Goal: Task Accomplishment & Management: Use online tool/utility

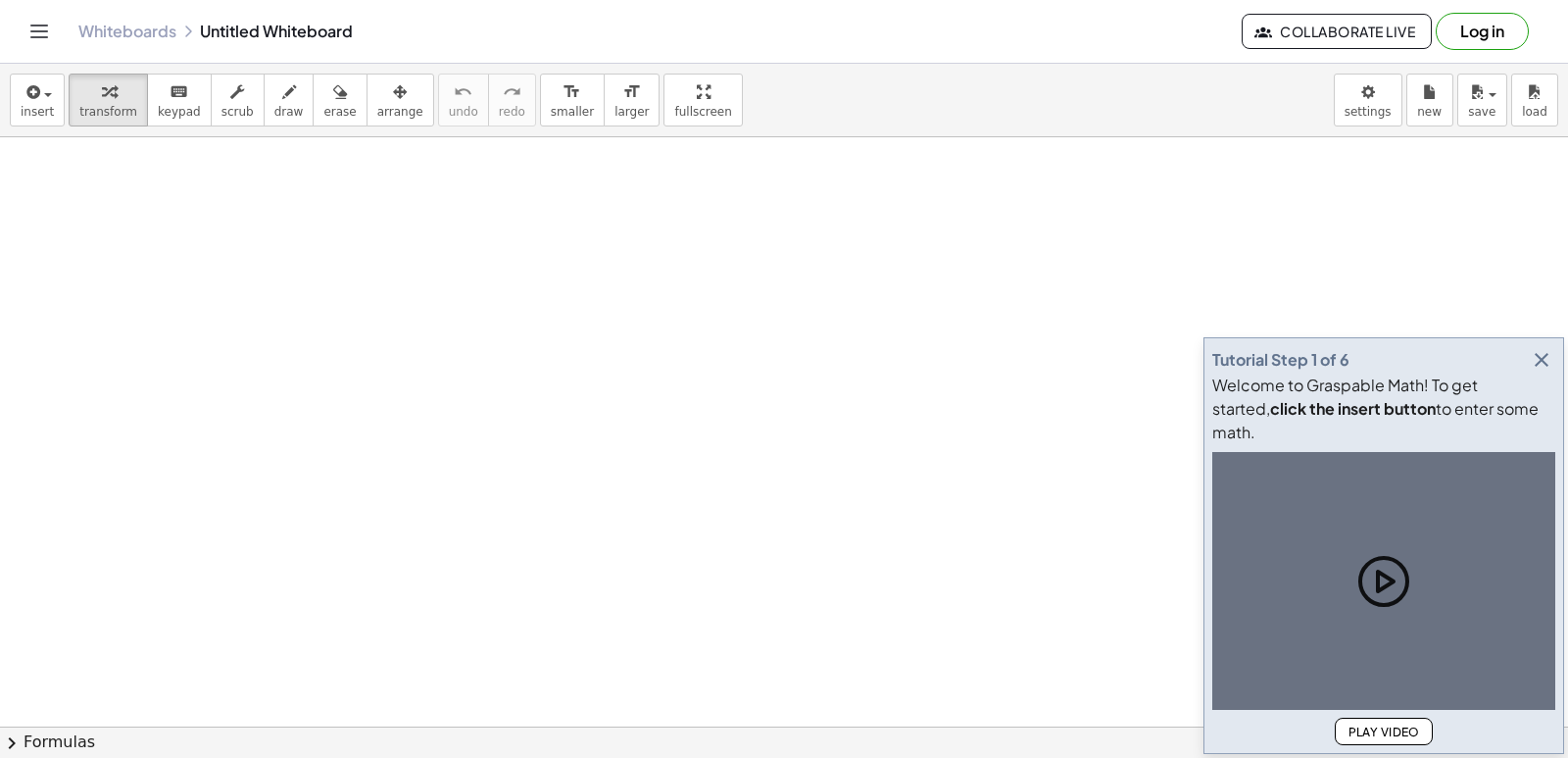
click at [1538, 372] on icon "button" at bounding box center [1542, 360] width 24 height 24
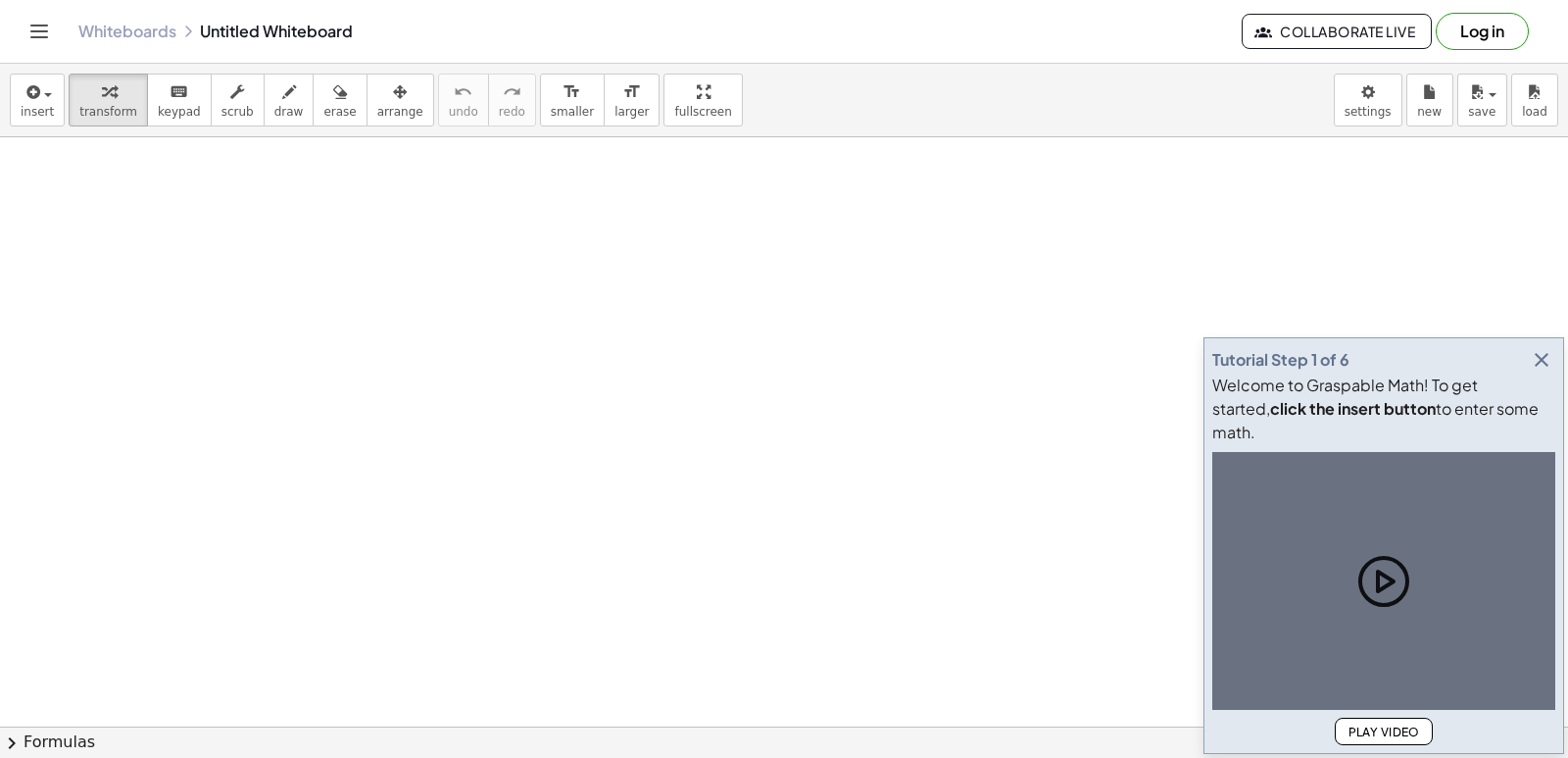
click at [1544, 372] on icon "button" at bounding box center [1542, 360] width 24 height 24
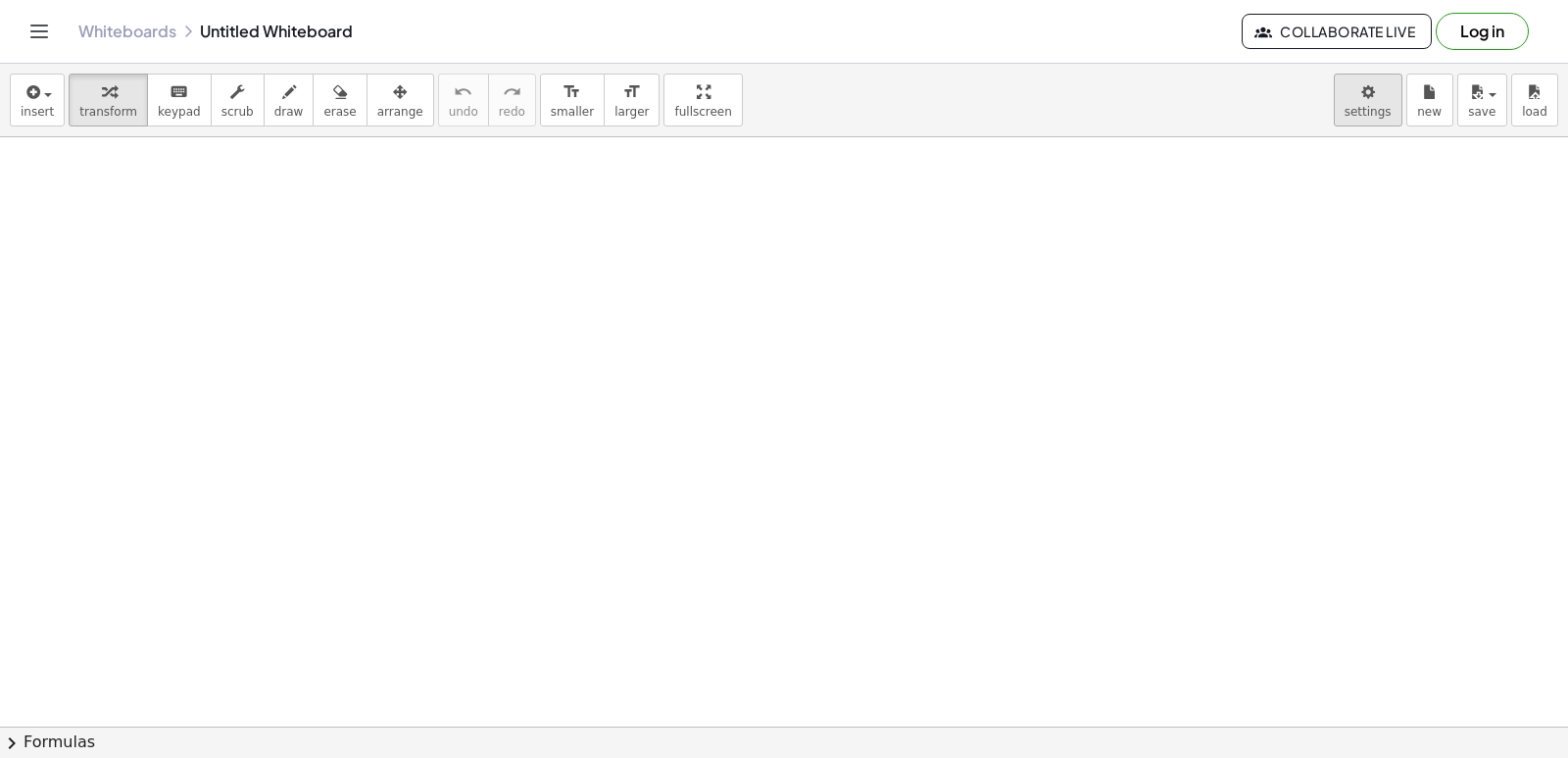
click at [1353, 109] on body "Graspable Math Activities Get Started Activity Bank Assigned Work Classes White…" at bounding box center [784, 379] width 1568 height 758
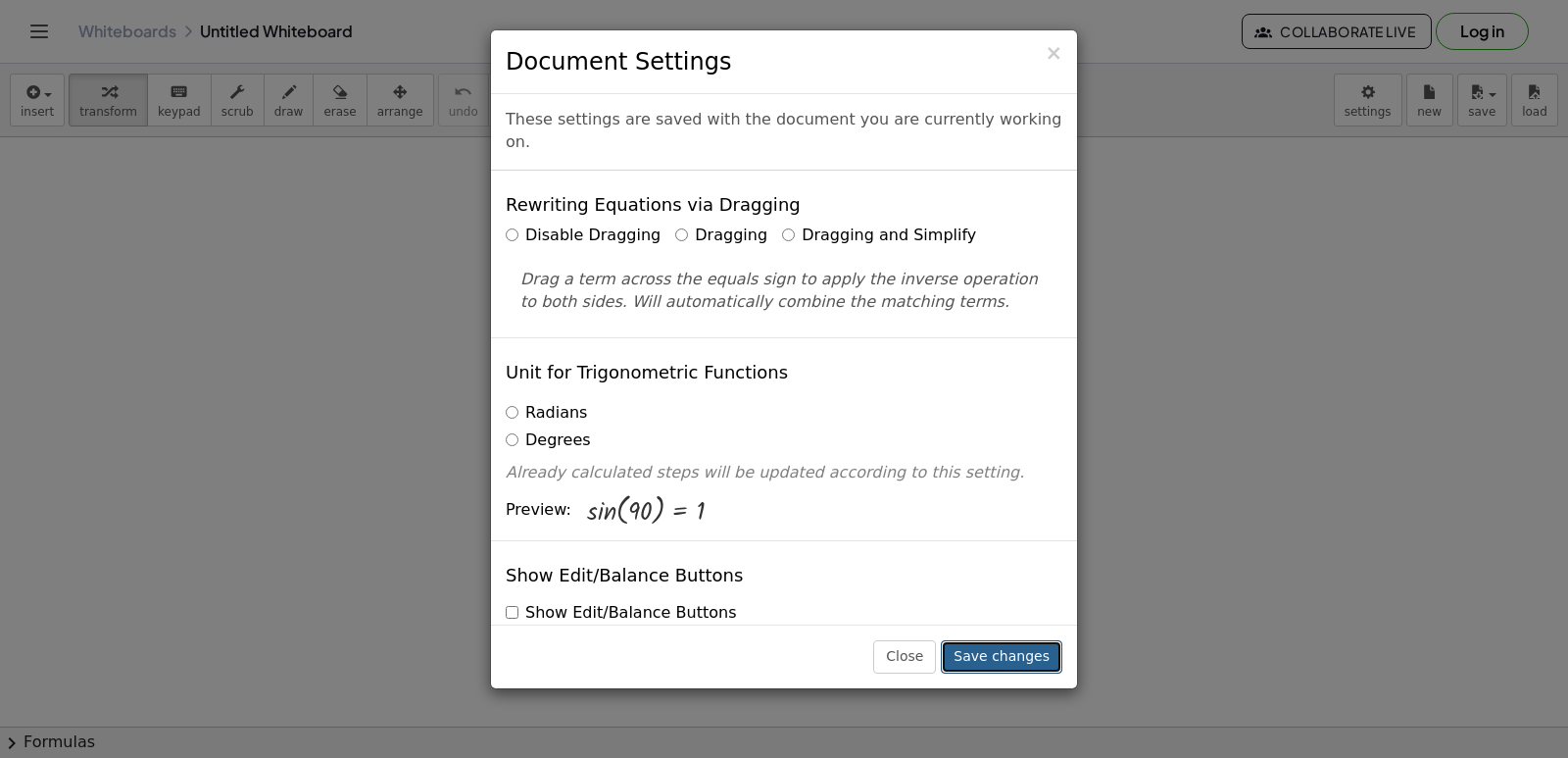
click at [1002, 644] on button "Save changes" at bounding box center [1001, 657] width 122 height 34
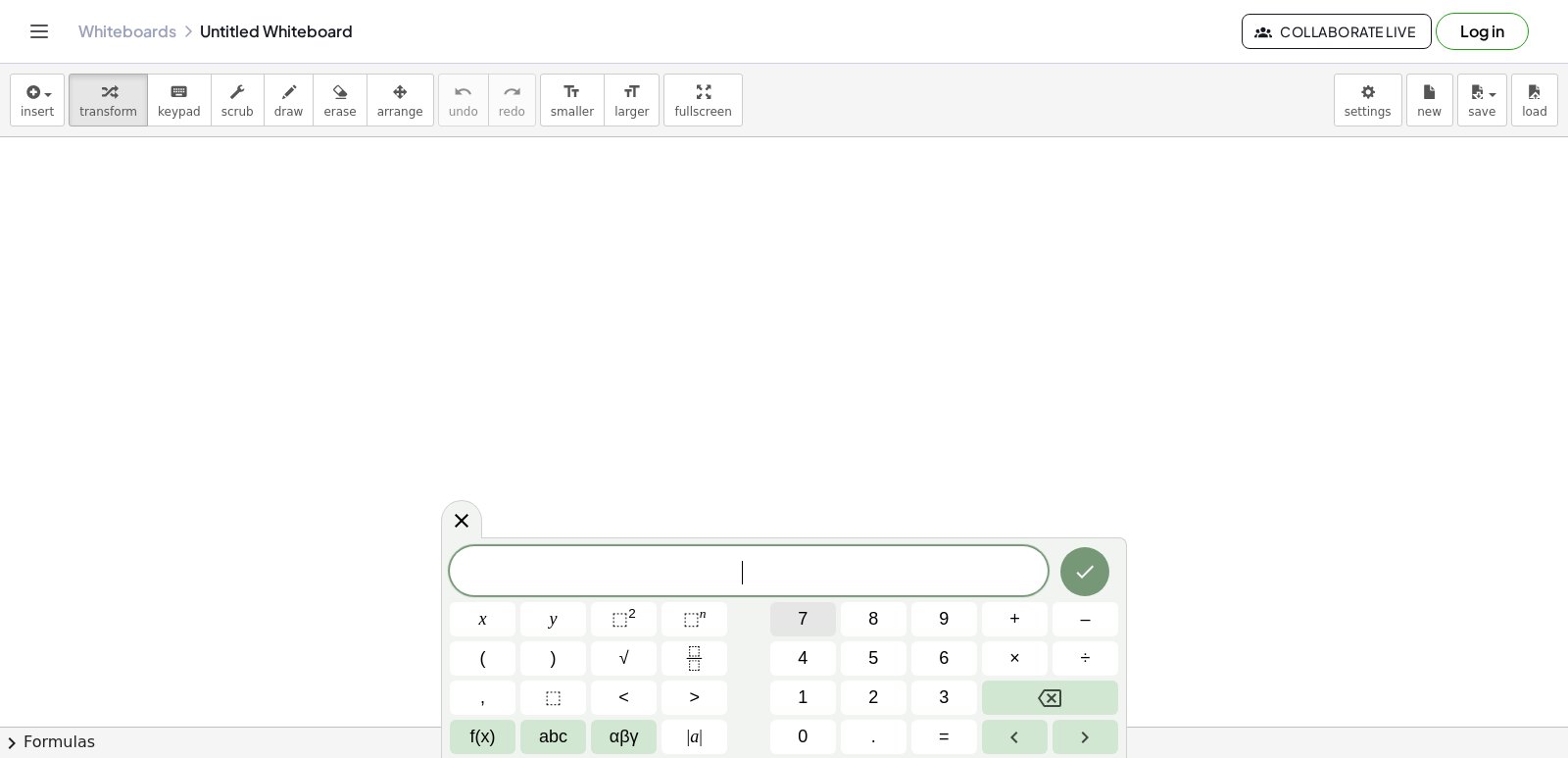
click at [794, 628] on button "7" at bounding box center [803, 619] width 65 height 35
click at [461, 610] on button "x" at bounding box center [482, 619] width 65 height 35
click at [1086, 628] on span "–" at bounding box center [1085, 619] width 10 height 27
click at [964, 615] on button "9" at bounding box center [944, 619] width 65 height 35
click at [935, 740] on button "=" at bounding box center [944, 736] width 65 height 35
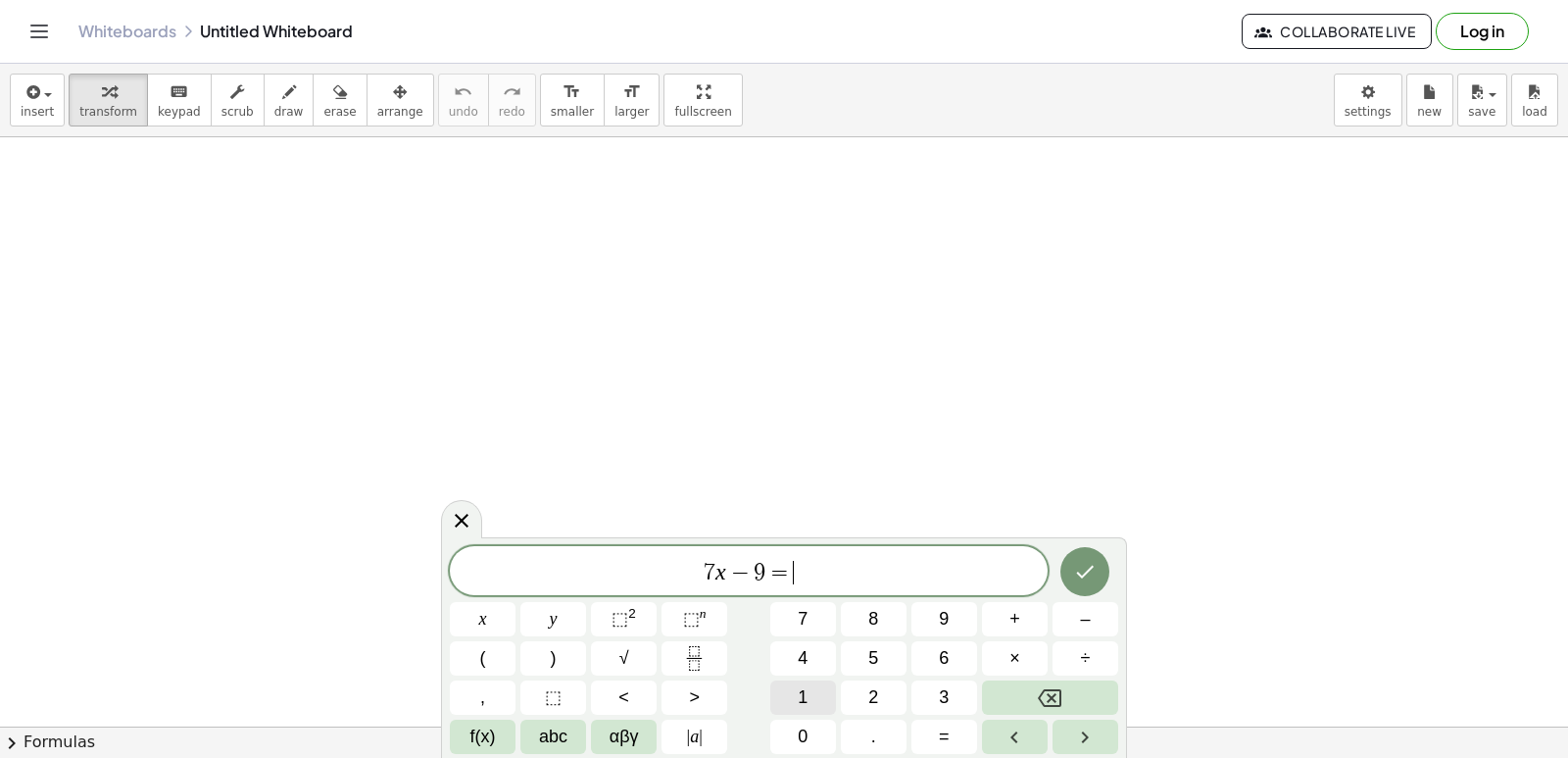
click at [825, 706] on button "1" at bounding box center [803, 698] width 65 height 35
click at [865, 687] on button "2" at bounding box center [874, 698] width 65 height 35
click at [1094, 569] on icon "Done" at bounding box center [1086, 572] width 24 height 24
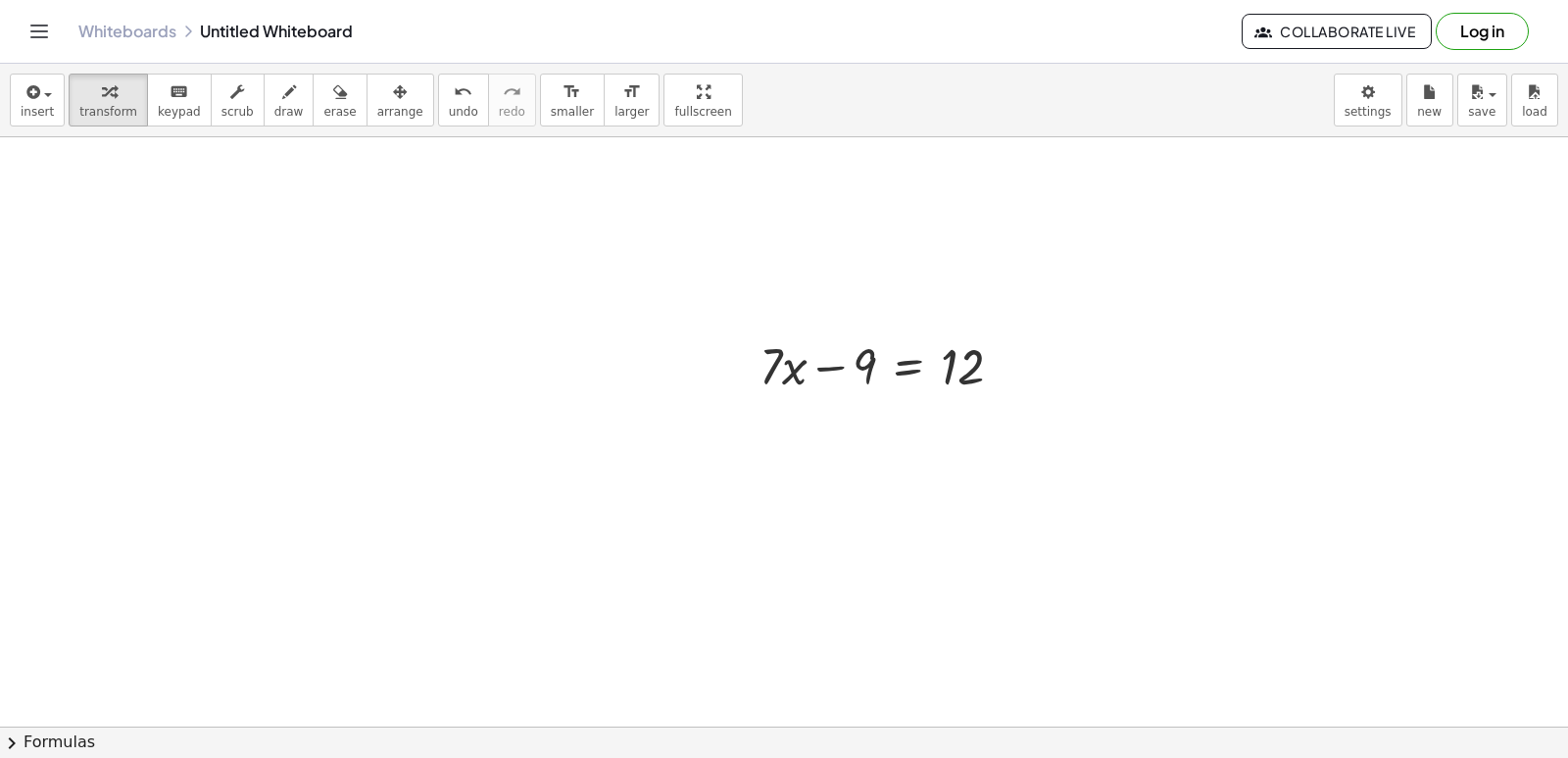
scroll to position [392, 0]
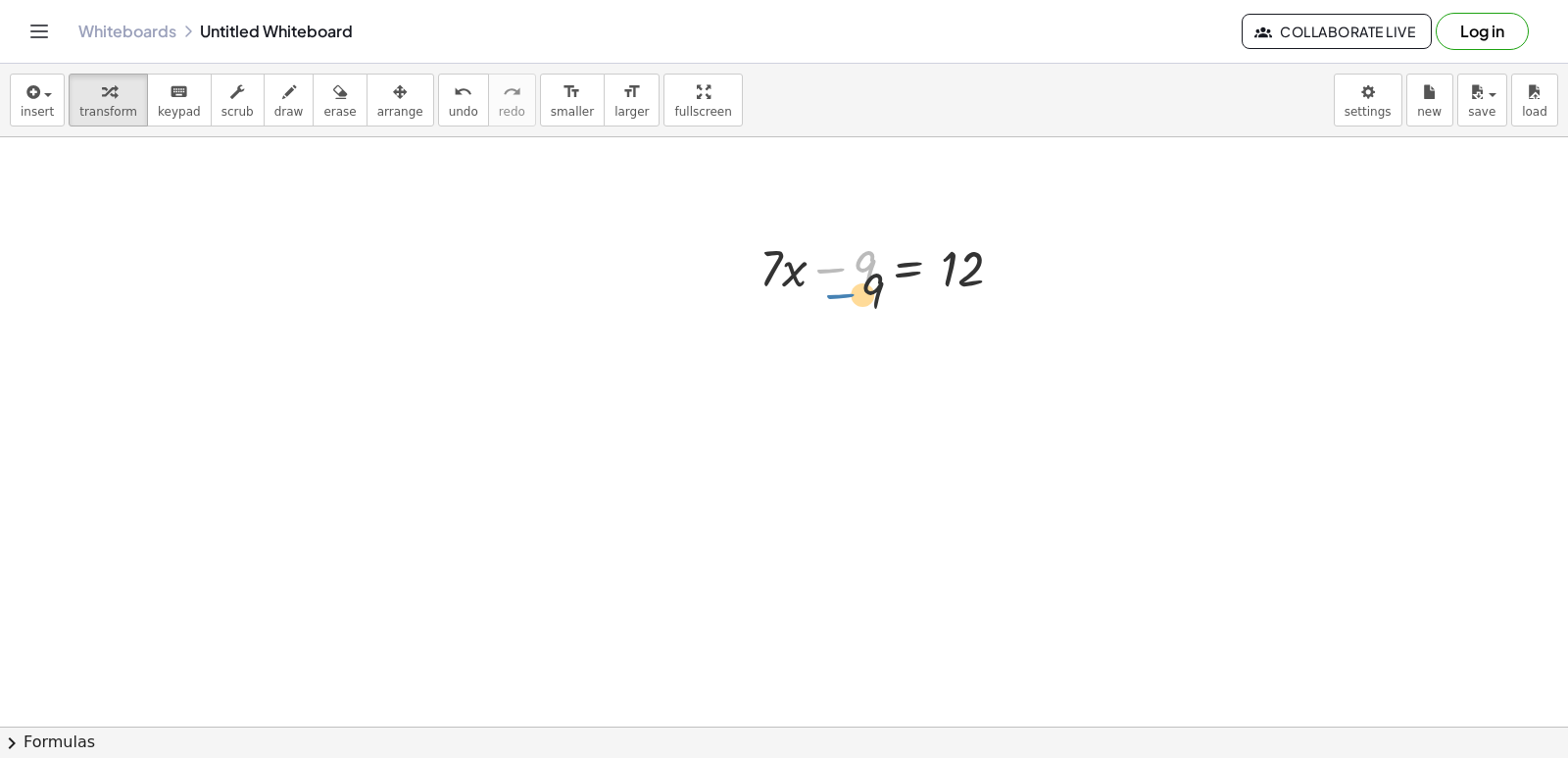
drag, startPoint x: 845, startPoint y: 271, endPoint x: 911, endPoint y: 340, distance: 95.5
click at [884, 328] on div "− 9 + · 7 · x − 9 = 12" at bounding box center [784, 398] width 1568 height 1306
drag, startPoint x: 843, startPoint y: 267, endPoint x: 948, endPoint y: 300, distance: 110.1
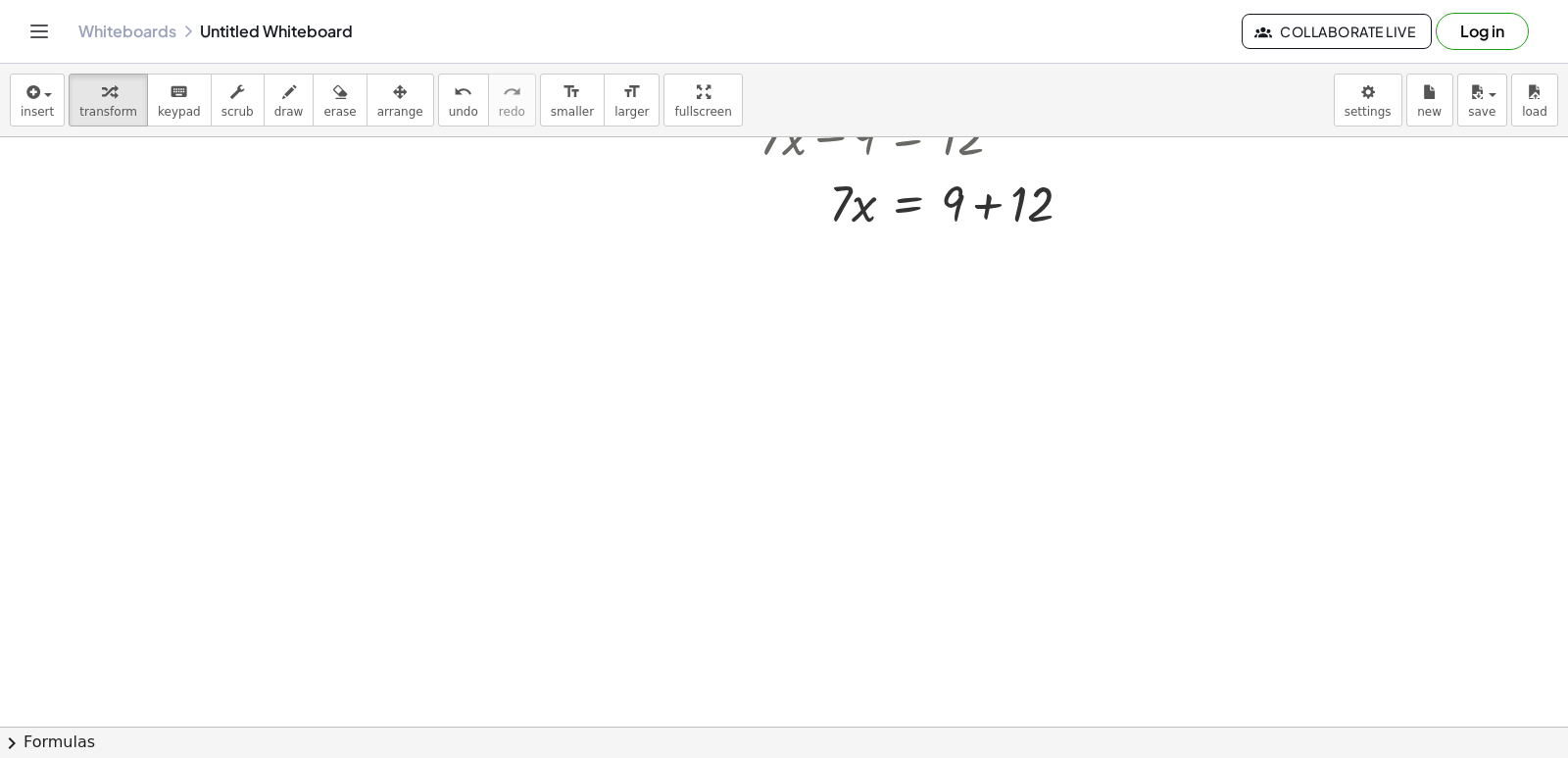
scroll to position [490, 0]
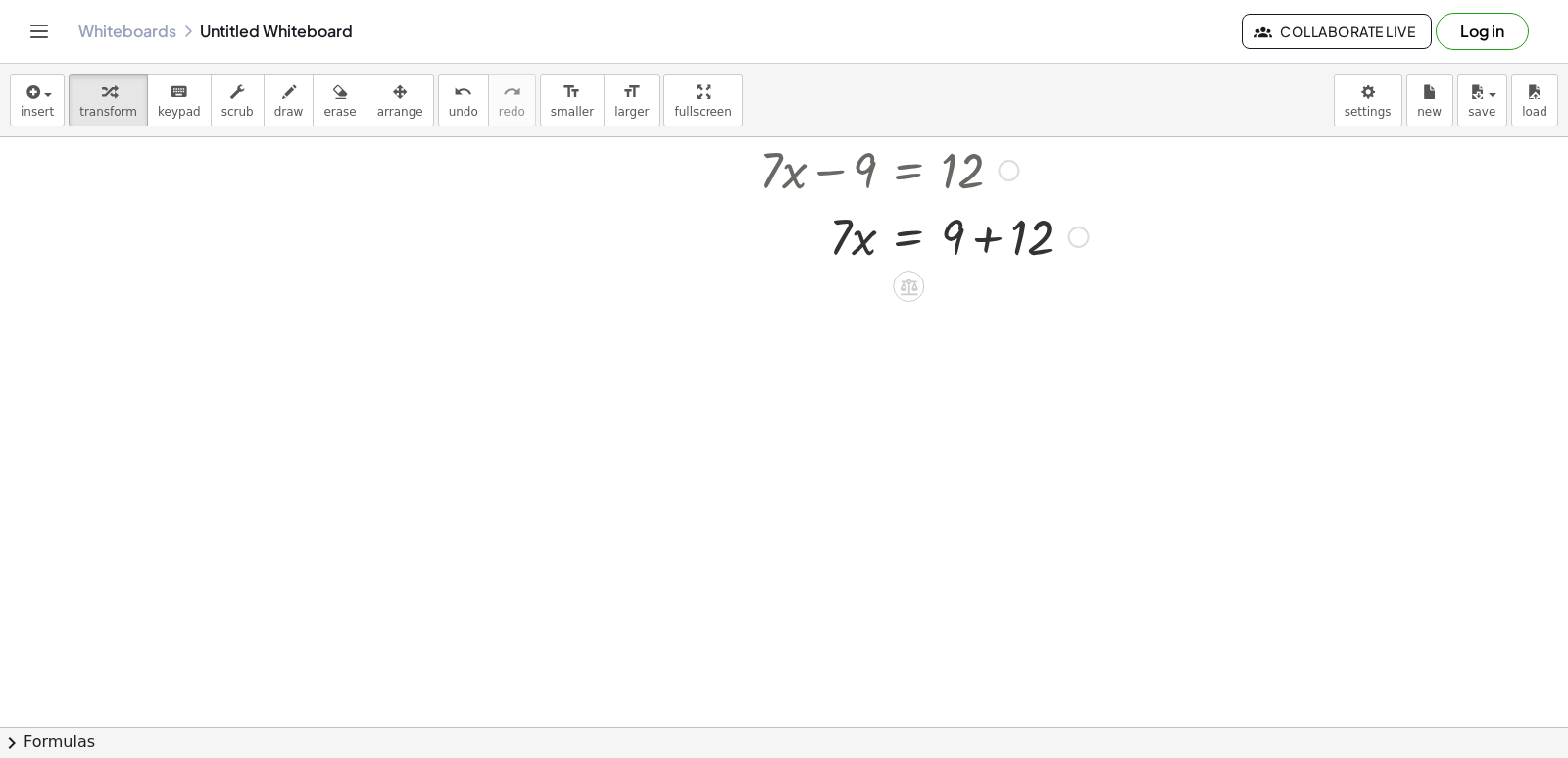
click at [910, 237] on div at bounding box center [924, 235] width 349 height 66
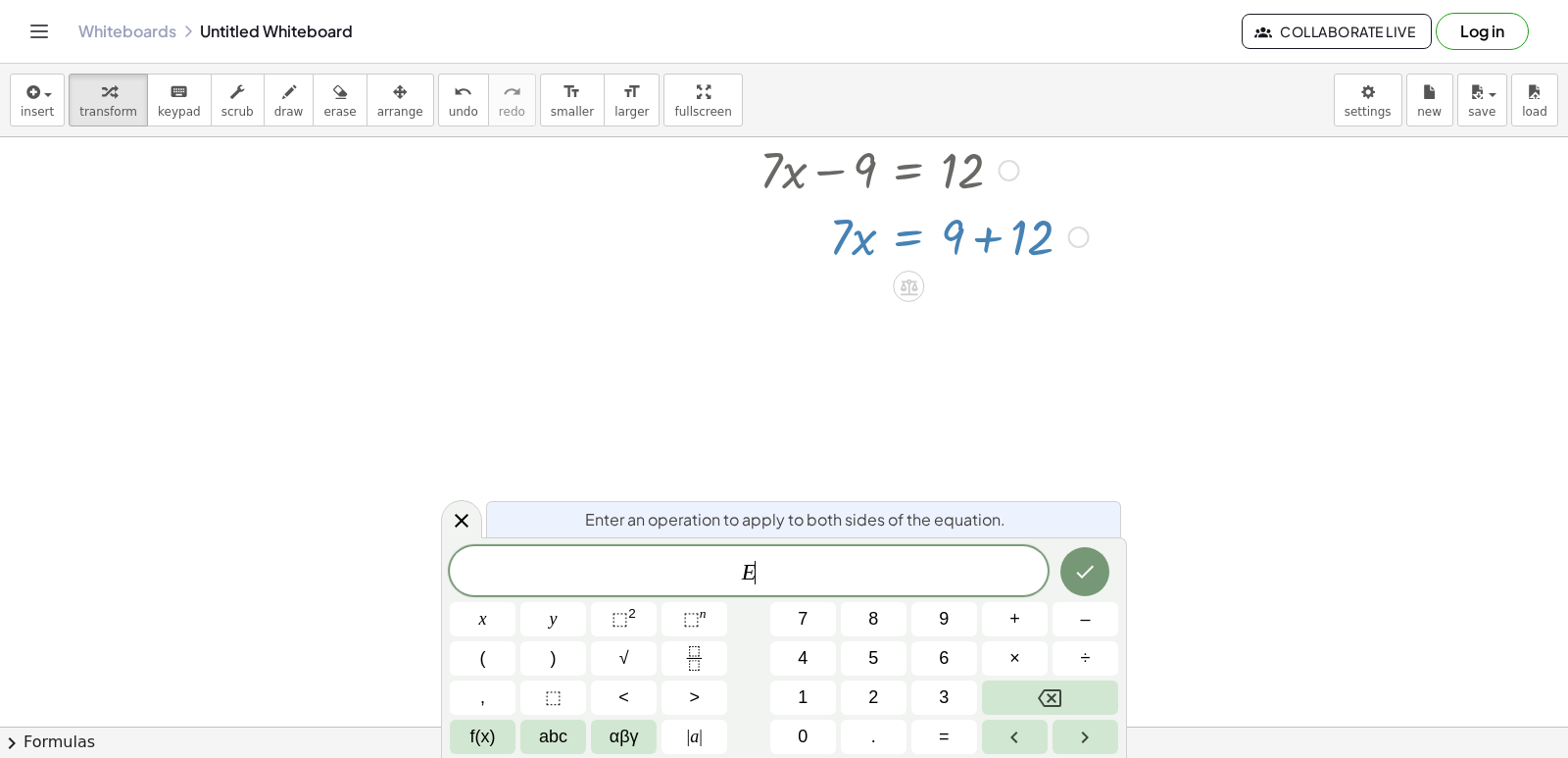
click at [902, 386] on div at bounding box center [784, 300] width 1568 height 1306
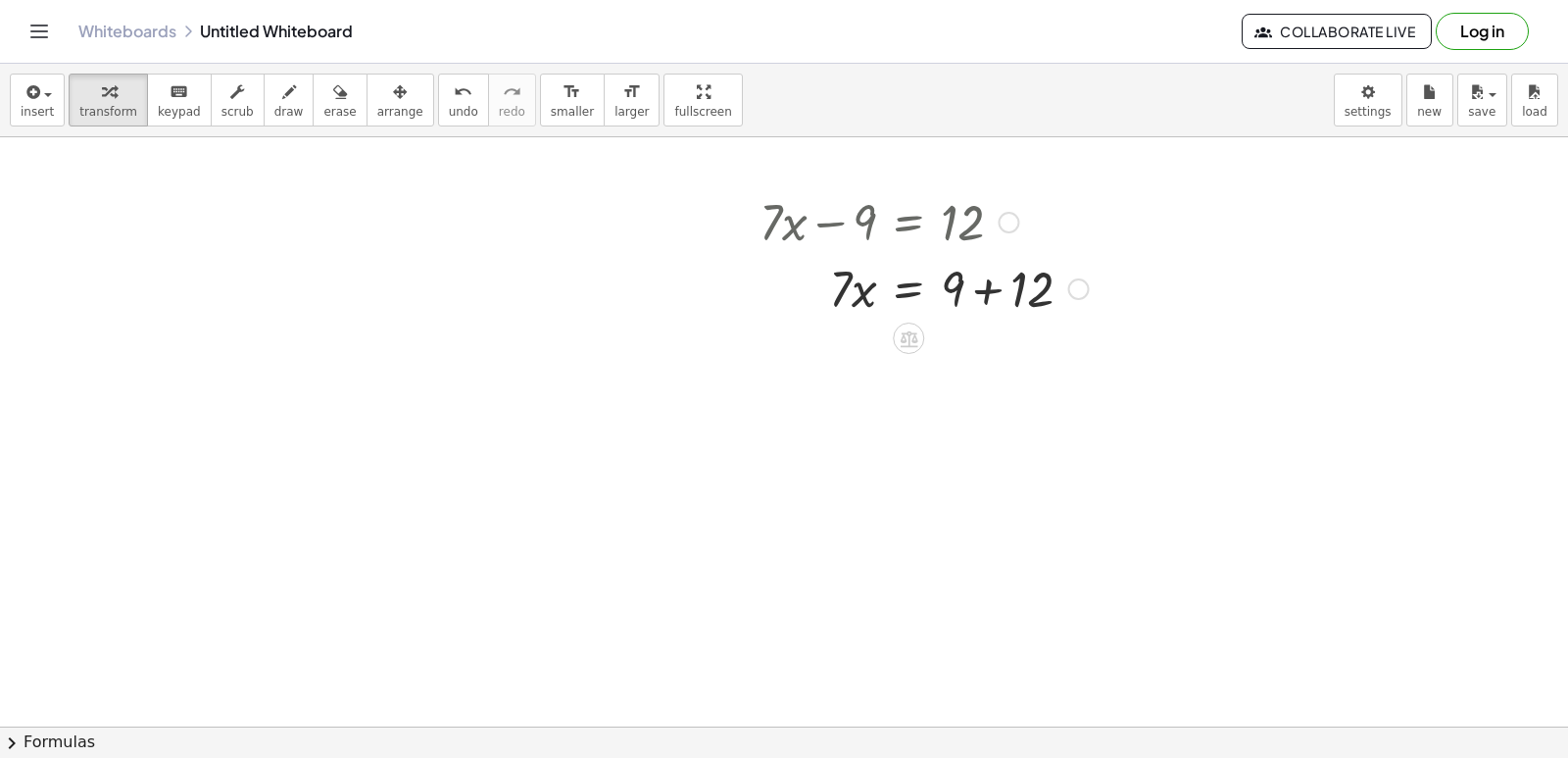
scroll to position [392, 0]
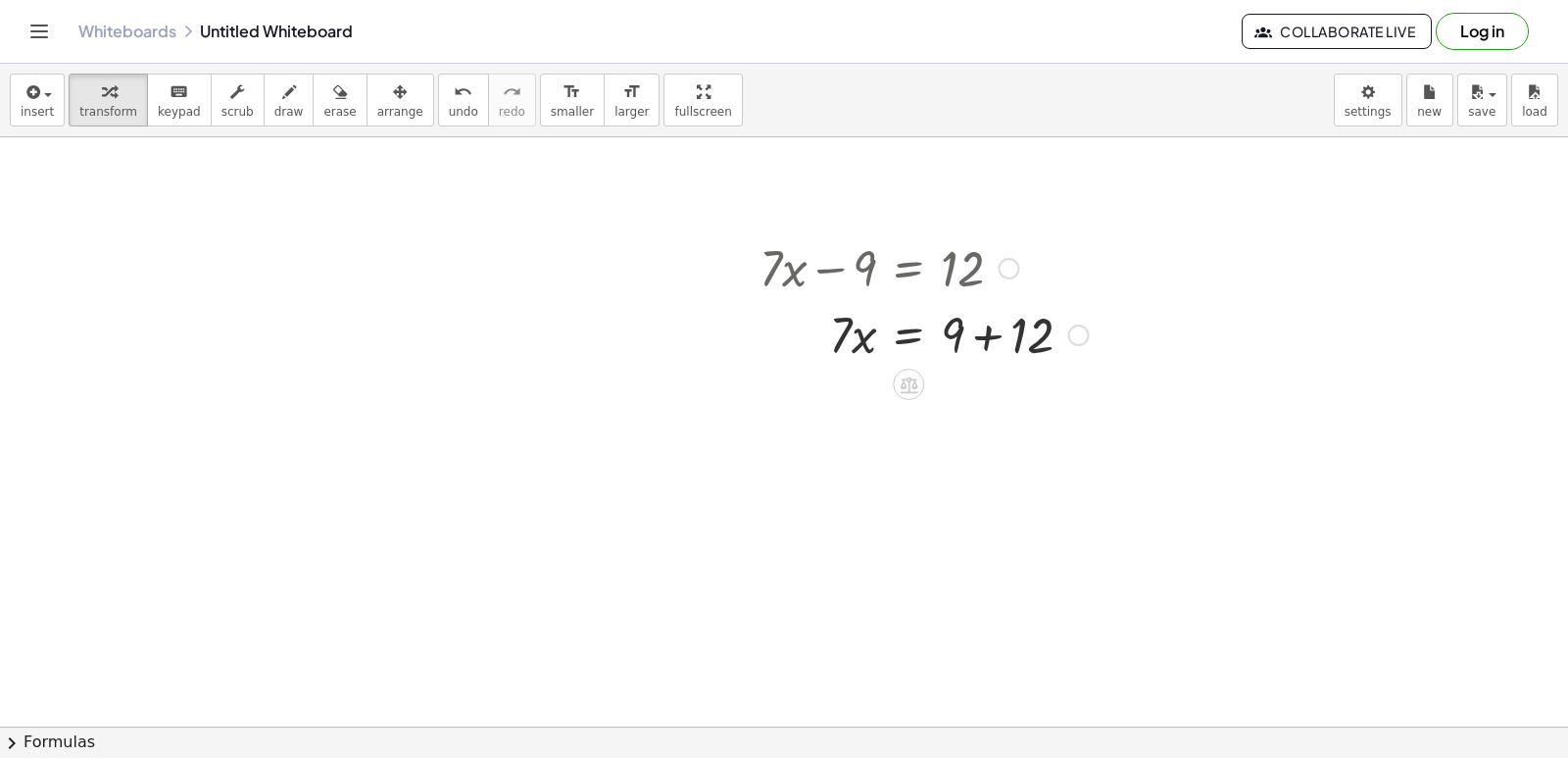
drag, startPoint x: 836, startPoint y: 260, endPoint x: 883, endPoint y: 271, distance: 48.3
click at [883, 271] on div at bounding box center [924, 267] width 349 height 66
drag, startPoint x: 915, startPoint y: 280, endPoint x: 952, endPoint y: 283, distance: 37.1
click at [948, 283] on div at bounding box center [924, 267] width 349 height 66
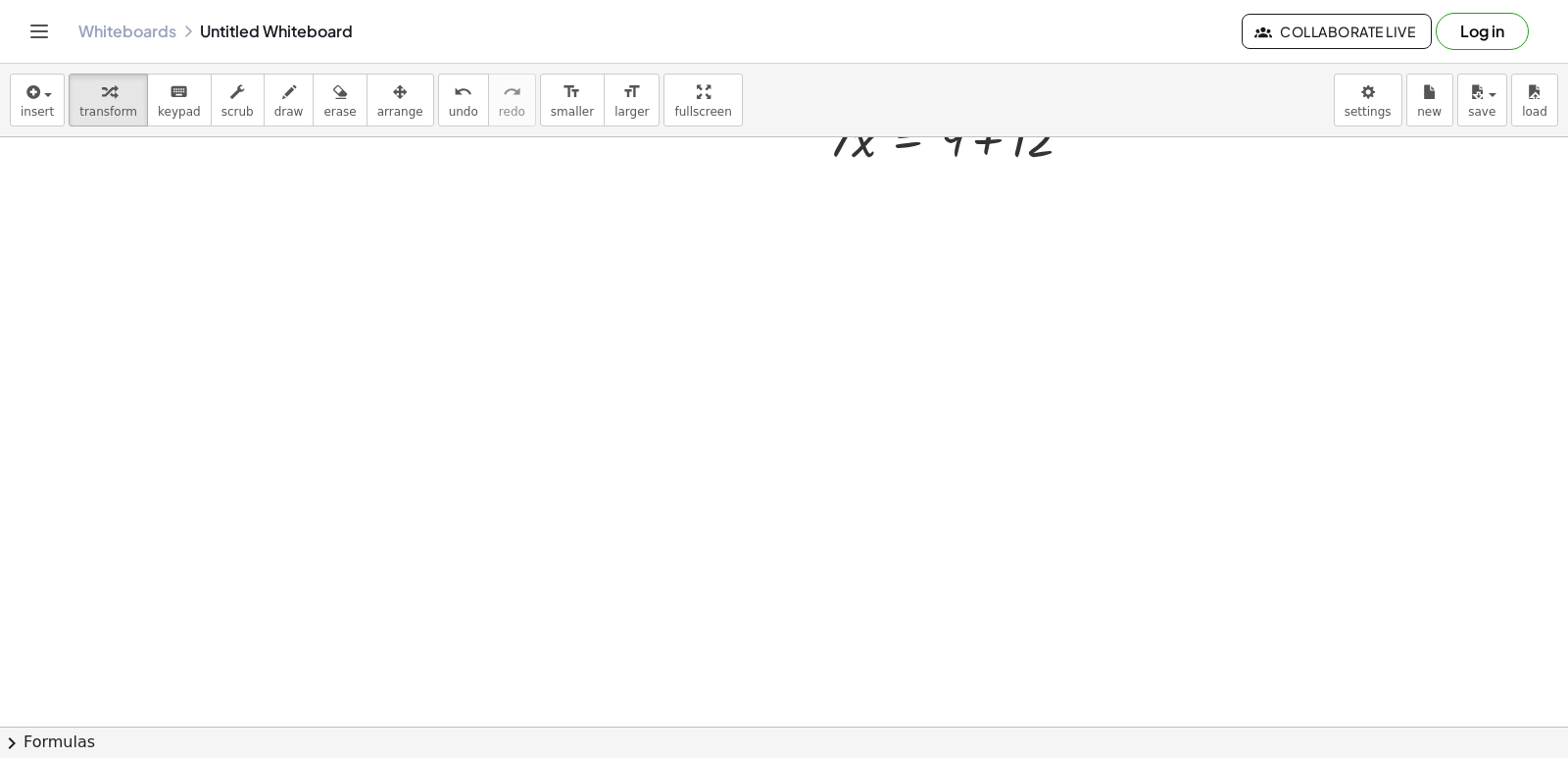
scroll to position [687, 0]
click at [646, 442] on div at bounding box center [784, 104] width 1568 height 1306
click at [694, 508] on div at bounding box center [784, 104] width 1568 height 1306
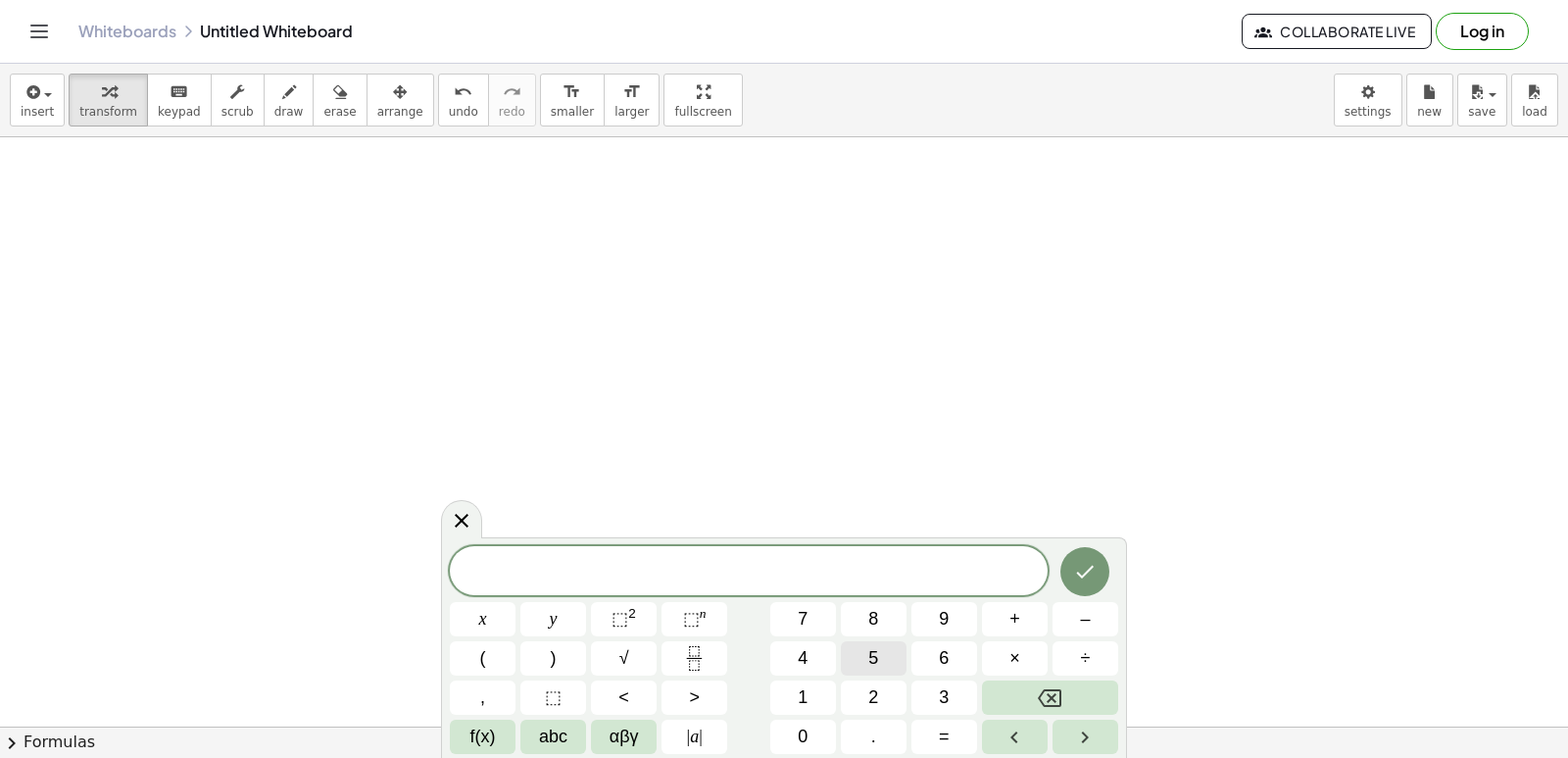
click at [889, 665] on button "5" at bounding box center [874, 658] width 65 height 35
click at [536, 611] on button "y" at bounding box center [553, 619] width 65 height 35
click at [1004, 612] on button "+" at bounding box center [1015, 619] width 65 height 35
click at [804, 685] on span "1" at bounding box center [803, 698] width 10 height 27
click at [798, 650] on span "4" at bounding box center [803, 658] width 10 height 27
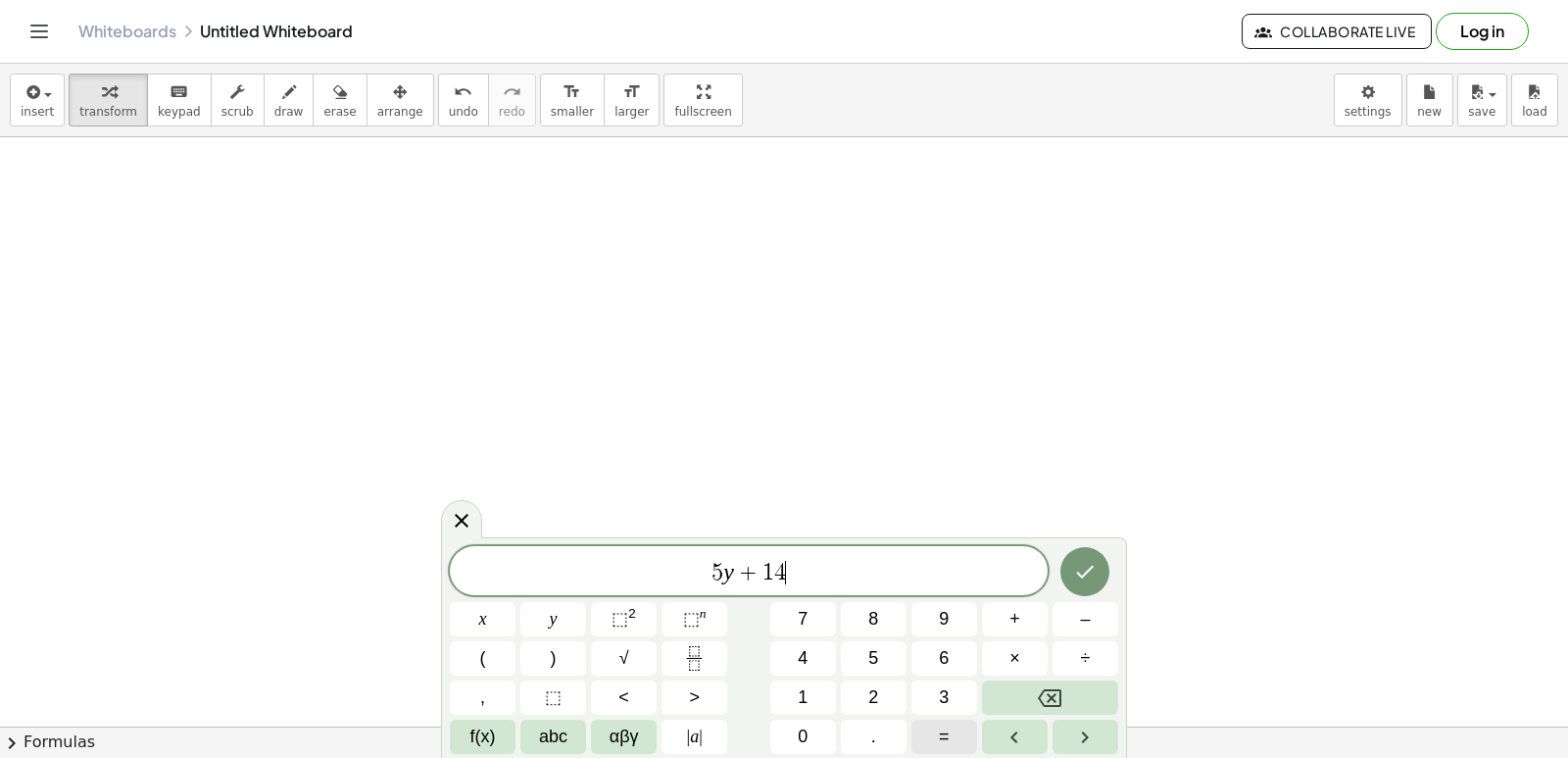
click at [931, 735] on button "=" at bounding box center [944, 736] width 65 height 35
click at [1071, 610] on button "–" at bounding box center [1086, 619] width 65 height 35
click at [878, 698] on span "2" at bounding box center [874, 698] width 10 height 27
click at [805, 693] on span "1" at bounding box center [803, 698] width 10 height 27
click at [1093, 583] on icon "Done" at bounding box center [1086, 572] width 24 height 24
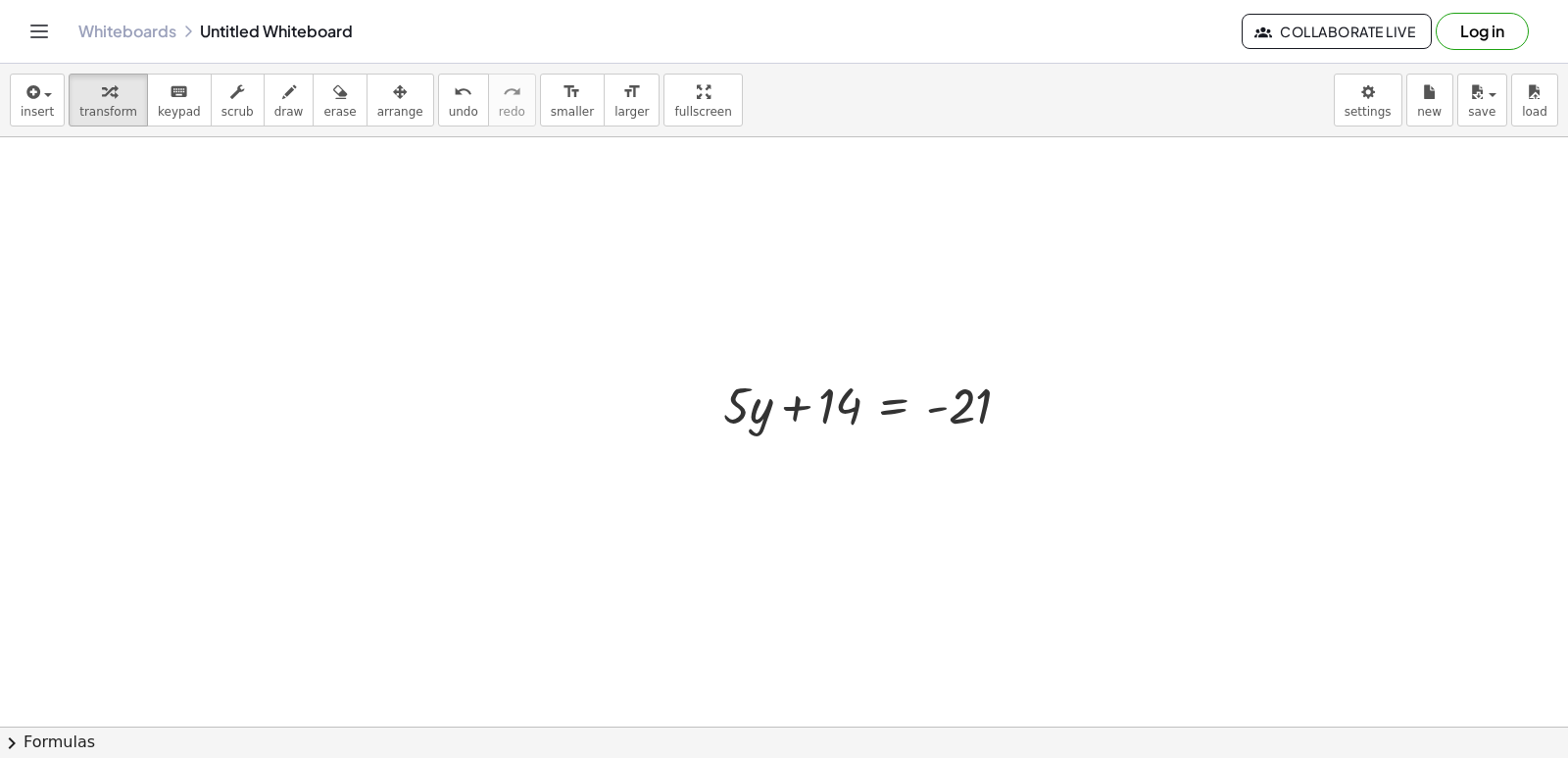
scroll to position [913, 0]
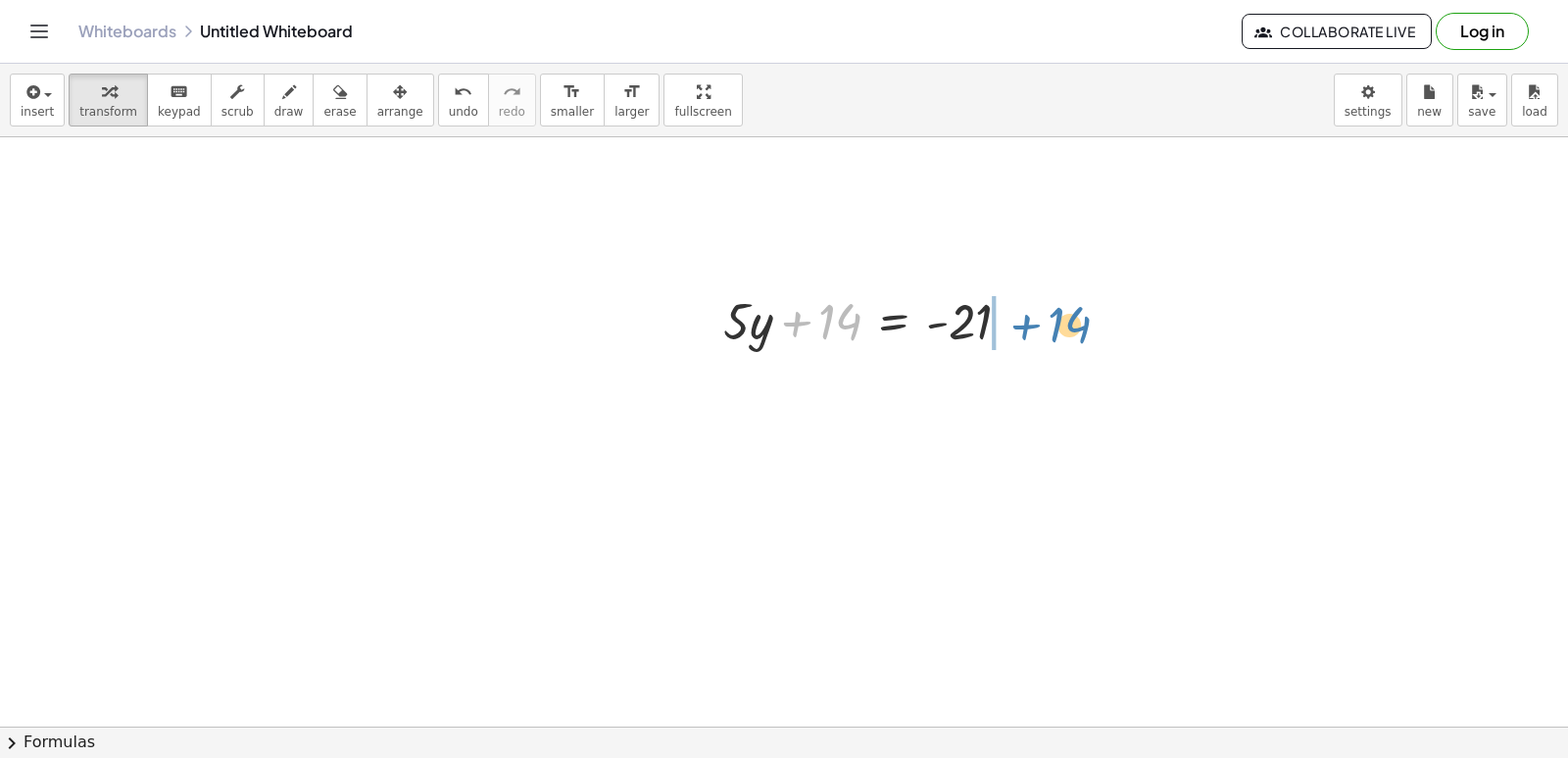
drag, startPoint x: 804, startPoint y: 312, endPoint x: 1037, endPoint y: 309, distance: 233.0
click at [1037, 309] on div "+ 14 + · 5 · y + 14 = - 21" at bounding box center [868, 319] width 347 height 76
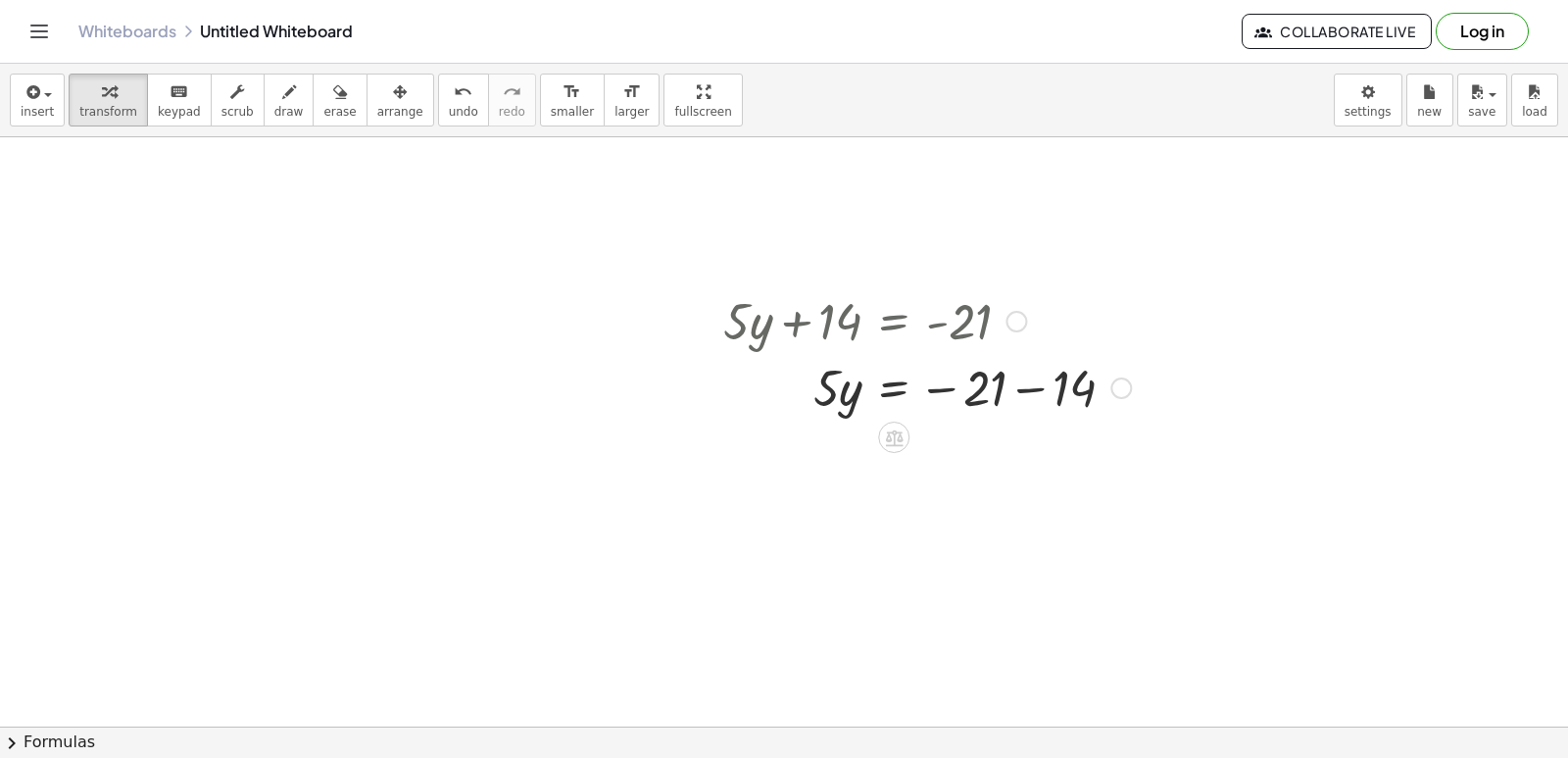
click at [1040, 384] on div at bounding box center [926, 385] width 427 height 66
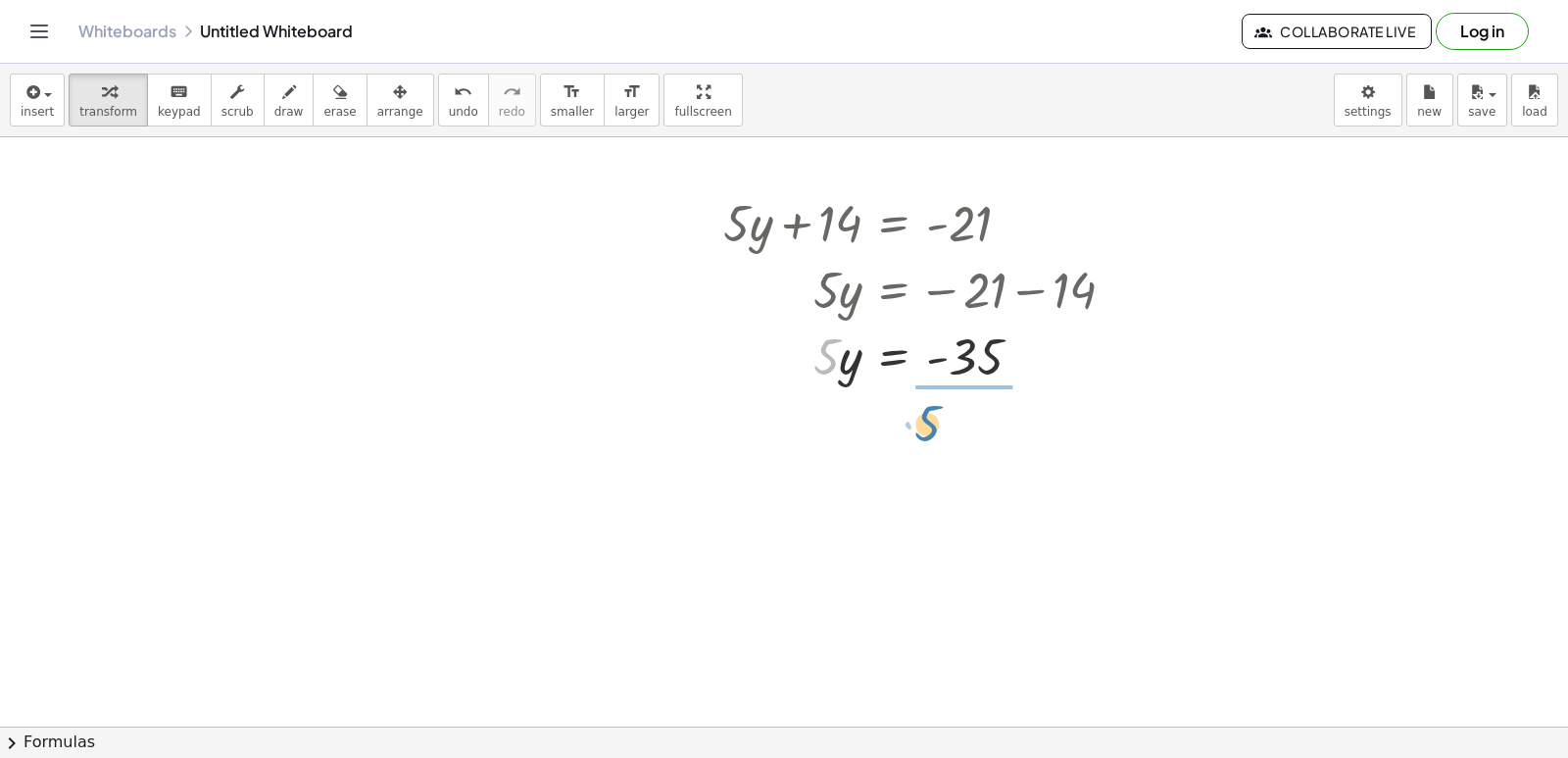
drag, startPoint x: 819, startPoint y: 355, endPoint x: 970, endPoint y: 418, distance: 163.6
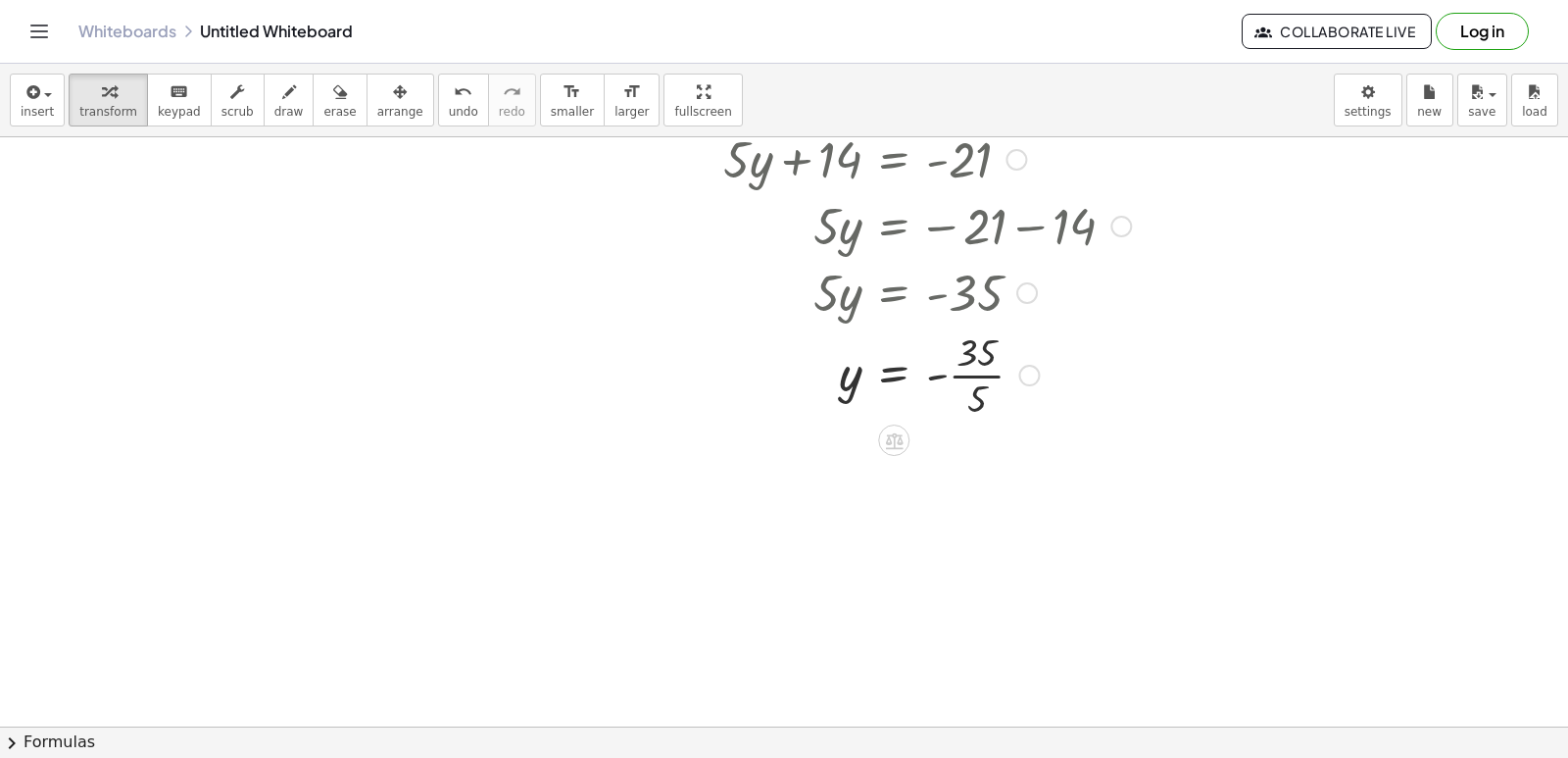
scroll to position [1109, 0]
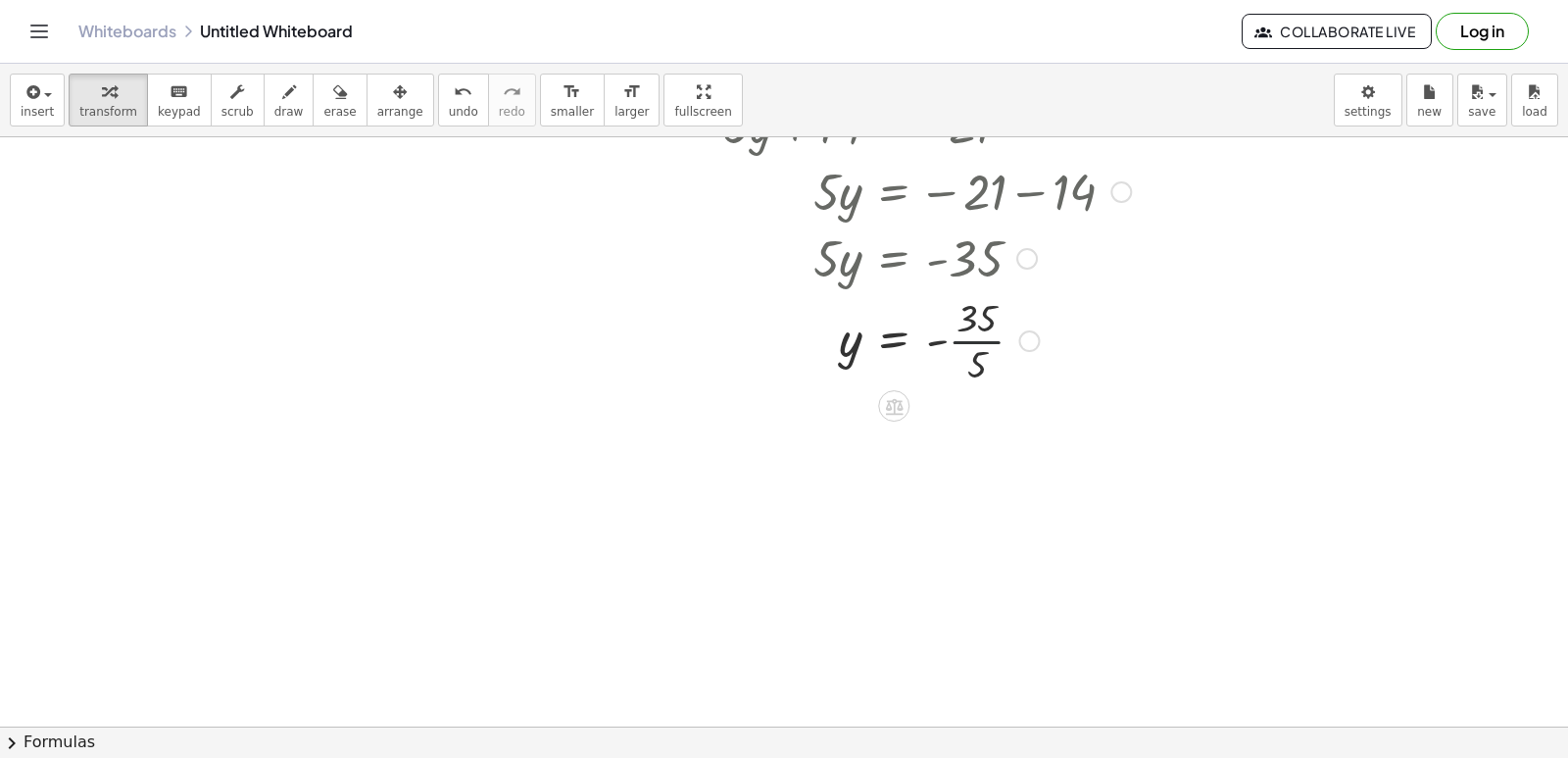
click at [980, 347] on div at bounding box center [926, 339] width 427 height 98
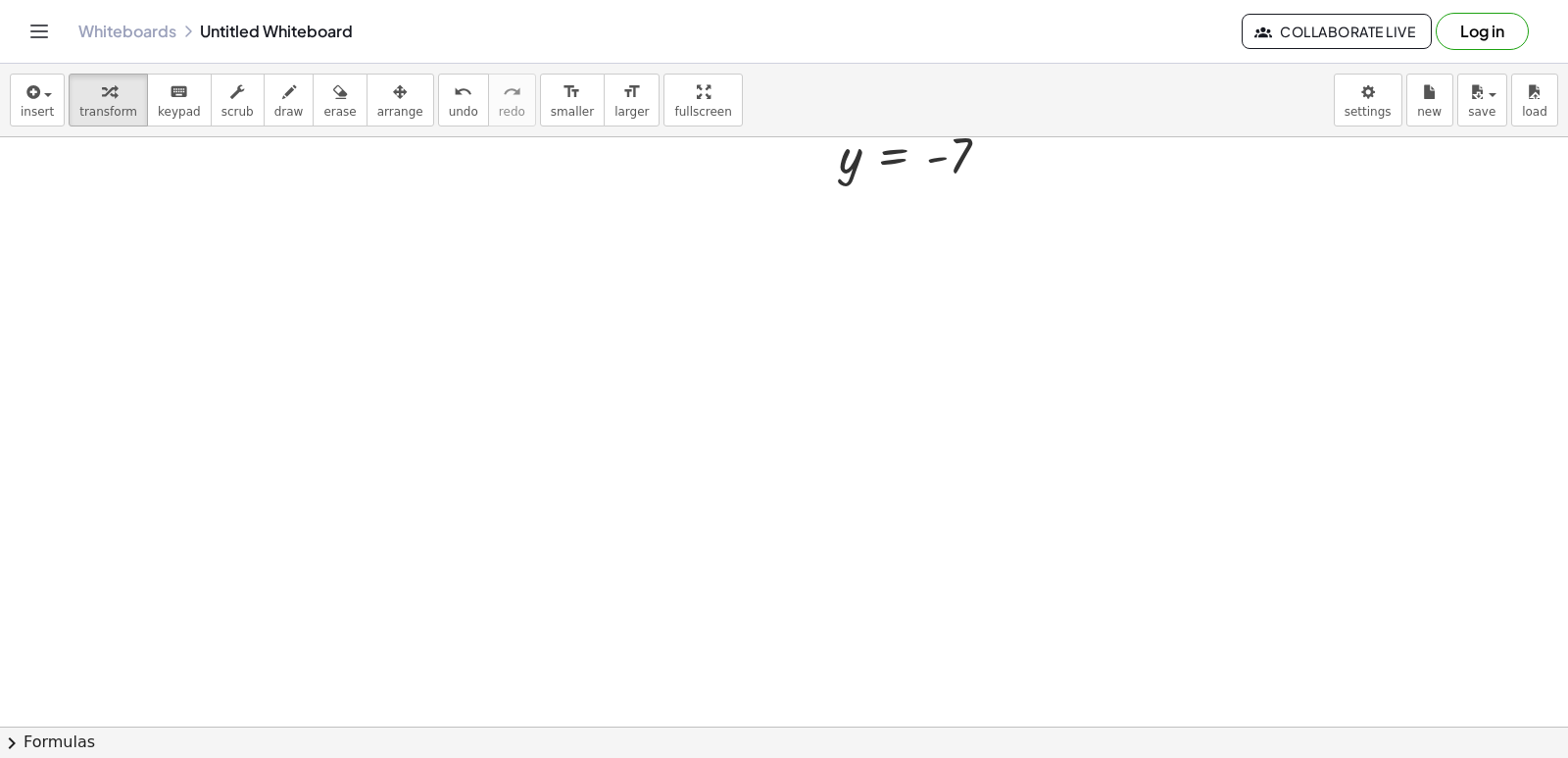
scroll to position [1472, 0]
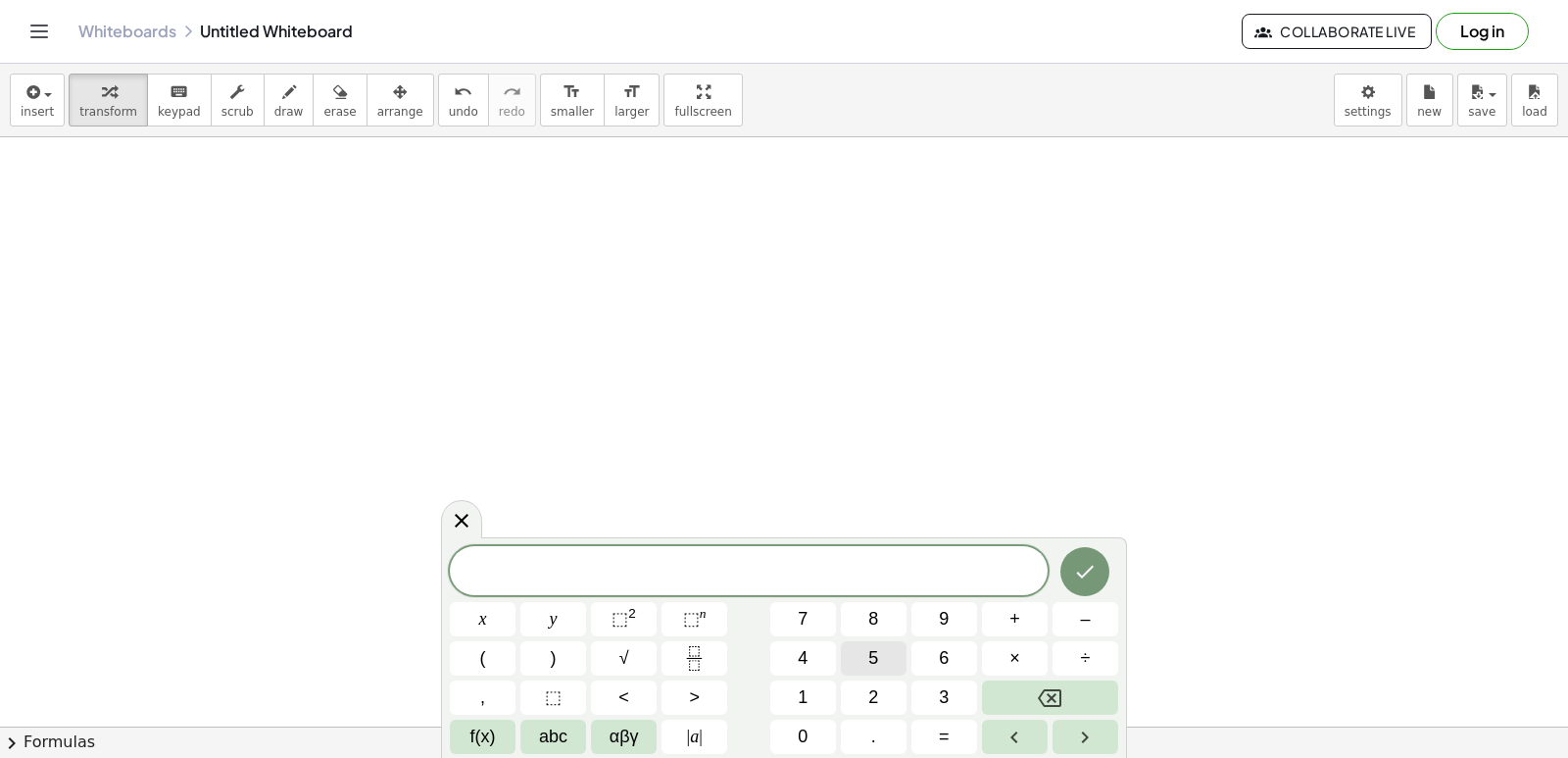
click at [857, 662] on button "5" at bounding box center [874, 658] width 65 height 35
click at [490, 612] on button "x" at bounding box center [482, 619] width 65 height 35
click at [1082, 621] on button "–" at bounding box center [1086, 619] width 65 height 35
click at [939, 625] on button "9" at bounding box center [944, 619] width 65 height 35
click at [952, 725] on button "=" at bounding box center [944, 736] width 65 height 35
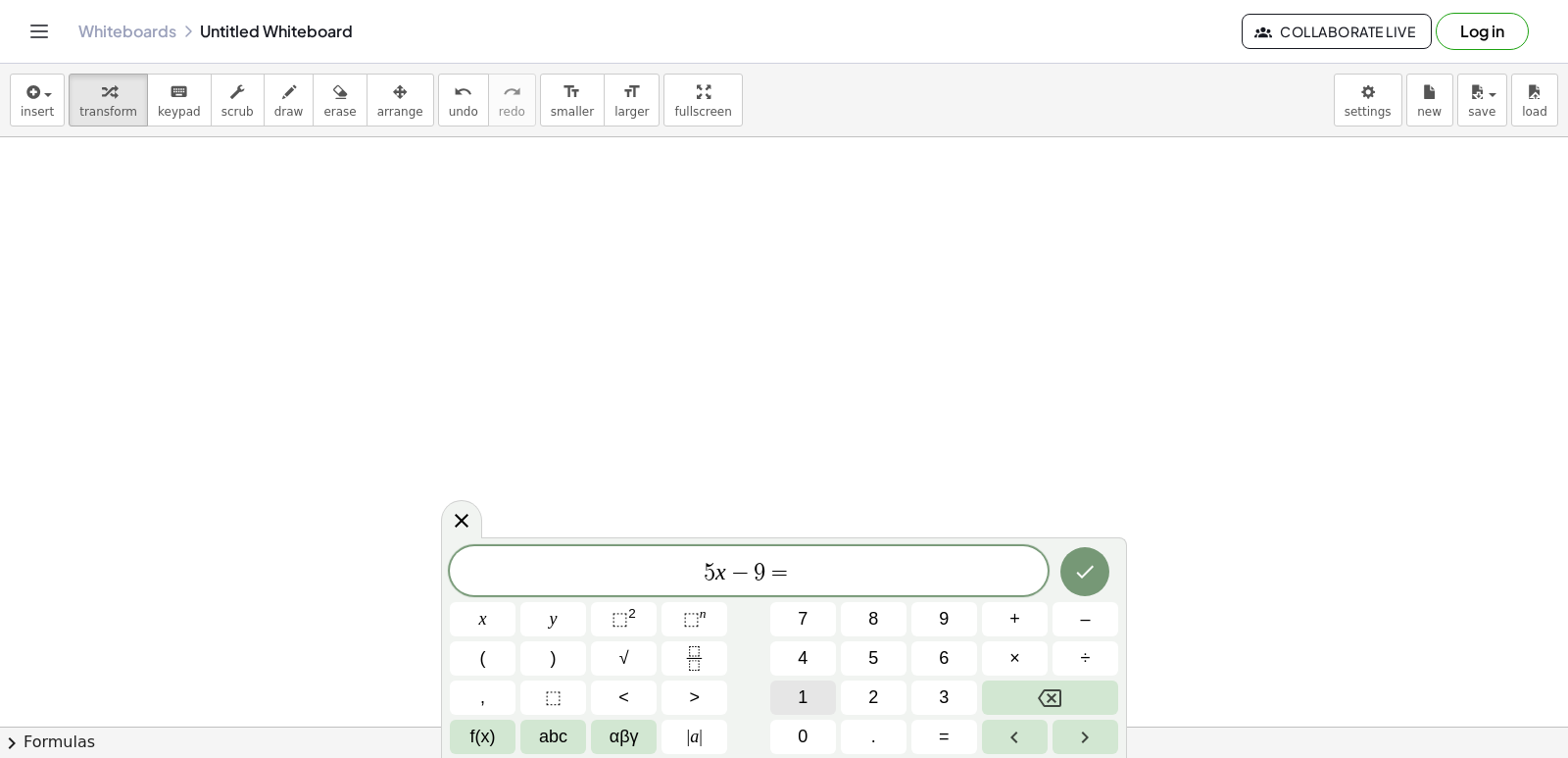
click at [801, 684] on button "1" at bounding box center [803, 698] width 65 height 35
click at [1094, 558] on button "Done" at bounding box center [1085, 571] width 49 height 49
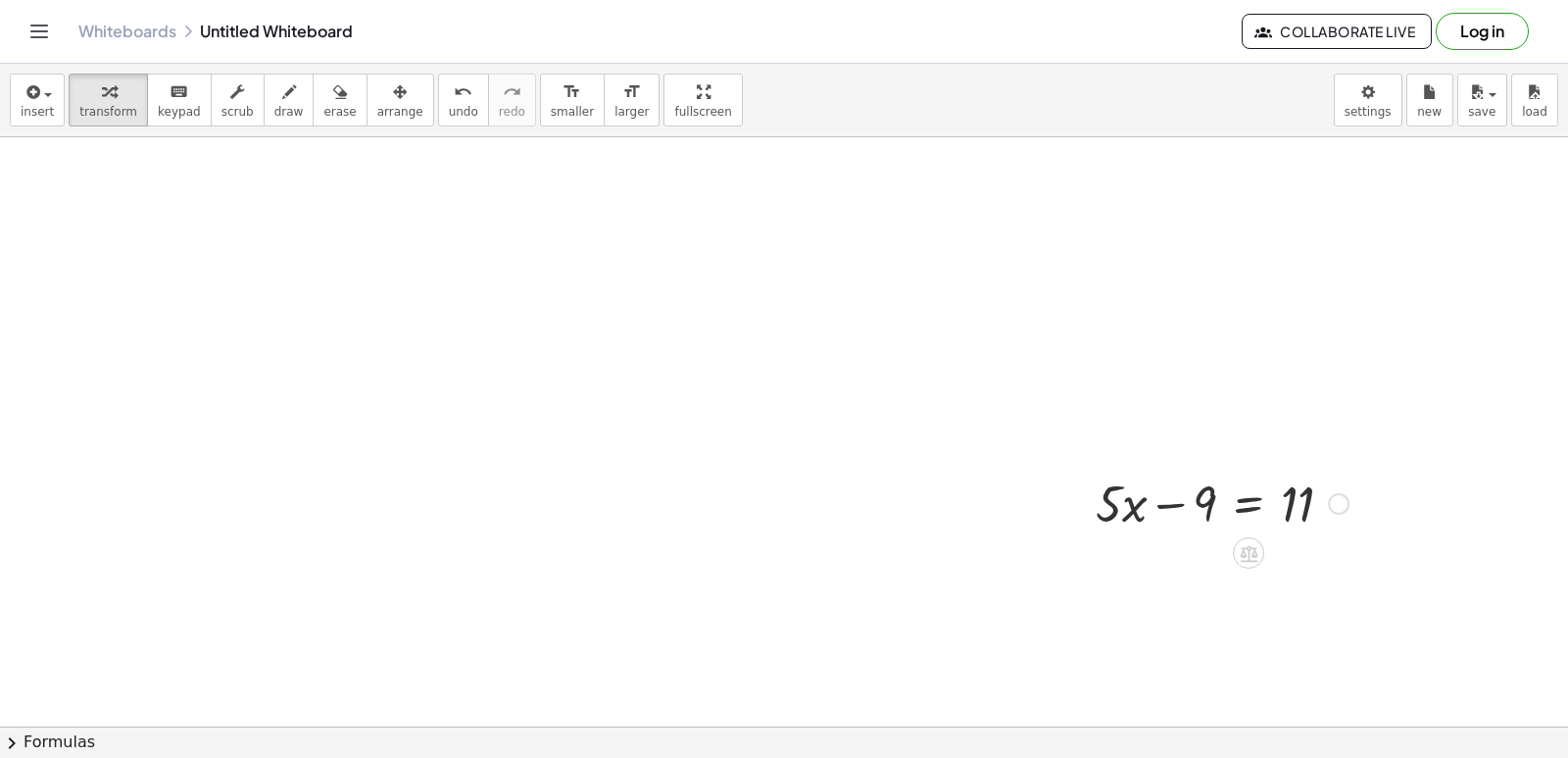
scroll to position [1669, 0]
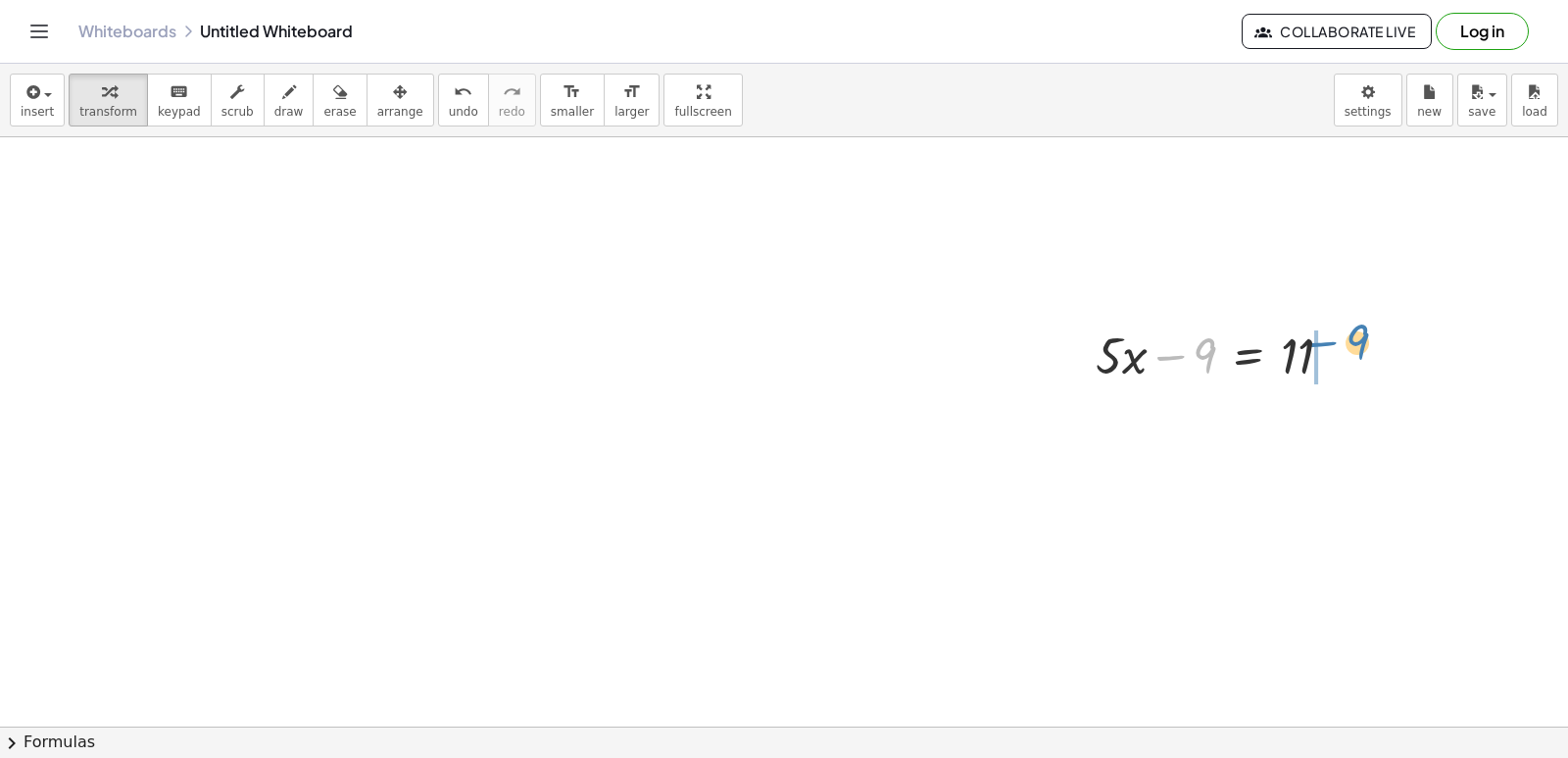
drag, startPoint x: 1161, startPoint y: 356, endPoint x: 1325, endPoint y: 339, distance: 164.9
click at [1325, 339] on div at bounding box center [1221, 354] width 272 height 66
click at [1336, 416] on div at bounding box center [1256, 420] width 342 height 66
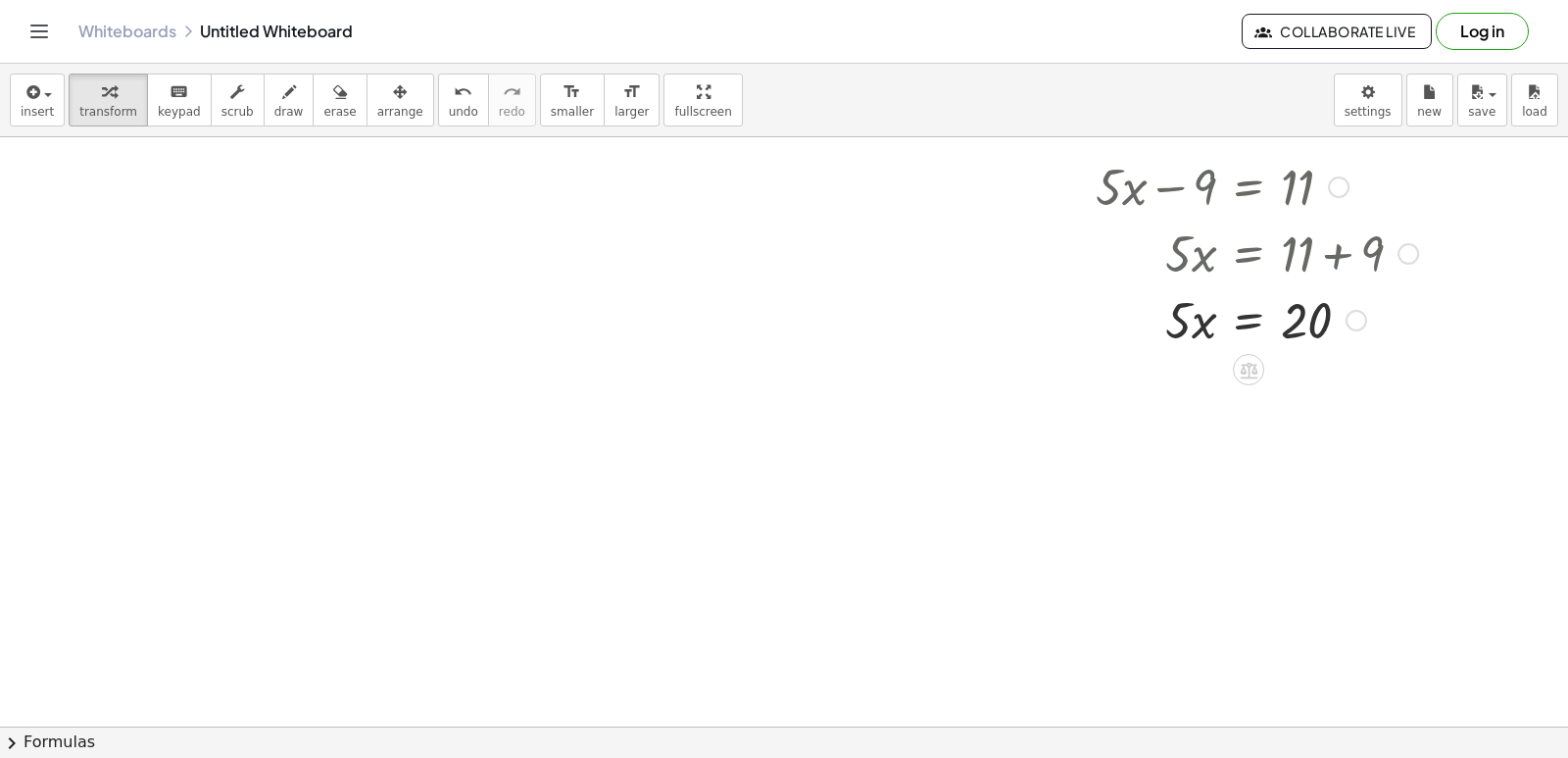
scroll to position [1865, 0]
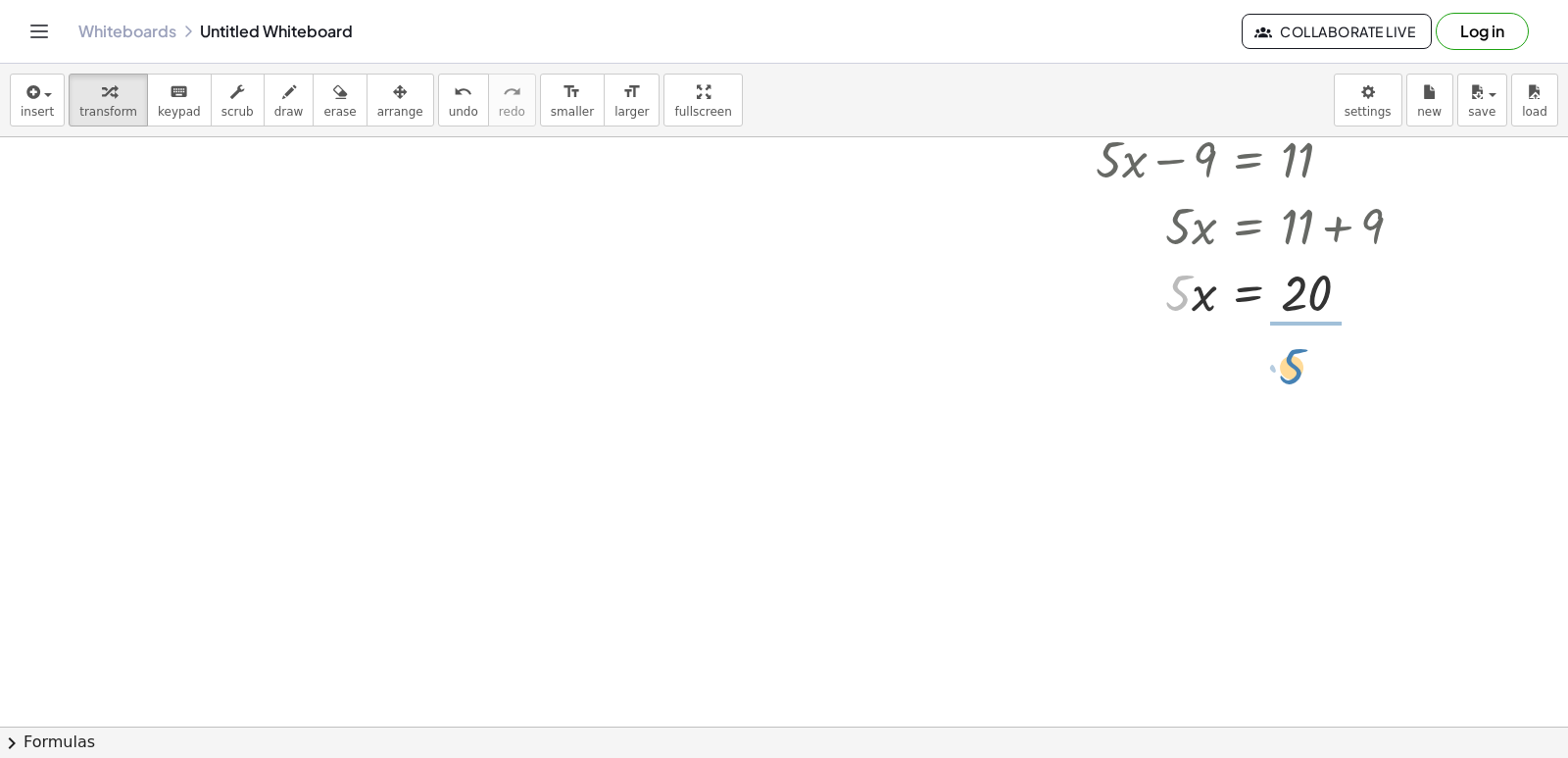
drag, startPoint x: 1174, startPoint y: 297, endPoint x: 1313, endPoint y: 373, distance: 158.4
click at [1296, 376] on div at bounding box center [1256, 374] width 342 height 98
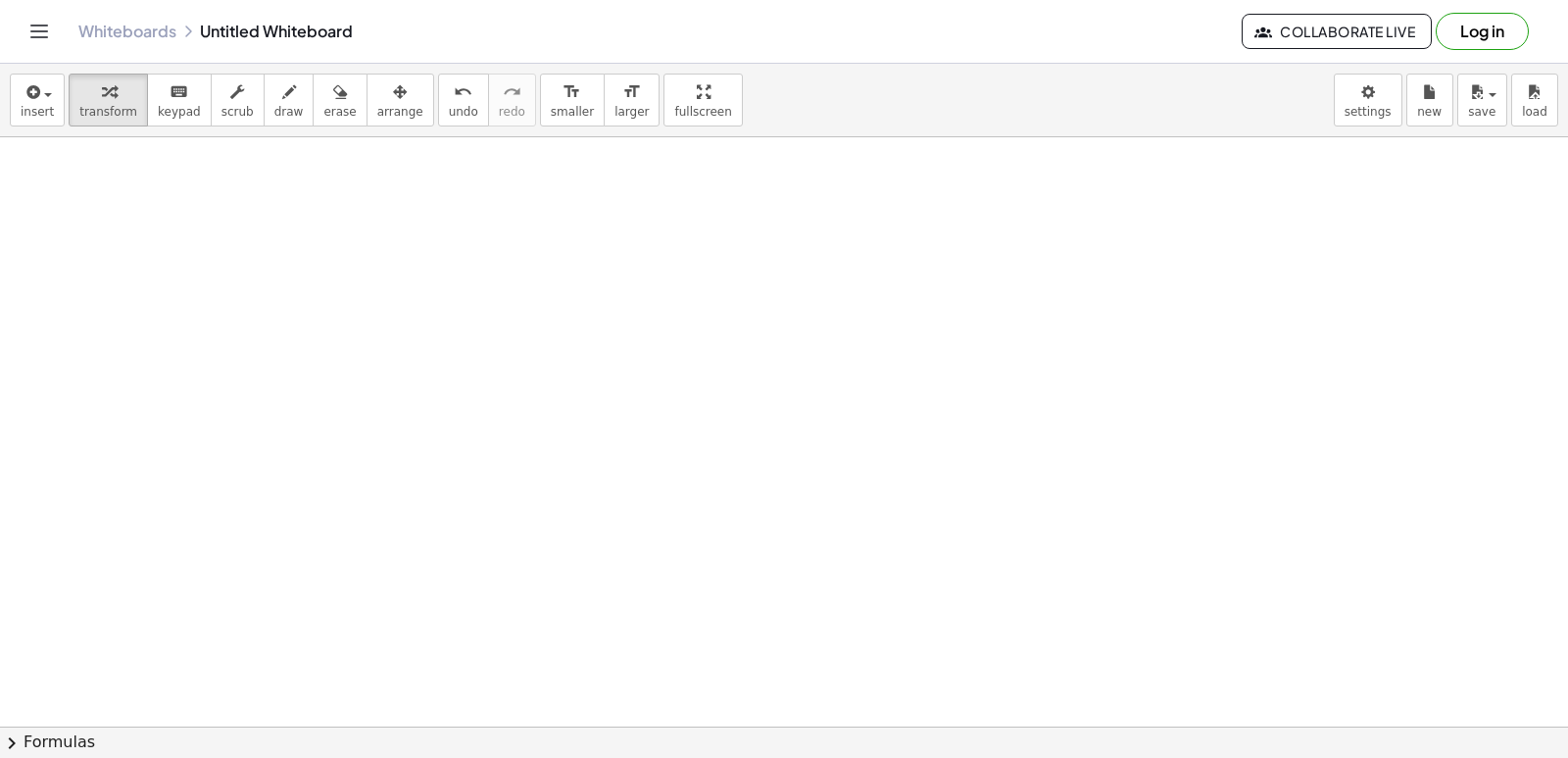
scroll to position [2257, 0]
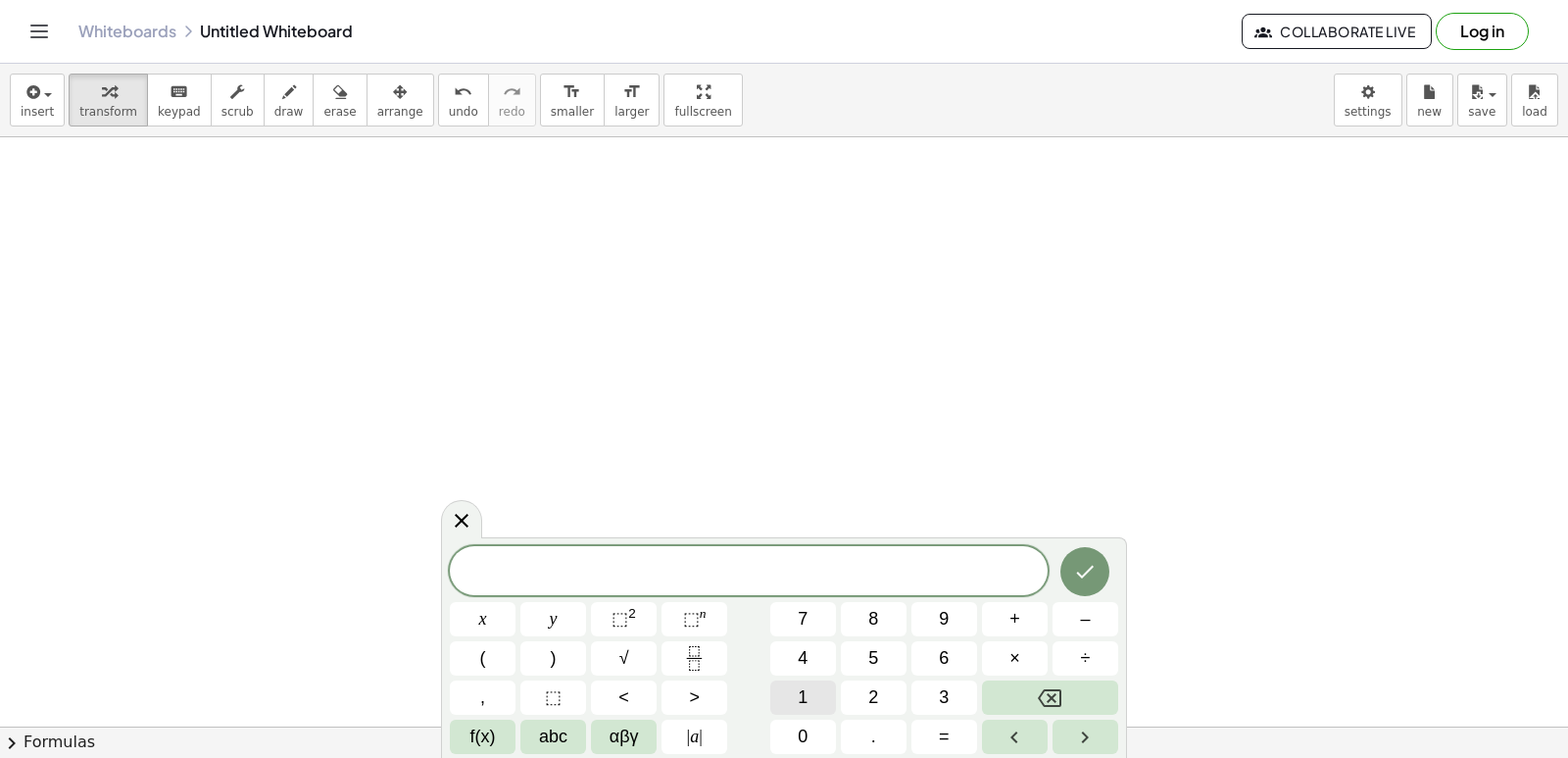
click at [813, 708] on button "1" at bounding box center [803, 698] width 65 height 35
click at [816, 638] on div "1 x y ⬚ 2 ⬚ n 7 8 9 + – ( ) √ 4 5 6 × ÷ , ⬚ < > 1 2 3 f(x) abc αβγ | a | 0 . =" at bounding box center [784, 650] width 669 height 208
click at [812, 646] on button "4" at bounding box center [803, 658] width 65 height 35
click at [492, 607] on button "x" at bounding box center [482, 619] width 65 height 35
click at [1016, 699] on button "Backspace" at bounding box center [1051, 698] width 137 height 35
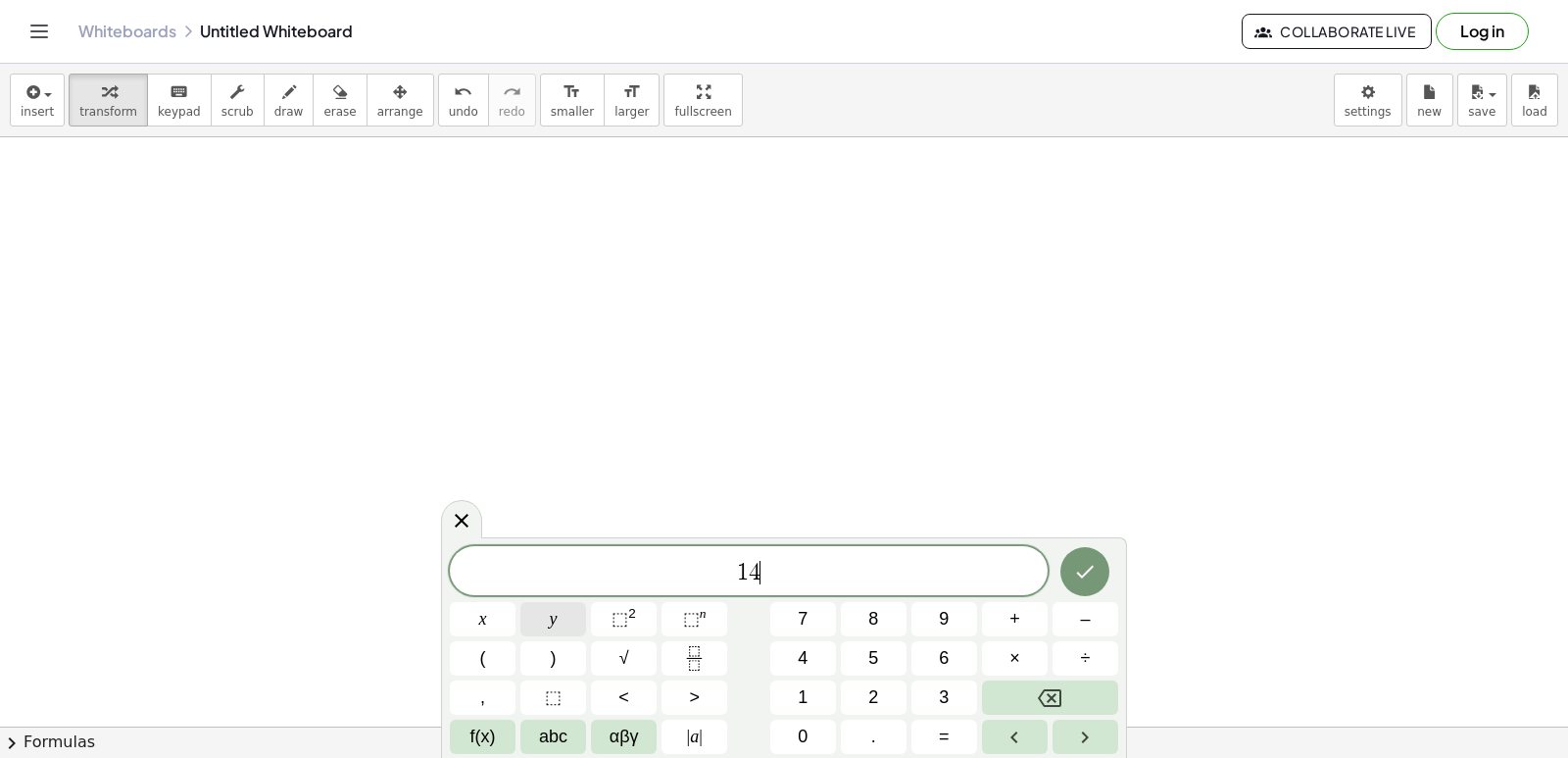
click at [561, 609] on button "y" at bounding box center [553, 619] width 65 height 35
click at [1076, 629] on button "–" at bounding box center [1086, 619] width 65 height 35
click at [852, 706] on button "2" at bounding box center [874, 698] width 65 height 35
click at [809, 734] on button "0" at bounding box center [803, 736] width 65 height 35
click at [924, 726] on button "=" at bounding box center [944, 736] width 65 height 35
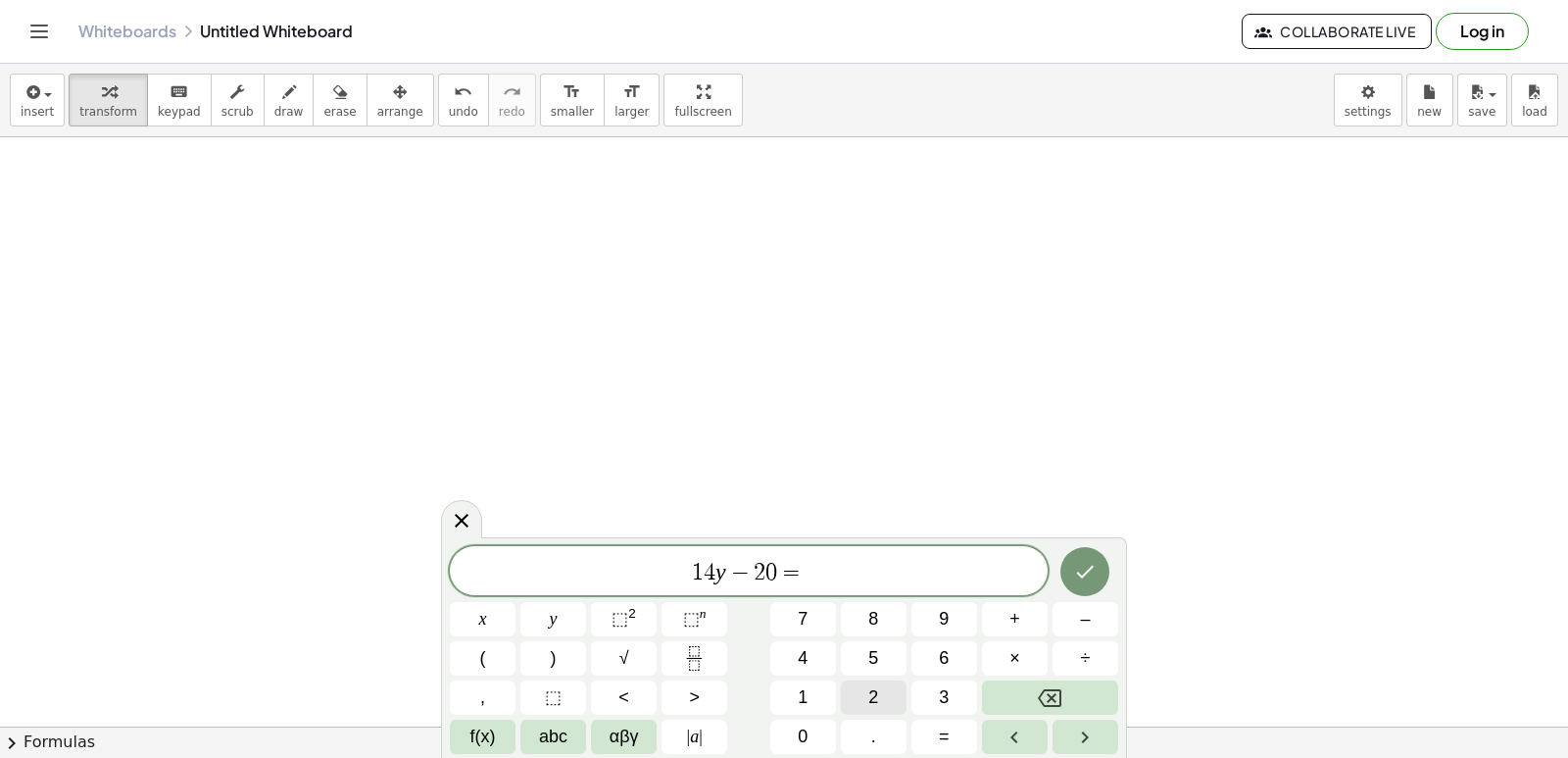
click at [865, 694] on button "2" at bounding box center [874, 698] width 65 height 35
click at [1088, 582] on icon "Done" at bounding box center [1086, 572] width 24 height 24
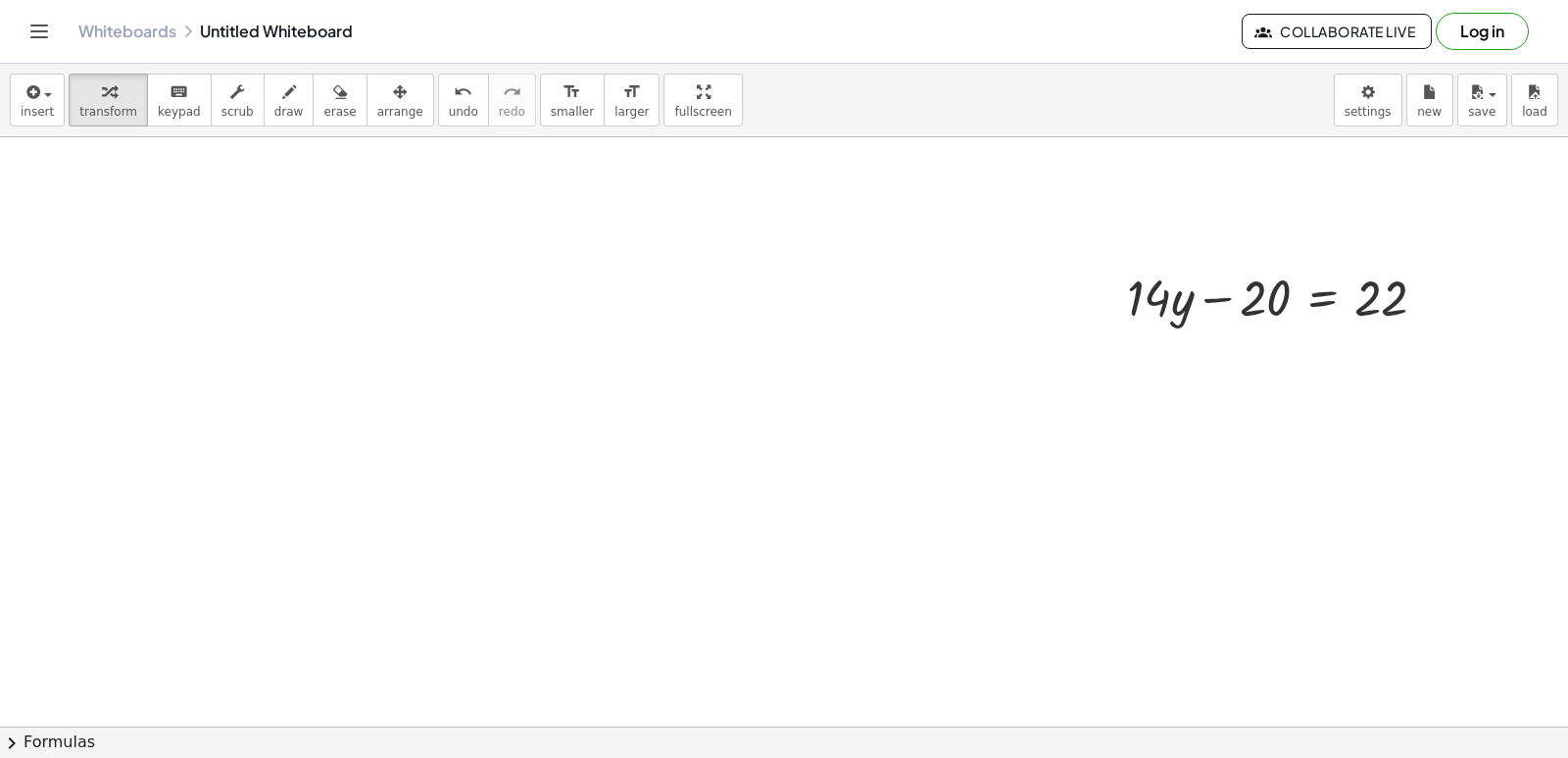
scroll to position [2355, 0]
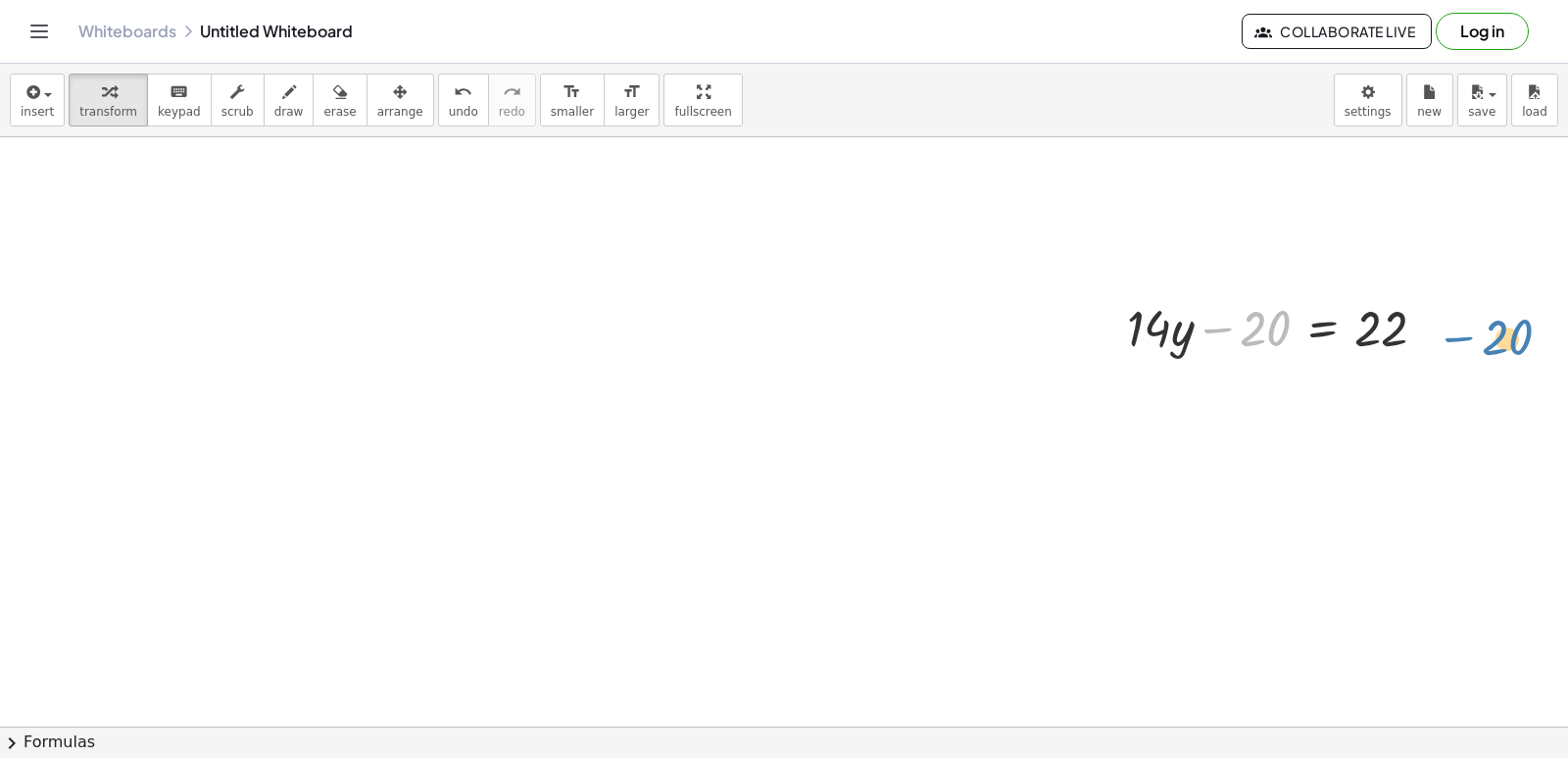
drag, startPoint x: 1218, startPoint y: 319, endPoint x: 1464, endPoint y: 322, distance: 246.0
drag, startPoint x: 1230, startPoint y: 333, endPoint x: 1450, endPoint y: 327, distance: 220.1
click at [1450, 327] on div at bounding box center [1285, 326] width 335 height 66
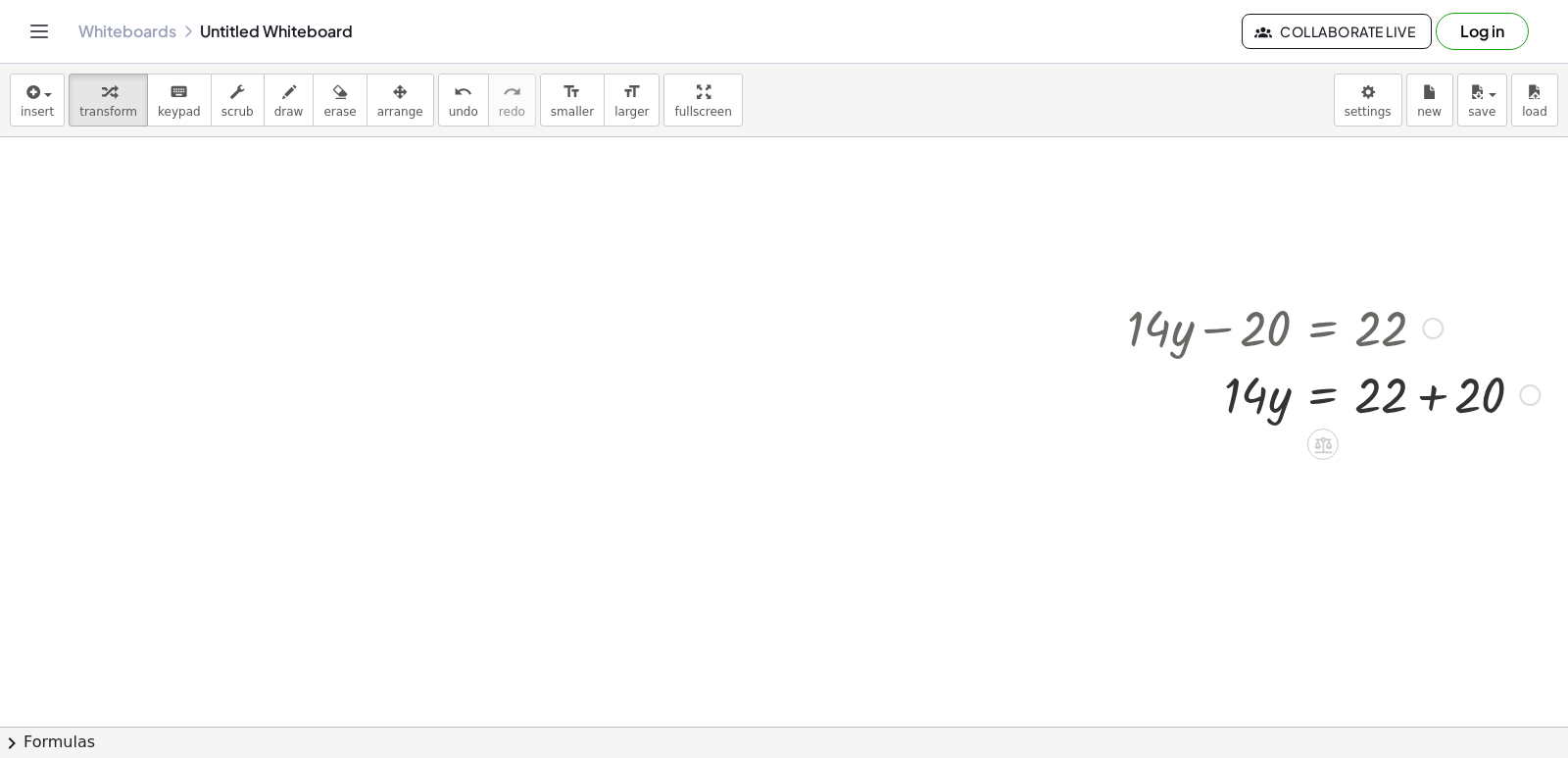
scroll to position [2453, 0]
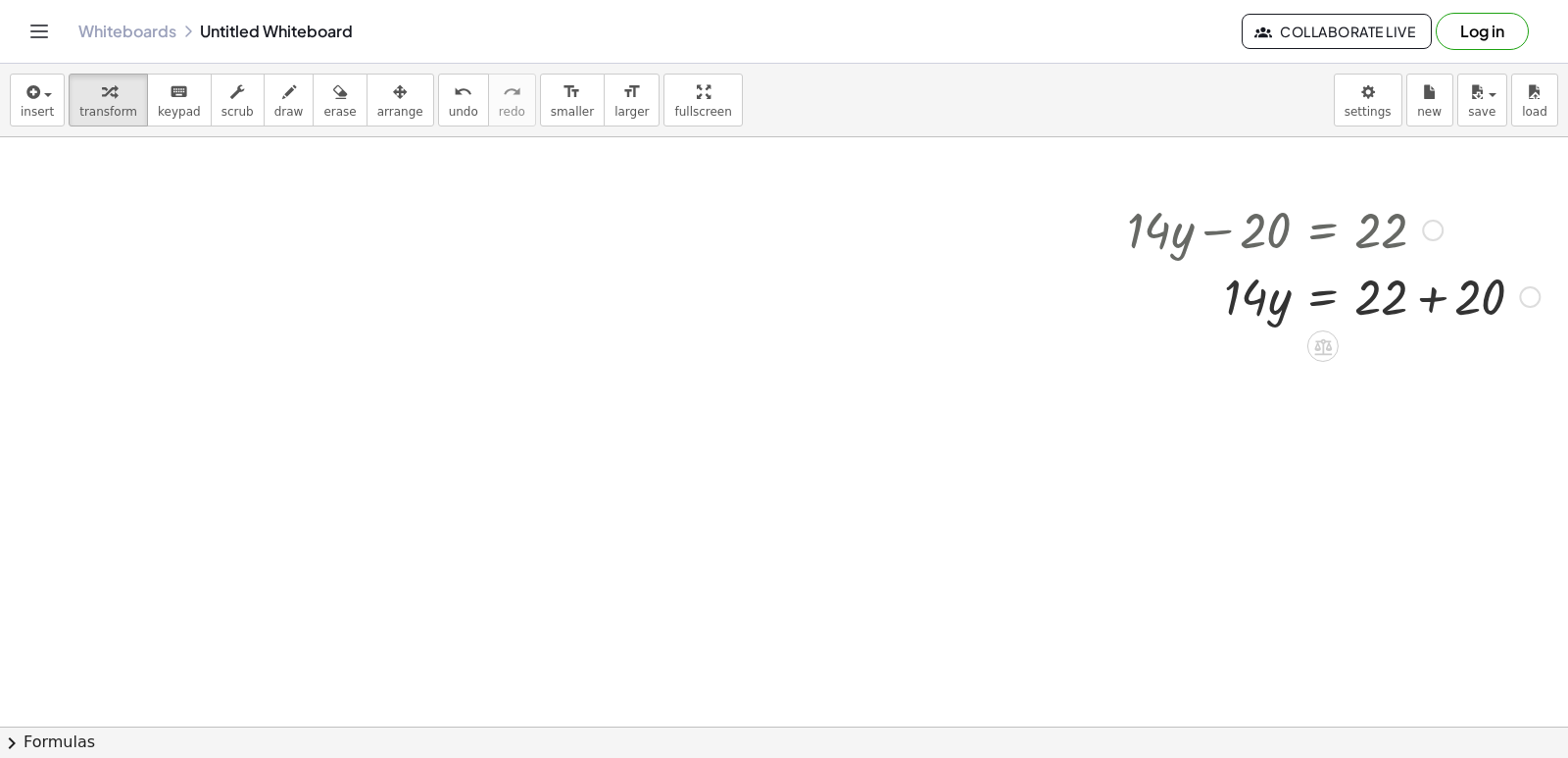
click at [1437, 303] on div at bounding box center [1333, 294] width 432 height 66
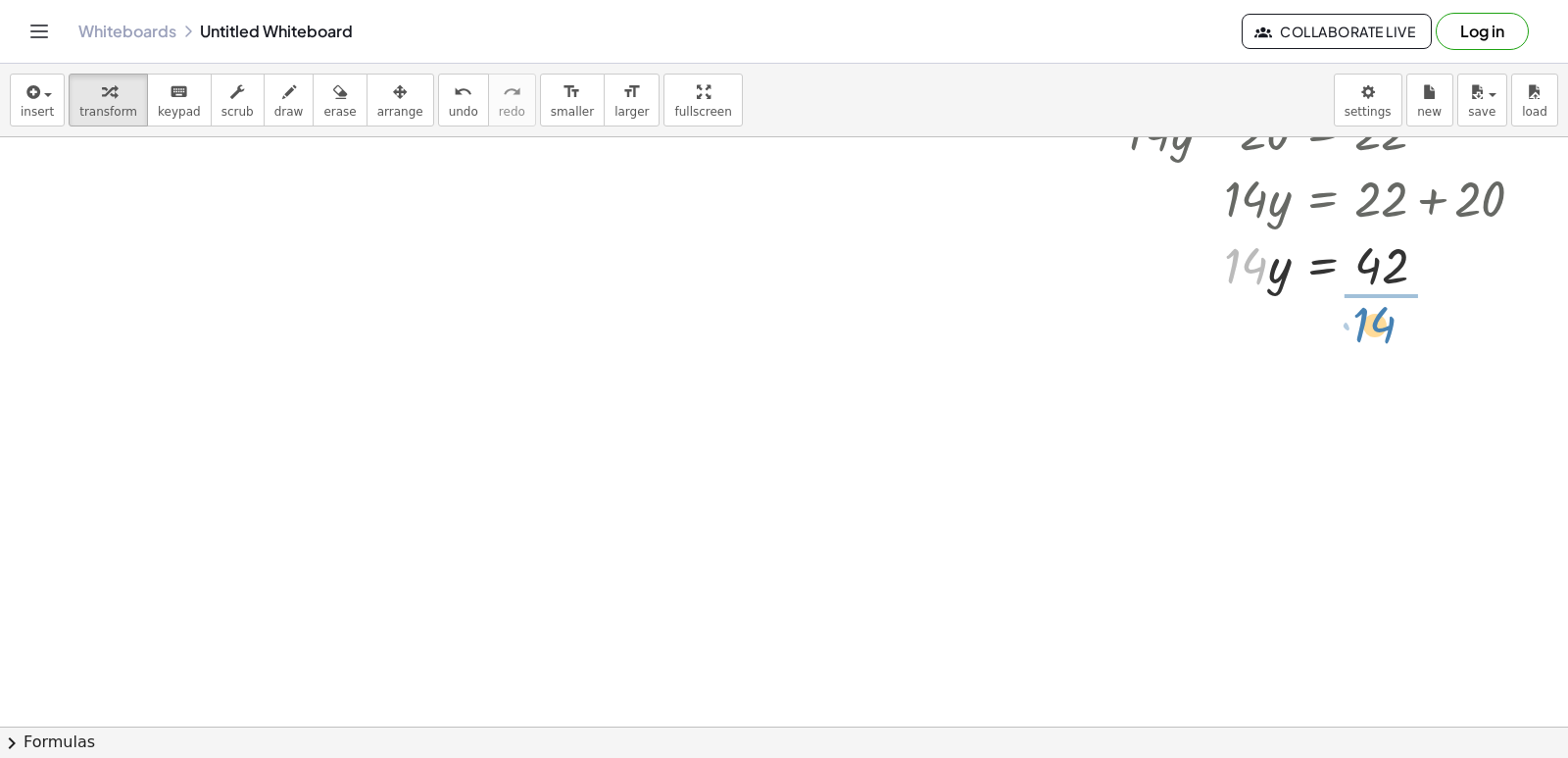
drag, startPoint x: 1245, startPoint y: 276, endPoint x: 1374, endPoint y: 335, distance: 141.9
click at [1369, 347] on div at bounding box center [1333, 346] width 432 height 98
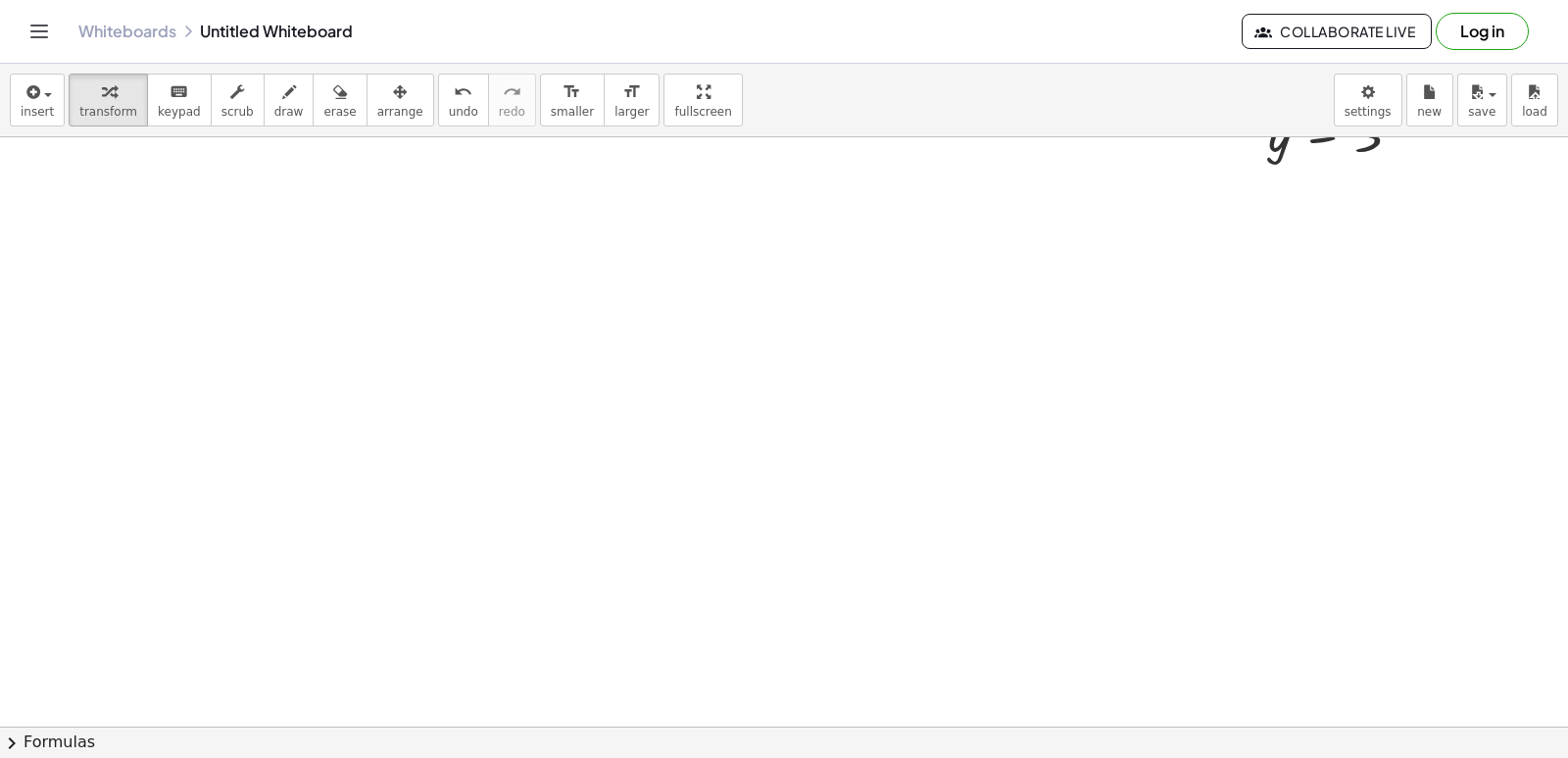
scroll to position [2944, 0]
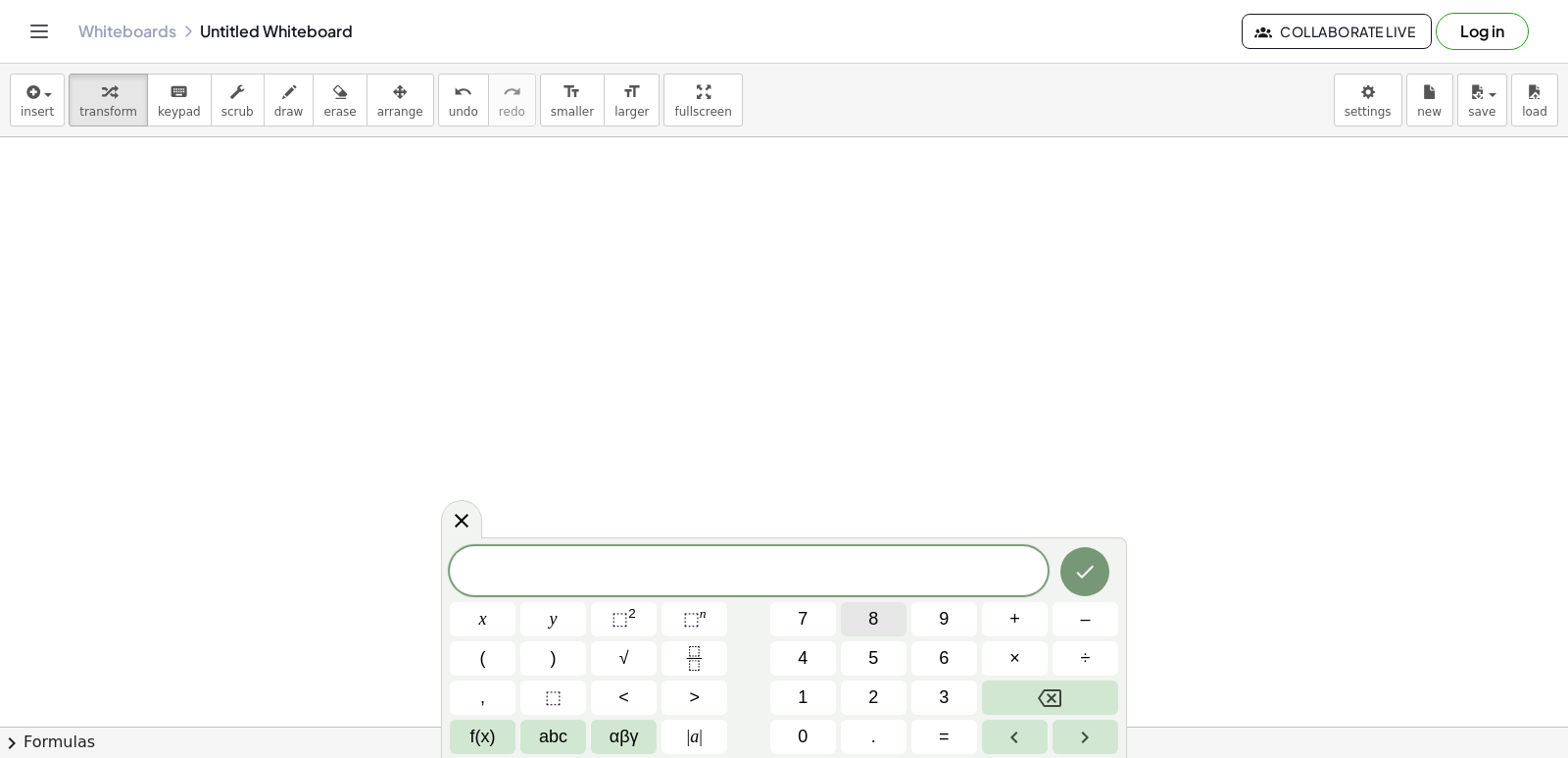
click at [802, 618] on div "​ x y ⬚ 2 ⬚ n 7 8 9 + – ( ) √ 4 5 6 × ÷ , ⬚ < > 1 2 3 f(x) abc αβγ | a | 0 . =" at bounding box center [784, 650] width 669 height 208
click at [485, 619] on span "x" at bounding box center [483, 619] width 8 height 27
click at [1023, 692] on button "Backspace" at bounding box center [1051, 698] width 137 height 35
click at [797, 597] on div "​ x y ⬚ 2 ⬚ n 7 8 9 + – ( ) √ 4 5 6 × ÷ , ⬚ < > 1 2 3 f(x) abc αβγ | a | 0 . =" at bounding box center [784, 650] width 669 height 208
click at [482, 614] on span "x" at bounding box center [483, 619] width 8 height 27
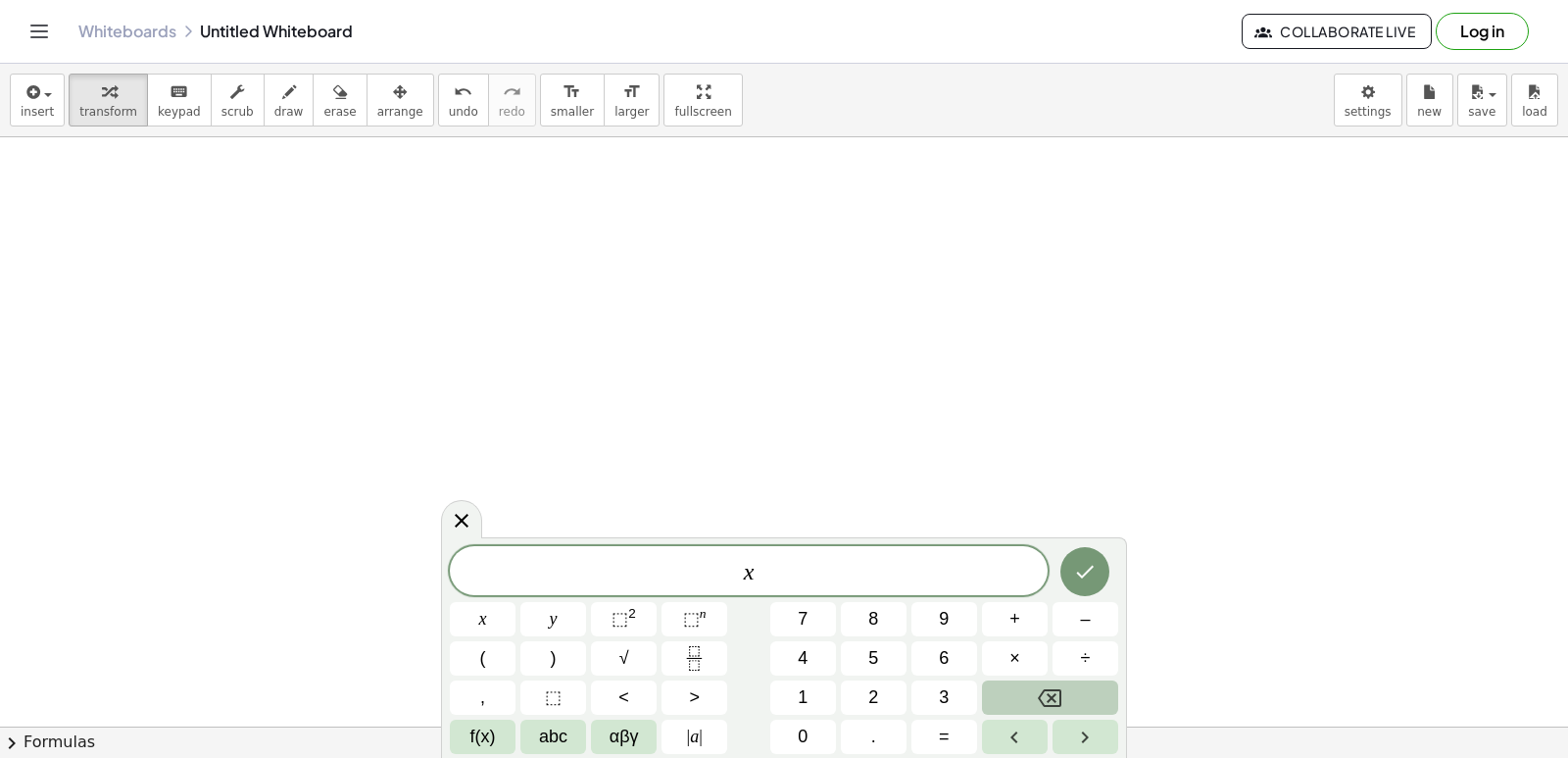
click at [1039, 679] on div "x ​ x y ⬚ 2 ⬚ n 7 8 9 + – ( ) √ 4 5 6 × ÷ , ⬚ < > 1 2 3 f(x) abc αβγ | a | 0 . =" at bounding box center [784, 650] width 669 height 208
click at [1019, 704] on button "Backspace" at bounding box center [1051, 698] width 137 height 35
click at [889, 621] on button "8" at bounding box center [874, 619] width 65 height 35
click at [475, 604] on button "x" at bounding box center [482, 619] width 65 height 35
click at [1030, 630] on button "+" at bounding box center [1015, 619] width 65 height 35
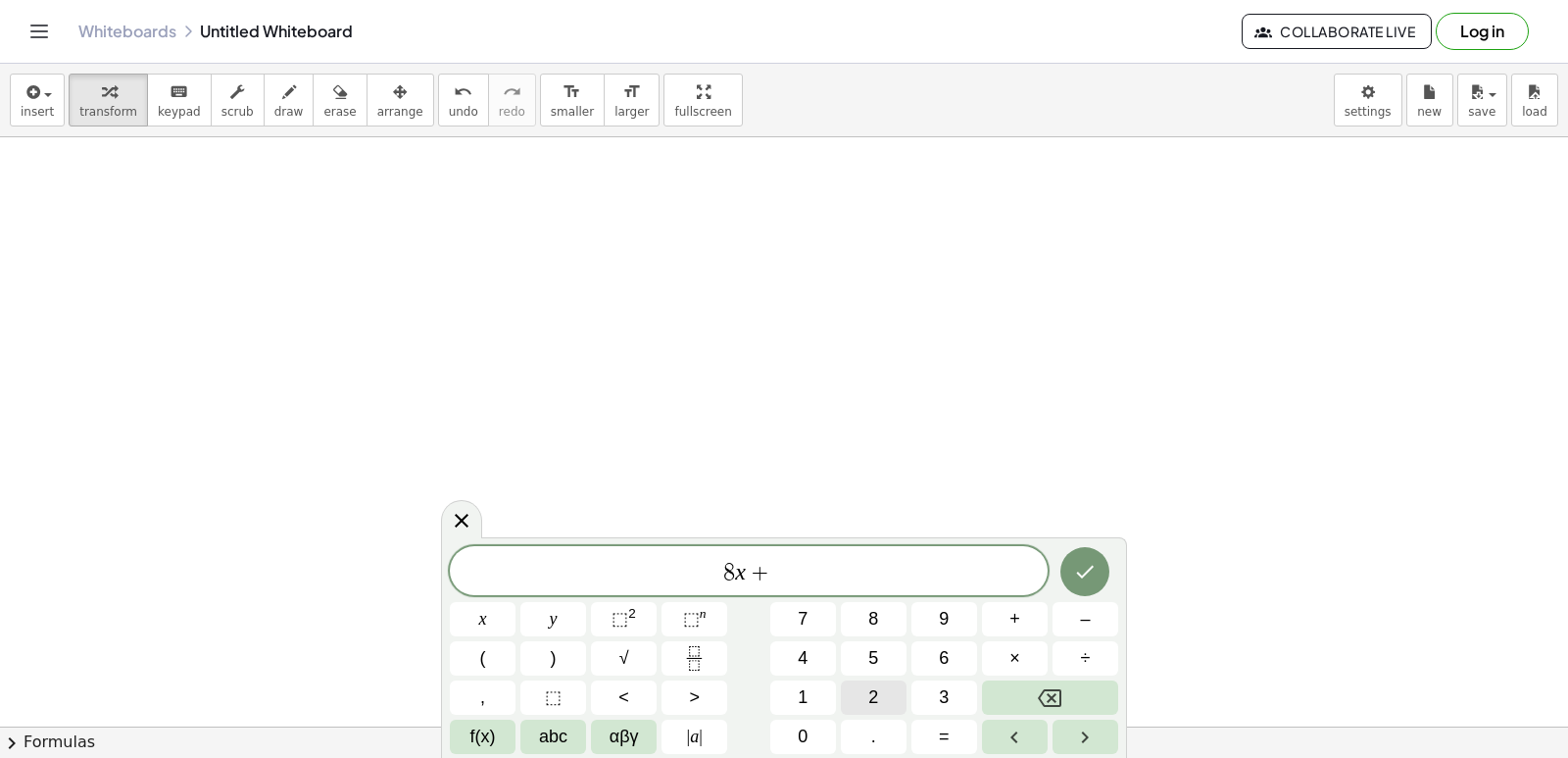
click at [852, 687] on button "2" at bounding box center [874, 698] width 65 height 35
click at [805, 688] on span "1" at bounding box center [803, 698] width 10 height 27
click at [944, 735] on span "=" at bounding box center [944, 736] width 11 height 27
click at [895, 655] on button "5" at bounding box center [874, 658] width 65 height 35
click at [1081, 582] on icon "Done" at bounding box center [1086, 572] width 24 height 24
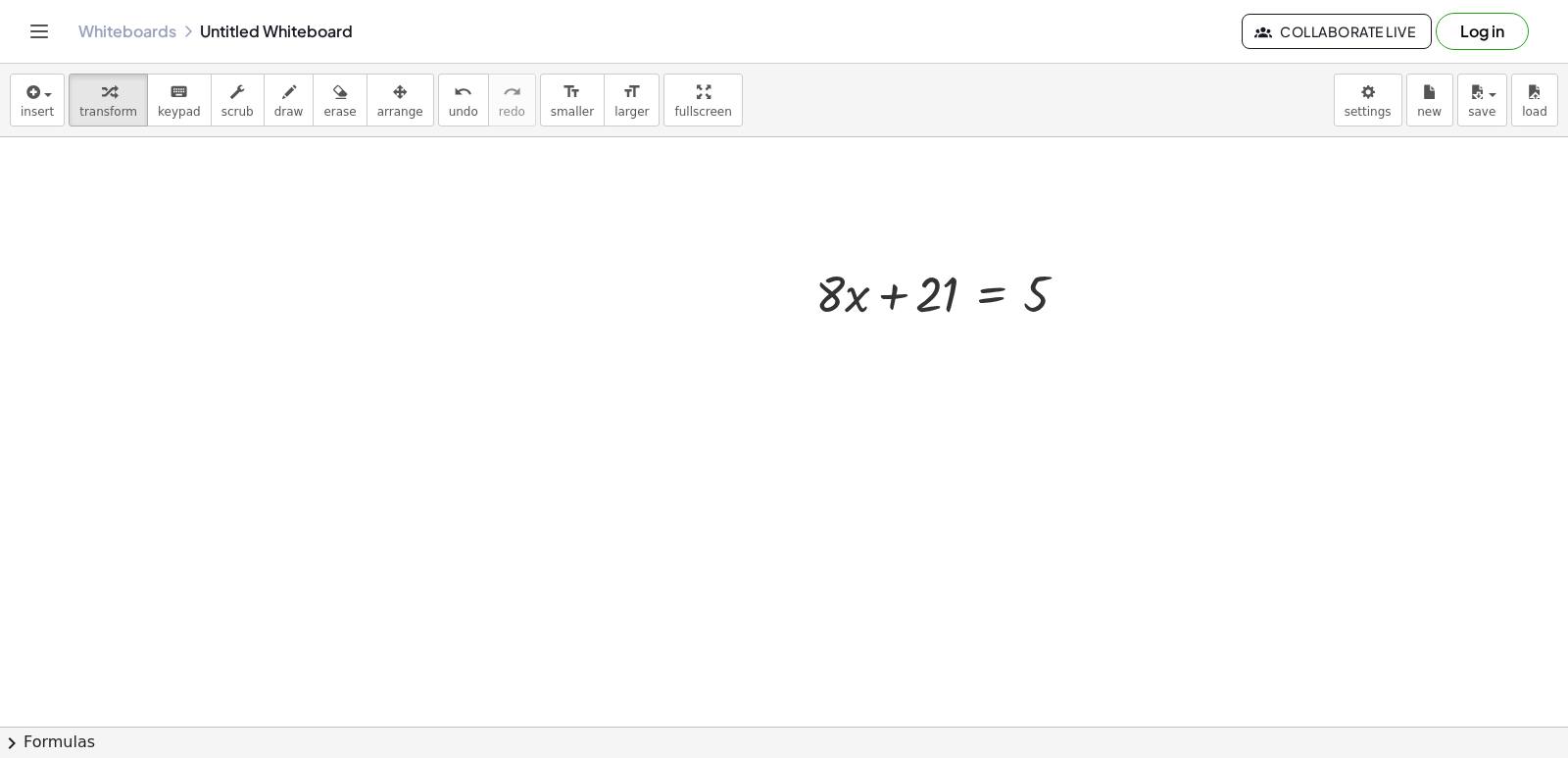
scroll to position [3140, 0]
drag, startPoint x: 897, startPoint y: 279, endPoint x: 1087, endPoint y: 269, distance: 190.3
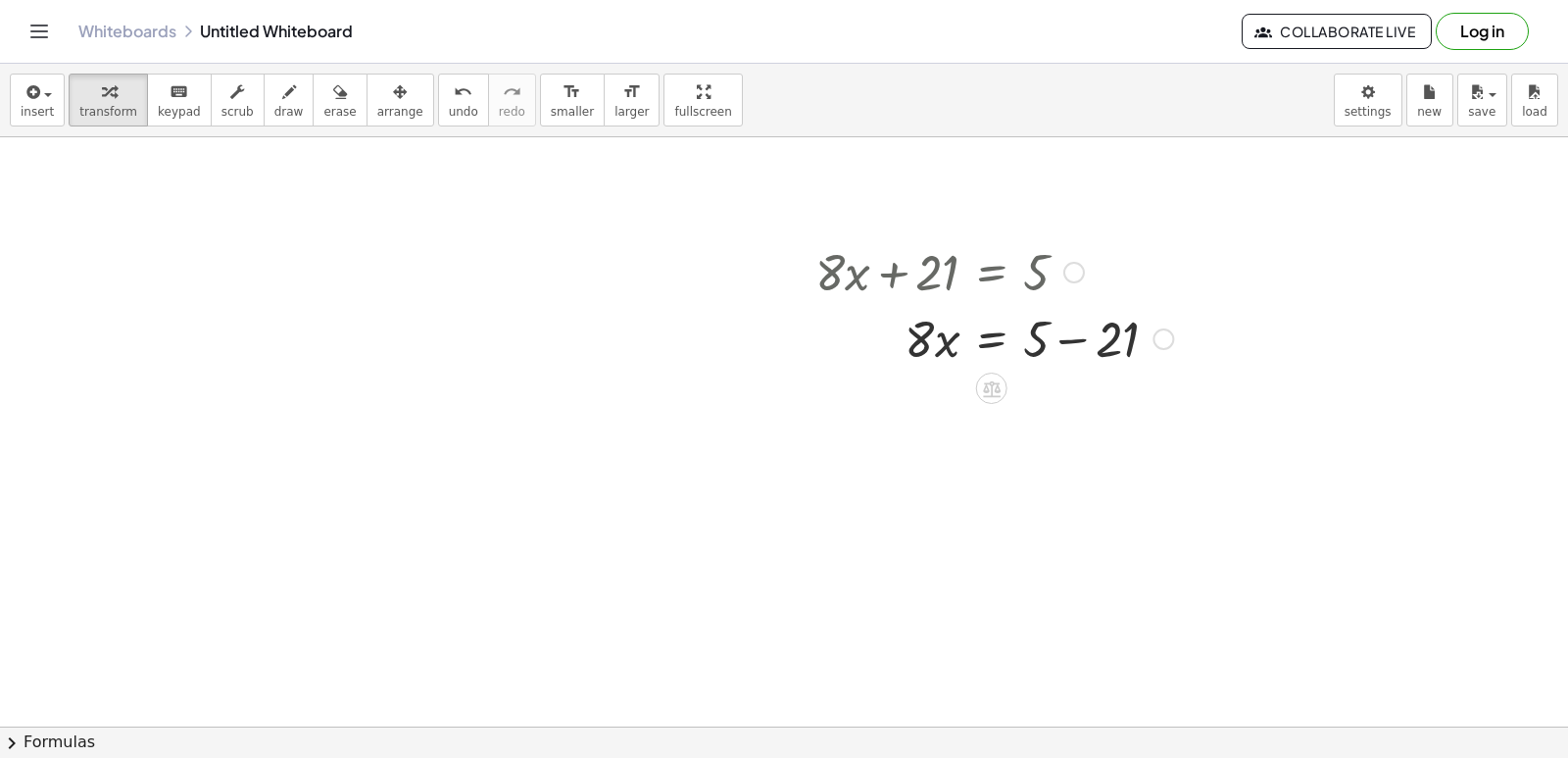
click at [1064, 335] on div at bounding box center [993, 337] width 377 height 66
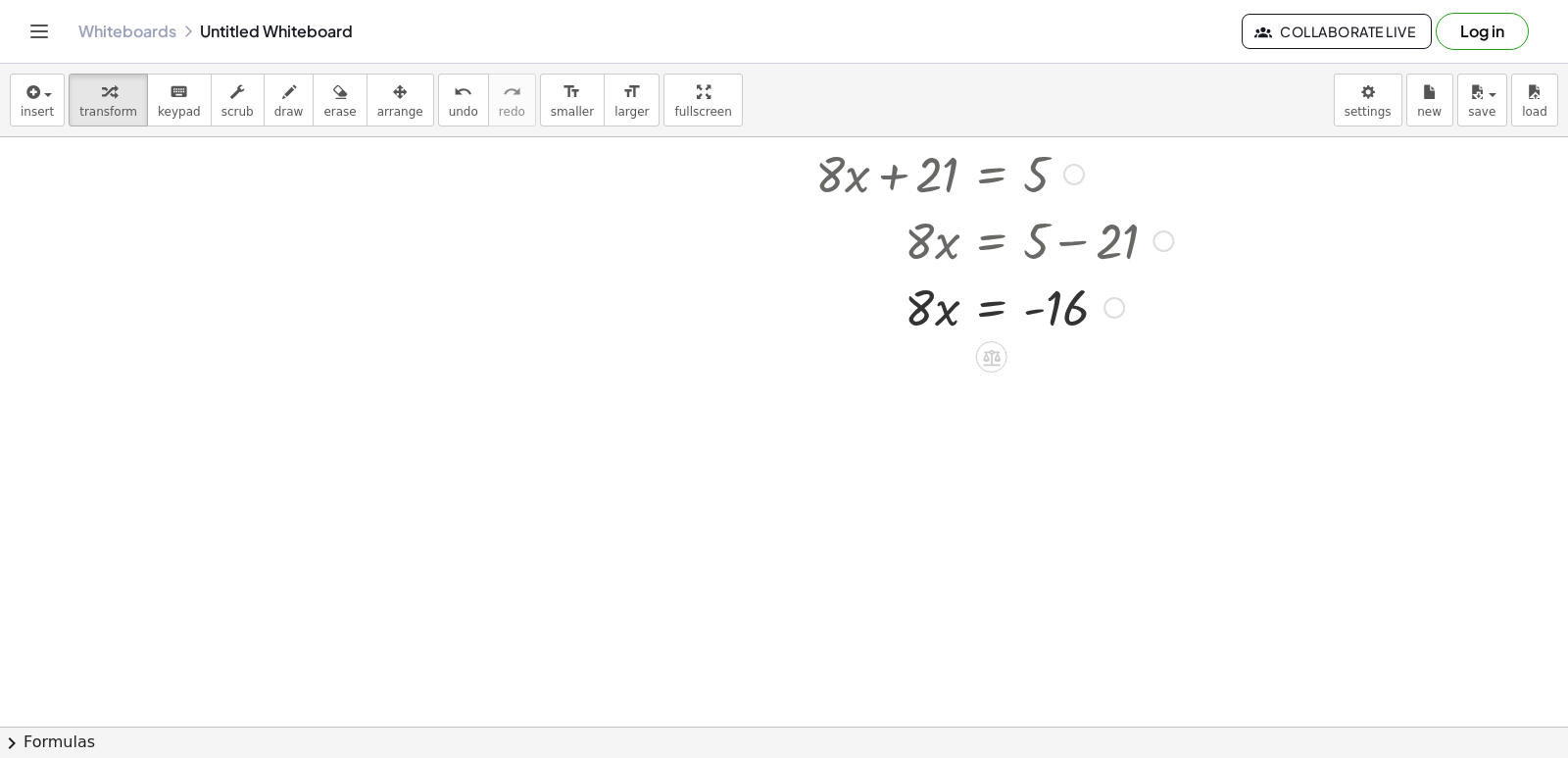
scroll to position [3335, 0]
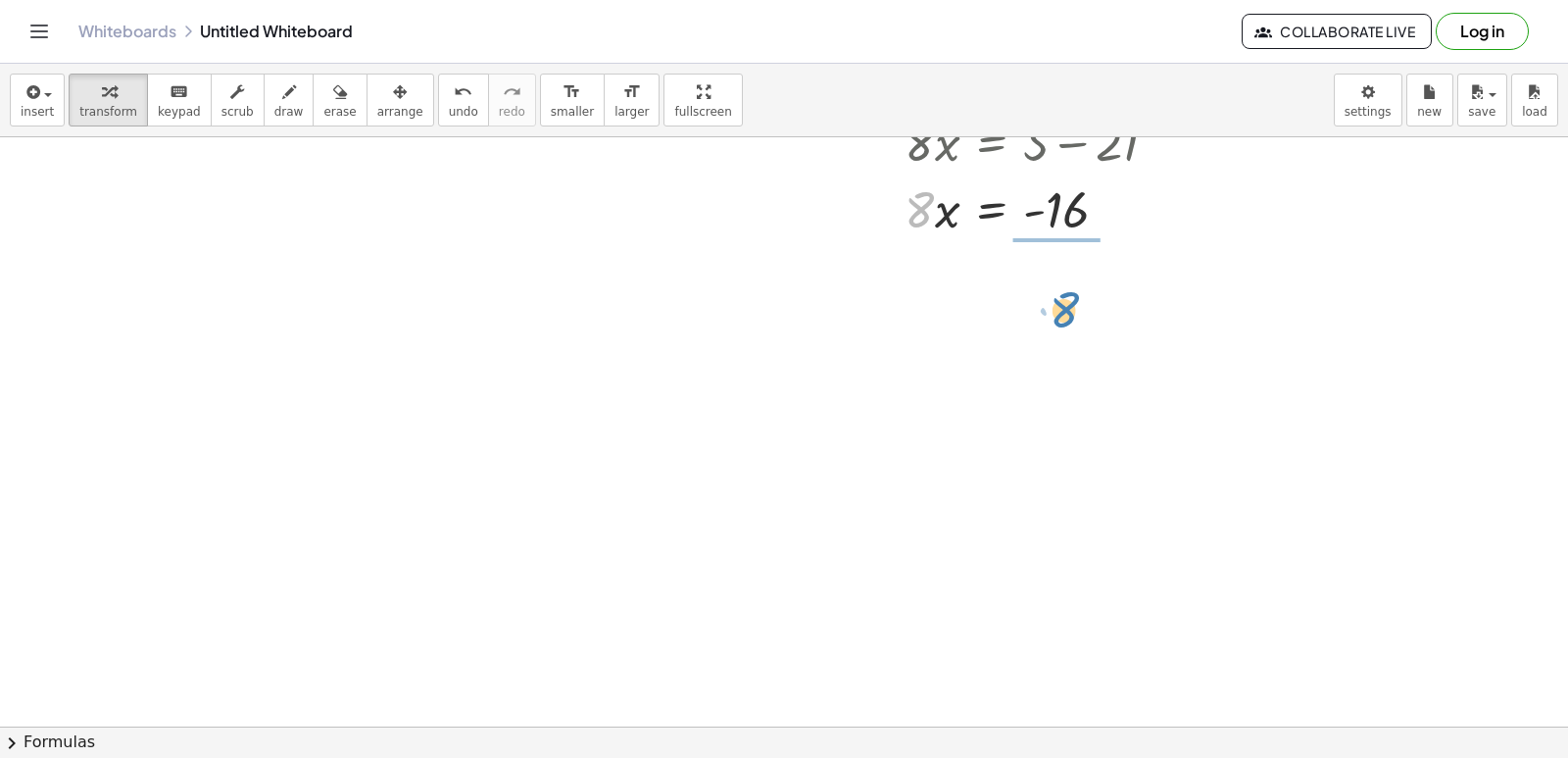
drag, startPoint x: 922, startPoint y: 216, endPoint x: 1078, endPoint y: 269, distance: 164.8
click at [1051, 287] on div at bounding box center [993, 289] width 377 height 98
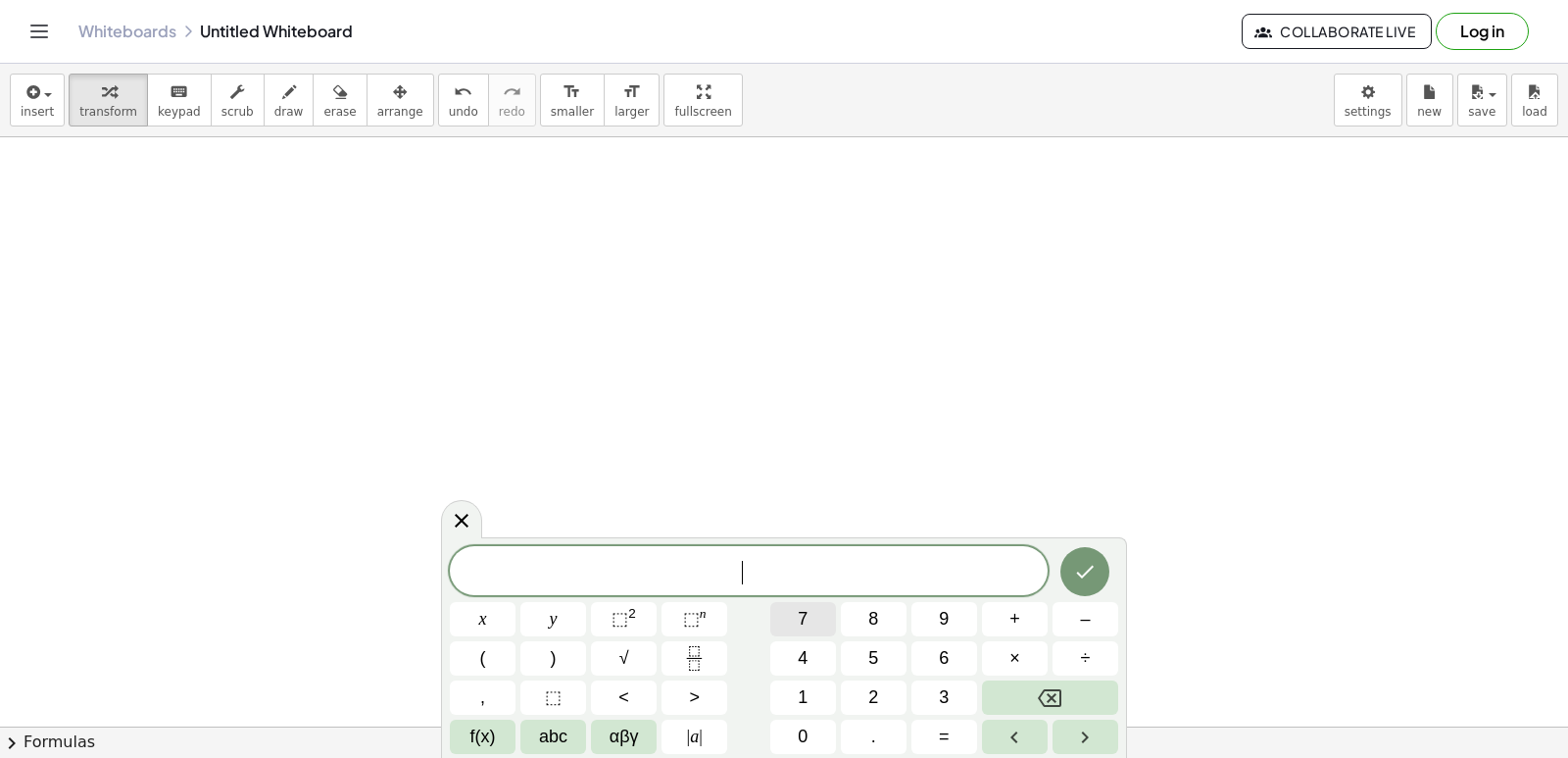
click at [805, 604] on button "7" at bounding box center [803, 619] width 65 height 35
click at [458, 618] on button "x" at bounding box center [482, 619] width 65 height 35
click at [1022, 626] on button "+" at bounding box center [1015, 619] width 65 height 35
click at [548, 606] on button "y" at bounding box center [553, 619] width 65 height 35
click at [956, 737] on button "=" at bounding box center [944, 736] width 65 height 35
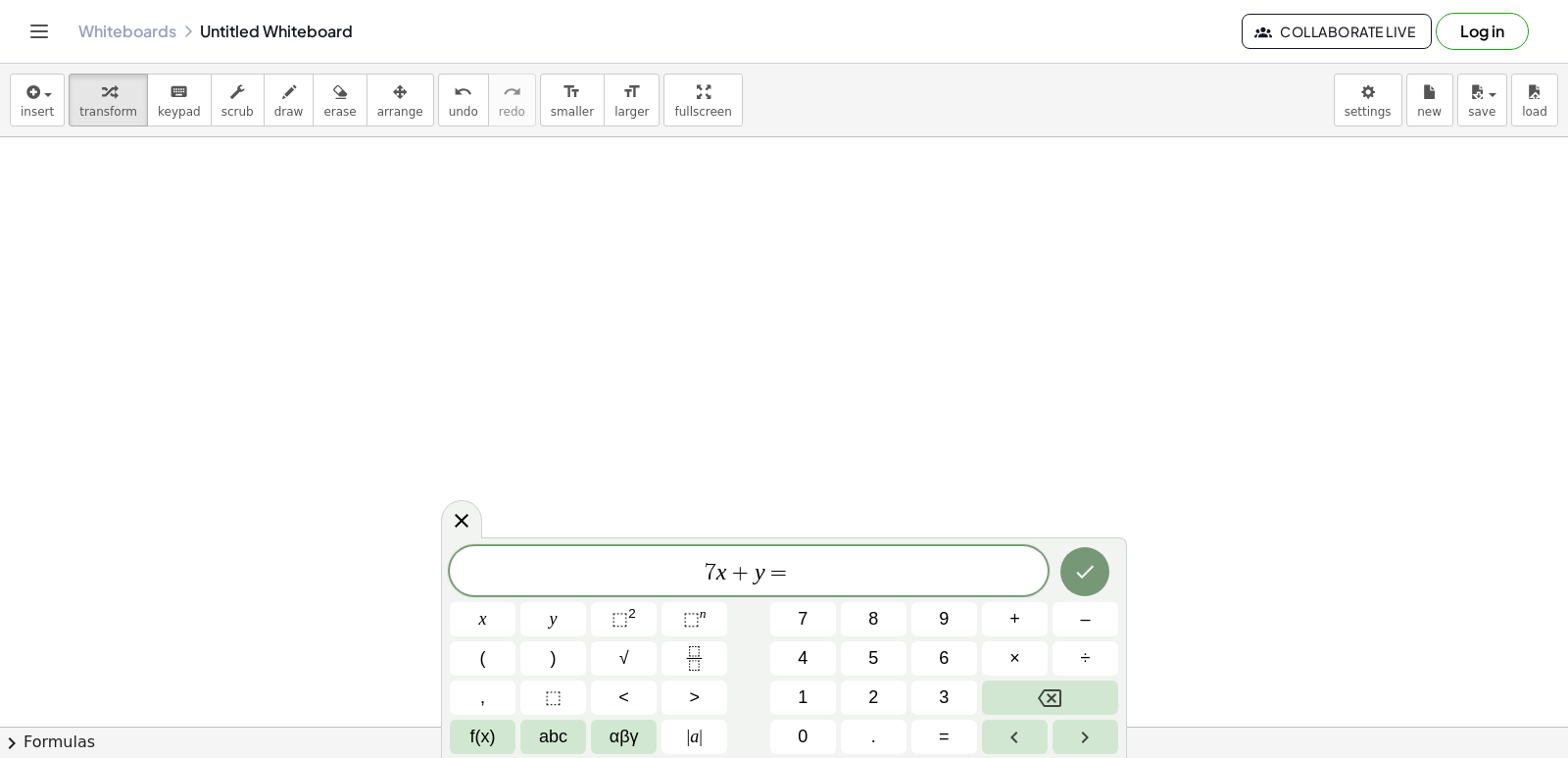
click at [966, 600] on div "7 x + y = ​ x y ⬚ 2 ⬚ n 7 8 9 + – ( ) √ 4 5 6 × ÷ , ⬚ < > 1 2 3 f(x) abc αβγ | …" at bounding box center [784, 650] width 669 height 208
click at [956, 610] on button "9" at bounding box center [944, 619] width 65 height 35
click at [1096, 573] on icon "Done" at bounding box center [1086, 572] width 24 height 24
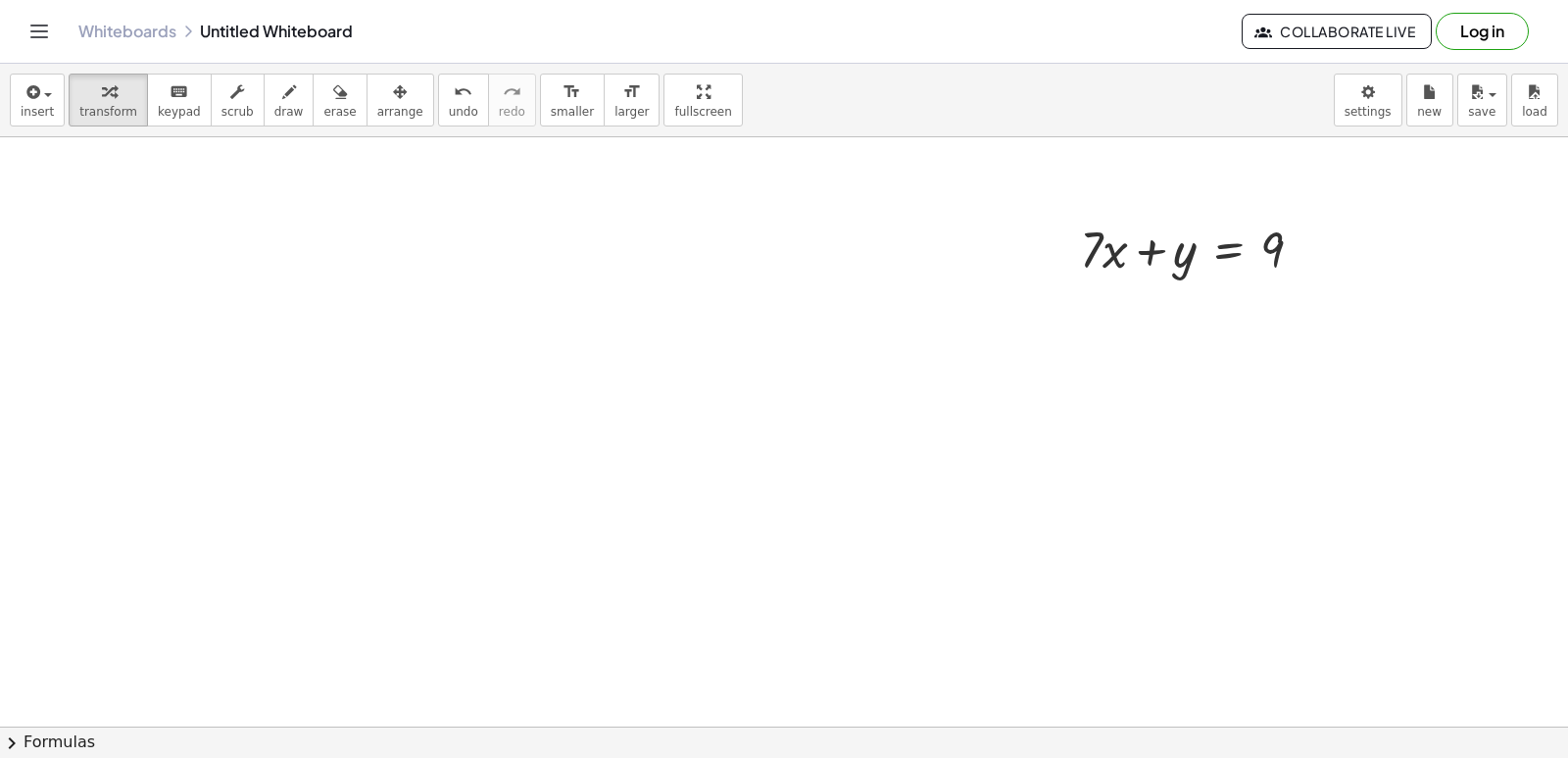
scroll to position [3728, 0]
click at [1076, 231] on div at bounding box center [1066, 227] width 30 height 76
drag, startPoint x: 1084, startPoint y: 223, endPoint x: 1328, endPoint y: 215, distance: 244.1
click at [1328, 215] on div at bounding box center [1200, 227] width 258 height 66
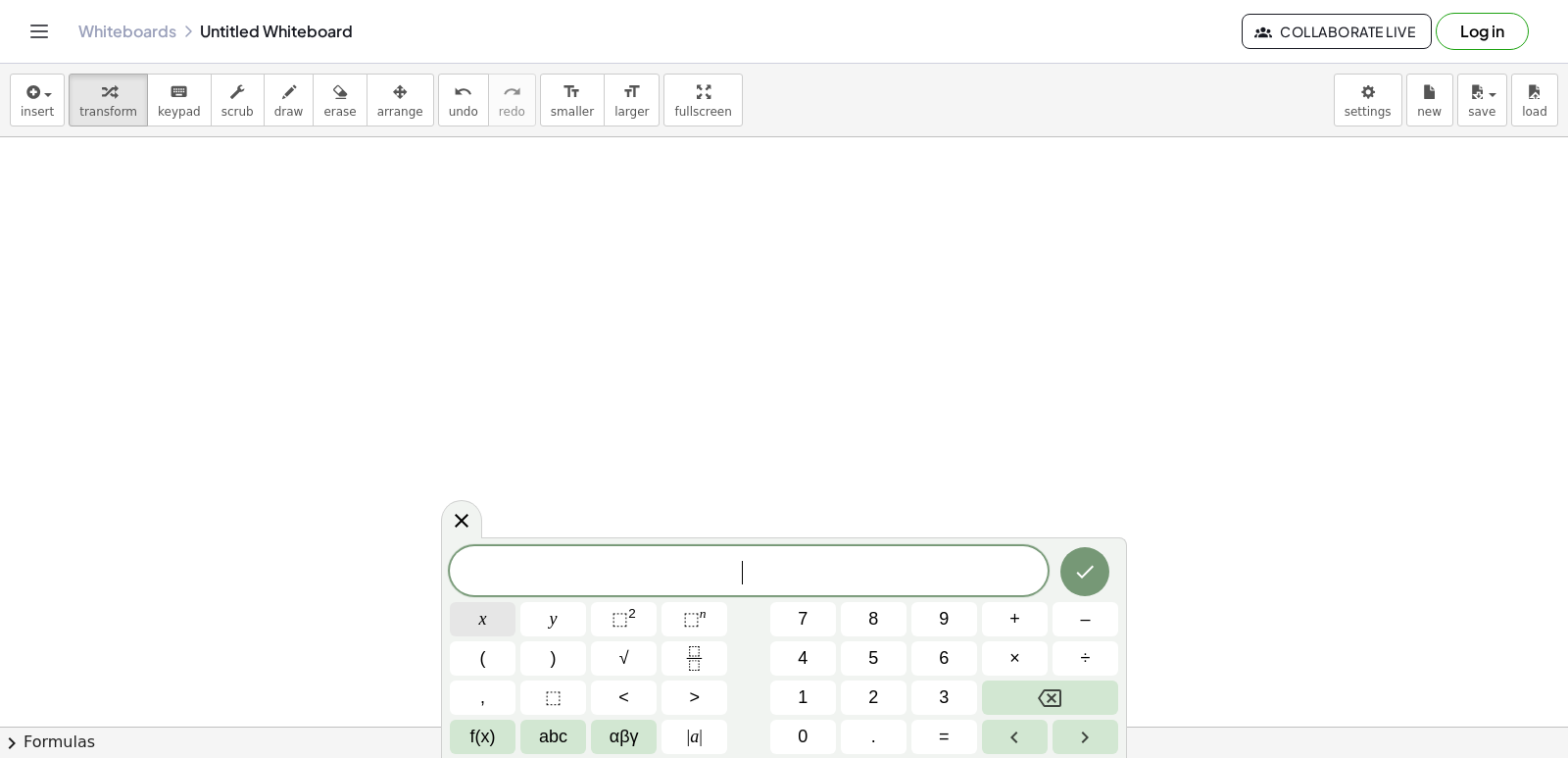
click at [481, 625] on span "x" at bounding box center [483, 619] width 8 height 27
click at [1100, 630] on button "–" at bounding box center [1086, 619] width 65 height 35
click at [788, 651] on button "4" at bounding box center [803, 658] width 65 height 35
click at [562, 627] on button "y" at bounding box center [553, 619] width 65 height 35
click at [948, 742] on span "=" at bounding box center [944, 736] width 11 height 27
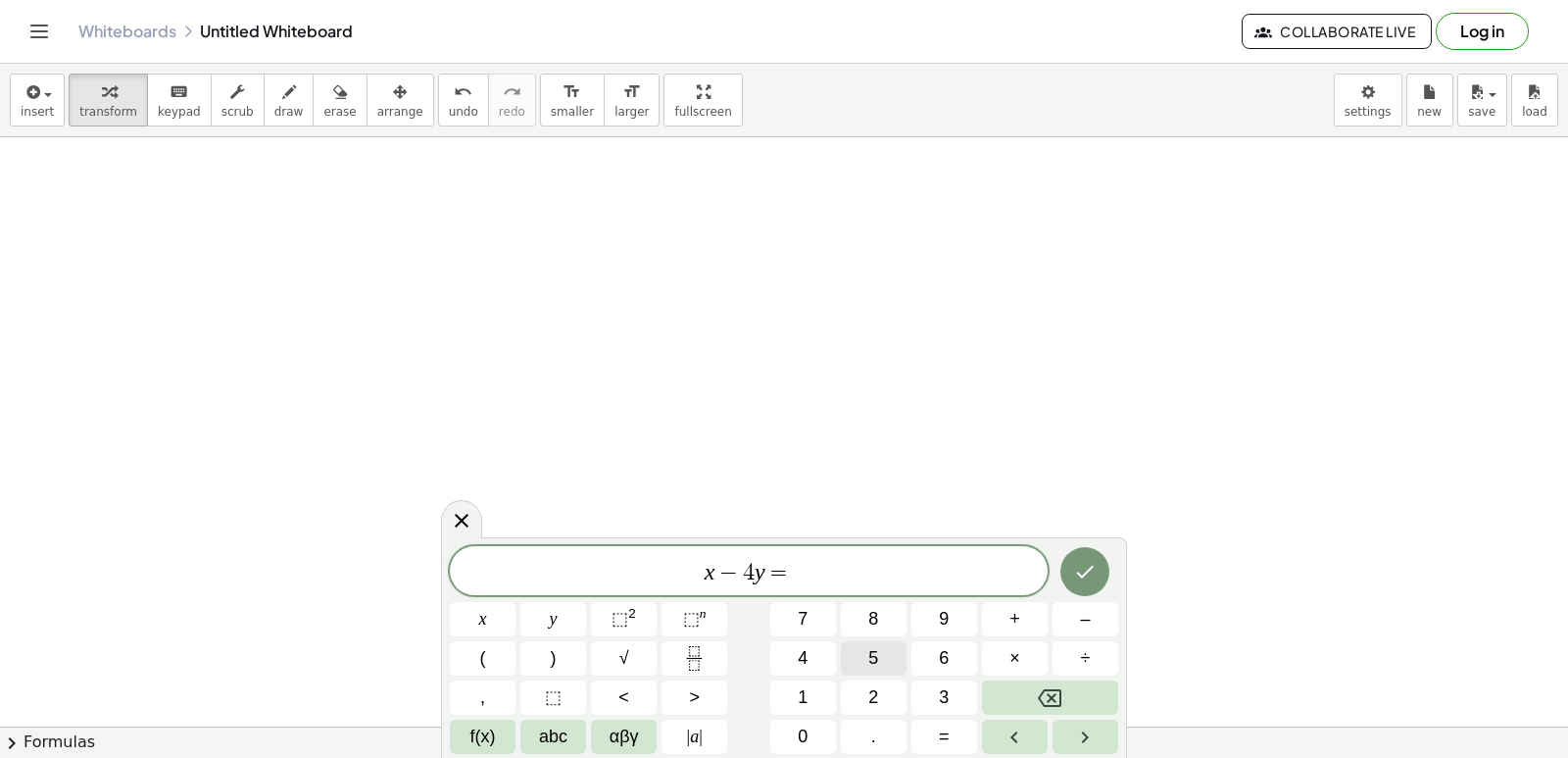
click at [870, 646] on span "5" at bounding box center [874, 658] width 10 height 27
click at [1083, 578] on icon "Done" at bounding box center [1087, 572] width 18 height 13
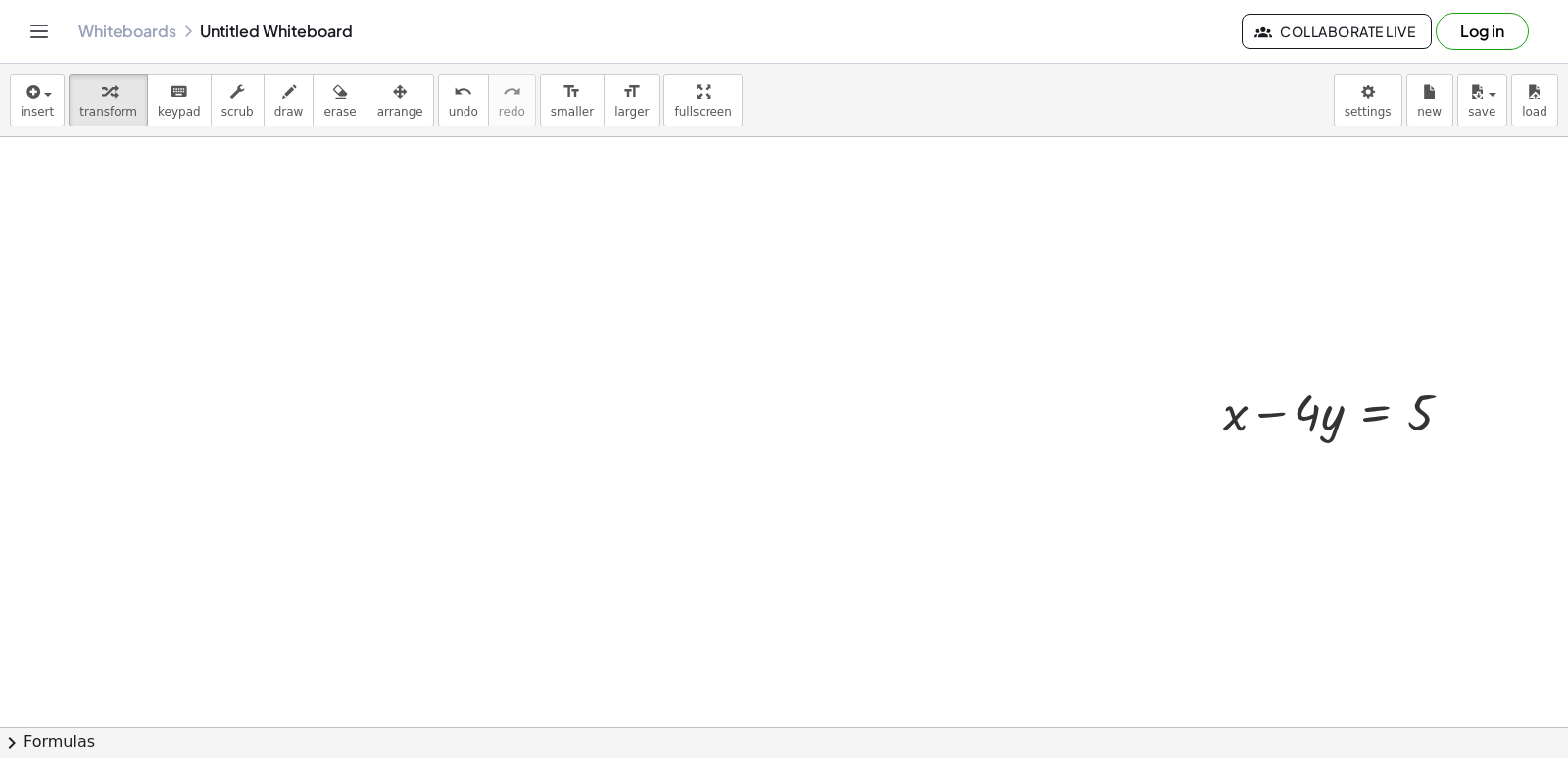
scroll to position [4022, 0]
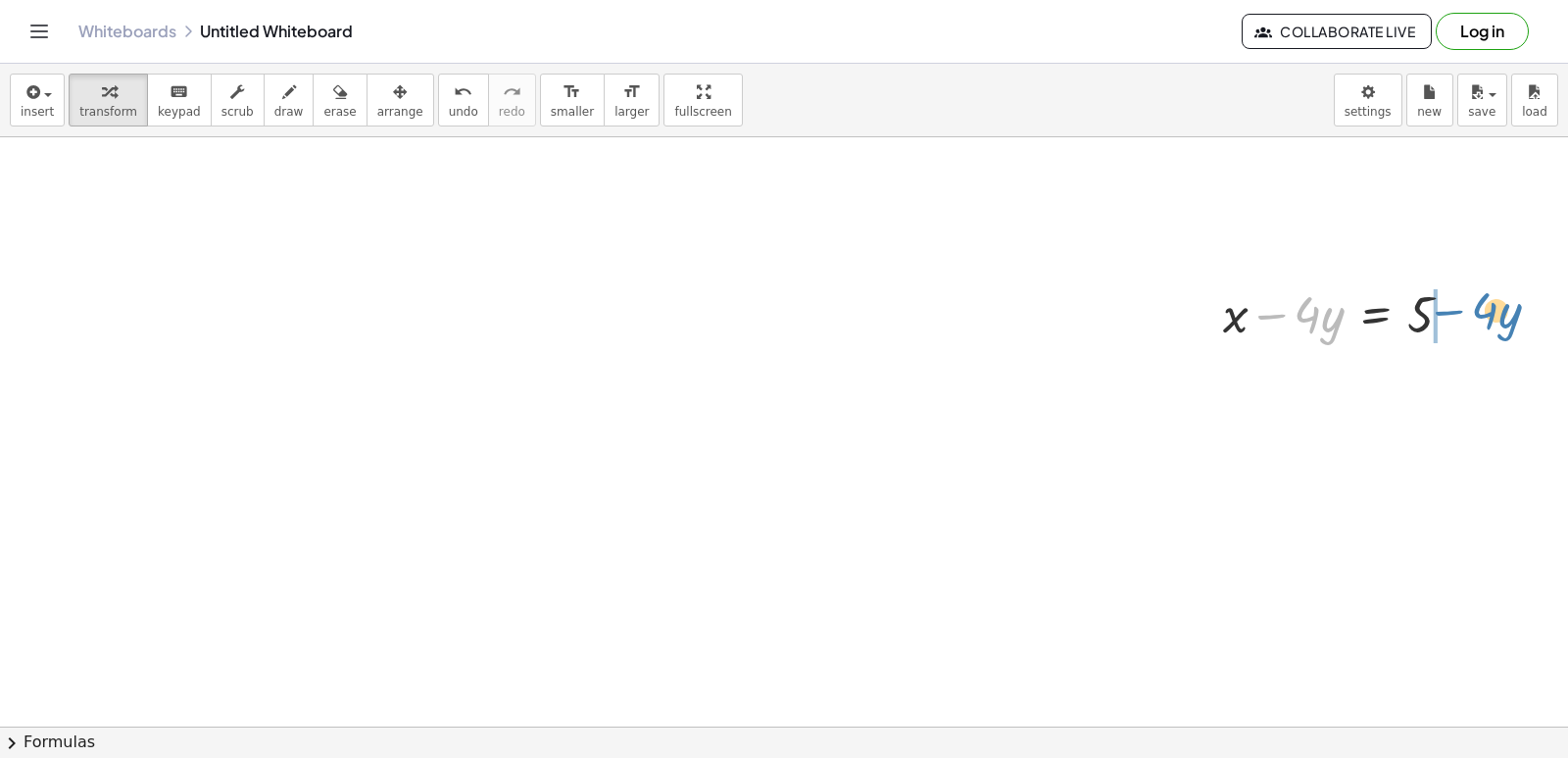
drag, startPoint x: 1265, startPoint y: 320, endPoint x: 1448, endPoint y: 316, distance: 183.0
click at [1448, 316] on div at bounding box center [1345, 312] width 264 height 66
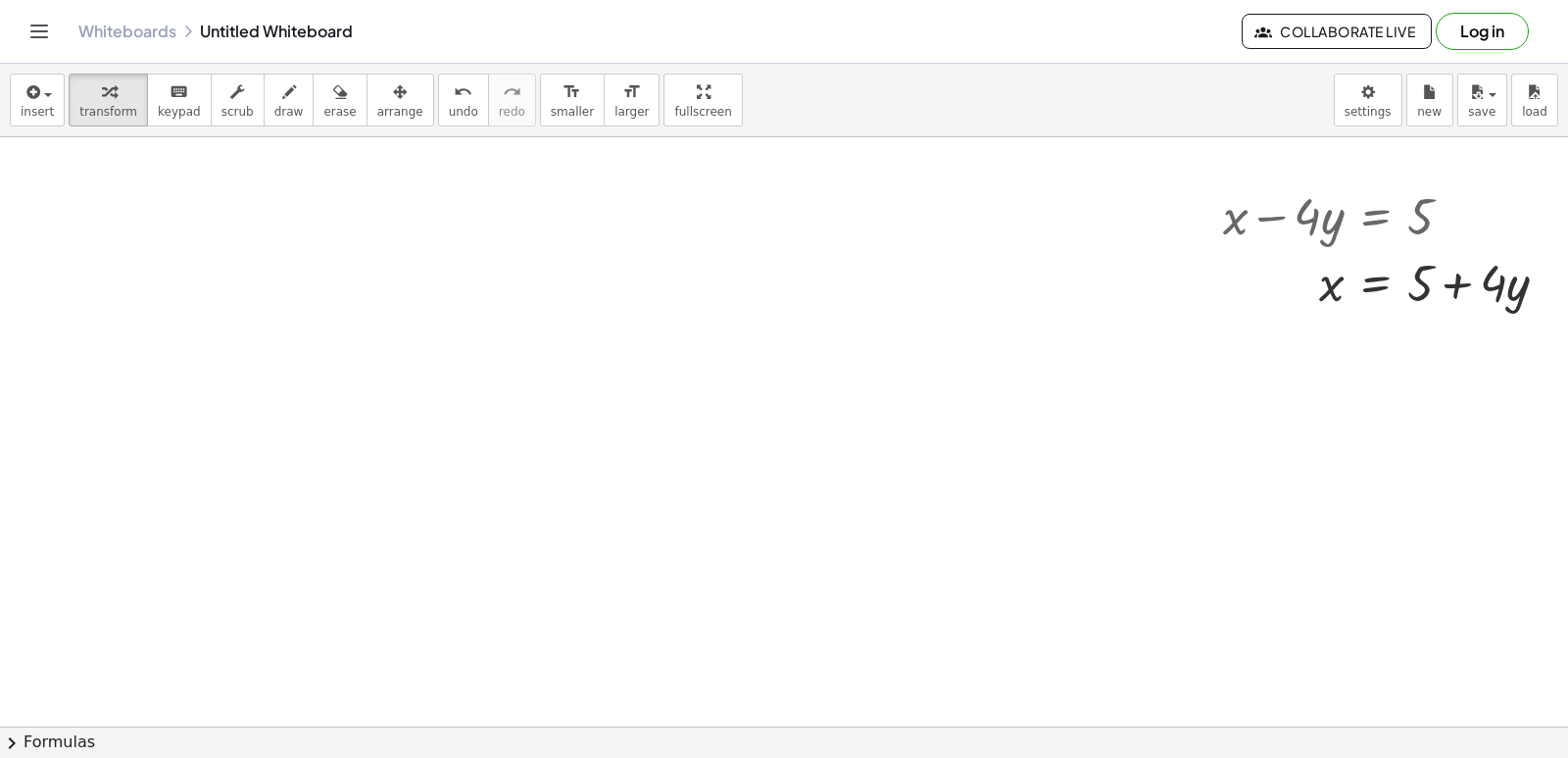
drag, startPoint x: 1185, startPoint y: 491, endPoint x: 1141, endPoint y: 508, distance: 47.2
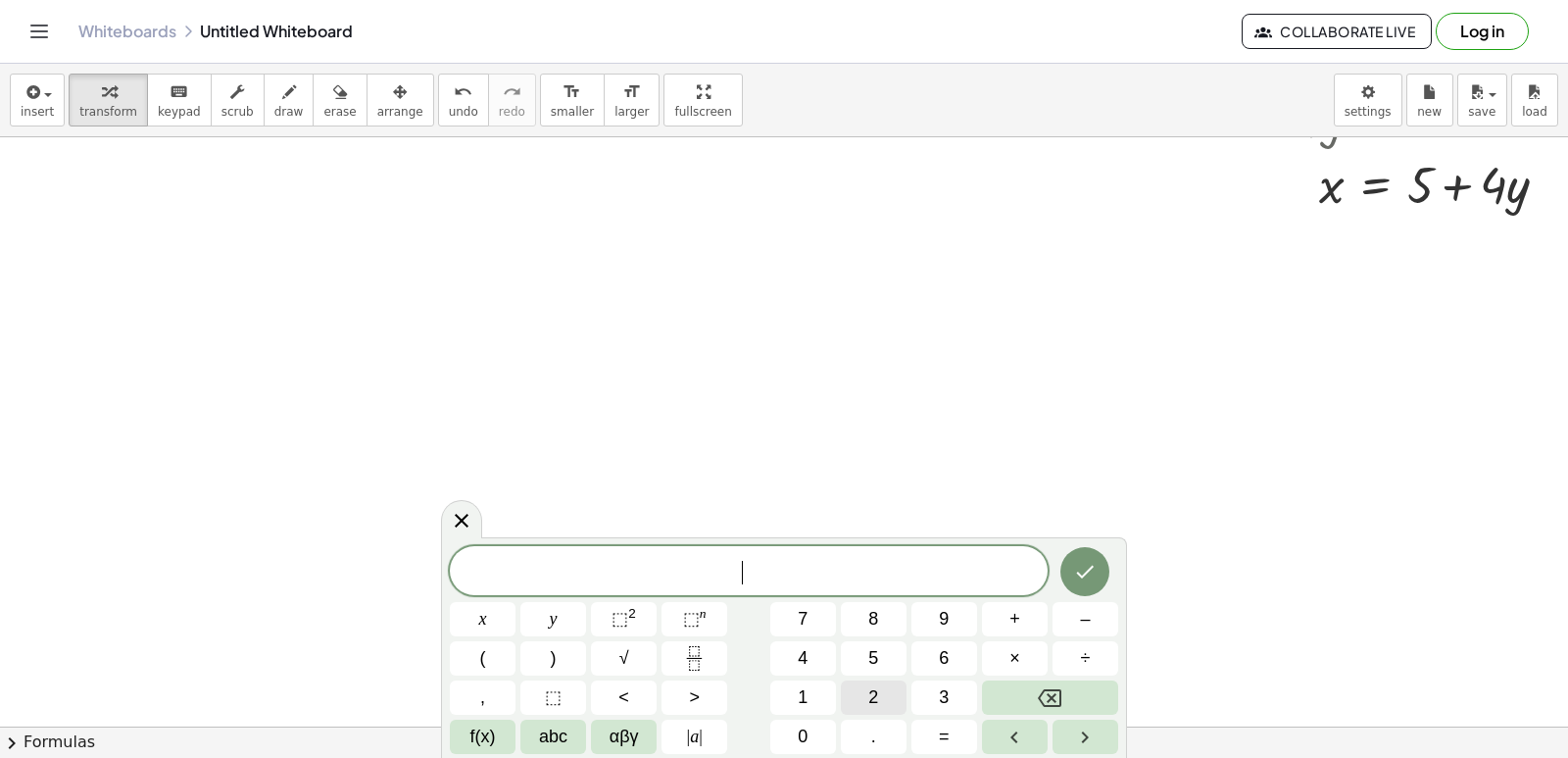
click at [867, 693] on button "2" at bounding box center [874, 698] width 65 height 35
click at [532, 625] on button "y" at bounding box center [553, 619] width 65 height 35
click at [1017, 601] on div "2 y ​ x y ⬚ 2 ⬚ n 7 8 9 + – ( ) √ 4 5 6 × ÷ , ⬚ < > 1 2 3 f(x) abc αβγ | a | 0 …" at bounding box center [784, 650] width 669 height 208
click at [863, 610] on button "8" at bounding box center [874, 619] width 65 height 35
click at [475, 610] on button "x" at bounding box center [482, 619] width 65 height 35
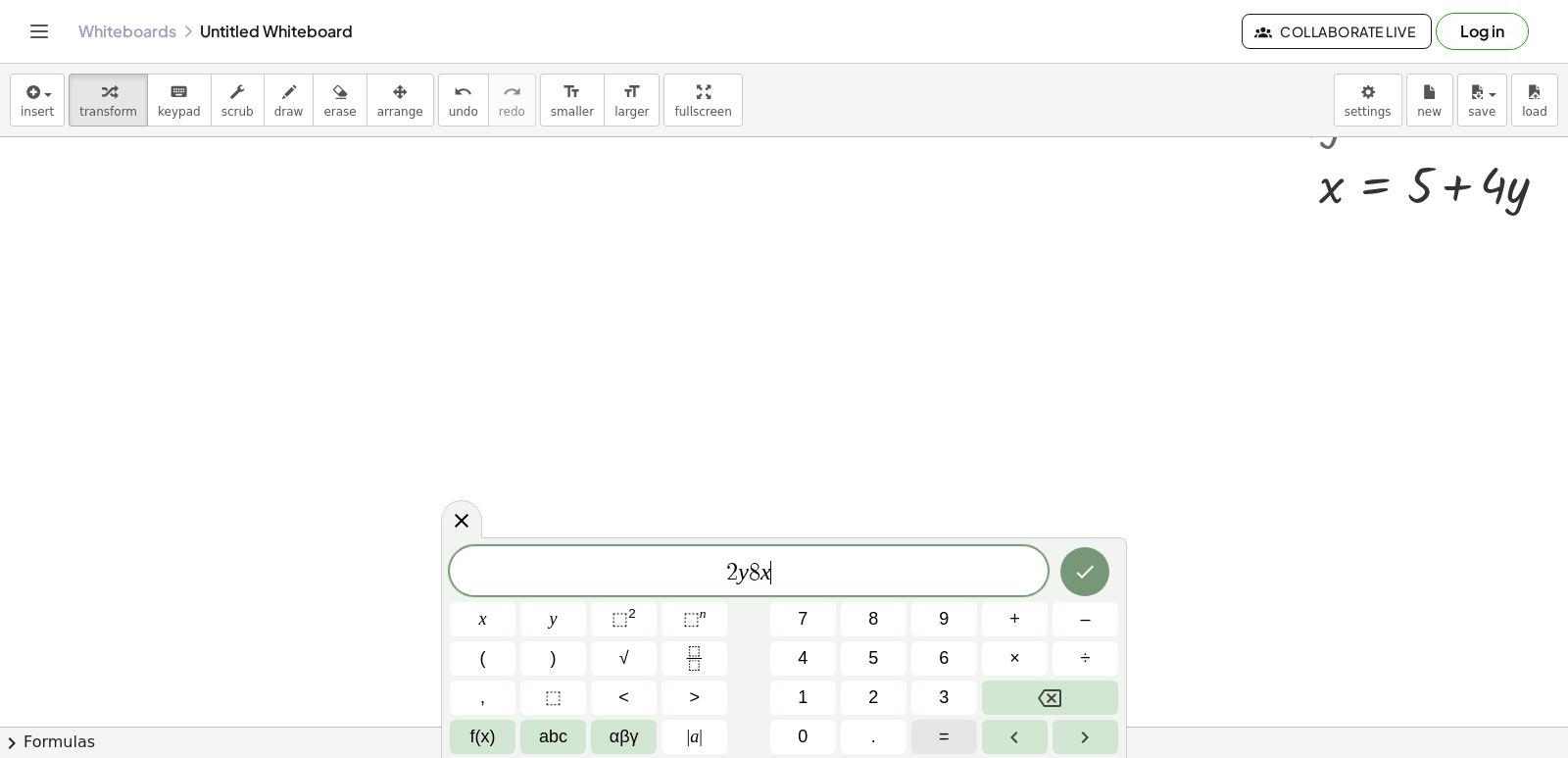
click at [953, 743] on button "=" at bounding box center [944, 736] width 65 height 35
click at [783, 637] on div "2 y 8 x = ​ x y ⬚ 2 ⬚ n 7 8 9 + – ( ) √ 4 5 6 × ÷ , ⬚ < > 1 2 3 f(x) abc αβγ | …" at bounding box center [784, 650] width 669 height 208
click at [853, 686] on button "2" at bounding box center [874, 698] width 65 height 35
click at [800, 642] on button "4" at bounding box center [803, 658] width 65 height 35
click at [1080, 571] on icon "Done" at bounding box center [1086, 572] width 24 height 24
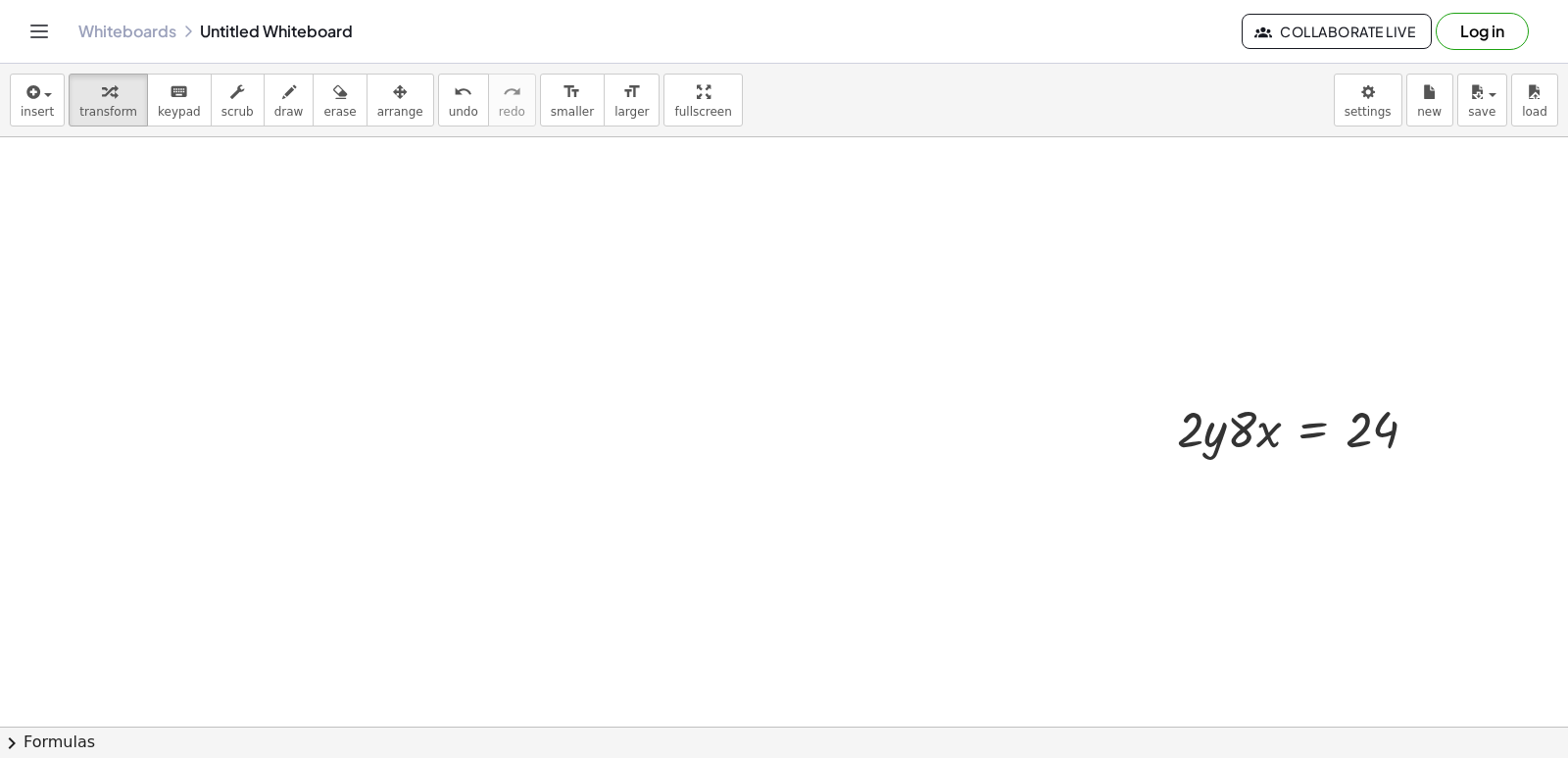
scroll to position [4414, 0]
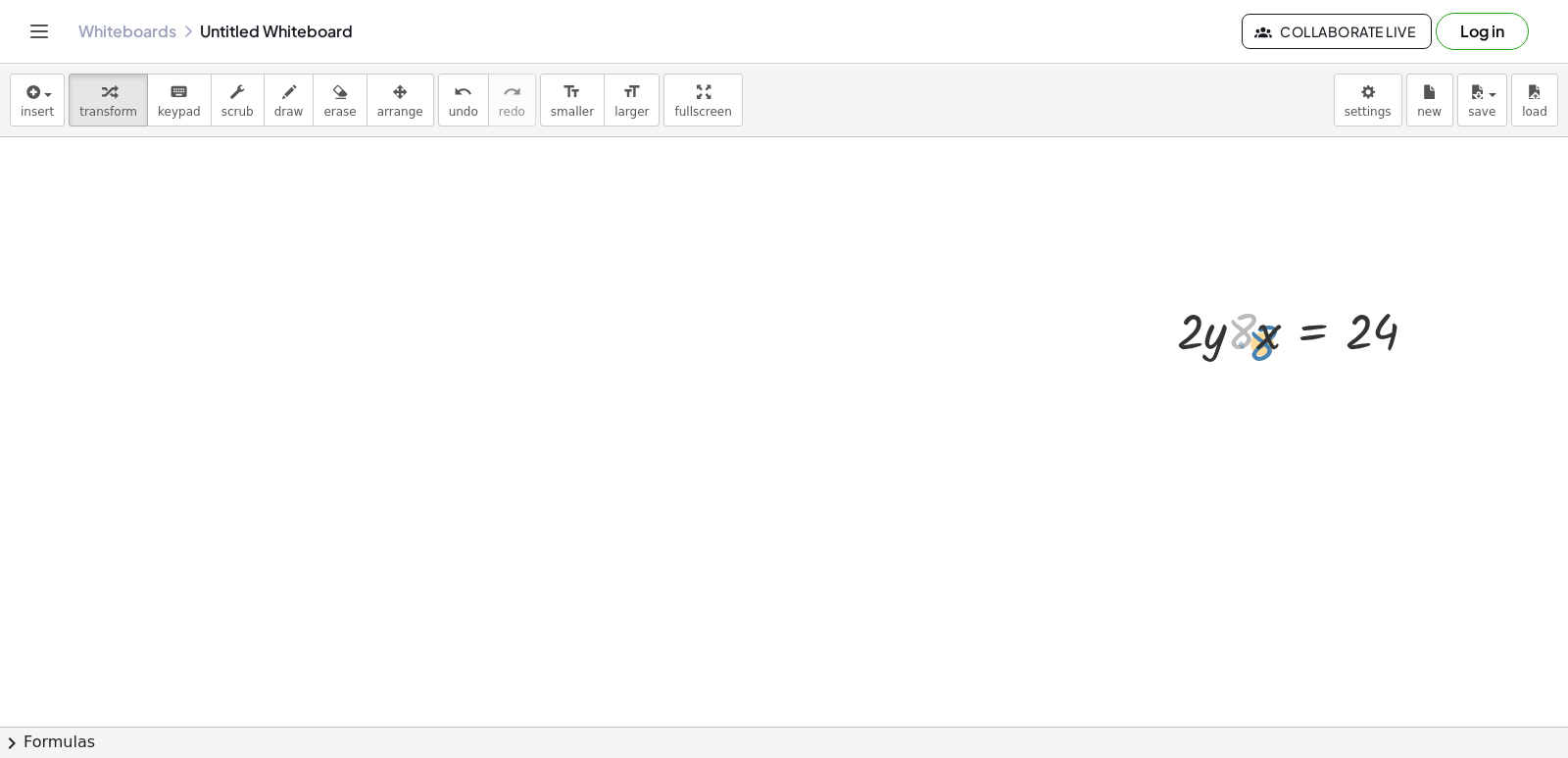
drag, startPoint x: 1245, startPoint y: 345, endPoint x: 1260, endPoint y: 353, distance: 17.0
click at [1260, 353] on div at bounding box center [1306, 329] width 276 height 66
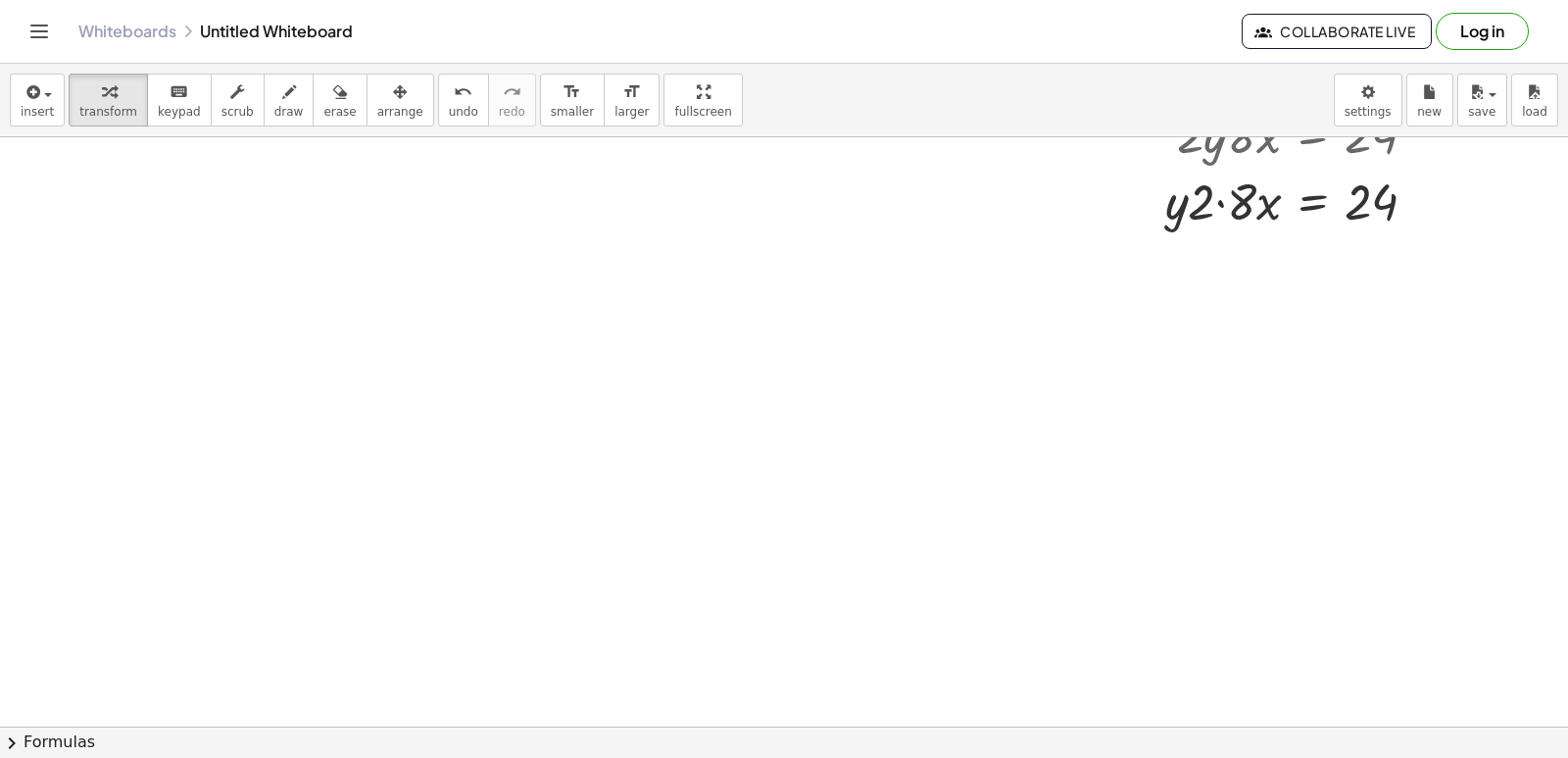
scroll to position [4709, 0]
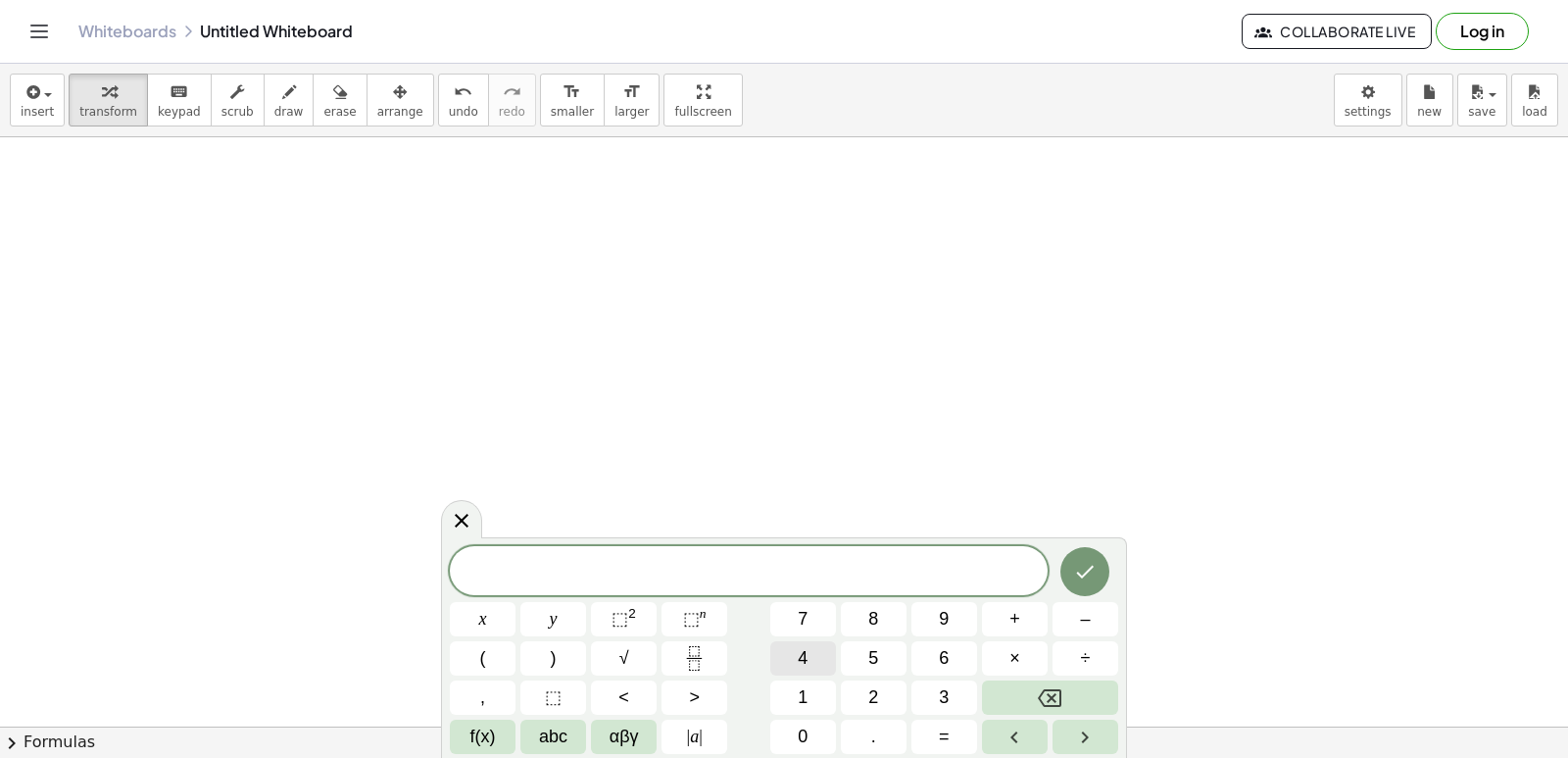
click at [784, 651] on button "4" at bounding box center [803, 658] width 65 height 35
click at [473, 618] on button "x" at bounding box center [482, 619] width 65 height 35
click at [1080, 627] on button "–" at bounding box center [1086, 619] width 65 height 35
click at [855, 697] on button "2" at bounding box center [874, 698] width 65 height 35
click at [812, 726] on button "0" at bounding box center [803, 736] width 65 height 35
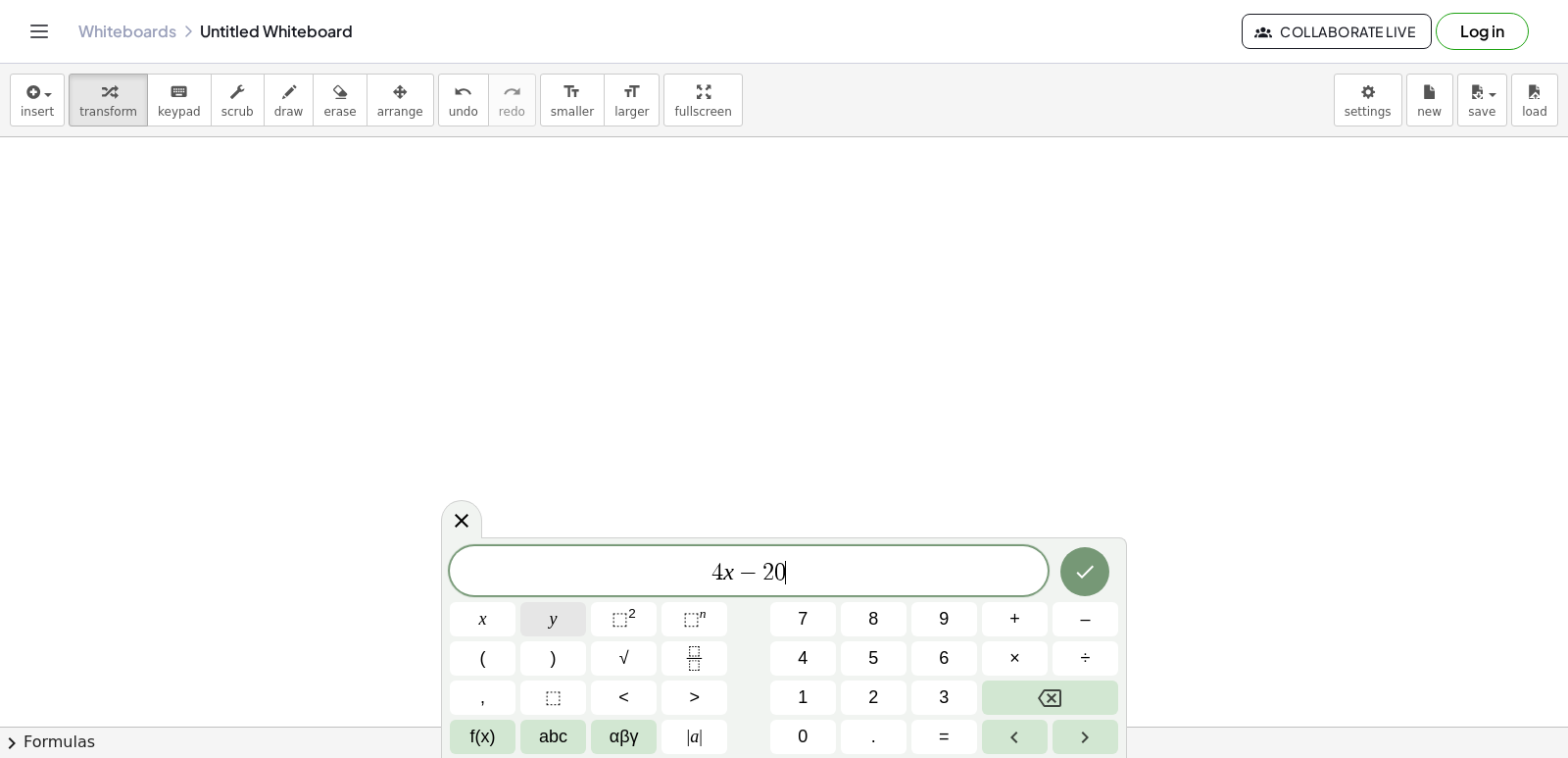
click at [570, 616] on button "y" at bounding box center [553, 619] width 65 height 35
click at [951, 743] on button "=" at bounding box center [944, 736] width 65 height 35
click at [812, 707] on div "4 x − 2 0 y = ​ x y ⬚ 2 ⬚ n 7 8 9 + – ( ) √ 4 5 6 × ÷ , ⬚ < > 1 2 3 f(x) abc αβ…" at bounding box center [784, 650] width 669 height 208
click at [921, 662] on button "6" at bounding box center [944, 658] width 65 height 35
click at [807, 726] on span "0" at bounding box center [803, 736] width 10 height 27
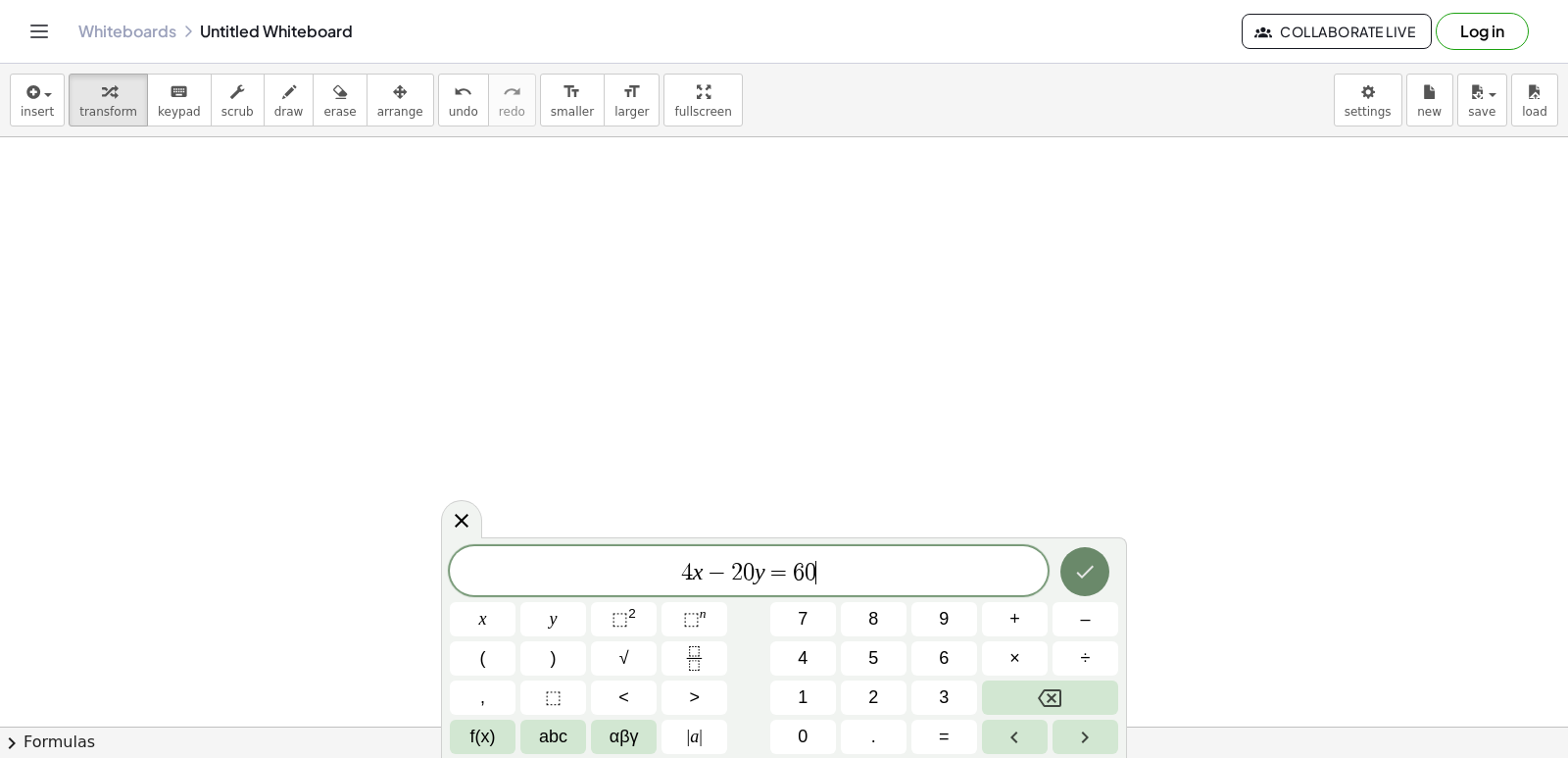
click at [1083, 576] on icon "Done" at bounding box center [1087, 572] width 18 height 13
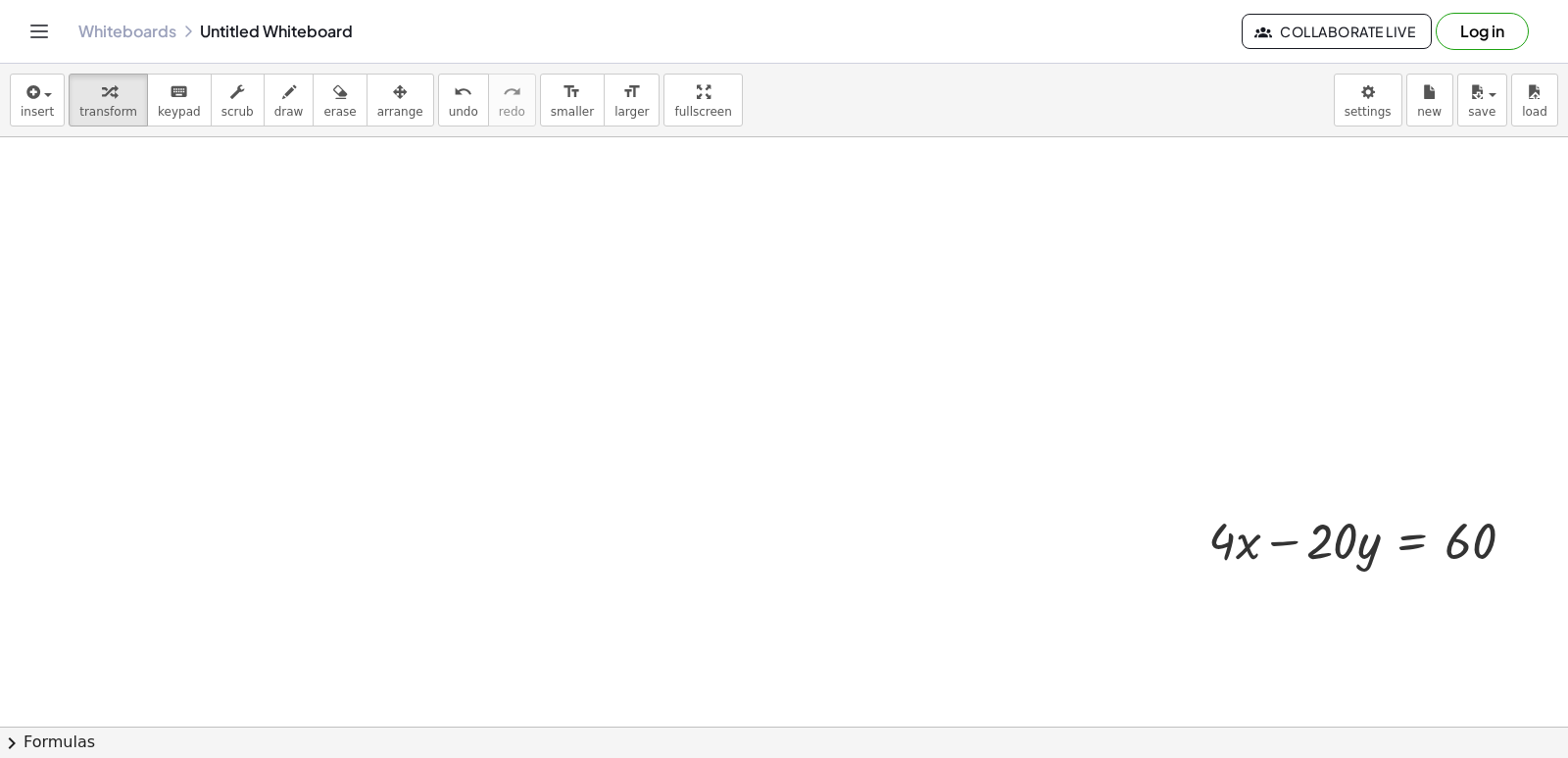
scroll to position [4729, 0]
drag, startPoint x: 1334, startPoint y: 540, endPoint x: 1558, endPoint y: 518, distance: 225.1
click at [1558, 518] on div "+ · 7 · x − 9 = 12 · 7 · x 9 = 12 + + + · 5 · y + 14 = - 21 · 5 · y = − 21 − 14…" at bounding box center [784, 432] width 1568 height 590
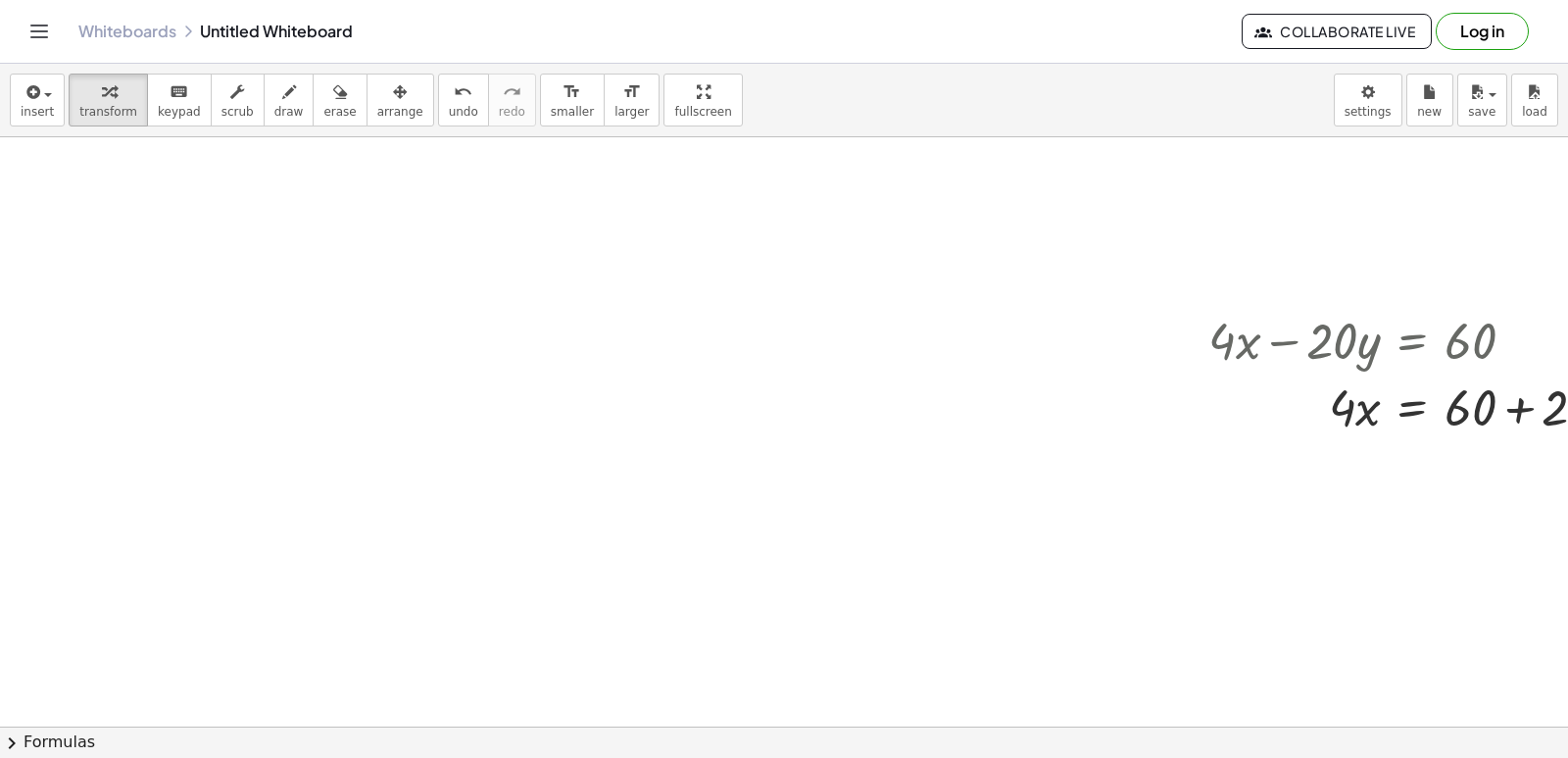
scroll to position [5024, 0]
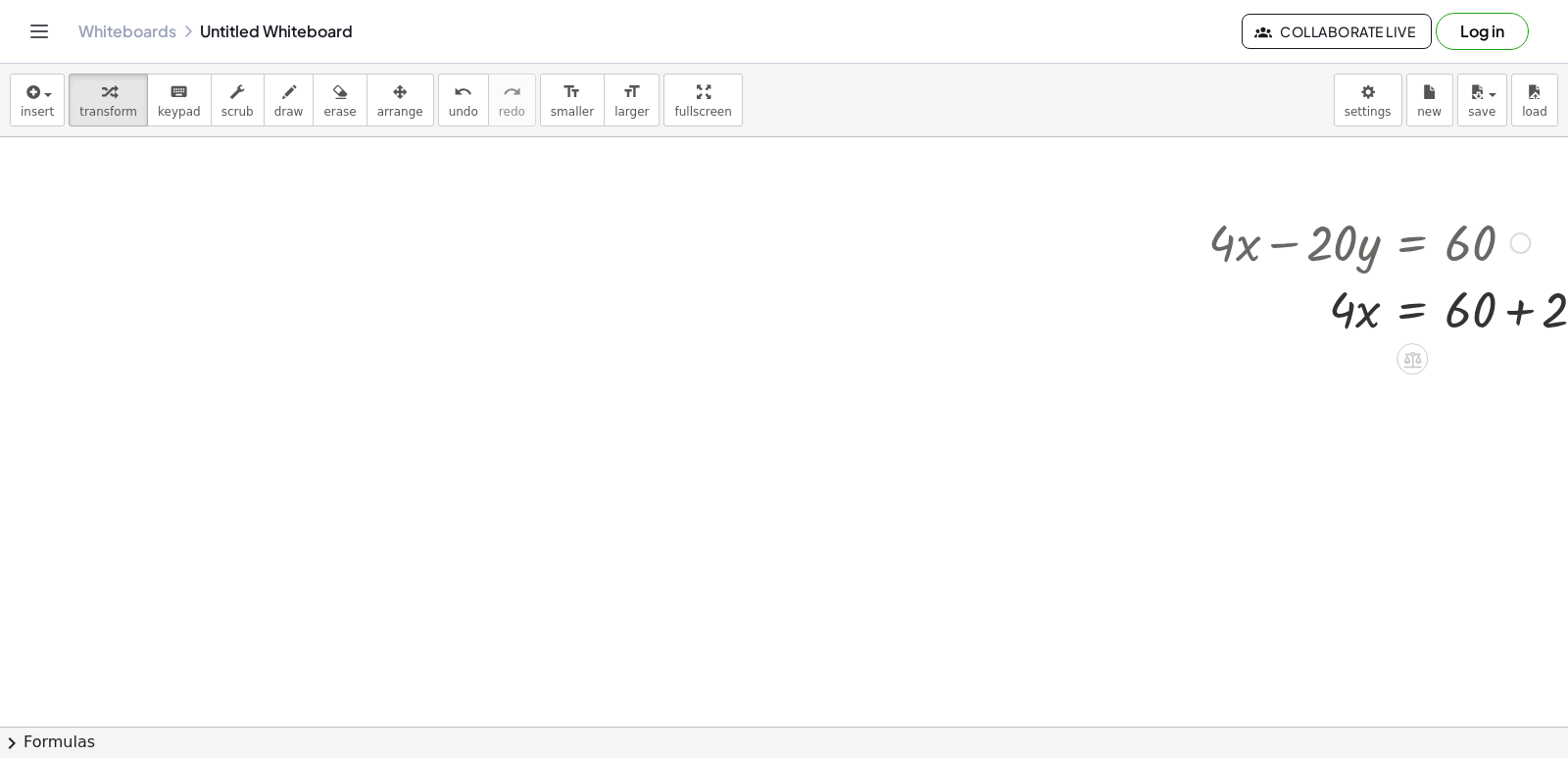
click at [1510, 308] on div at bounding box center [1429, 307] width 462 height 66
drag, startPoint x: 1360, startPoint y: 311, endPoint x: 1515, endPoint y: 360, distance: 162.6
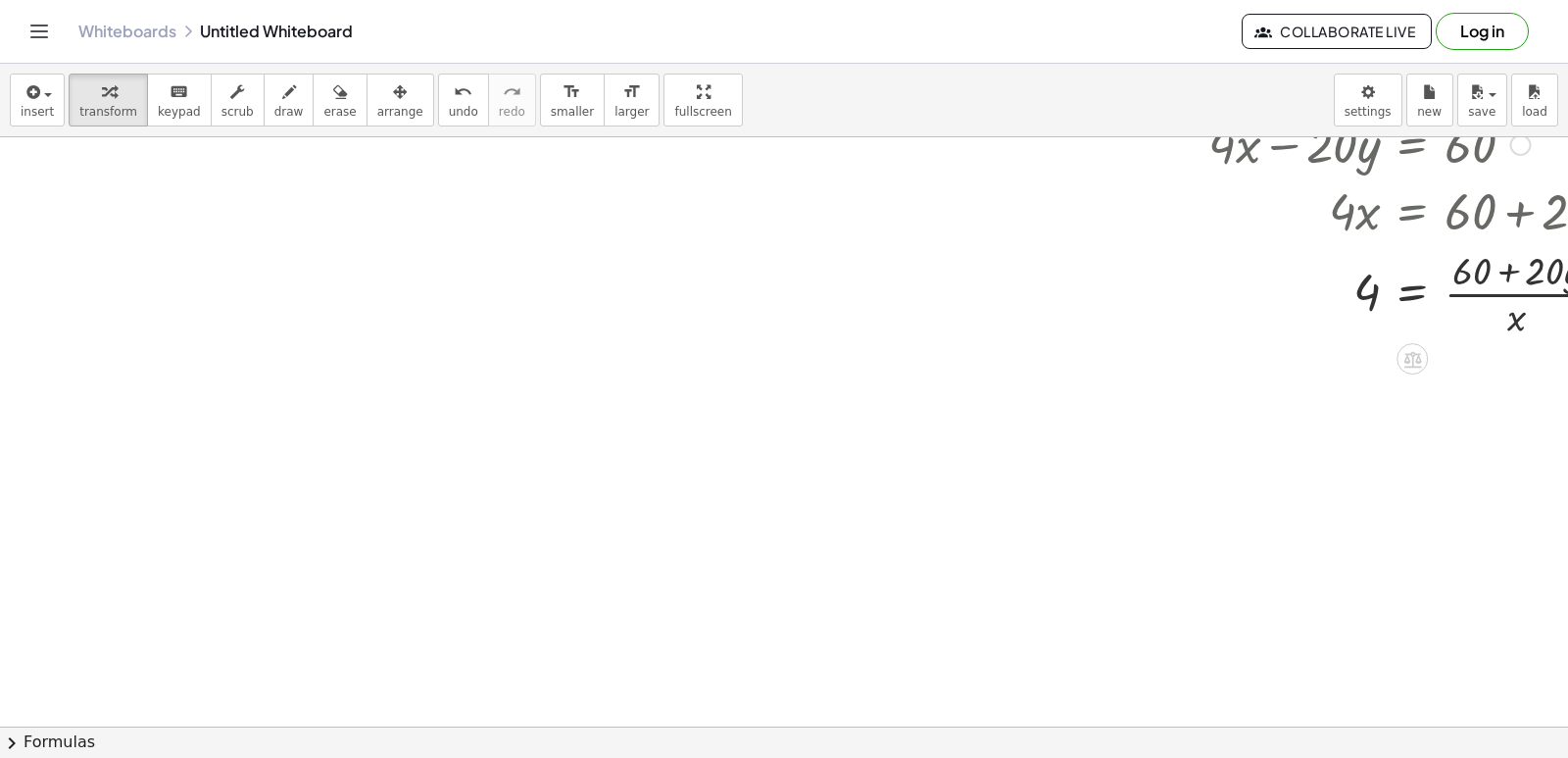
click at [1499, 292] on div at bounding box center [1429, 291] width 462 height 98
drag, startPoint x: 1368, startPoint y: 286, endPoint x: 1537, endPoint y: 309, distance: 170.6
click at [1537, 309] on div at bounding box center [1429, 291] width 462 height 98
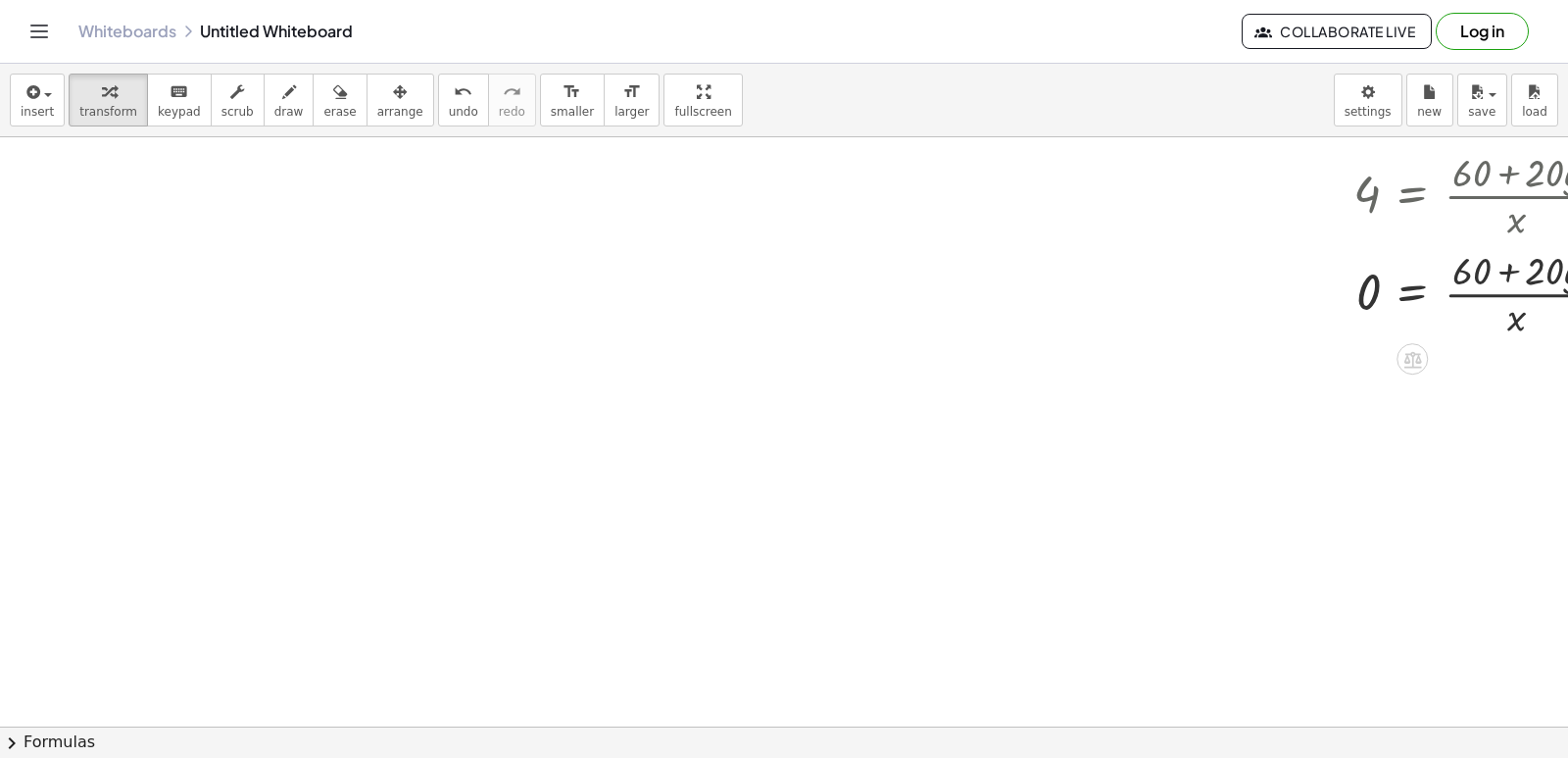
click at [1507, 297] on div at bounding box center [1452, 291] width 508 height 98
click at [1510, 313] on div at bounding box center [1452, 291] width 508 height 98
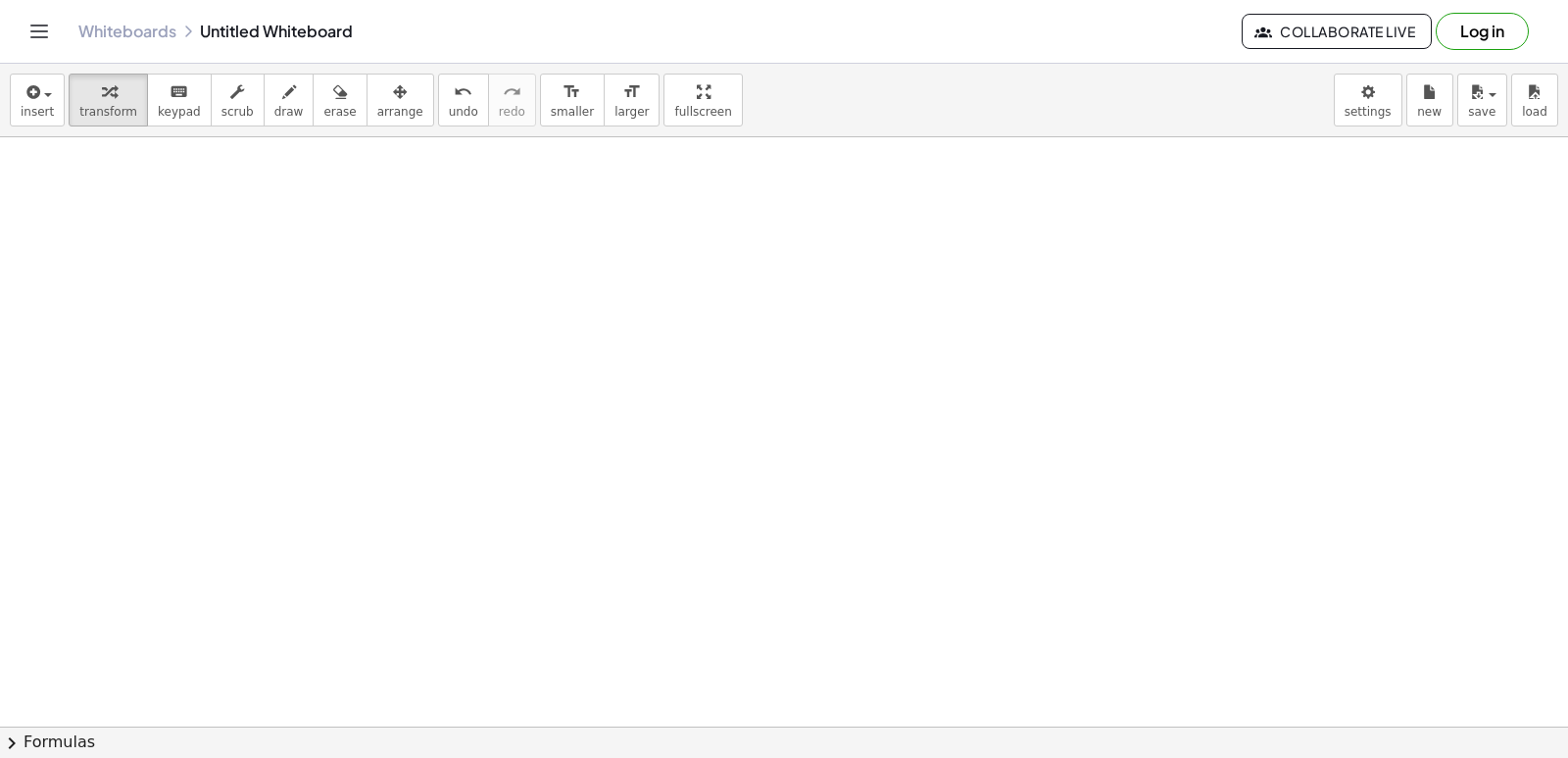
scroll to position [5513, 0]
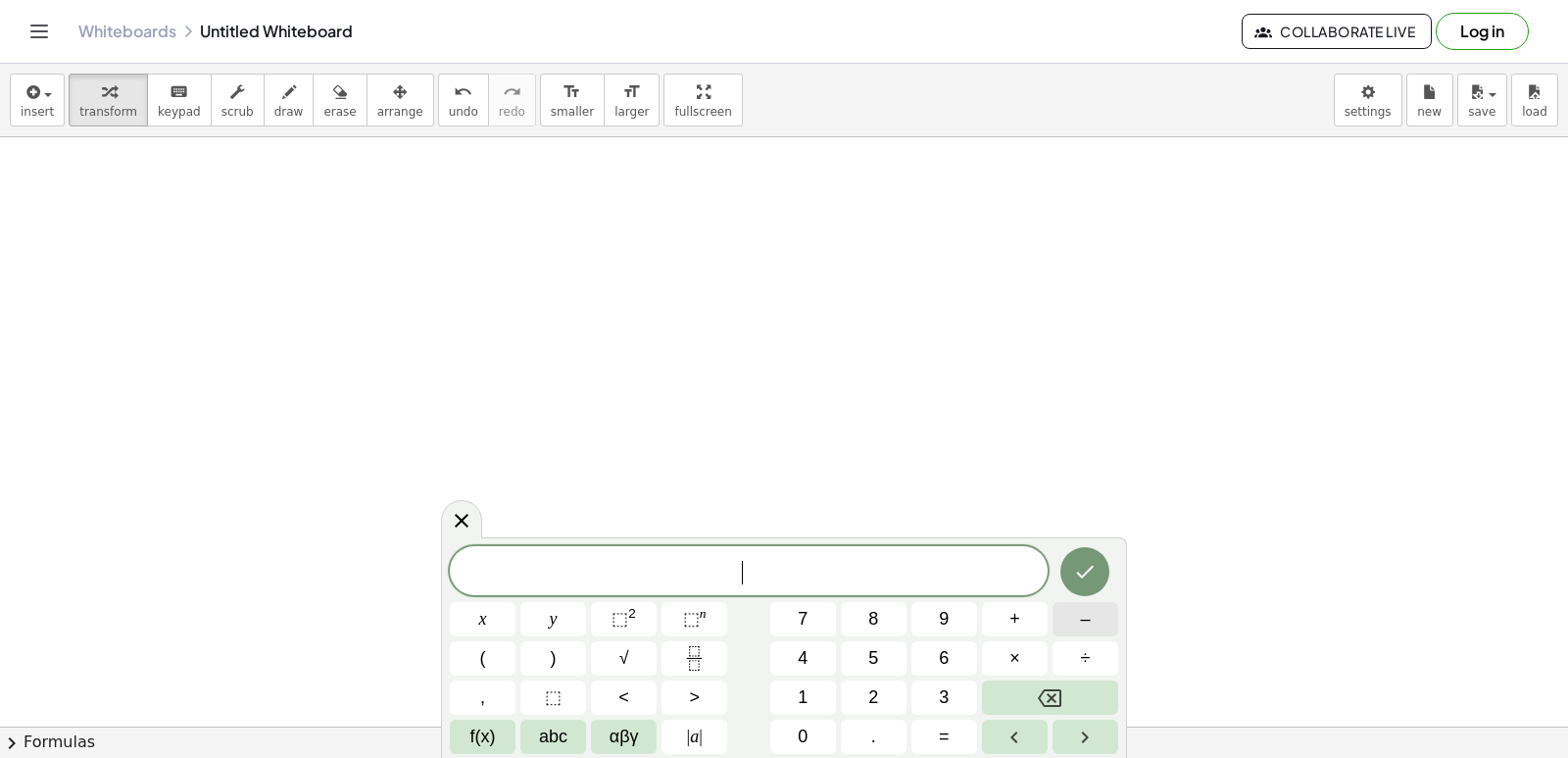
click at [1094, 614] on button "–" at bounding box center [1086, 619] width 65 height 35
click at [855, 659] on div "− ​ x y ⬚ 2 ⬚ n 7 8 9 + – ( ) √ 4 5 6 × ÷ , ⬚ < > 1 2 3 f(x) abc αβγ | a | 0 . =" at bounding box center [784, 650] width 669 height 208
click at [467, 627] on button "x" at bounding box center [482, 619] width 65 height 35
click at [962, 692] on div "− x ​ x y ⬚ 2 ⬚ n 7 8 9 + – ( ) √ 4 5 6 × ÷ , ⬚ < > 1 2 3 f(x) abc αβγ | a | 0 …" at bounding box center [784, 650] width 669 height 208
click at [1029, 704] on button "Backspace" at bounding box center [1051, 698] width 137 height 35
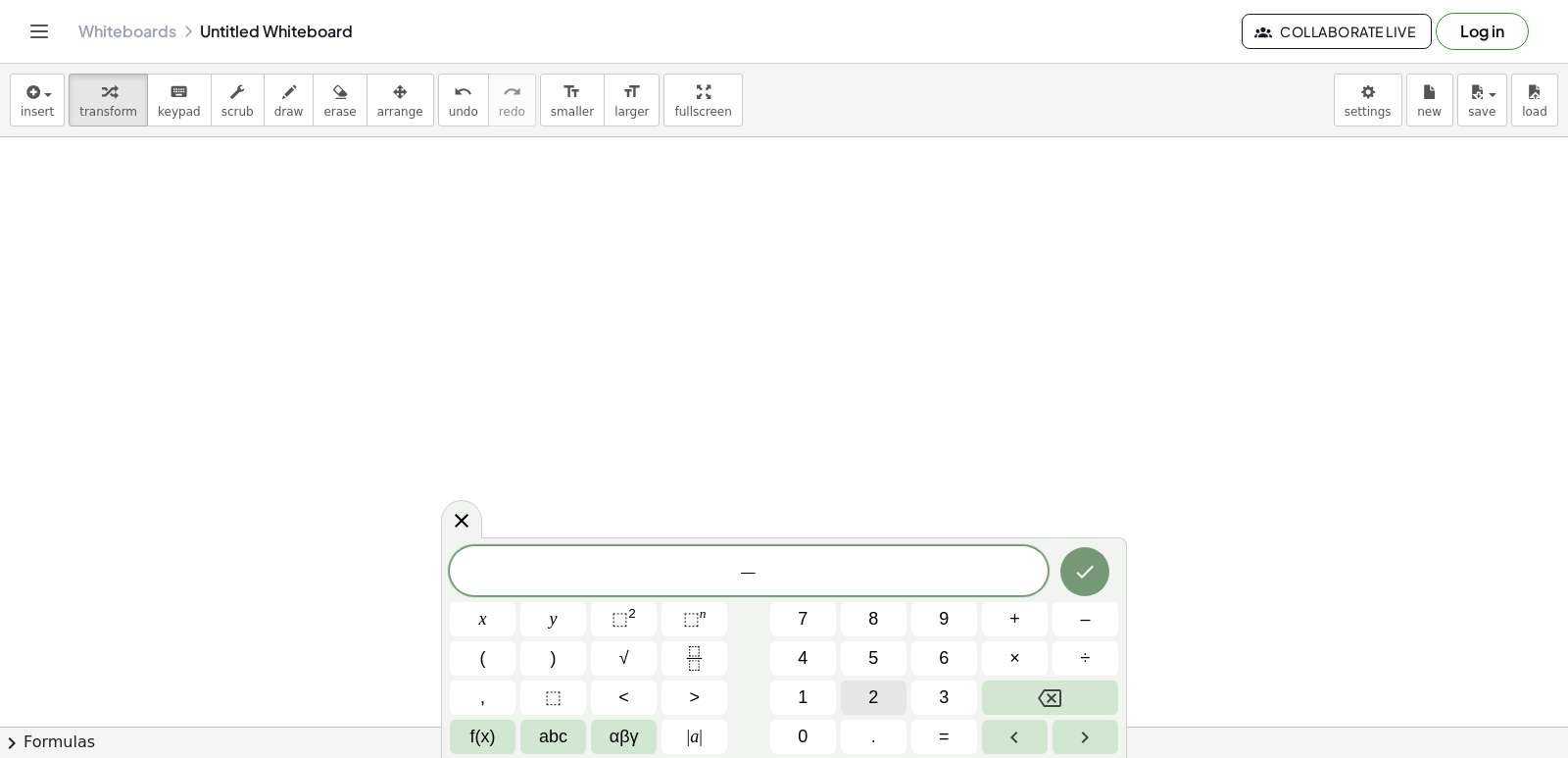
click at [867, 690] on button "2" at bounding box center [874, 698] width 65 height 35
click at [465, 625] on button "x" at bounding box center [482, 619] width 65 height 35
click at [1001, 604] on button "+" at bounding box center [1015, 619] width 65 height 35
click at [863, 653] on button "5" at bounding box center [874, 658] width 65 height 35
click at [576, 632] on button "y" at bounding box center [553, 619] width 65 height 35
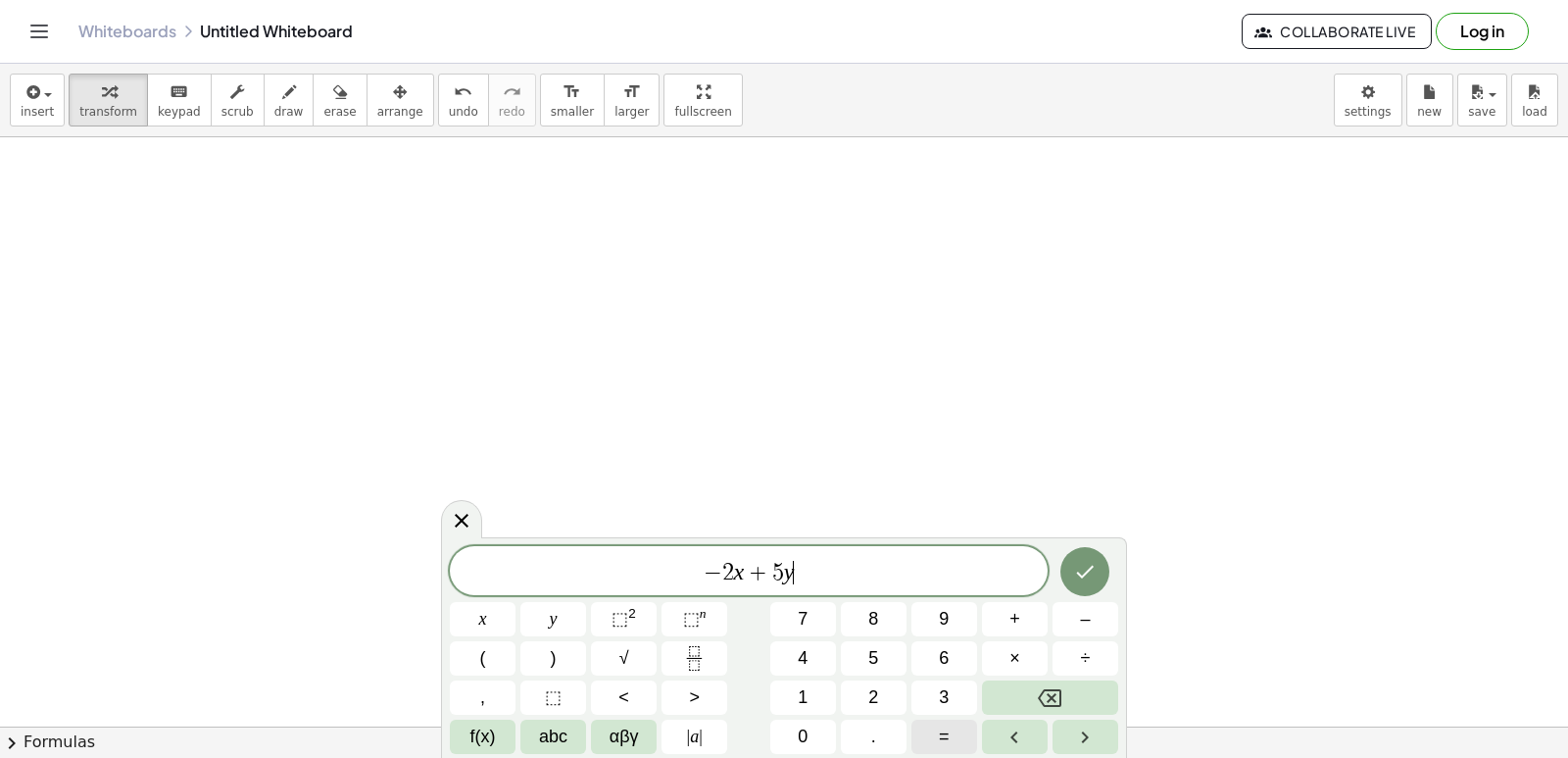
click at [970, 742] on button "=" at bounding box center [944, 736] width 65 height 35
click at [919, 695] on button "3" at bounding box center [944, 698] width 65 height 35
click at [1085, 559] on button "Done" at bounding box center [1085, 571] width 49 height 49
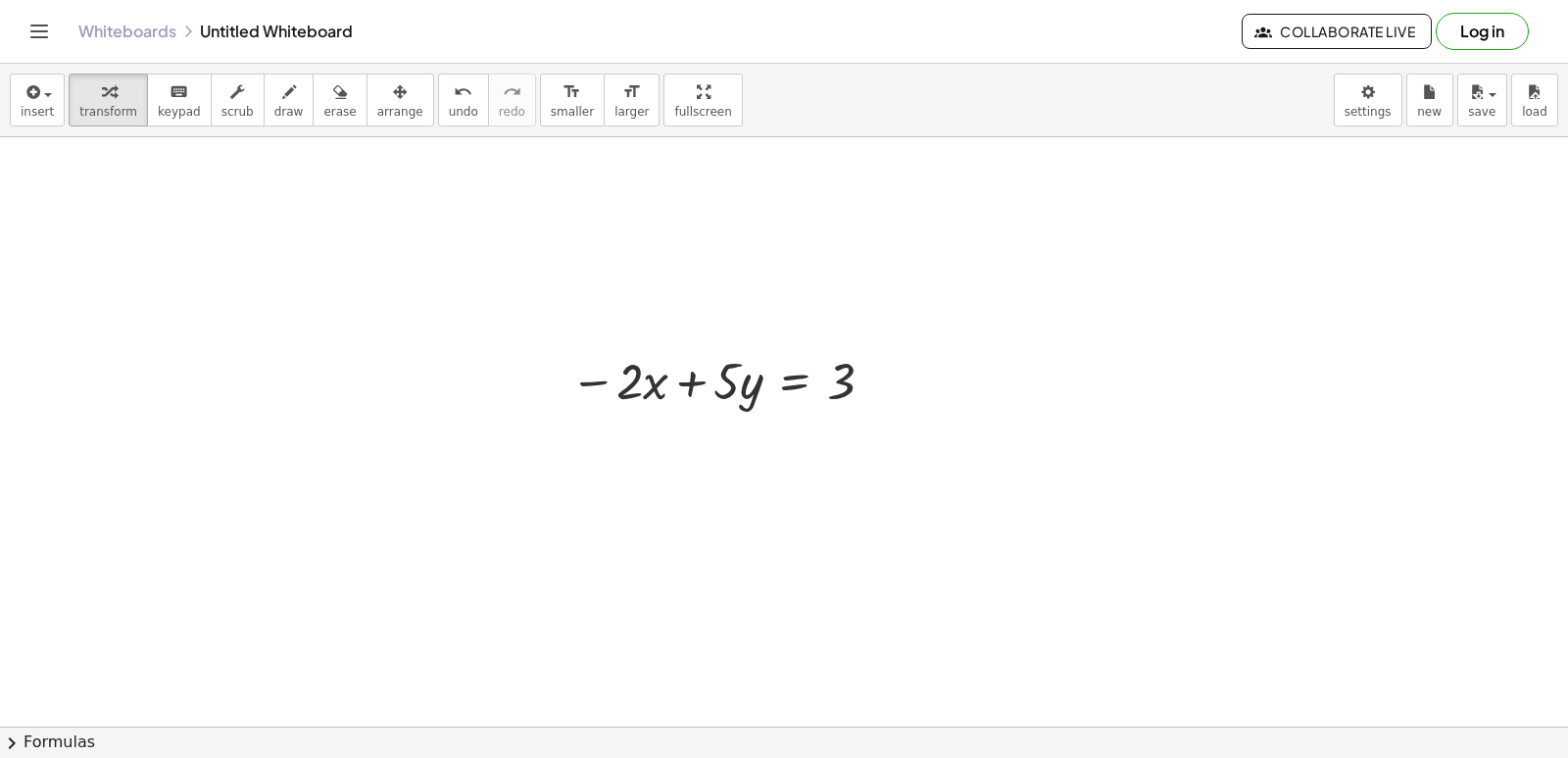
scroll to position [5709, 0]
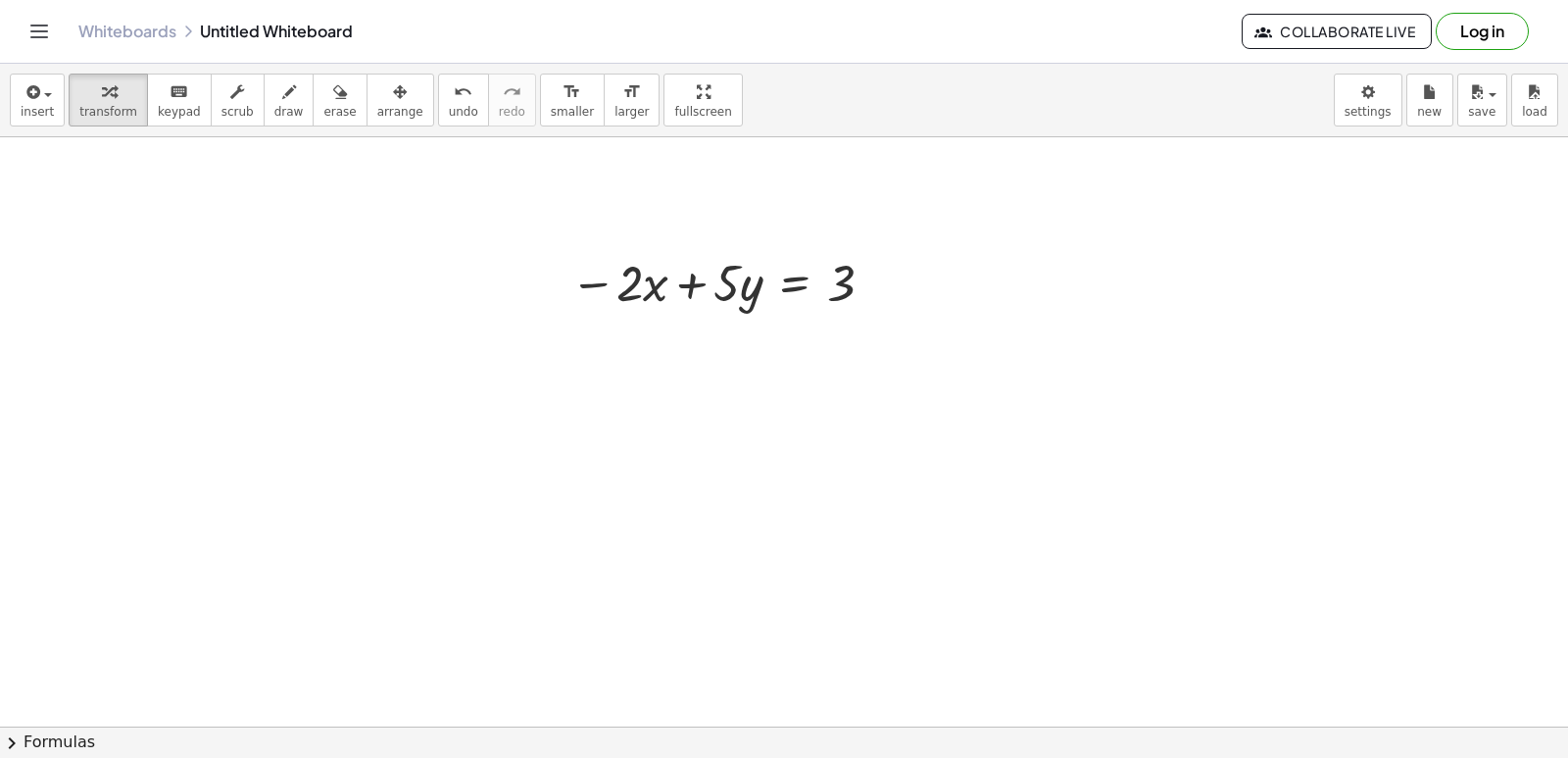
drag, startPoint x: 1057, startPoint y: 537, endPoint x: 1043, endPoint y: 537, distance: 14.0
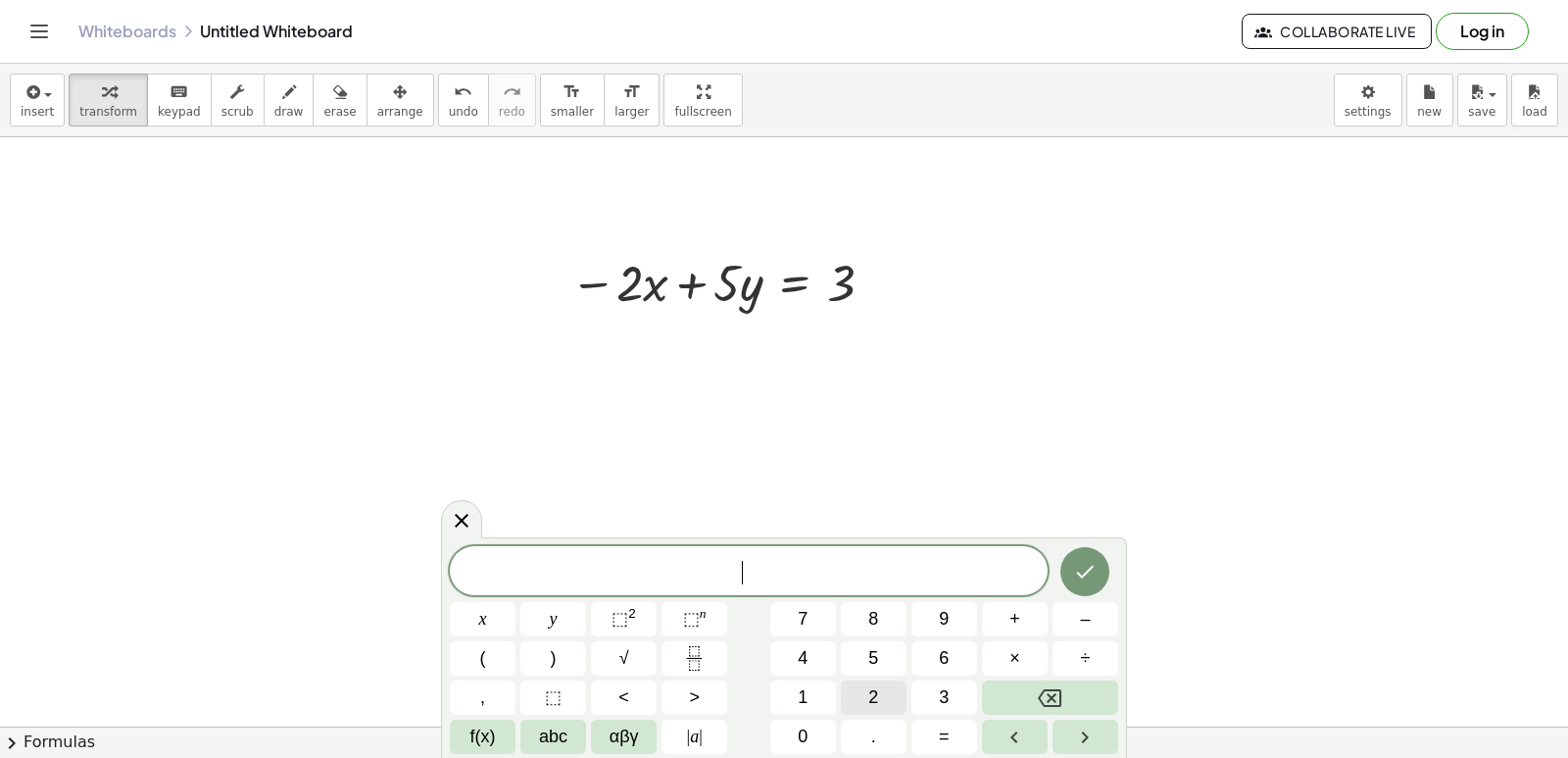
click at [901, 683] on button "2" at bounding box center [874, 698] width 65 height 35
click at [487, 610] on button "x" at bounding box center [482, 619] width 65 height 35
click at [1002, 624] on button "+" at bounding box center [1015, 619] width 65 height 35
click at [809, 627] on button "7" at bounding box center [803, 619] width 65 height 35
click at [528, 612] on button "y" at bounding box center [553, 619] width 65 height 35
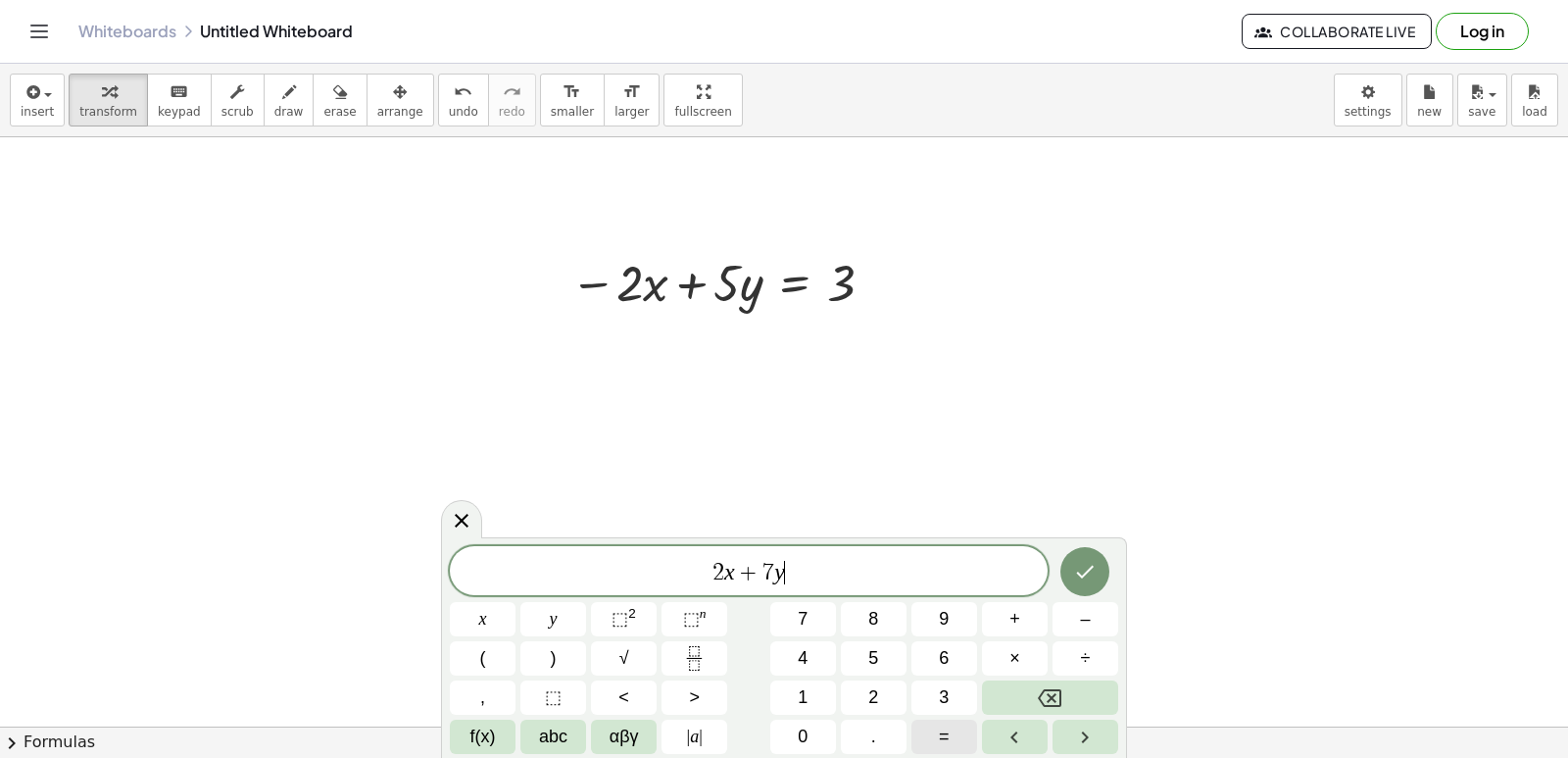
click at [937, 728] on button "=" at bounding box center [944, 736] width 65 height 35
click at [930, 624] on button "9" at bounding box center [944, 619] width 65 height 35
click at [1092, 589] on button "Done" at bounding box center [1085, 571] width 49 height 49
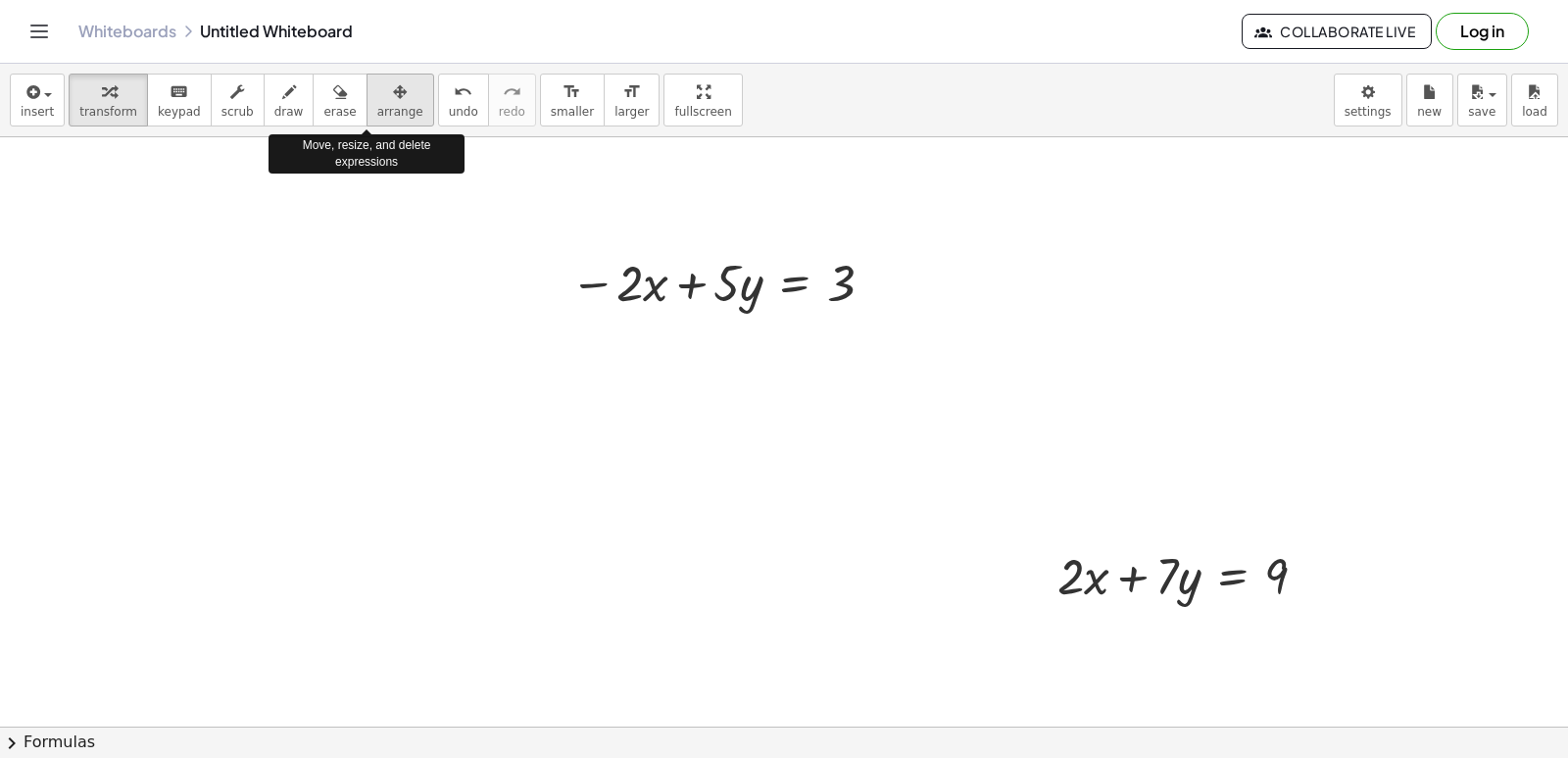
click at [377, 116] on span "arrange" at bounding box center [400, 112] width 47 height 14
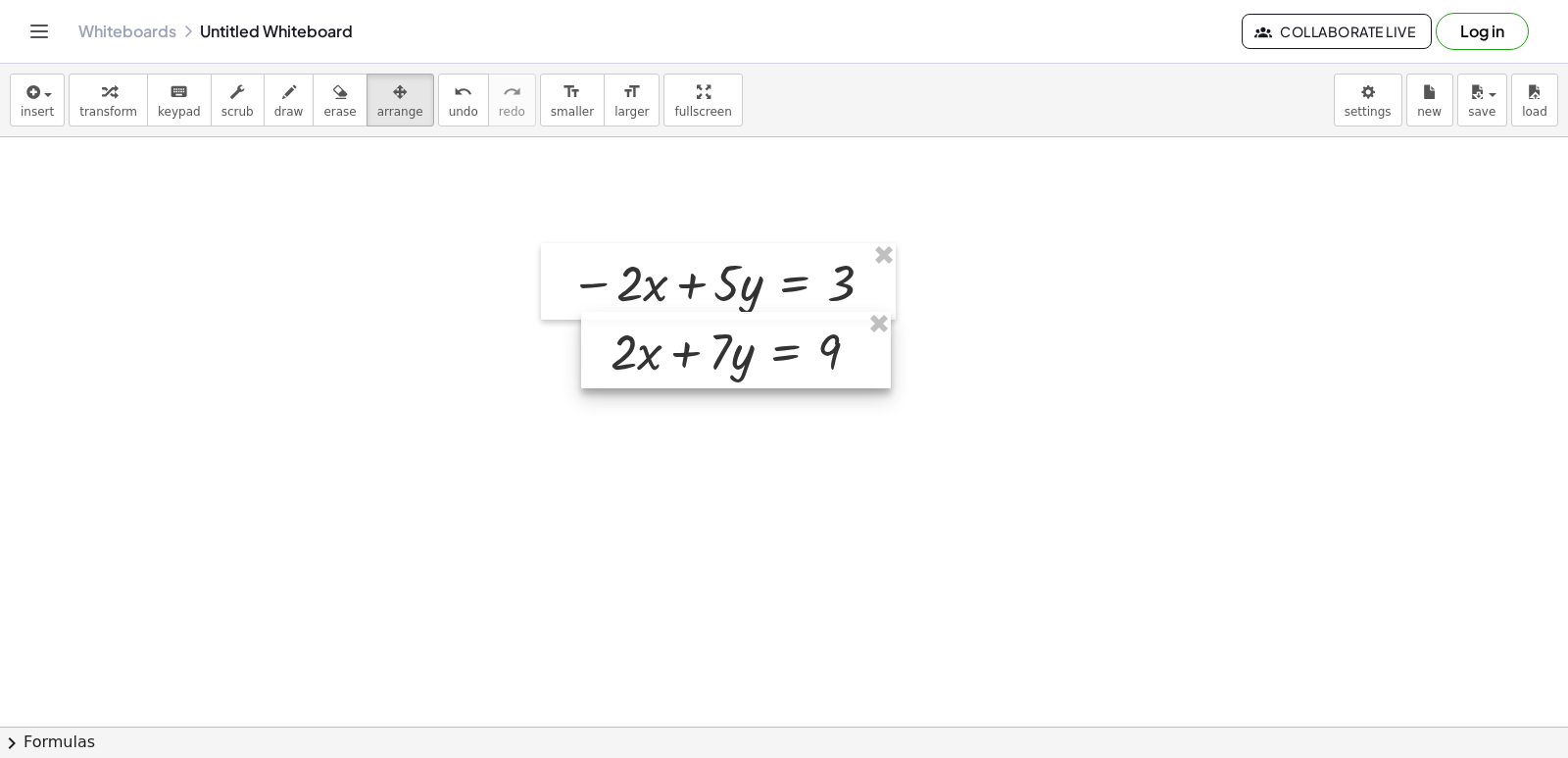
drag, startPoint x: 1029, startPoint y: 553, endPoint x: 572, endPoint y: 321, distance: 512.5
click at [581, 323] on div at bounding box center [736, 350] width 310 height 76
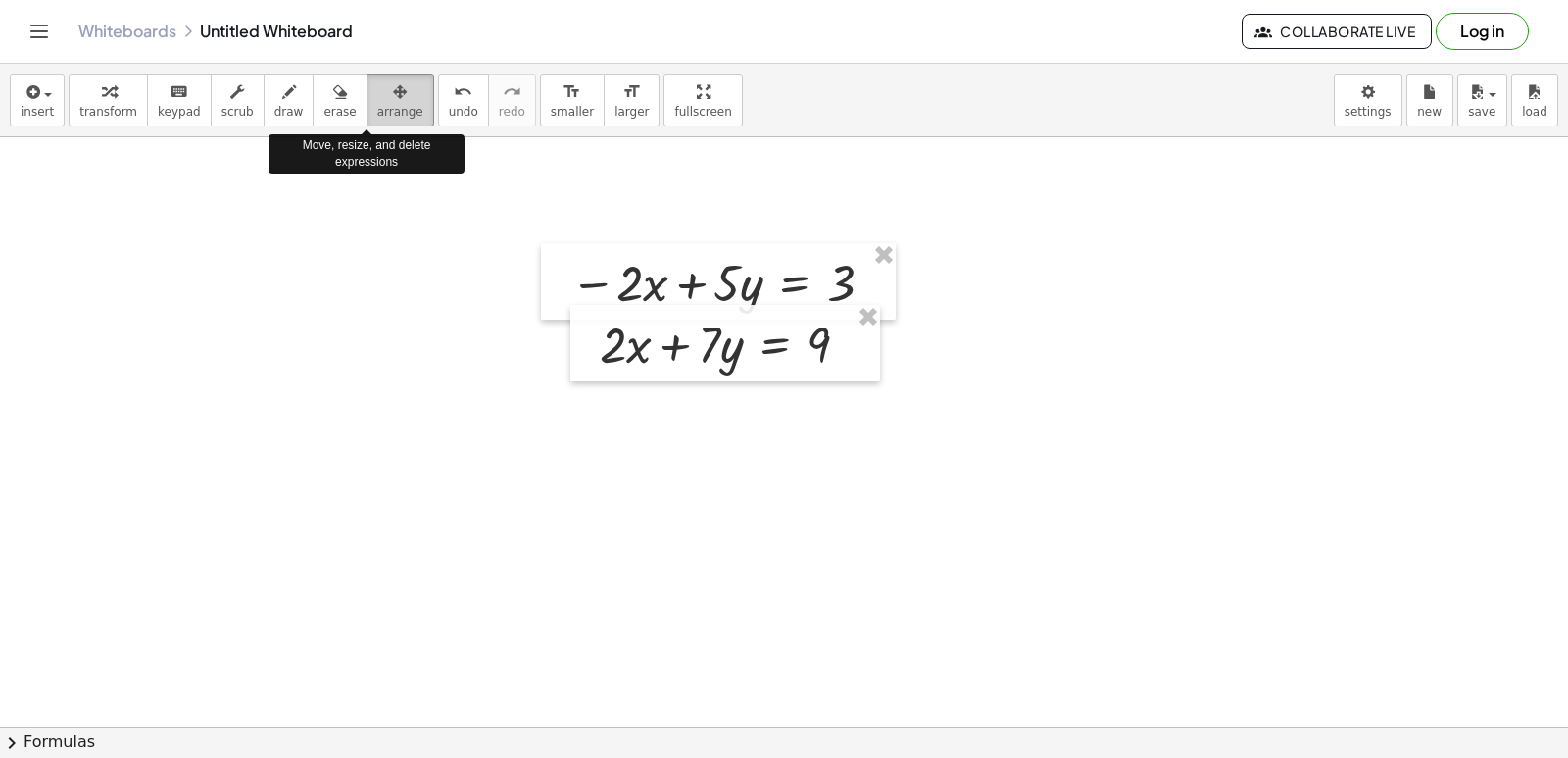
click at [377, 88] on div "button" at bounding box center [400, 91] width 47 height 24
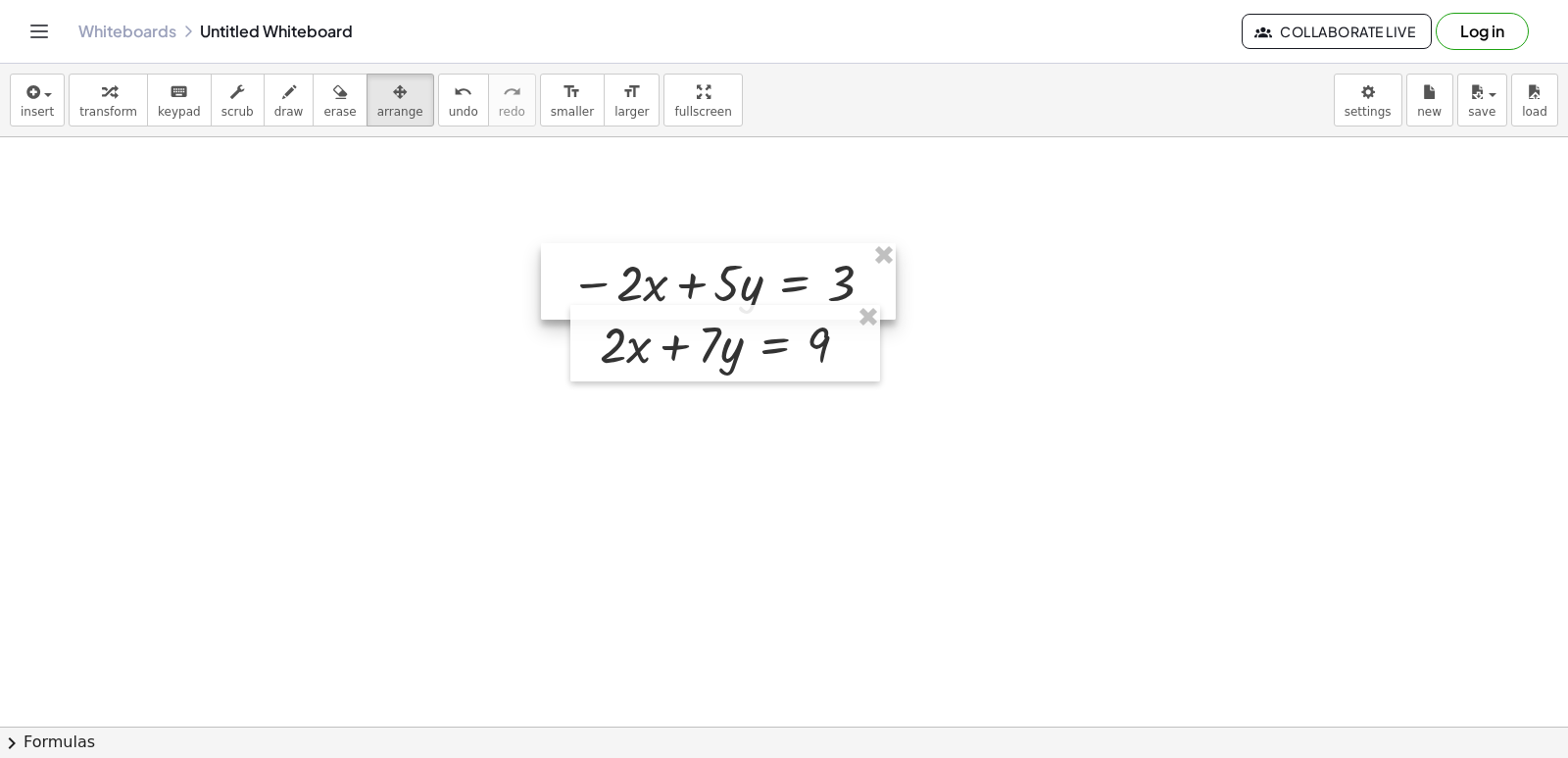
click at [562, 302] on div at bounding box center [718, 280] width 355 height 76
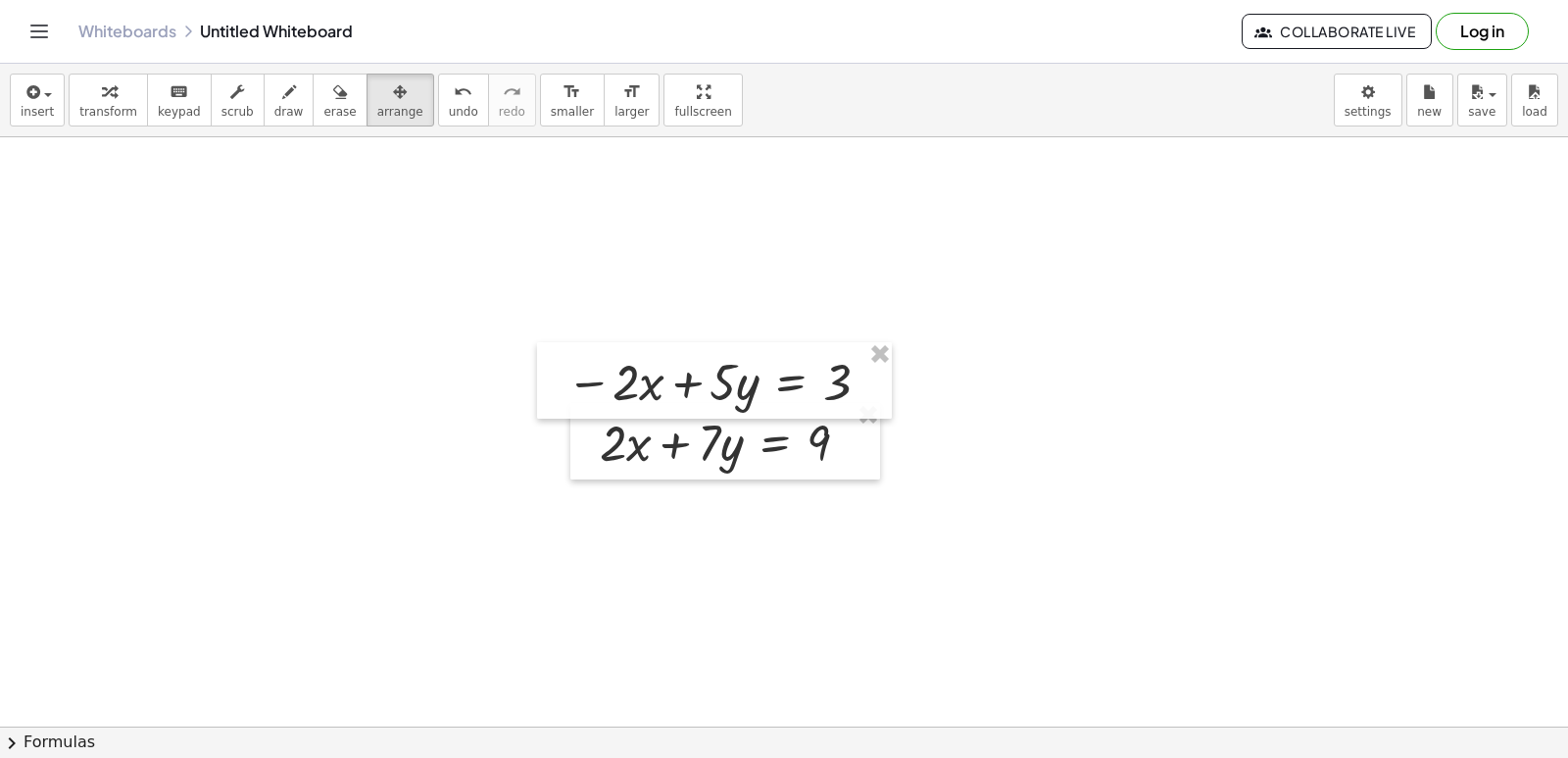
click at [107, 113] on span "transform" at bounding box center [108, 112] width 57 height 14
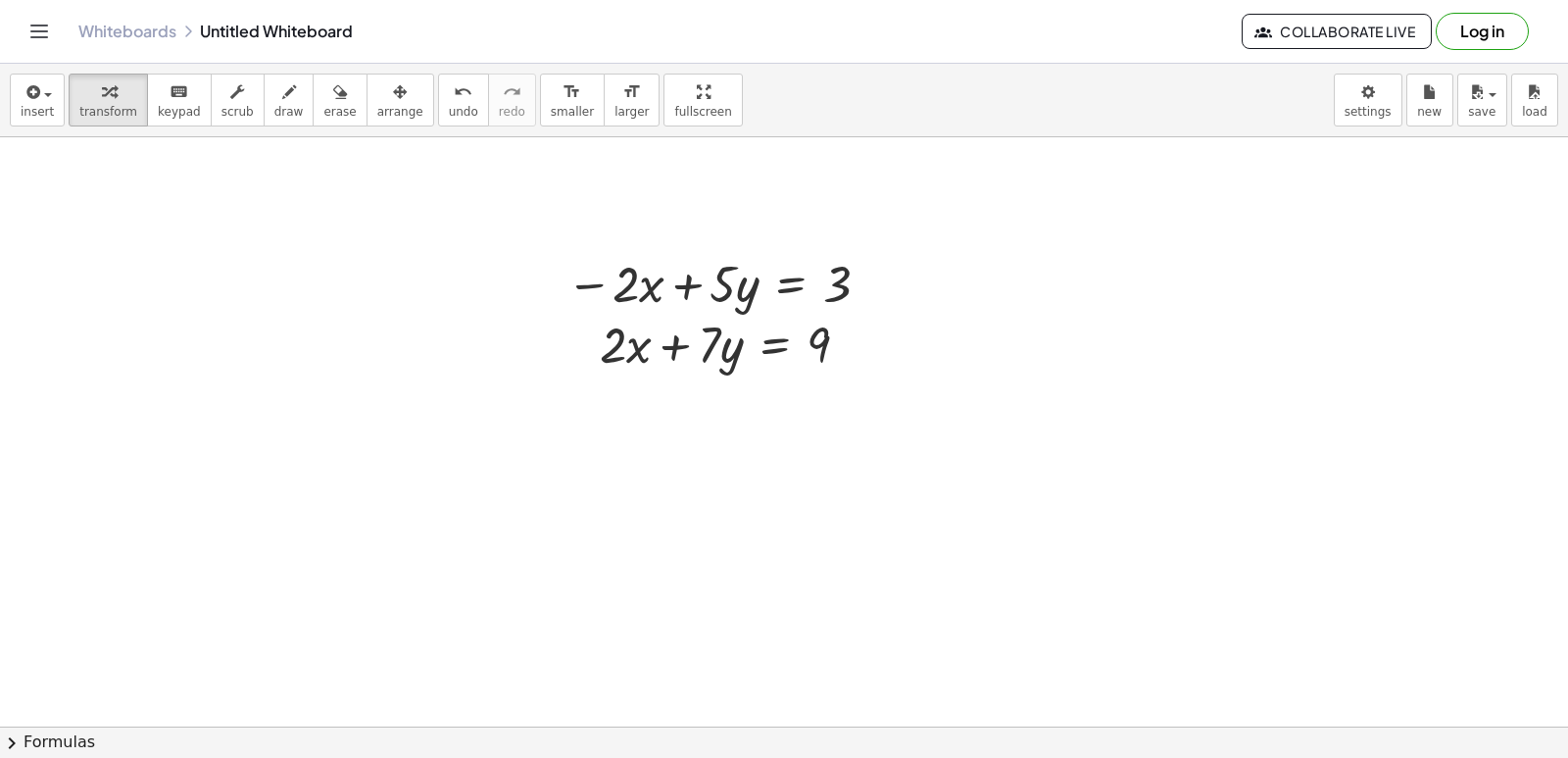
scroll to position [5807, 0]
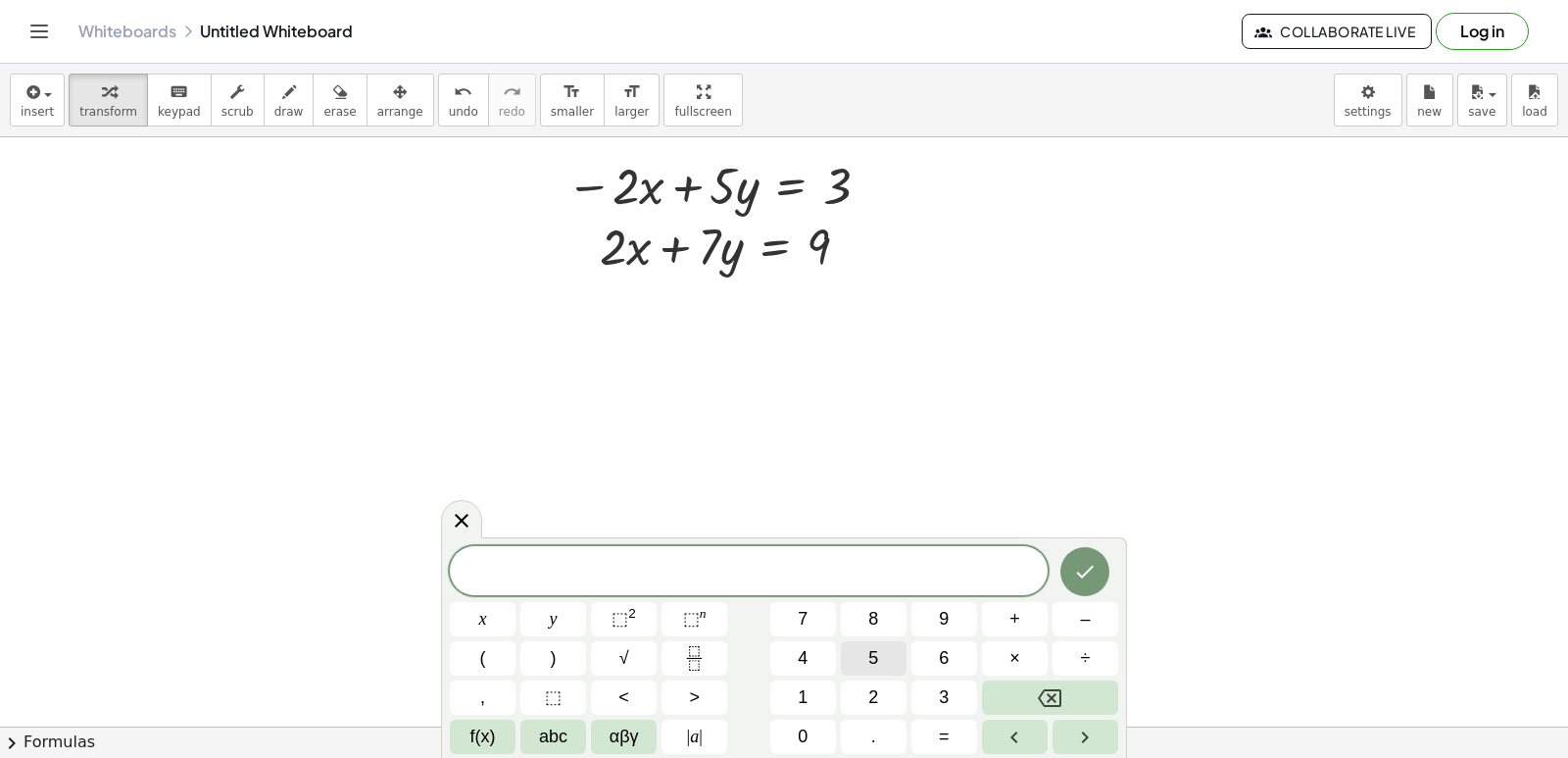
click at [886, 669] on button "5" at bounding box center [874, 658] width 65 height 35
click at [559, 608] on button "y" at bounding box center [553, 619] width 65 height 35
click at [999, 632] on button "+" at bounding box center [1015, 619] width 65 height 35
click at [816, 619] on button "7" at bounding box center [803, 619] width 65 height 35
click at [547, 606] on button "y" at bounding box center [553, 619] width 65 height 35
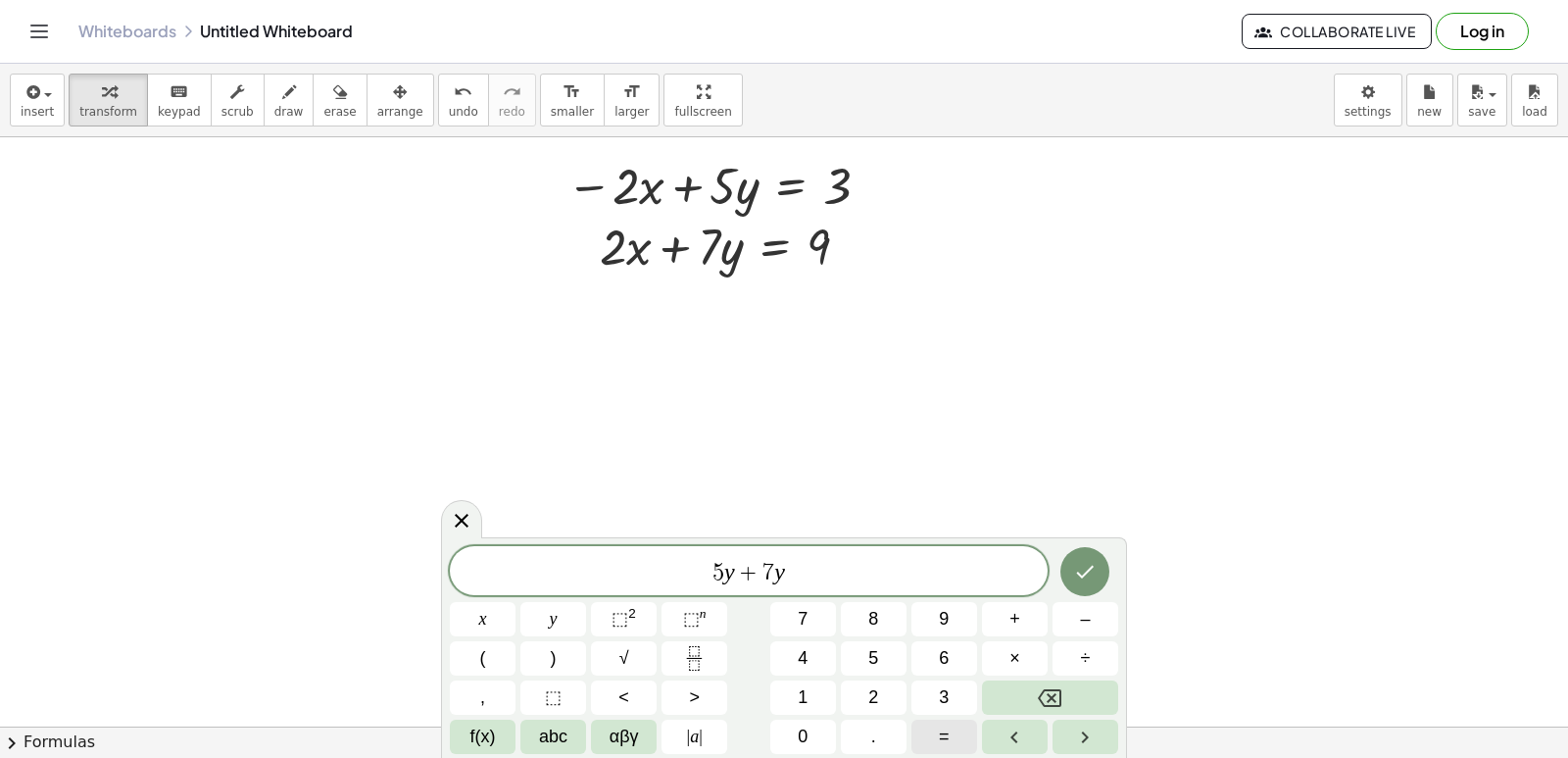
click at [947, 726] on span "=" at bounding box center [944, 736] width 11 height 27
click at [960, 687] on button "3" at bounding box center [944, 698] width 65 height 35
click at [1001, 605] on button "+" at bounding box center [1015, 619] width 65 height 35
click at [919, 612] on button "9" at bounding box center [944, 619] width 65 height 35
drag, startPoint x: 1030, startPoint y: 598, endPoint x: 1081, endPoint y: 589, distance: 51.8
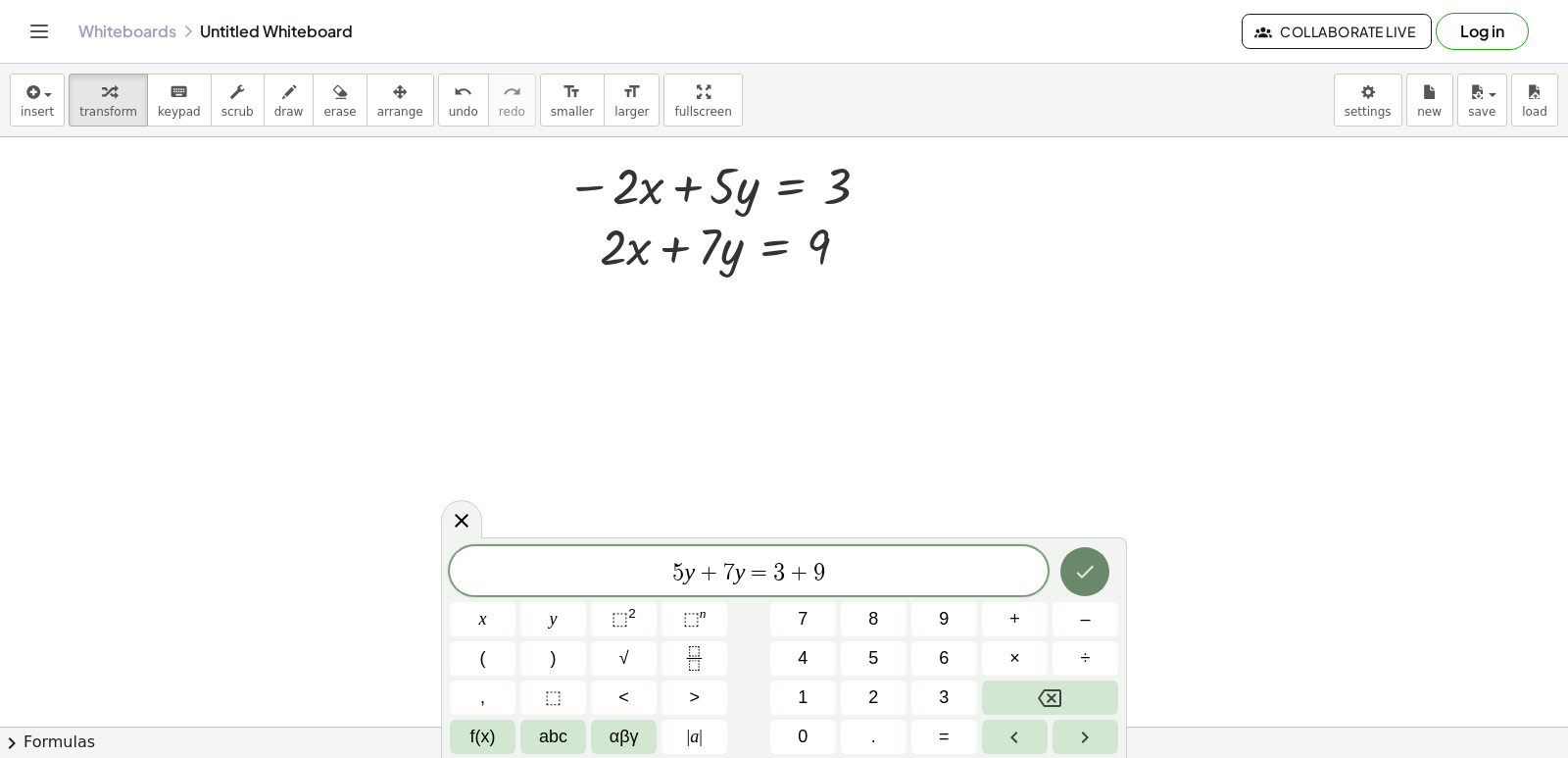
click at [1081, 589] on div "5 y + 7 y = 3 + 9 x y ⬚ 2 ⬚ n 7 8 9 + – ( ) √ 4 5 6 × ÷ , ⬚ < > 1 2 3 f(x) abc …" at bounding box center [784, 650] width 669 height 208
click at [1076, 588] on button "Done" at bounding box center [1085, 571] width 49 height 49
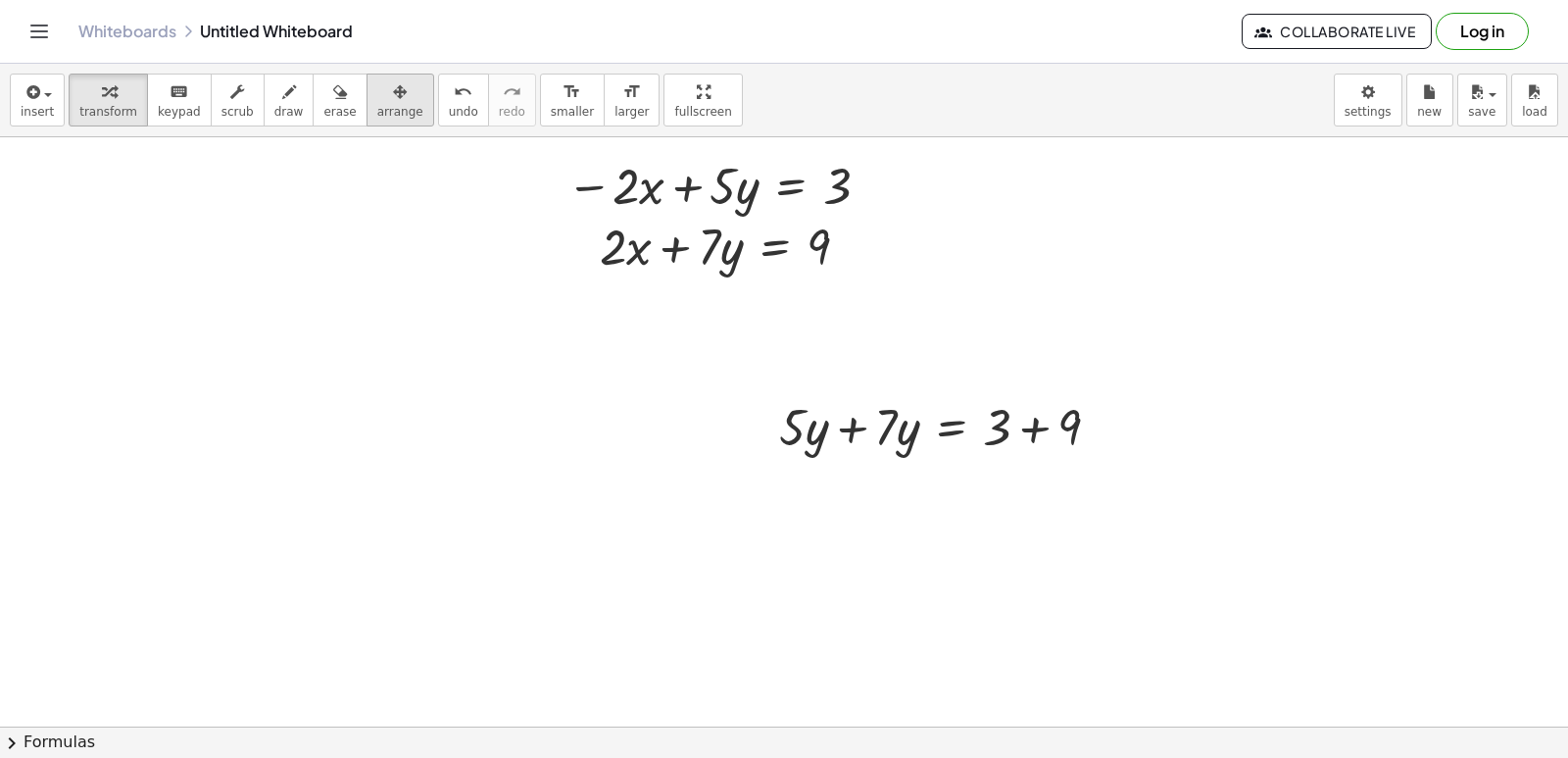
click at [377, 108] on span "arrange" at bounding box center [400, 112] width 47 height 14
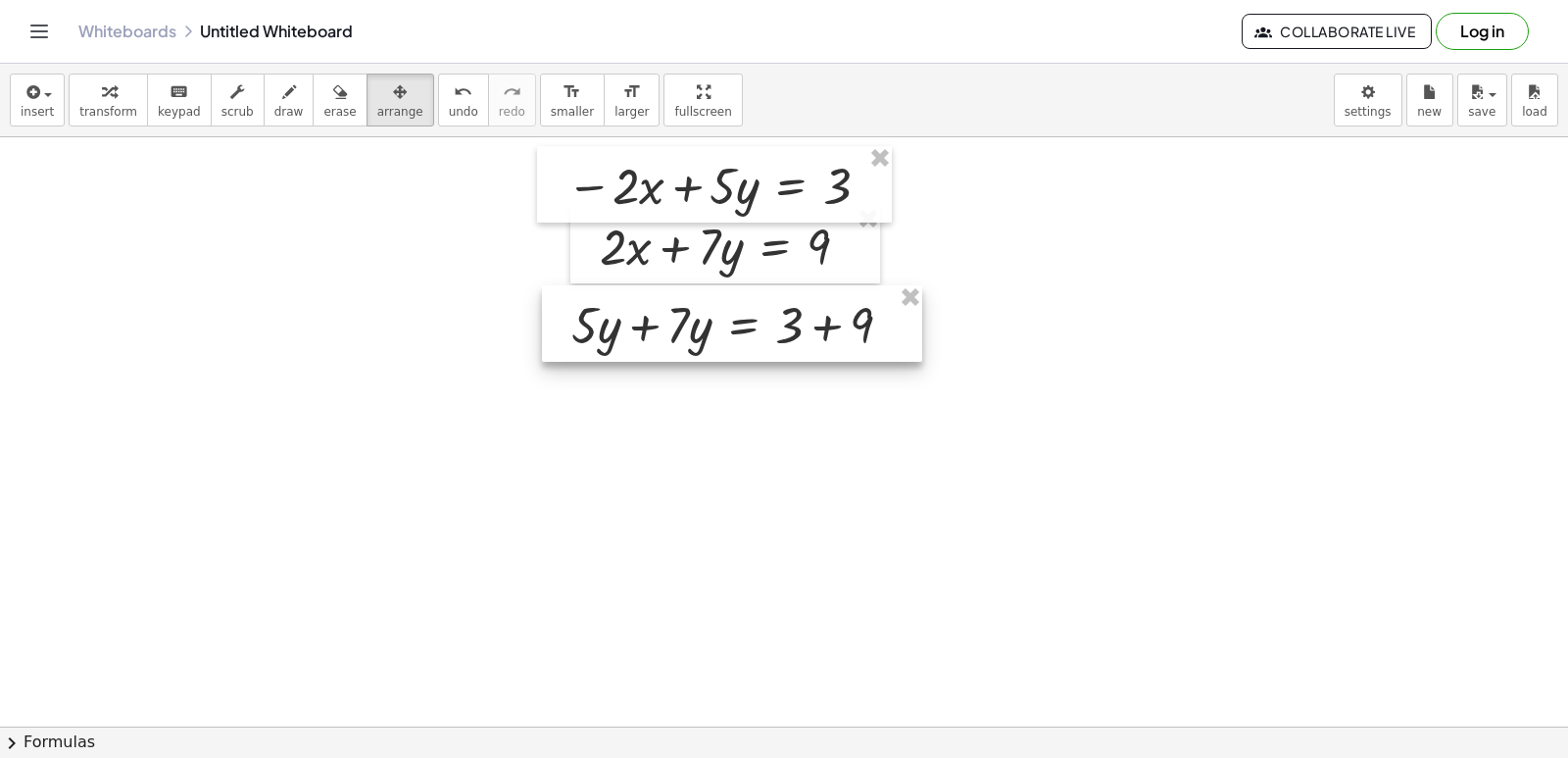
drag, startPoint x: 794, startPoint y: 413, endPoint x: 586, endPoint y: 311, distance: 231.7
click at [586, 311] on div at bounding box center [732, 323] width 380 height 76
click at [128, 97] on button "transform" at bounding box center [108, 99] width 79 height 53
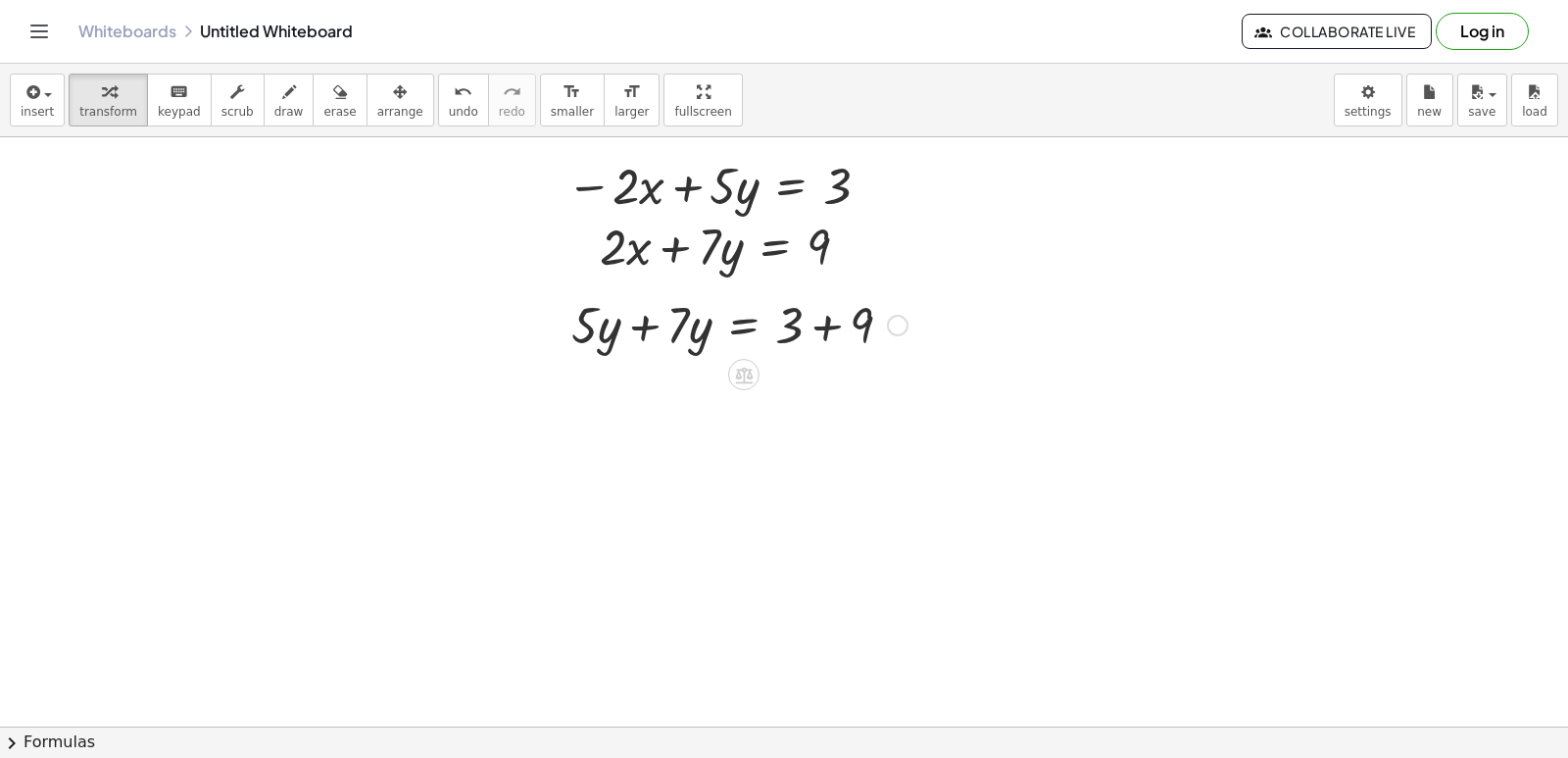
click at [829, 332] on div at bounding box center [739, 323] width 356 height 66
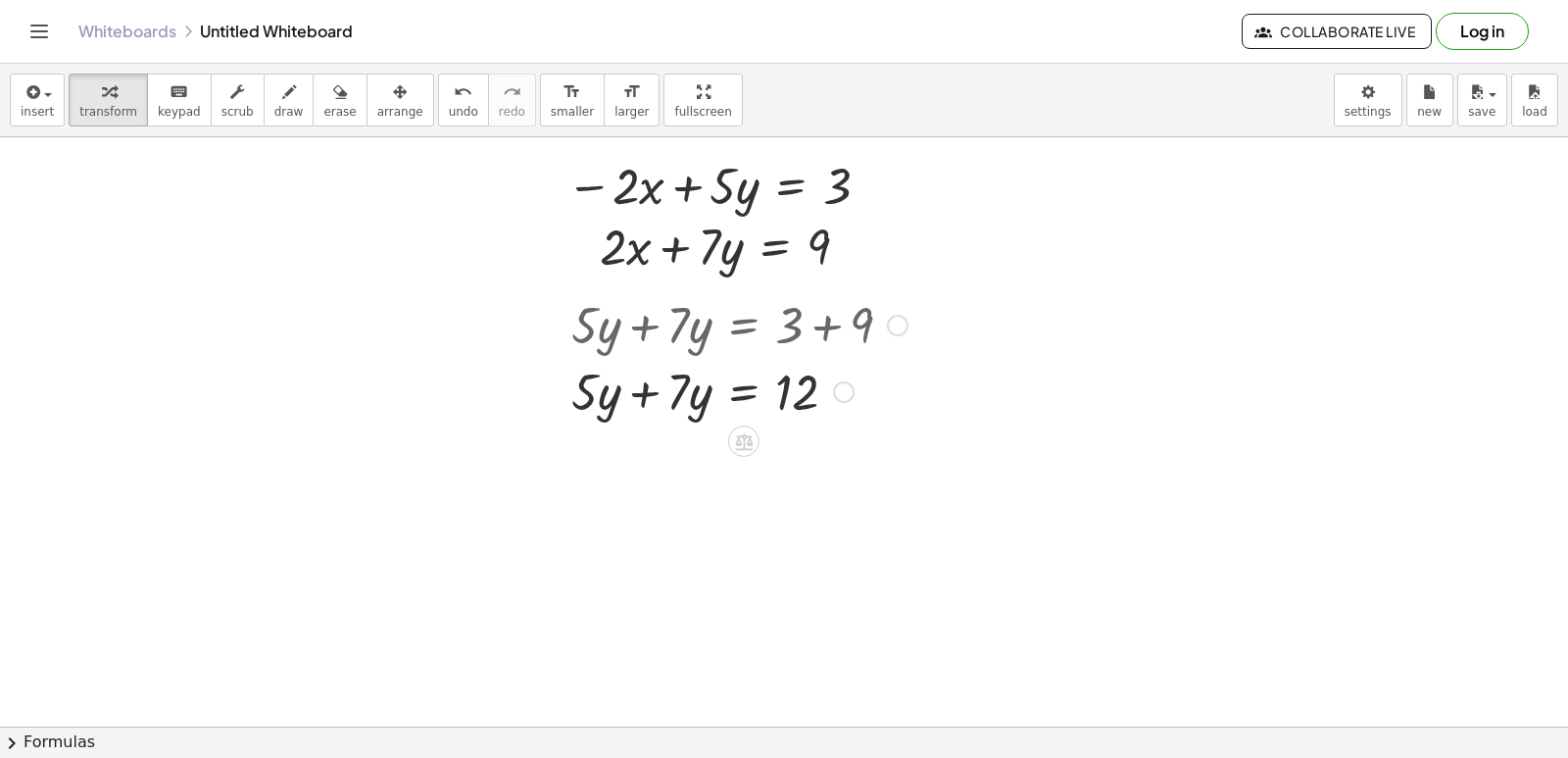
click at [720, 420] on div at bounding box center [739, 389] width 356 height 66
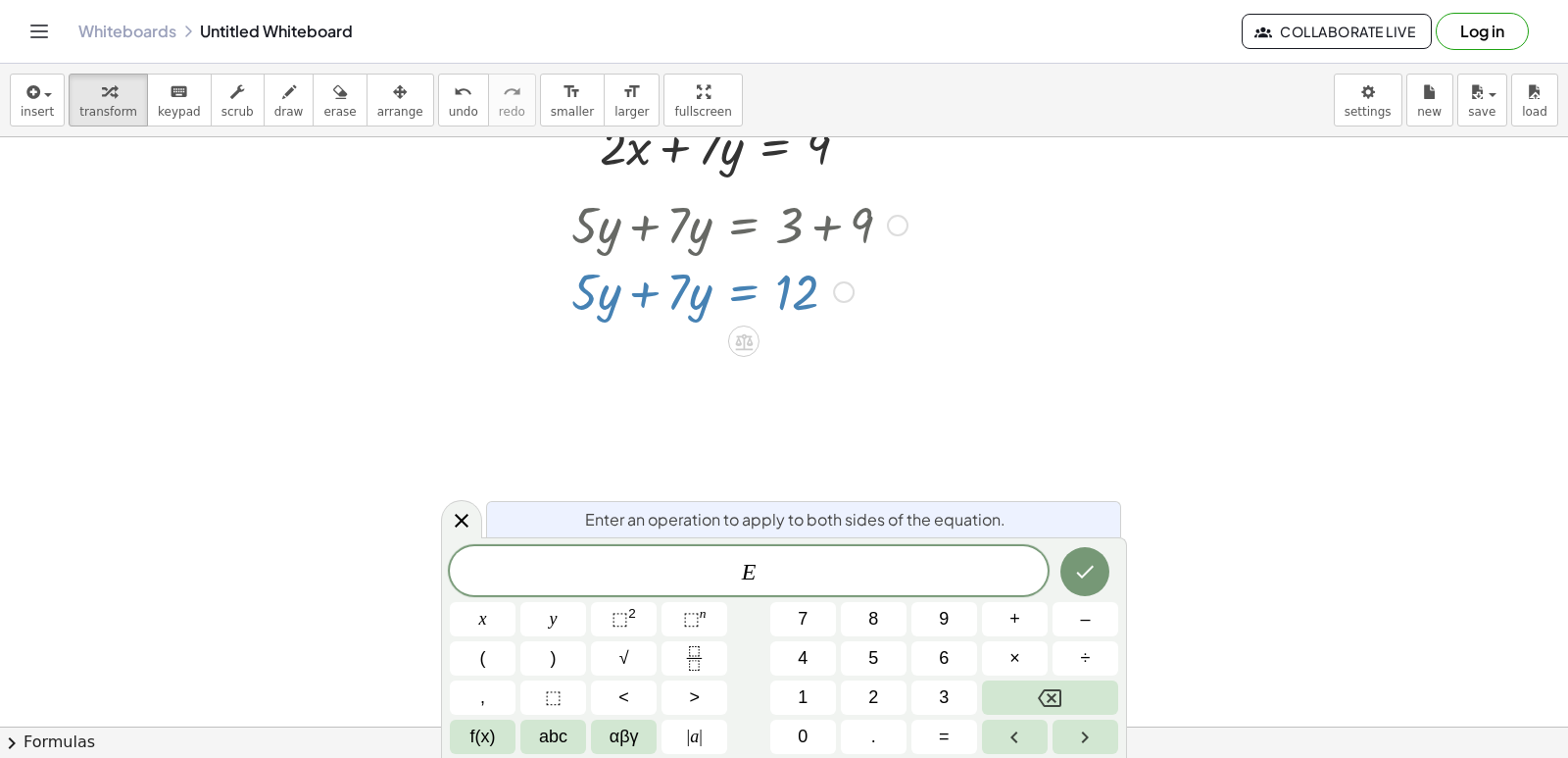
scroll to position [6202, 0]
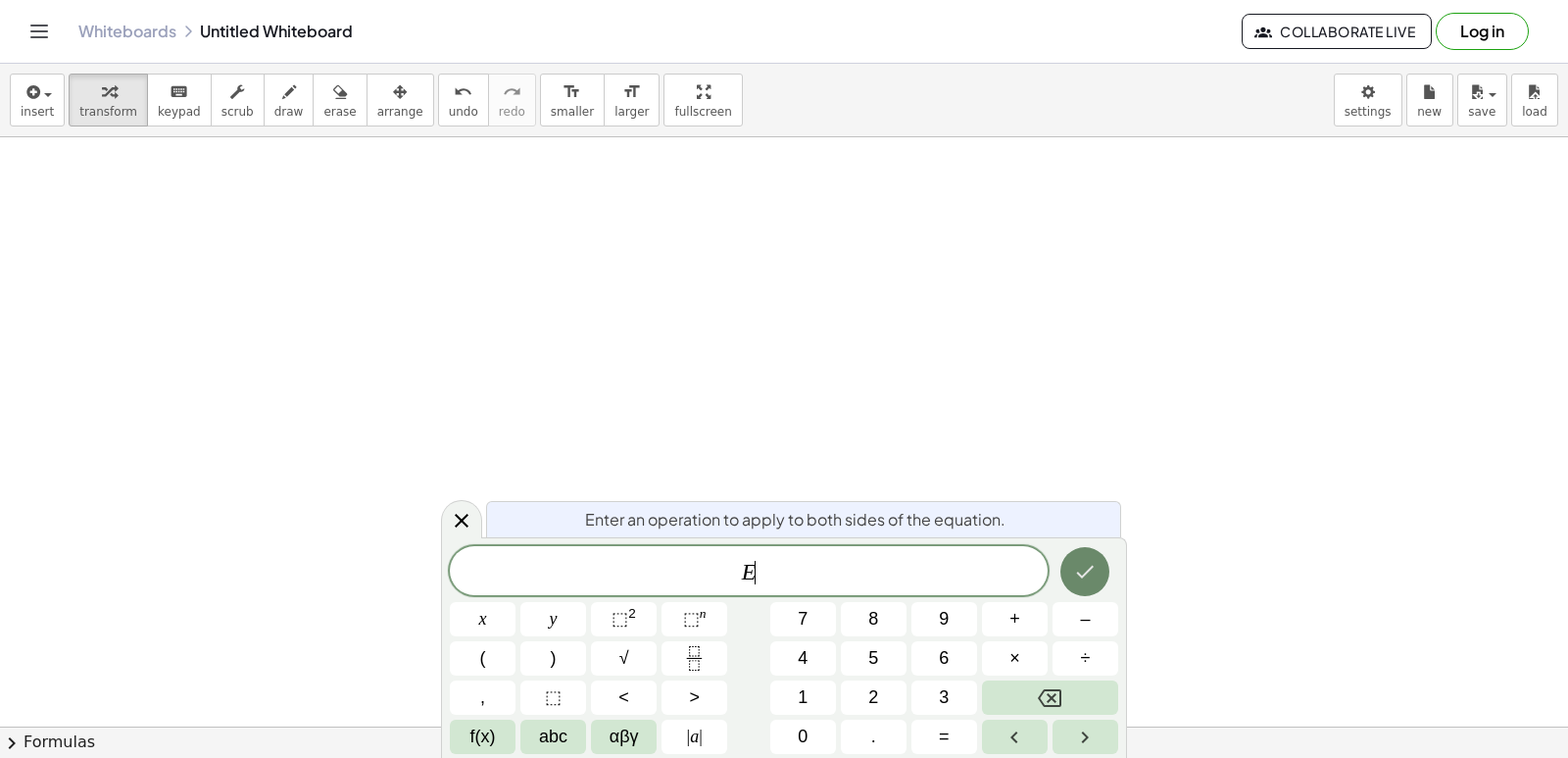
click at [1073, 575] on button "Done" at bounding box center [1085, 571] width 49 height 49
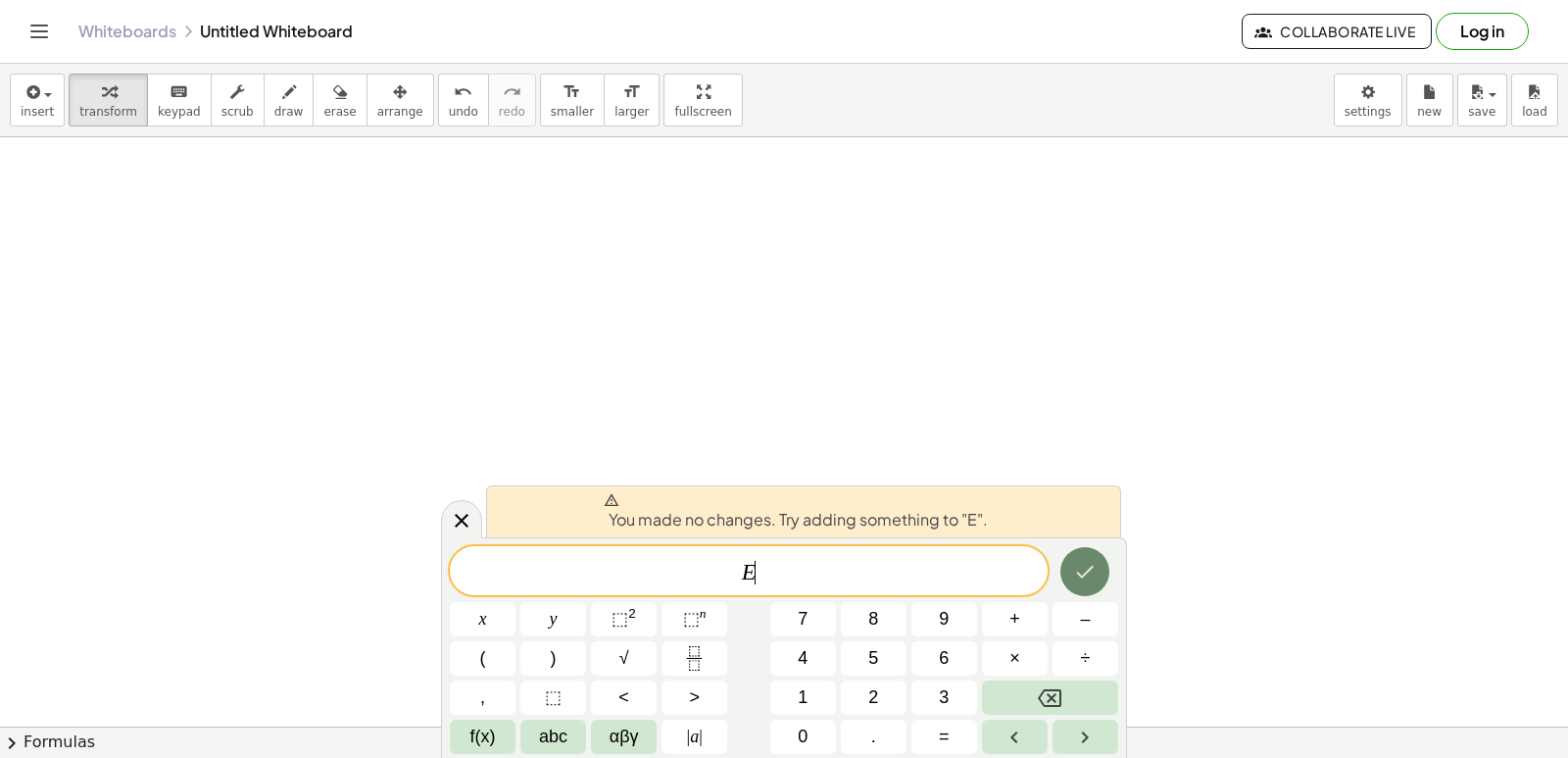
click at [1073, 575] on button "Done" at bounding box center [1085, 571] width 49 height 49
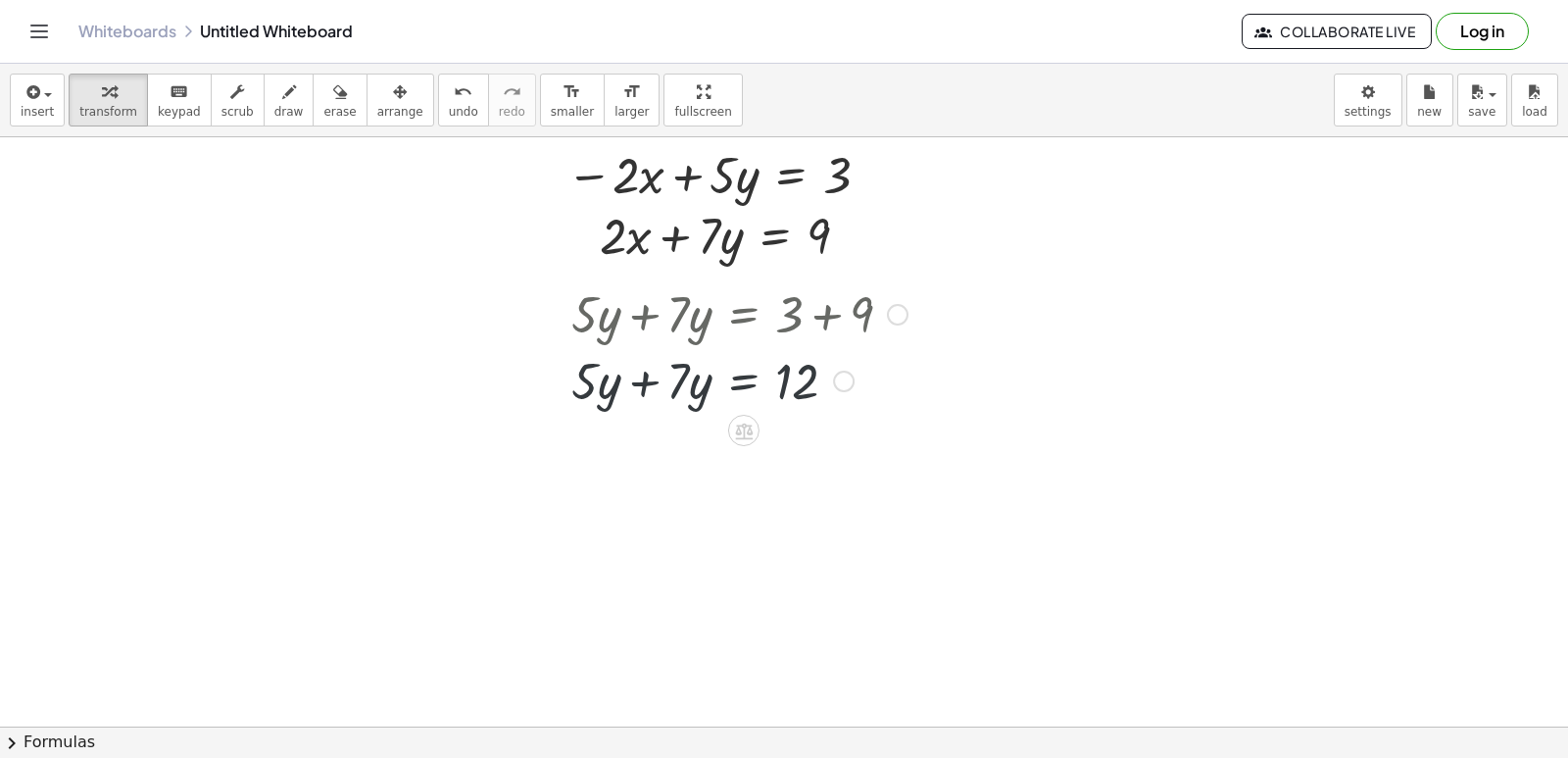
scroll to position [5807, 0]
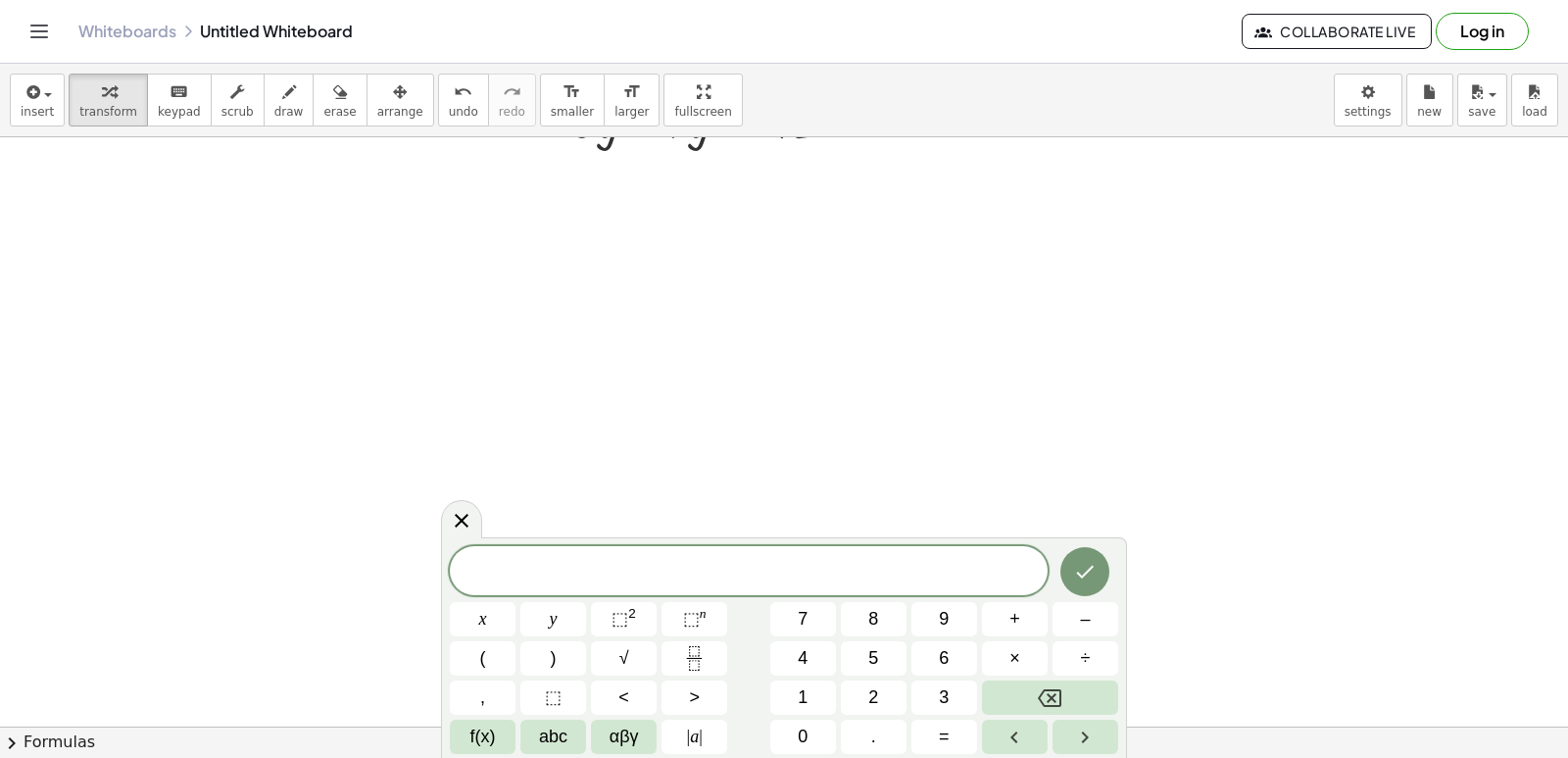
scroll to position [6200, 0]
click at [807, 691] on button "1" at bounding box center [803, 698] width 65 height 35
click at [808, 723] on button "0" at bounding box center [803, 736] width 65 height 35
click at [496, 613] on button "x" at bounding box center [482, 619] width 65 height 35
click at [1095, 616] on button "–" at bounding box center [1086, 619] width 65 height 35
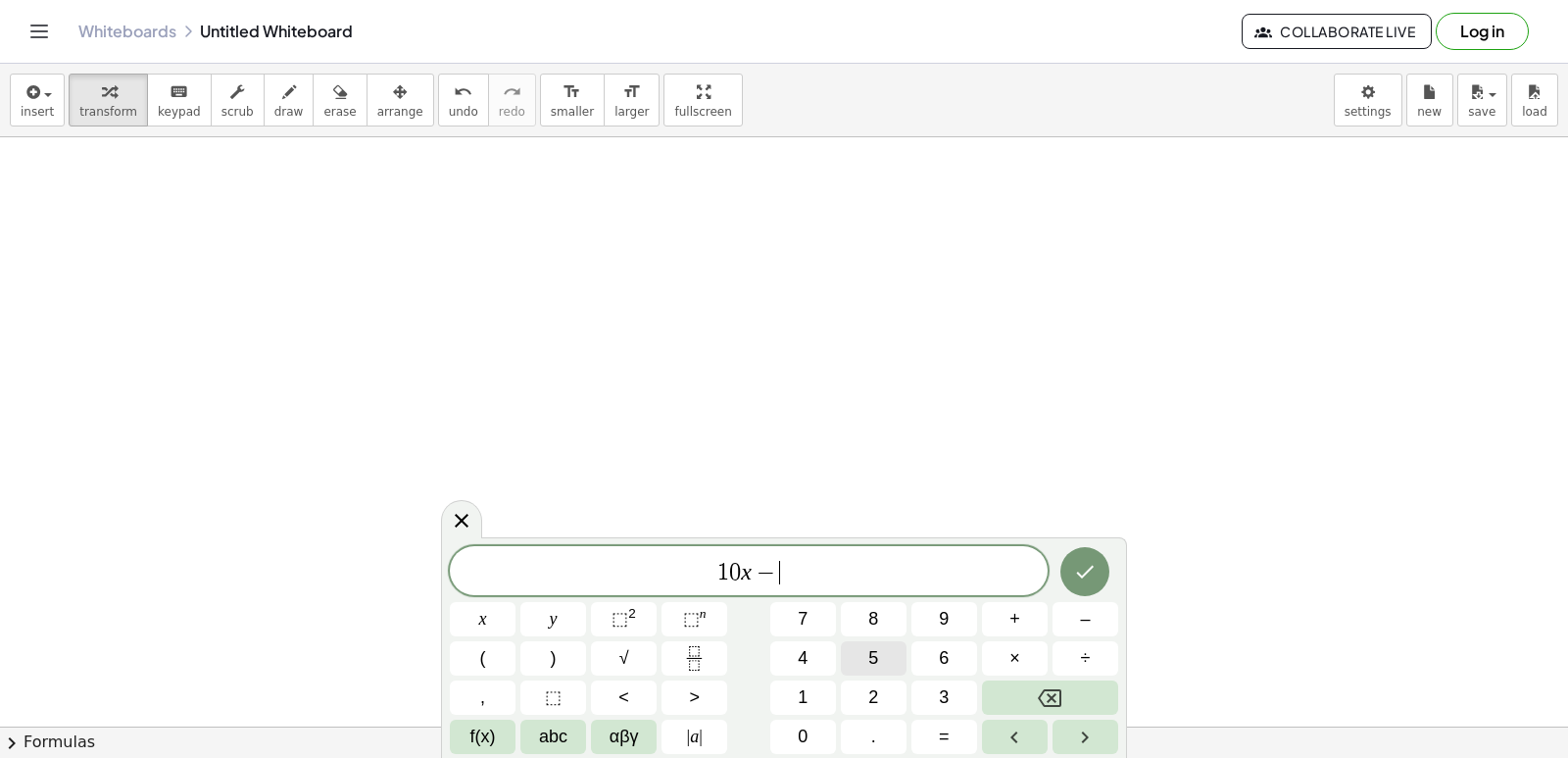
click at [884, 653] on button "5" at bounding box center [874, 658] width 65 height 35
click at [571, 632] on button "y" at bounding box center [553, 619] width 65 height 35
click at [951, 721] on button "=" at bounding box center [944, 736] width 65 height 35
click at [807, 705] on span "1" at bounding box center [803, 698] width 10 height 27
click at [795, 728] on button "0" at bounding box center [803, 736] width 65 height 35
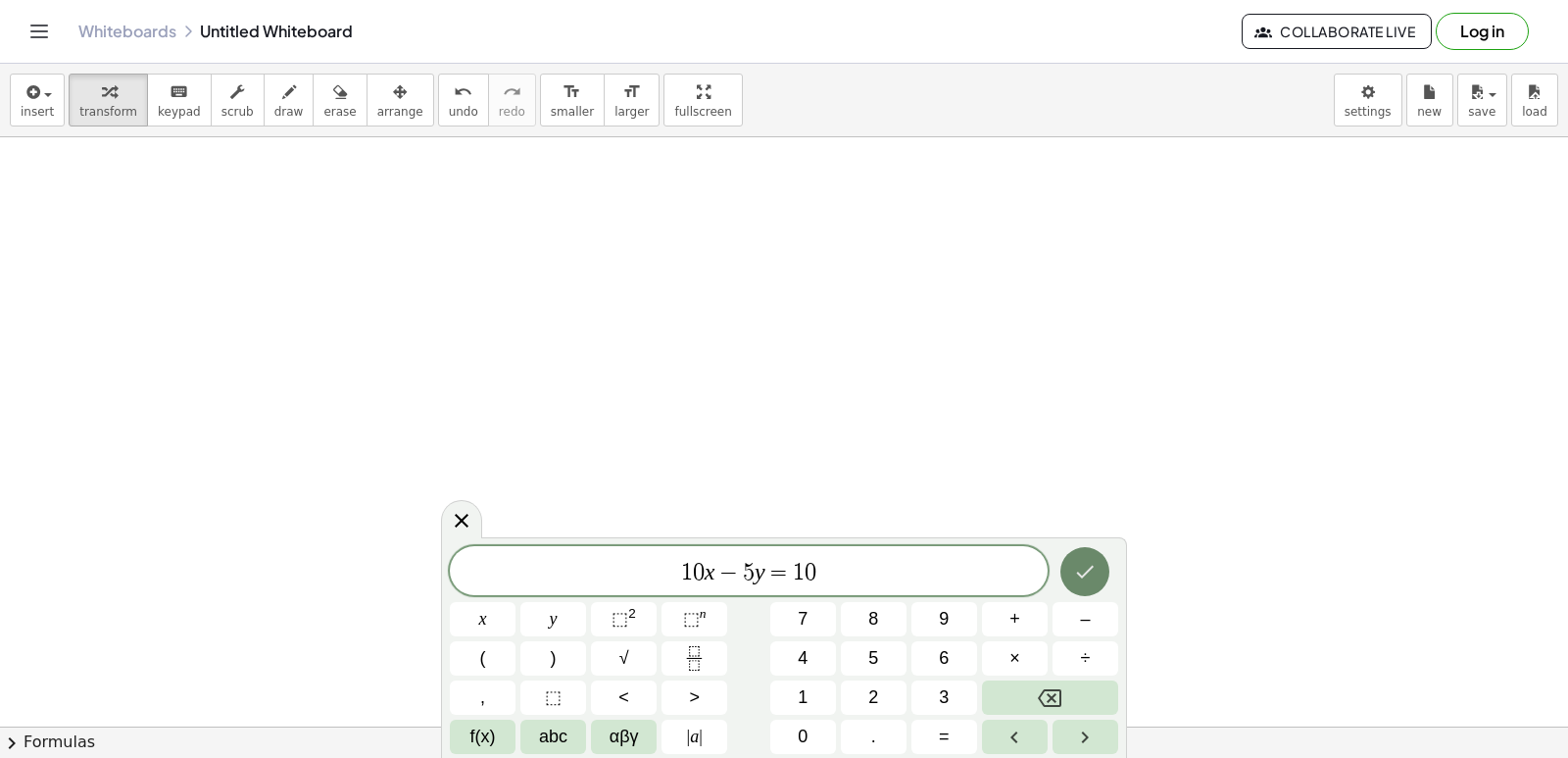
click at [1097, 560] on button "Done" at bounding box center [1085, 571] width 49 height 49
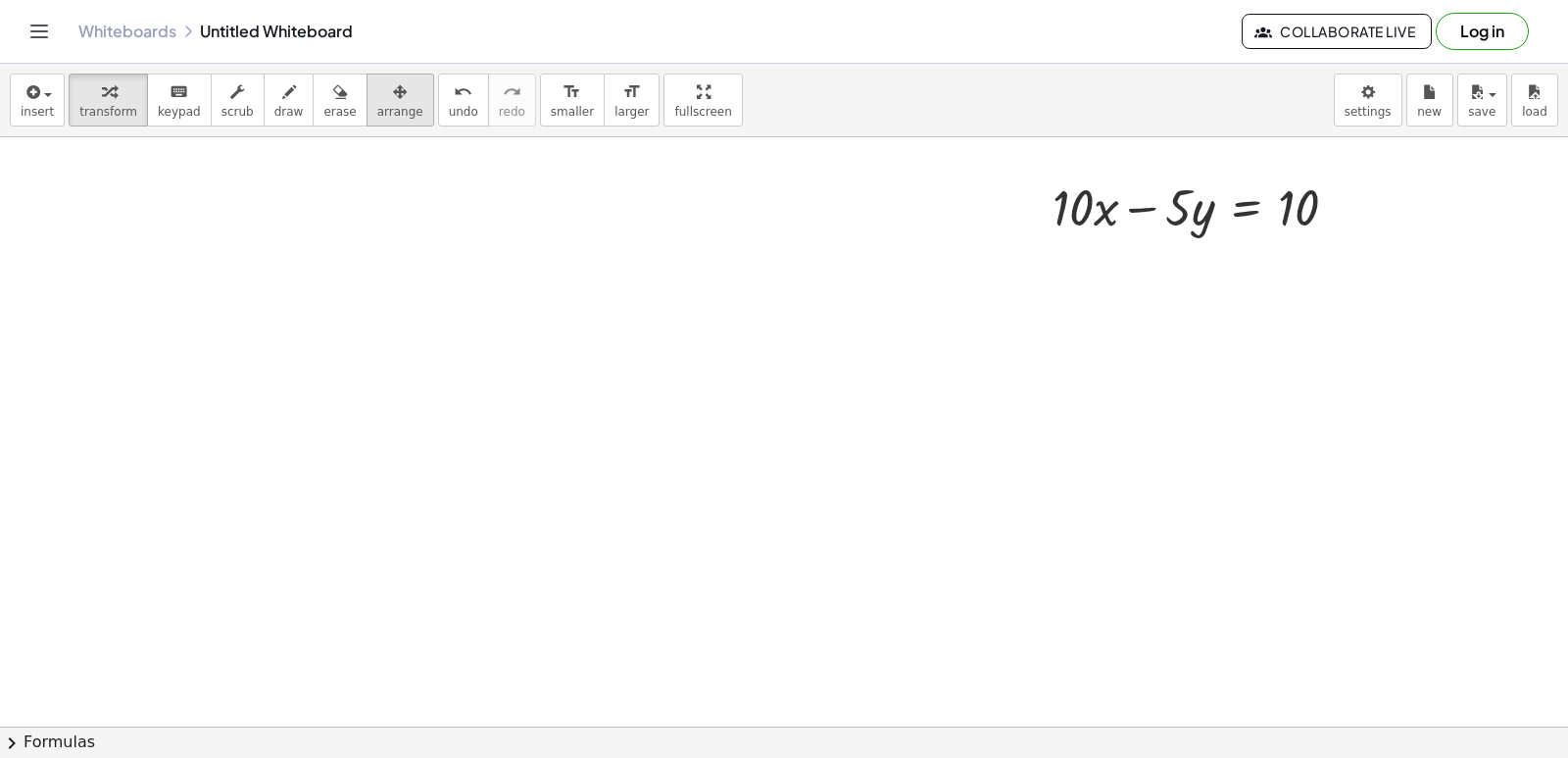
click at [366, 86] on button "arrange" at bounding box center [400, 99] width 67 height 53
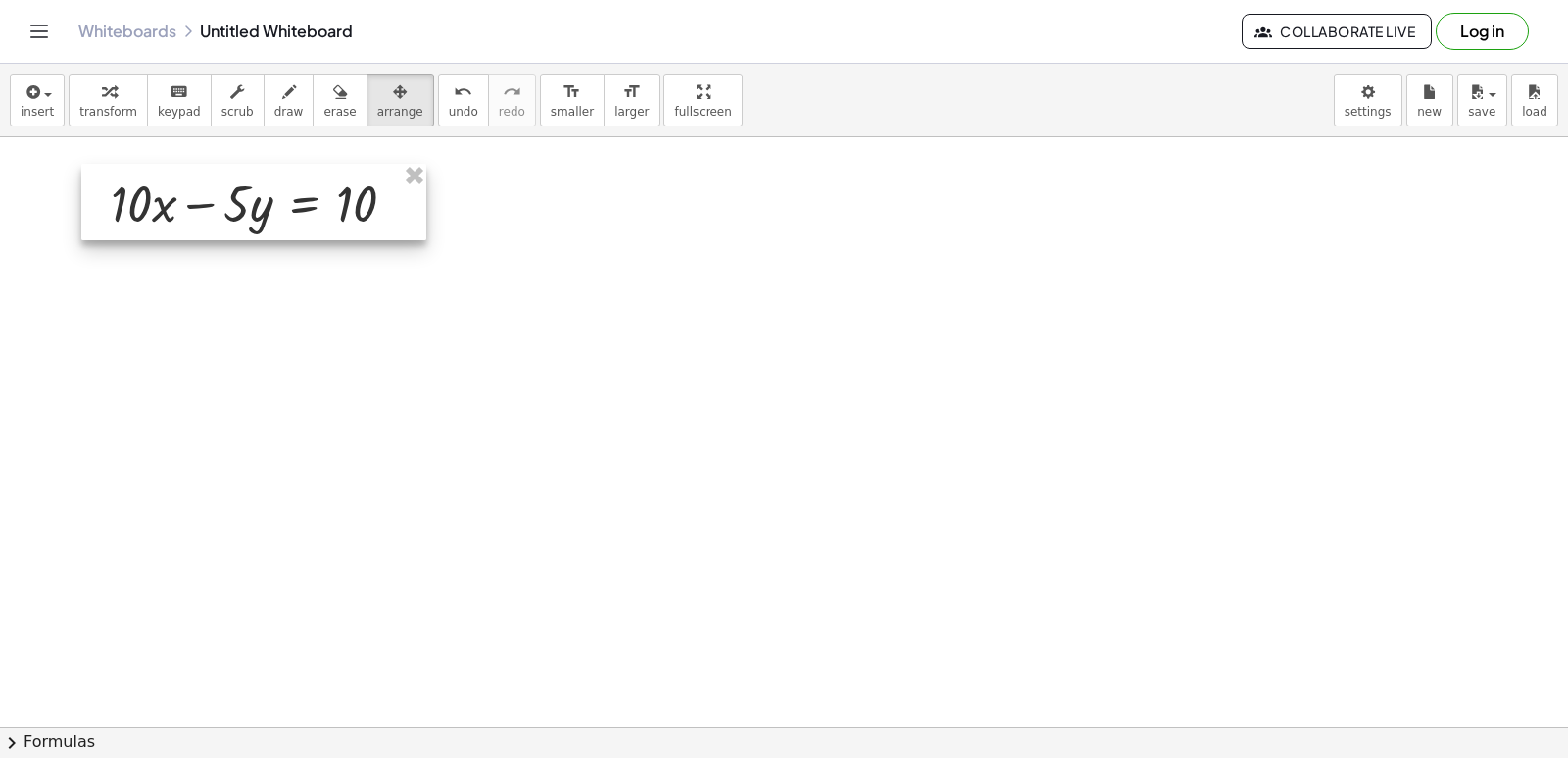
drag, startPoint x: 1057, startPoint y: 194, endPoint x: 104, endPoint y: 190, distance: 953.0
click at [104, 190] on div at bounding box center [254, 201] width 345 height 76
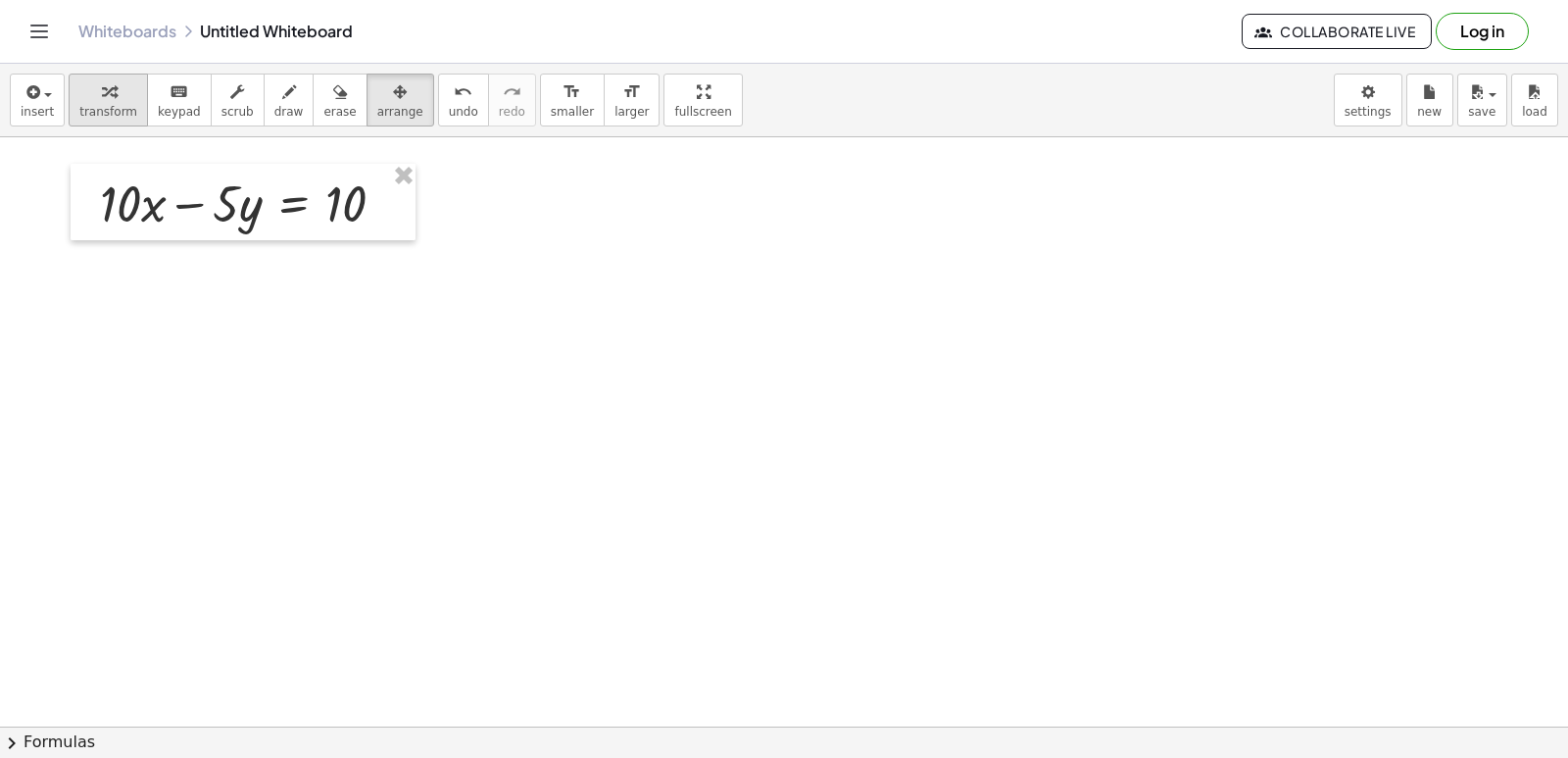
click at [109, 100] on div "button" at bounding box center [108, 91] width 57 height 24
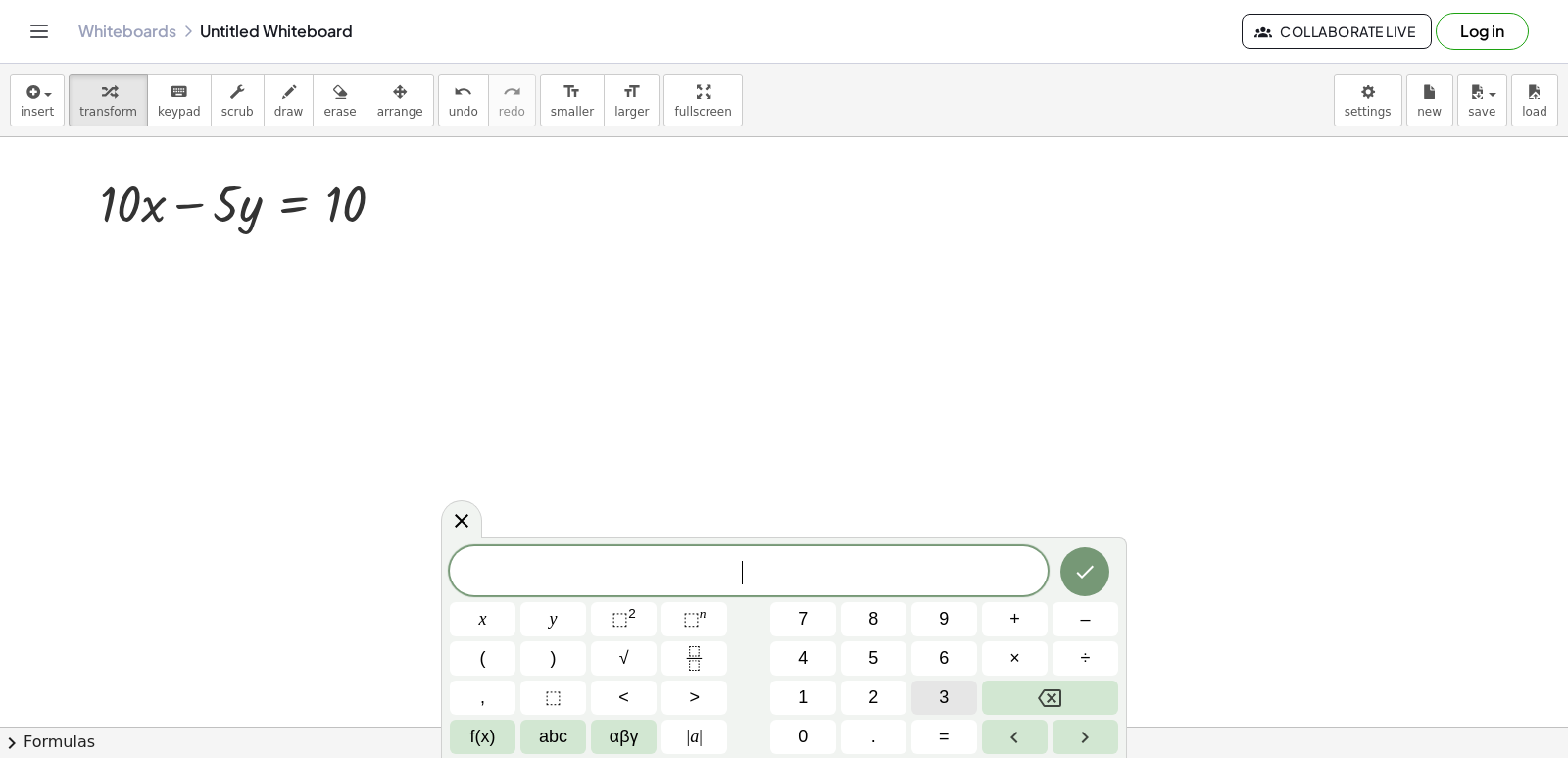
click at [913, 704] on button "3" at bounding box center [944, 698] width 65 height 35
click at [465, 614] on button "x" at bounding box center [482, 619] width 65 height 35
click at [886, 676] on div "3 x ​ x y ⬚ 2 ⬚ n 7 8 9 + – ( ) √ 4 5 6 × ÷ , ⬚ < > 1 2 3 f(x) abc αβγ | a | 0 …" at bounding box center [784, 650] width 669 height 208
click at [995, 611] on button "+" at bounding box center [1015, 619] width 65 height 35
click at [830, 673] on div "3 x + ​ x y ⬚ 2 ⬚ n 7 8 9 + – ( ) √ 4 5 6 × ÷ , ⬚ < > 1 2 3 f(x) abc αβγ | a | …" at bounding box center [784, 650] width 669 height 208
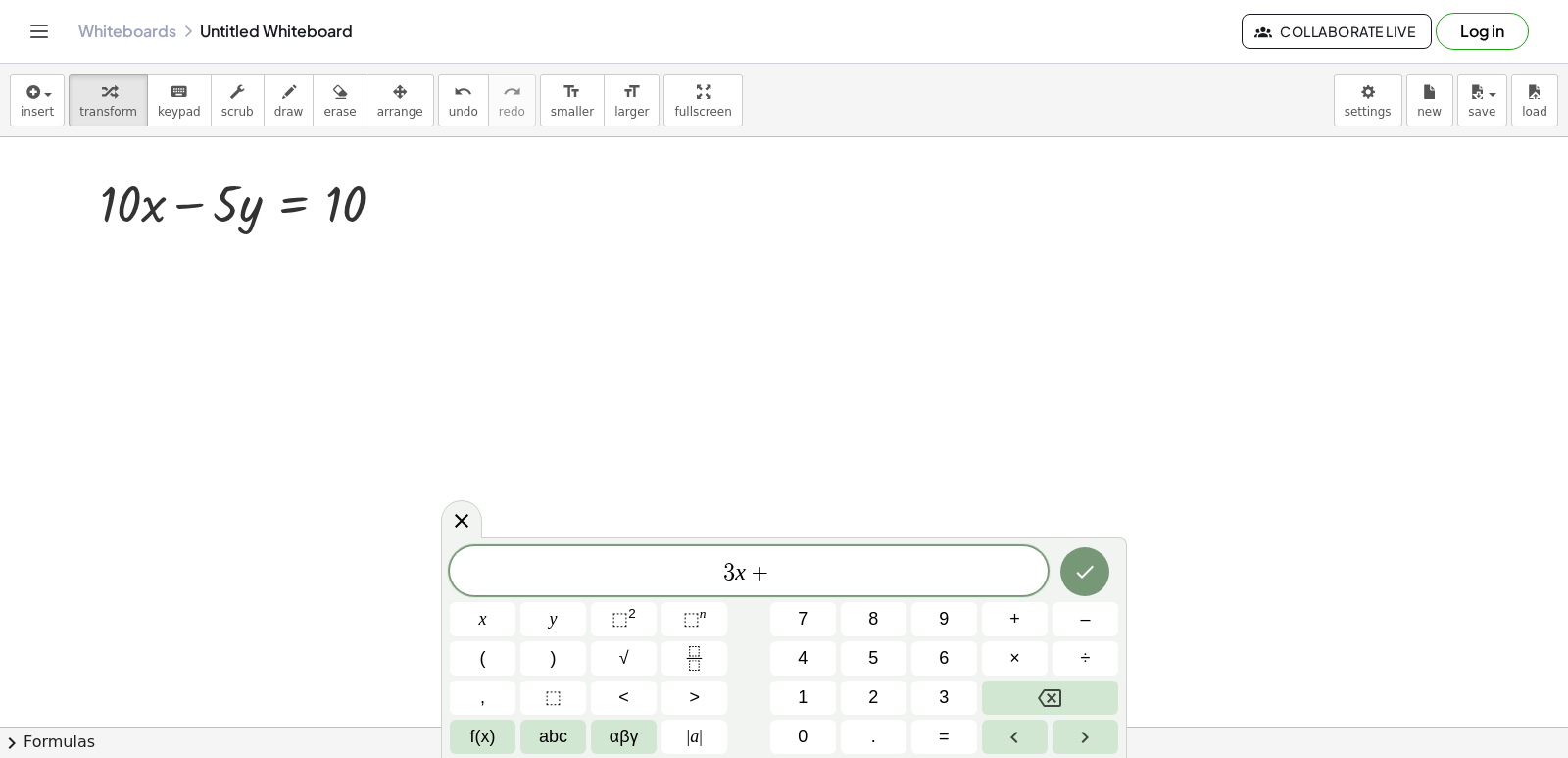
click at [854, 640] on div "3 x + x y ⬚ 2 ⬚ n 7 8 9 + – ( ) √ 4 5 6 × ÷ , ⬚ < > 1 2 3 f(x) abc αβγ | a | 0 …" at bounding box center [784, 650] width 669 height 208
click at [858, 650] on button "5" at bounding box center [874, 658] width 65 height 35
click at [567, 612] on button "y" at bounding box center [553, 619] width 65 height 35
click at [942, 731] on button "=" at bounding box center [944, 736] width 65 height 35
click at [810, 698] on button "1" at bounding box center [803, 698] width 65 height 35
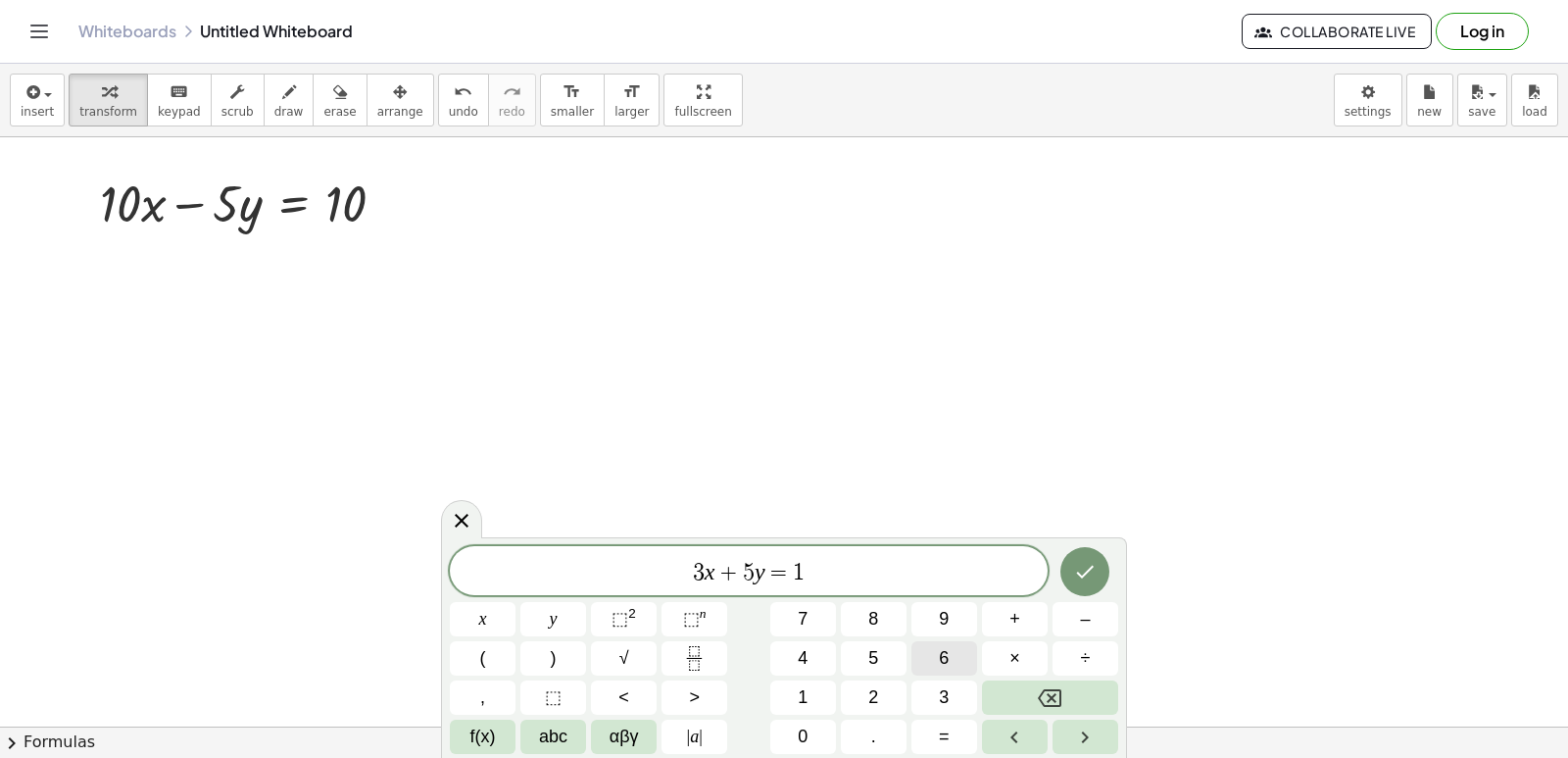
click at [960, 649] on button "6" at bounding box center [944, 658] width 65 height 35
click at [1091, 585] on button "Done" at bounding box center [1085, 571] width 49 height 49
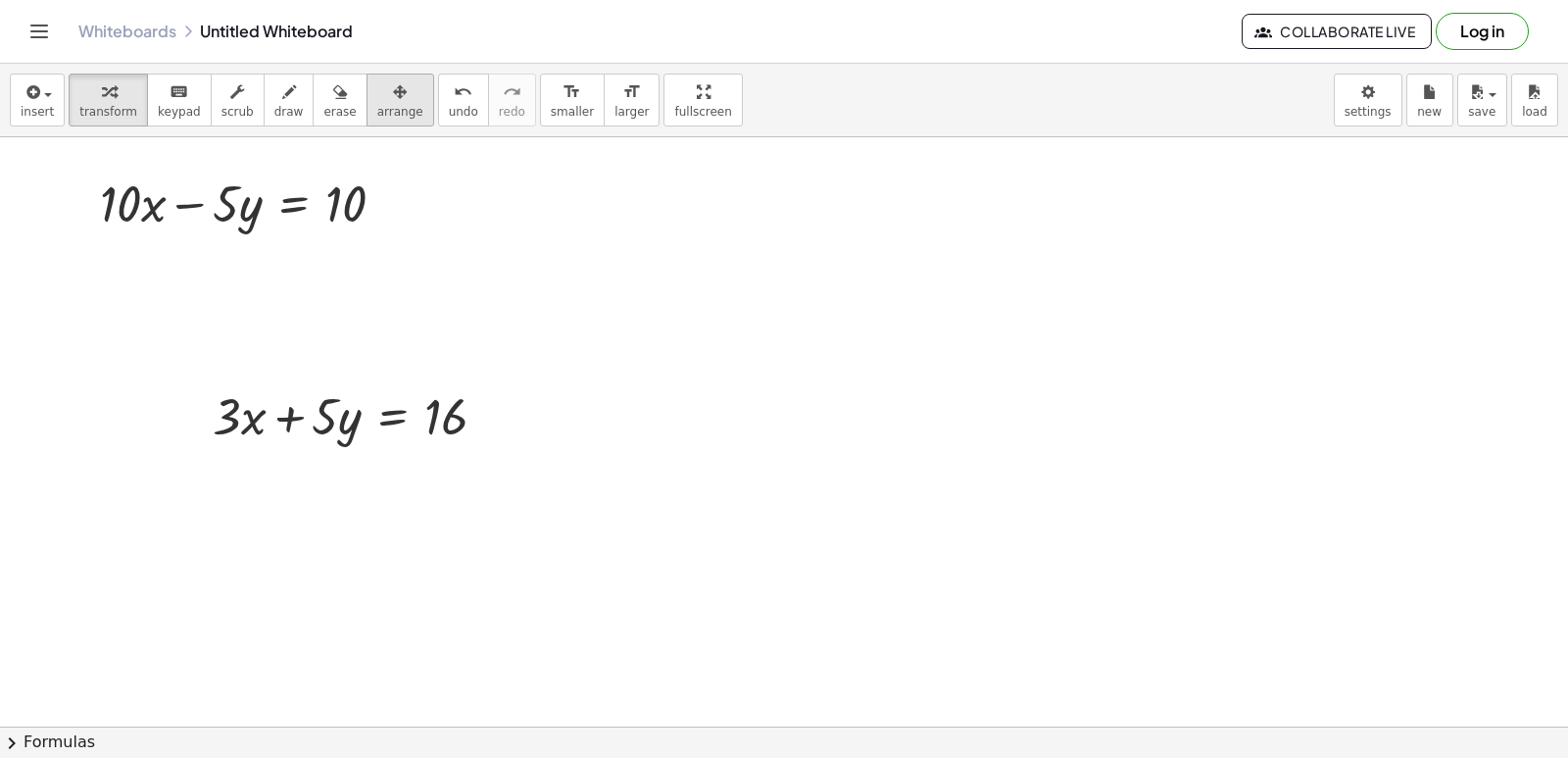
click at [377, 108] on span "arrange" at bounding box center [400, 112] width 47 height 14
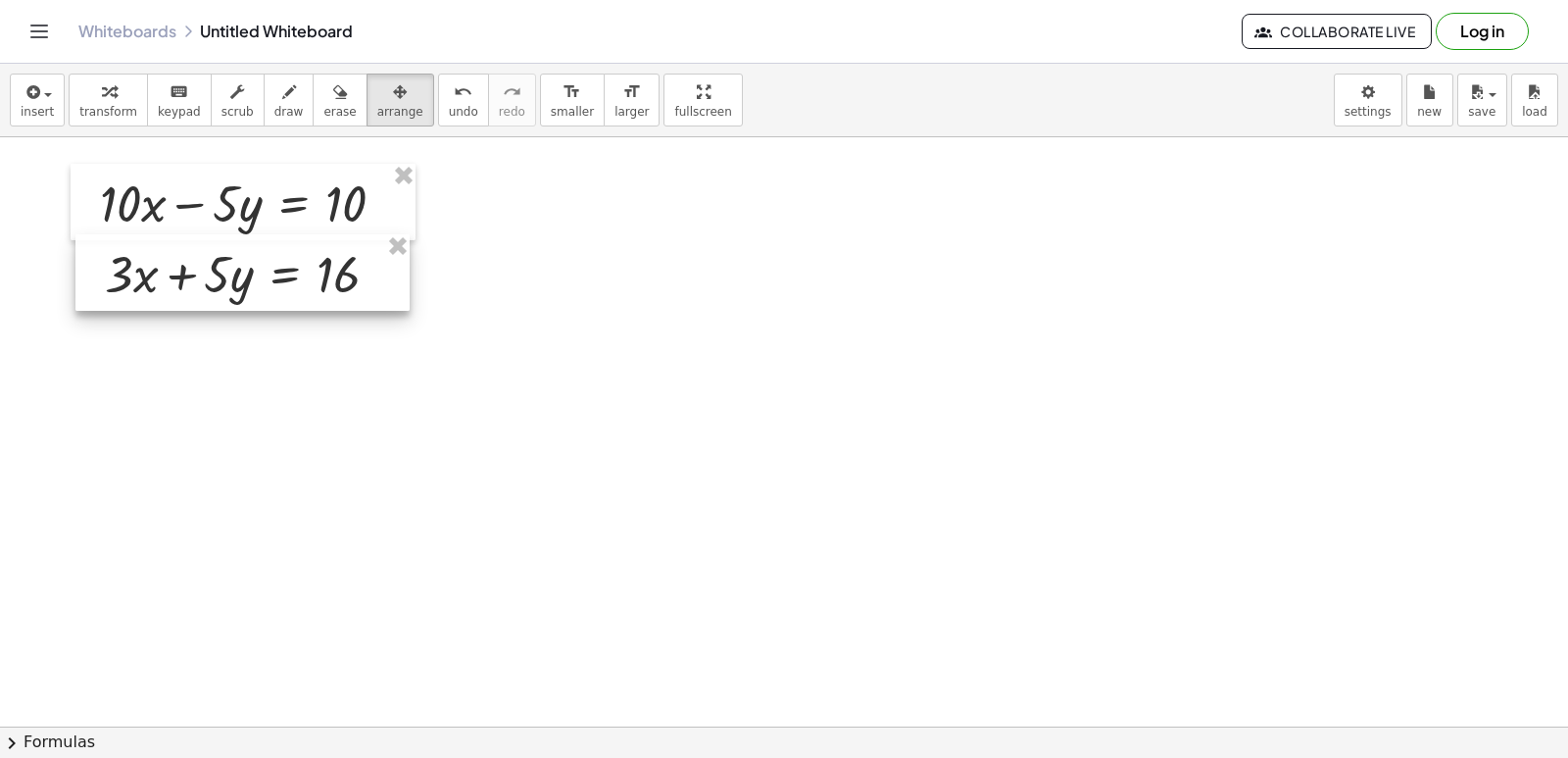
drag, startPoint x: 232, startPoint y: 422, endPoint x: 123, endPoint y: 278, distance: 180.6
click at [123, 278] on div at bounding box center [242, 272] width 334 height 76
drag, startPoint x: 135, startPoint y: 141, endPoint x: 126, endPoint y: 98, distance: 43.9
click at [126, 98] on div "insert select one: Math Expression Function Text Youtube Video Graphing Geometr…" at bounding box center [784, 410] width 1568 height 695
click at [125, 97] on div "button" at bounding box center [108, 91] width 57 height 24
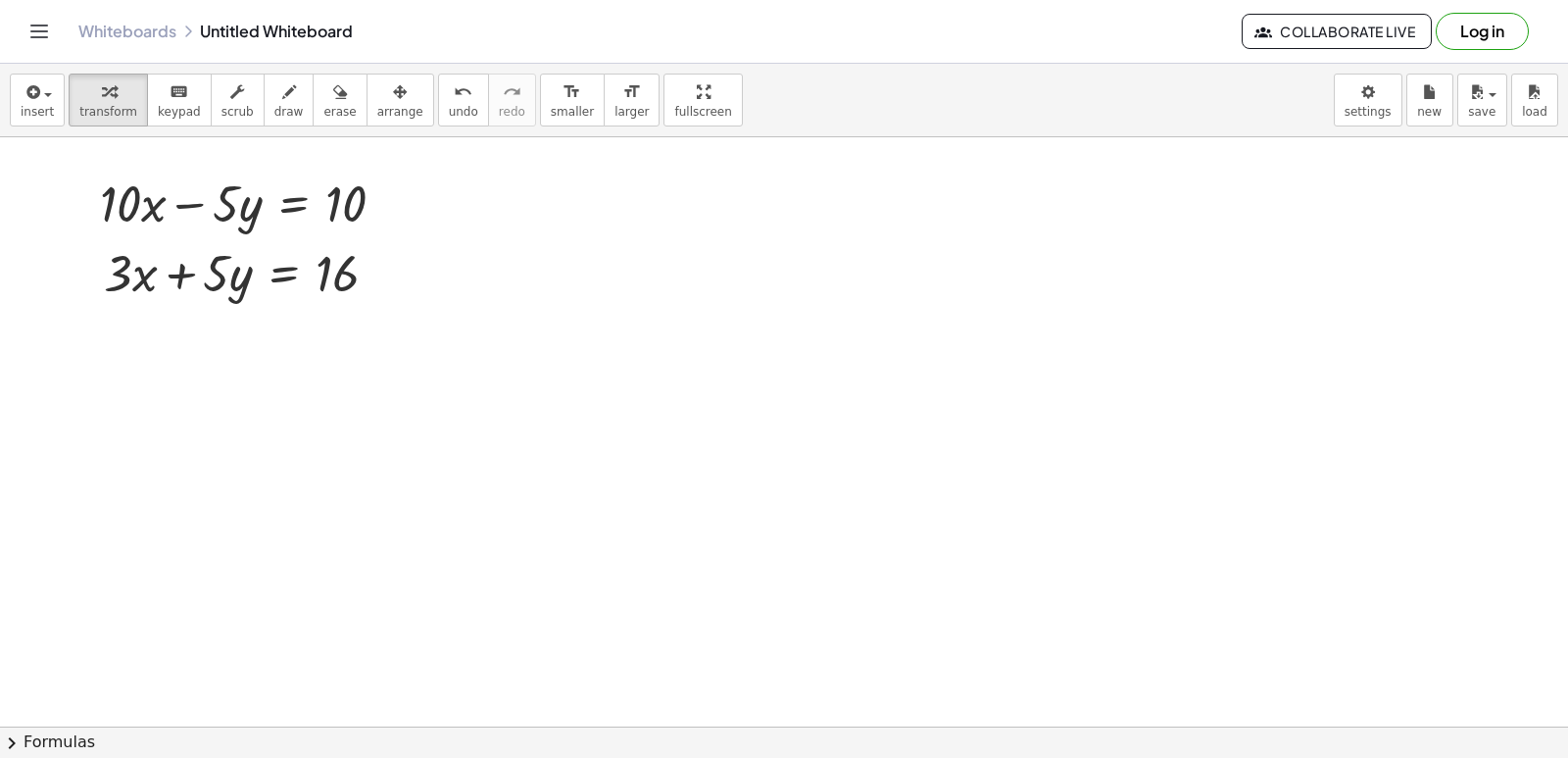
drag, startPoint x: 412, startPoint y: 685, endPoint x: 448, endPoint y: 714, distance: 46.2
click at [445, 714] on div "+ · 7 · x − 9 = 12 · 7 · x 9 = 12 + + + · 5 · y + 14 = - 21 · 5 · y = − 21 − 14…" at bounding box center [784, 432] width 1568 height 590
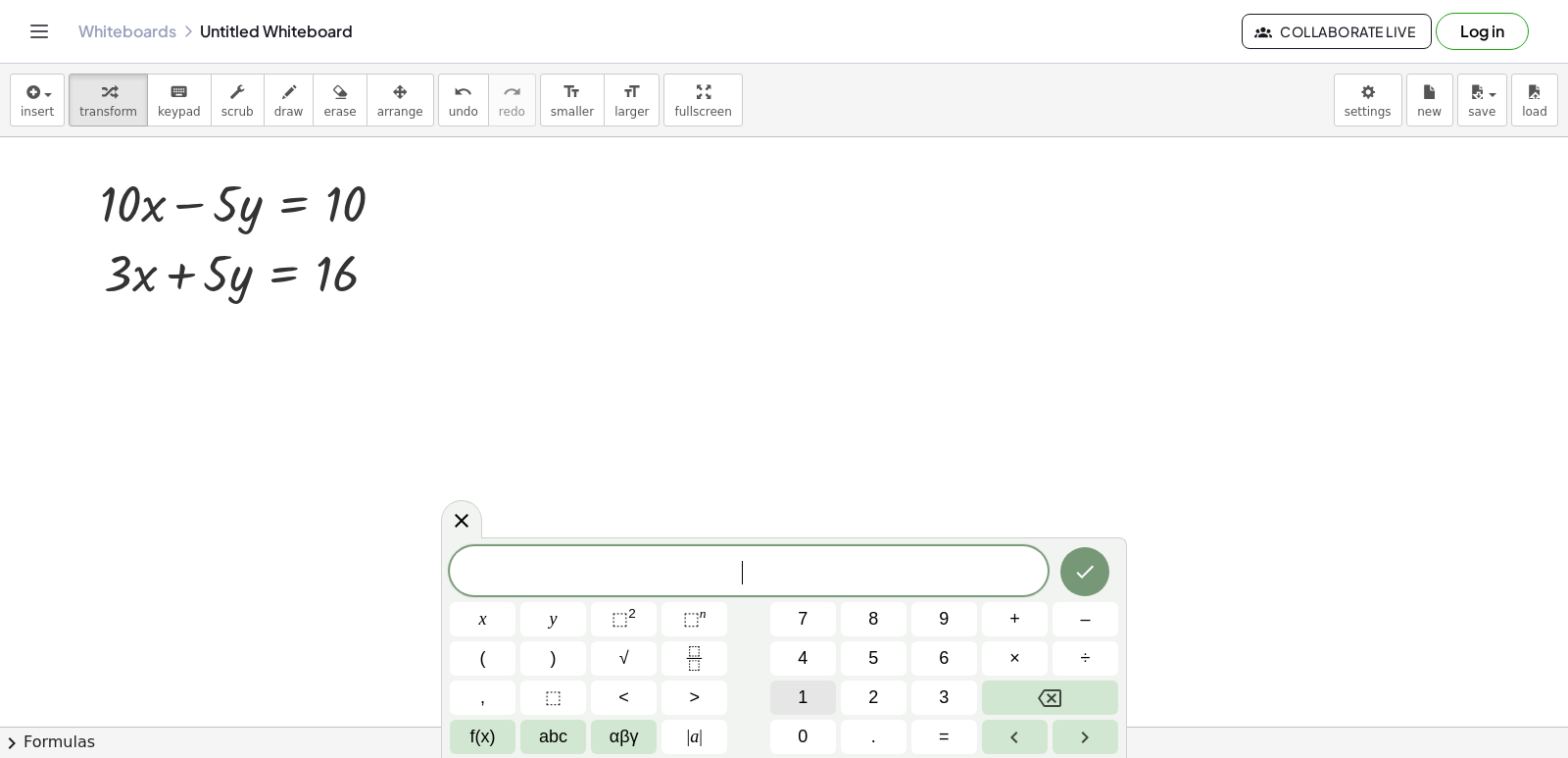
click at [790, 697] on button "1" at bounding box center [803, 698] width 65 height 35
click at [793, 718] on div "1 x y ⬚ 2 ⬚ n 7 8 9 + – ( ) √ 4 5 6 × ÷ , ⬚ < > 1 2 3 f(x) abc αβγ | a | 0 . =" at bounding box center [784, 650] width 669 height 208
click at [798, 724] on span "0" at bounding box center [803, 736] width 10 height 27
click at [485, 610] on span "x" at bounding box center [483, 619] width 8 height 27
click at [1002, 625] on button "+" at bounding box center [1015, 619] width 65 height 35
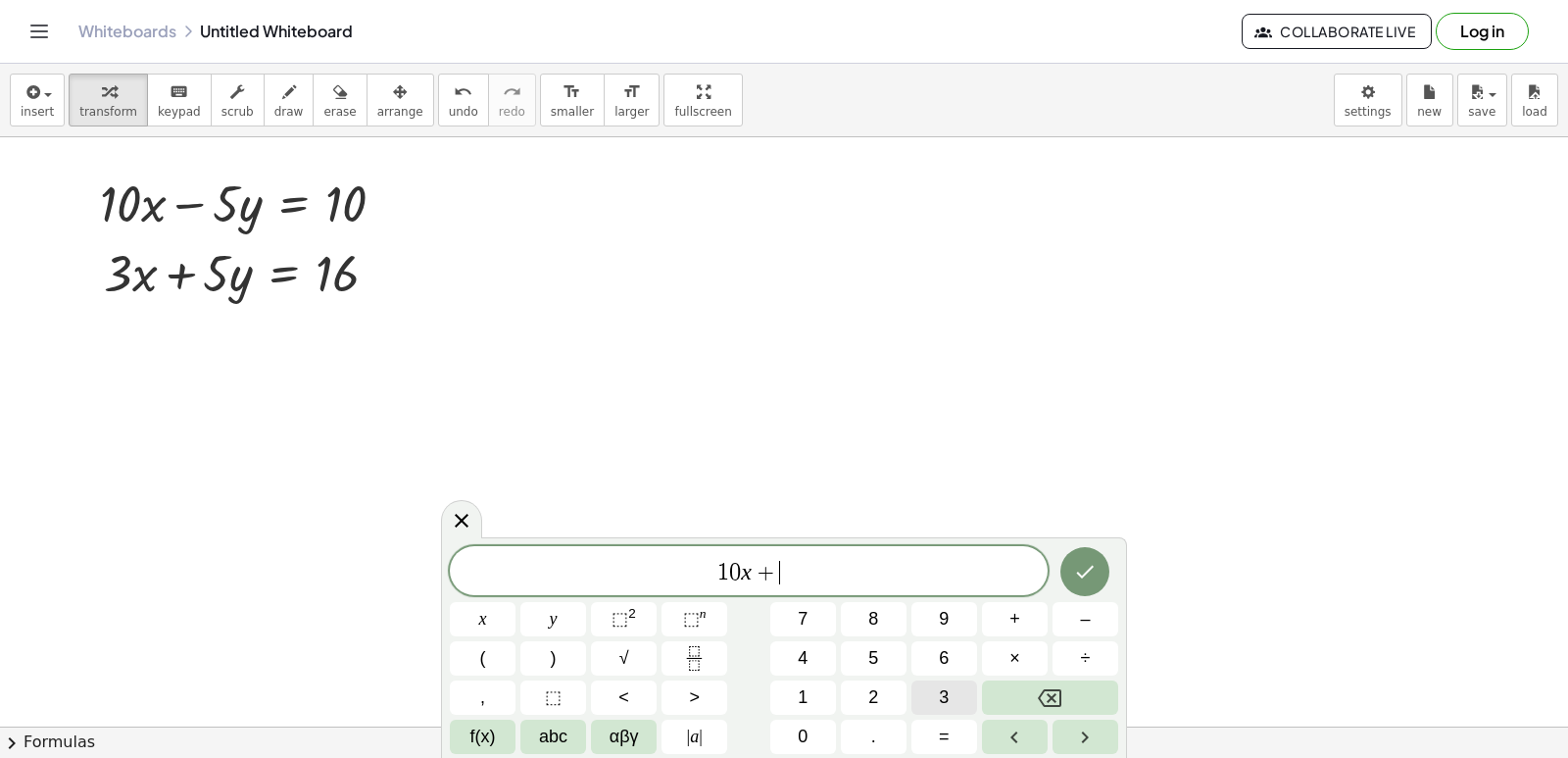
click at [925, 695] on button "3" at bounding box center [944, 698] width 65 height 35
click at [474, 615] on button "x" at bounding box center [482, 619] width 65 height 35
click at [940, 742] on span "=" at bounding box center [944, 736] width 11 height 27
click at [806, 704] on span "1" at bounding box center [803, 698] width 10 height 27
click at [799, 730] on span "0" at bounding box center [803, 736] width 10 height 27
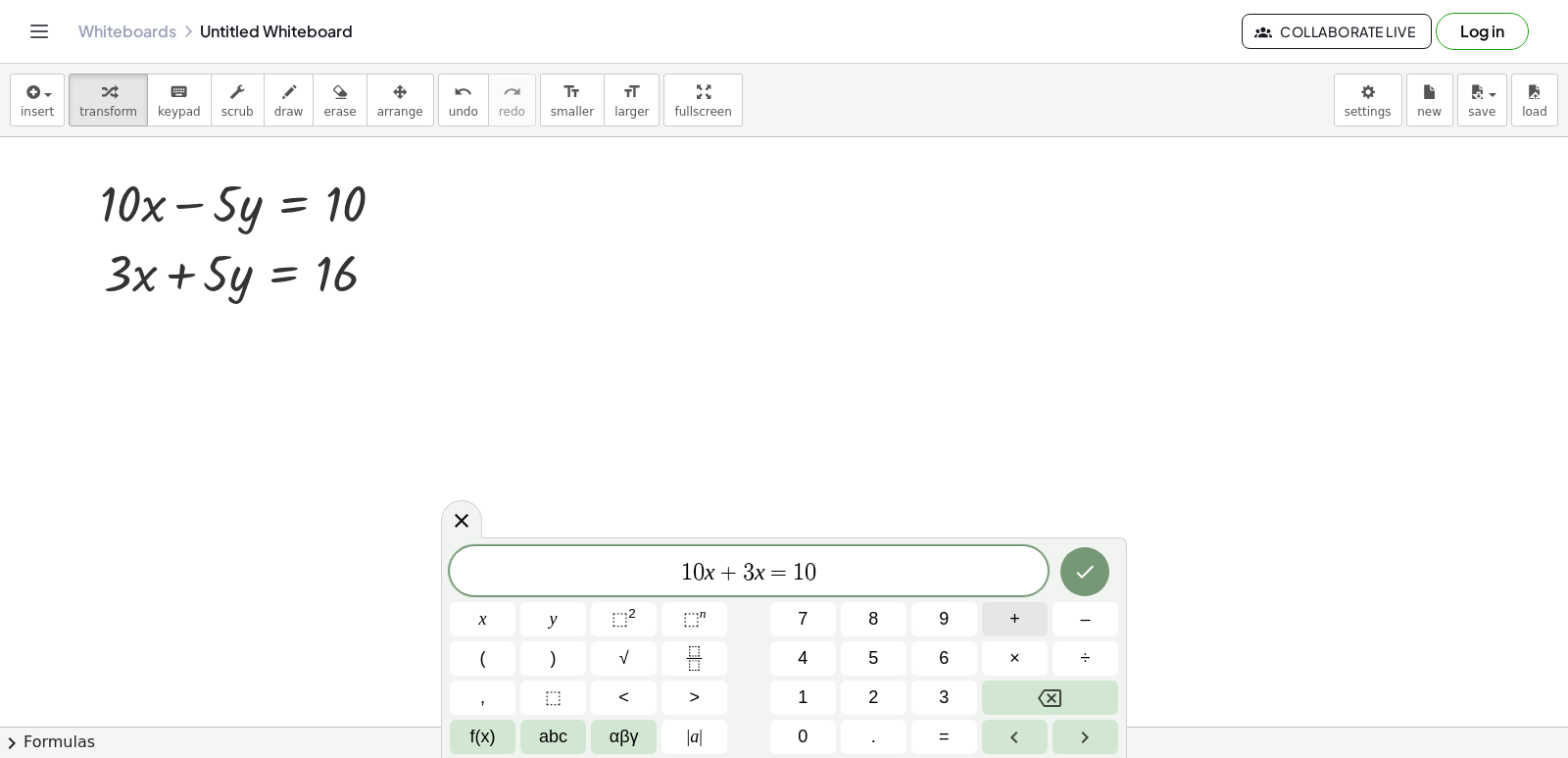
click at [996, 629] on button "+" at bounding box center [1015, 619] width 65 height 35
click at [820, 703] on button "1" at bounding box center [803, 698] width 65 height 35
click at [979, 645] on div "1 0 x + 3 x = 1 0 + 1 ​ x y ⬚ 2 ⬚ n 7 8 9 + – ( ) √ 4 5 6 × ÷ , ⬚ < > 1 2 3 f(x…" at bounding box center [784, 650] width 669 height 208
click at [1085, 573] on icon "Done" at bounding box center [1086, 572] width 24 height 24
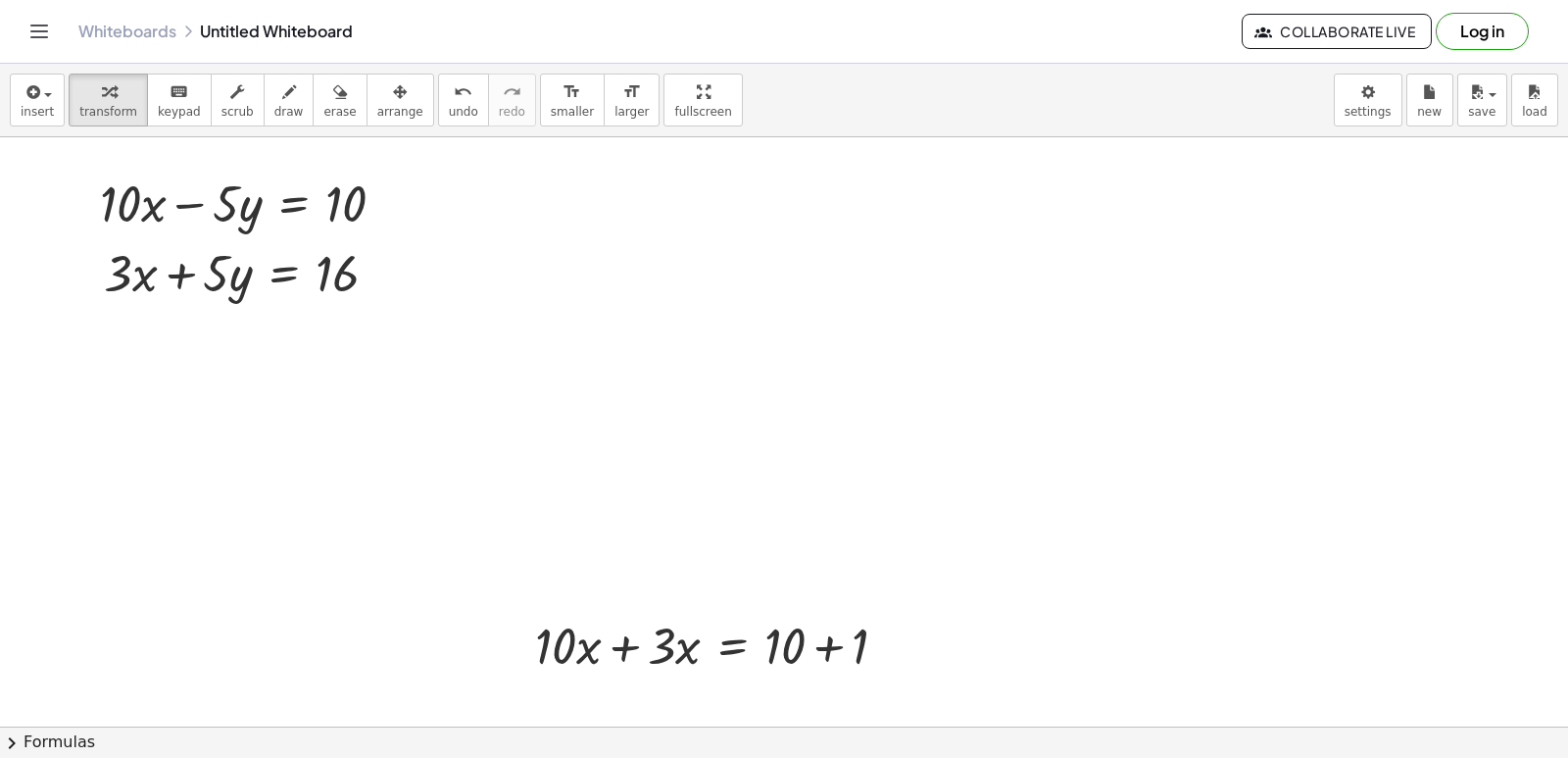
drag, startPoint x: 354, startPoint y: 106, endPoint x: 488, endPoint y: 430, distance: 350.6
click at [377, 105] on span "arrange" at bounding box center [400, 112] width 47 height 14
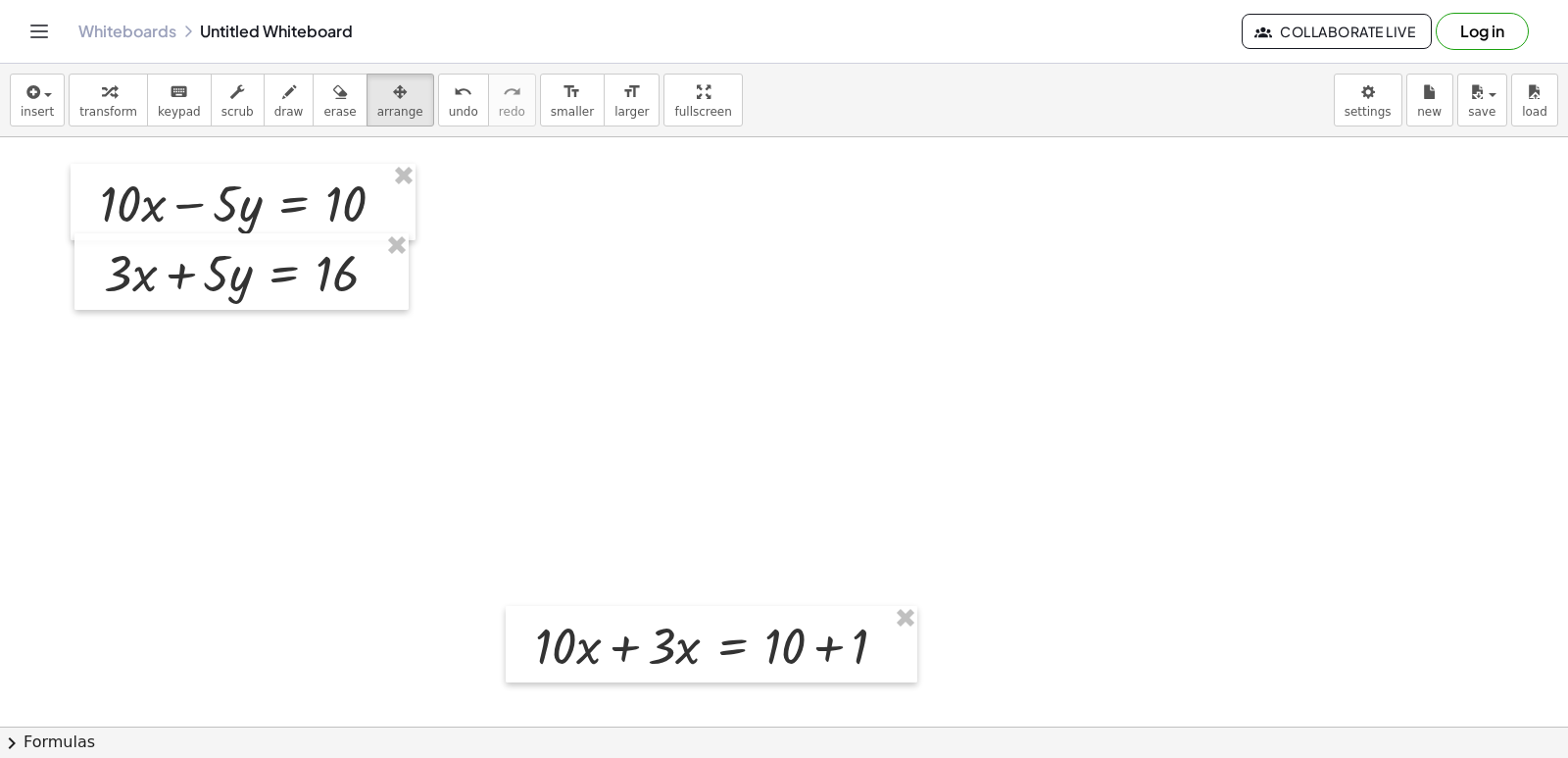
drag, startPoint x: 539, startPoint y: 598, endPoint x: 512, endPoint y: 637, distance: 47.4
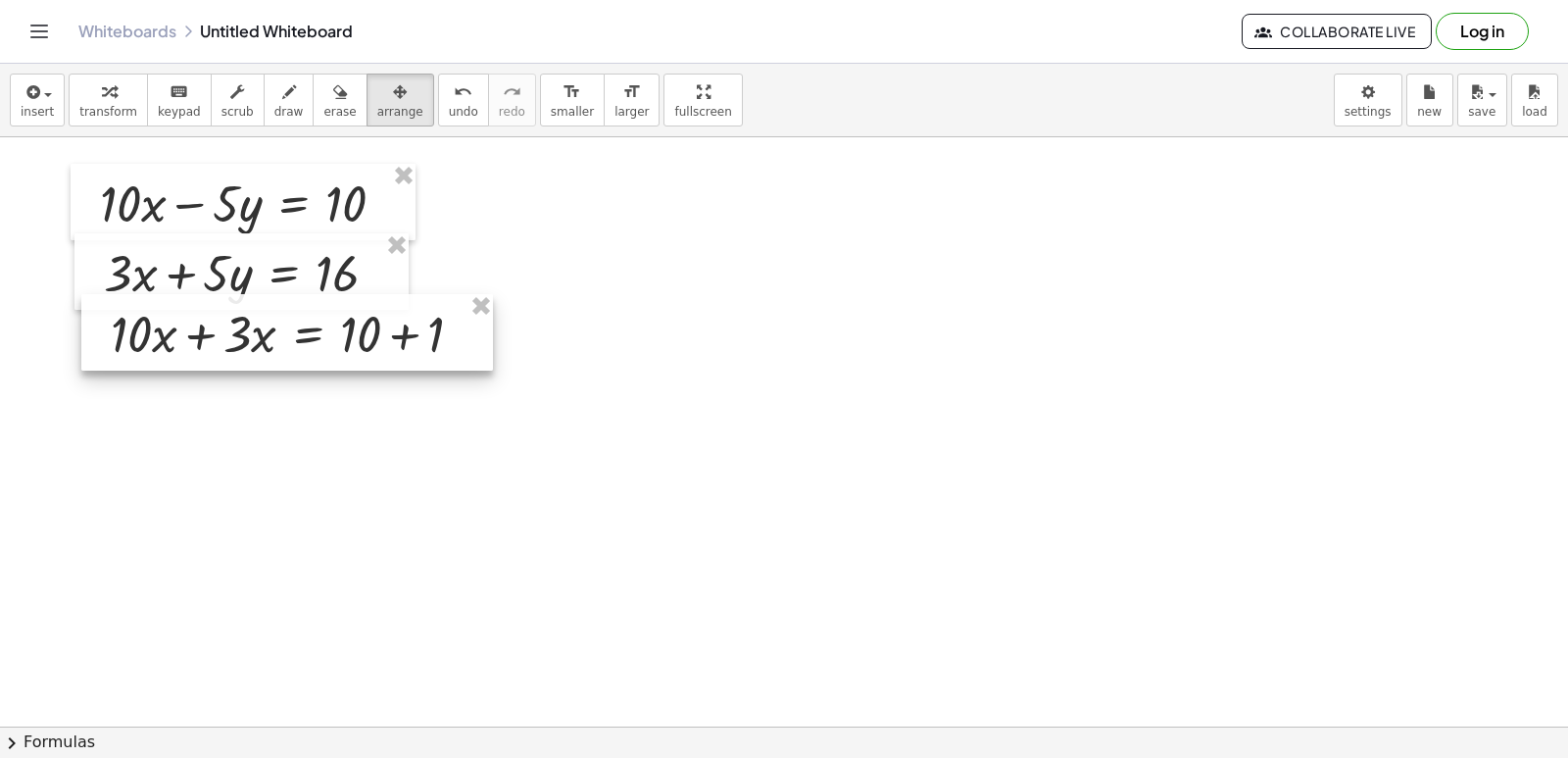
drag, startPoint x: 515, startPoint y: 627, endPoint x: 83, endPoint y: 314, distance: 533.5
click at [86, 318] on div at bounding box center [287, 332] width 412 height 76
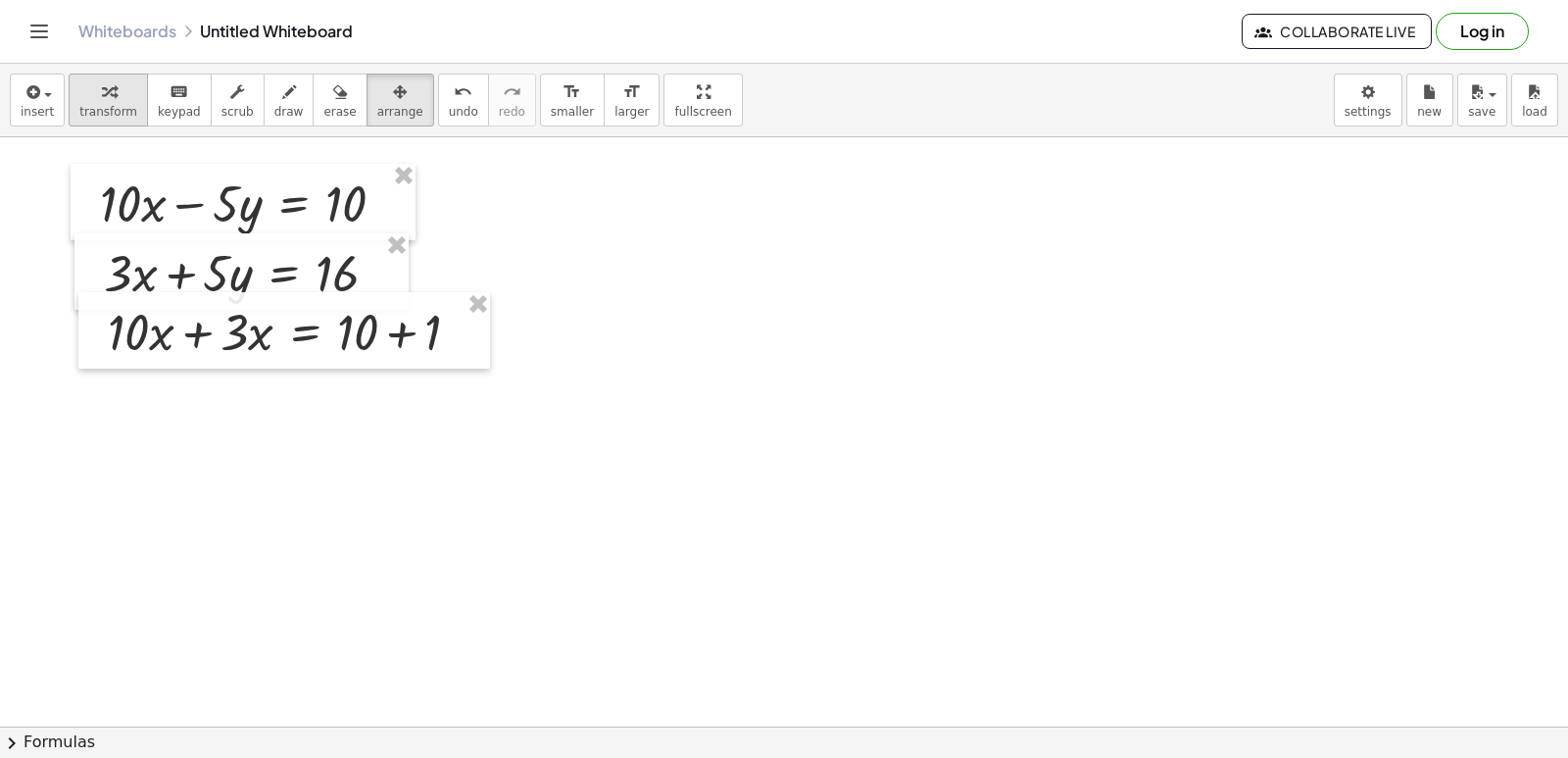
click at [110, 102] on button "transform" at bounding box center [108, 99] width 79 height 53
click at [188, 335] on div at bounding box center [291, 330] width 387 height 66
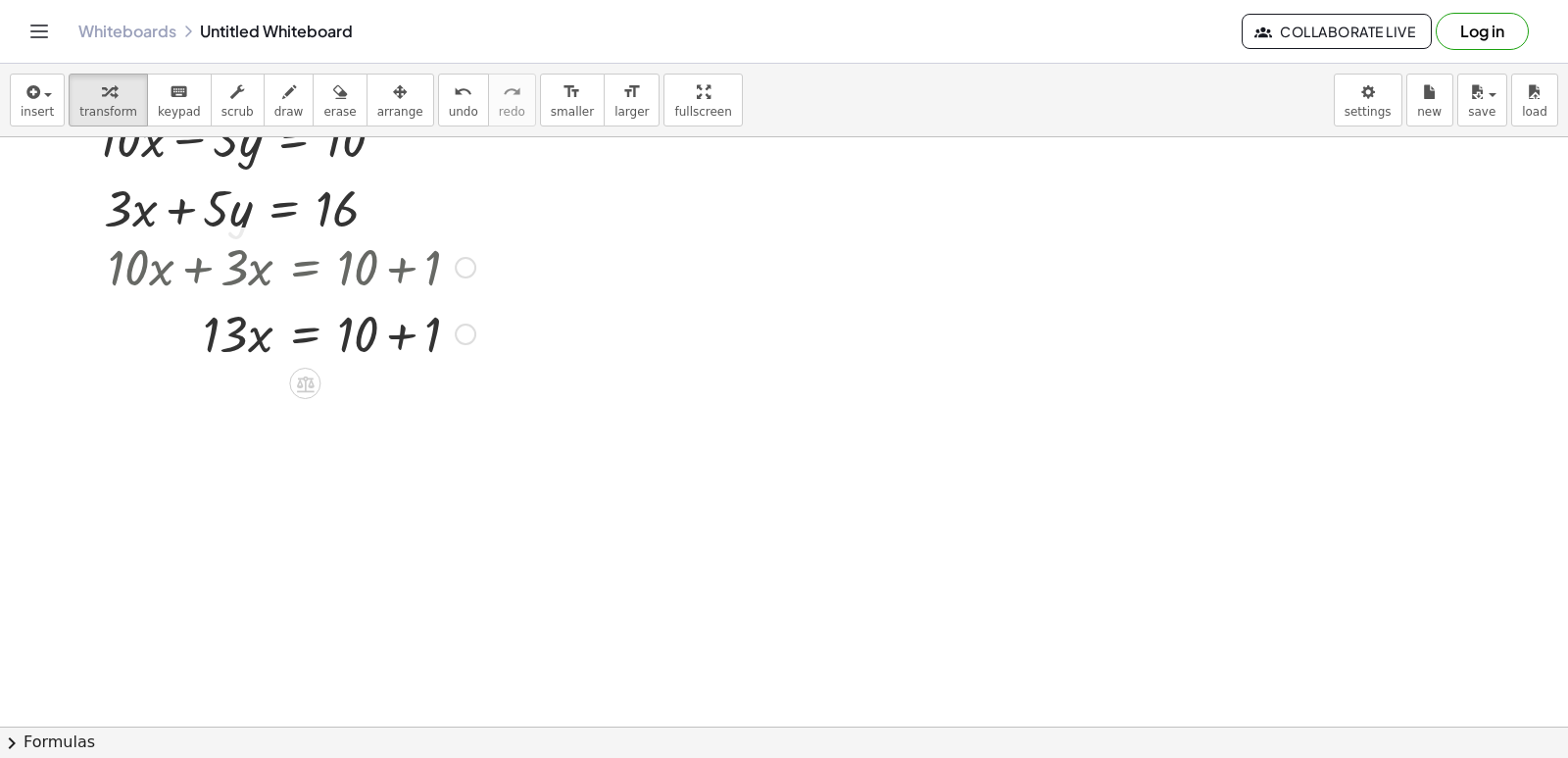
scroll to position [6298, 0]
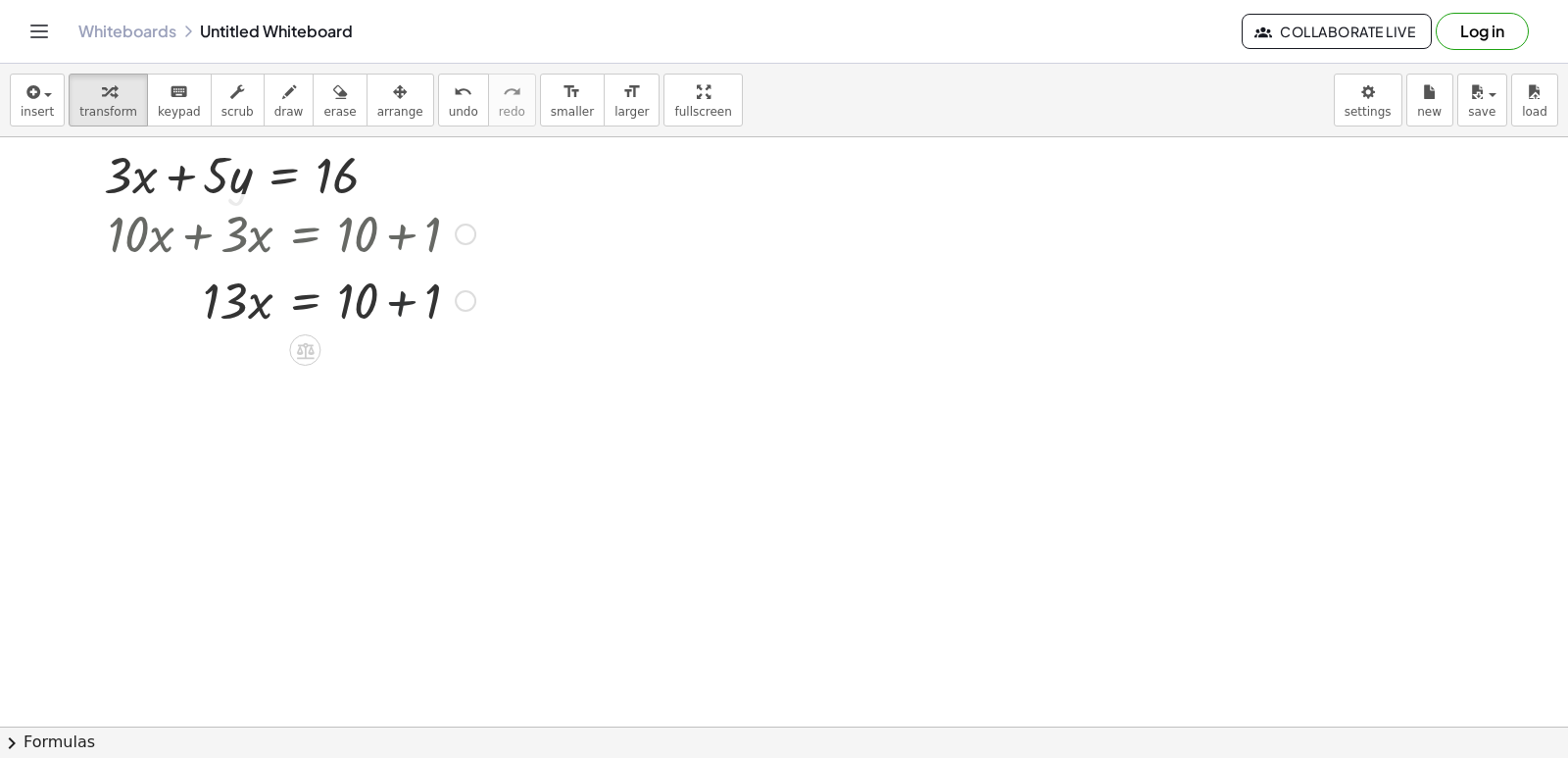
click at [405, 306] on div at bounding box center [291, 298] width 387 height 66
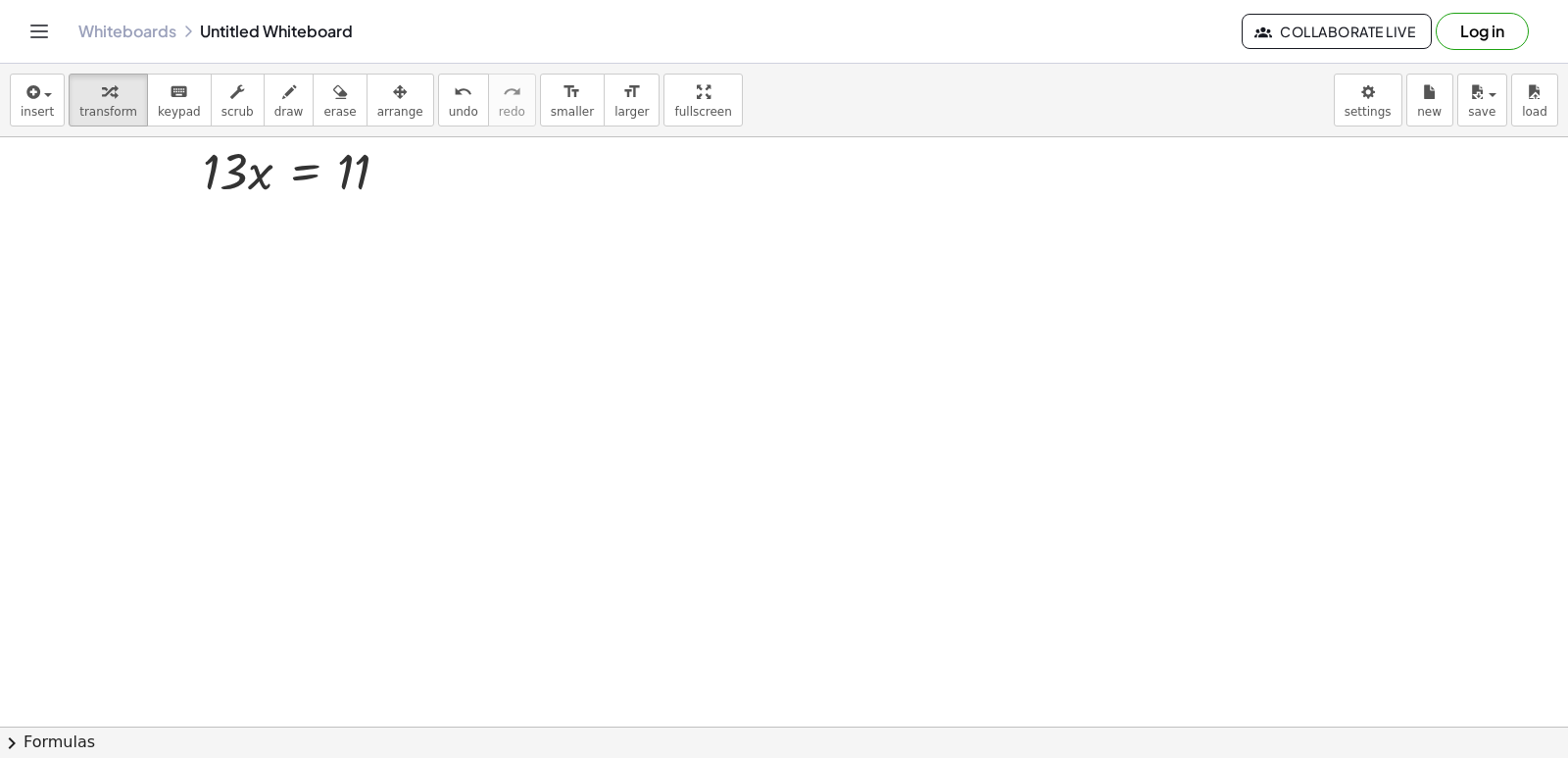
scroll to position [6592, 0]
drag, startPoint x: 1001, startPoint y: 556, endPoint x: 1002, endPoint y: 541, distance: 15.0
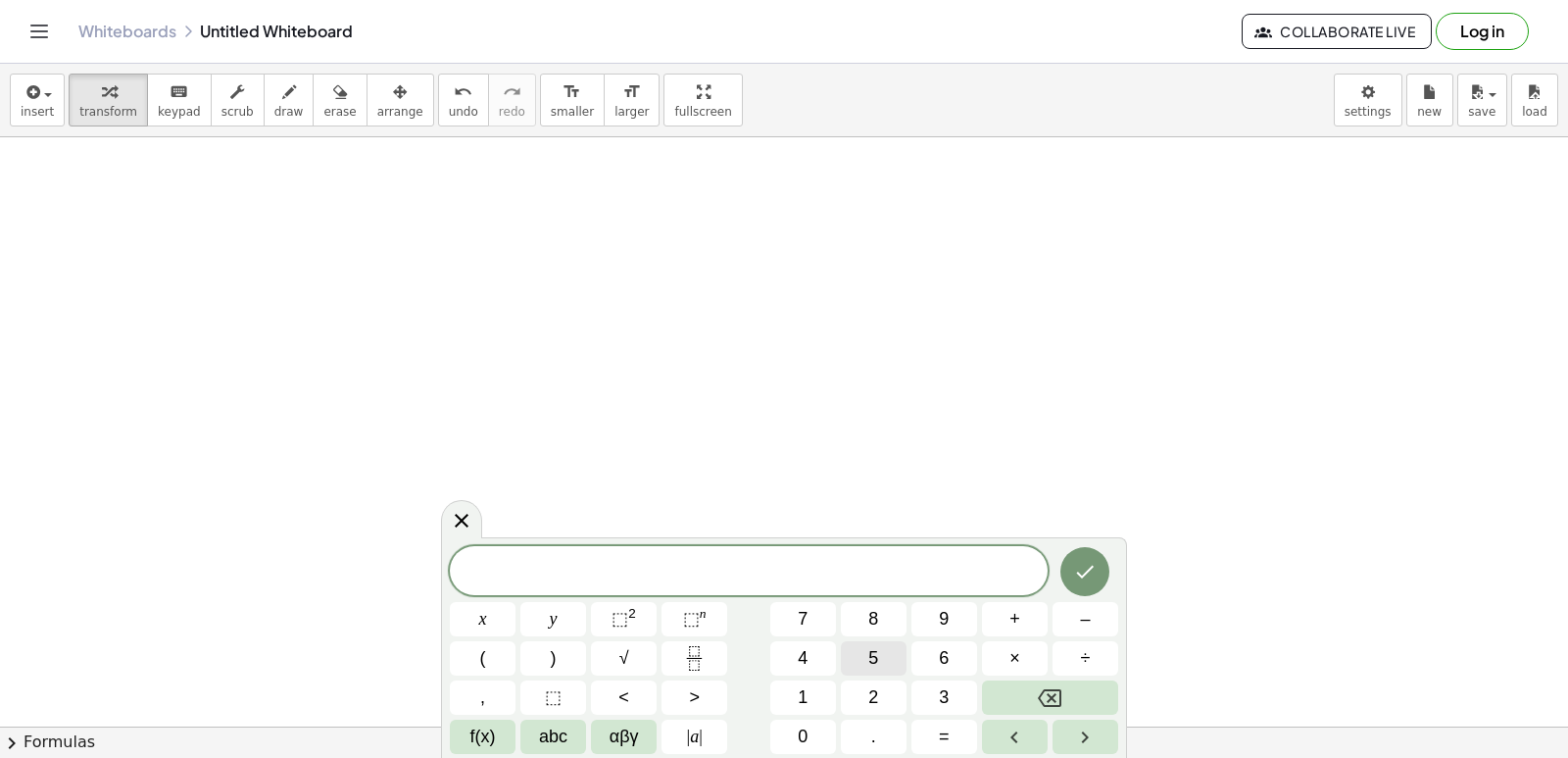
click at [866, 643] on button "5" at bounding box center [874, 658] width 65 height 35
click at [477, 617] on button "x" at bounding box center [482, 619] width 65 height 35
click at [1041, 624] on button "+" at bounding box center [1015, 619] width 65 height 35
click at [817, 616] on button "7" at bounding box center [803, 619] width 65 height 35
drag, startPoint x: 567, startPoint y: 597, endPoint x: 560, endPoint y: 606, distance: 11.4
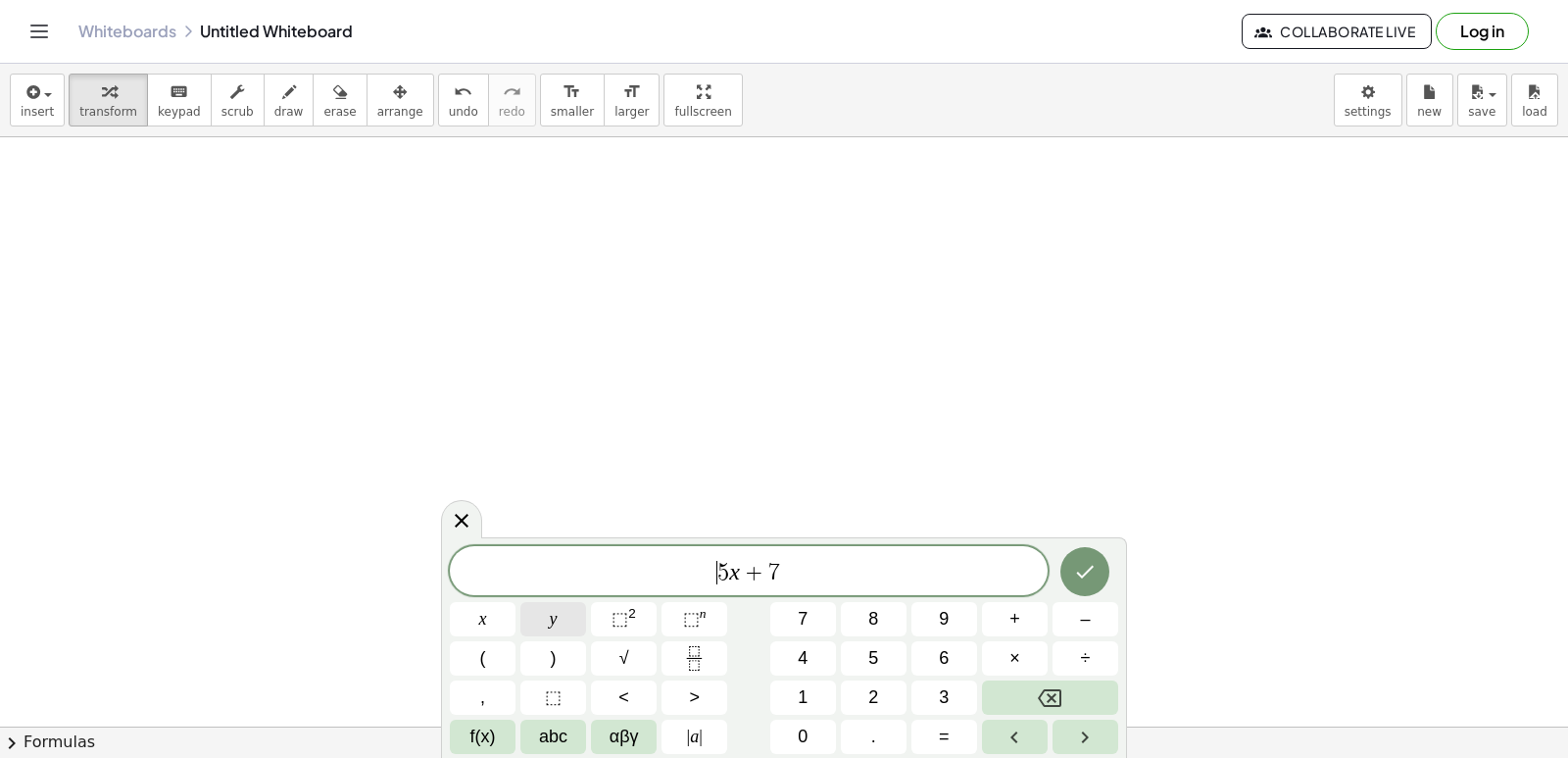
click at [560, 606] on div "​ 5 x + 7 x y ⬚ 2 ⬚ n 7 8 9 + – ( ) √ 4 5 6 × ÷ , ⬚ < > 1 2 3 f(x) abc αβγ | a …" at bounding box center [784, 650] width 669 height 208
click at [560, 606] on button "y" at bounding box center [553, 619] width 65 height 35
click at [1028, 704] on button "Backspace" at bounding box center [1051, 698] width 137 height 35
click at [795, 570] on span "5 x + 7 ​" at bounding box center [749, 573] width 598 height 28
click at [598, 588] on div "5 x + 7 ​" at bounding box center [749, 570] width 598 height 49
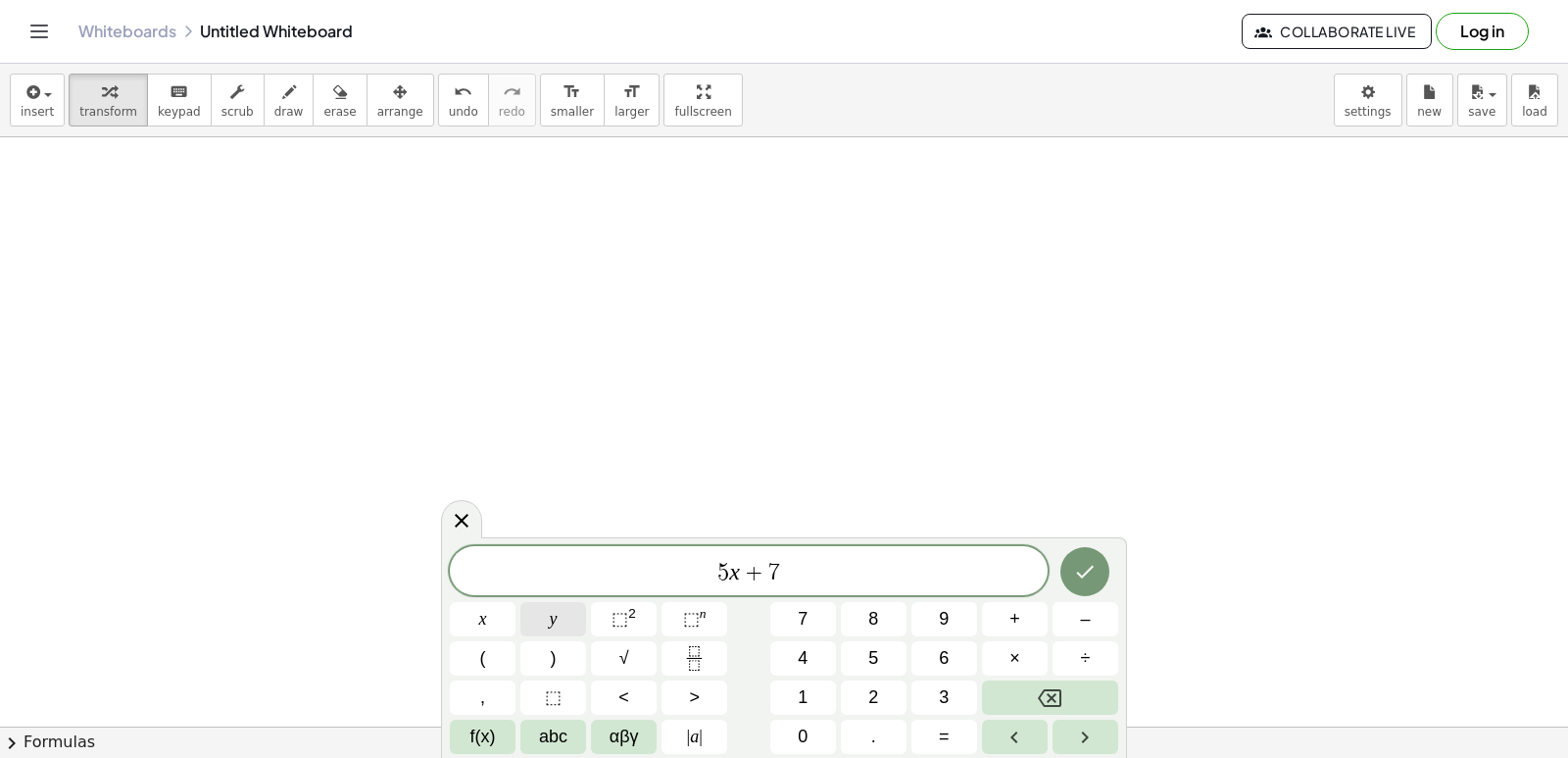
click at [571, 605] on button "y" at bounding box center [553, 619] width 65 height 35
click at [1017, 704] on button "Backspace" at bounding box center [1051, 698] width 137 height 35
click at [783, 569] on span "5 x + 7 ​" at bounding box center [749, 573] width 598 height 28
click at [576, 625] on button "y" at bounding box center [553, 619] width 65 height 35
click at [932, 738] on button "=" at bounding box center [944, 736] width 65 height 35
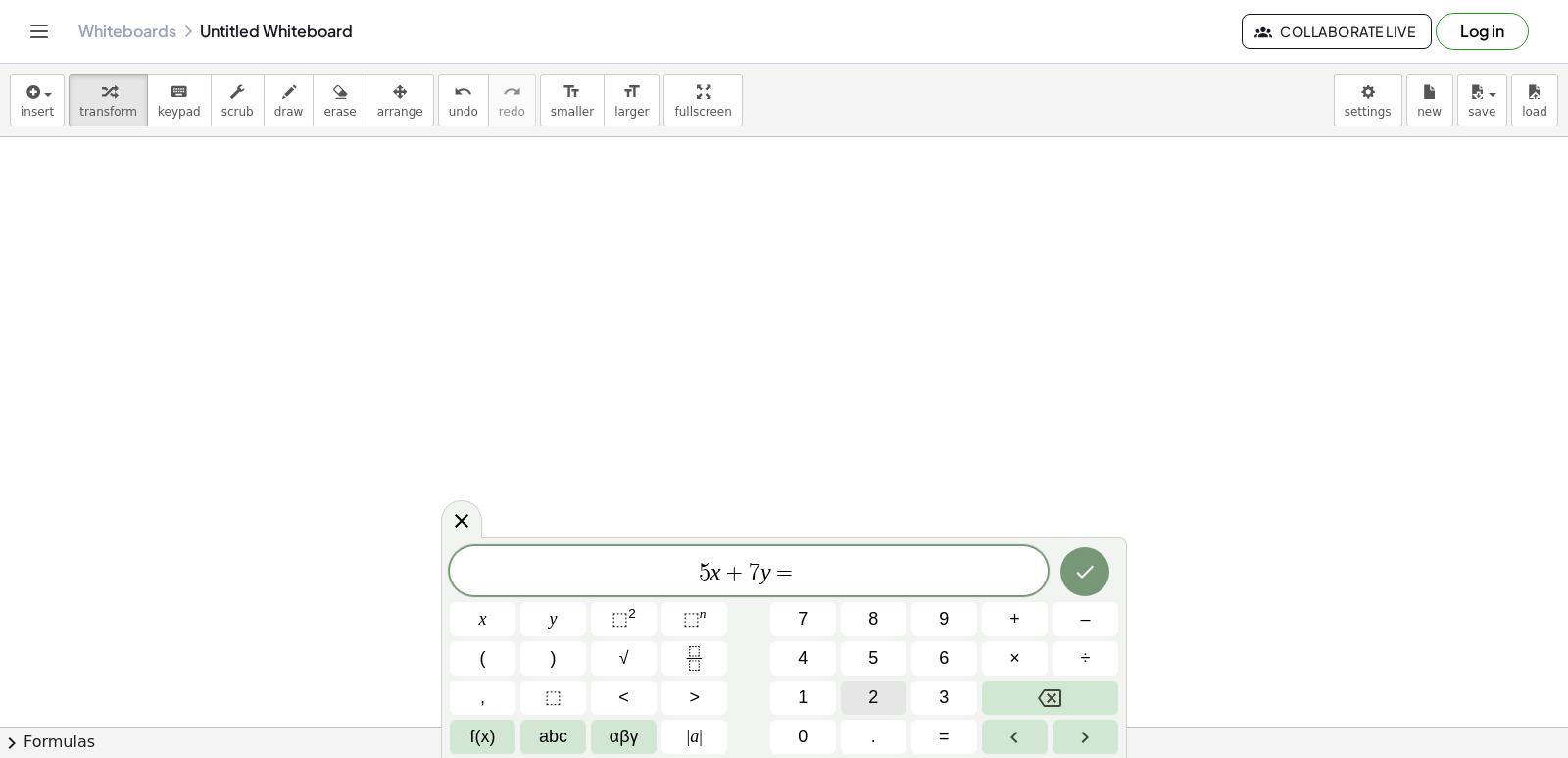
click at [880, 700] on button "2" at bounding box center [874, 698] width 65 height 35
click at [819, 661] on button "4" at bounding box center [803, 658] width 65 height 35
click at [1090, 574] on icon "Done" at bounding box center [1086, 572] width 24 height 24
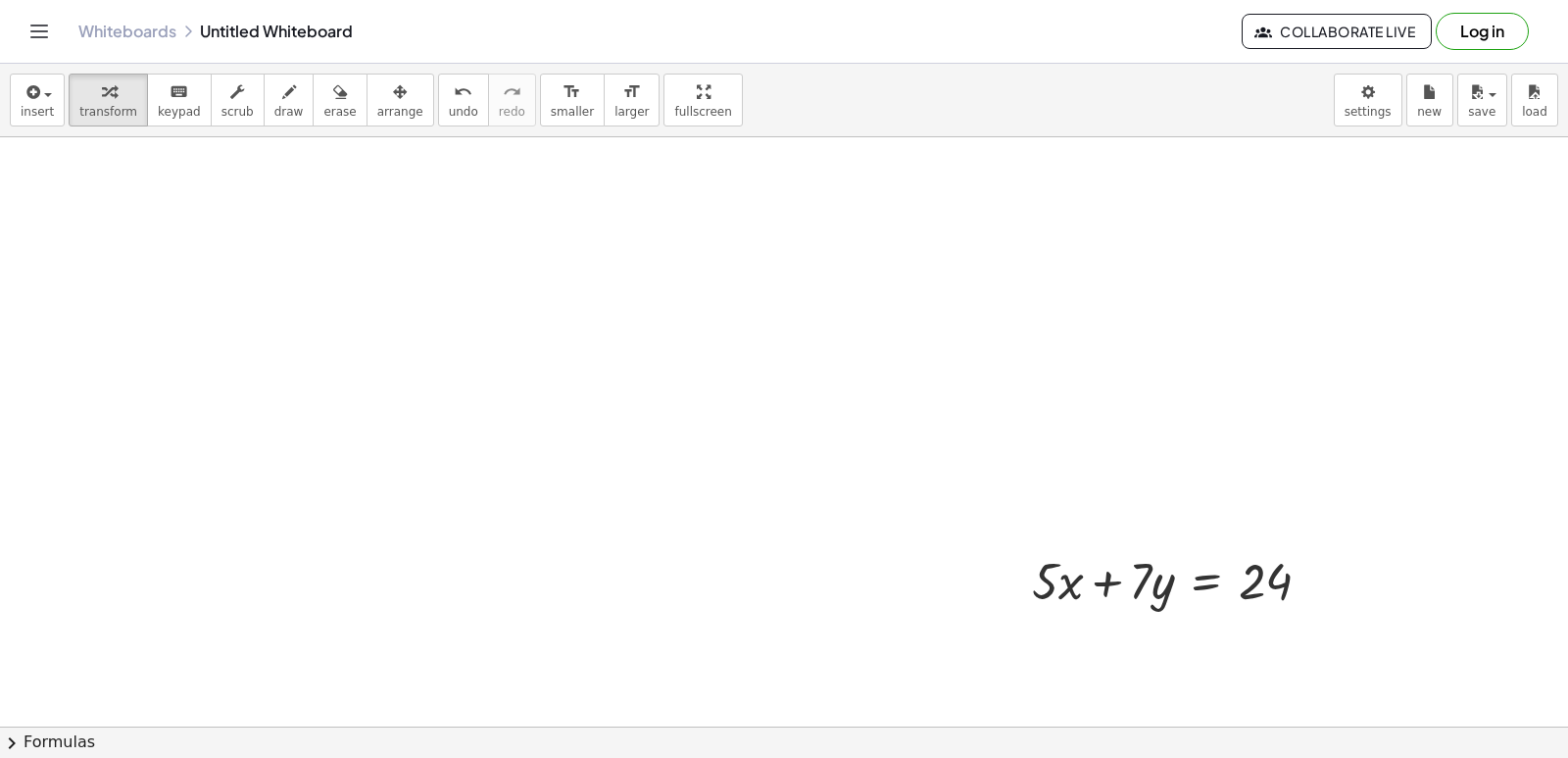
scroll to position [6690, 0]
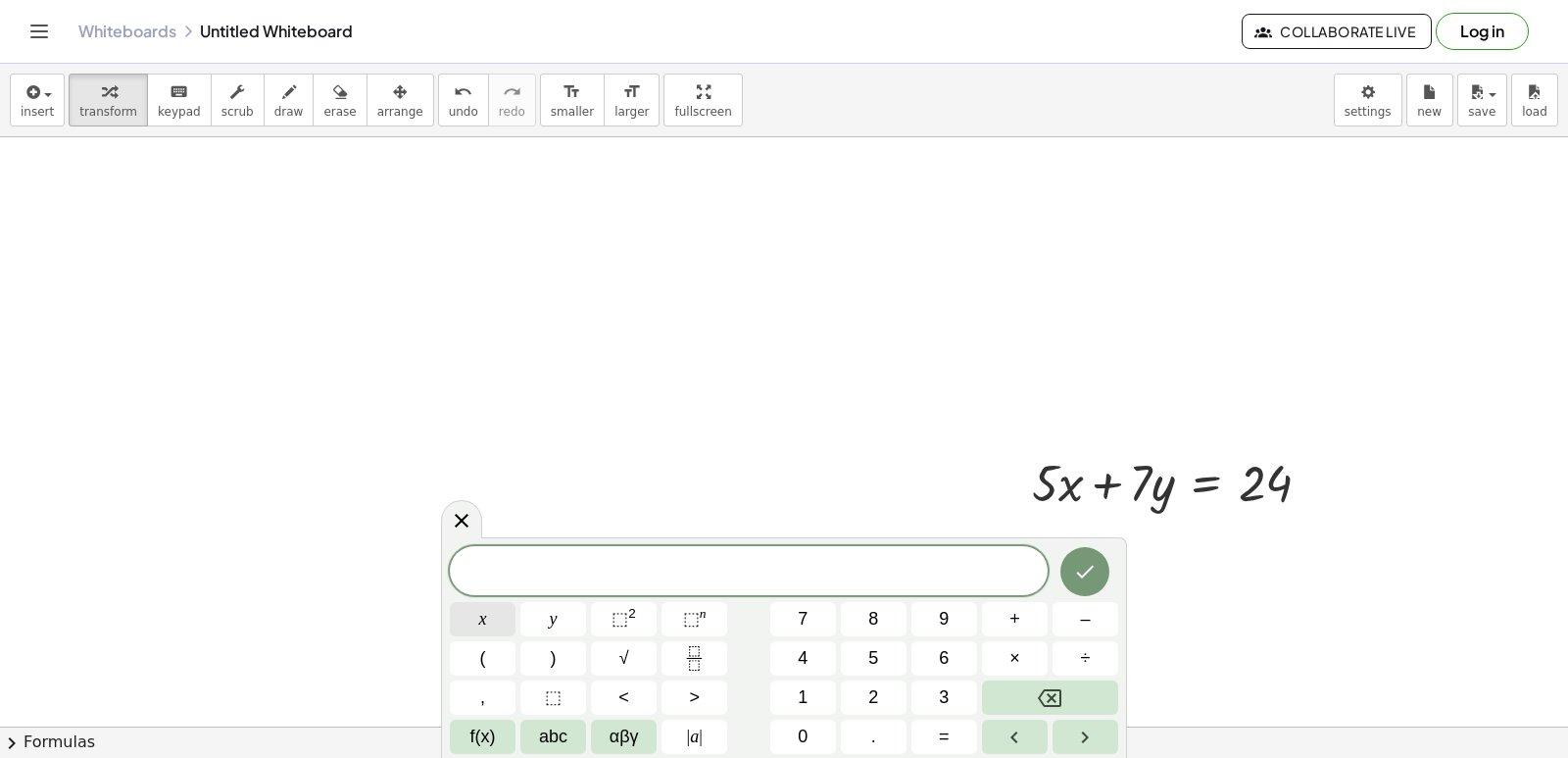
click at [475, 612] on button "x" at bounding box center [482, 619] width 65 height 35
click at [927, 747] on button "=" at bounding box center [944, 736] width 65 height 35
click at [885, 691] on button "2" at bounding box center [874, 698] width 65 height 35
click at [1080, 576] on icon "Done" at bounding box center [1087, 572] width 18 height 13
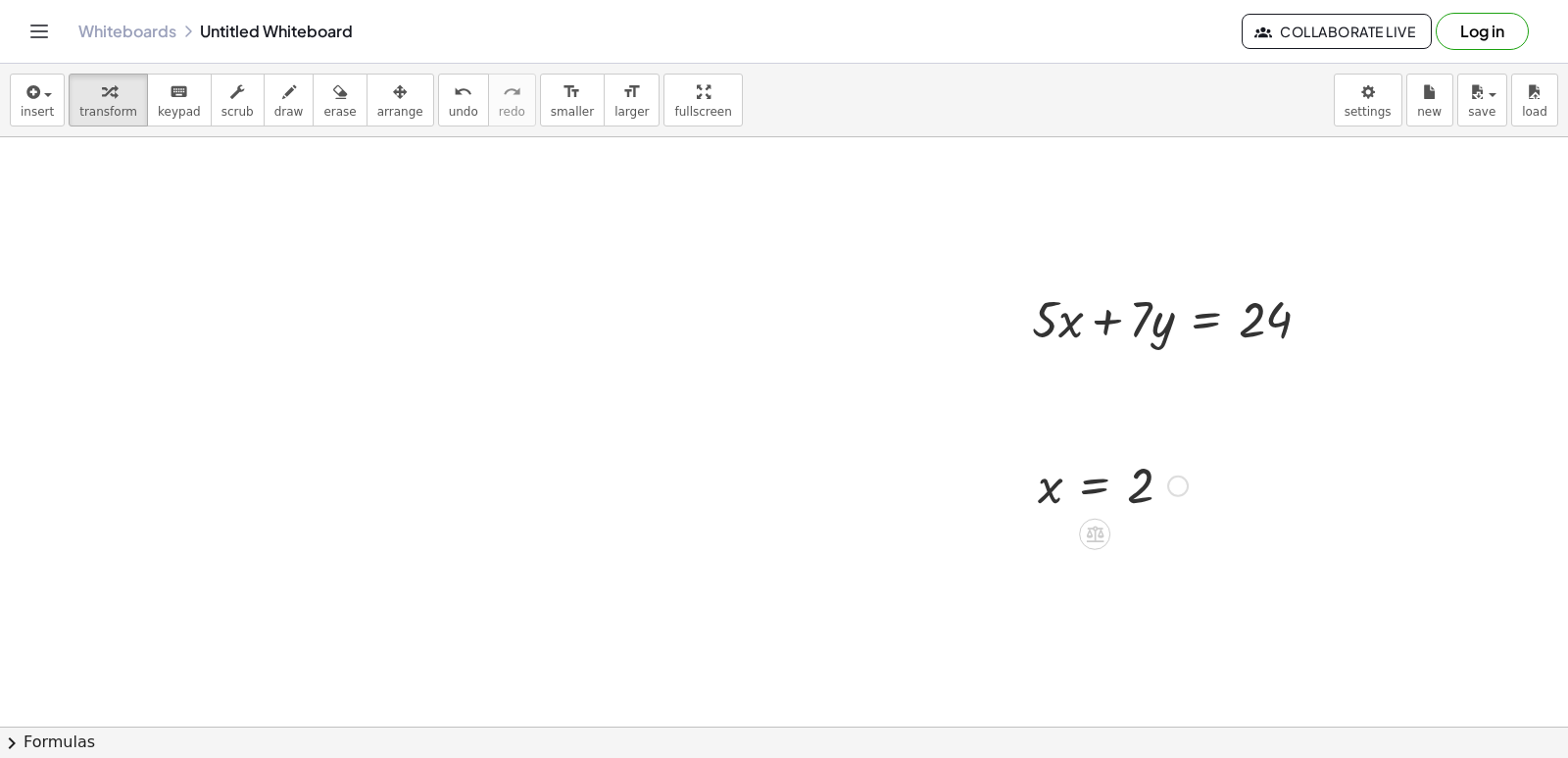
scroll to position [6886, 0]
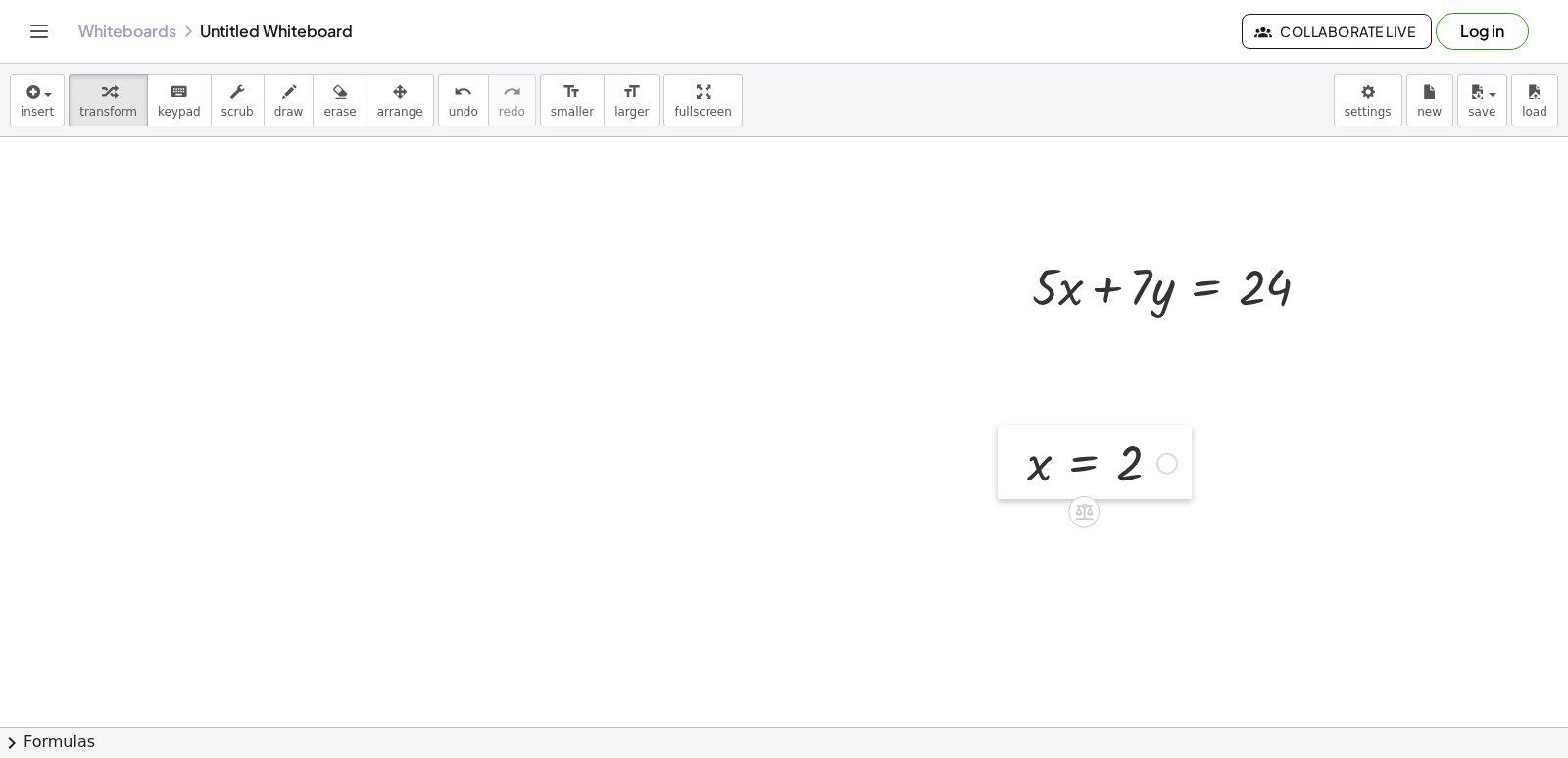
drag, startPoint x: 1036, startPoint y: 463, endPoint x: 1027, endPoint y: 485, distance: 23.8
click at [1027, 485] on div at bounding box center [1012, 461] width 30 height 74
drag, startPoint x: 1029, startPoint y: 485, endPoint x: 1074, endPoint y: 309, distance: 181.7
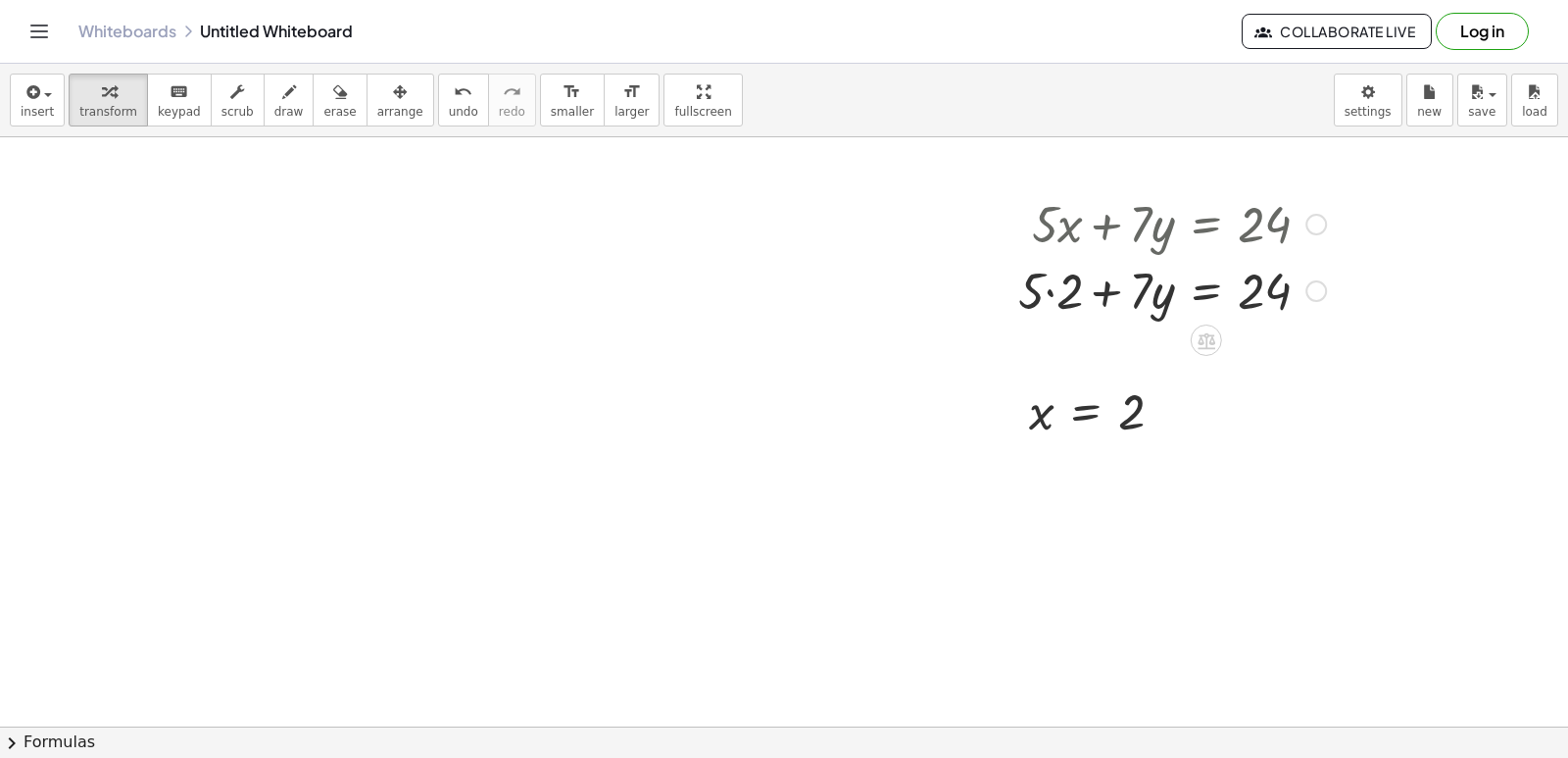
scroll to position [6984, 0]
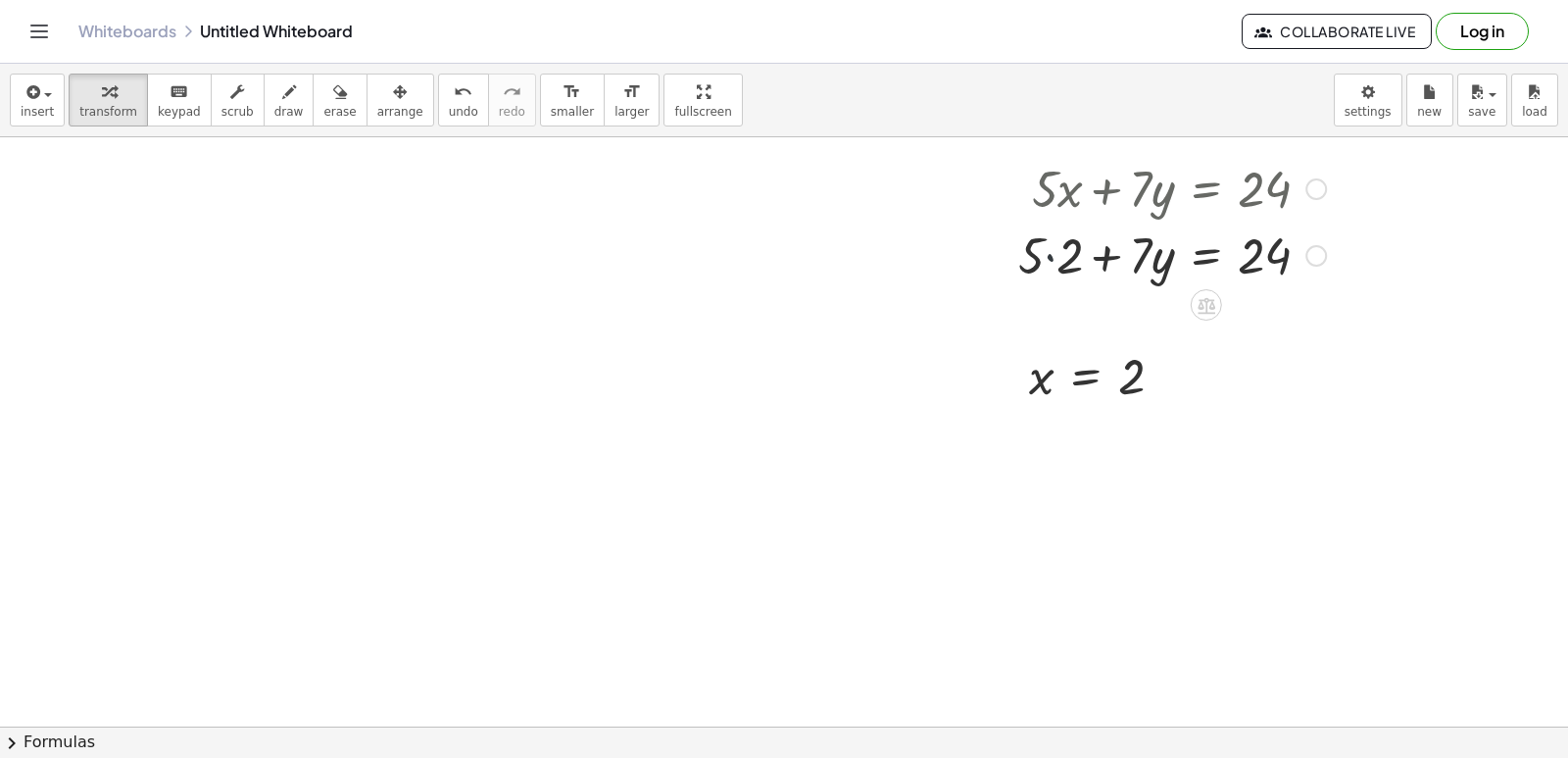
click at [1045, 260] on div at bounding box center [1172, 254] width 328 height 66
click at [1105, 258] on div at bounding box center [1180, 254] width 315 height 66
drag, startPoint x: 1070, startPoint y: 264, endPoint x: 1384, endPoint y: 262, distance: 314.0
click at [1307, 259] on div at bounding box center [1223, 254] width 402 height 66
drag, startPoint x: 1131, startPoint y: 253, endPoint x: 1263, endPoint y: 325, distance: 150.4
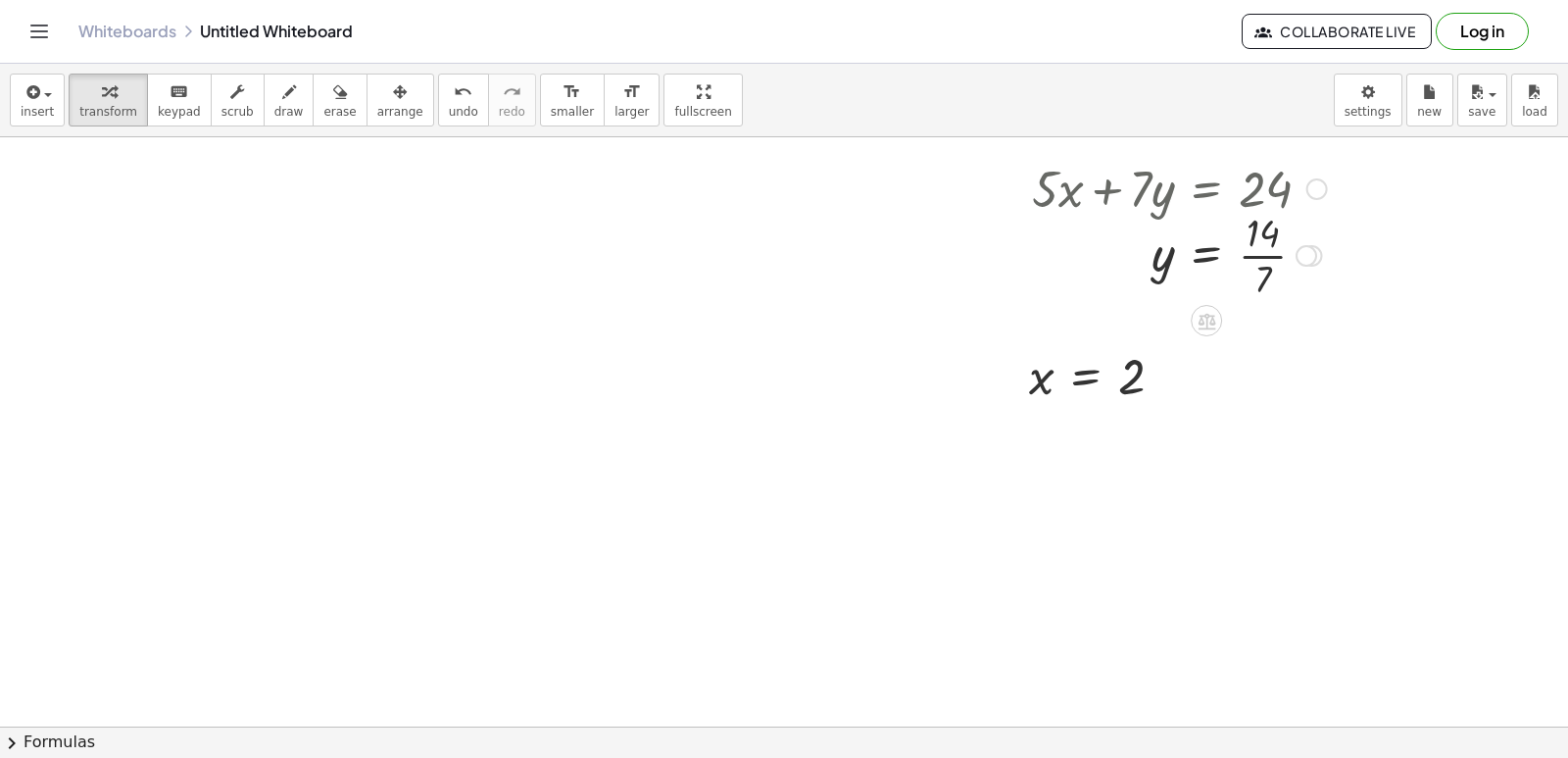
click at [1262, 262] on div at bounding box center [1180, 254] width 315 height 98
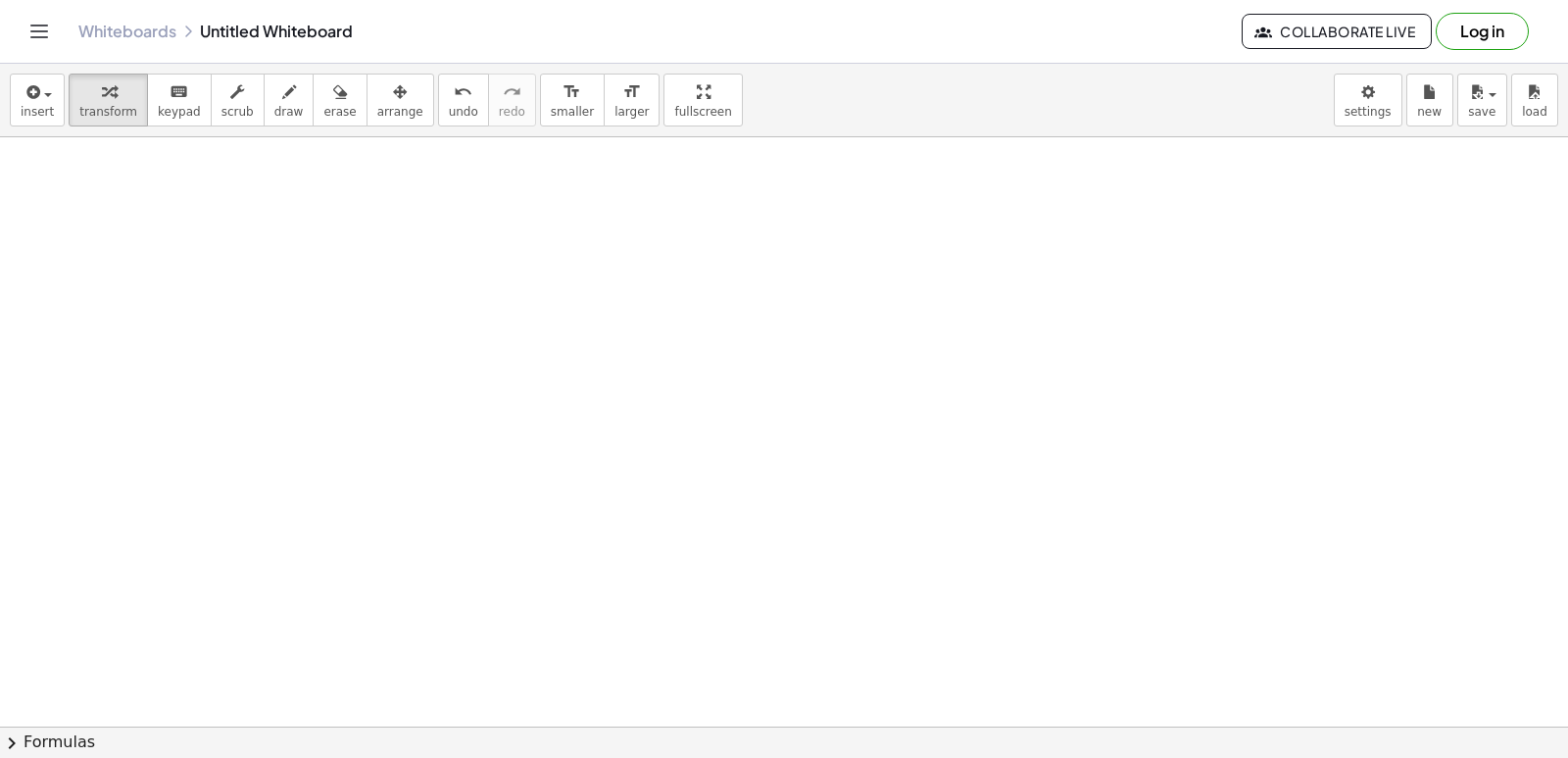
scroll to position [7279, 0]
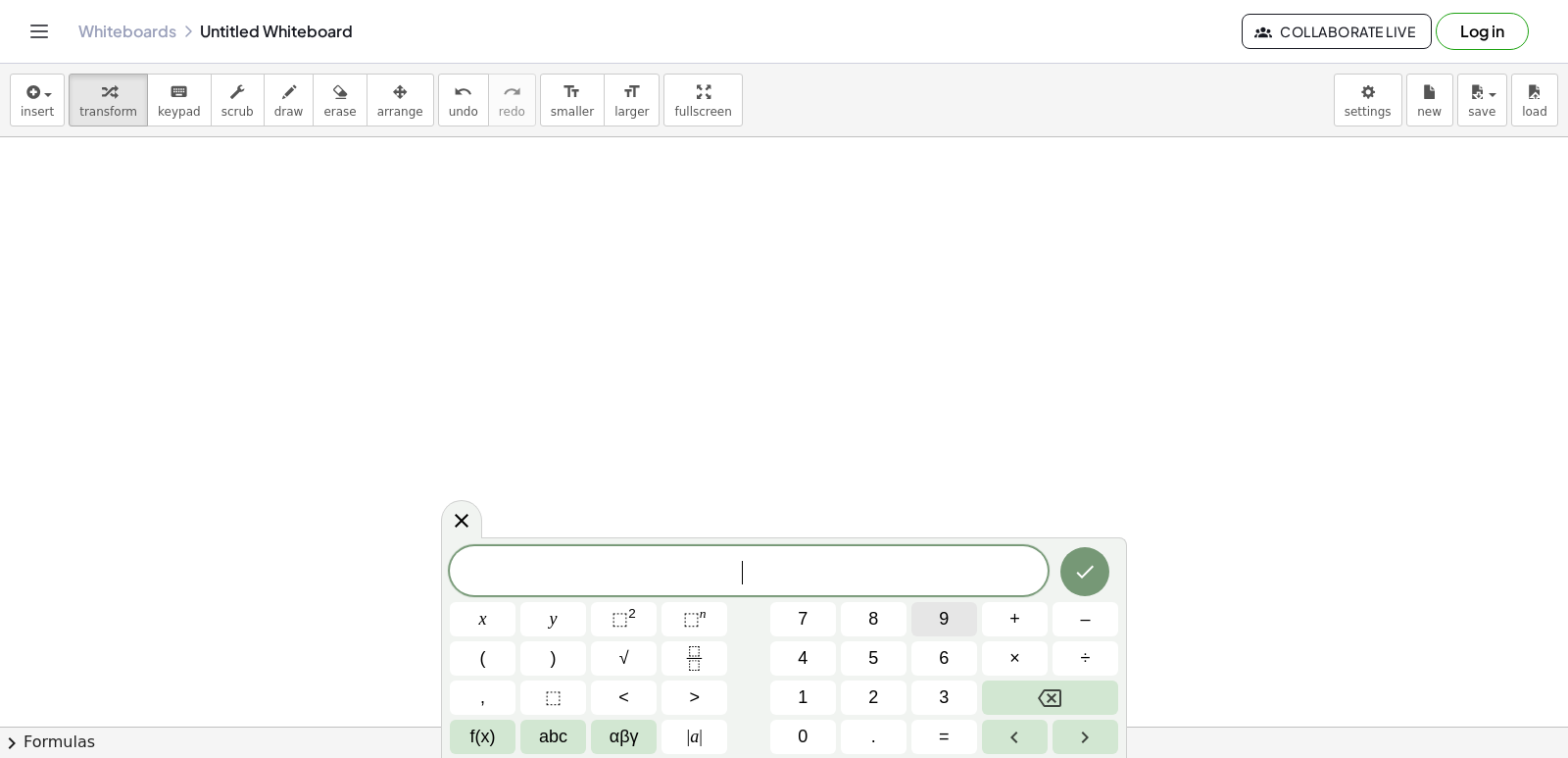
click at [946, 627] on span "9" at bounding box center [944, 619] width 10 height 27
click at [560, 630] on button "y" at bounding box center [553, 619] width 65 height 35
click at [1076, 615] on button "–" at bounding box center [1086, 619] width 65 height 35
click at [892, 673] on button "5" at bounding box center [874, 658] width 65 height 35
click at [473, 610] on button "x" at bounding box center [482, 619] width 65 height 35
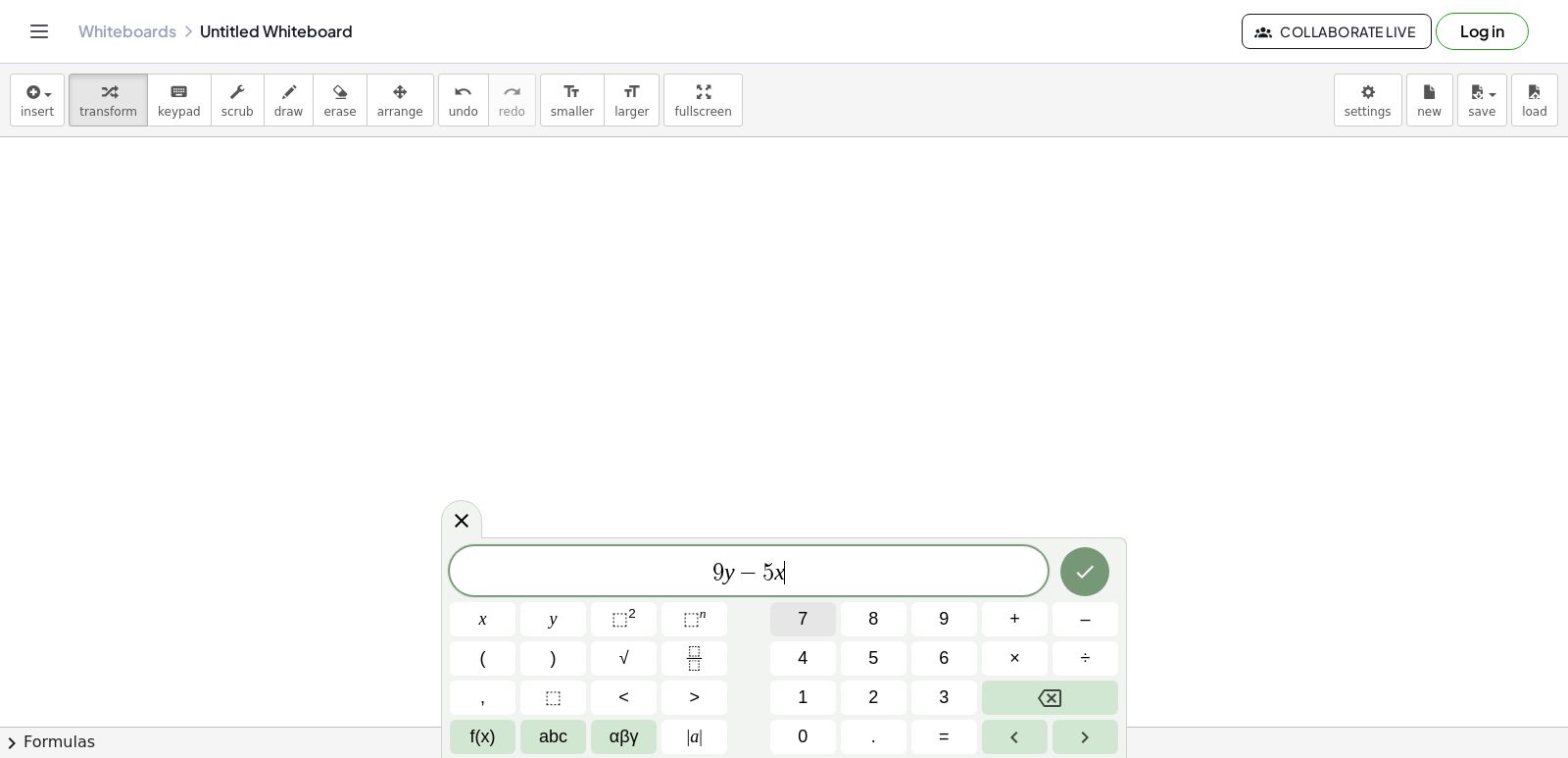
click at [907, 718] on div "9 y − 5 x ​ x y ⬚ 2 ⬚ n 7 8 9 + – ( ) √ 4 5 6 × ÷ , ⬚ < > 1 2 3 f(x) abc αβγ | …" at bounding box center [784, 650] width 669 height 208
click at [919, 724] on button "=" at bounding box center [944, 736] width 65 height 35
click at [833, 709] on button "1" at bounding box center [803, 698] width 65 height 35
click at [833, 612] on button "7" at bounding box center [803, 619] width 65 height 35
click at [1099, 567] on button "Done" at bounding box center [1085, 571] width 49 height 49
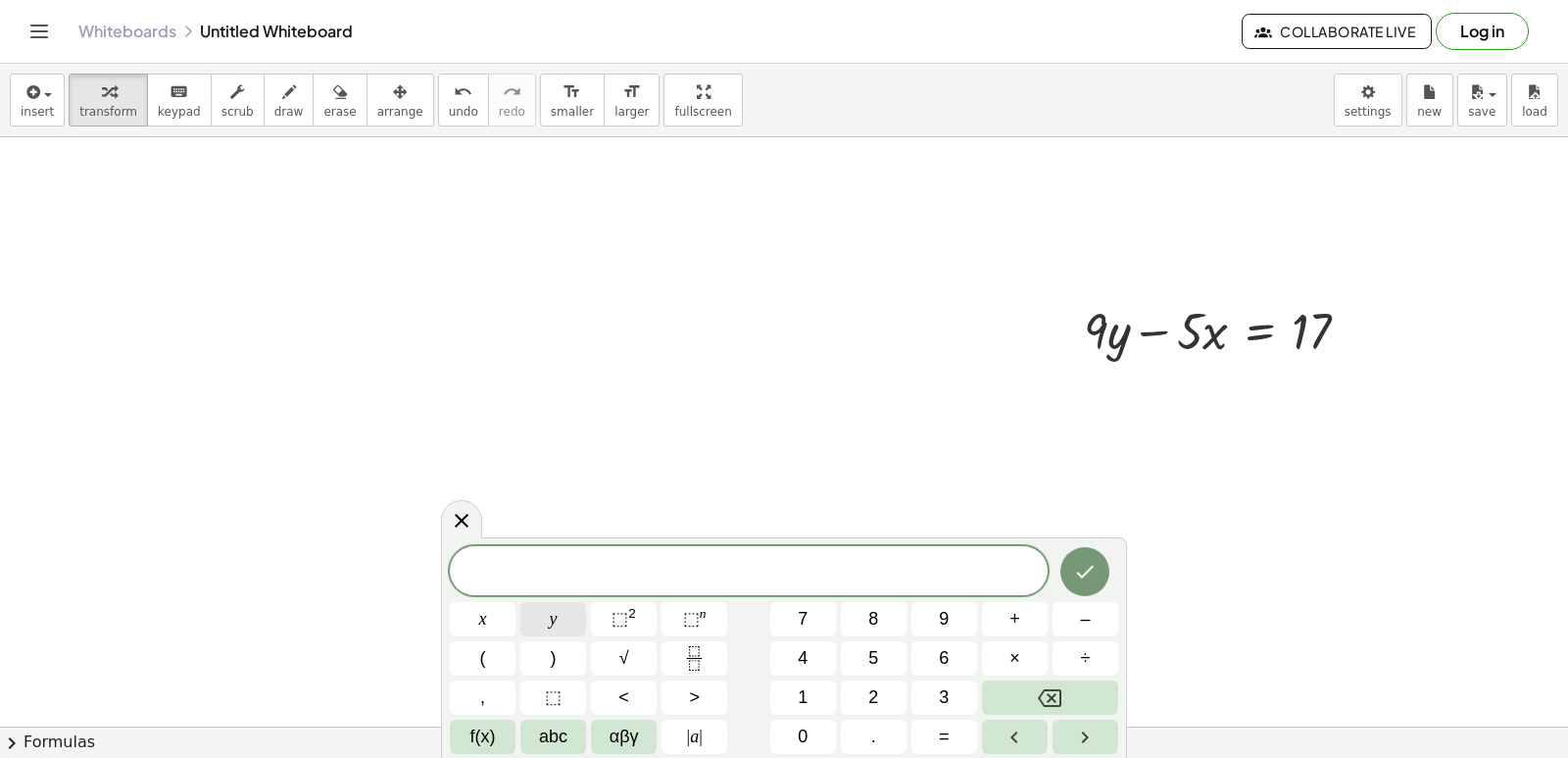
click at [565, 619] on button "y" at bounding box center [553, 619] width 65 height 35
drag, startPoint x: 828, startPoint y: 652, endPoint x: 911, endPoint y: 771, distance: 145.1
click at [911, 757] on html "Graspable Math Activities Get Started Activity Bank Assigned Work Classes White…" at bounding box center [784, 379] width 1568 height 758
click at [949, 737] on span "=" at bounding box center [944, 736] width 11 height 27
click at [962, 701] on button "3" at bounding box center [944, 698] width 65 height 35
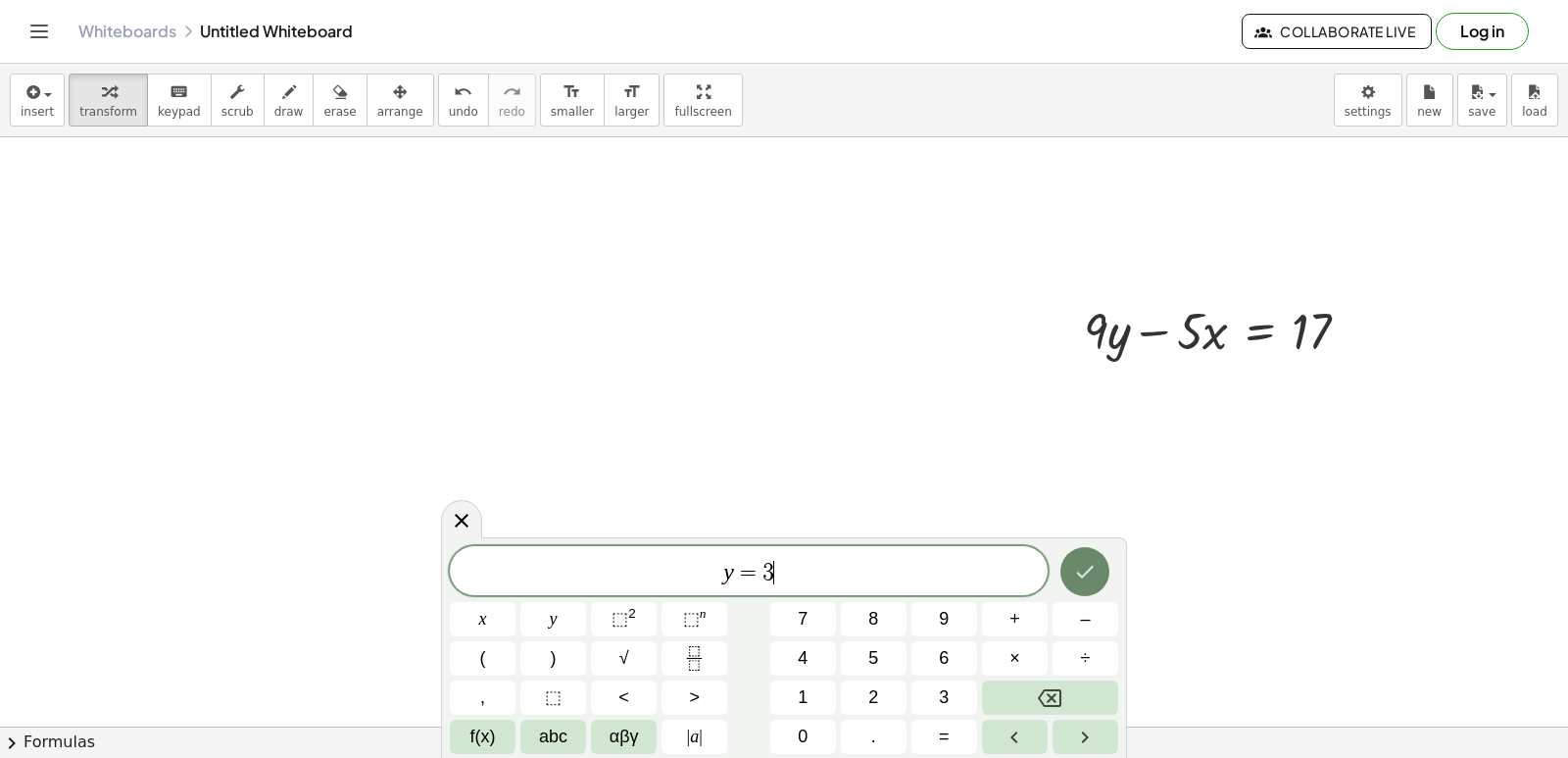
click at [1079, 555] on button "Done" at bounding box center [1085, 571] width 49 height 49
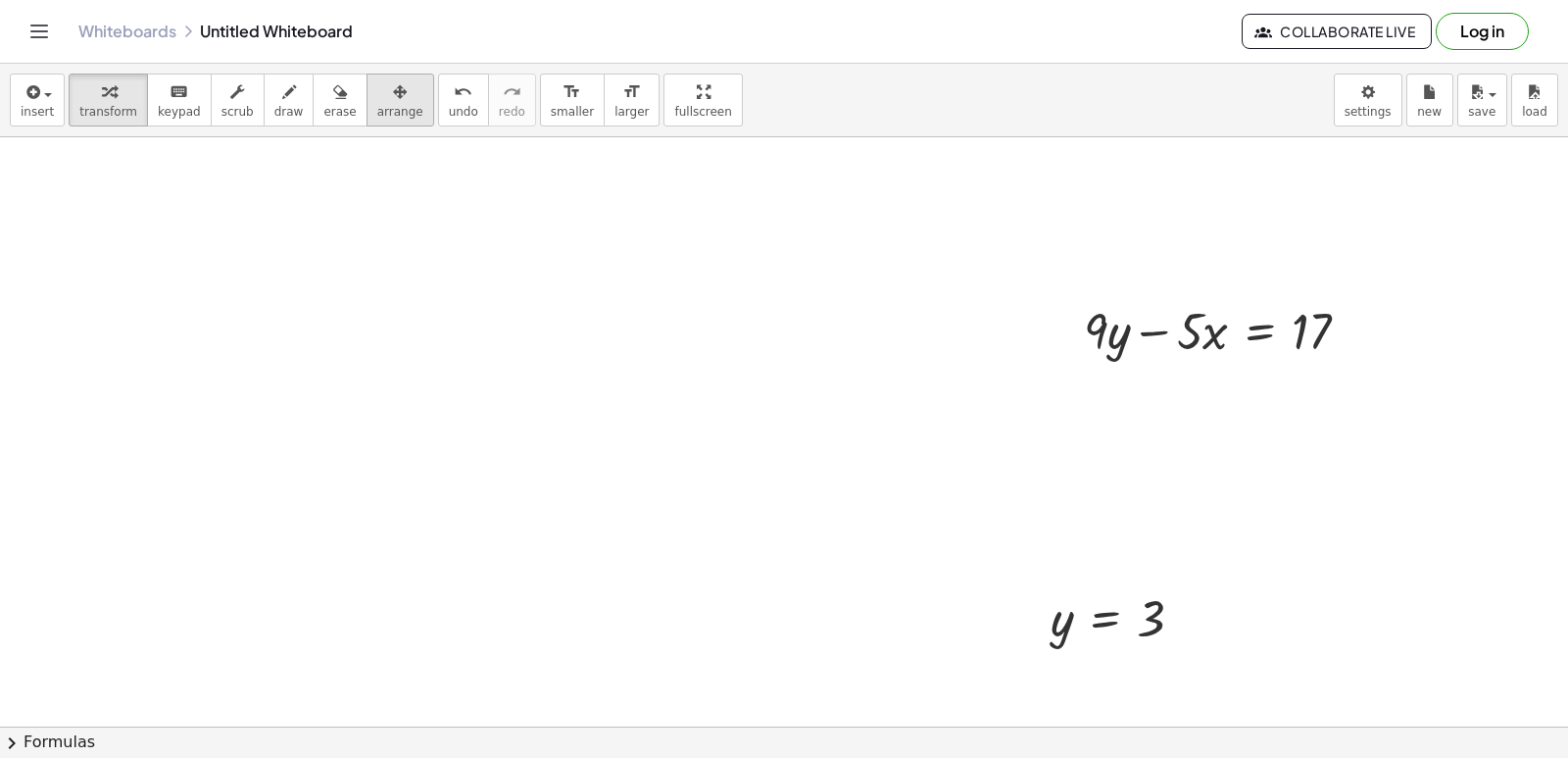
click at [393, 96] on icon "button" at bounding box center [400, 92] width 14 height 24
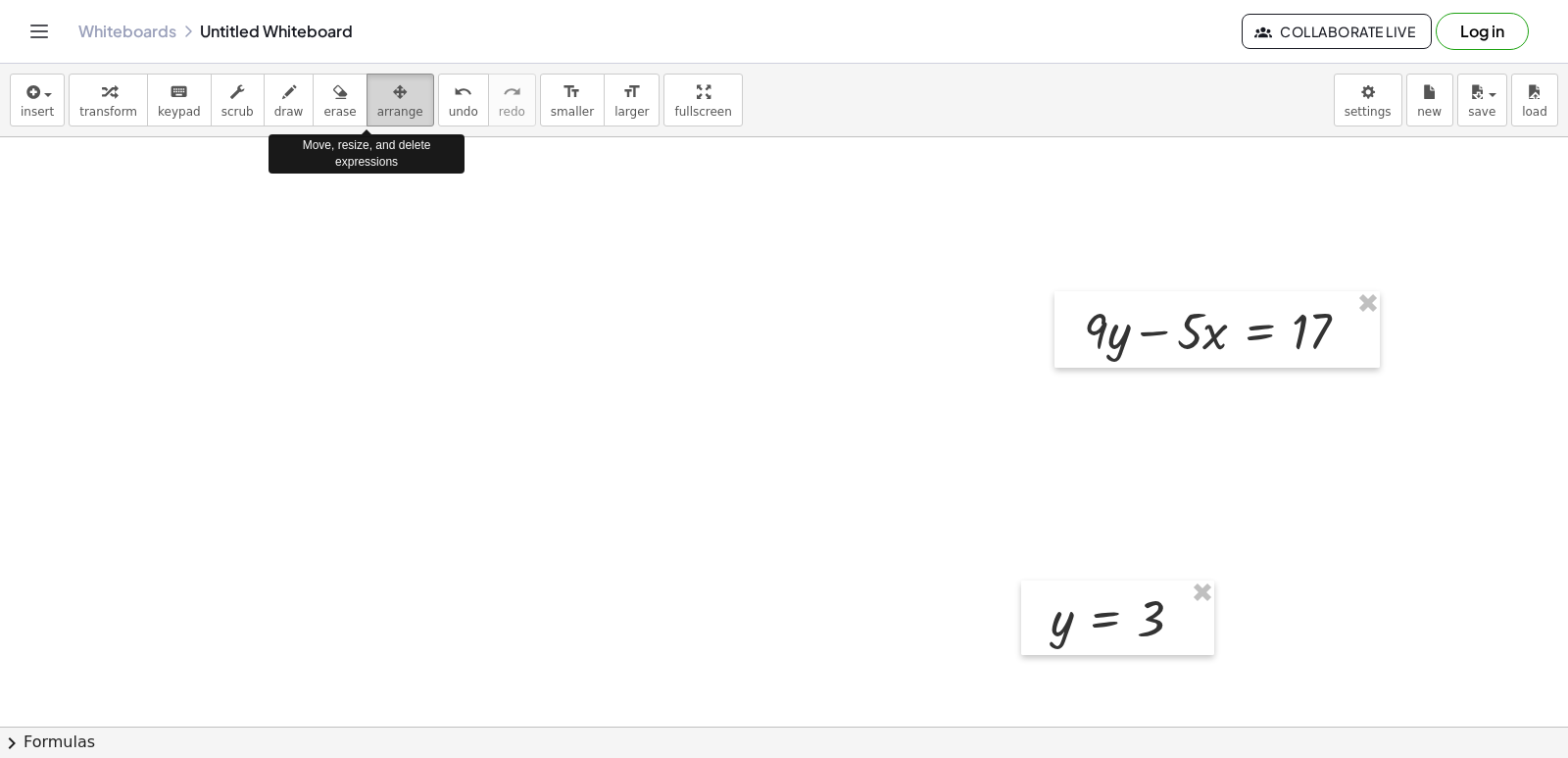
click at [393, 99] on icon "button" at bounding box center [400, 92] width 14 height 24
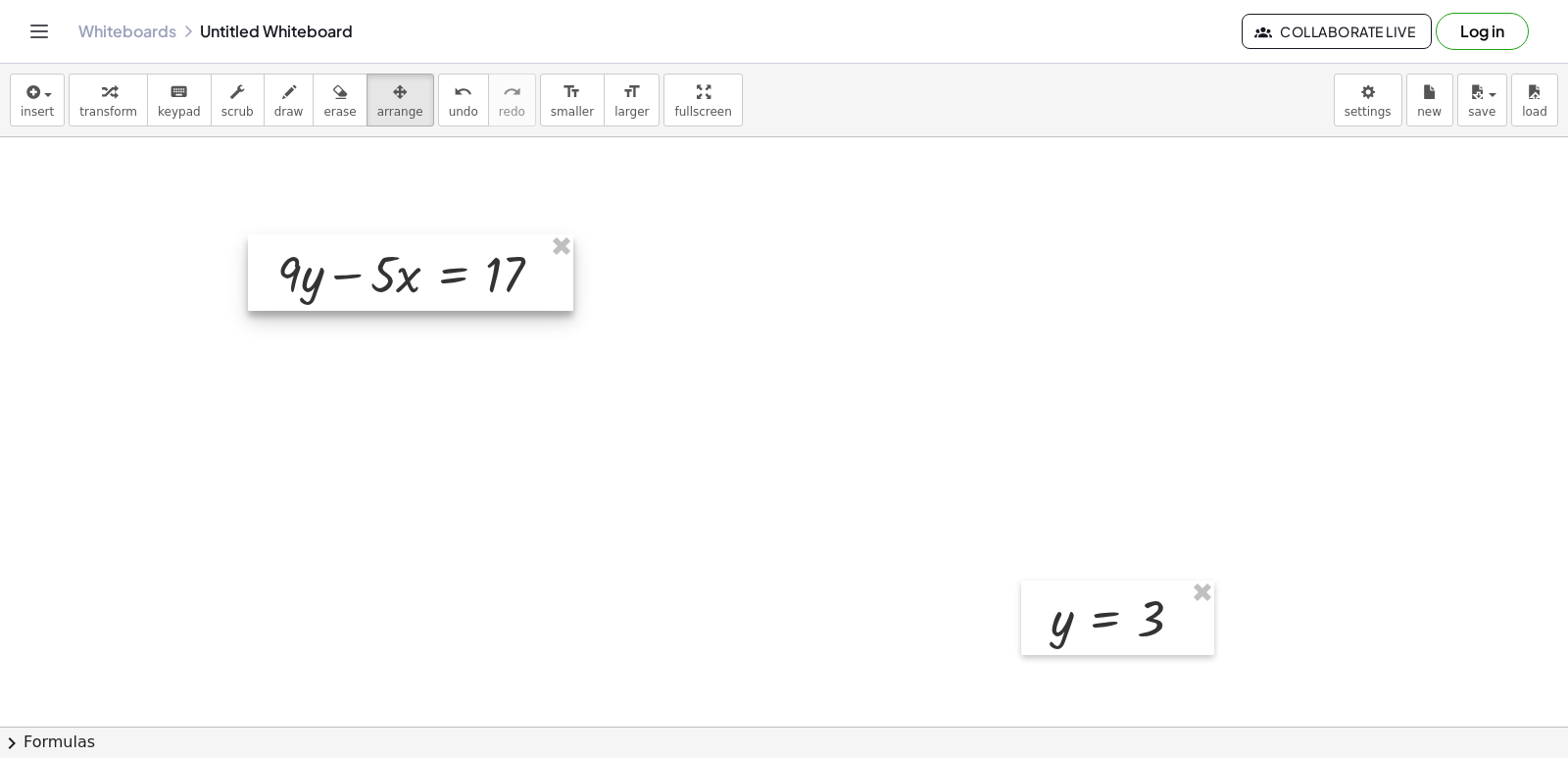
drag, startPoint x: 1078, startPoint y: 356, endPoint x: 269, endPoint y: 299, distance: 811.0
click at [269, 299] on div at bounding box center [410, 272] width 326 height 76
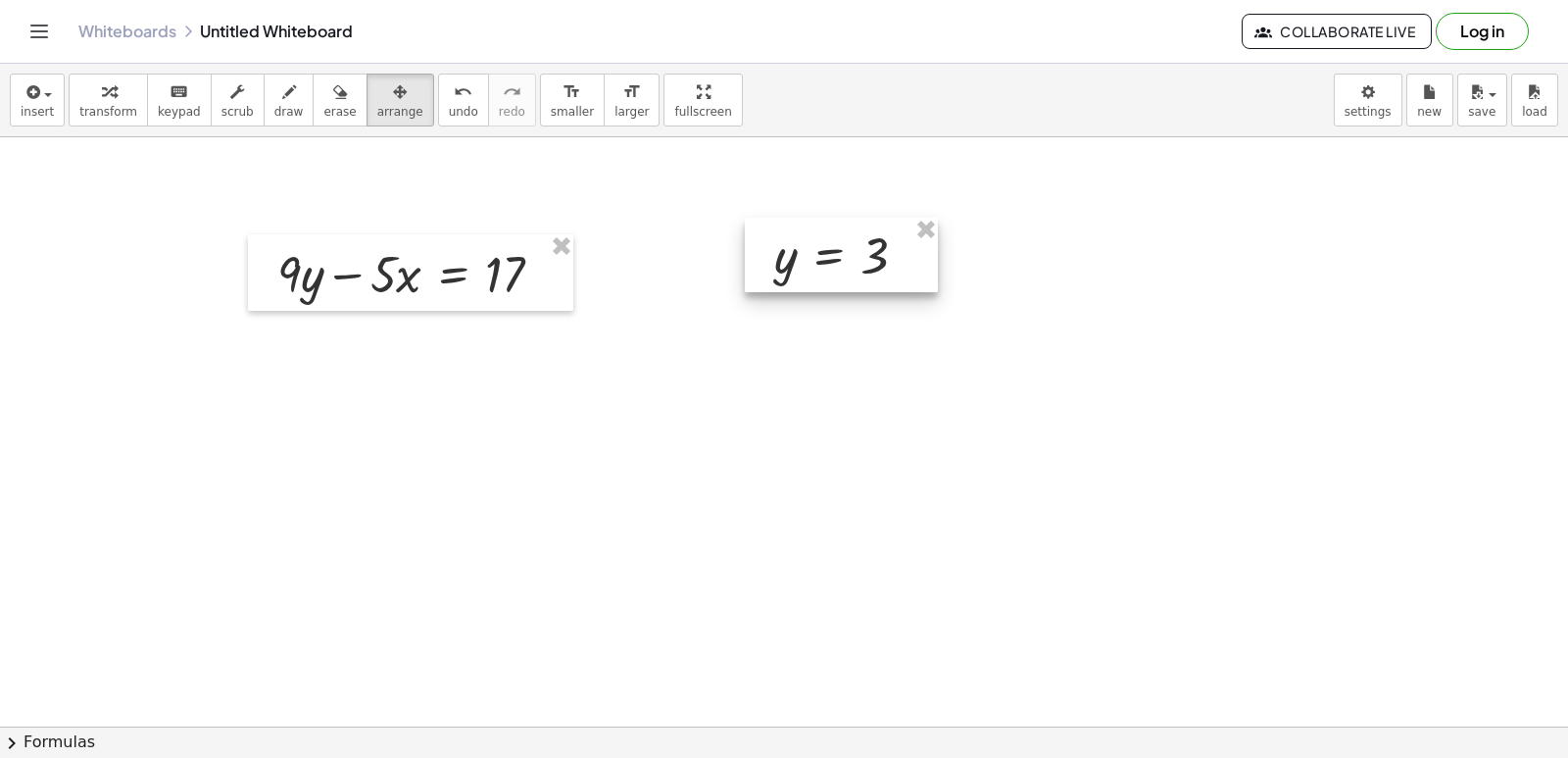
drag, startPoint x: 1100, startPoint y: 617, endPoint x: 824, endPoint y: 256, distance: 454.4
click at [824, 256] on div at bounding box center [841, 255] width 193 height 74
click at [89, 108] on span "transform" at bounding box center [108, 112] width 57 height 14
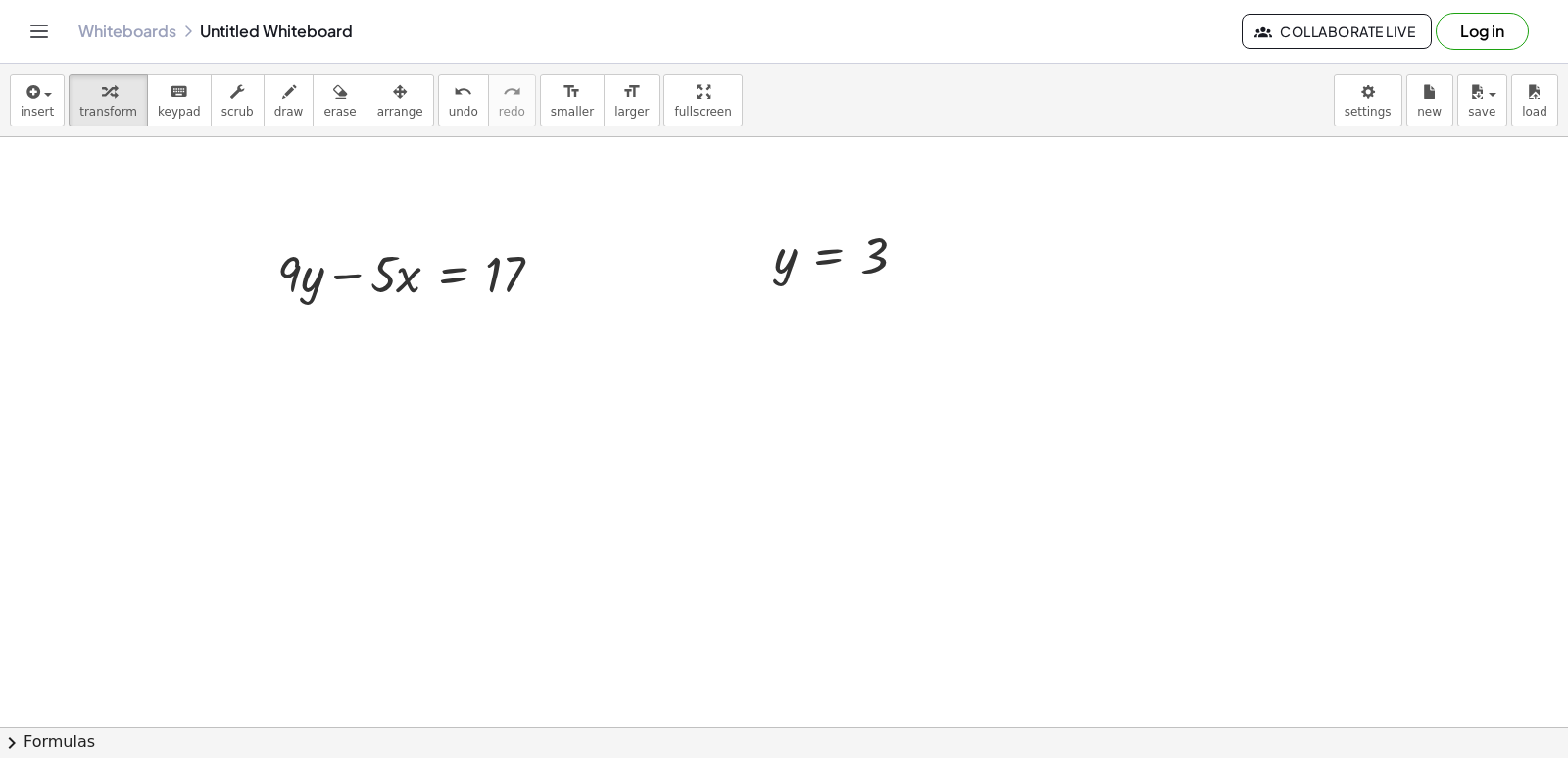
drag, startPoint x: 541, startPoint y: 177, endPoint x: 581, endPoint y: 290, distance: 119.9
drag, startPoint x: 784, startPoint y: 275, endPoint x: 312, endPoint y: 290, distance: 472.2
click at [286, 329] on div at bounding box center [409, 339] width 318 height 66
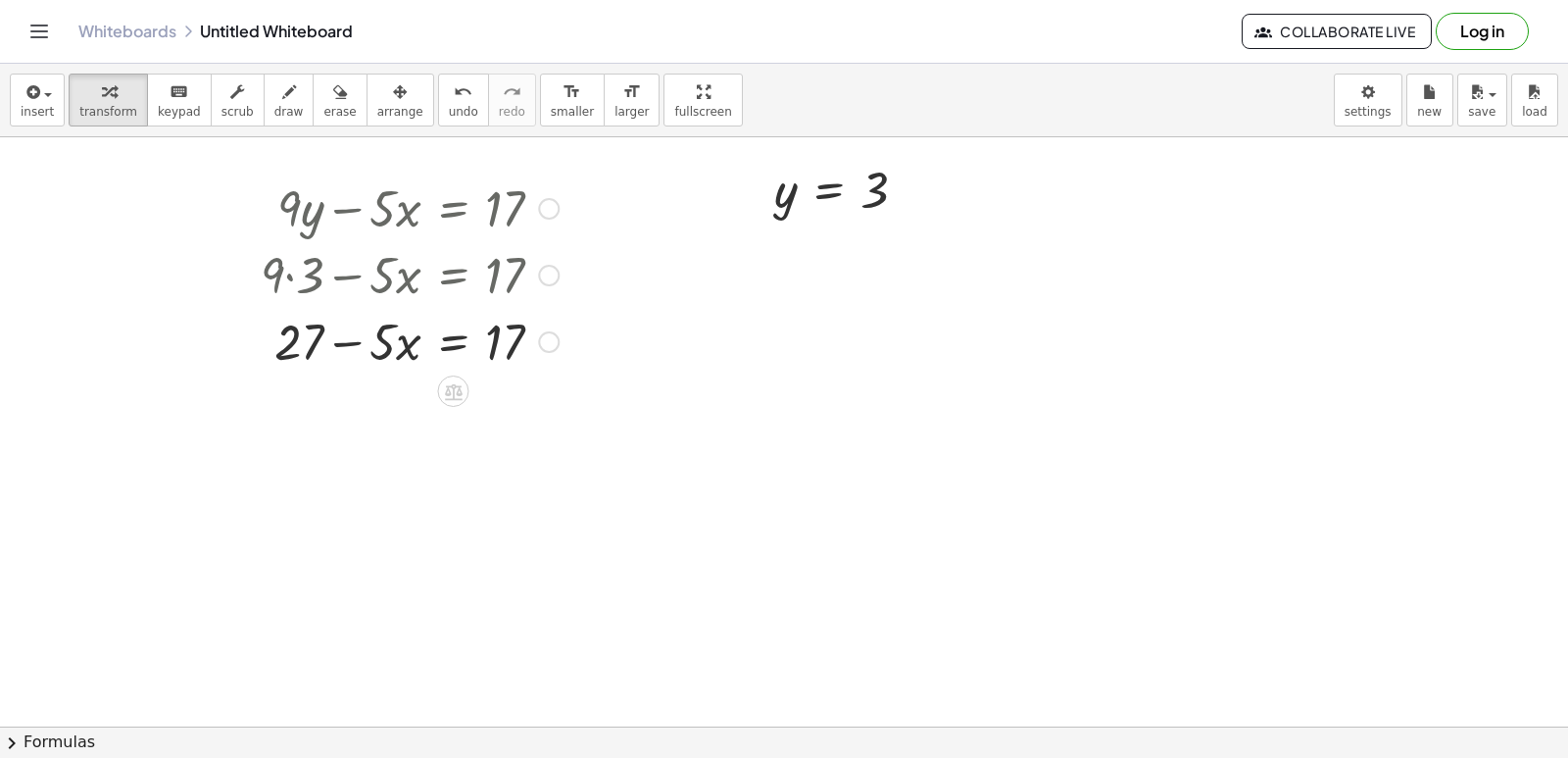
scroll to position [7376, 0]
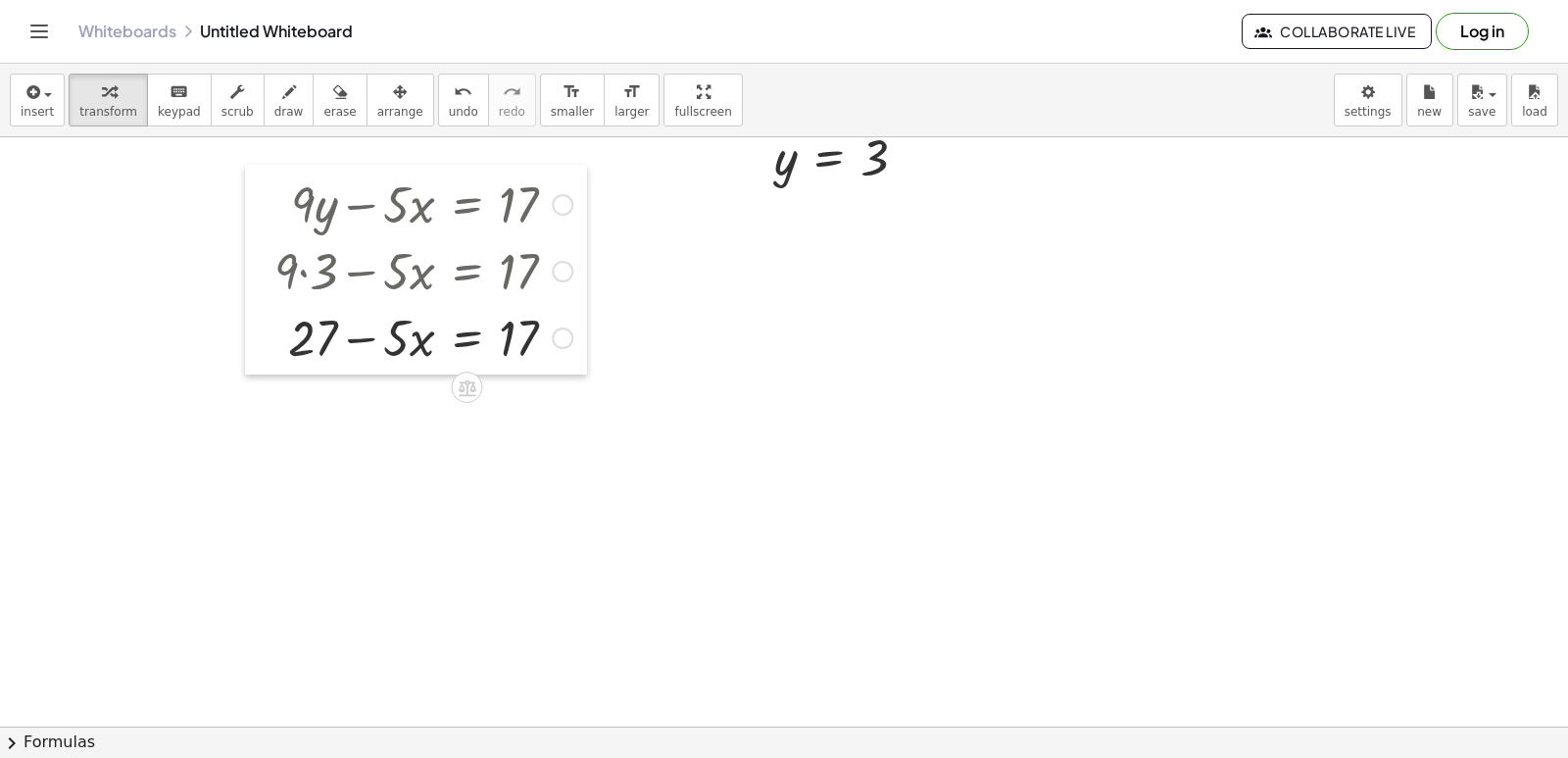
drag, startPoint x: 246, startPoint y: 279, endPoint x: 269, endPoint y: 300, distance: 31.1
click at [266, 299] on div at bounding box center [260, 270] width 30 height 210
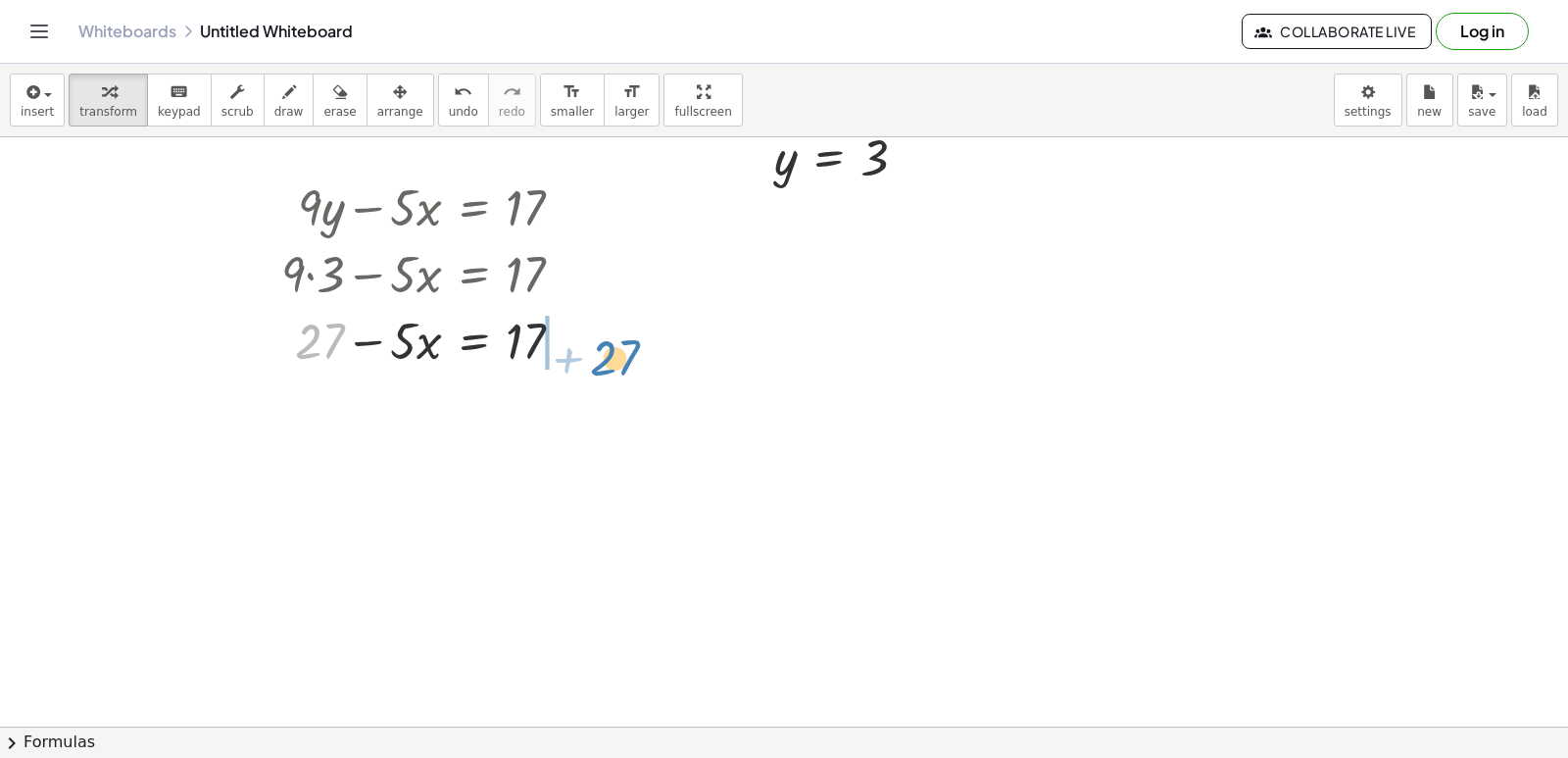
drag, startPoint x: 306, startPoint y: 328, endPoint x: 612, endPoint y: 331, distance: 306.0
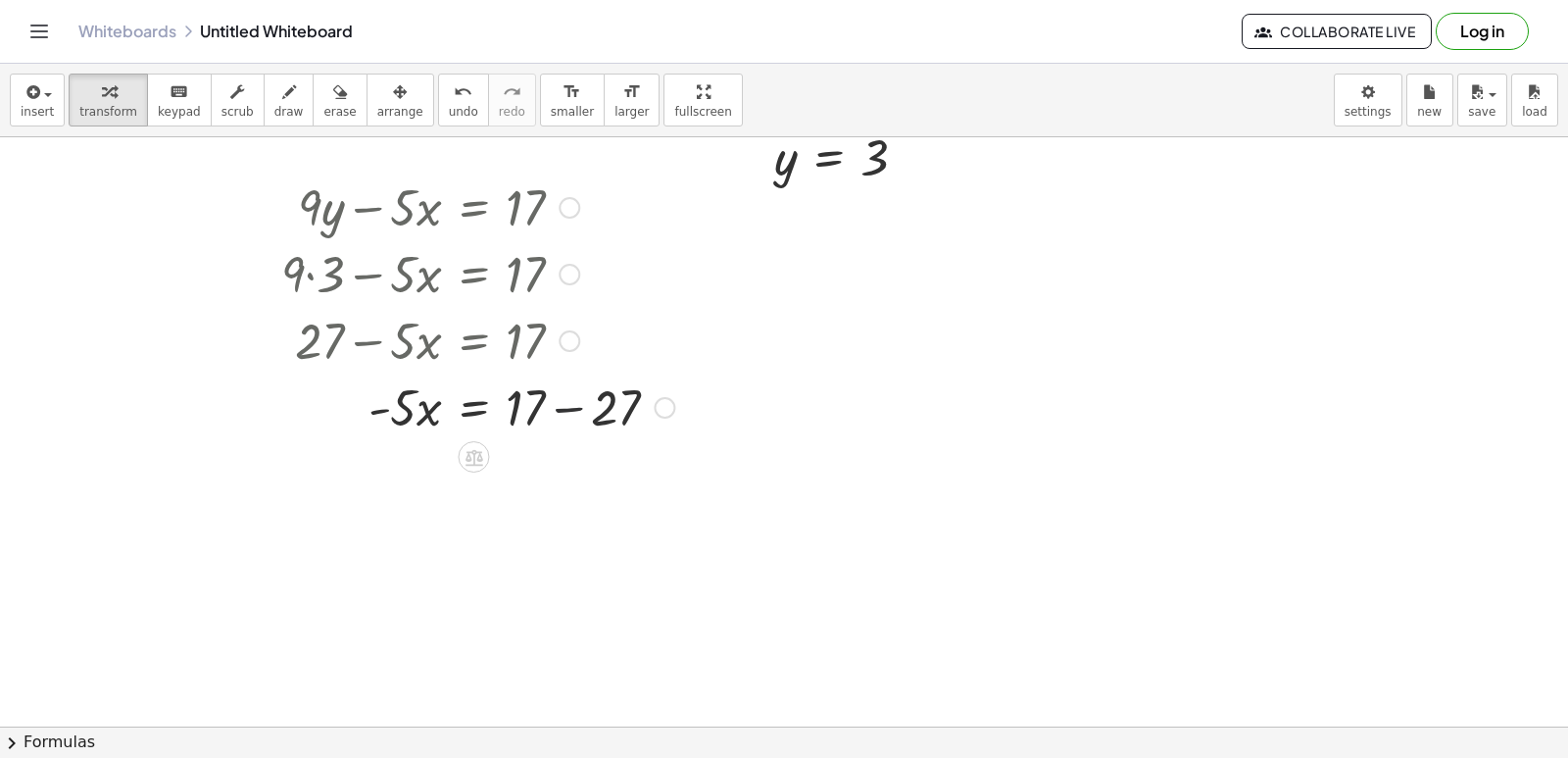
click at [574, 414] on div at bounding box center [477, 405] width 413 height 66
drag, startPoint x: 407, startPoint y: 484, endPoint x: 545, endPoint y: 557, distance: 156.1
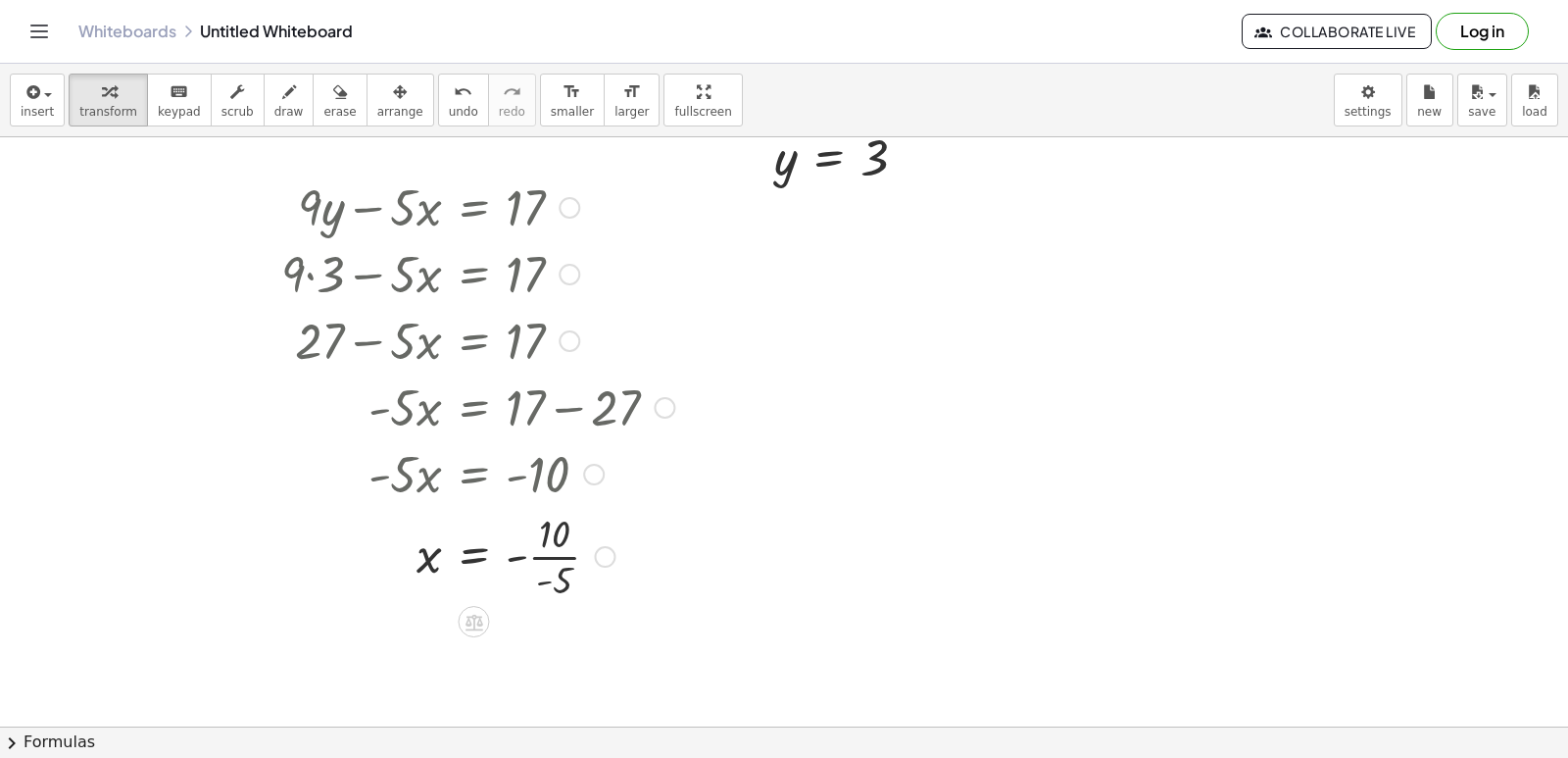
click at [532, 552] on div at bounding box center [477, 555] width 413 height 98
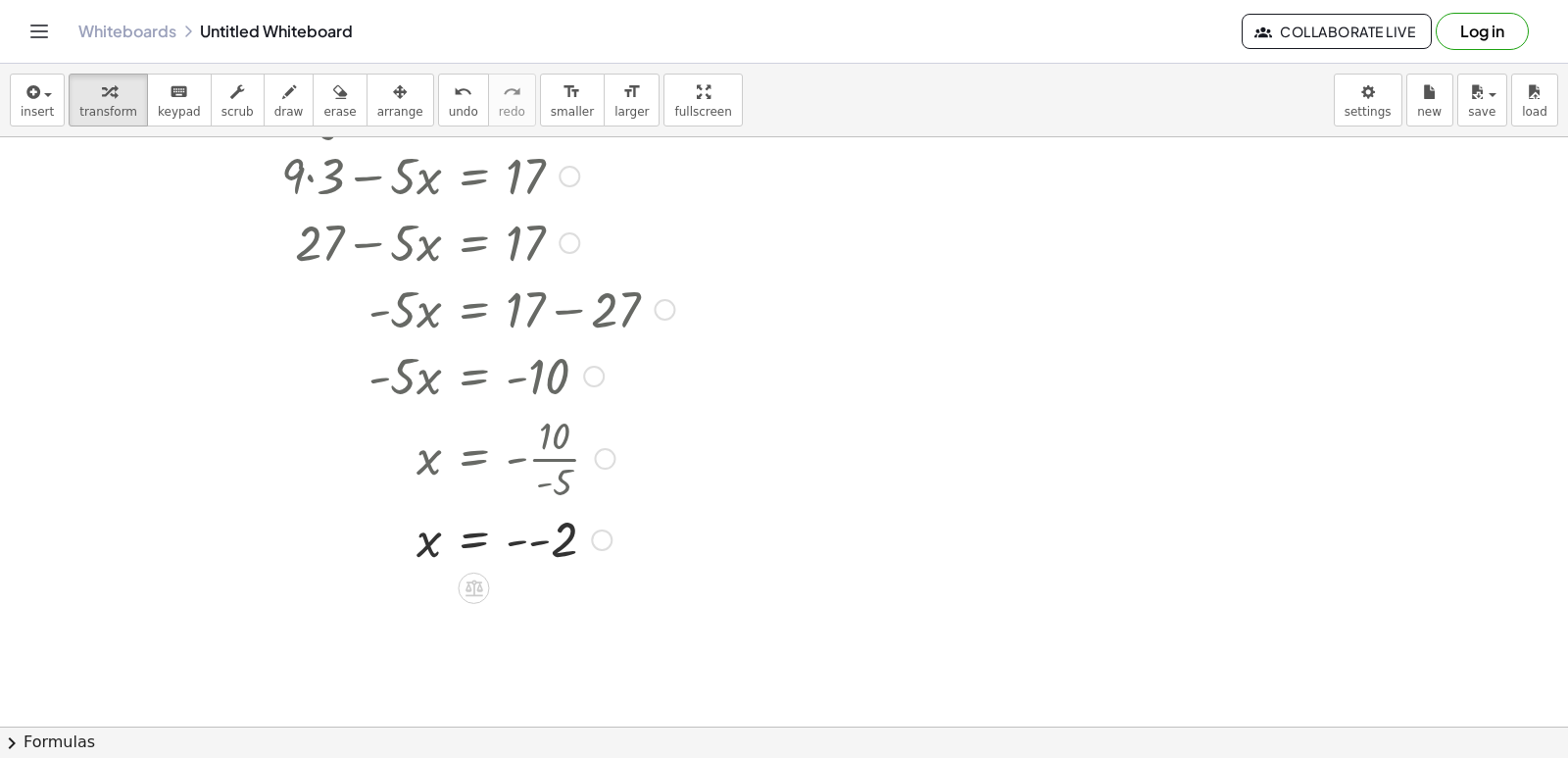
click at [513, 531] on div at bounding box center [477, 538] width 413 height 64
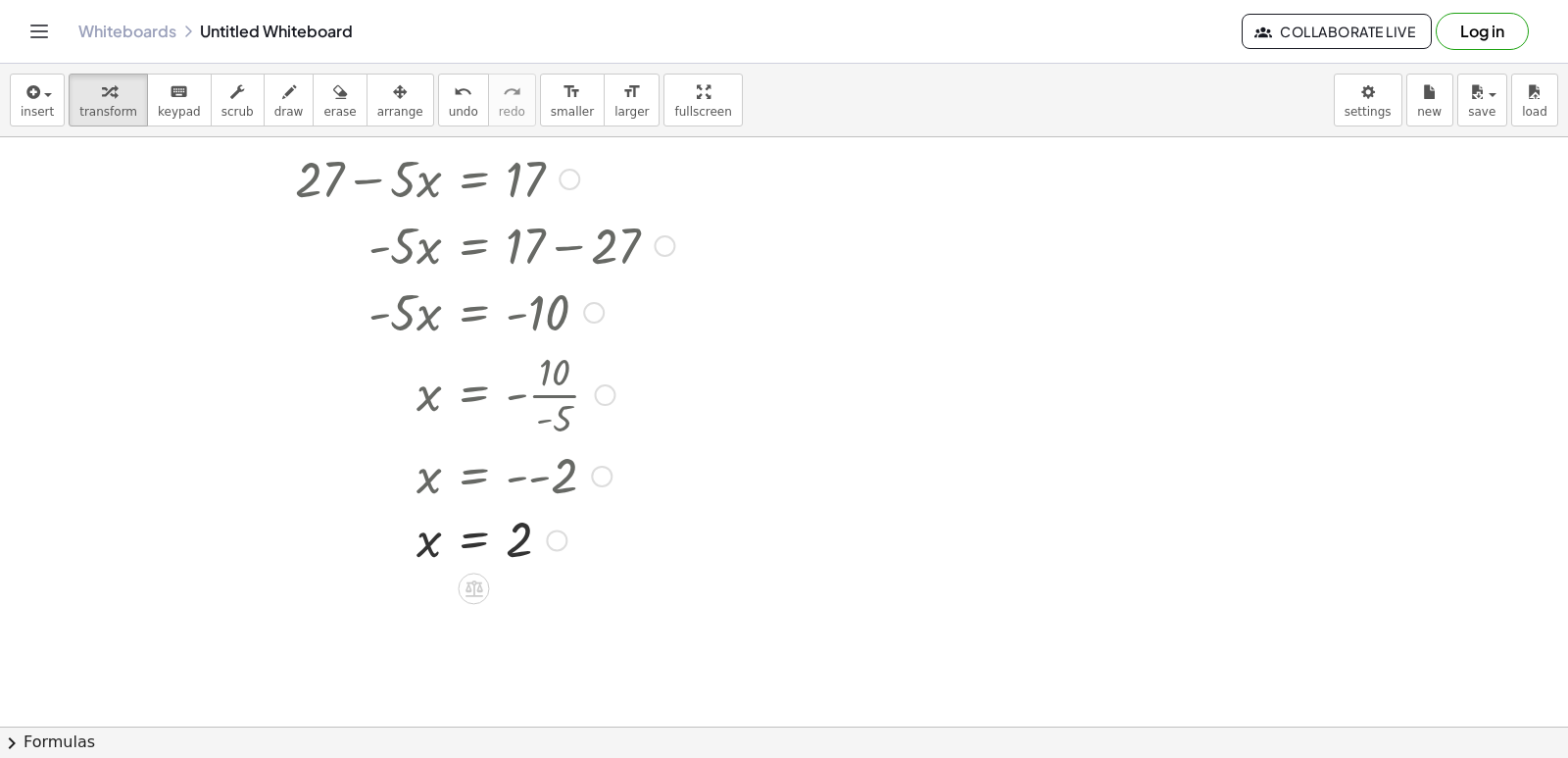
scroll to position [7572, 0]
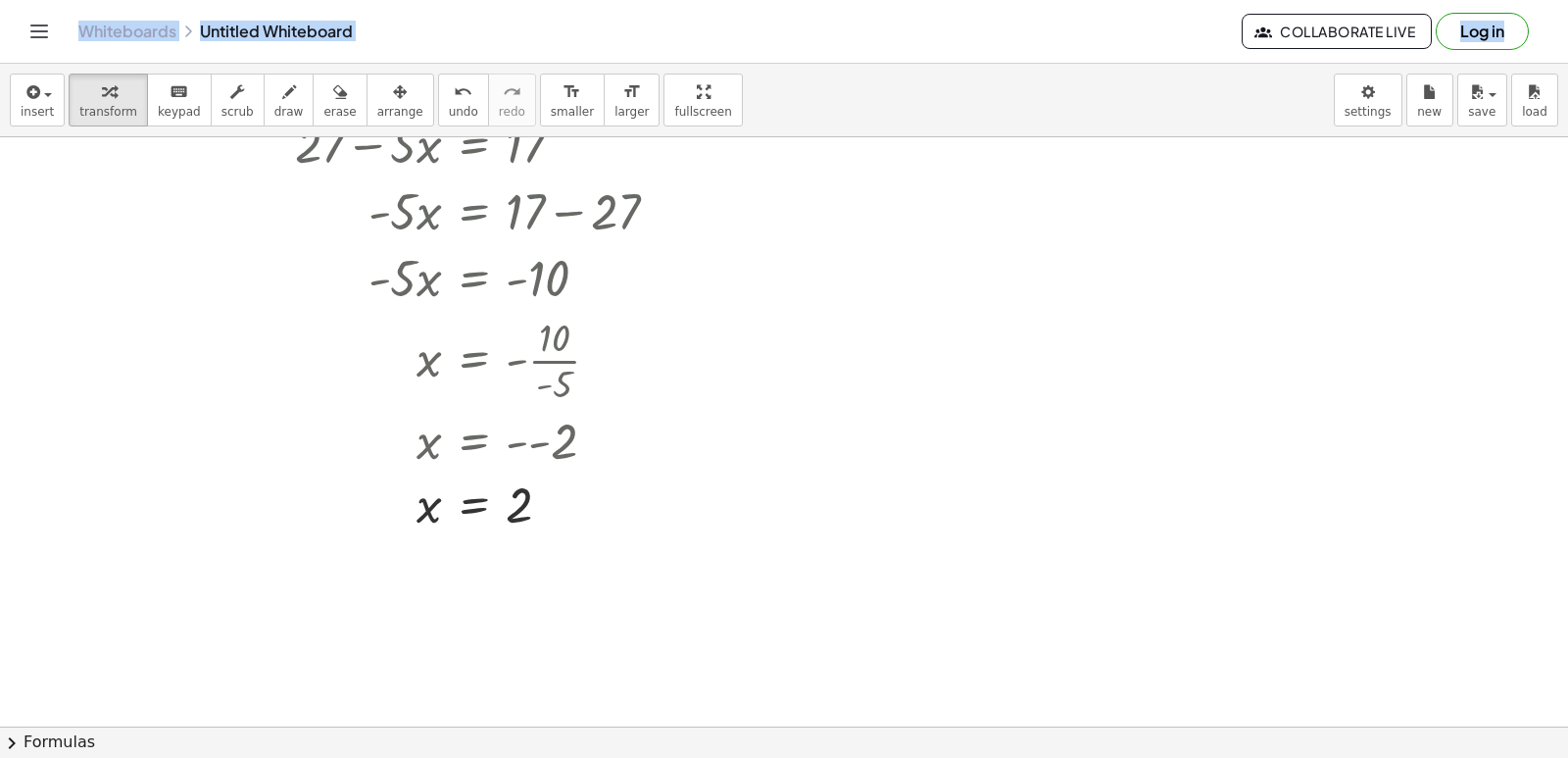
drag, startPoint x: 51, startPoint y: 56, endPoint x: 102, endPoint y: 148, distance: 105.2
click at [101, 145] on div "Graspable Math Activities Get Started Activity Bank Assigned Work Classes White…" at bounding box center [784, 379] width 1568 height 758
drag, startPoint x: 324, startPoint y: 103, endPoint x: 322, endPoint y: 91, distance: 12.2
click at [324, 97] on button "erase" at bounding box center [340, 99] width 53 height 53
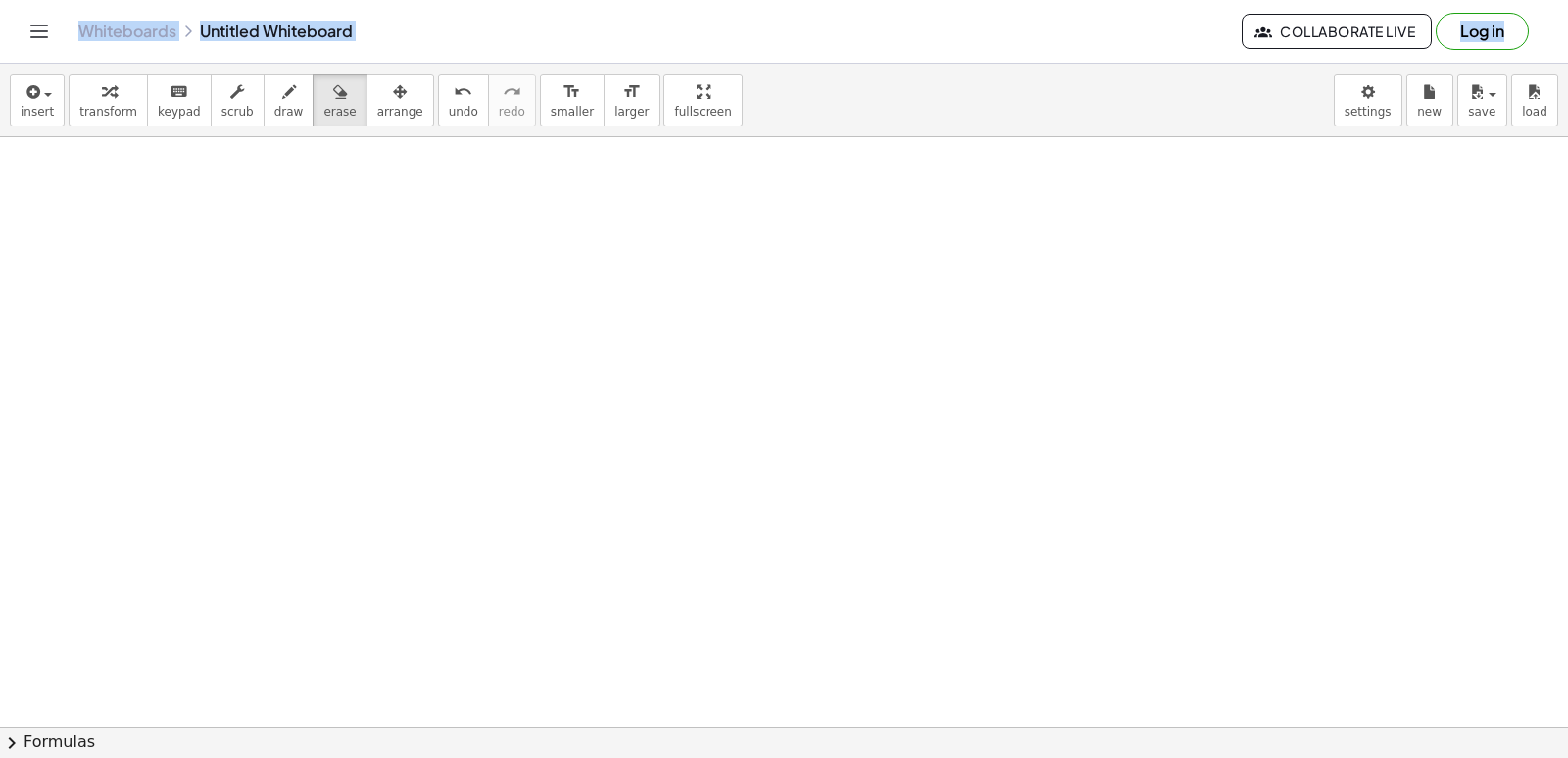
scroll to position [8082, 0]
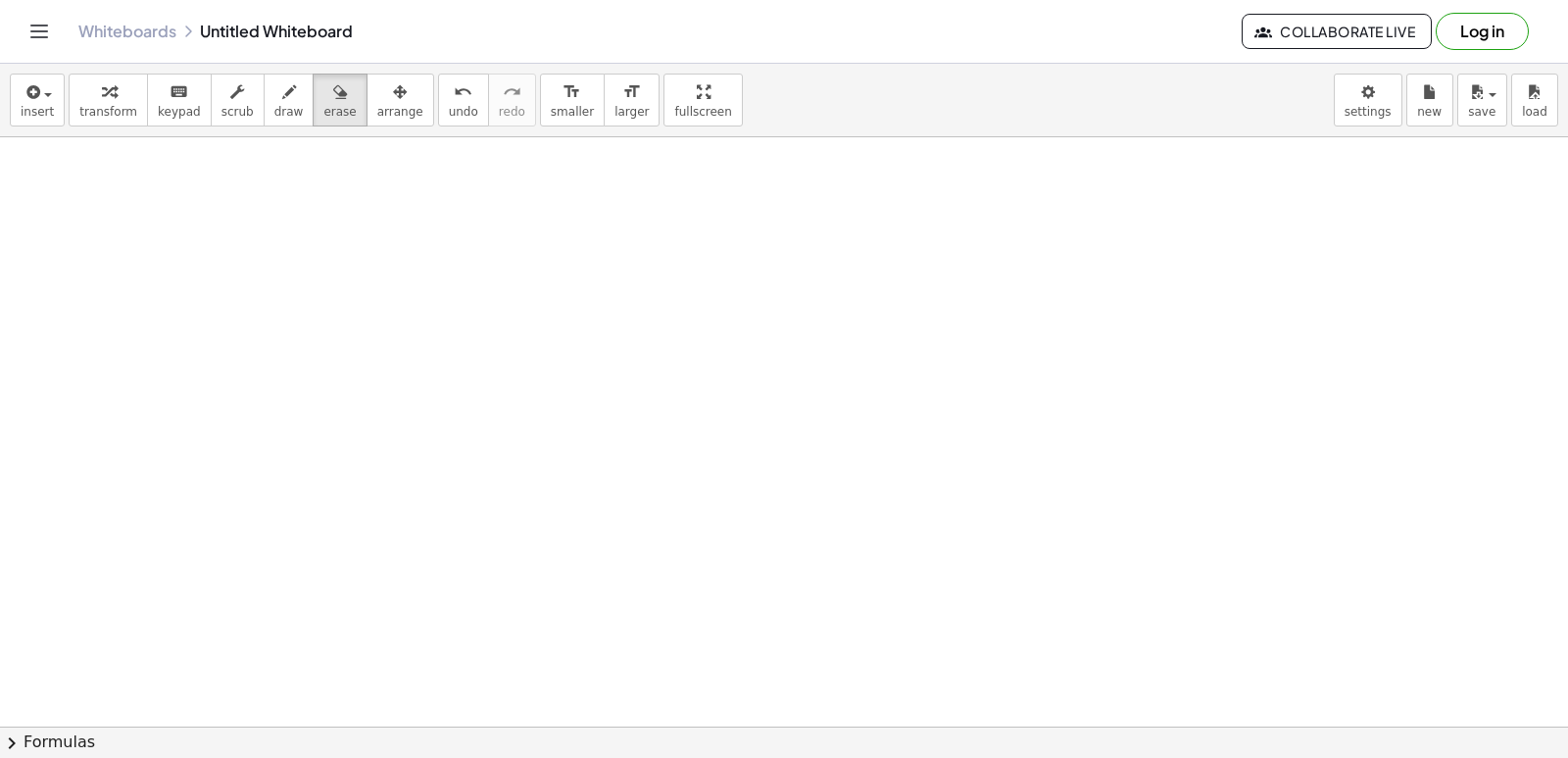
drag, startPoint x: 804, startPoint y: 261, endPoint x: 771, endPoint y: 317, distance: 65.0
drag, startPoint x: 669, startPoint y: 409, endPoint x: 915, endPoint y: 444, distance: 248.5
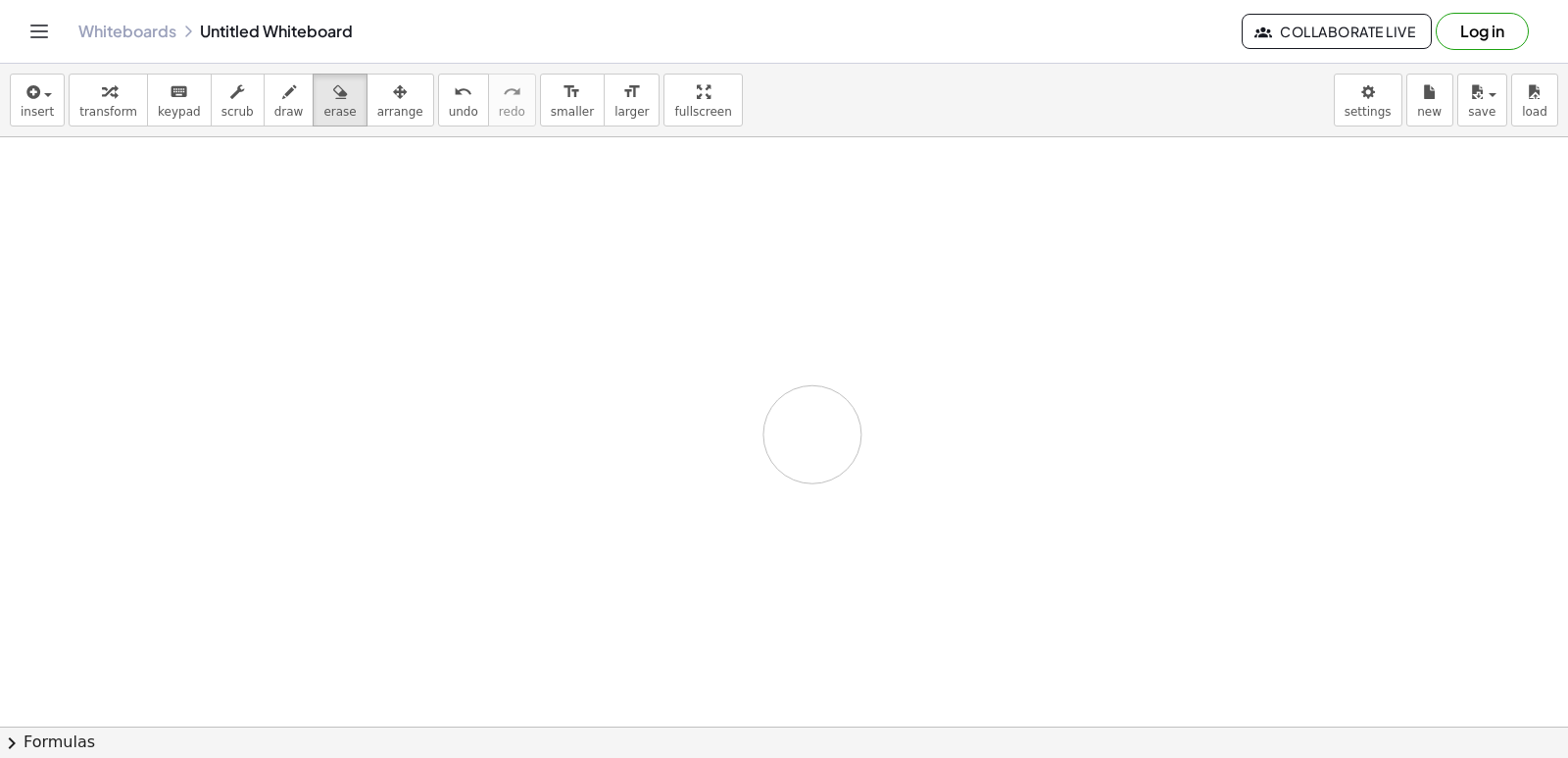
click at [102, 103] on icon "button" at bounding box center [109, 92] width 14 height 24
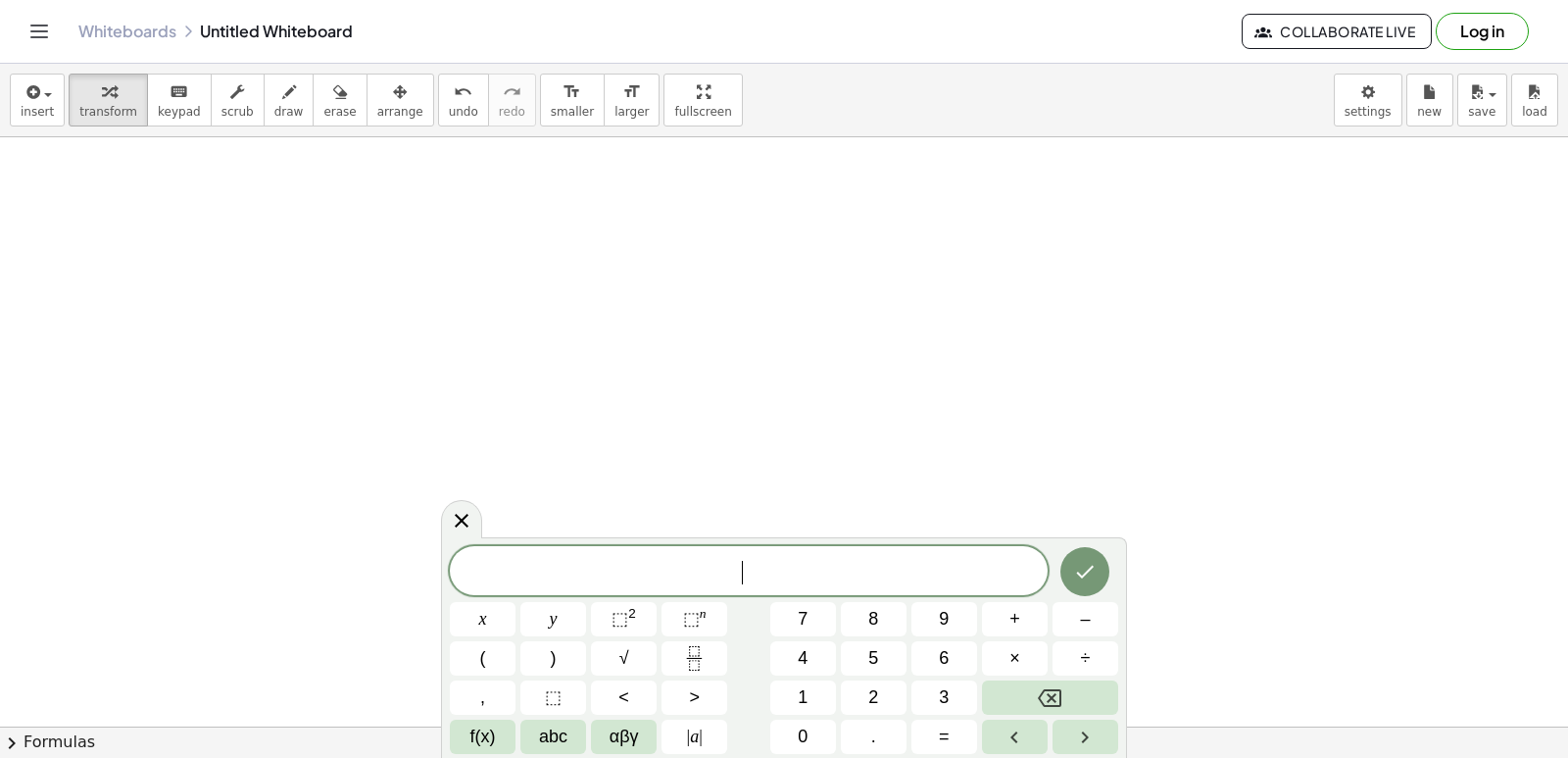
click at [467, 525] on icon at bounding box center [462, 520] width 14 height 14
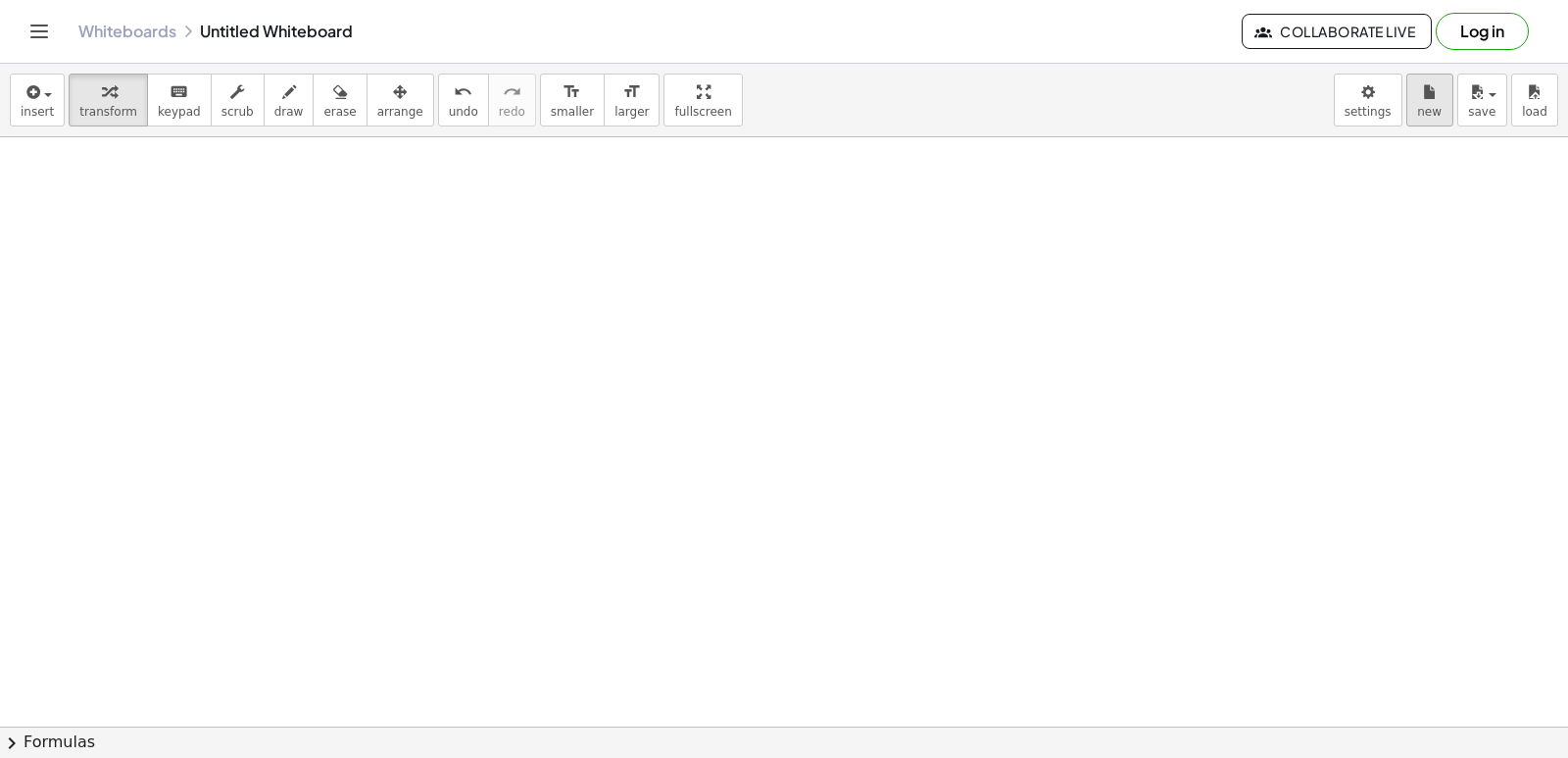
click at [1429, 123] on div "insert select one: Math Expression Function Text Youtube Video Graphing Geometr…" at bounding box center [784, 100] width 1568 height 73
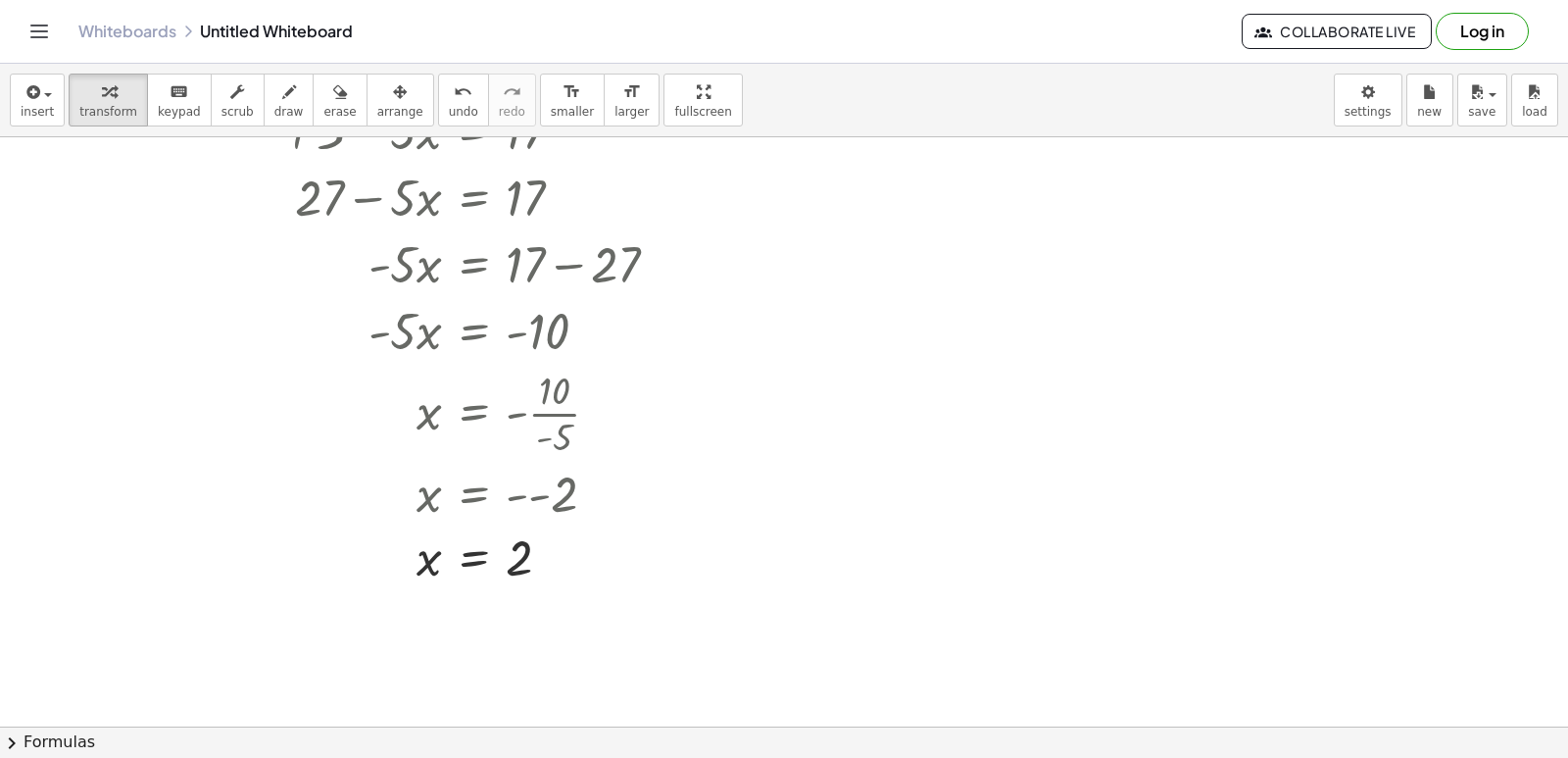
scroll to position [7402, 0]
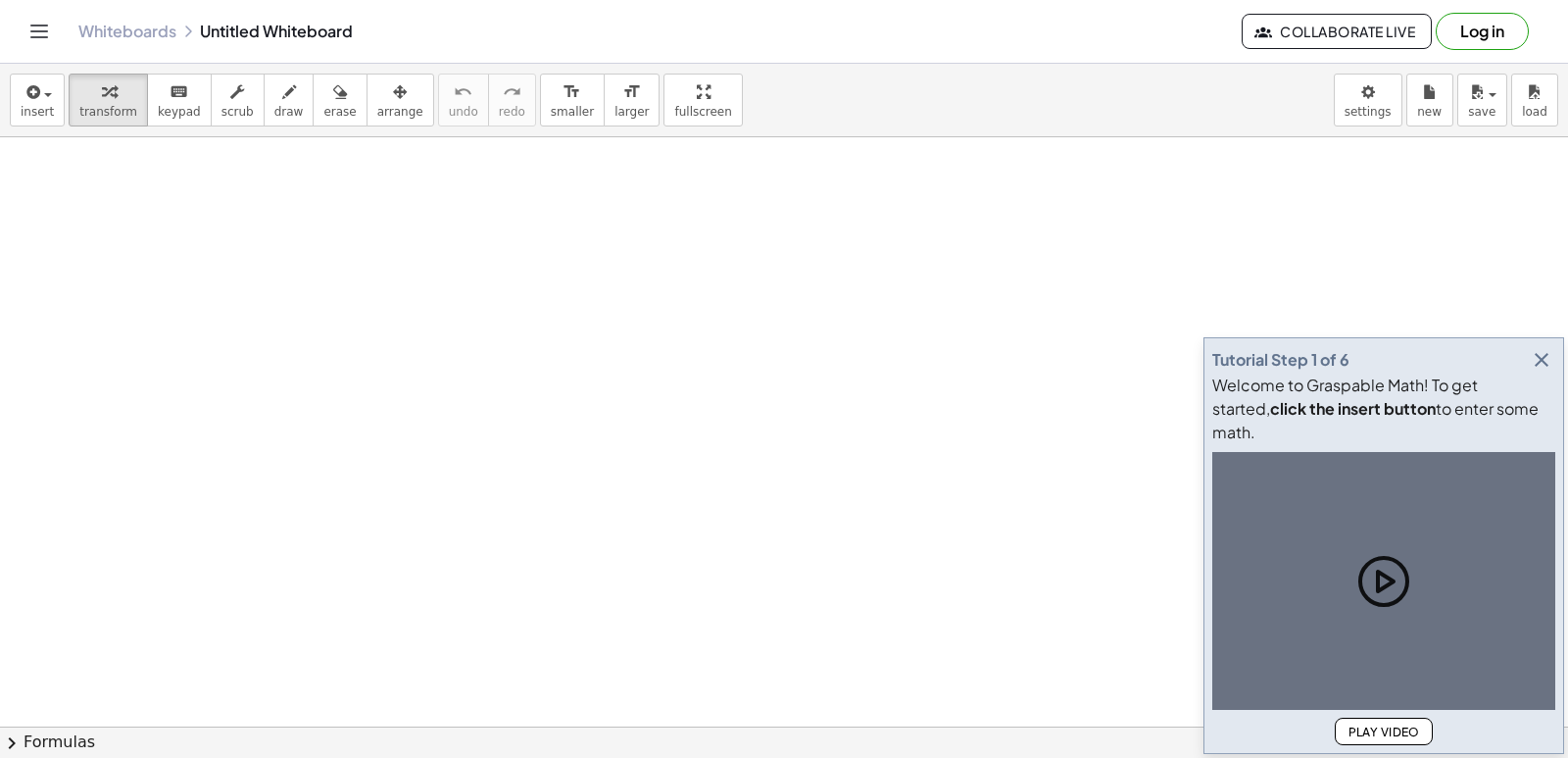
click at [1540, 372] on icon "button" at bounding box center [1542, 360] width 24 height 24
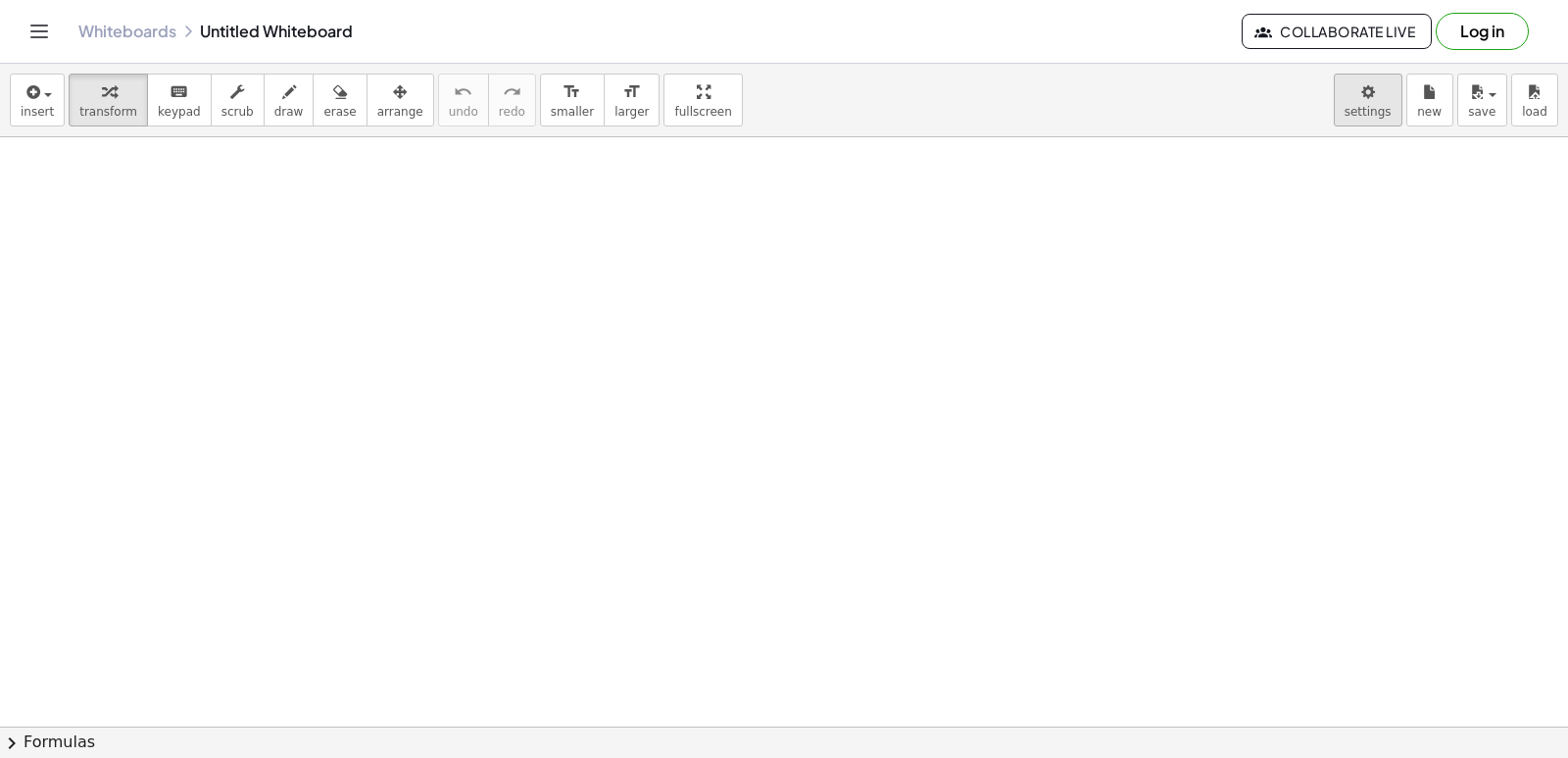
click at [1372, 89] on body "Graspable Math Activities Get Started Activity Bank Assigned Work Classes White…" at bounding box center [784, 379] width 1568 height 758
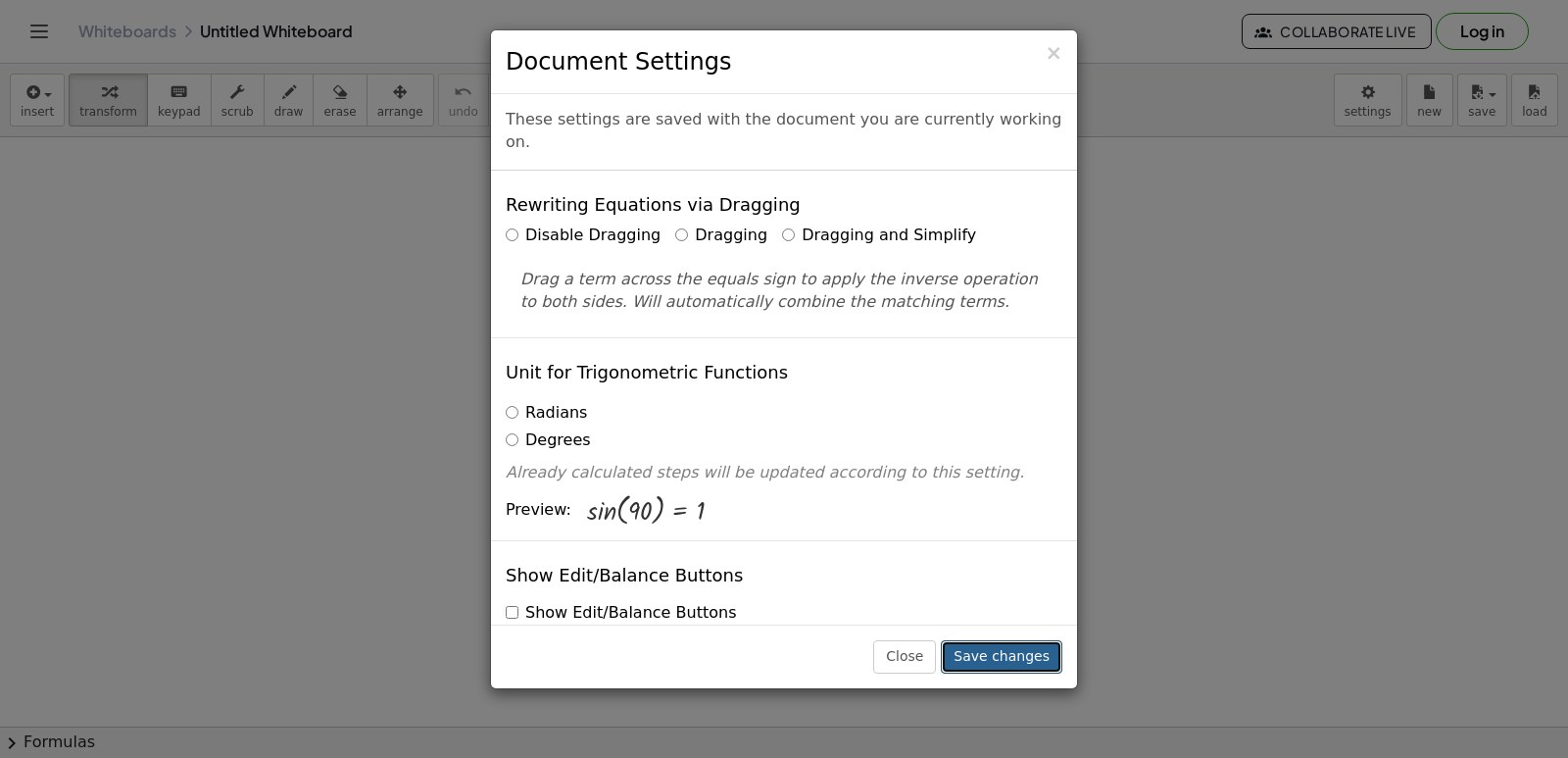
click at [1010, 655] on button "Save changes" at bounding box center [1001, 657] width 122 height 34
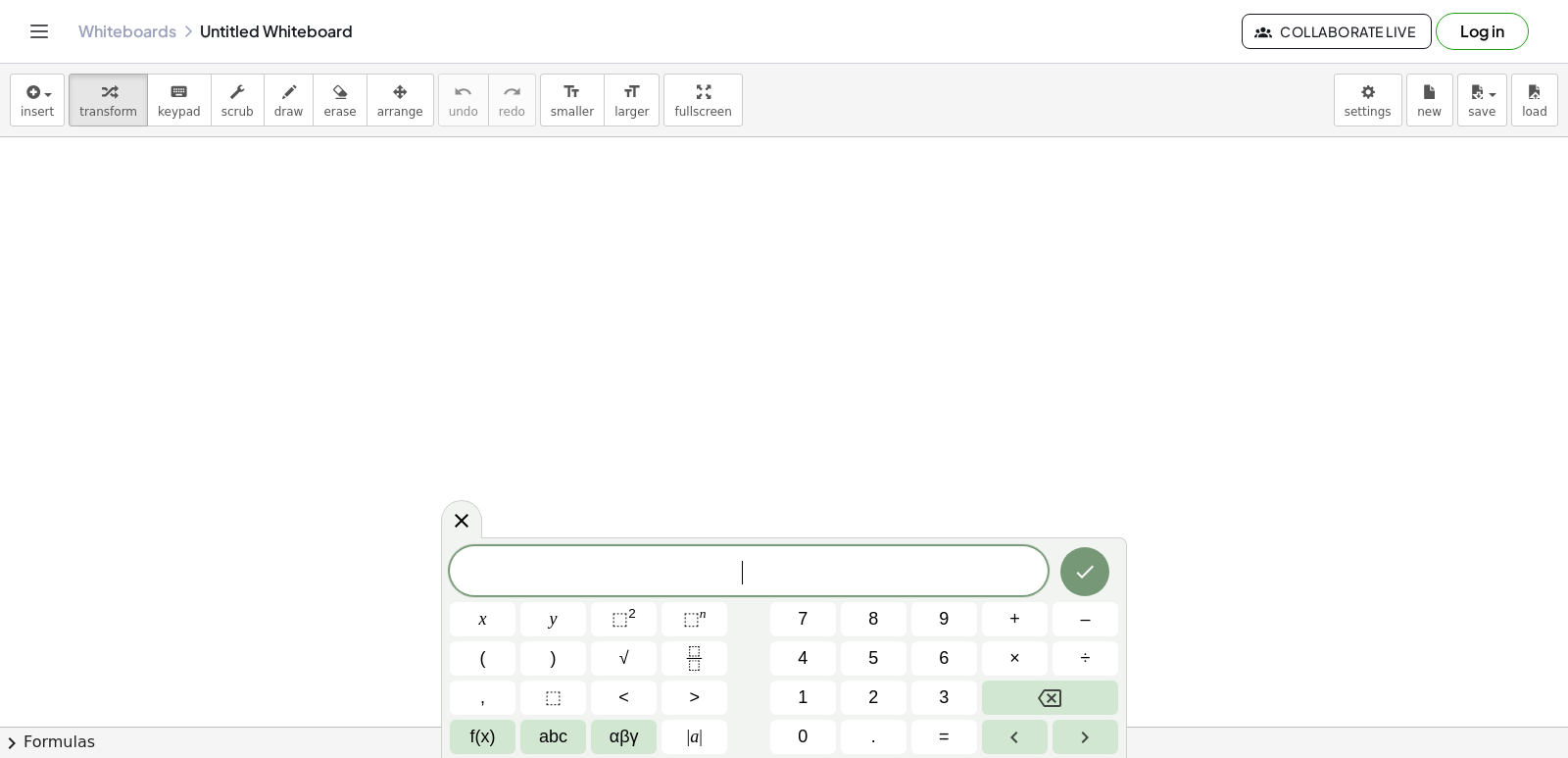
click at [792, 612] on button "7" at bounding box center [803, 619] width 65 height 35
click at [1020, 663] on button "×" at bounding box center [1015, 658] width 65 height 35
click at [1036, 698] on button "Backspace" at bounding box center [1051, 698] width 137 height 35
click at [508, 612] on button "x" at bounding box center [482, 619] width 65 height 35
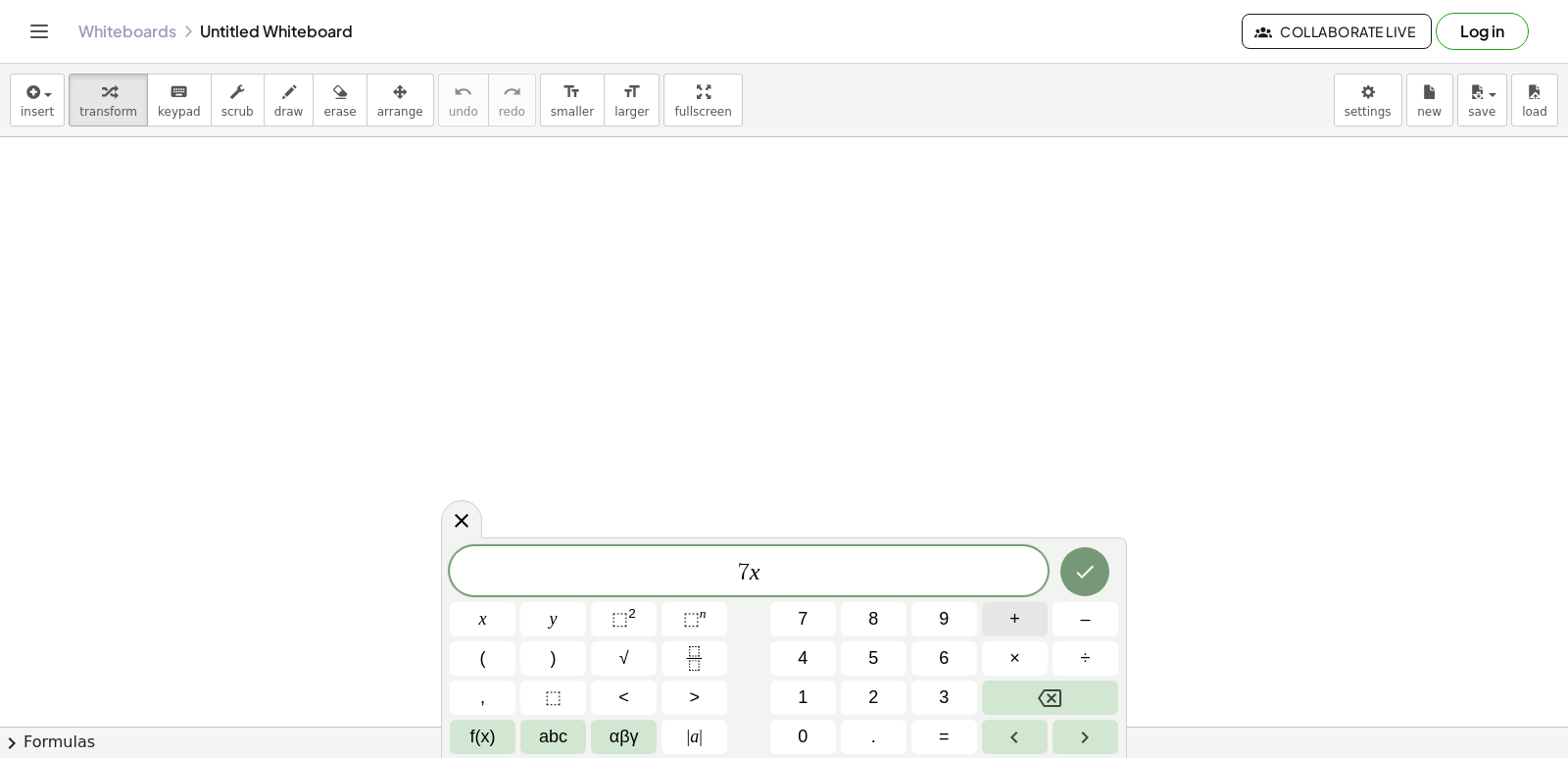
click at [1015, 627] on span "+" at bounding box center [1014, 619] width 11 height 27
click at [877, 653] on span "5" at bounding box center [874, 658] width 10 height 27
click at [941, 730] on span "=" at bounding box center [944, 736] width 11 height 27
click at [807, 687] on span "1" at bounding box center [803, 698] width 10 height 27
click at [954, 605] on button "9" at bounding box center [944, 619] width 65 height 35
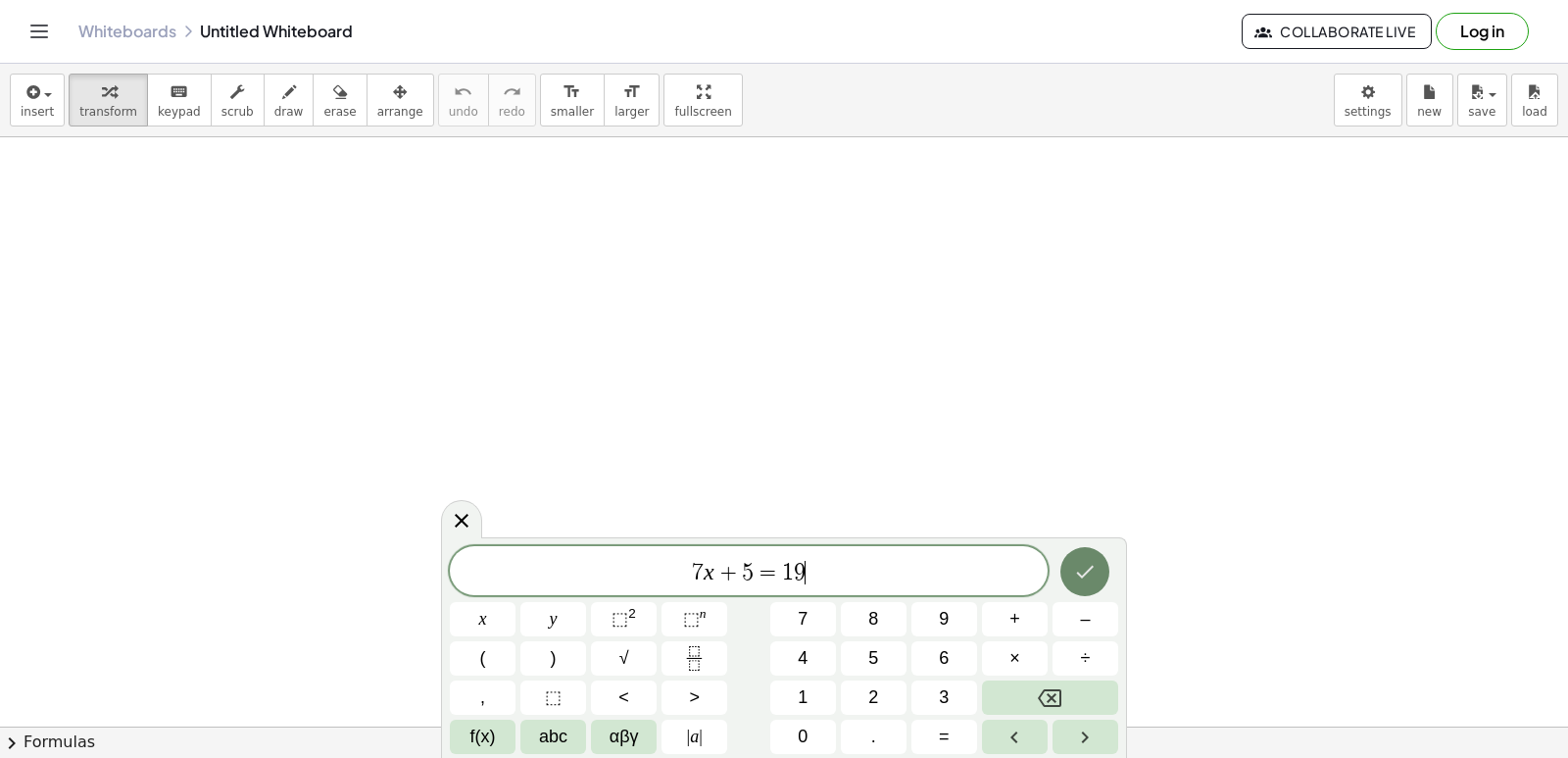
click at [1076, 563] on icon "Done" at bounding box center [1086, 572] width 24 height 24
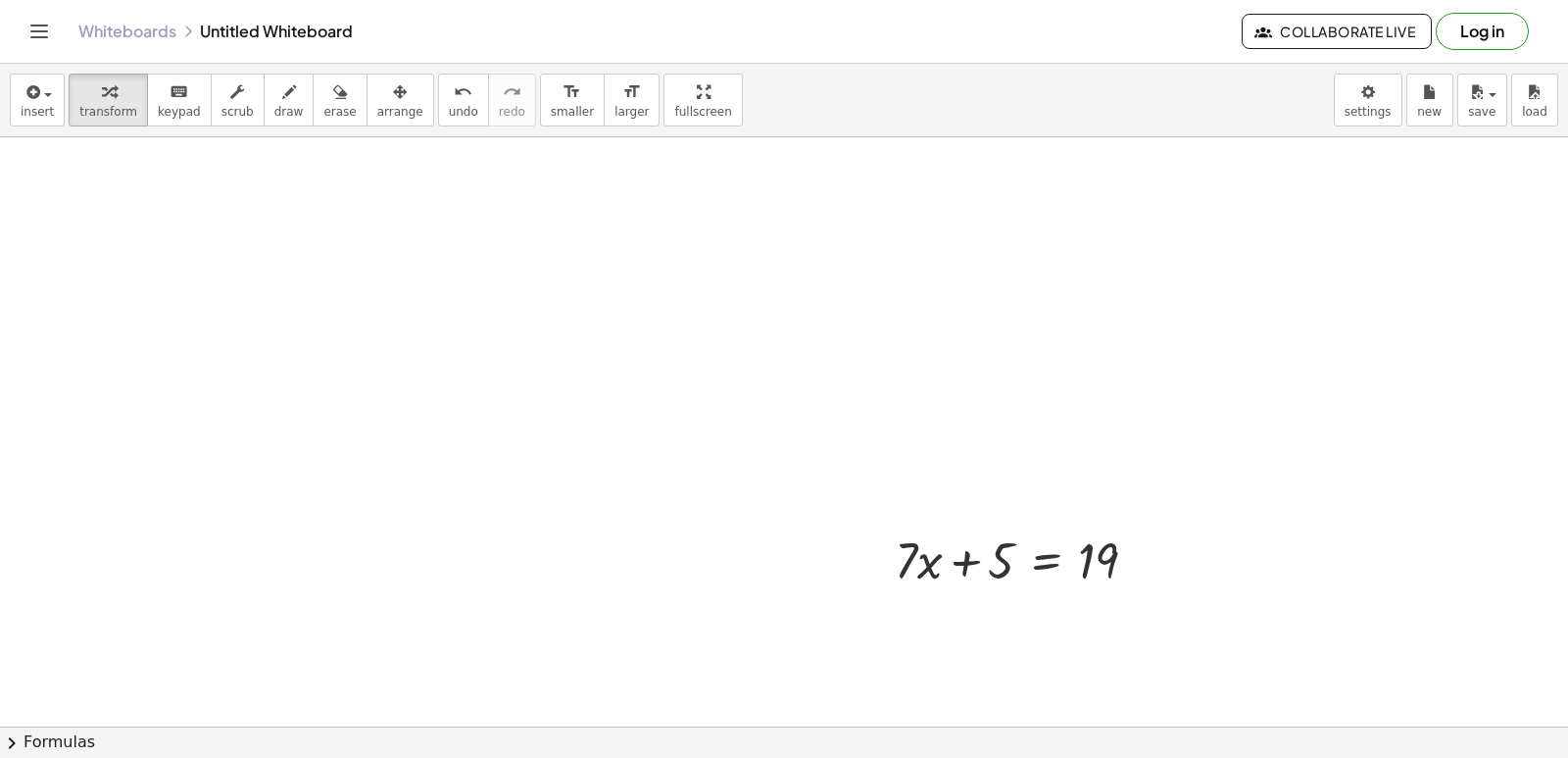
scroll to position [515, 0]
click at [1550, 140] on div at bounding box center [784, 275] width 1568 height 1306
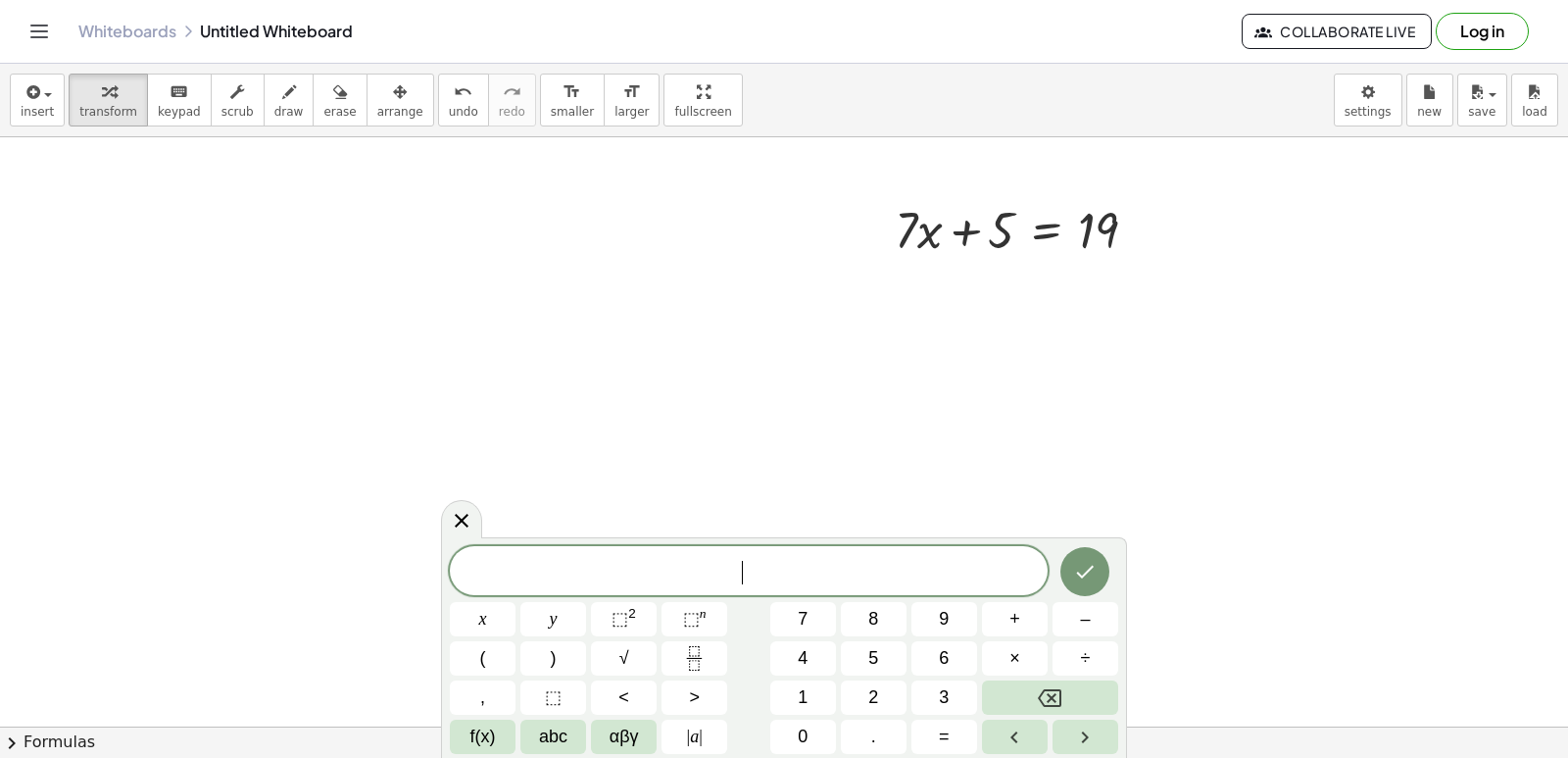
scroll to position [319, 0]
click at [464, 511] on icon at bounding box center [462, 520] width 24 height 24
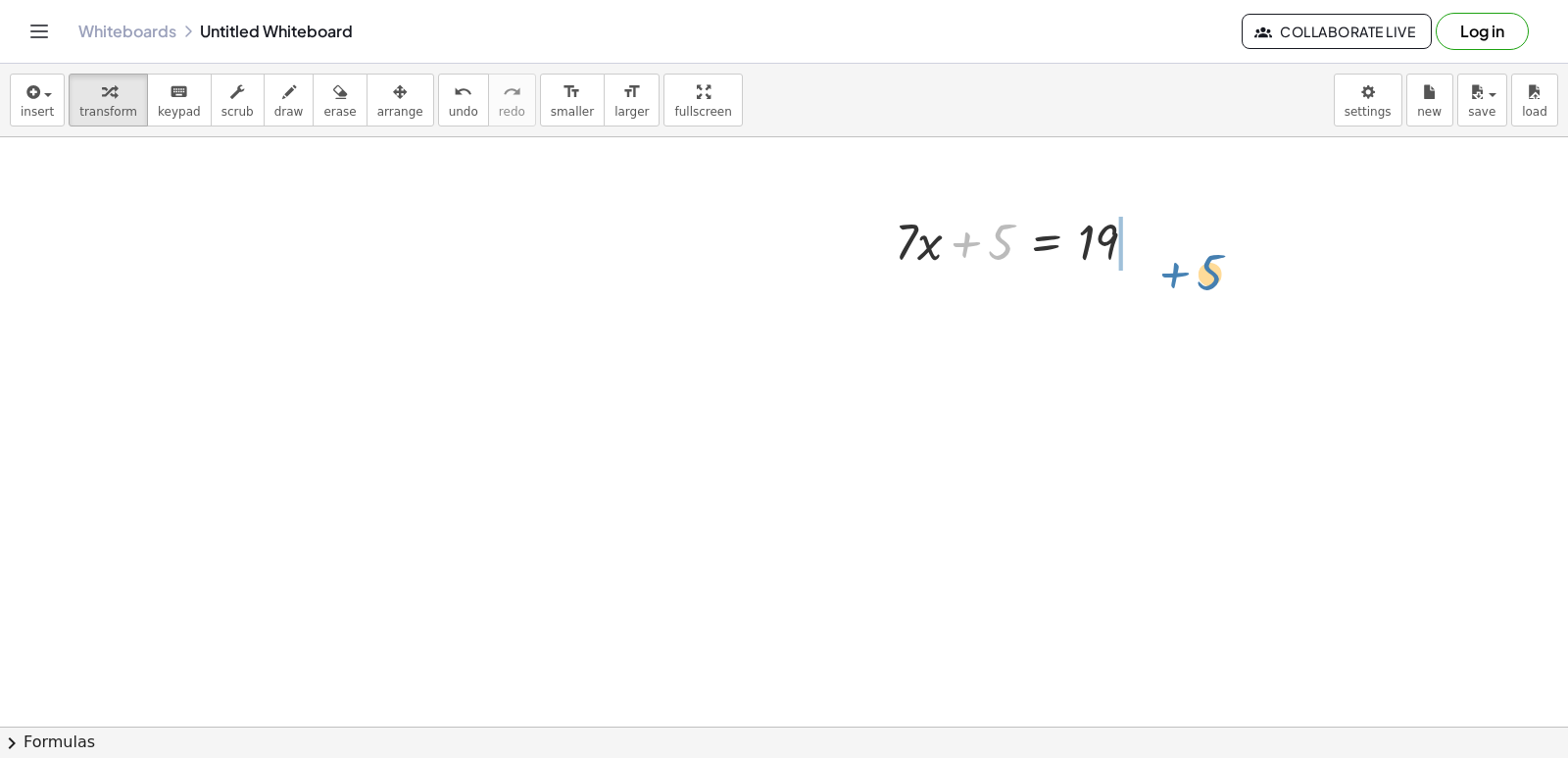
drag, startPoint x: 978, startPoint y: 242, endPoint x: 1198, endPoint y: 256, distance: 220.4
click at [1194, 265] on div "+ 5 + · 7 · x + 5 = 19" at bounding box center [784, 472] width 1568 height 1306
drag, startPoint x: 962, startPoint y: 241, endPoint x: 1165, endPoint y: 226, distance: 203.6
click at [1161, 247] on div at bounding box center [1024, 240] width 278 height 66
click at [1145, 312] on div at bounding box center [1060, 306] width 350 height 66
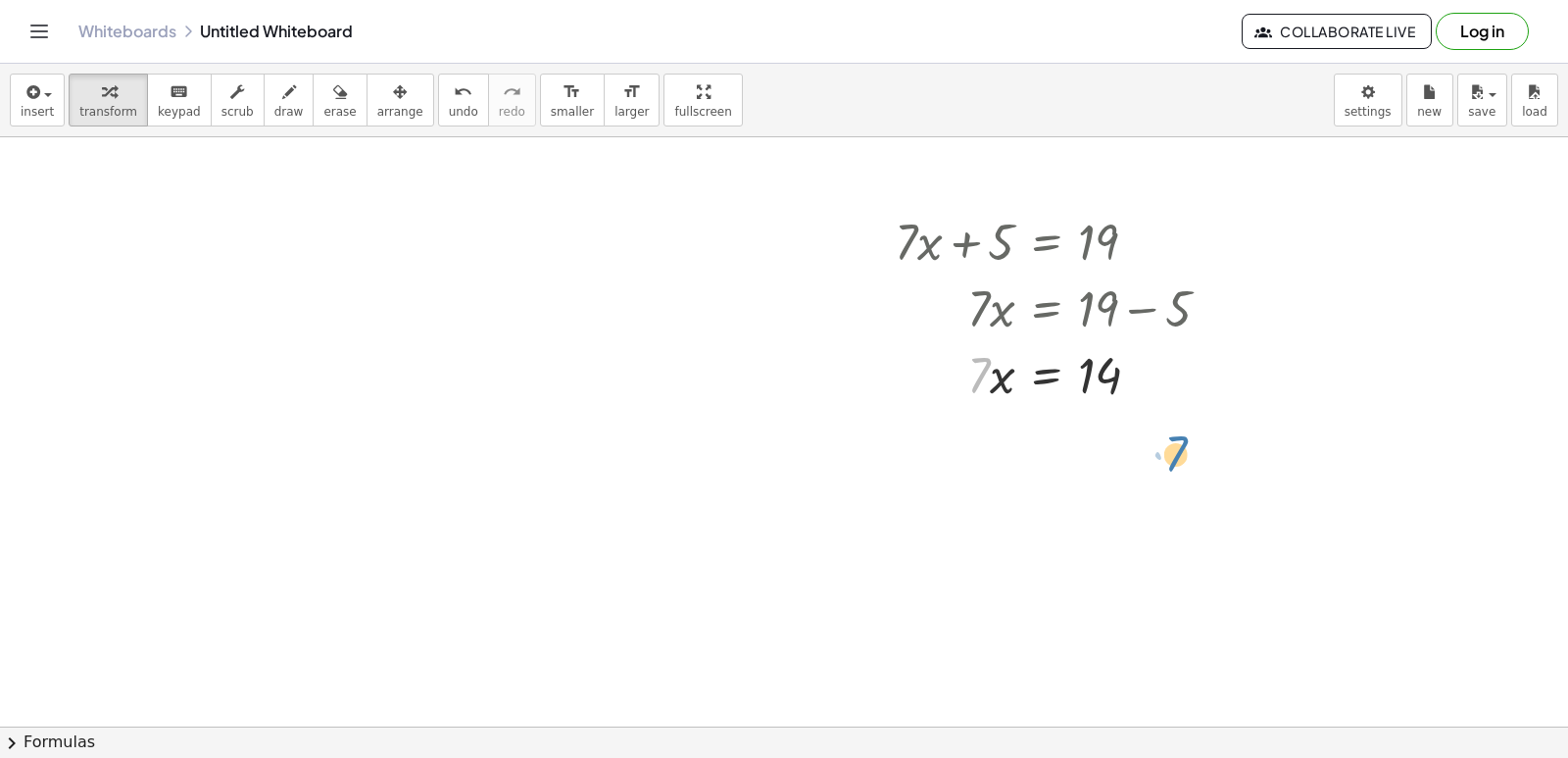
drag, startPoint x: 973, startPoint y: 362, endPoint x: 1184, endPoint y: 442, distance: 225.7
click at [1184, 442] on div "+ · 7 · x + 5 = 19 · 7 · x = + 19 − 5 · 7 · 7 · x = 14" at bounding box center [784, 472] width 1568 height 1306
drag, startPoint x: 983, startPoint y: 382, endPoint x: 1112, endPoint y: 429, distance: 137.3
click at [1098, 455] on div at bounding box center [1060, 456] width 350 height 98
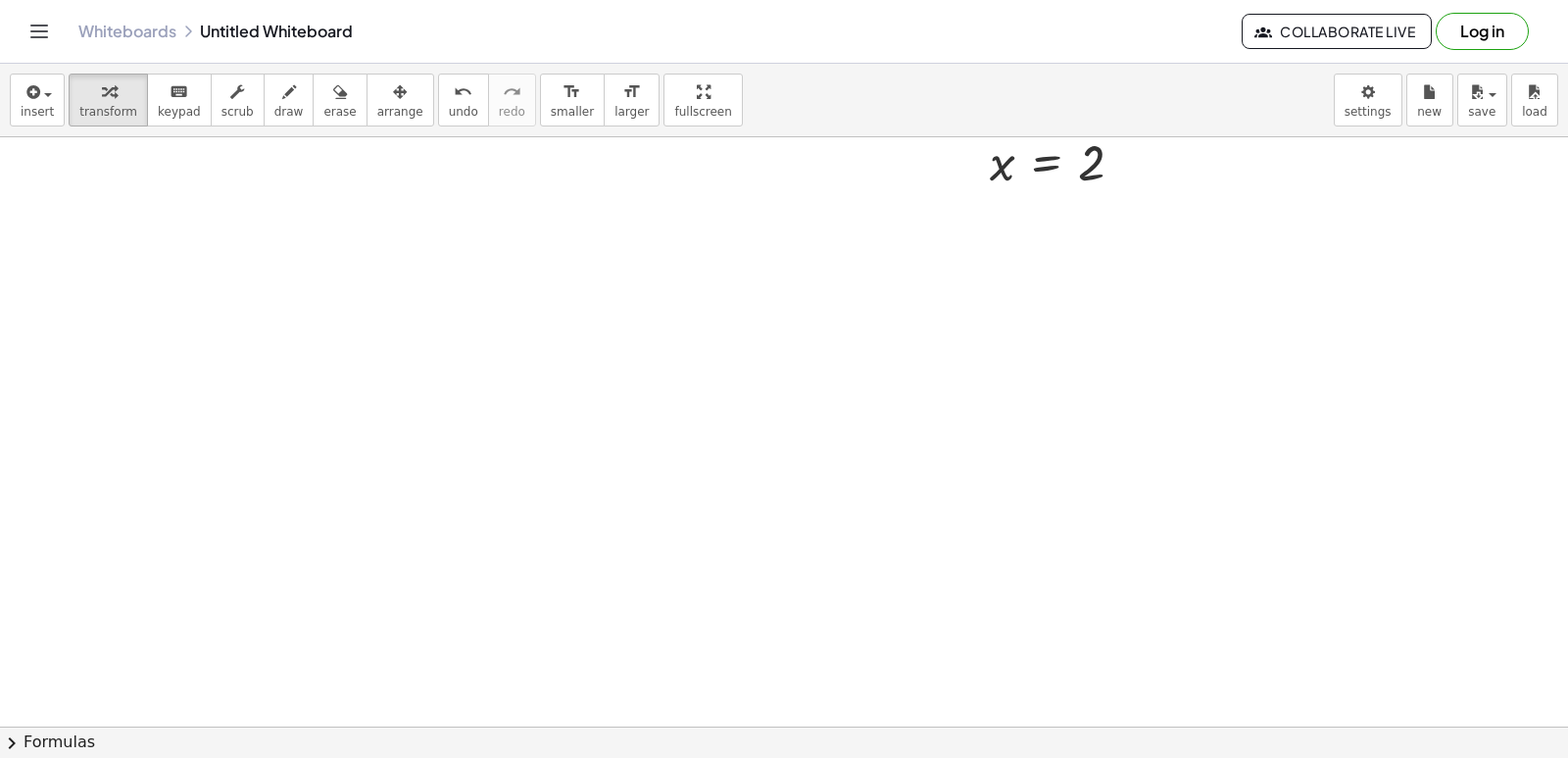
scroll to position [710, 0]
click at [917, 438] on div at bounding box center [784, 79] width 1568 height 1306
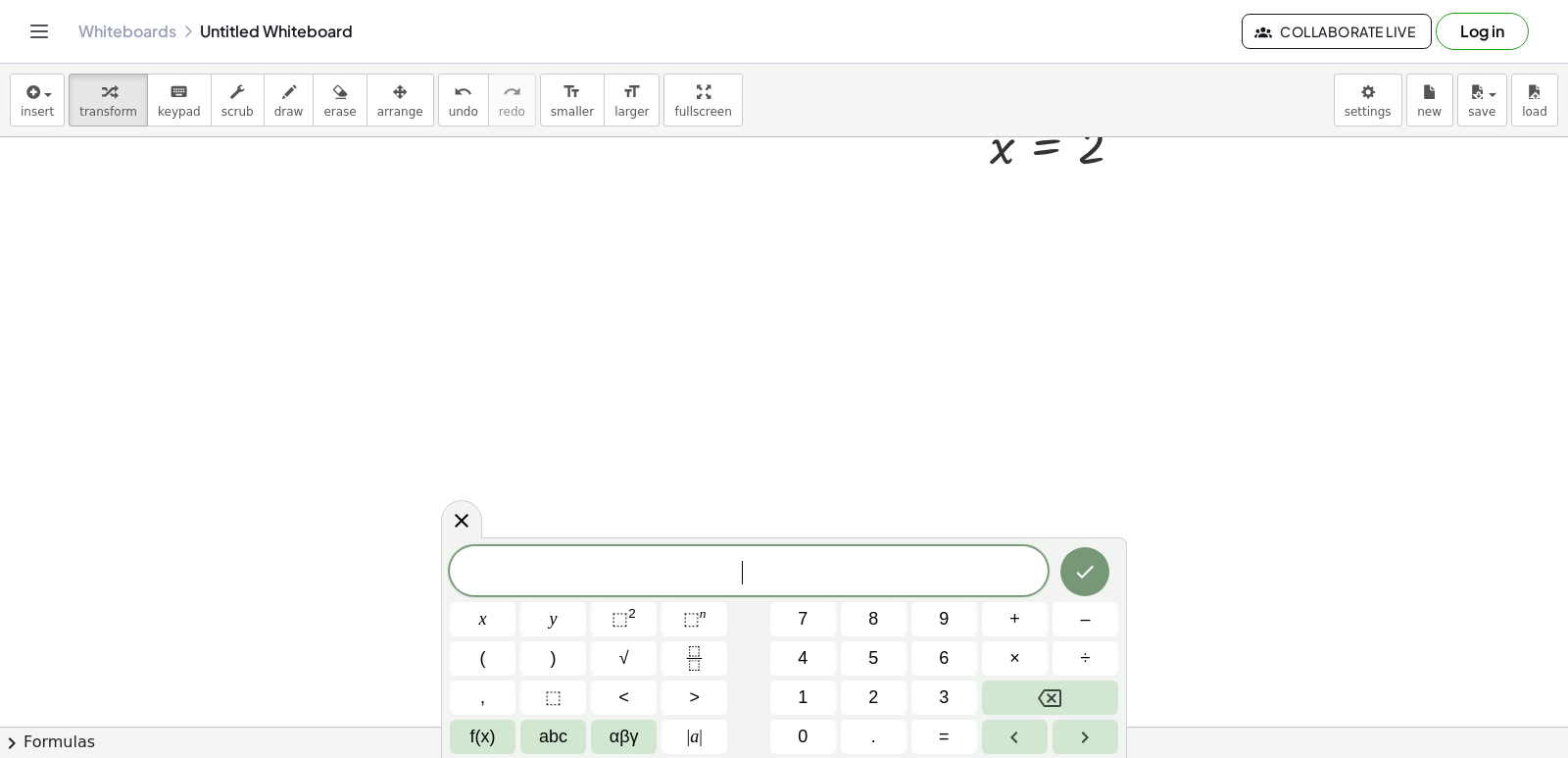
click at [917, 438] on div at bounding box center [784, 79] width 1568 height 1306
click at [792, 691] on button "1" at bounding box center [803, 698] width 65 height 35
click at [560, 615] on button "y" at bounding box center [553, 619] width 65 height 35
click at [1074, 608] on button "–" at bounding box center [1086, 619] width 65 height 35
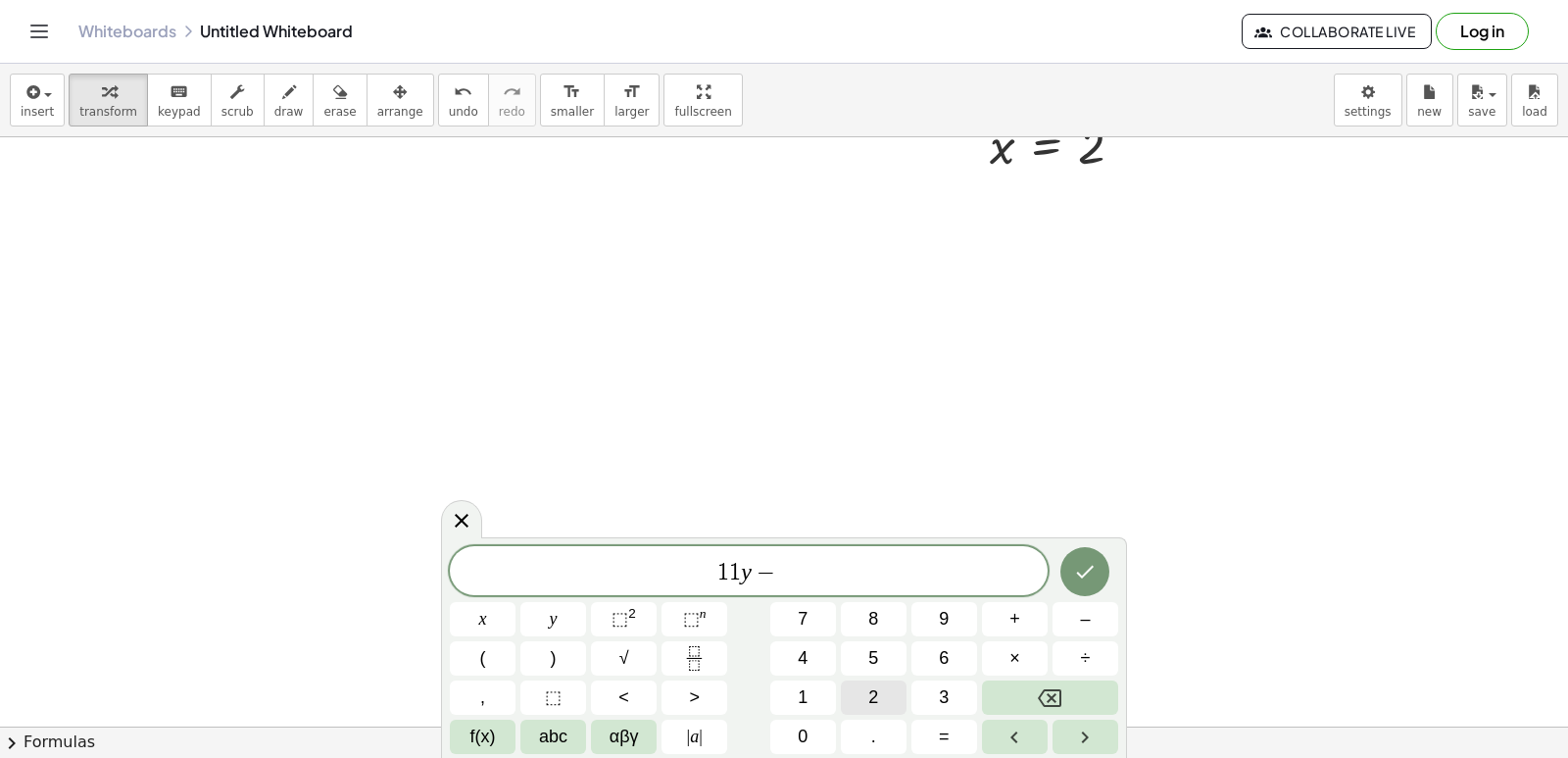
click at [860, 701] on button "2" at bounding box center [874, 698] width 65 height 35
click at [875, 659] on span "5" at bounding box center [874, 658] width 10 height 27
click at [949, 731] on span "=" at bounding box center [944, 736] width 11 height 27
click at [875, 610] on span "8" at bounding box center [874, 619] width 10 height 27
click at [1091, 562] on icon "Done" at bounding box center [1086, 572] width 24 height 24
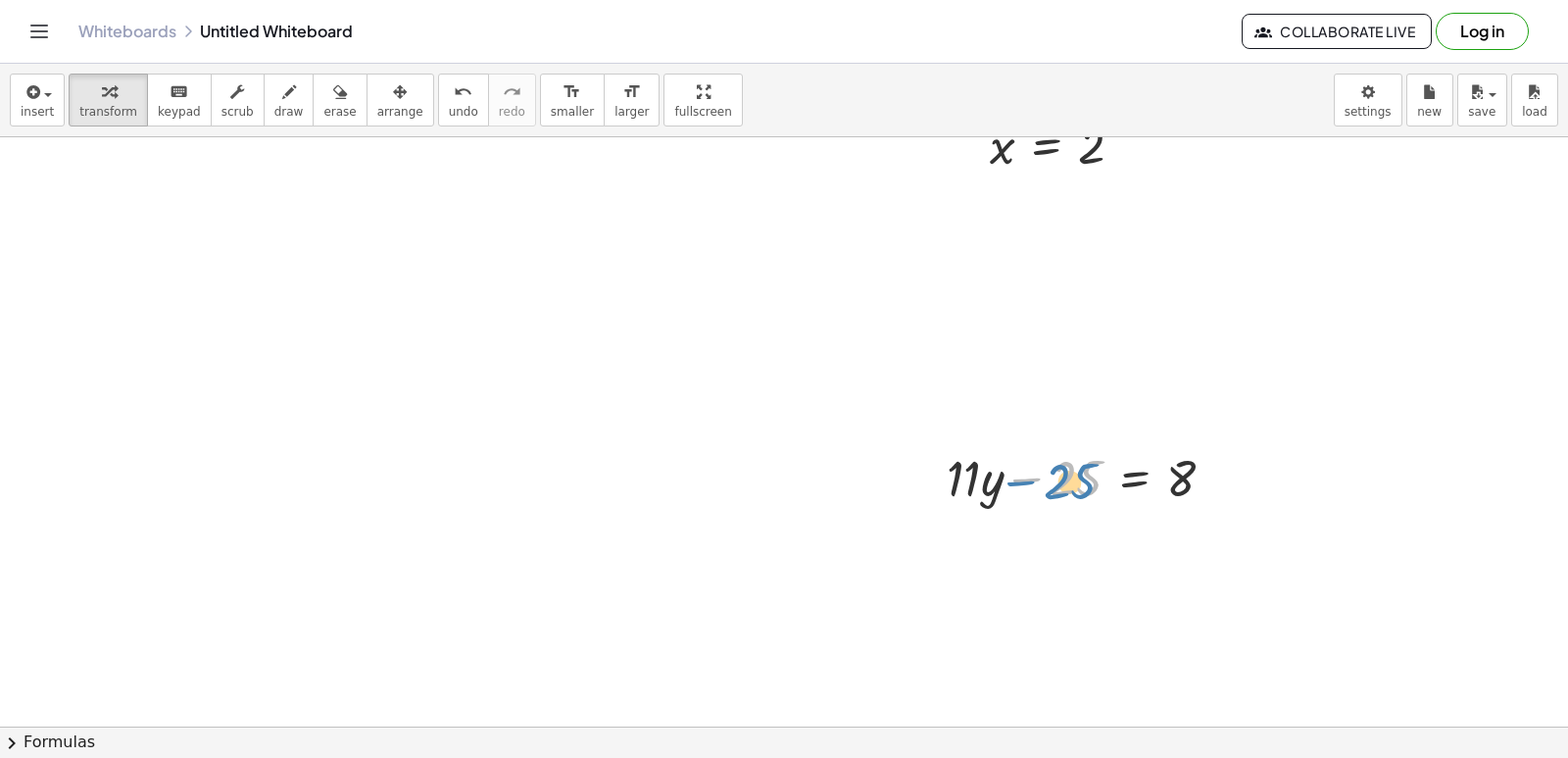
click at [1070, 497] on div at bounding box center [1089, 476] width 303 height 66
drag, startPoint x: 1044, startPoint y: 474, endPoint x: 1272, endPoint y: 497, distance: 229.2
drag, startPoint x: 1063, startPoint y: 478, endPoint x: 1269, endPoint y: 505, distance: 207.8
click at [1269, 505] on div "+ · 7 · x + 5 = 19 · 7 · x = + 19 − 5 · 7 · x = 14 x = · 14 · 7 x = 2 − 25 + · …" at bounding box center [784, 79] width 1568 height 1306
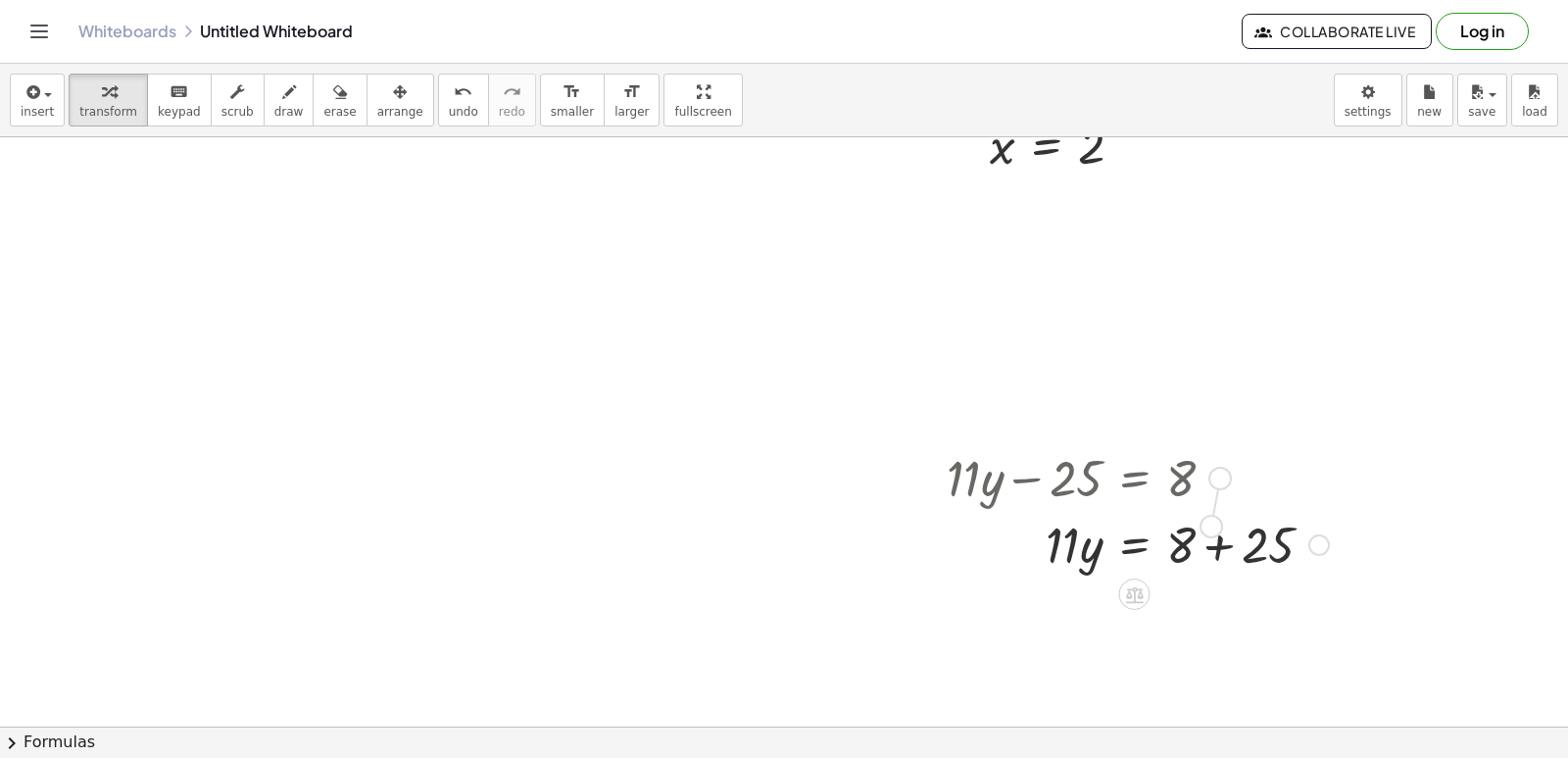
drag, startPoint x: 1219, startPoint y: 477, endPoint x: 1206, endPoint y: 534, distance: 58.5
click at [1134, 479] on div "+ · 11 · y − 25 = 8 · 11 · y 25 = 8 + +" at bounding box center [1134, 479] width 0 height 0
click at [1227, 544] on div at bounding box center [1138, 543] width 402 height 66
drag, startPoint x: 1070, startPoint y: 612, endPoint x: 1202, endPoint y: 664, distance: 141.9
click at [1182, 610] on div at bounding box center [1138, 609] width 402 height 98
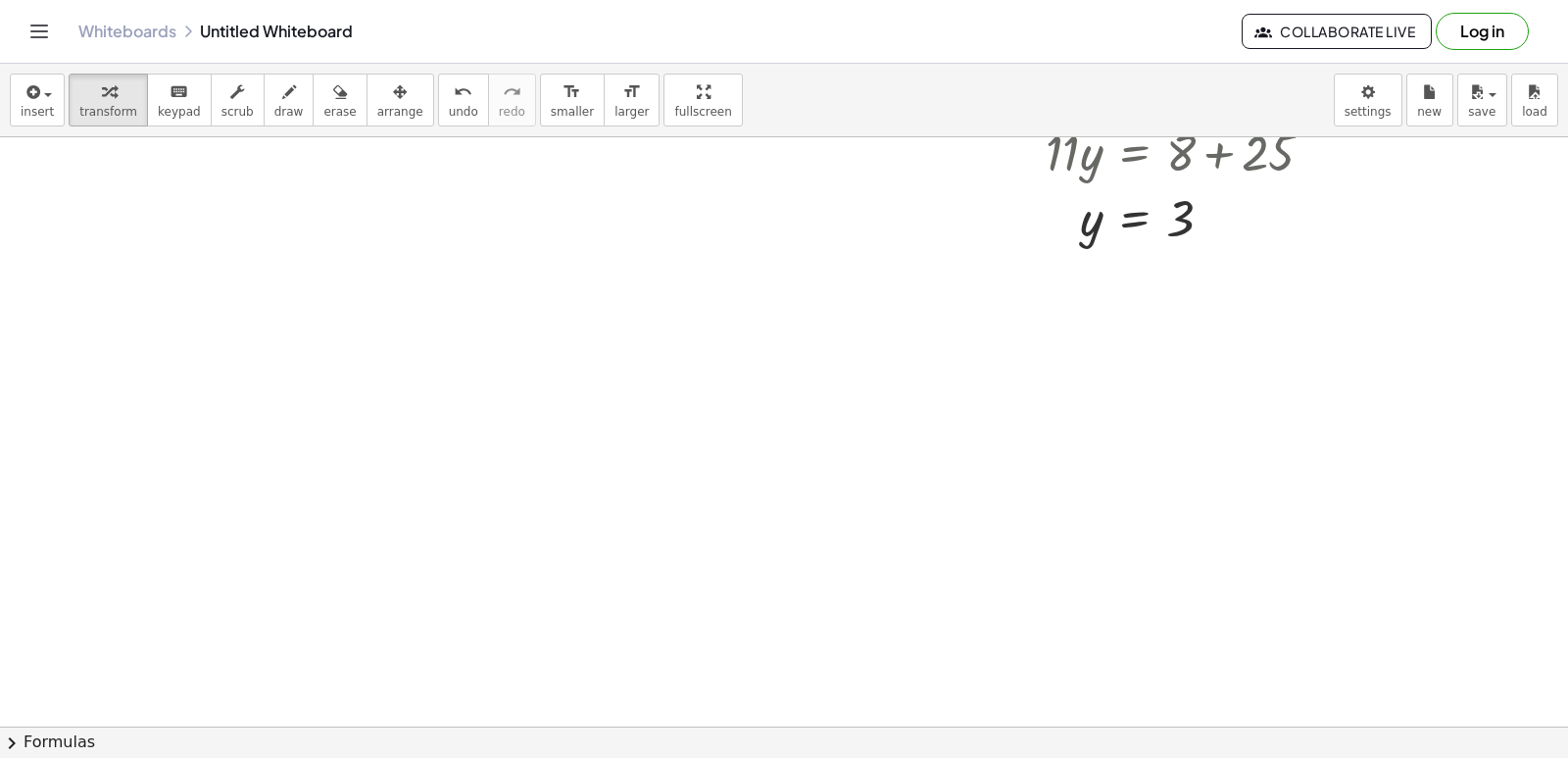
scroll to position [1178, 0]
click at [869, 533] on div at bounding box center [784, 137] width 1568 height 2357
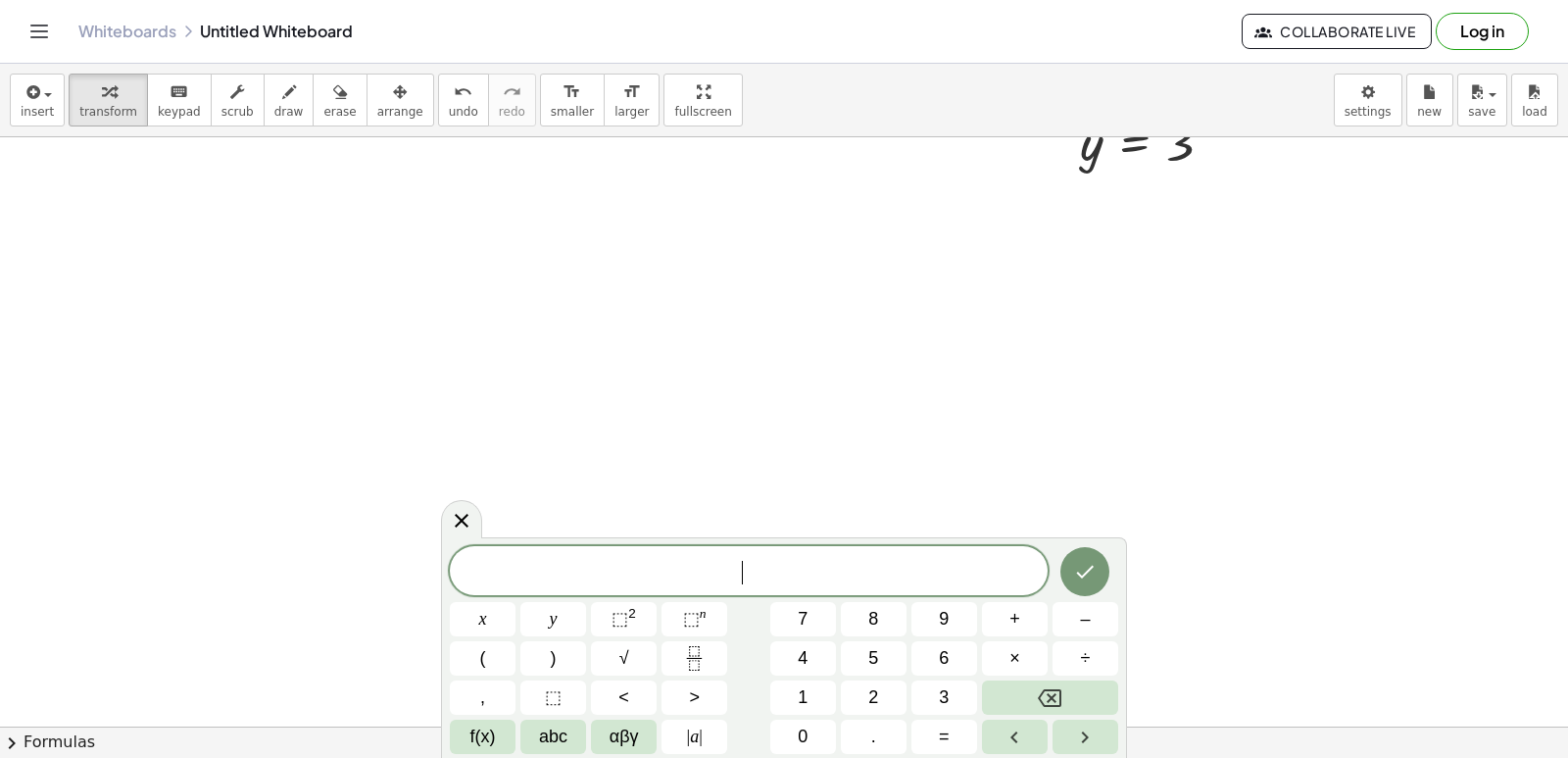
click at [869, 533] on div at bounding box center [784, 137] width 1568 height 2357
click at [830, 614] on button "7" at bounding box center [803, 619] width 65 height 35
click at [508, 619] on button "x" at bounding box center [482, 619] width 65 height 35
click at [1035, 618] on button "+" at bounding box center [1015, 619] width 65 height 35
click at [883, 694] on button "2" at bounding box center [874, 698] width 65 height 35
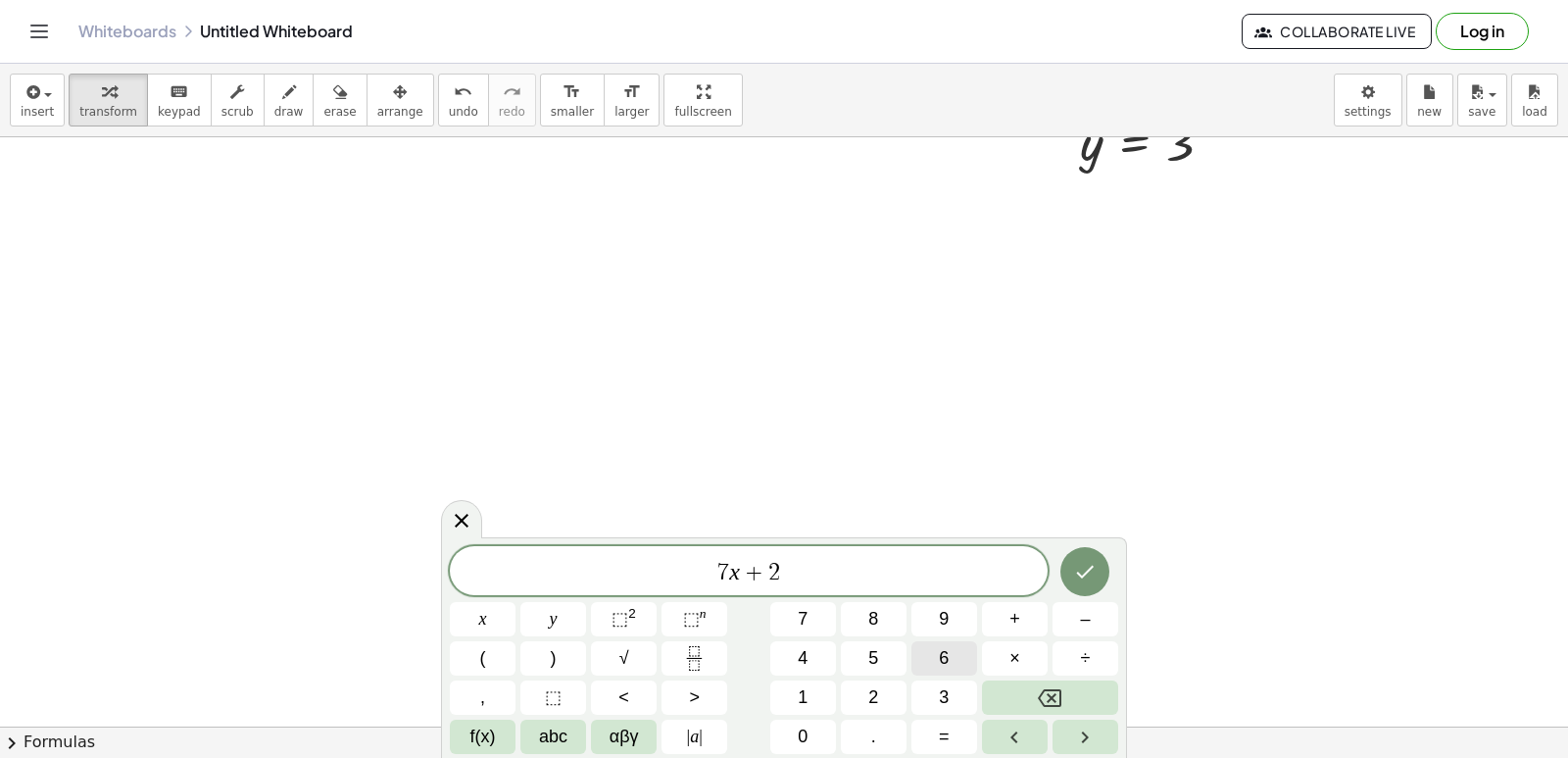
click at [940, 655] on span "6" at bounding box center [944, 658] width 10 height 27
click at [954, 741] on button "=" at bounding box center [944, 736] width 65 height 35
click at [1092, 611] on button "–" at bounding box center [1086, 619] width 65 height 35
click at [798, 690] on span "1" at bounding box center [803, 698] width 10 height 27
click at [946, 641] on button "6" at bounding box center [944, 658] width 65 height 35
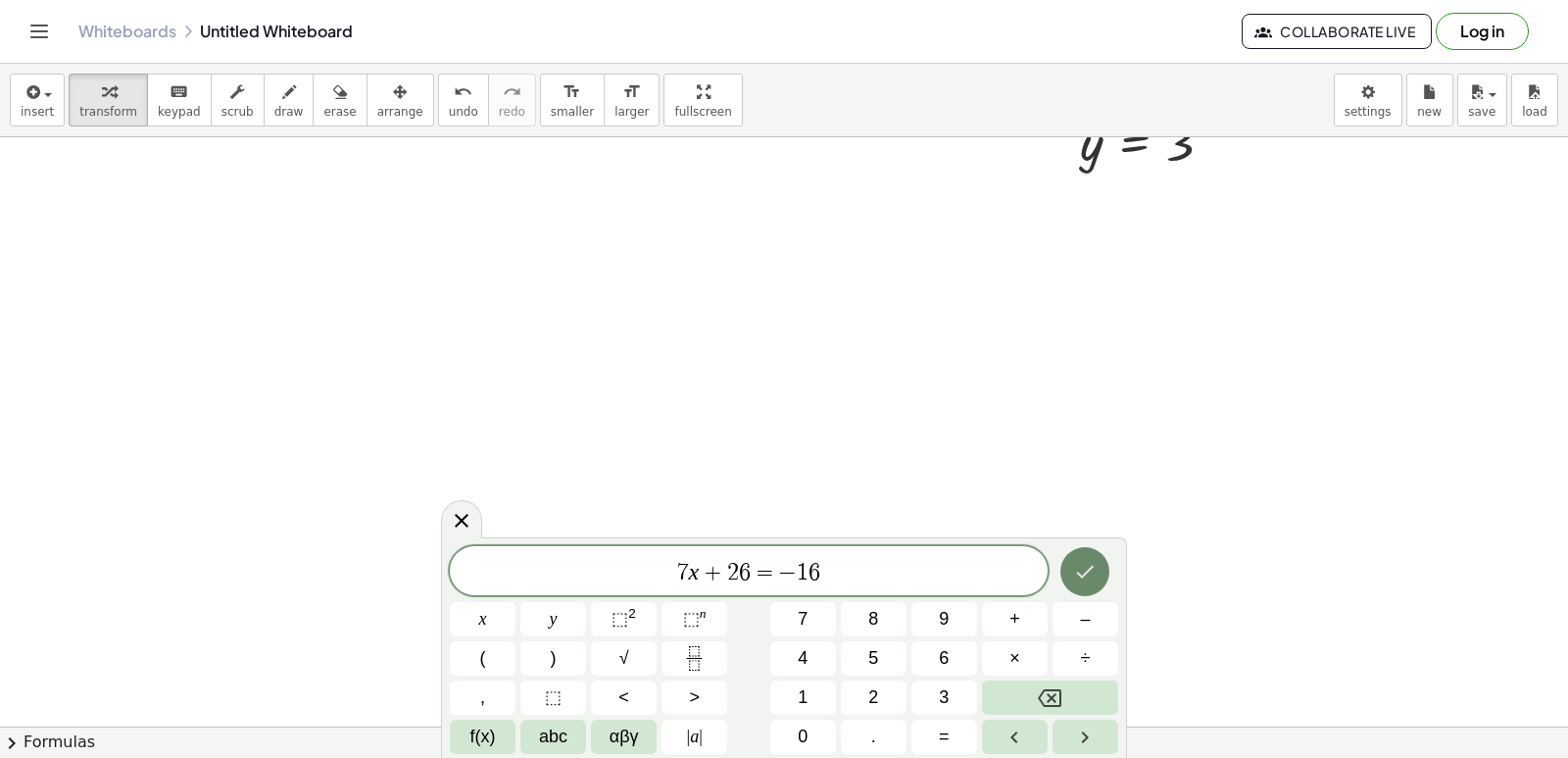
click at [1091, 555] on button "Done" at bounding box center [1085, 571] width 49 height 49
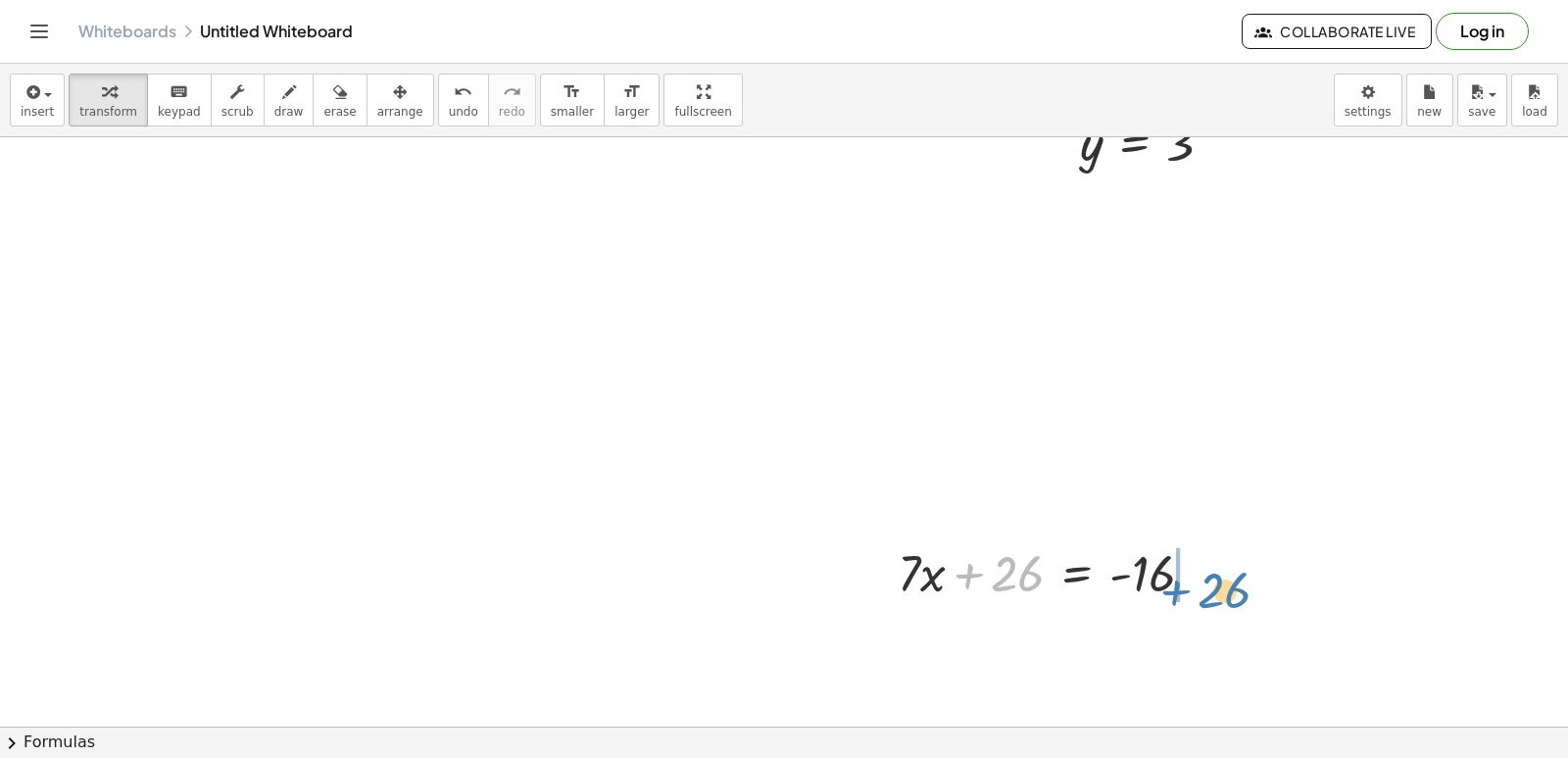
drag, startPoint x: 994, startPoint y: 571, endPoint x: 1216, endPoint y: 567, distance: 222.0
click at [1216, 567] on div at bounding box center [1054, 571] width 332 height 66
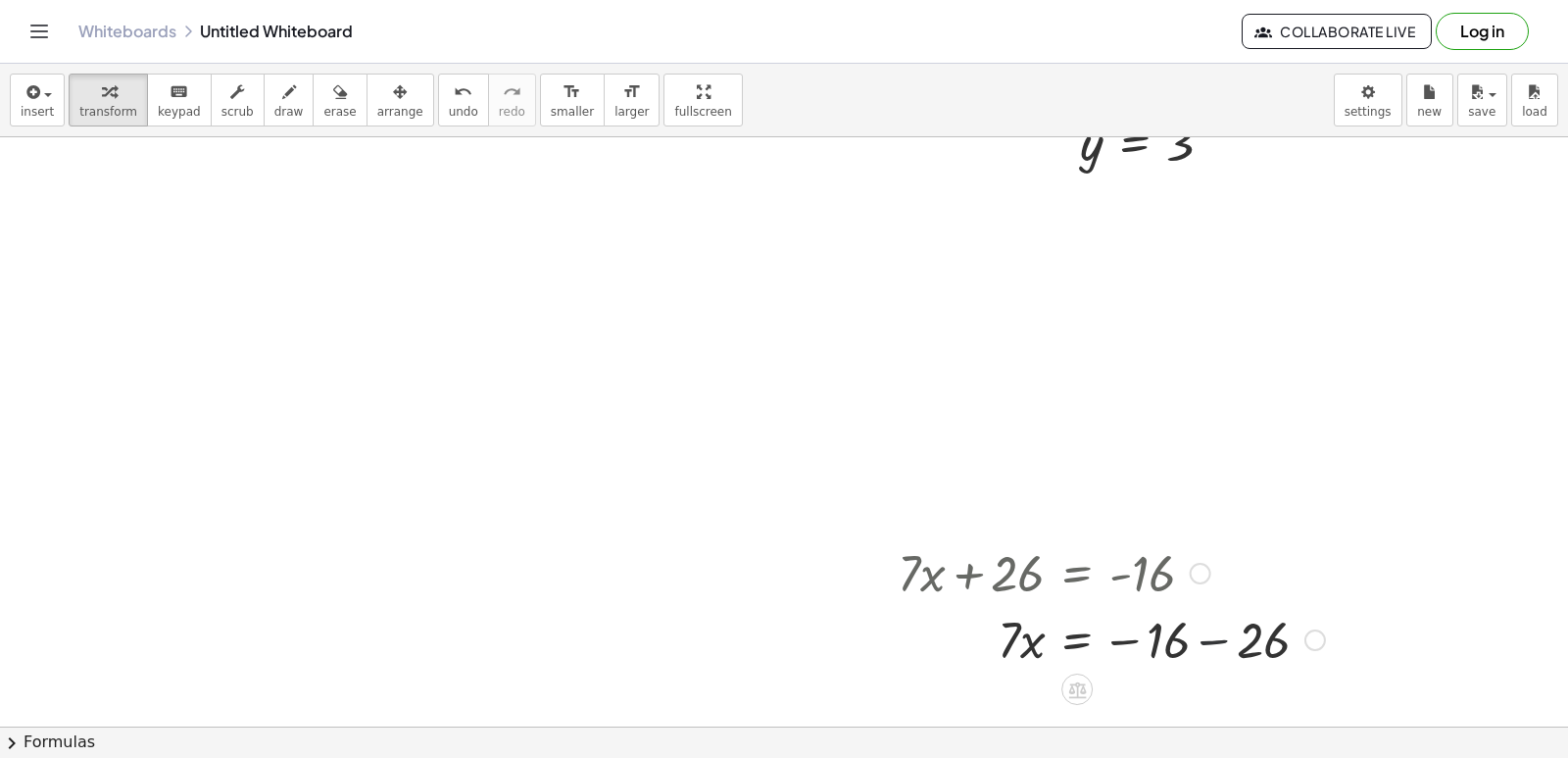
click at [1213, 644] on div at bounding box center [1111, 638] width 447 height 66
drag, startPoint x: 1004, startPoint y: 642, endPoint x: 1161, endPoint y: 689, distance: 163.9
click at [1172, 638] on div at bounding box center [1060, 638] width 344 height 98
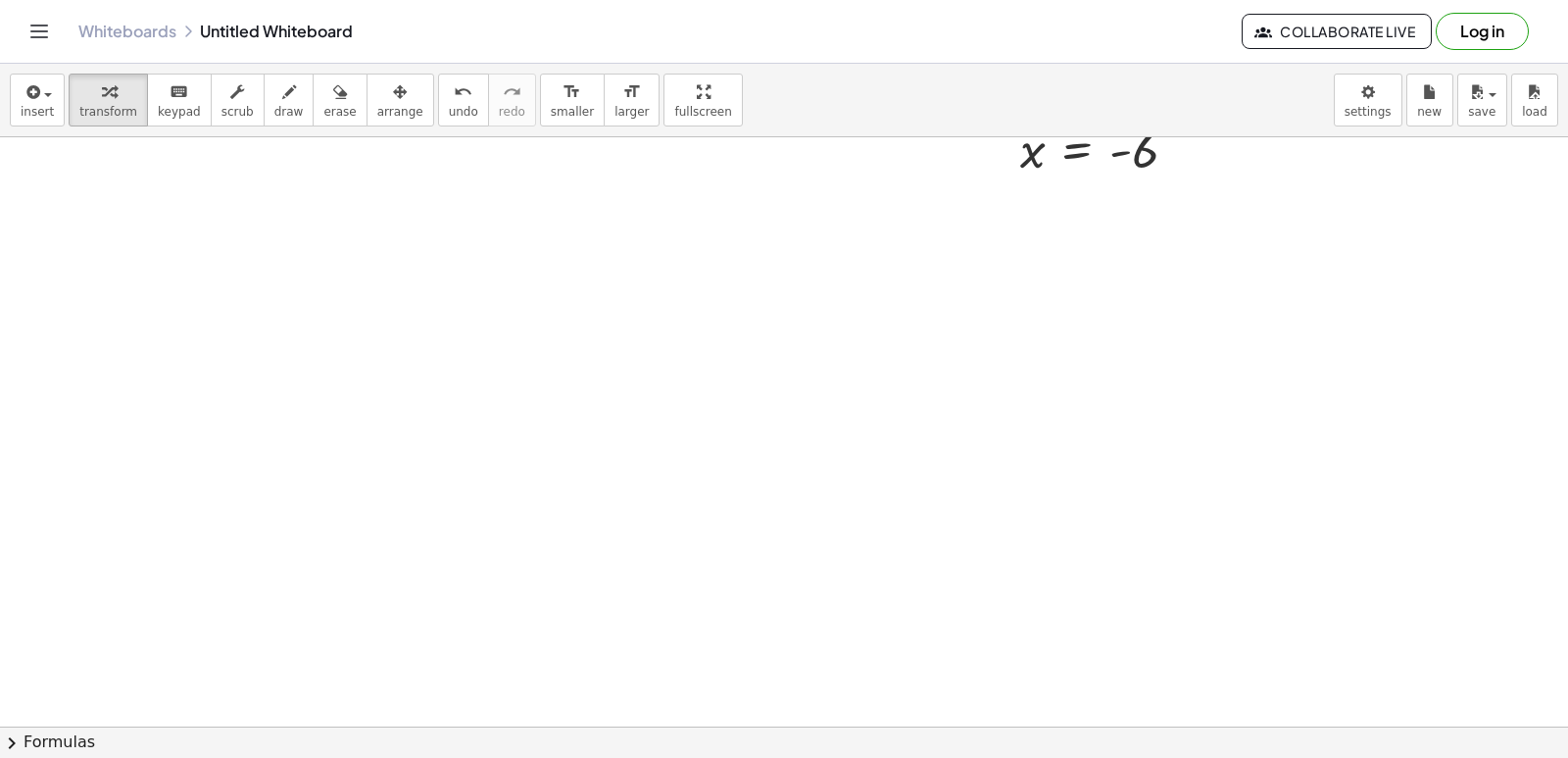
scroll to position [1676, 0]
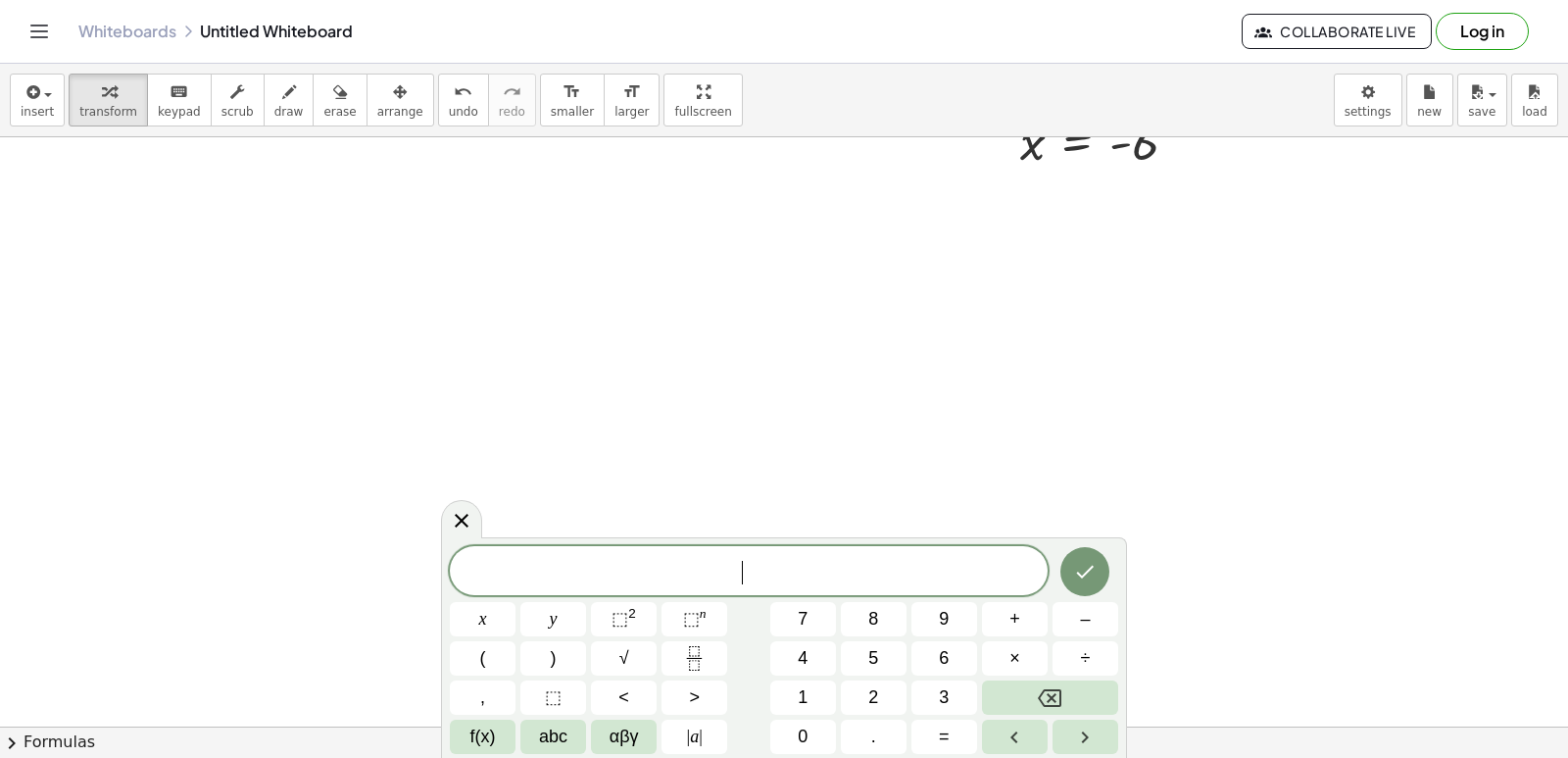
click at [797, 702] on button "1" at bounding box center [803, 698] width 65 height 35
click at [802, 655] on span "4" at bounding box center [803, 658] width 10 height 27
click at [546, 607] on button "y" at bounding box center [553, 619] width 65 height 35
click at [1075, 629] on button "–" at bounding box center [1086, 619] width 65 height 35
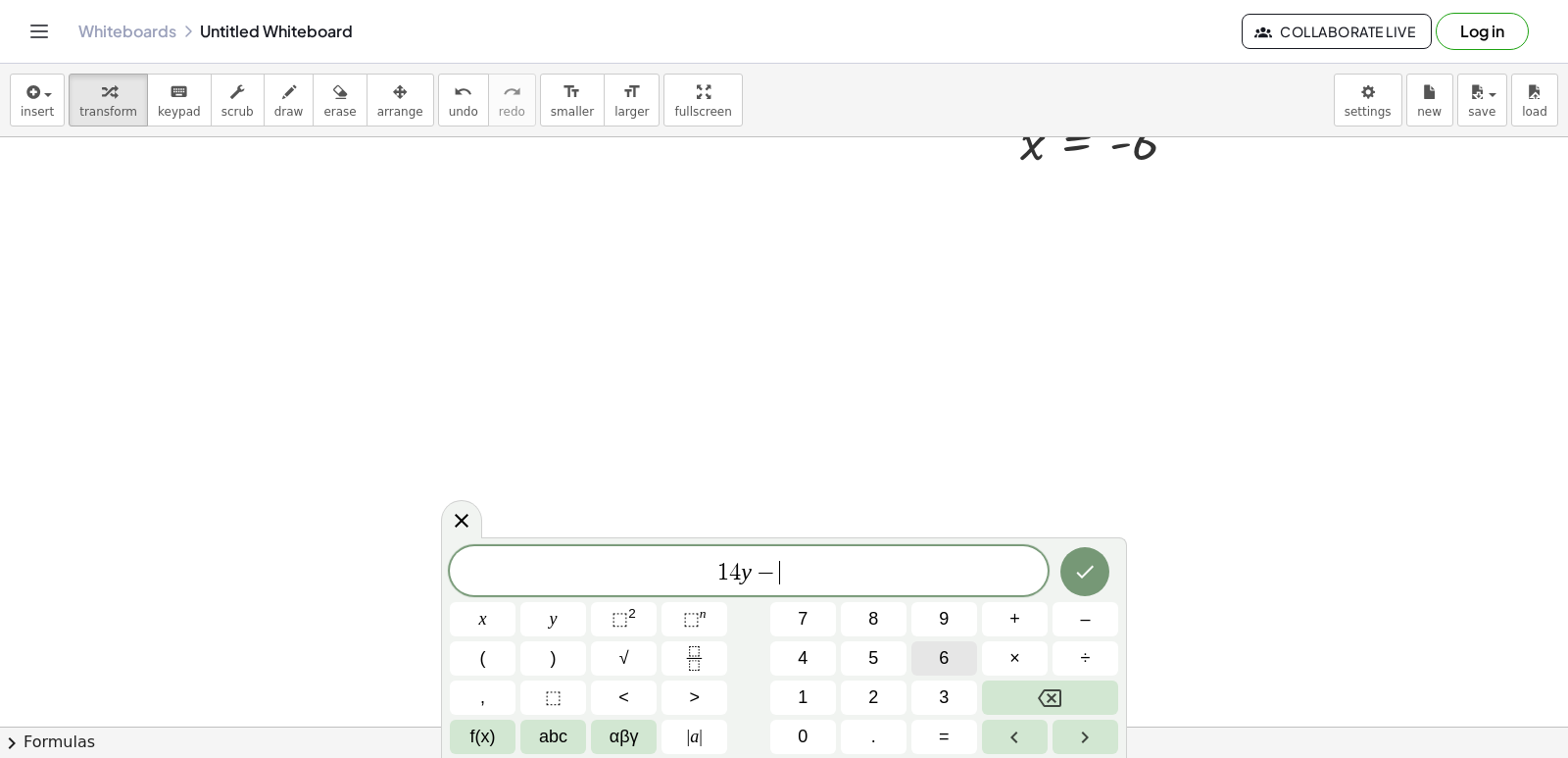
click at [941, 677] on div "1 4 y − ​ x y ⬚ 2 ⬚ n 7 8 9 + – ( ) √ 4 5 6 × ÷ , ⬚ < > 1 2 3 f(x) abc αβγ | a …" at bounding box center [784, 650] width 669 height 208
click at [959, 704] on button "3" at bounding box center [944, 698] width 65 height 35
click at [806, 737] on span "0" at bounding box center [803, 736] width 10 height 27
click at [949, 742] on span "=" at bounding box center [944, 736] width 11 height 27
click at [872, 693] on span "2" at bounding box center [874, 698] width 10 height 27
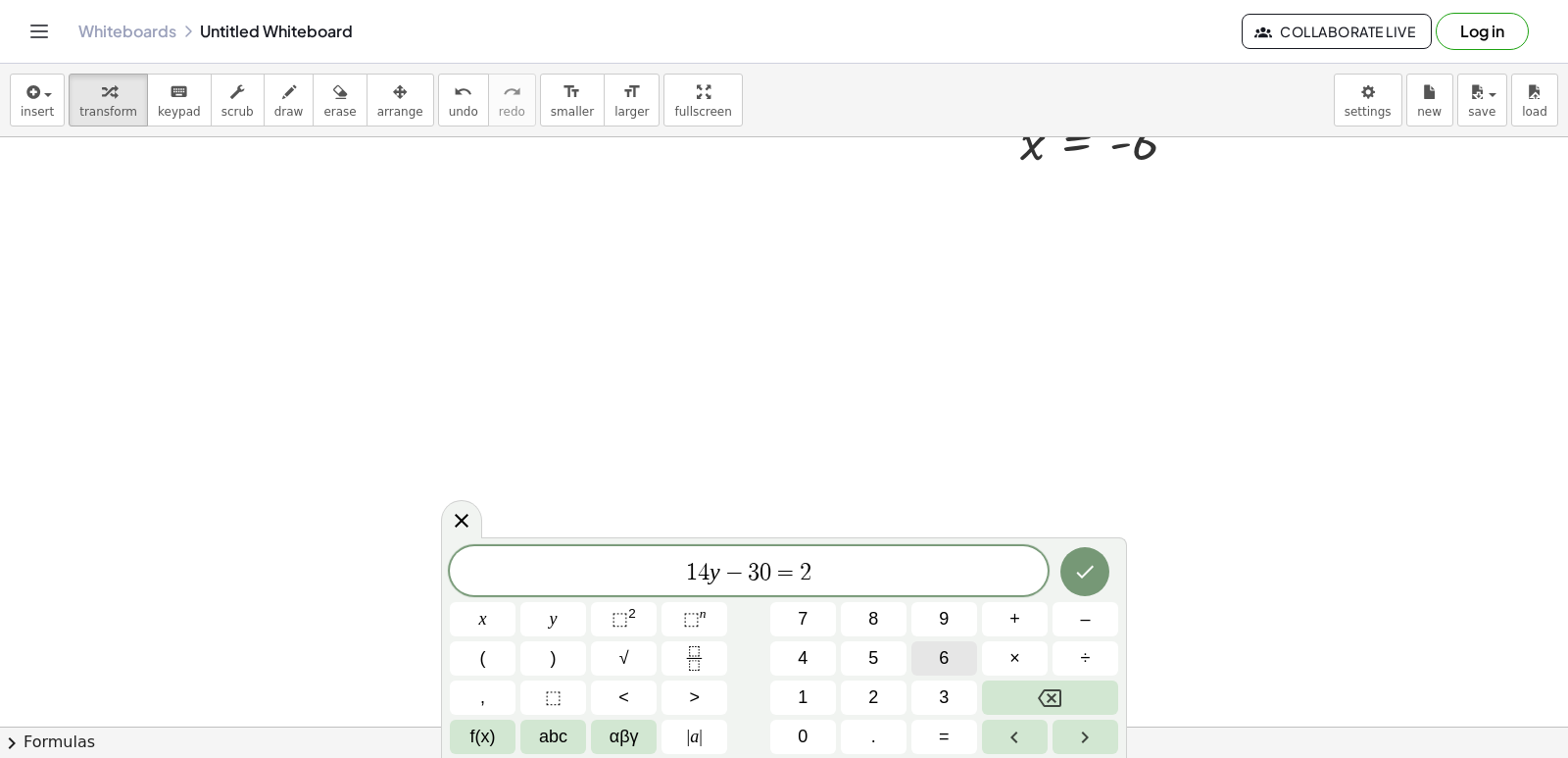
click at [948, 656] on span "6" at bounding box center [944, 658] width 10 height 27
click at [1106, 549] on div at bounding box center [1086, 571] width 65 height 51
click at [1096, 564] on icon "Done" at bounding box center [1086, 572] width 24 height 24
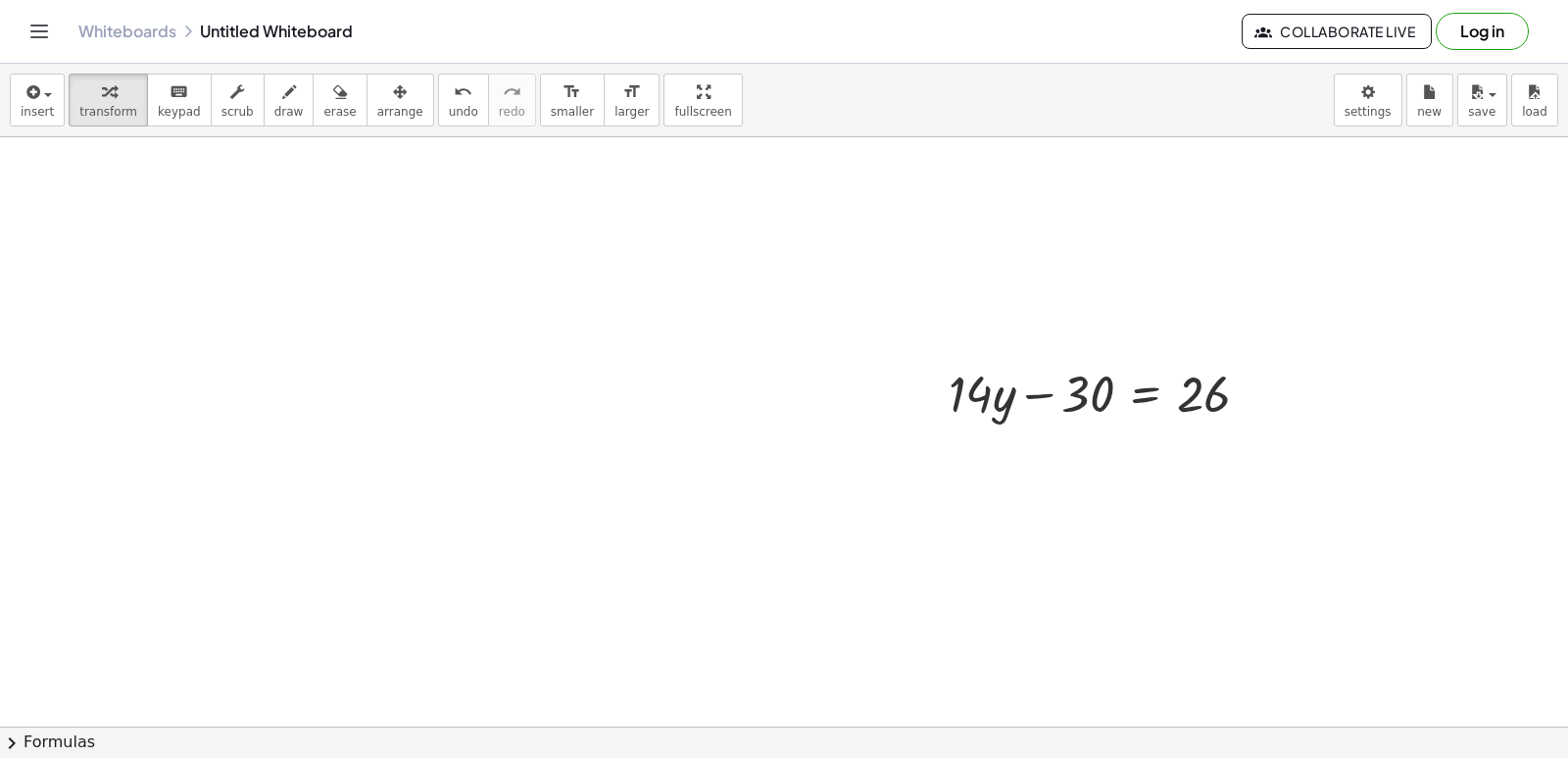
scroll to position [1866, 0]
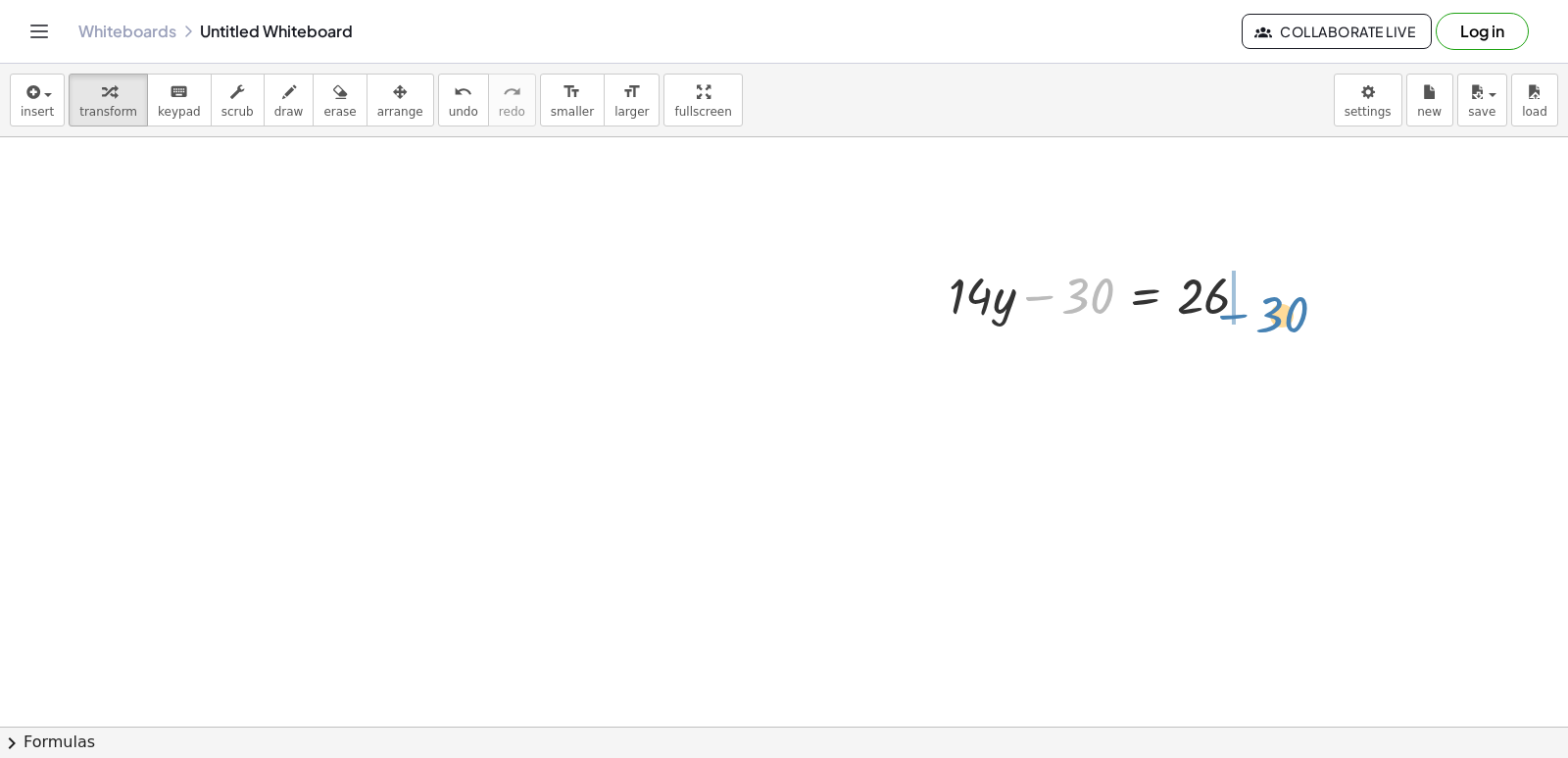
drag, startPoint x: 1067, startPoint y: 304, endPoint x: 1278, endPoint y: 308, distance: 211.0
click at [1268, 318] on div at bounding box center [1107, 293] width 337 height 66
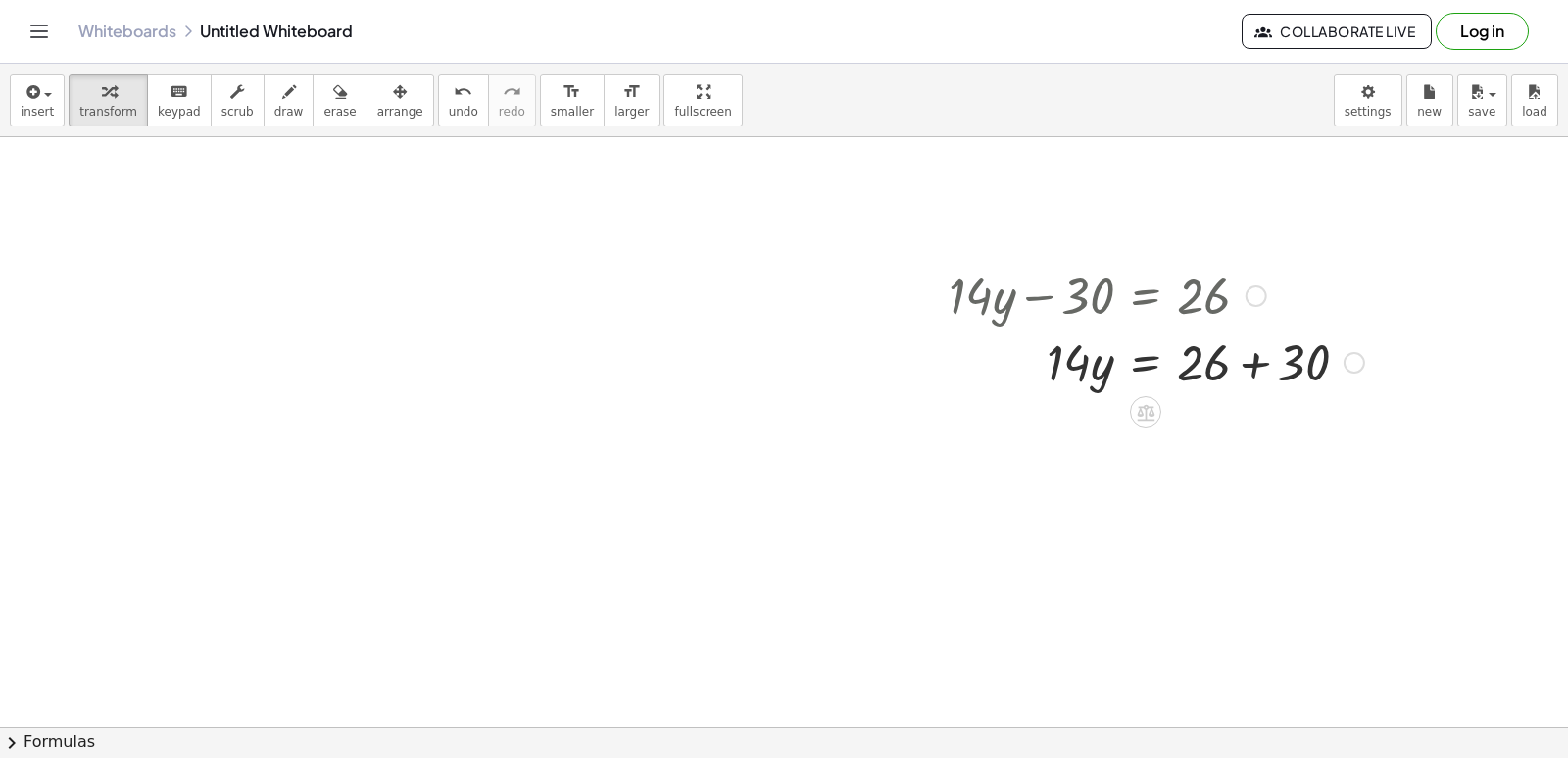
click at [1256, 362] on div at bounding box center [1156, 361] width 435 height 66
drag, startPoint x: 1063, startPoint y: 428, endPoint x: 1211, endPoint y: 484, distance: 158.2
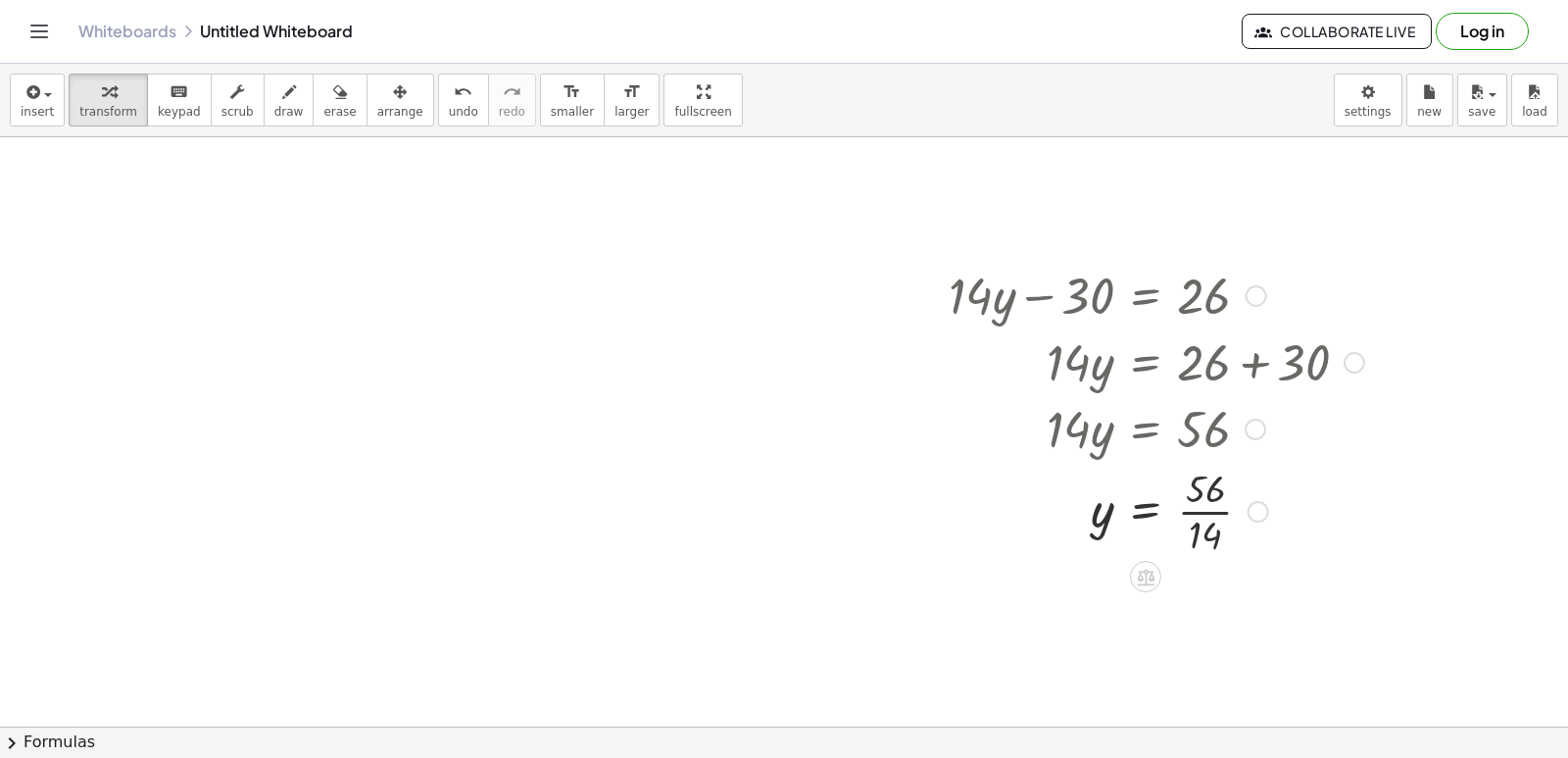
click at [1201, 514] on div at bounding box center [1156, 509] width 435 height 98
click at [0, 0] on div at bounding box center [0, 0] width 0 height 0
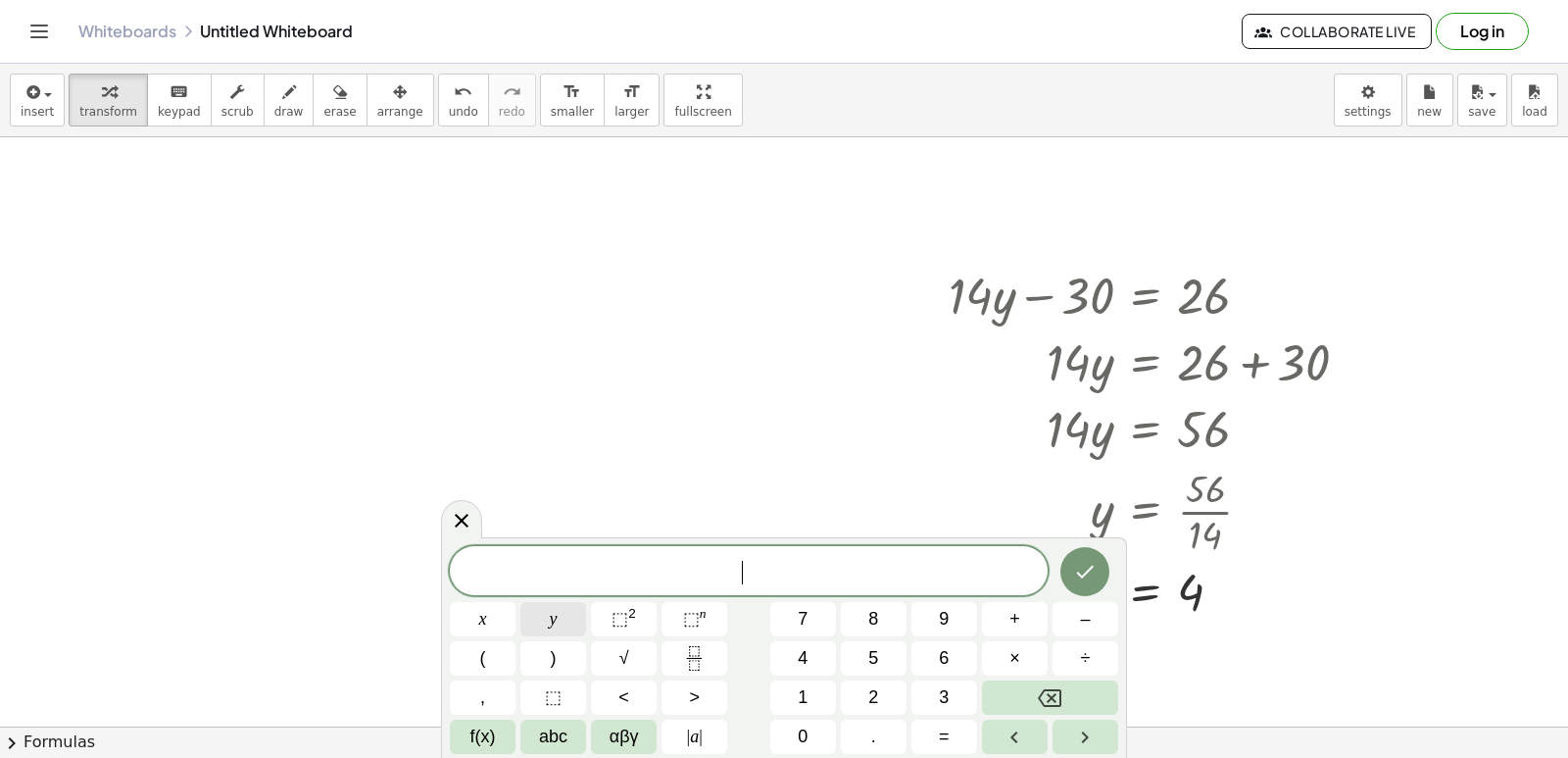
click at [552, 609] on span "y" at bounding box center [554, 619] width 8 height 27
click at [1078, 619] on button "–" at bounding box center [1086, 619] width 65 height 35
click at [855, 652] on button "5" at bounding box center [874, 658] width 65 height 35
click at [480, 610] on span "x" at bounding box center [483, 619] width 8 height 27
click at [941, 727] on span "=" at bounding box center [944, 736] width 11 height 27
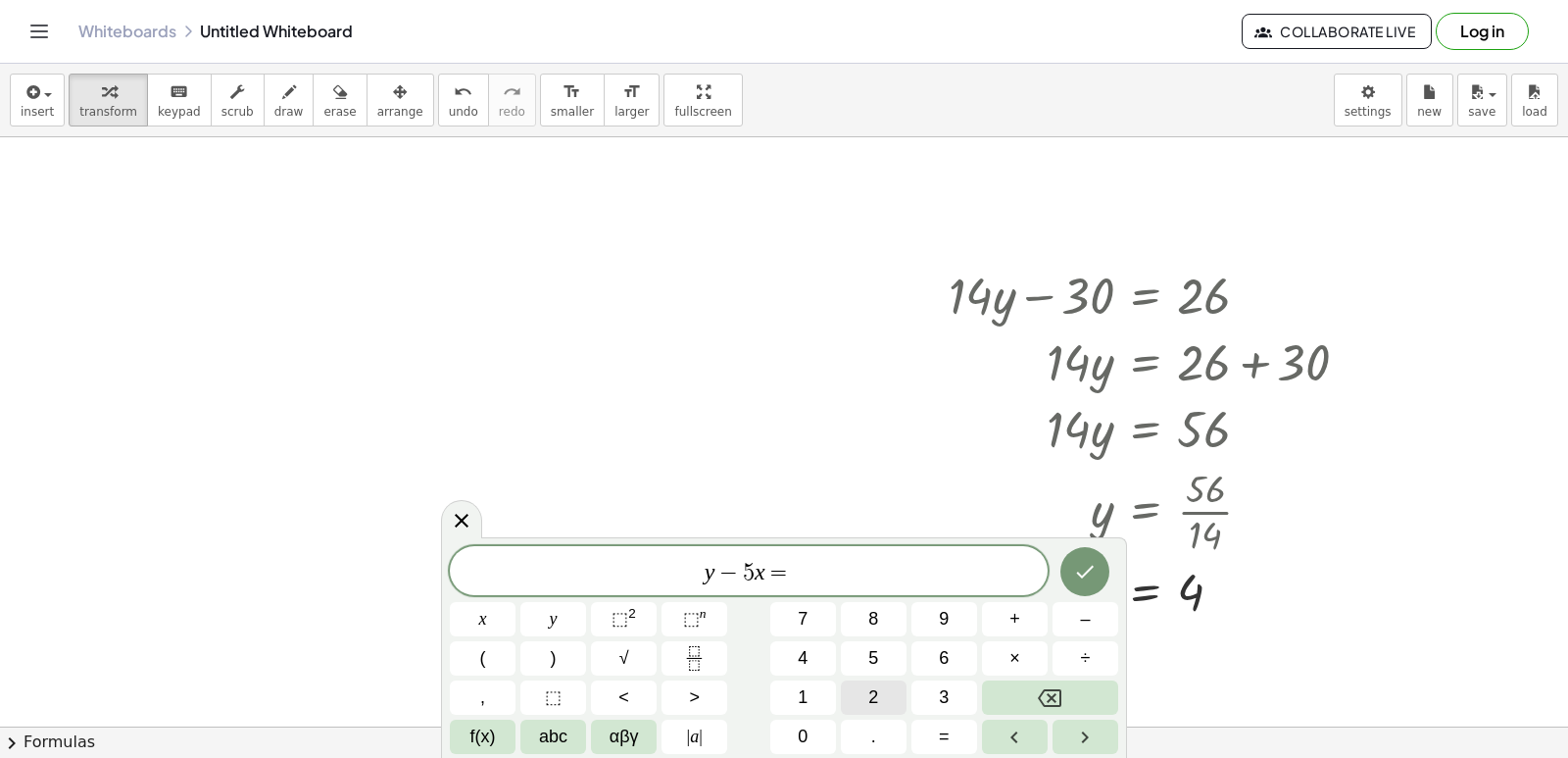
click at [868, 692] on button "2" at bounding box center [874, 698] width 65 height 35
click at [1084, 557] on button "Done" at bounding box center [1085, 571] width 49 height 49
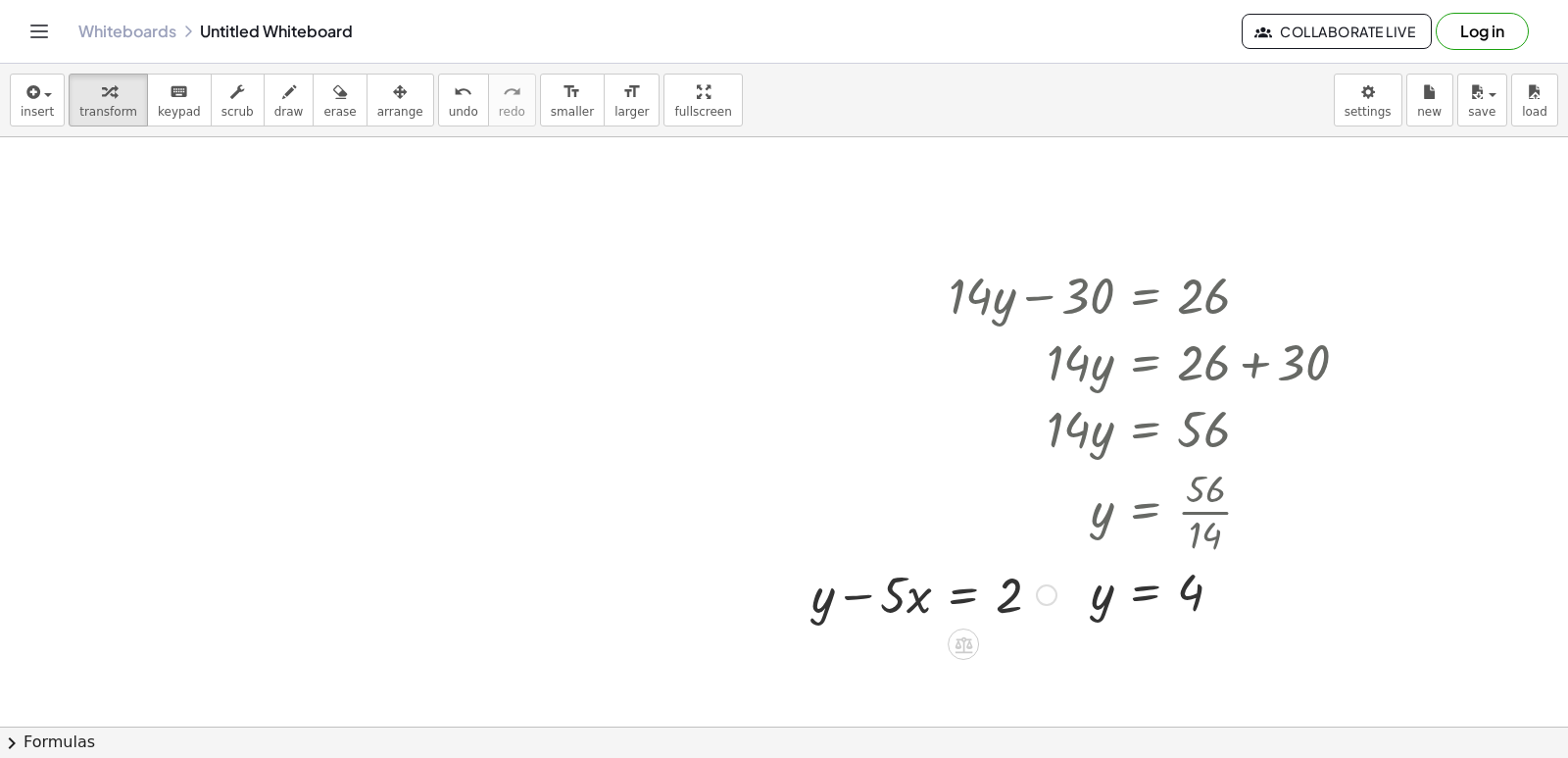
drag, startPoint x: 957, startPoint y: 643, endPoint x: 838, endPoint y: 612, distance: 123.0
drag, startPoint x: 1046, startPoint y: 589, endPoint x: 1016, endPoint y: 596, distance: 30.8
click at [964, 596] on div "+ y − · 5 · x = 2" at bounding box center [964, 596] width 0 height 0
drag, startPoint x: 901, startPoint y: 604, endPoint x: 928, endPoint y: 604, distance: 27.0
drag, startPoint x: 890, startPoint y: 602, endPoint x: 948, endPoint y: 604, distance: 58.0
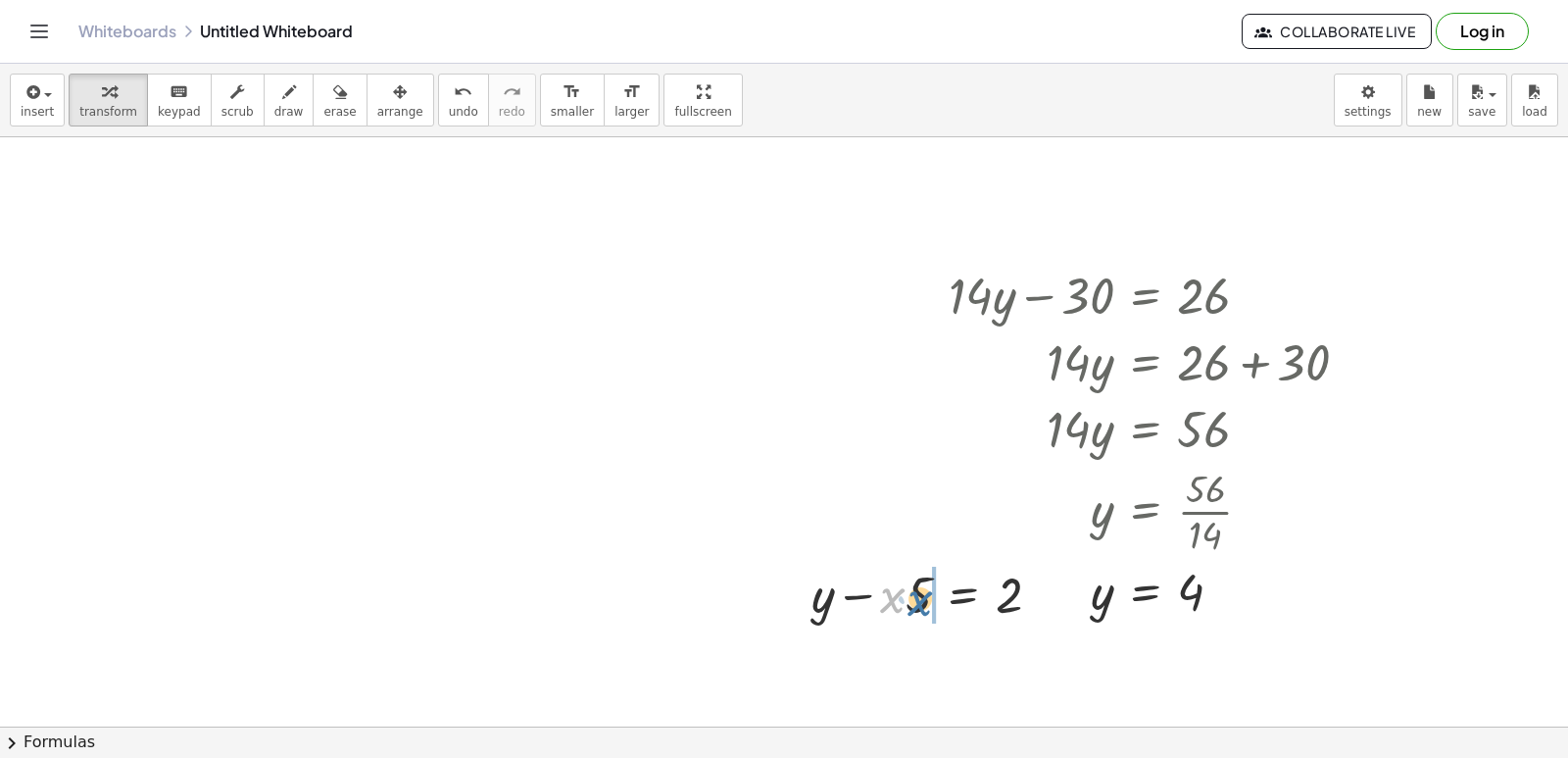
click at [948, 604] on div at bounding box center [933, 593] width 264 height 66
drag, startPoint x: 916, startPoint y: 595, endPoint x: 1069, endPoint y: 591, distance: 153.1
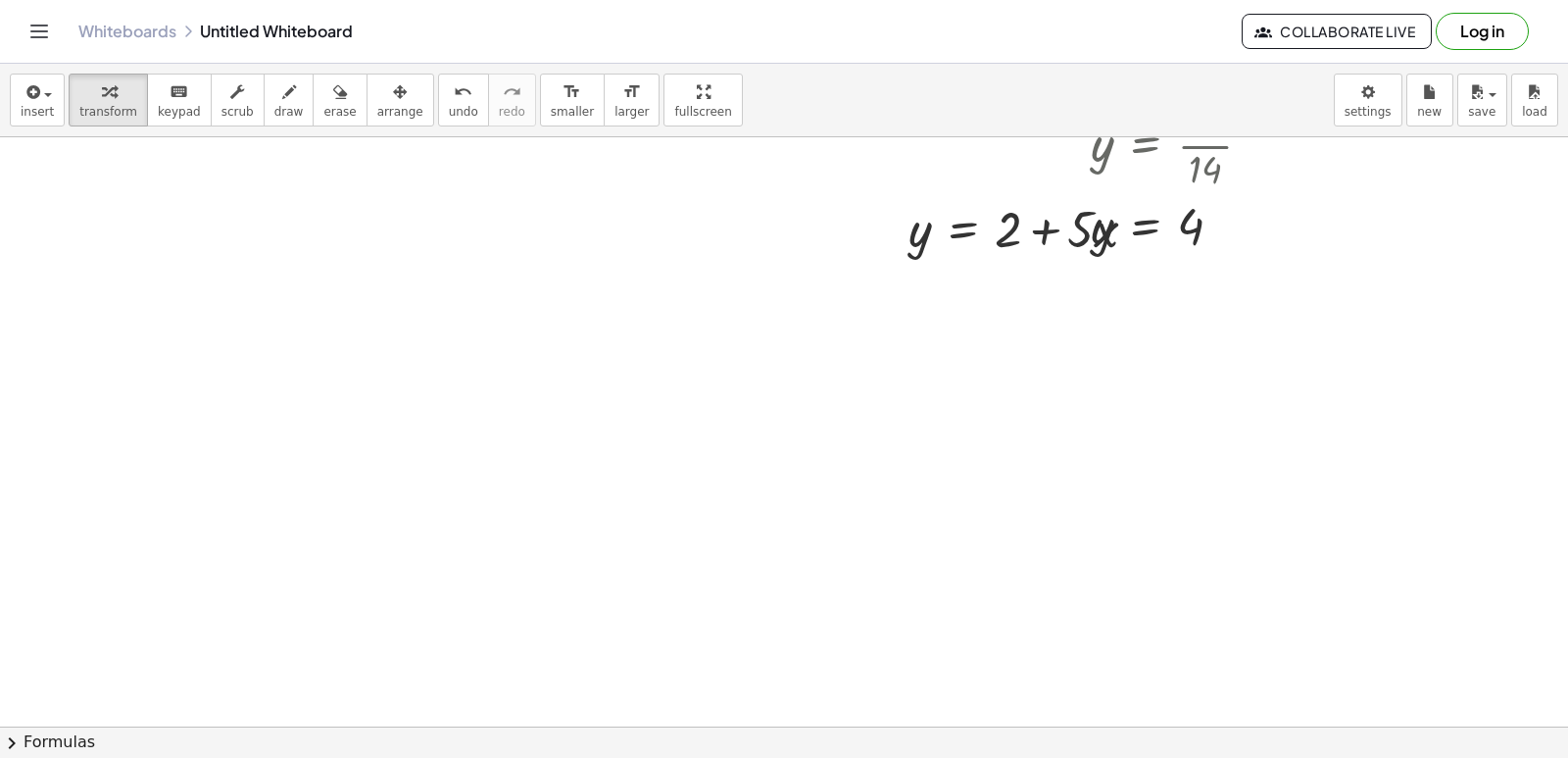
scroll to position [2258, 0]
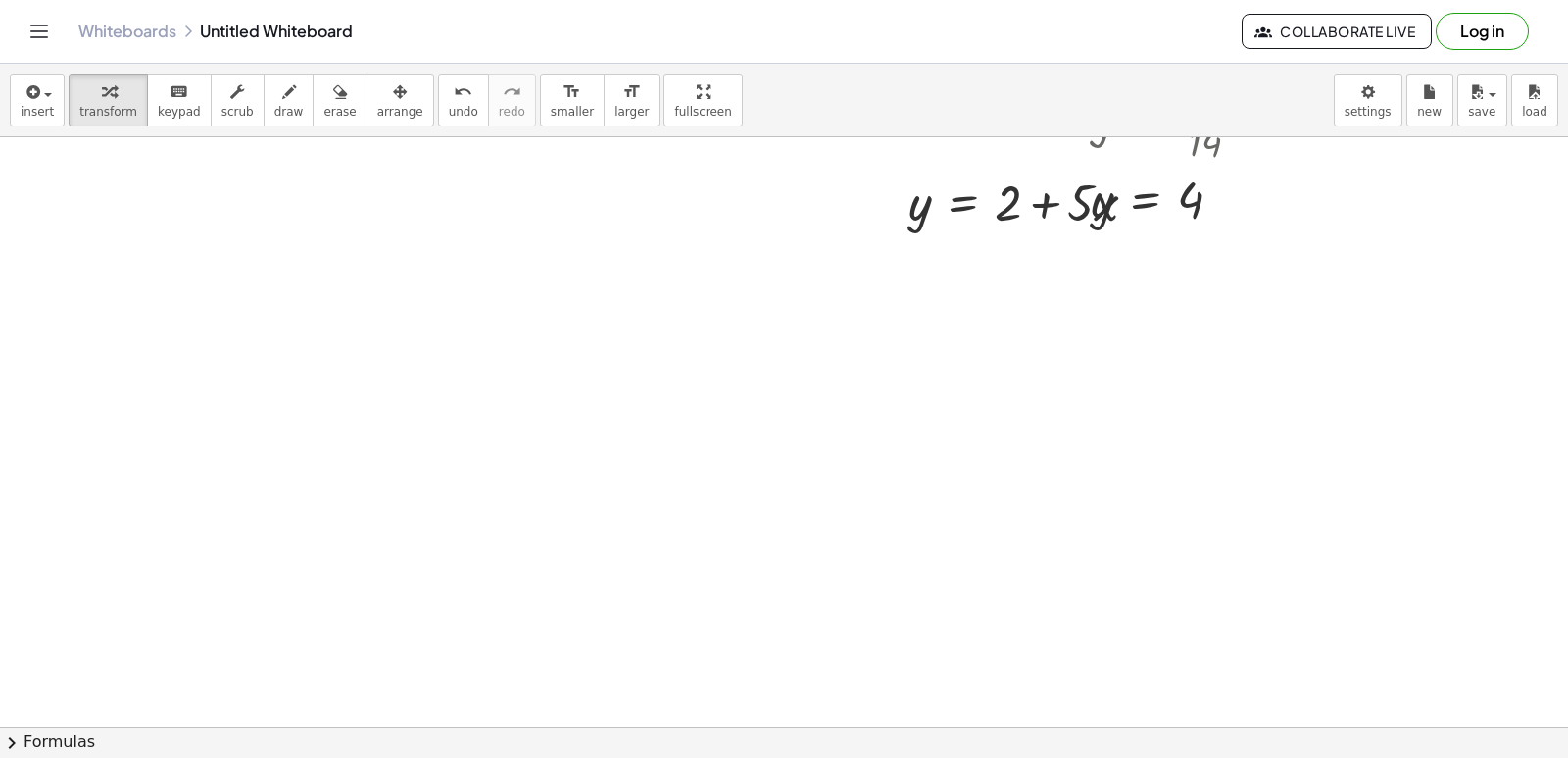
drag, startPoint x: 620, startPoint y: 543, endPoint x: 762, endPoint y: 575, distance: 145.6
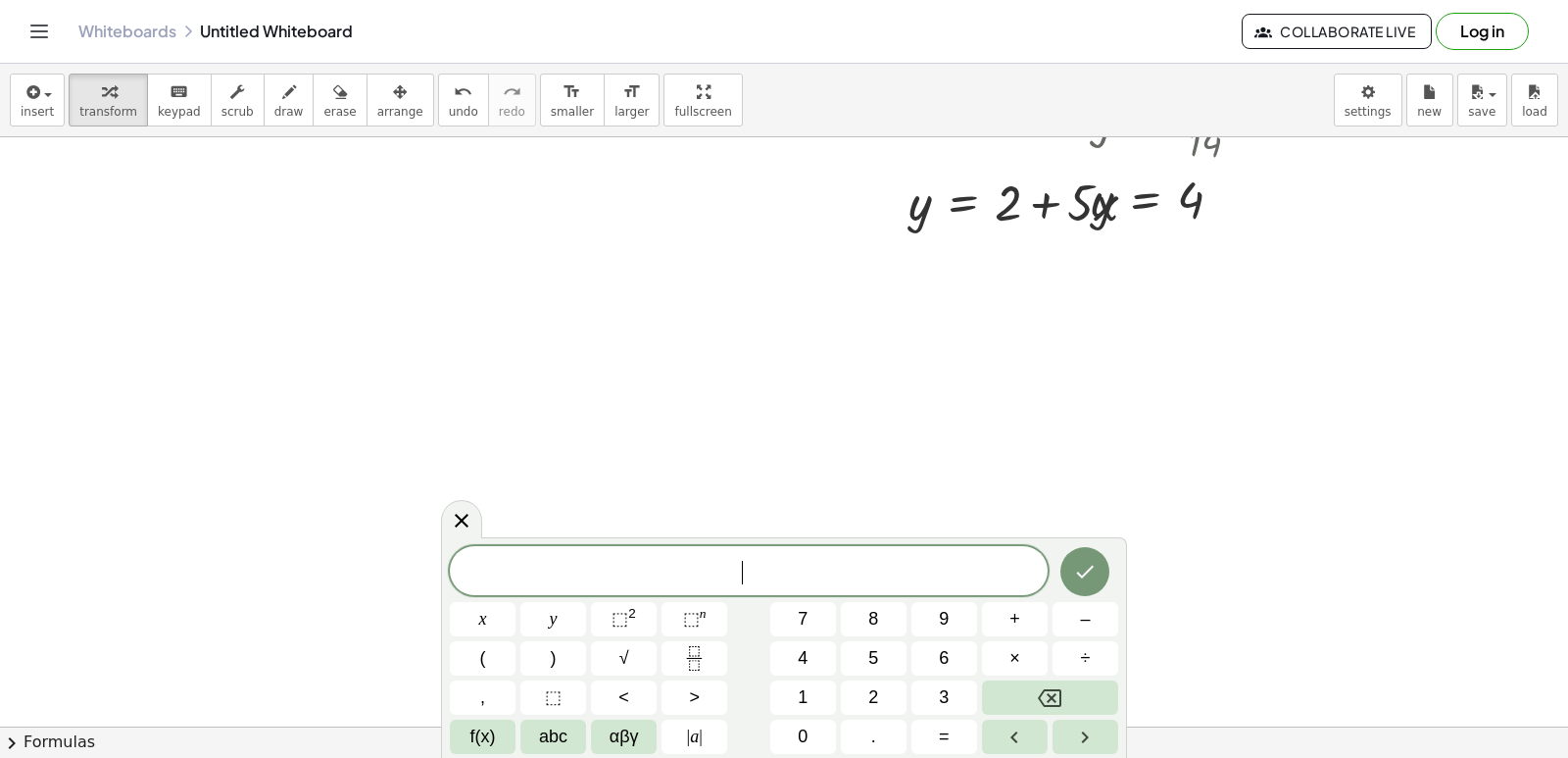
click at [821, 572] on span "​" at bounding box center [749, 573] width 598 height 28
click at [811, 614] on button "7" at bounding box center [803, 619] width 65 height 35
click at [573, 611] on button "y" at bounding box center [553, 619] width 65 height 35
click at [1004, 621] on button "+" at bounding box center [1015, 619] width 65 height 35
click at [483, 603] on button "x" at bounding box center [482, 619] width 65 height 35
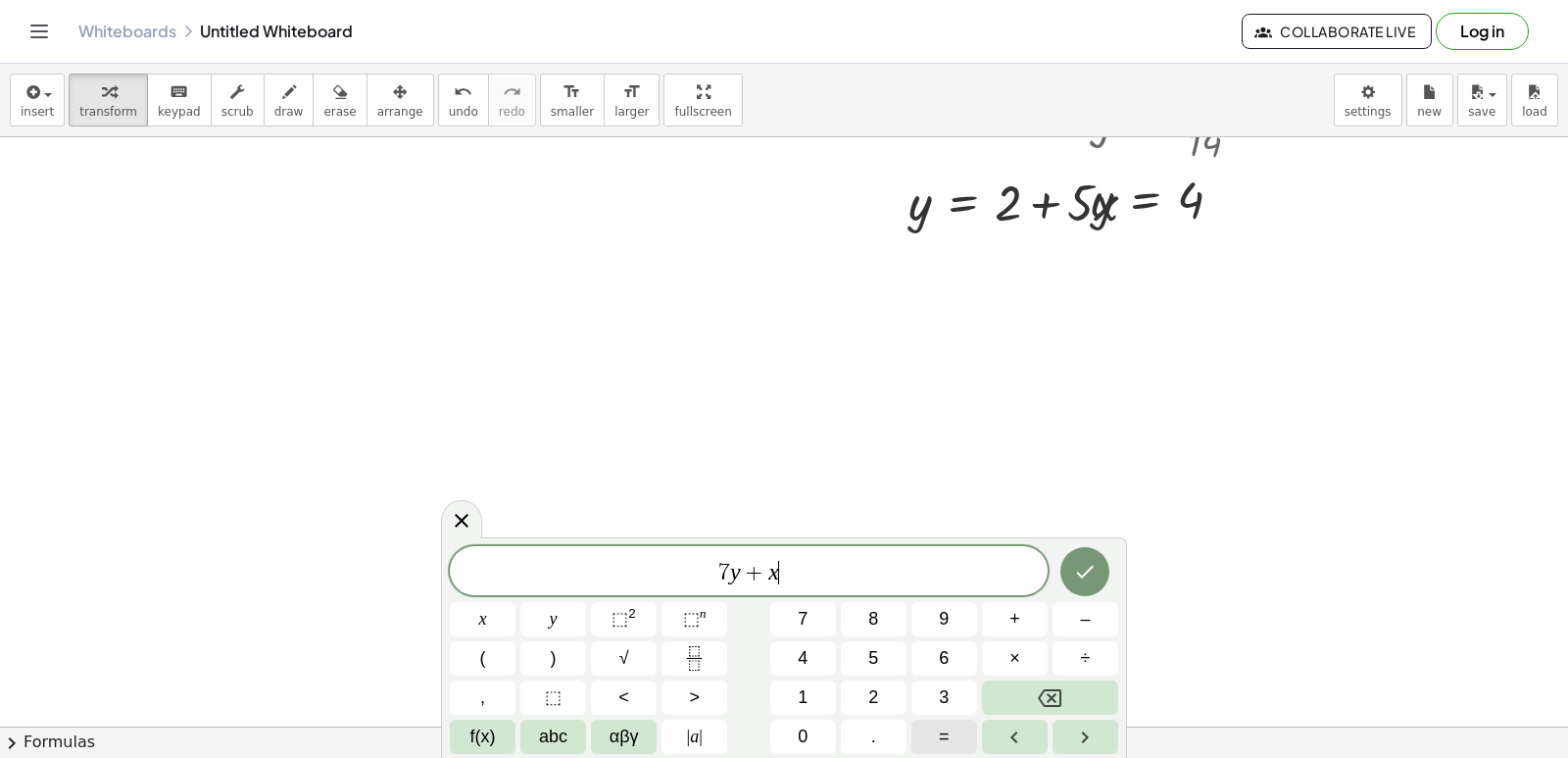
click at [945, 722] on button "=" at bounding box center [944, 736] width 65 height 35
click at [868, 655] on button "5" at bounding box center [874, 658] width 65 height 35
click at [1098, 550] on button "Done" at bounding box center [1085, 571] width 49 height 49
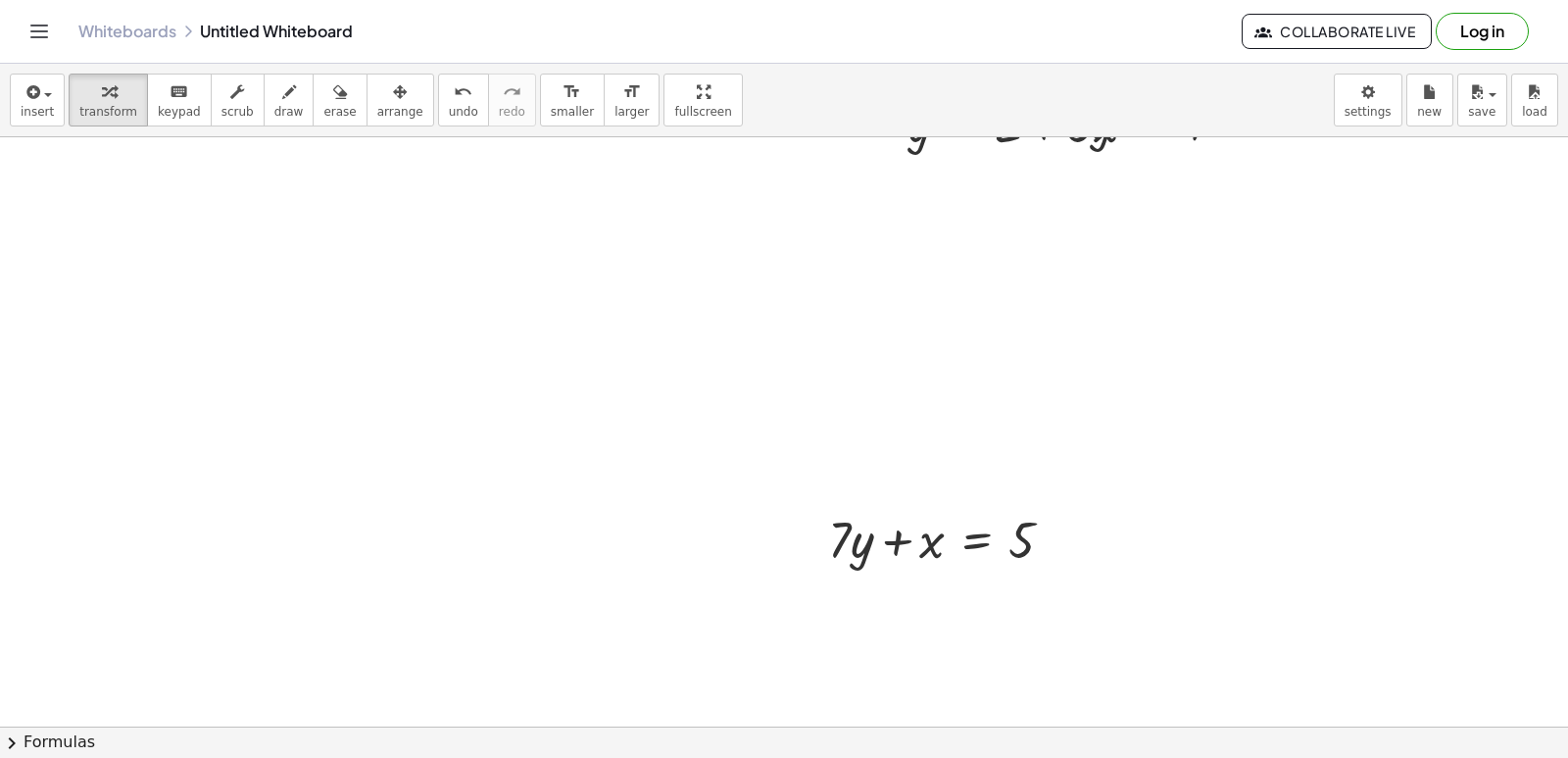
scroll to position [2357, 0]
drag, startPoint x: 840, startPoint y: 523, endPoint x: 1060, endPoint y: 518, distance: 220.1
click at [1060, 518] on div at bounding box center [948, 517] width 261 height 66
click at [454, 99] on icon "undo" at bounding box center [463, 92] width 19 height 24
drag, startPoint x: 868, startPoint y: 508, endPoint x: 1118, endPoint y: 491, distance: 250.6
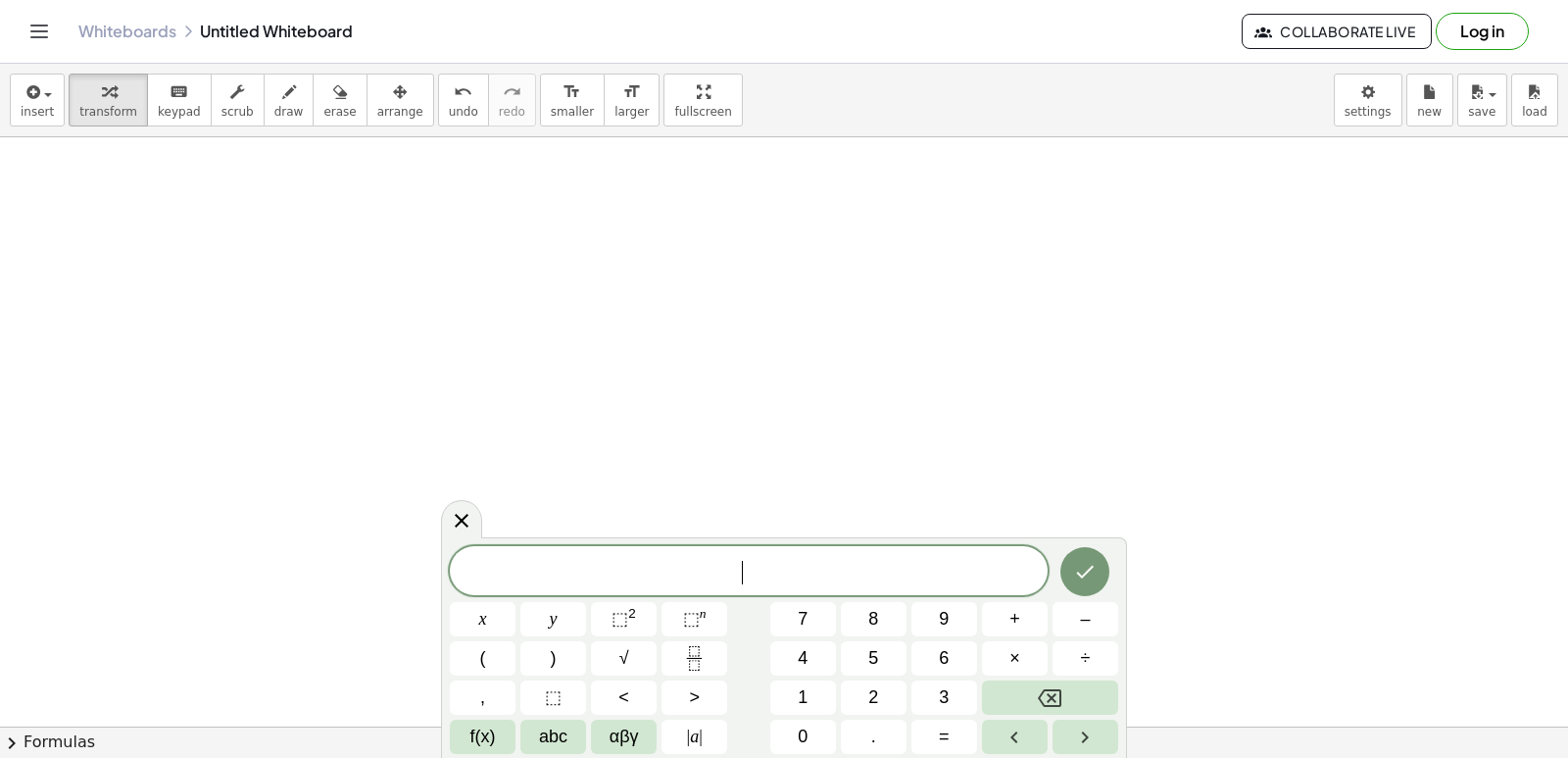
click at [859, 692] on button "2" at bounding box center [874, 698] width 65 height 35
click at [506, 615] on button "x" at bounding box center [482, 619] width 65 height 35
click at [1091, 619] on button "–" at bounding box center [1086, 619] width 65 height 35
click at [819, 704] on button "1" at bounding box center [803, 698] width 65 height 35
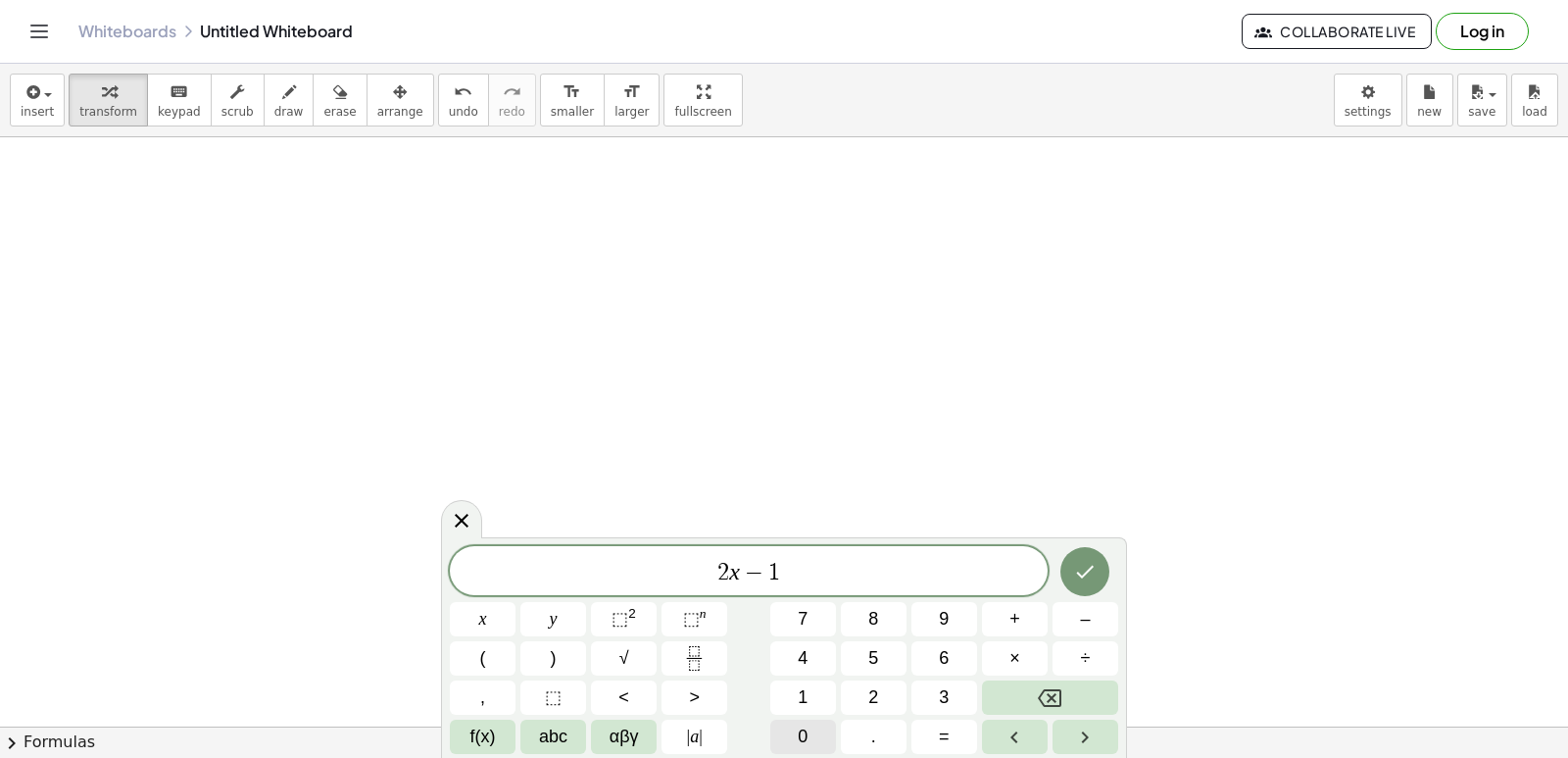
click at [809, 731] on button "0" at bounding box center [803, 736] width 65 height 35
click at [573, 610] on button "y" at bounding box center [553, 619] width 65 height 35
click at [944, 740] on span "=" at bounding box center [944, 736] width 11 height 27
click at [888, 695] on button "2" at bounding box center [874, 698] width 65 height 35
click at [814, 732] on button "0" at bounding box center [803, 736] width 65 height 35
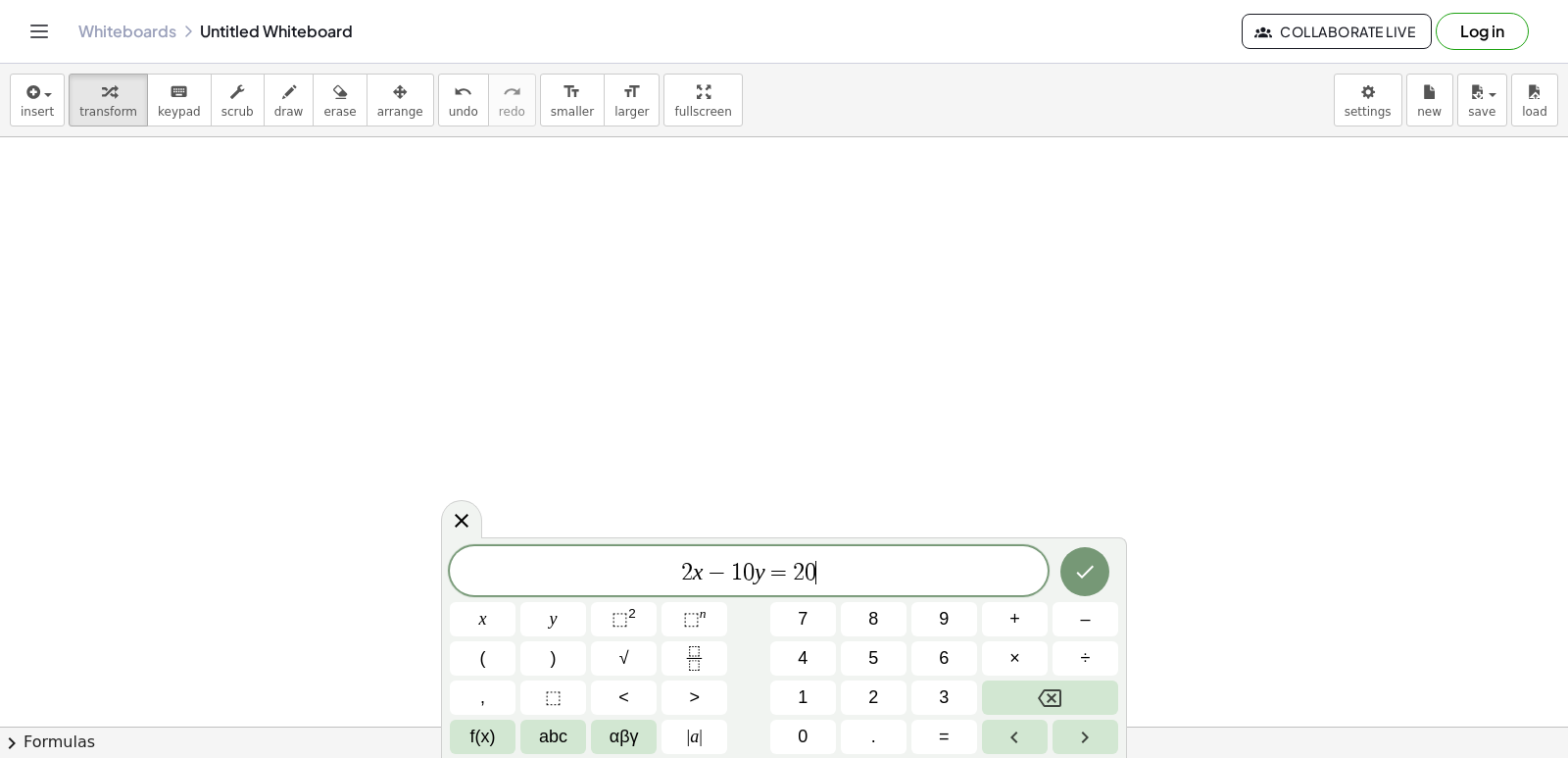
click at [1105, 554] on div at bounding box center [1086, 571] width 65 height 51
click at [1075, 551] on button "Done" at bounding box center [1085, 571] width 49 height 49
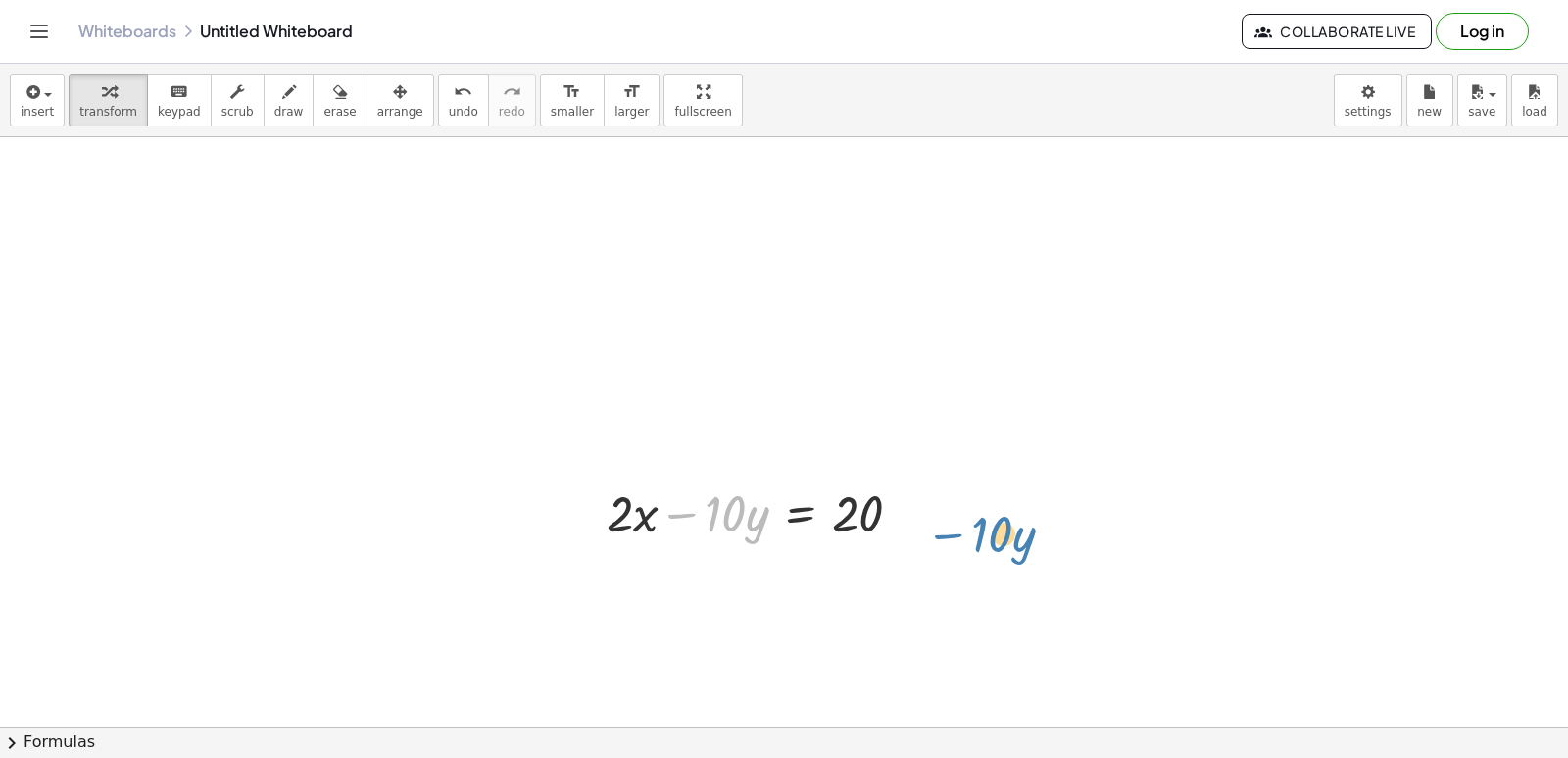
drag, startPoint x: 683, startPoint y: 515, endPoint x: 944, endPoint y: 518, distance: 261.0
drag, startPoint x: 692, startPoint y: 517, endPoint x: 927, endPoint y: 502, distance: 235.5
click at [927, 502] on div at bounding box center [763, 511] width 331 height 66
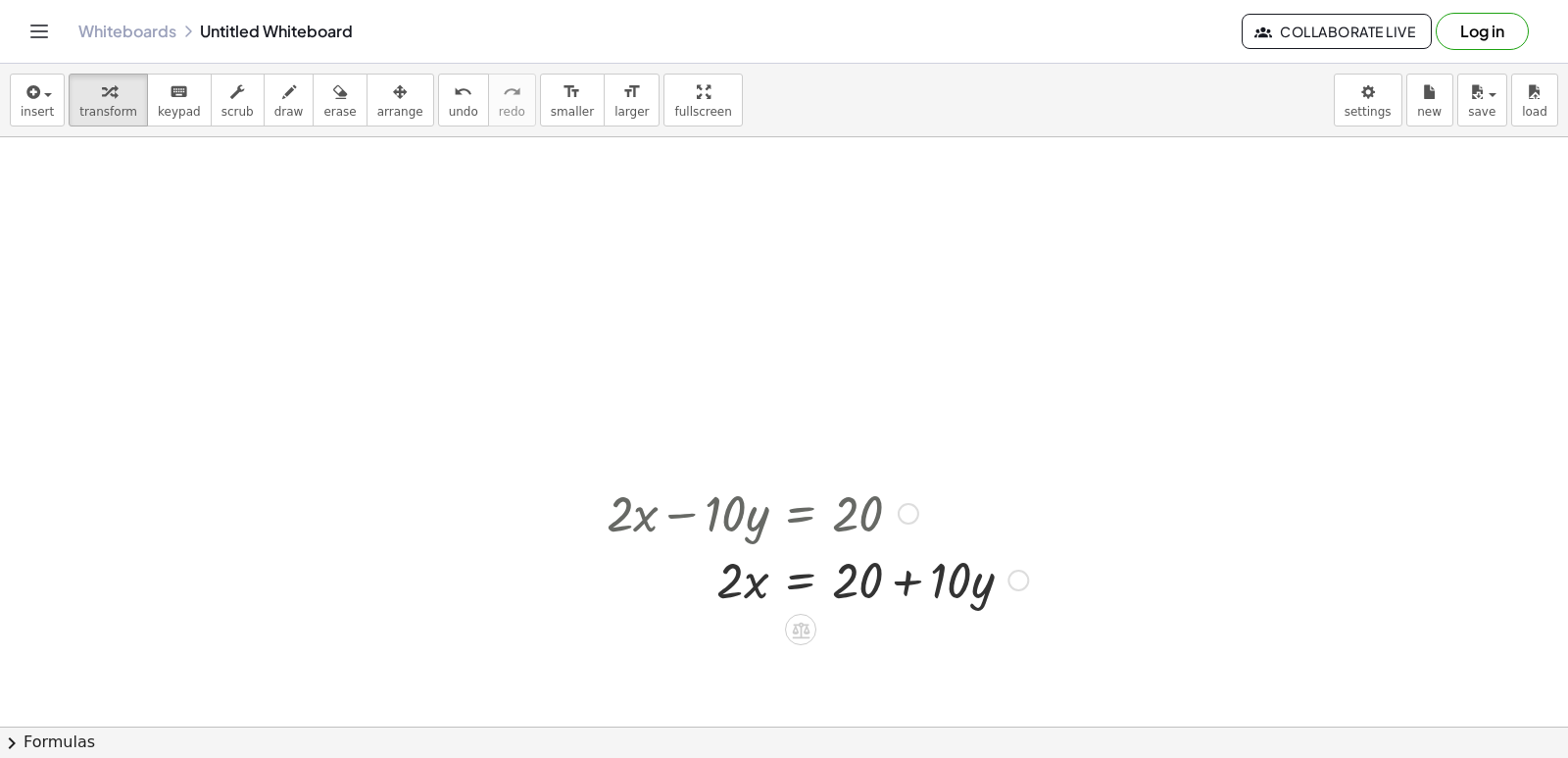
click at [636, 508] on div at bounding box center [817, 511] width 441 height 66
drag, startPoint x: 738, startPoint y: 575, endPoint x: 938, endPoint y: 640, distance: 210.3
drag, startPoint x: 895, startPoint y: 692, endPoint x: 887, endPoint y: 664, distance: 29.1
click at [887, 664] on div at bounding box center [817, 660] width 441 height 98
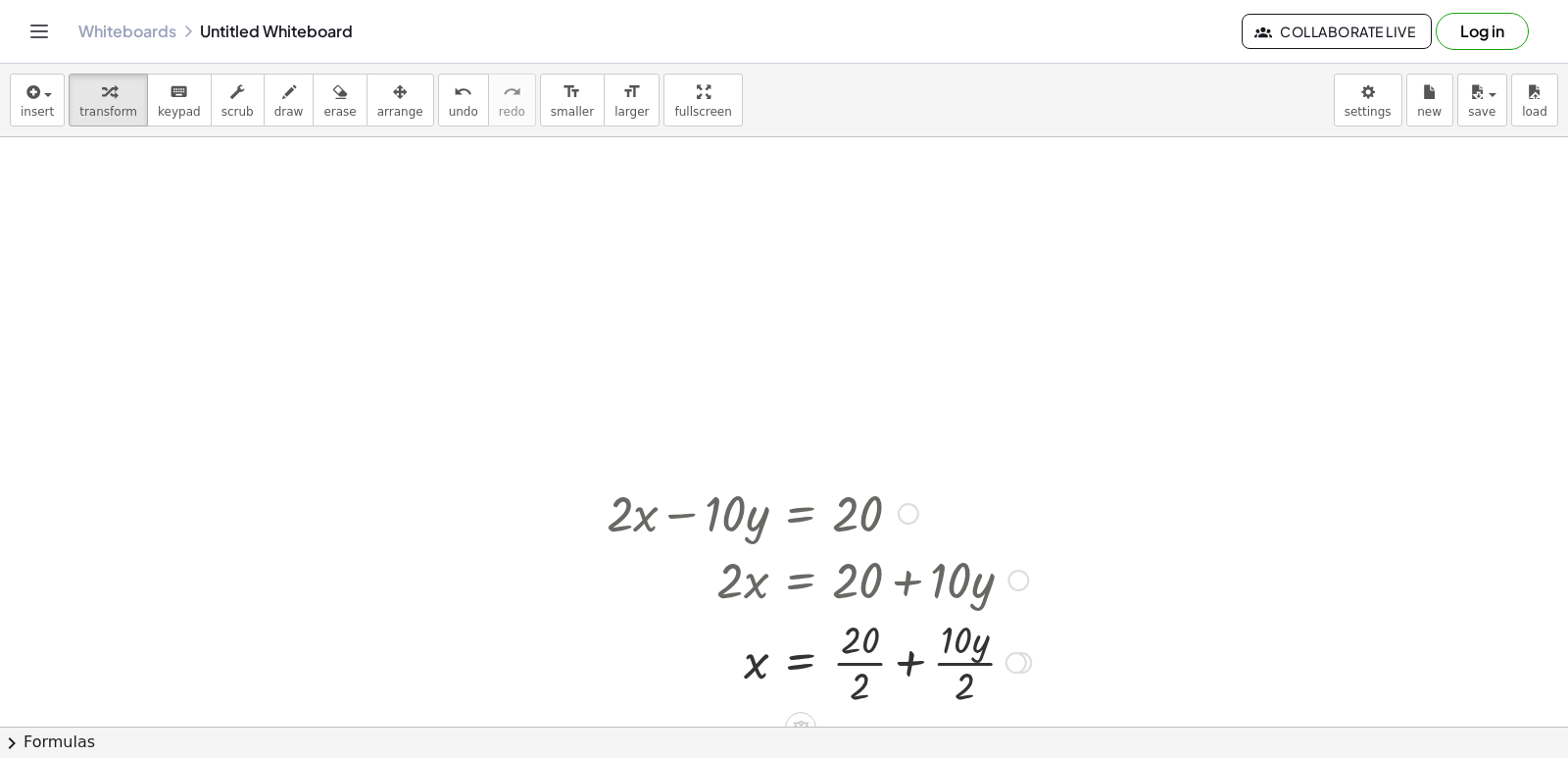
click at [858, 661] on div at bounding box center [819, 660] width 444 height 98
click at [948, 664] on div at bounding box center [817, 660] width 441 height 98
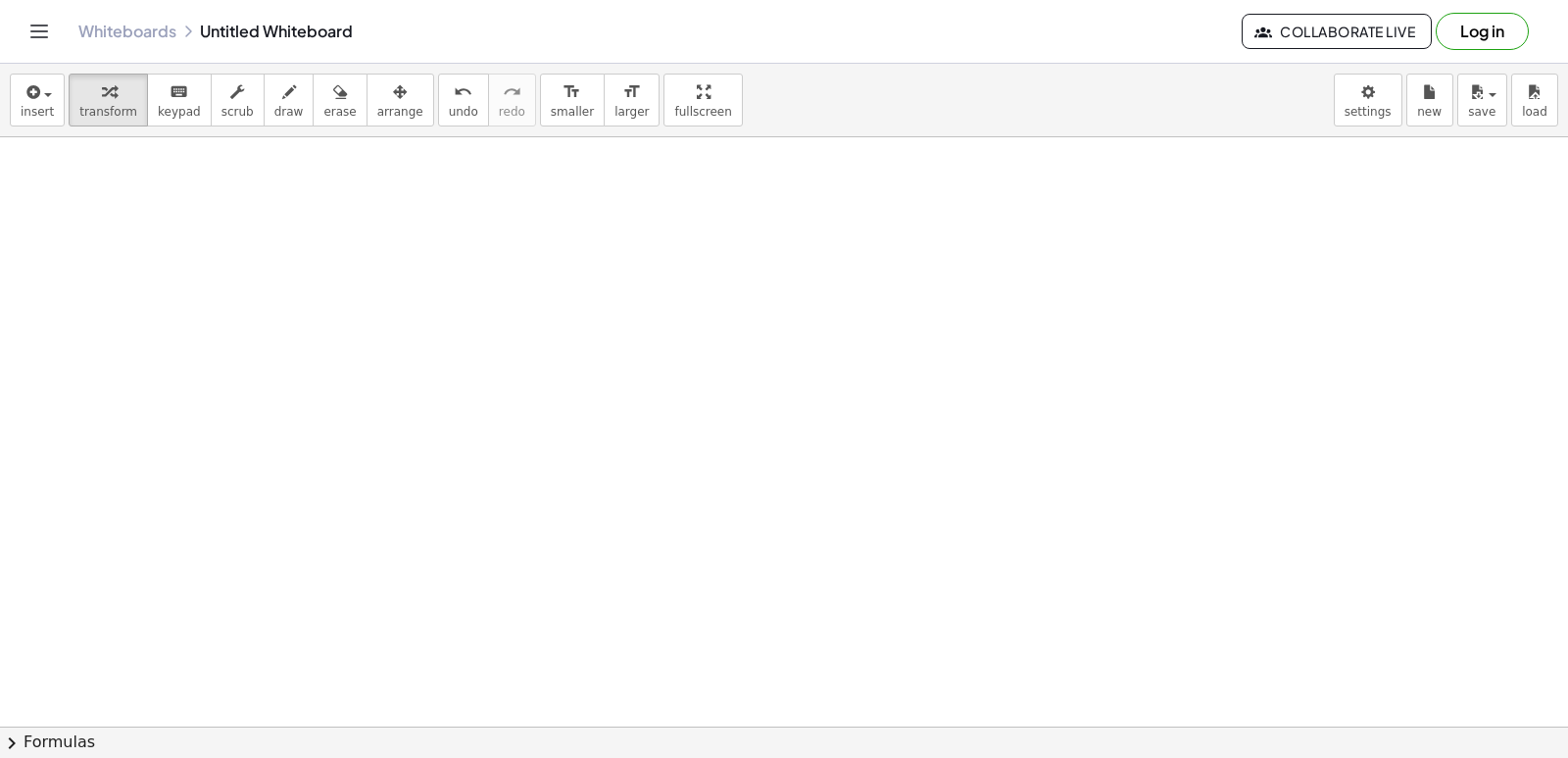
scroll to position [4026, 0]
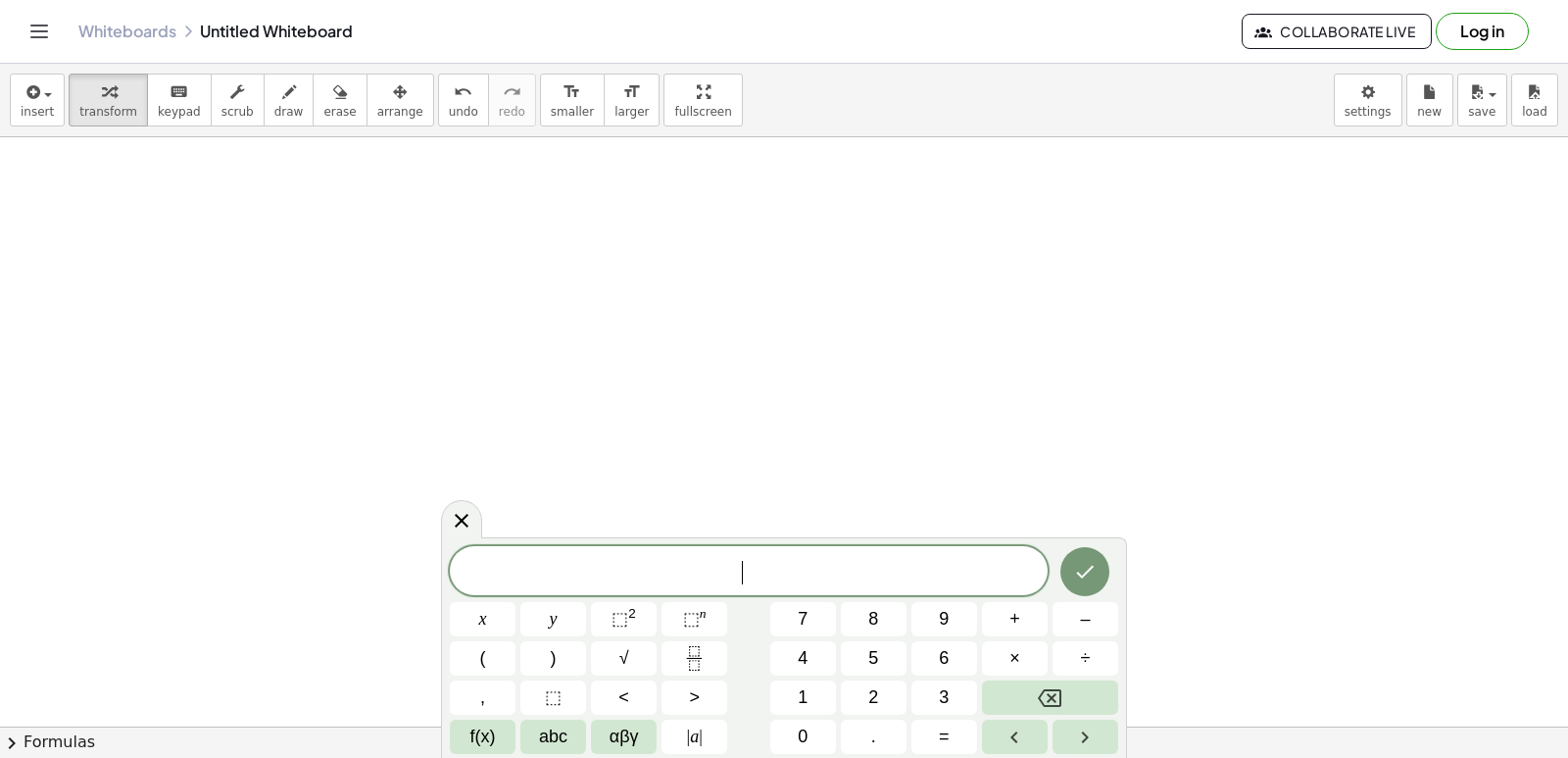
click at [866, 553] on div "​" at bounding box center [749, 570] width 598 height 49
click at [873, 658] on span "5" at bounding box center [874, 658] width 10 height 27
click at [566, 614] on button "y" at bounding box center [553, 619] width 65 height 35
click at [1069, 616] on button "–" at bounding box center [1086, 619] width 65 height 35
click at [889, 694] on button "2" at bounding box center [874, 698] width 65 height 35
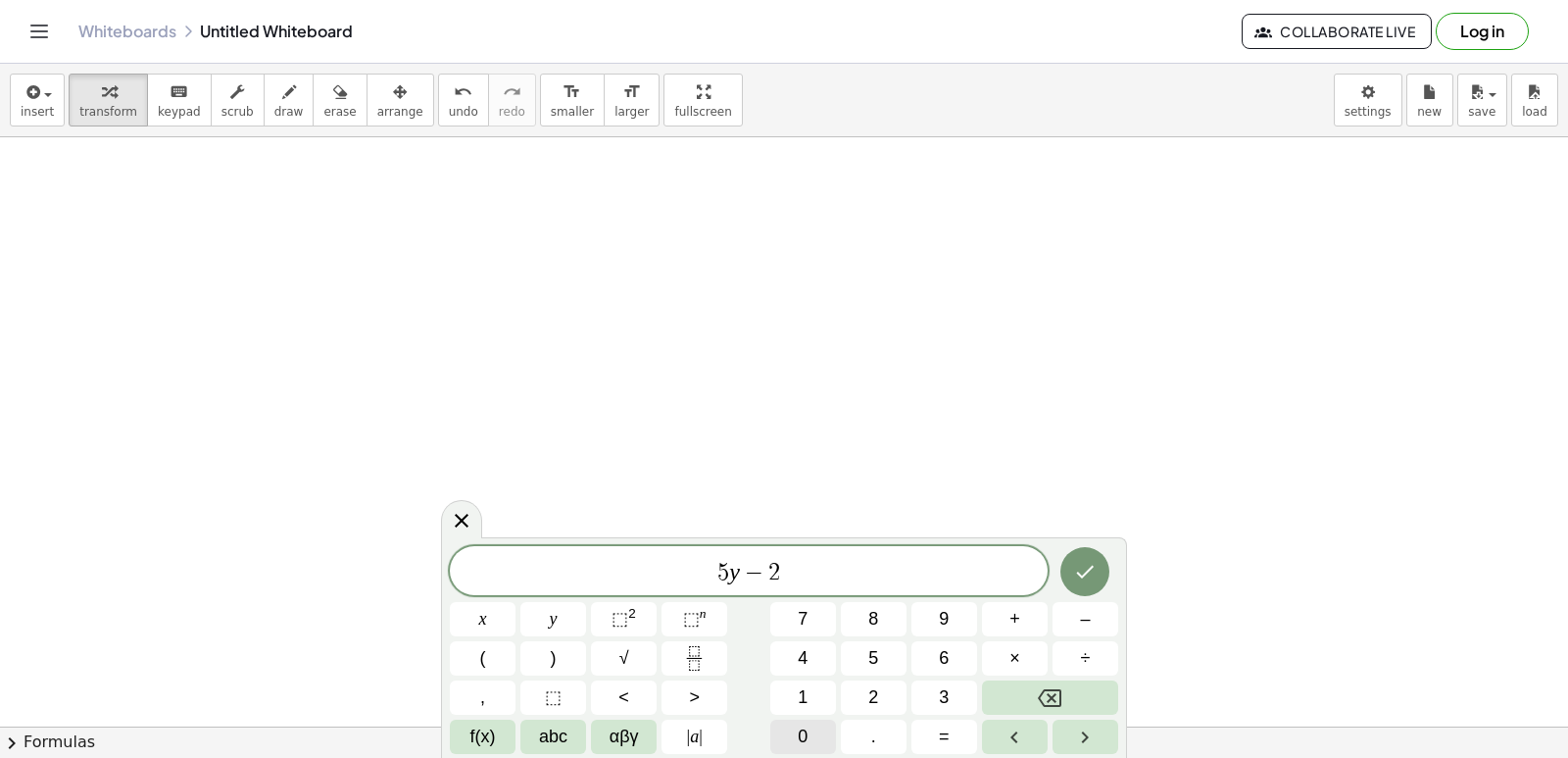
click at [816, 735] on button "0" at bounding box center [803, 736] width 65 height 35
click at [504, 631] on button "x" at bounding box center [482, 619] width 65 height 35
click at [957, 726] on button "=" at bounding box center [944, 736] width 65 height 35
click at [936, 649] on button "6" at bounding box center [944, 658] width 65 height 35
click at [817, 734] on button "0" at bounding box center [803, 736] width 65 height 35
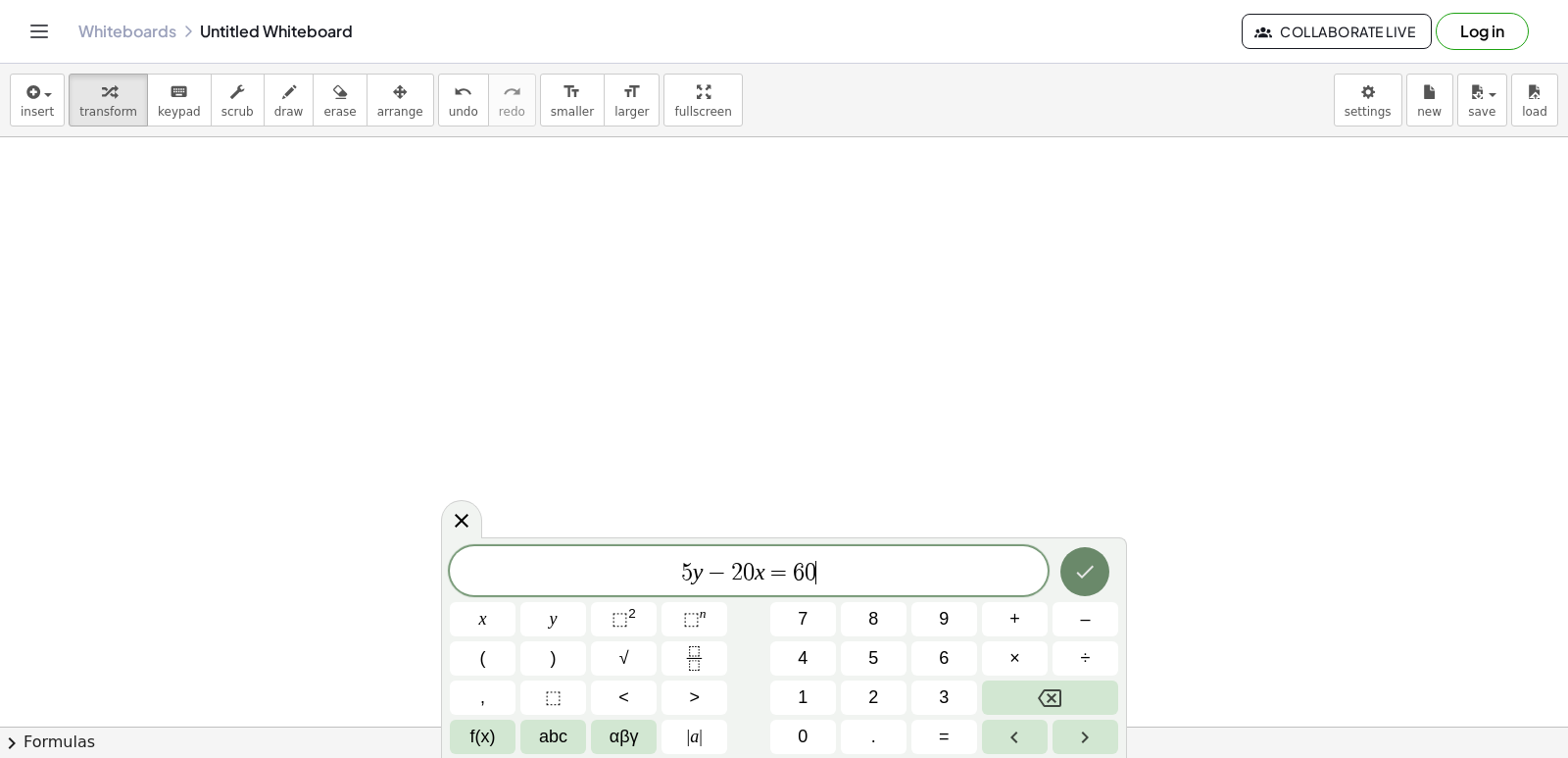
click at [1090, 557] on button "Done" at bounding box center [1085, 571] width 49 height 49
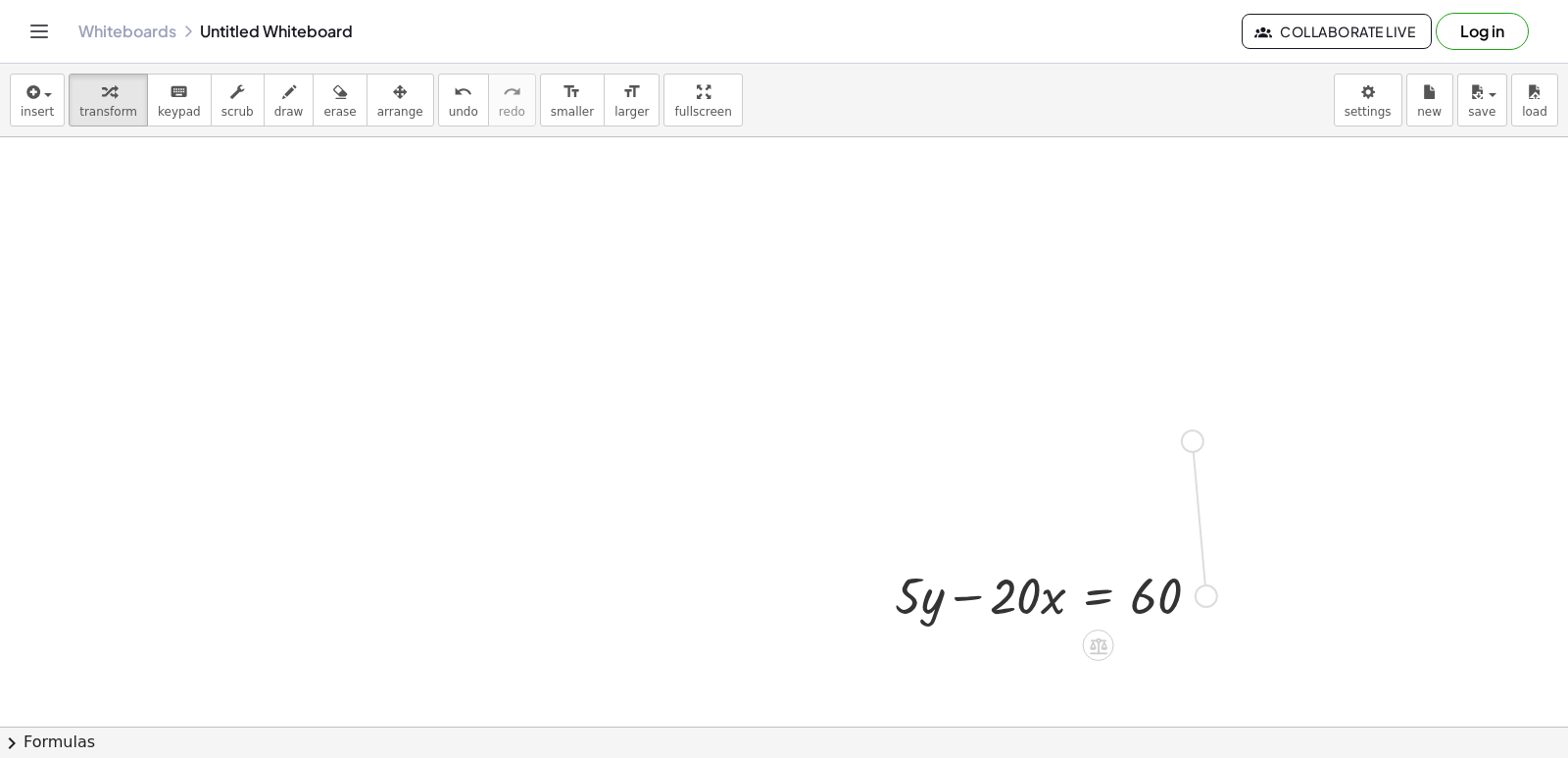
drag, startPoint x: 1210, startPoint y: 600, endPoint x: 1189, endPoint y: 431, distance: 170.3
click at [440, 99] on button "undo undo" at bounding box center [463, 99] width 51 height 53
drag, startPoint x: 966, startPoint y: 605, endPoint x: 1199, endPoint y: 614, distance: 233.2
click at [1210, 608] on div at bounding box center [1056, 594] width 341 height 66
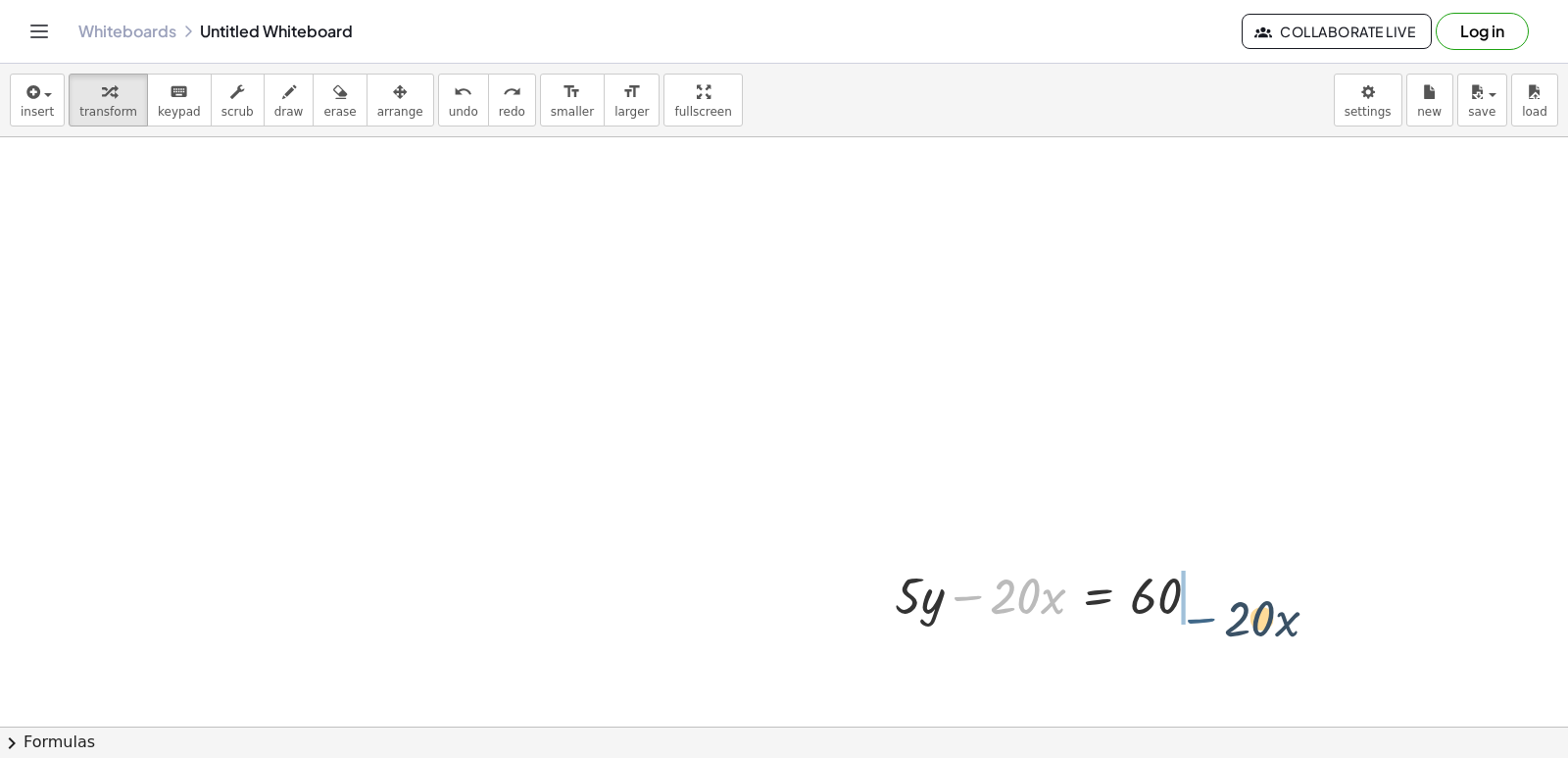
drag, startPoint x: 967, startPoint y: 596, endPoint x: 1217, endPoint y: 588, distance: 250.1
click at [1216, 604] on div at bounding box center [1056, 594] width 341 height 66
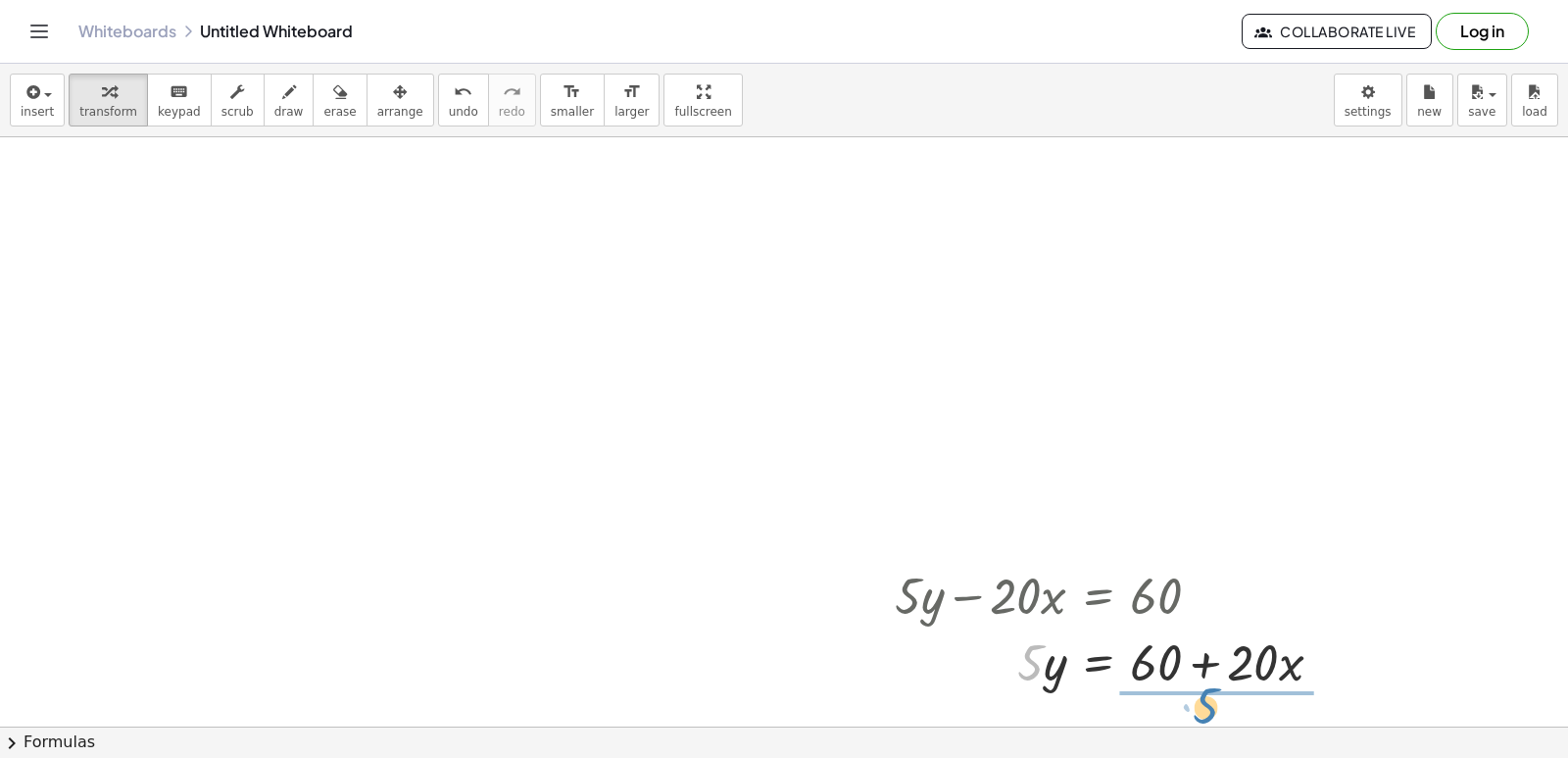
drag, startPoint x: 1038, startPoint y: 648, endPoint x: 1213, endPoint y: 694, distance: 180.9
drag, startPoint x: 1201, startPoint y: 683, endPoint x: 1201, endPoint y: 656, distance: 27.0
click at [1201, 656] on div at bounding box center [1102, 660] width 435 height 98
click at [1152, 659] on div at bounding box center [1116, 660] width 463 height 98
click at [1242, 666] on div at bounding box center [1111, 660] width 452 height 98
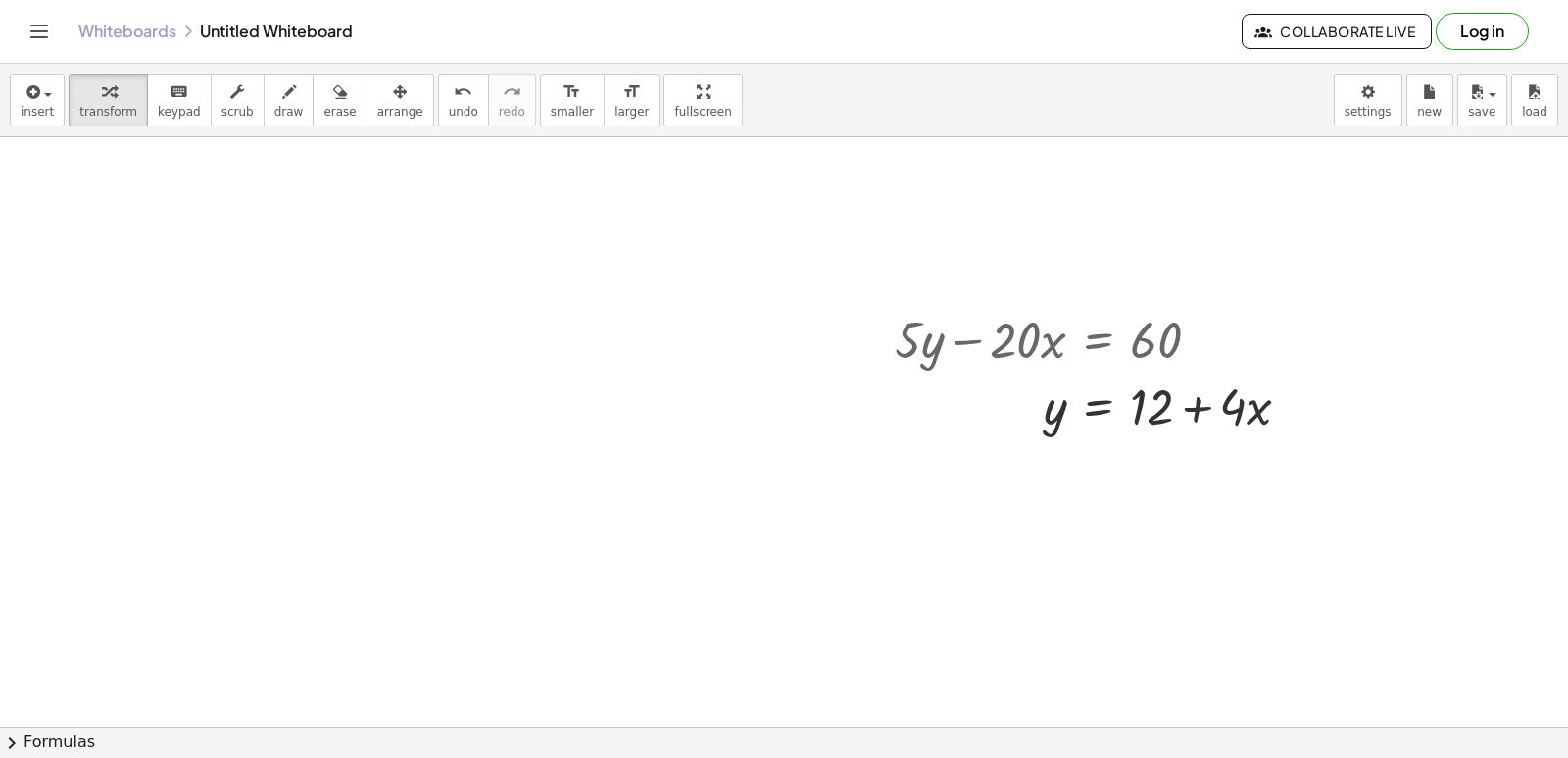
scroll to position [4321, 0]
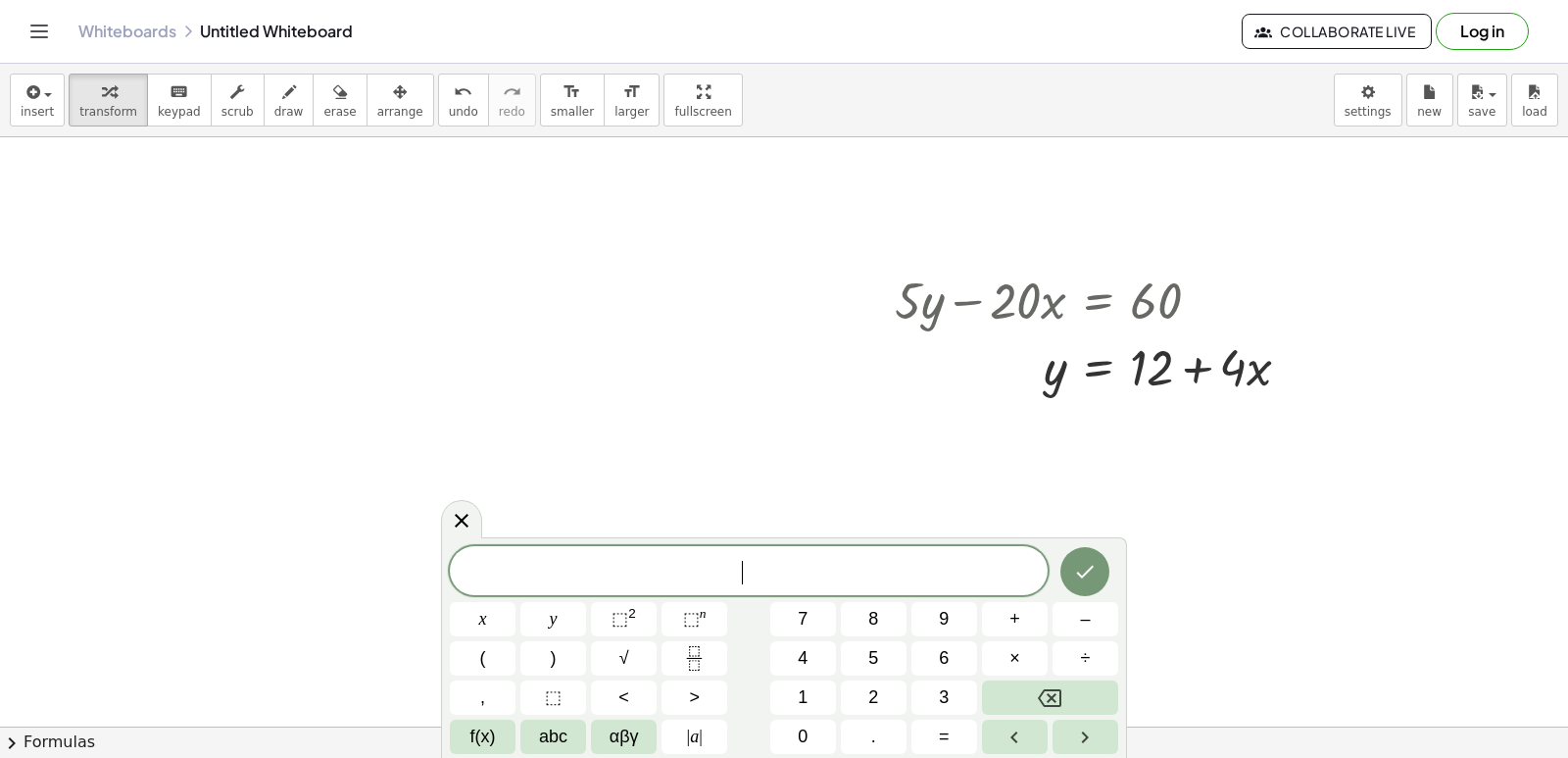
click at [813, 605] on button "7" at bounding box center [803, 619] width 65 height 35
click at [1070, 694] on button "Backspace" at bounding box center [1051, 698] width 137 height 35
click at [1080, 611] on button "–" at bounding box center [1086, 619] width 65 height 35
click at [909, 674] on div "− ​ x y ⬚ 2 ⬚ n 7 8 9 + – ( ) √ 4 5 6 × ÷ , ⬚ < > 1 2 3 f(x) abc αβγ | a | 0 . =" at bounding box center [784, 650] width 669 height 208
click at [915, 678] on div "− ​ x y ⬚ 2 ⬚ n 7 8 9 + – ( ) √ 4 5 6 × ÷ , ⬚ < > 1 2 3 f(x) abc αβγ | a | 0 . =" at bounding box center [784, 650] width 669 height 208
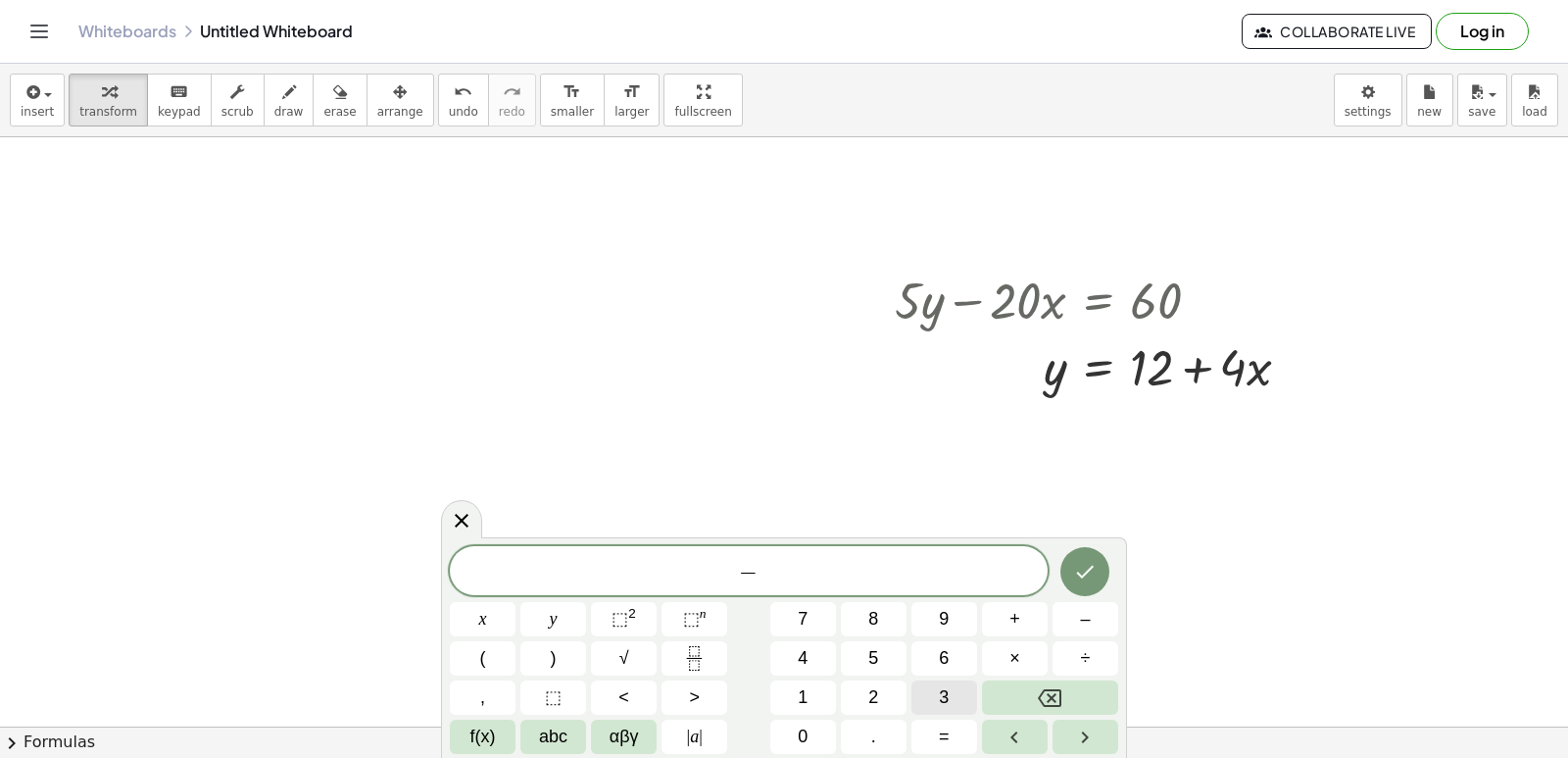
click at [953, 689] on button "3" at bounding box center [944, 698] width 65 height 35
click at [482, 608] on span "x" at bounding box center [483, 619] width 8 height 27
click at [1025, 620] on button "+" at bounding box center [1015, 619] width 65 height 35
click at [873, 664] on span "5" at bounding box center [874, 658] width 10 height 27
click at [538, 606] on button "y" at bounding box center [553, 619] width 65 height 35
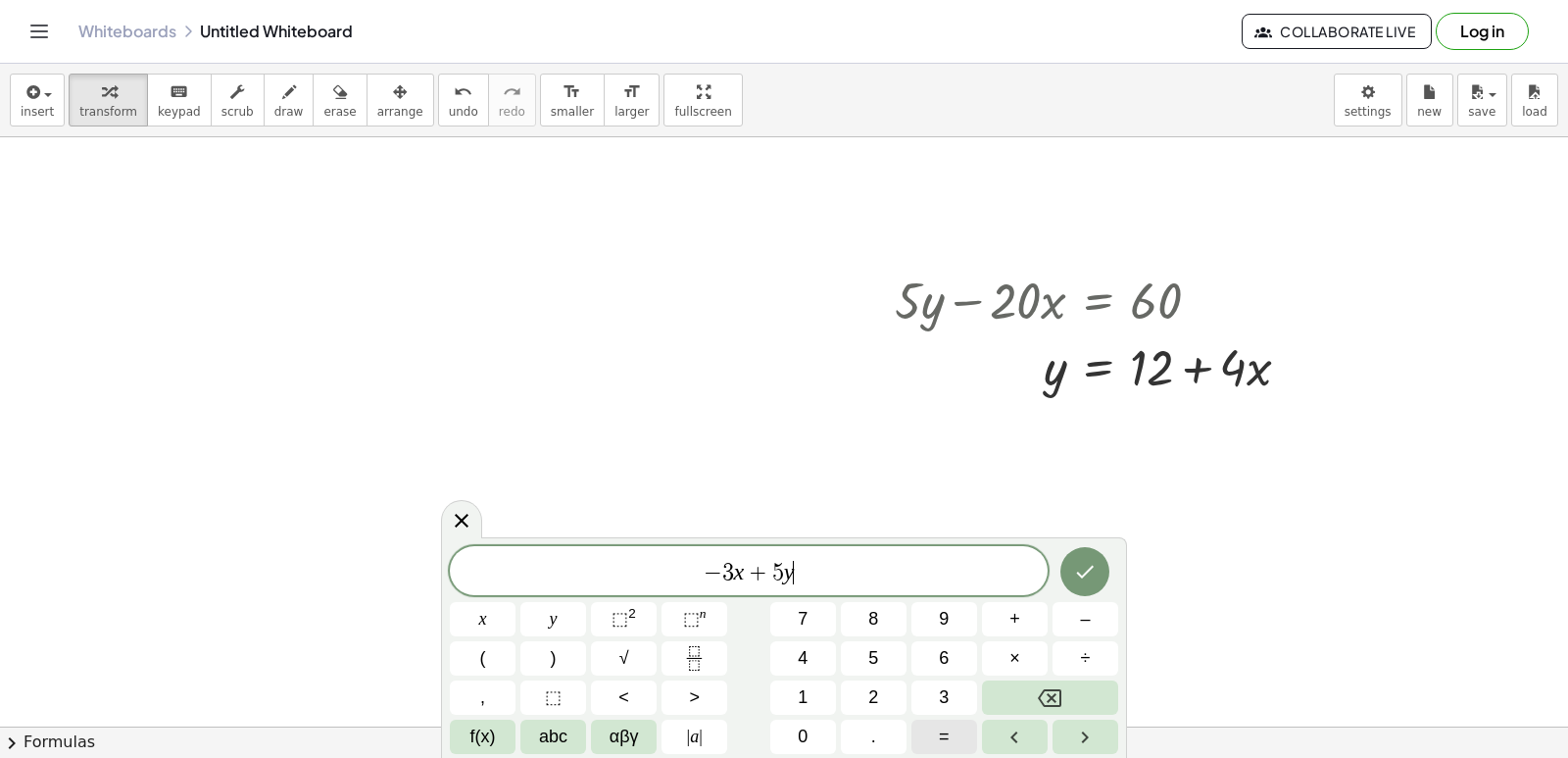
click at [937, 744] on button "=" at bounding box center [944, 736] width 65 height 35
click at [874, 652] on span "5" at bounding box center [874, 658] width 10 height 27
click at [1034, 691] on button "Backspace" at bounding box center [1051, 698] width 137 height 35
click at [940, 646] on button "6" at bounding box center [944, 658] width 65 height 35
click at [1092, 550] on button "Done" at bounding box center [1085, 571] width 49 height 49
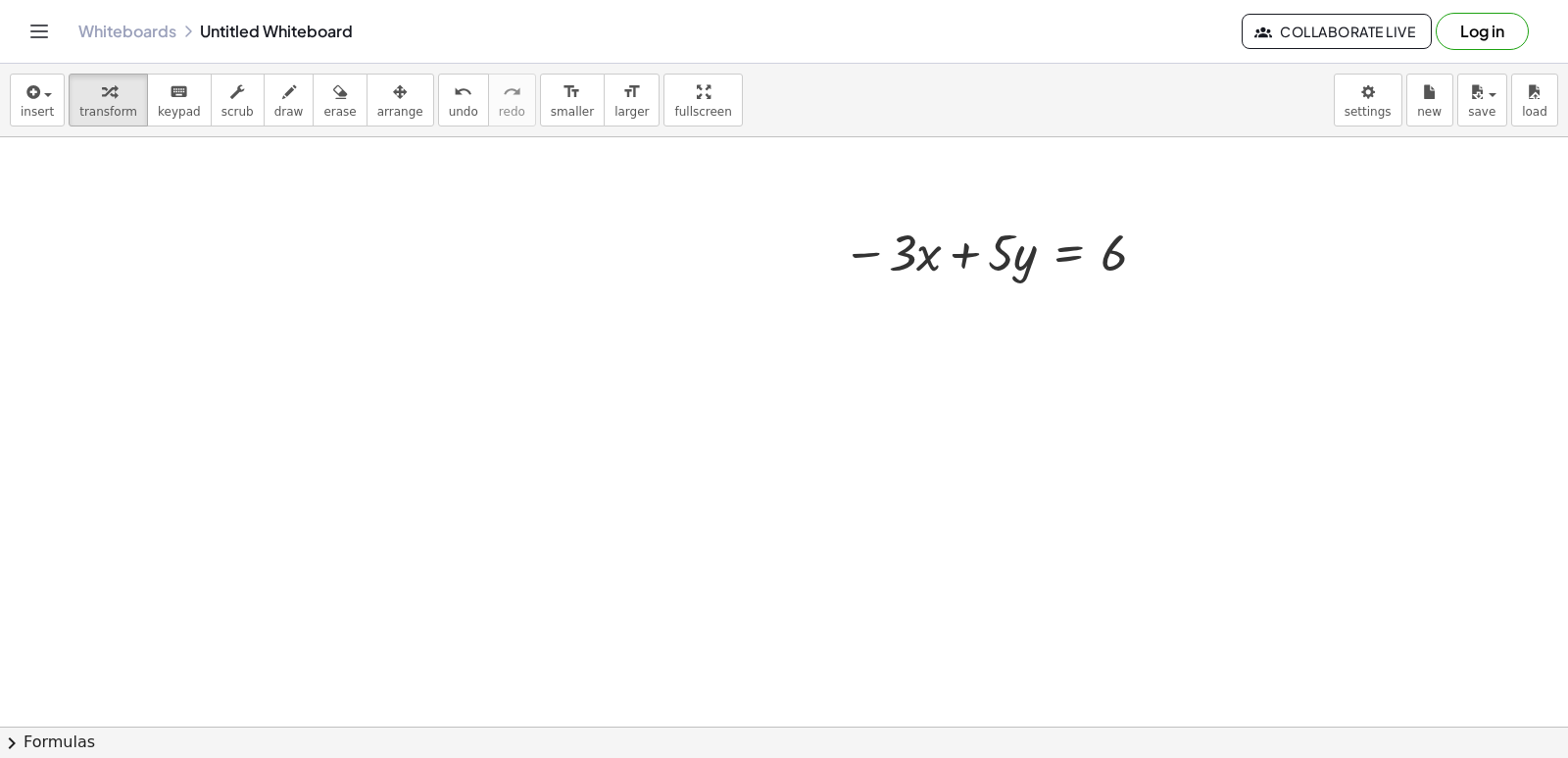
scroll to position [4812, 0]
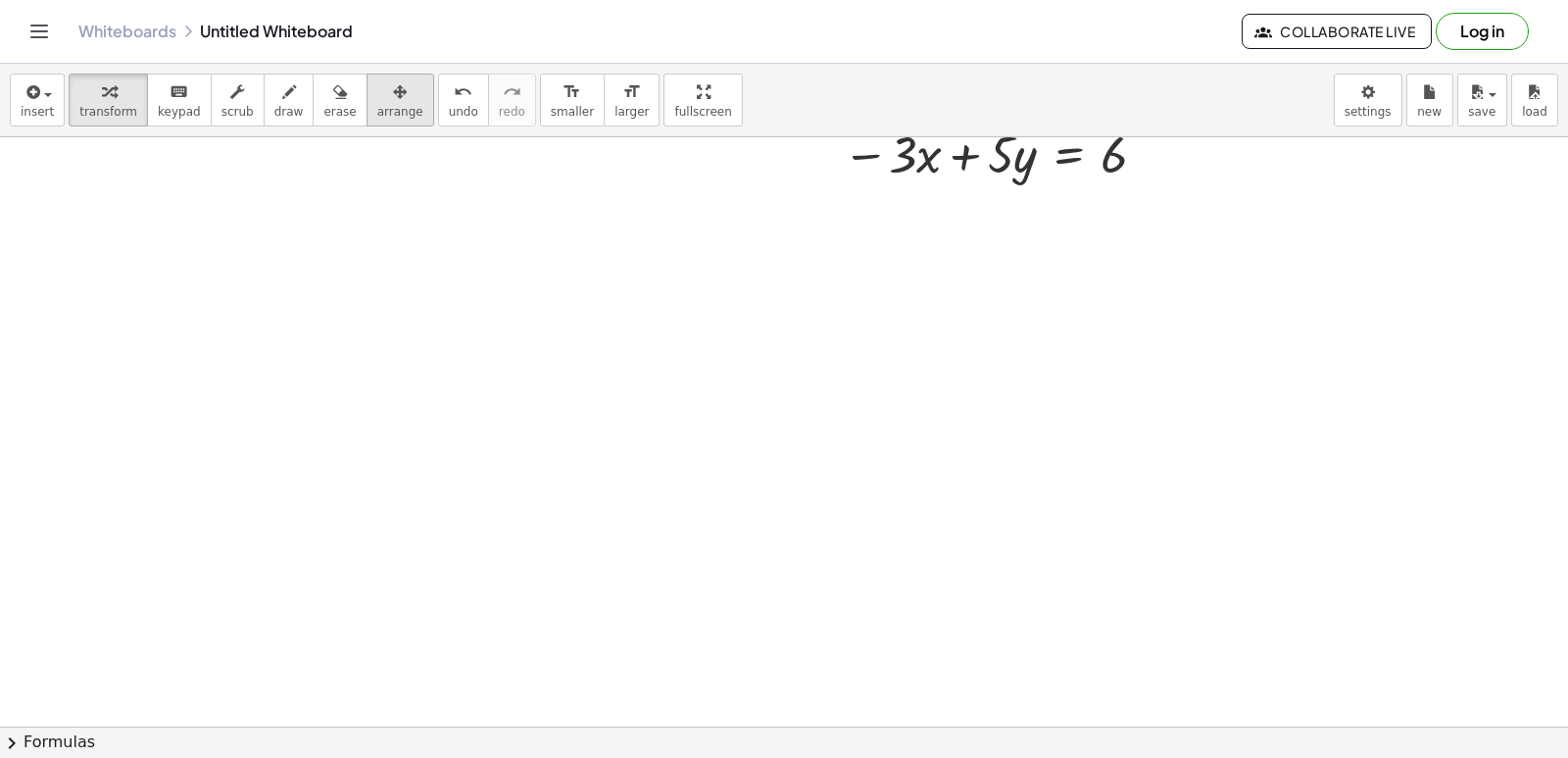
click at [393, 95] on icon "button" at bounding box center [400, 92] width 14 height 24
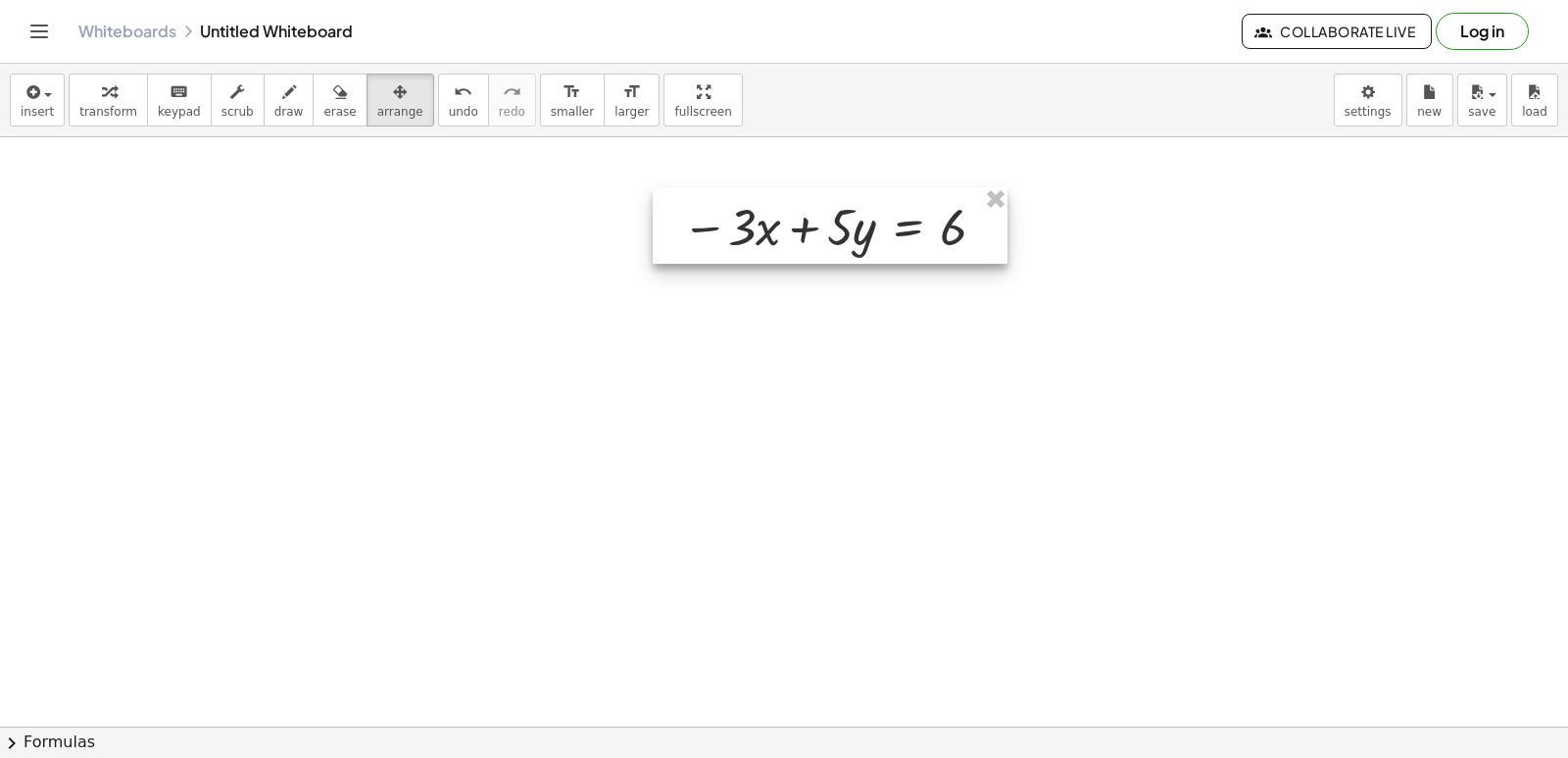
drag, startPoint x: 895, startPoint y: 160, endPoint x: 716, endPoint y: 228, distance: 191.5
click at [721, 231] on div at bounding box center [830, 225] width 355 height 76
click at [923, 248] on div at bounding box center [816, 223] width 355 height 76
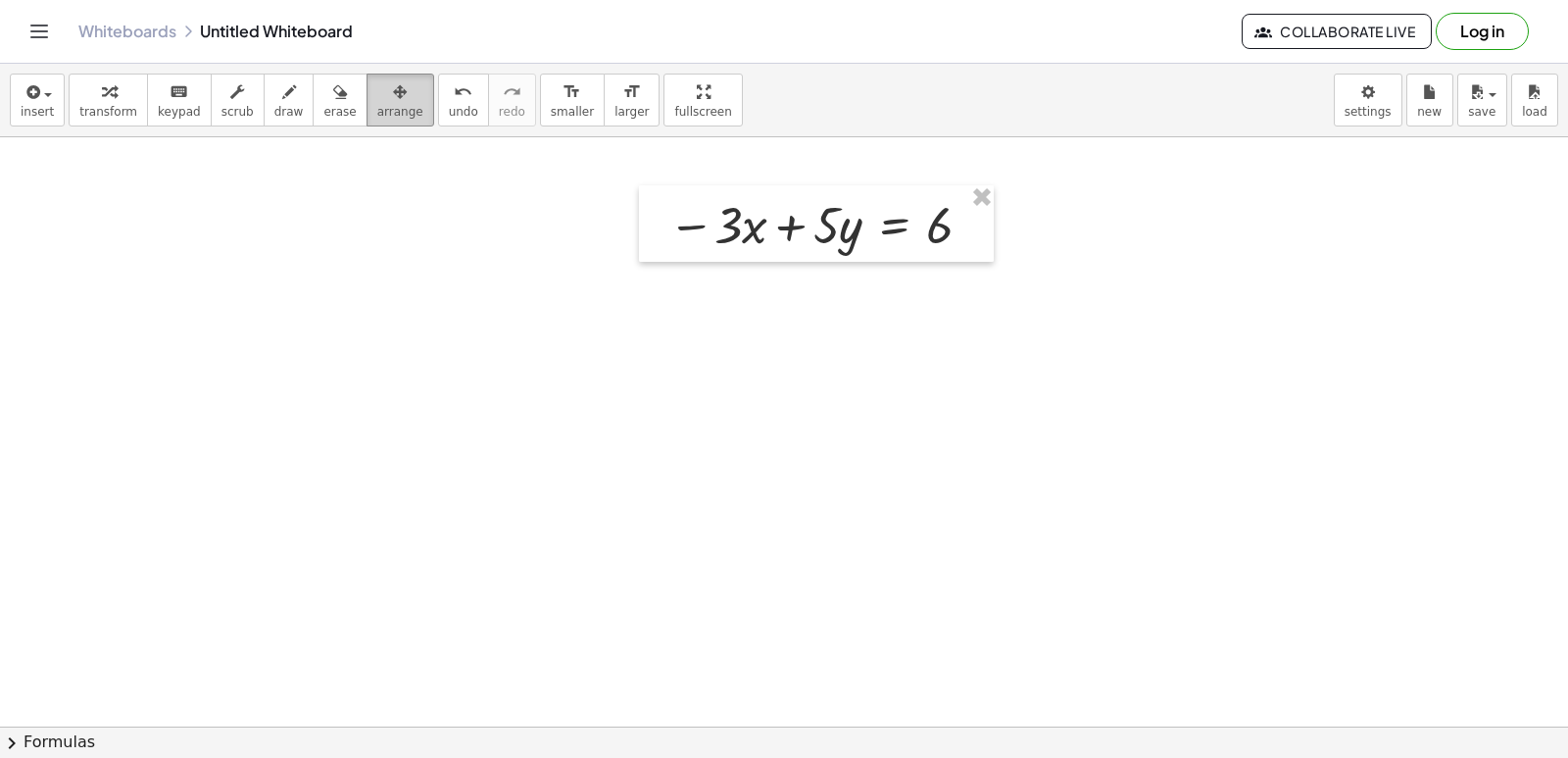
click at [377, 106] on span "arrange" at bounding box center [400, 112] width 47 height 14
click at [73, 87] on button "transform" at bounding box center [108, 99] width 79 height 53
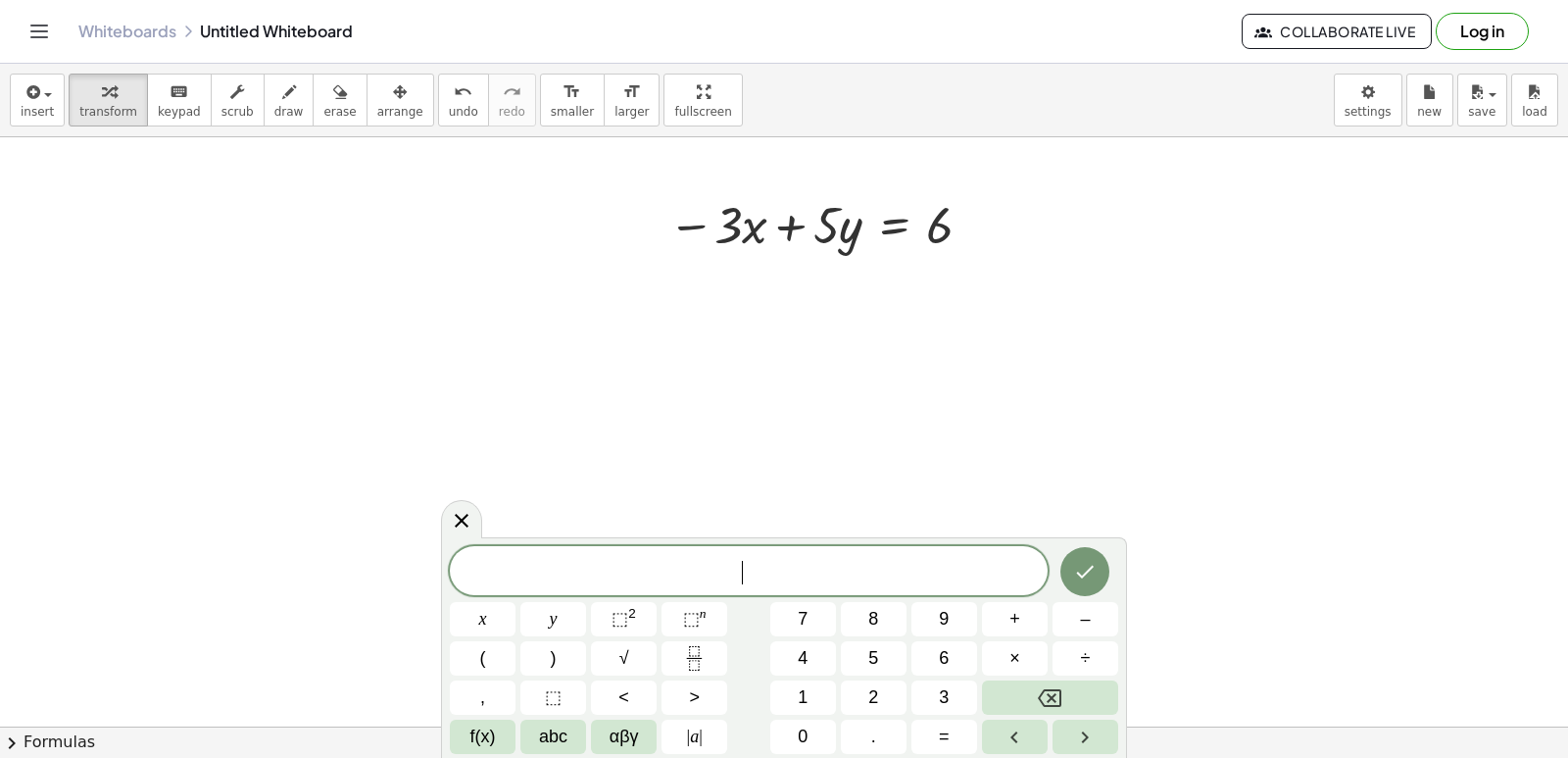
click at [965, 691] on button "3" at bounding box center [944, 698] width 65 height 35
click at [480, 613] on span "x" at bounding box center [483, 619] width 8 height 27
click at [1022, 622] on button "+" at bounding box center [1015, 619] width 65 height 35
click at [825, 686] on button "1" at bounding box center [803, 698] width 65 height 35
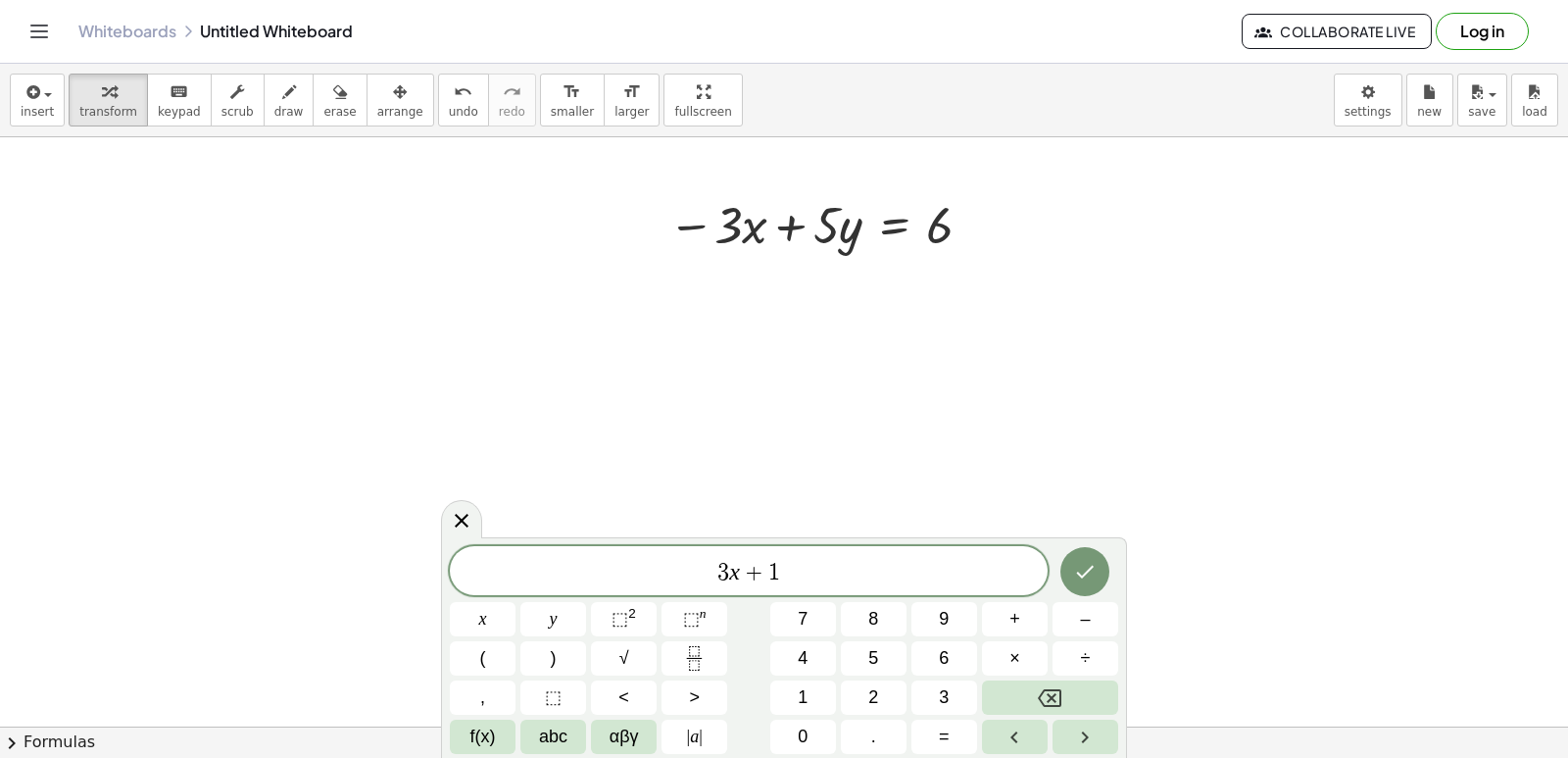
click at [826, 718] on div "3 x + 1 x y ⬚ 2 ⬚ n 7 8 9 + – ( ) √ 4 5 6 × ÷ , ⬚ < > 1 2 3 f(x) abc αβγ | a | …" at bounding box center [784, 650] width 669 height 208
click at [814, 720] on button "0" at bounding box center [803, 736] width 65 height 35
click at [545, 630] on button "y" at bounding box center [553, 619] width 65 height 35
click at [942, 734] on span "=" at bounding box center [944, 736] width 11 height 27
click at [942, 701] on span "3" at bounding box center [944, 698] width 10 height 27
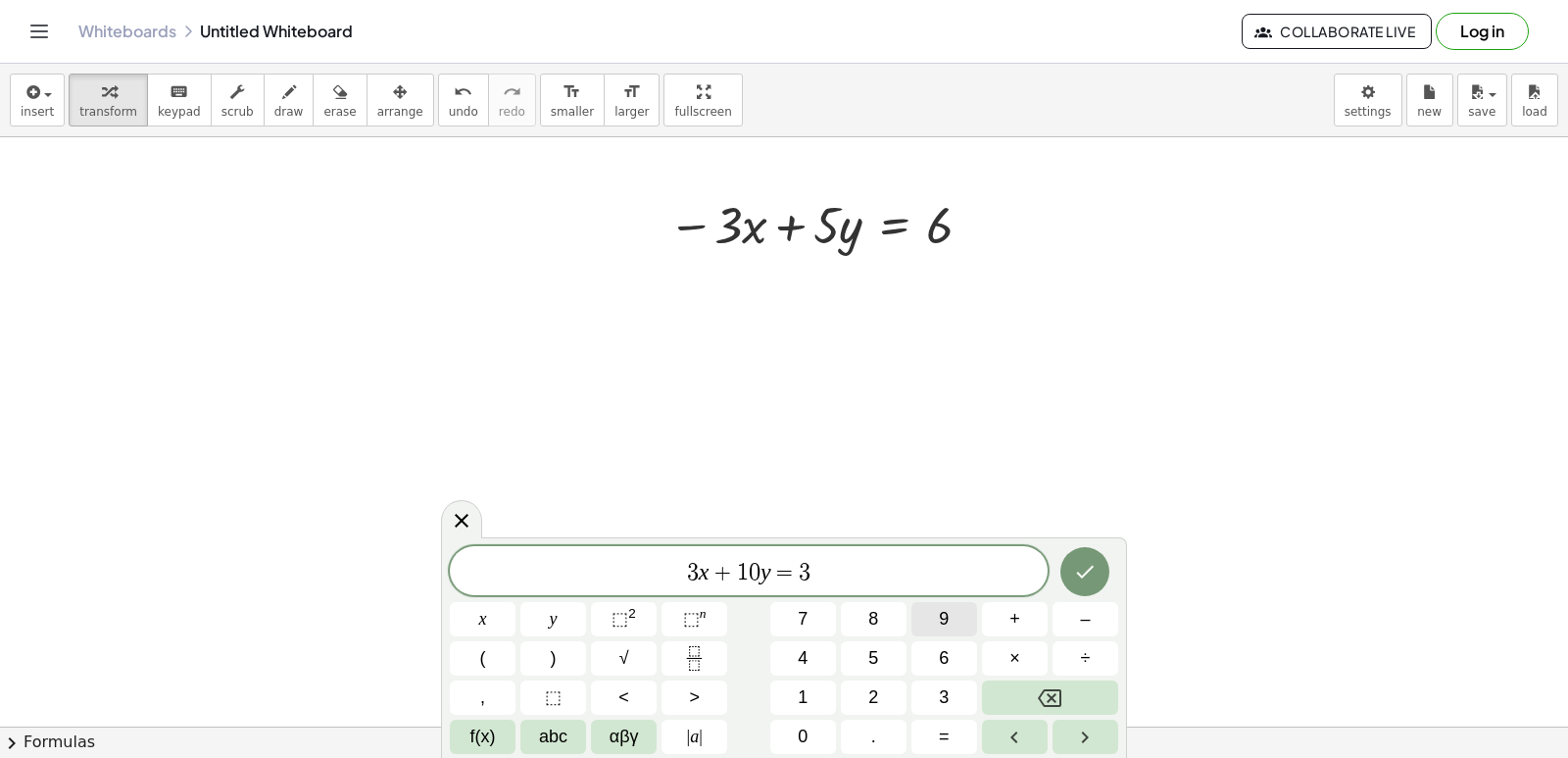
click at [947, 612] on span "9" at bounding box center [944, 619] width 10 height 27
click at [1077, 552] on button "Done" at bounding box center [1085, 571] width 49 height 49
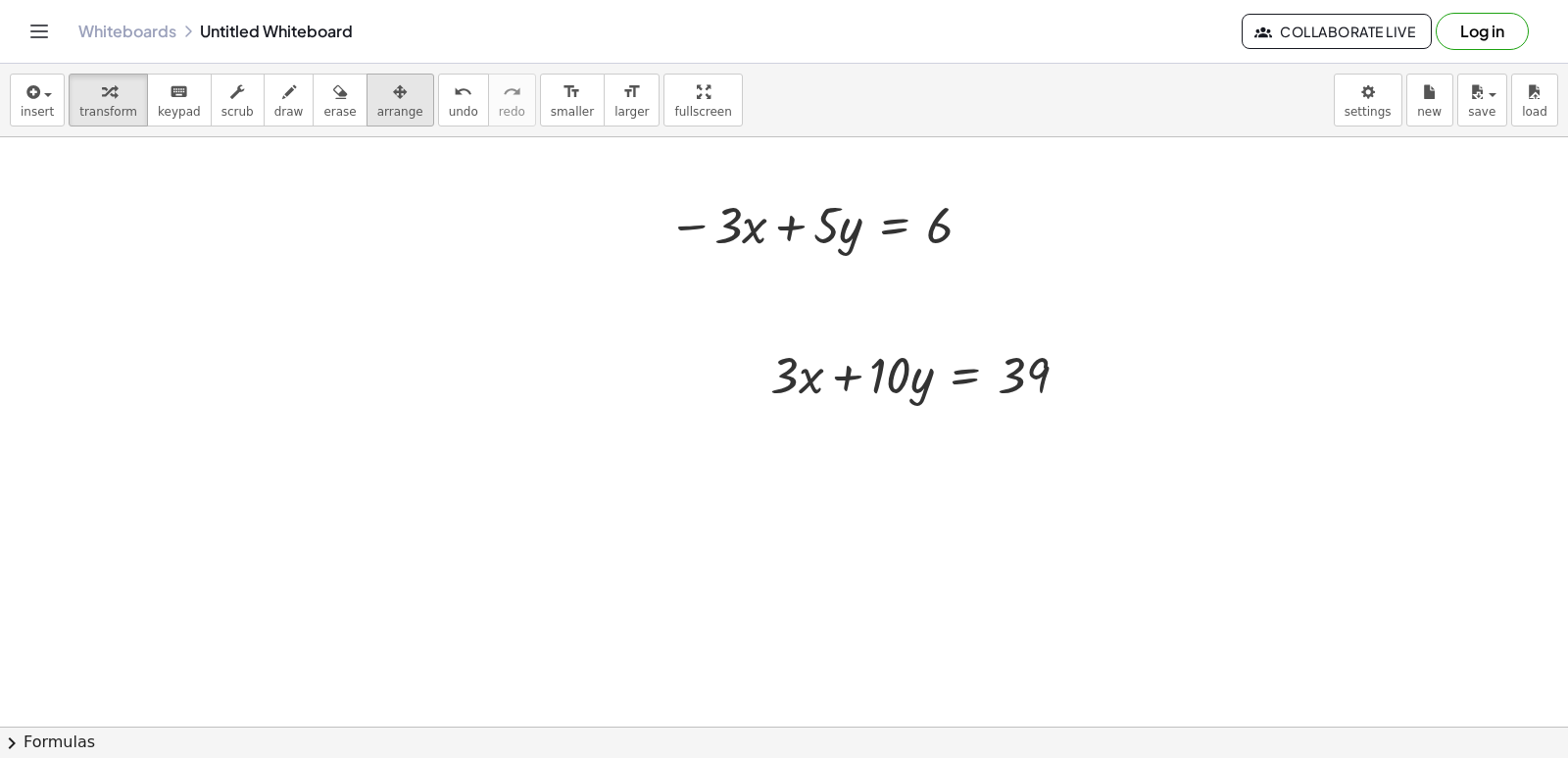
click at [377, 99] on div "button" at bounding box center [400, 91] width 47 height 24
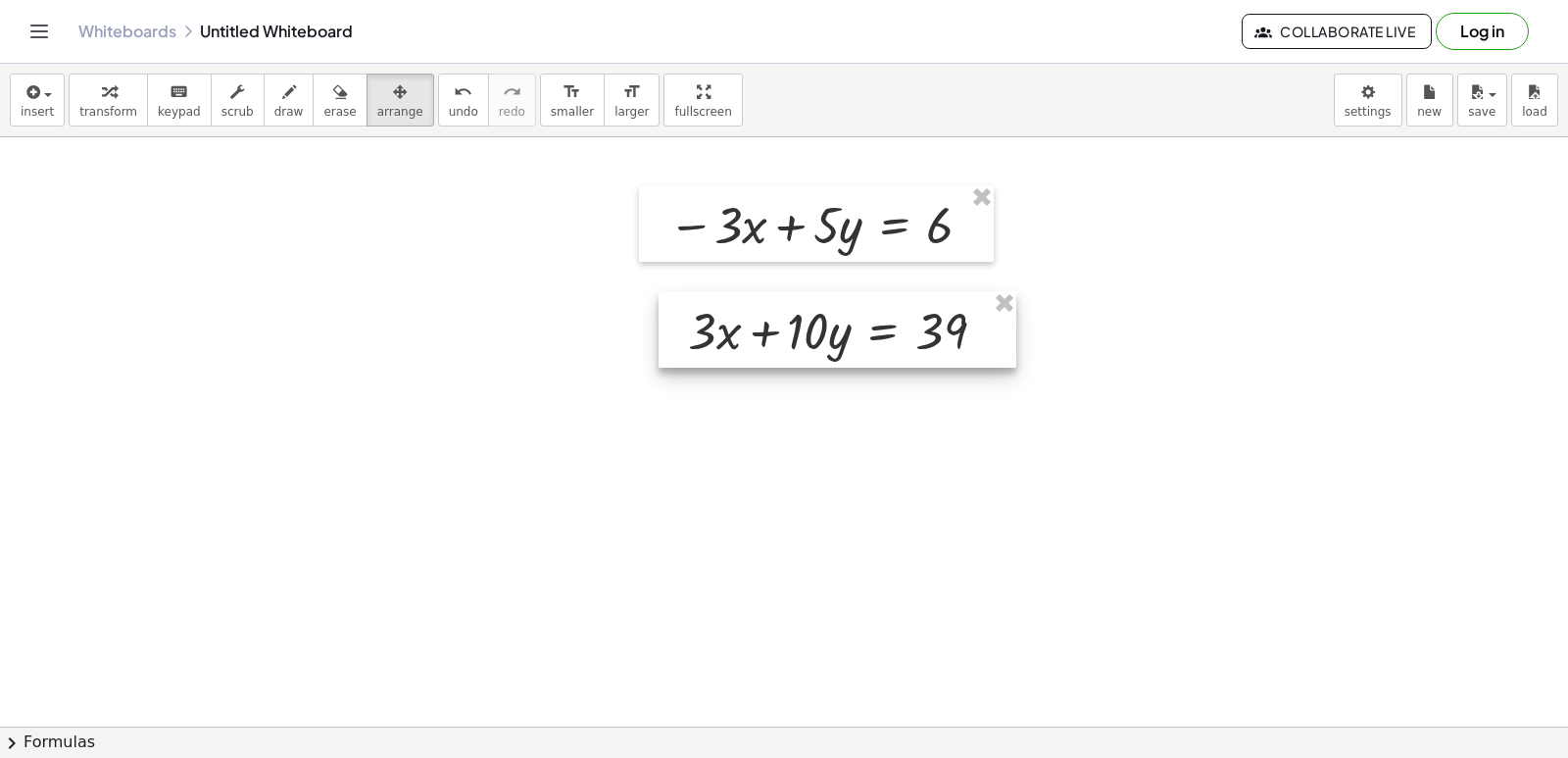
drag, startPoint x: 813, startPoint y: 386, endPoint x: 731, endPoint y: 342, distance: 93.1
click at [731, 342] on div at bounding box center [837, 329] width 358 height 76
click at [71, 90] on button "transform" at bounding box center [108, 99] width 79 height 53
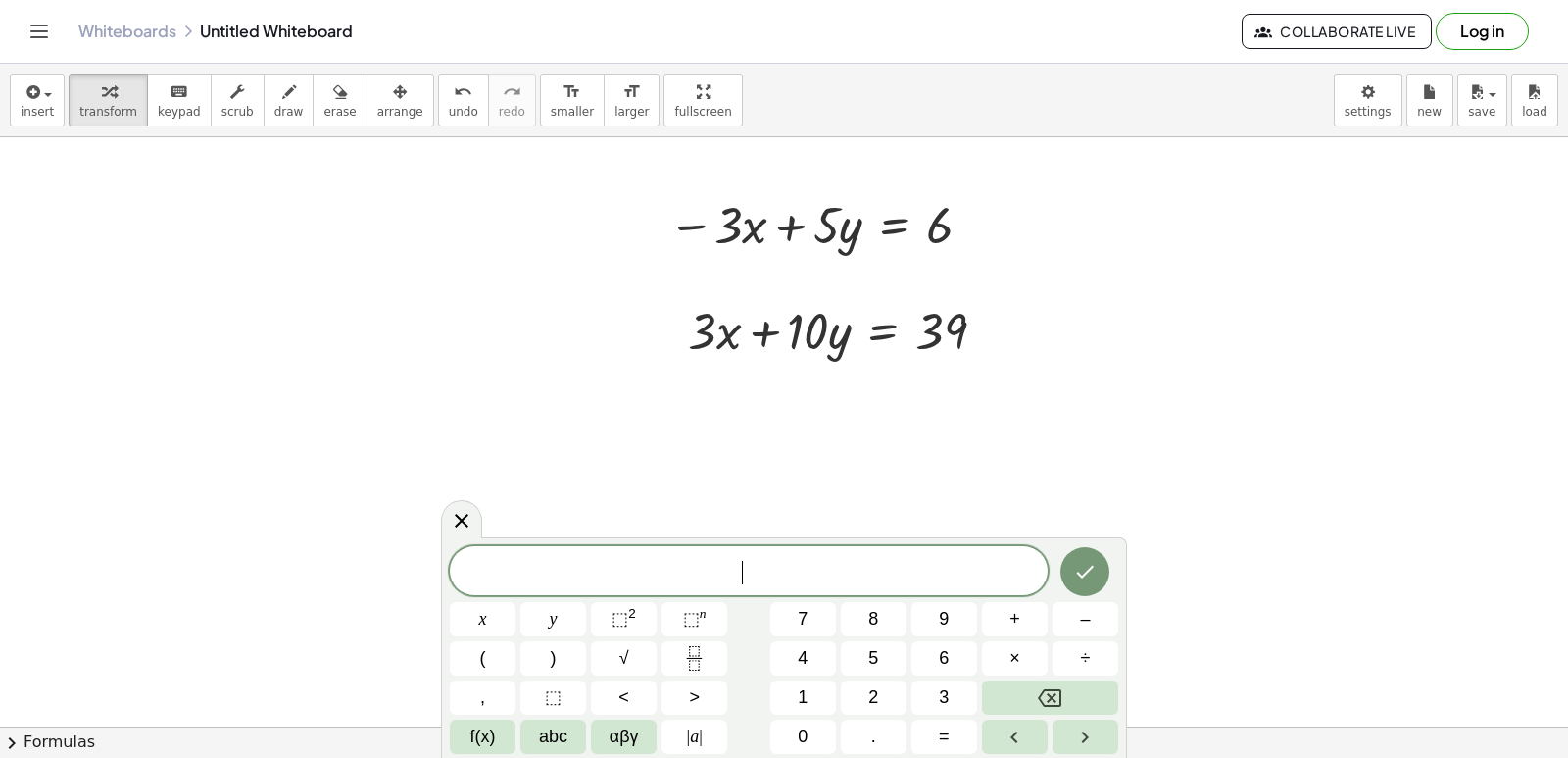
click at [874, 653] on span "5" at bounding box center [874, 658] width 10 height 27
click at [564, 614] on button "y" at bounding box center [553, 619] width 65 height 35
click at [1012, 617] on span "+" at bounding box center [1014, 619] width 11 height 27
click at [793, 704] on button "1" at bounding box center [803, 698] width 65 height 35
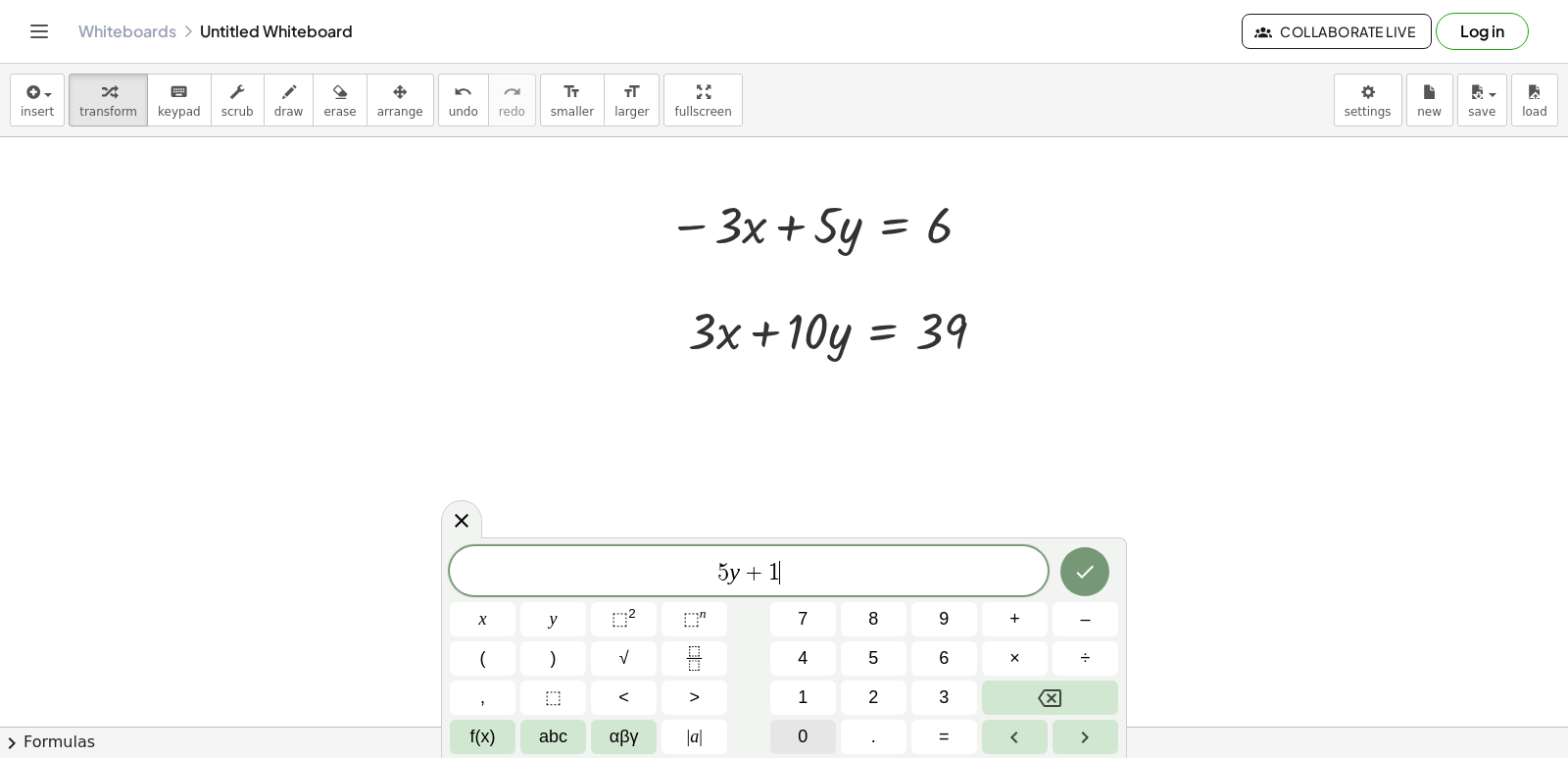
click at [787, 739] on button "0" at bounding box center [803, 736] width 65 height 35
click at [956, 732] on button "=" at bounding box center [944, 736] width 65 height 35
click at [949, 650] on span "6" at bounding box center [944, 658] width 10 height 27
click at [1002, 611] on button "+" at bounding box center [1015, 619] width 65 height 35
click at [924, 703] on button "3" at bounding box center [944, 698] width 65 height 35
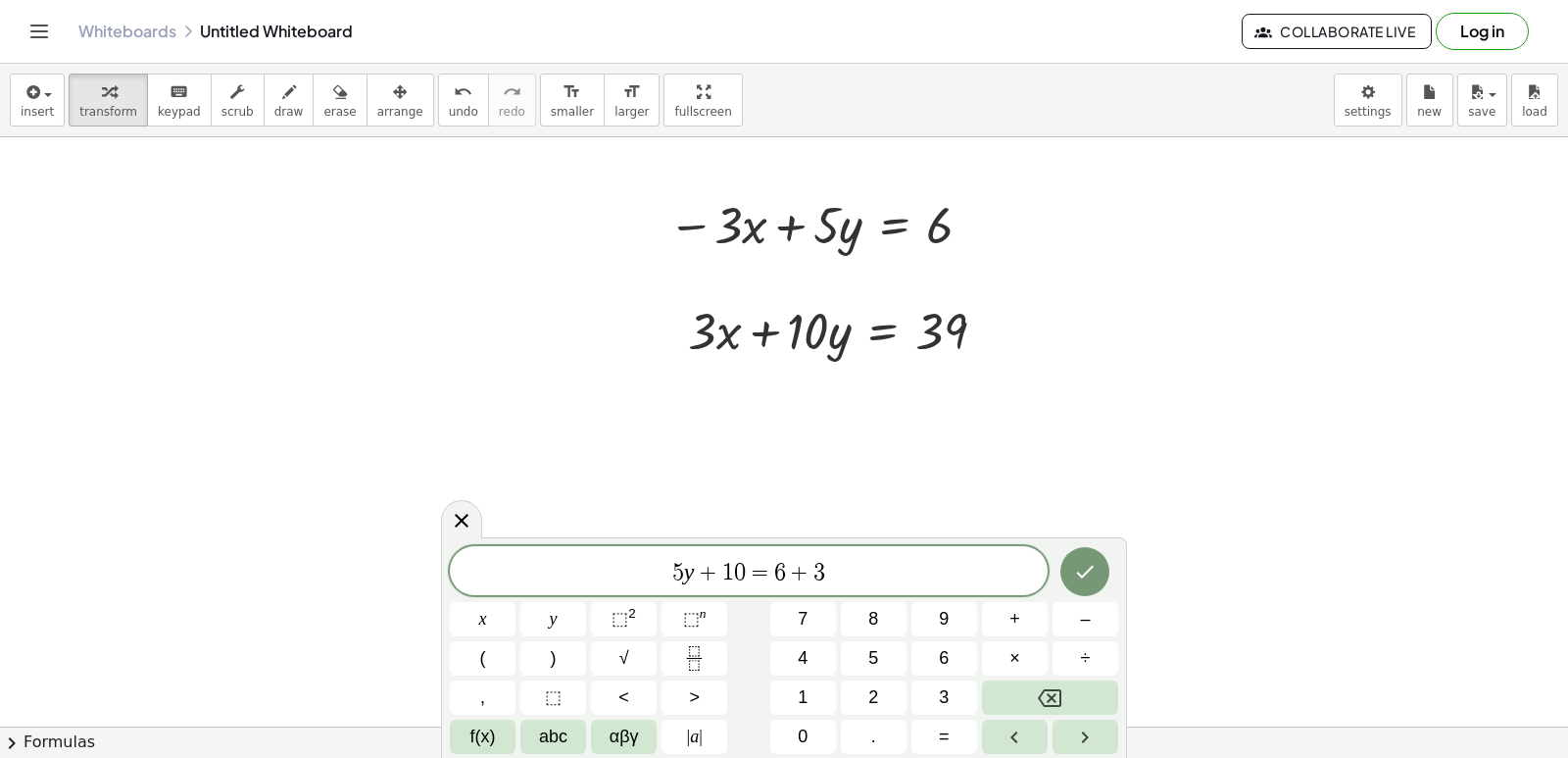
click at [955, 598] on div "5 y + 1 0 = 6 + 3 x y ⬚ 2 ⬚ n 7 8 9 + – ( ) √ 4 5 6 × ÷ , ⬚ < > 1 2 3 f(x) abc …" at bounding box center [784, 650] width 669 height 208
click at [1094, 560] on icon "Done" at bounding box center [1086, 572] width 24 height 24
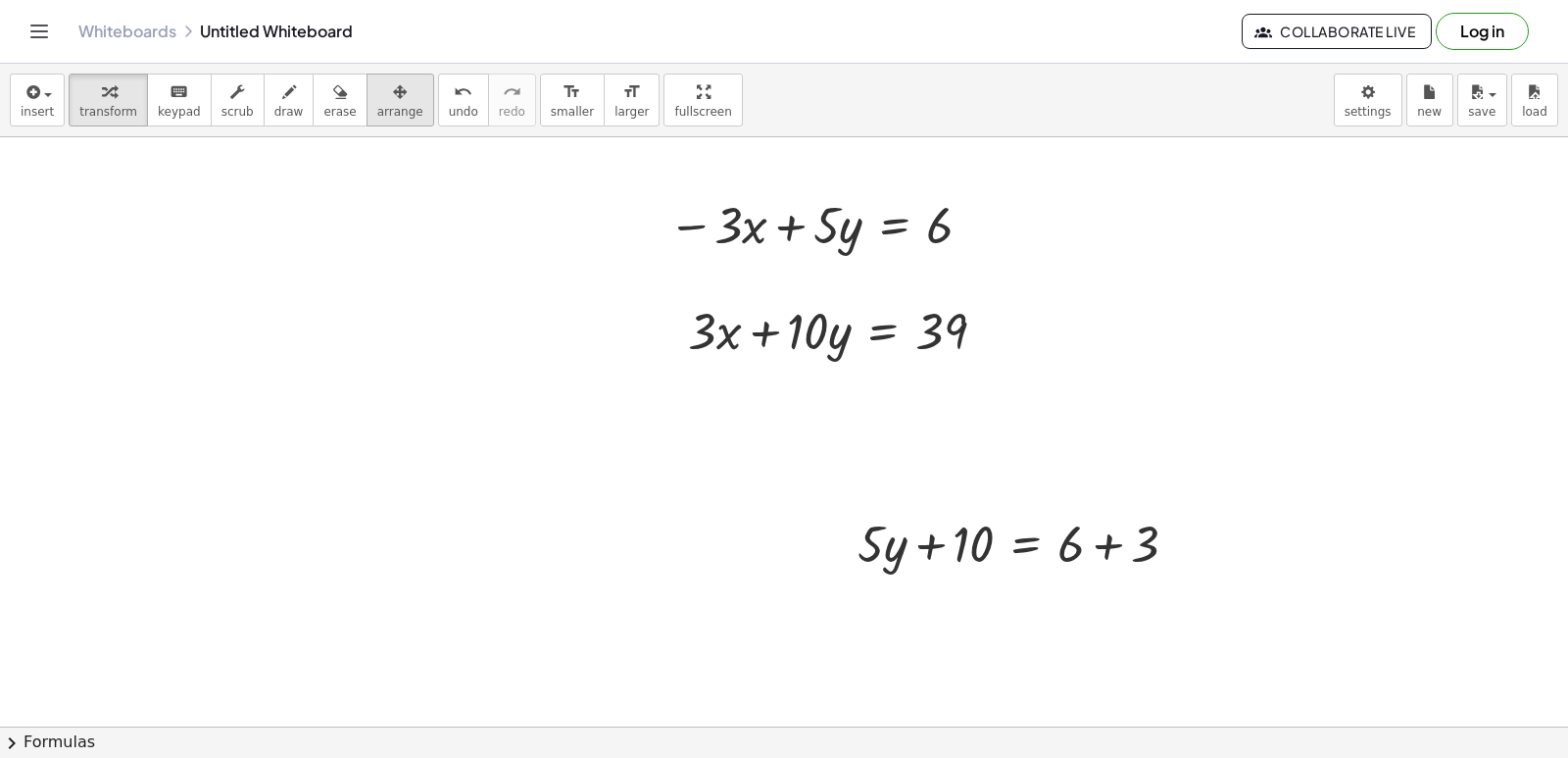
click at [377, 96] on div "button" at bounding box center [400, 91] width 47 height 24
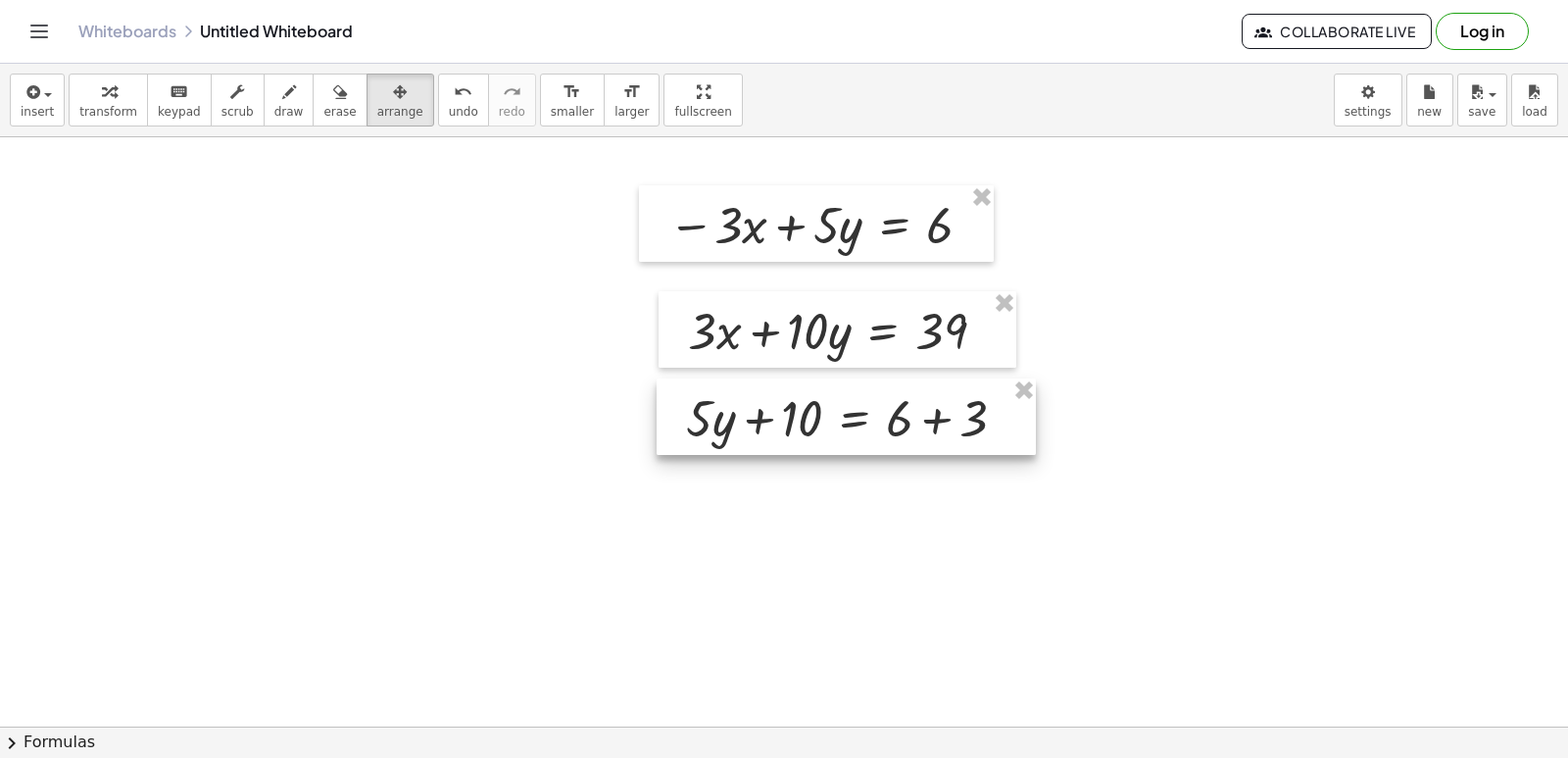
click at [689, 421] on div at bounding box center [846, 416] width 379 height 76
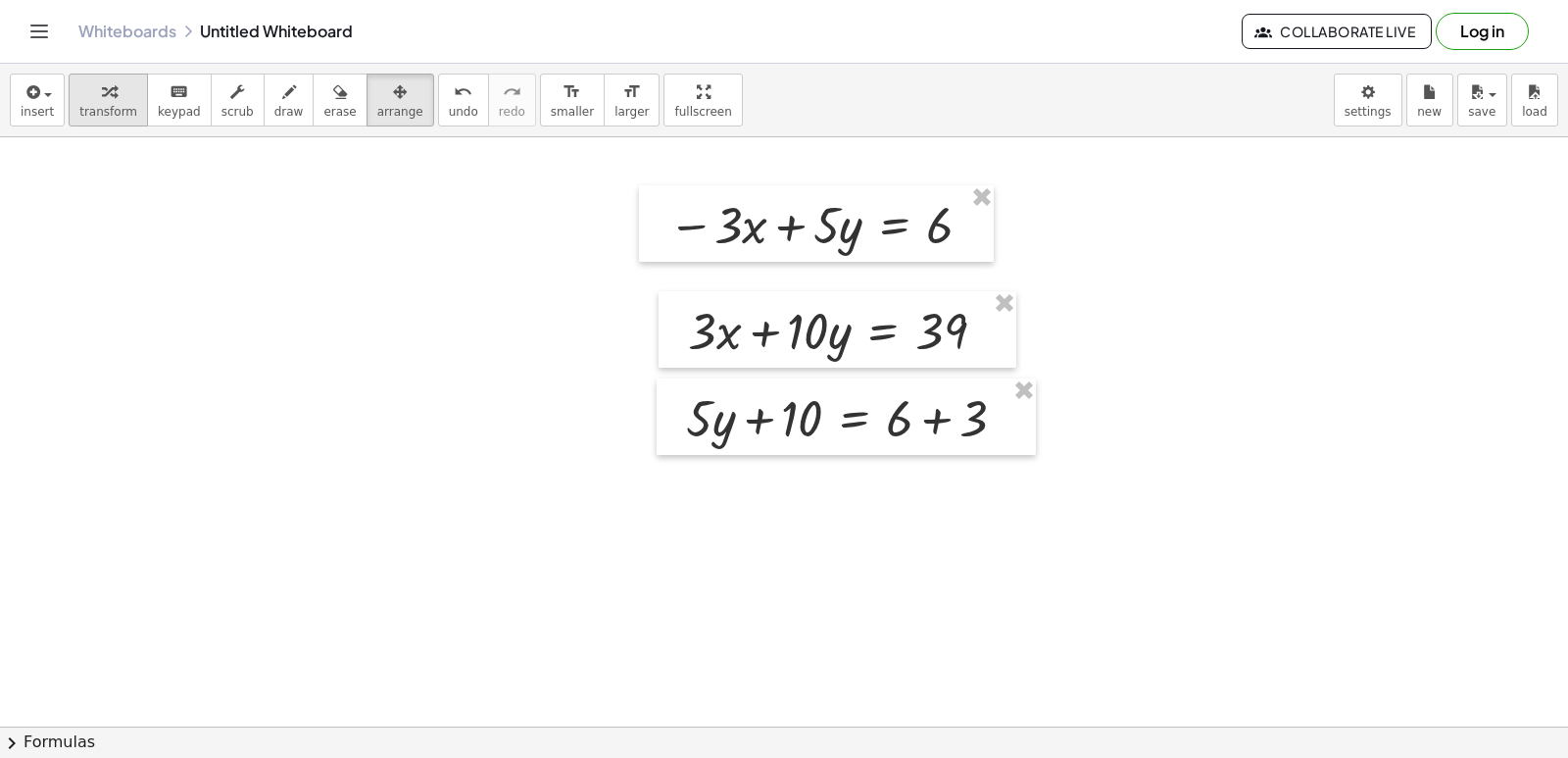
click at [91, 78] on button "transform" at bounding box center [108, 99] width 79 height 53
click at [759, 420] on div at bounding box center [854, 416] width 355 height 66
drag, startPoint x: 709, startPoint y: 428, endPoint x: 765, endPoint y: 431, distance: 56.1
click at [763, 431] on div at bounding box center [854, 416] width 355 height 66
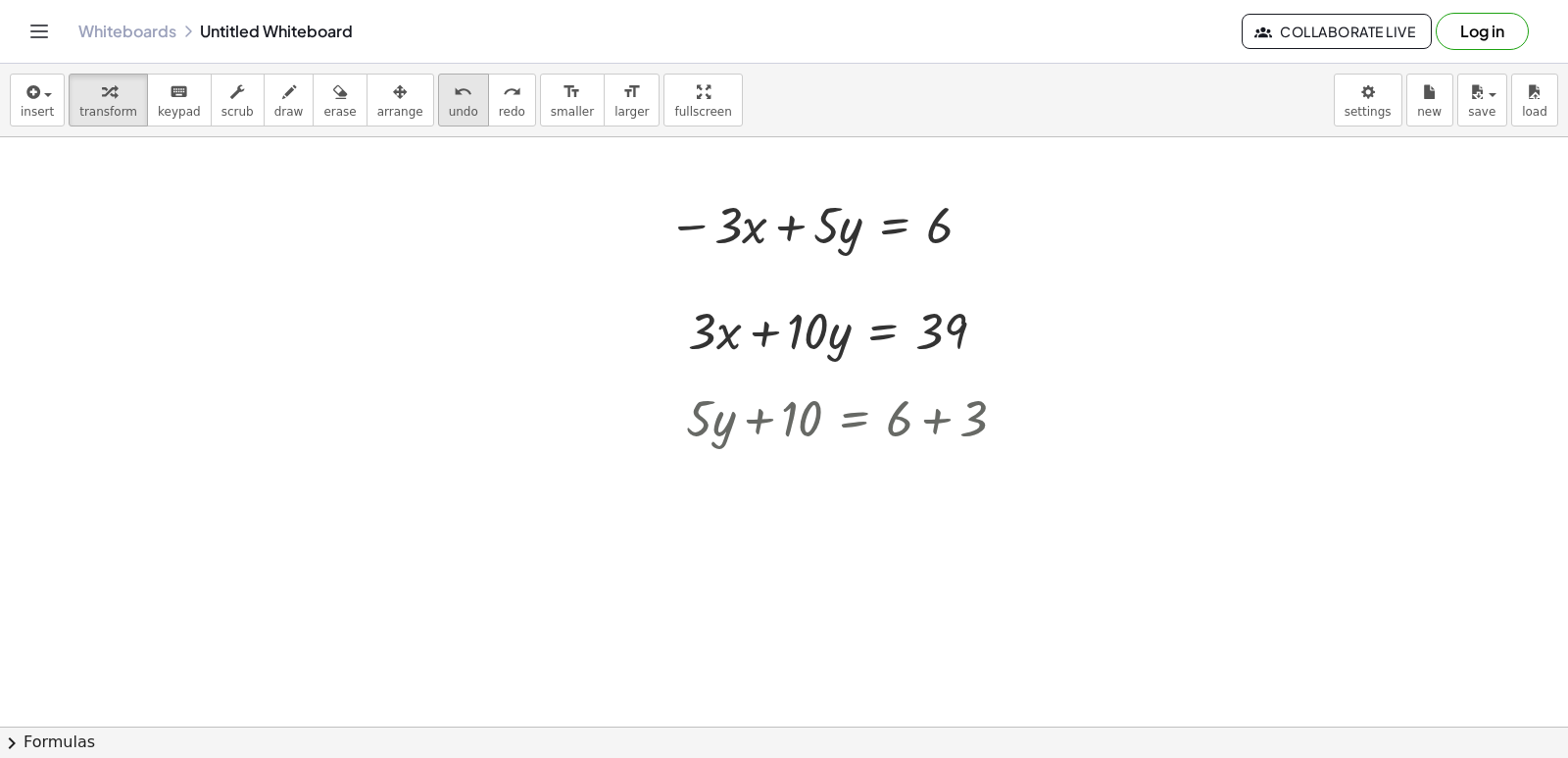
click at [449, 115] on span "undo" at bounding box center [464, 112] width 30 height 14
drag, startPoint x: 766, startPoint y: 416, endPoint x: 779, endPoint y: 415, distance: 13.0
click at [768, 415] on div at bounding box center [854, 416] width 355 height 66
click at [784, 425] on div at bounding box center [854, 416] width 355 height 66
click at [767, 430] on div at bounding box center [854, 416] width 355 height 66
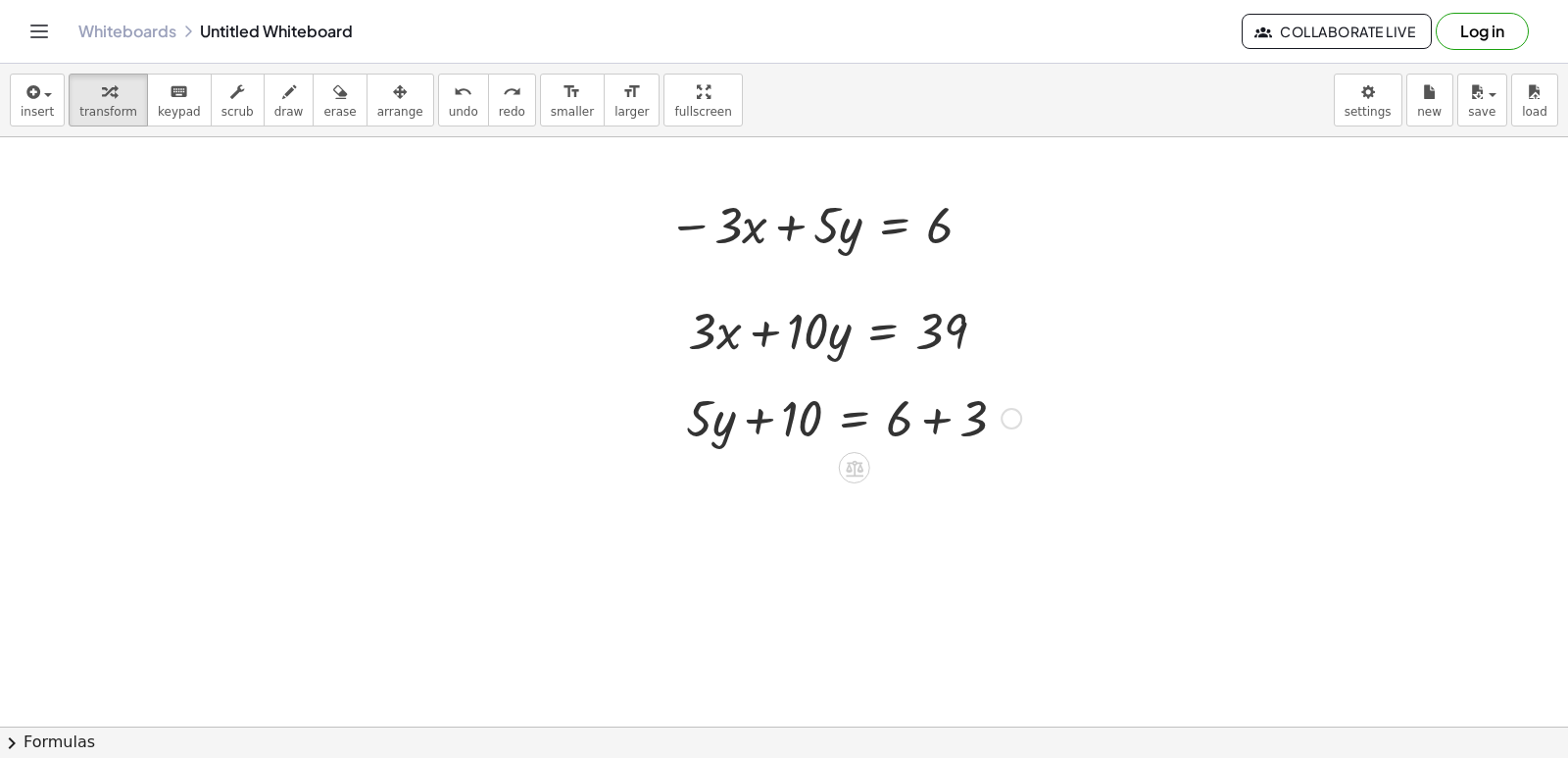
click at [936, 423] on div at bounding box center [854, 416] width 355 height 66
click at [760, 483] on div at bounding box center [854, 483] width 355 height 66
drag, startPoint x: 712, startPoint y: 489, endPoint x: 702, endPoint y: 488, distance: 10.0
click at [702, 488] on div at bounding box center [854, 483] width 355 height 66
drag, startPoint x: 702, startPoint y: 488, endPoint x: 672, endPoint y: 478, distance: 31.6
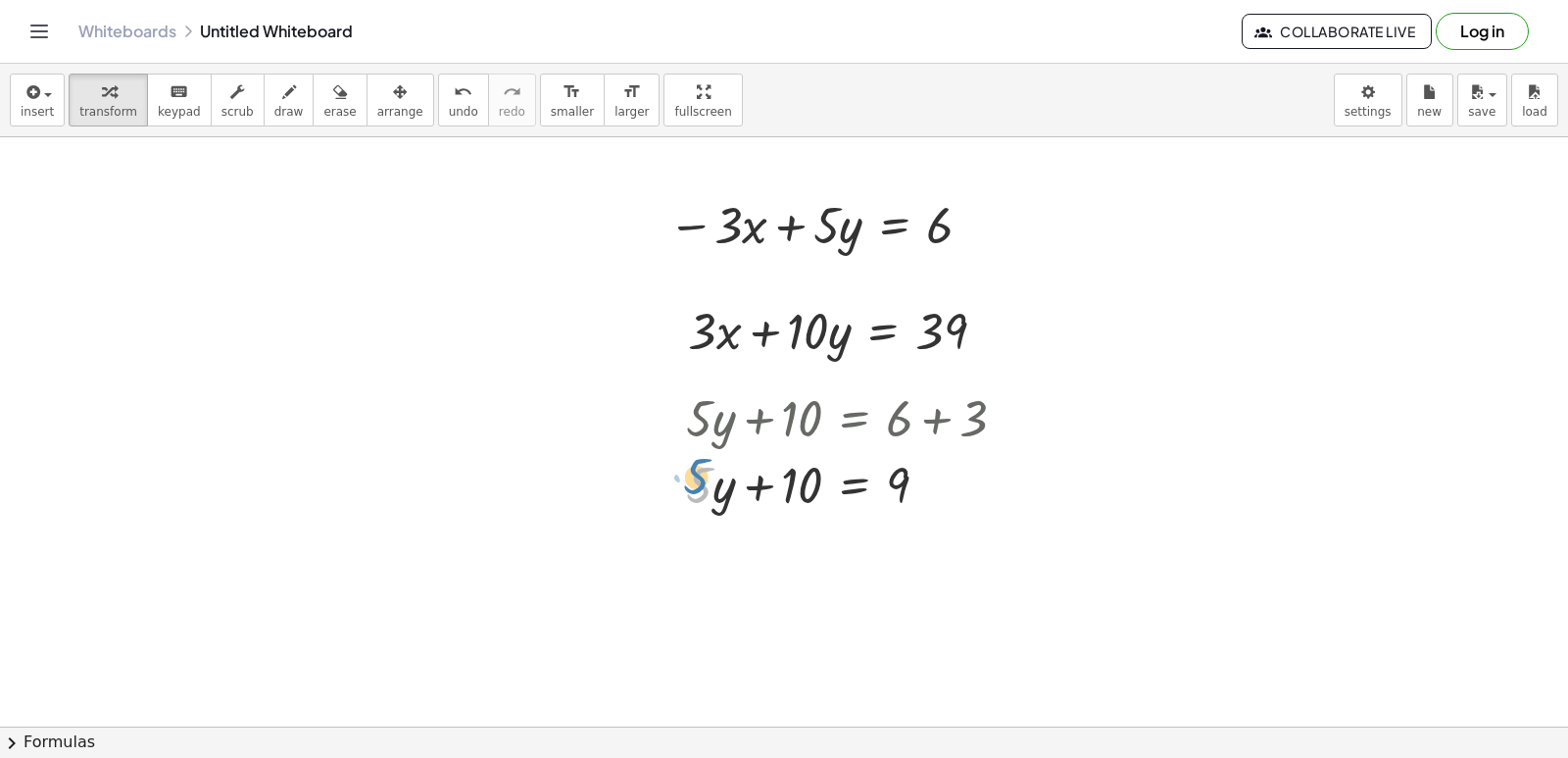
click at [672, 478] on div "+ · 5 · y + 10 = + 6 + 3 · 5 + · y + · 5 · y + 10 = 9" at bounding box center [846, 450] width 379 height 143
click at [794, 462] on div at bounding box center [854, 483] width 355 height 66
drag, startPoint x: 783, startPoint y: 470, endPoint x: 757, endPoint y: 483, distance: 29.1
click at [765, 481] on div at bounding box center [854, 483] width 355 height 66
click at [757, 483] on div at bounding box center [854, 483] width 355 height 66
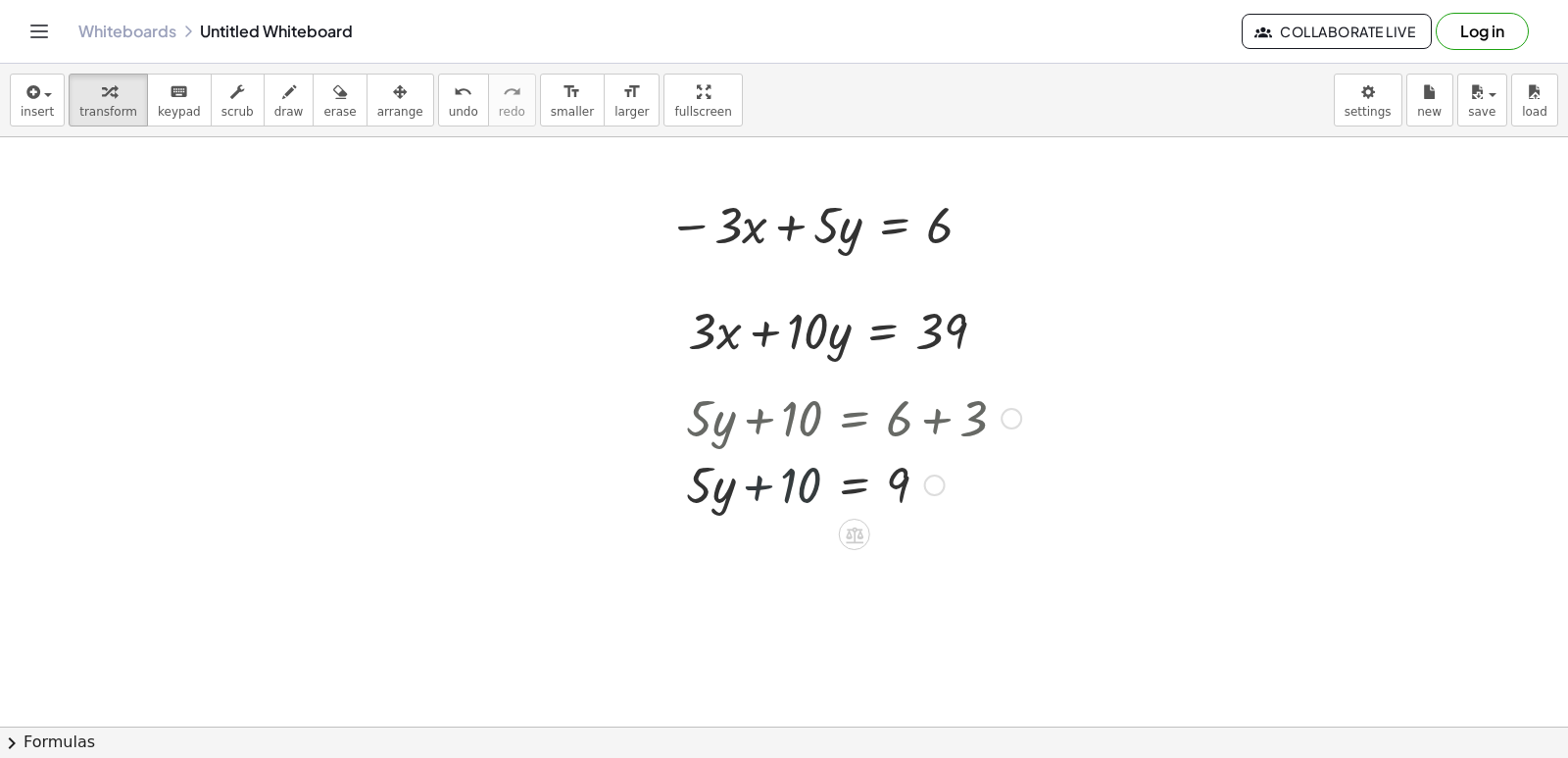
click at [757, 483] on div at bounding box center [854, 483] width 355 height 66
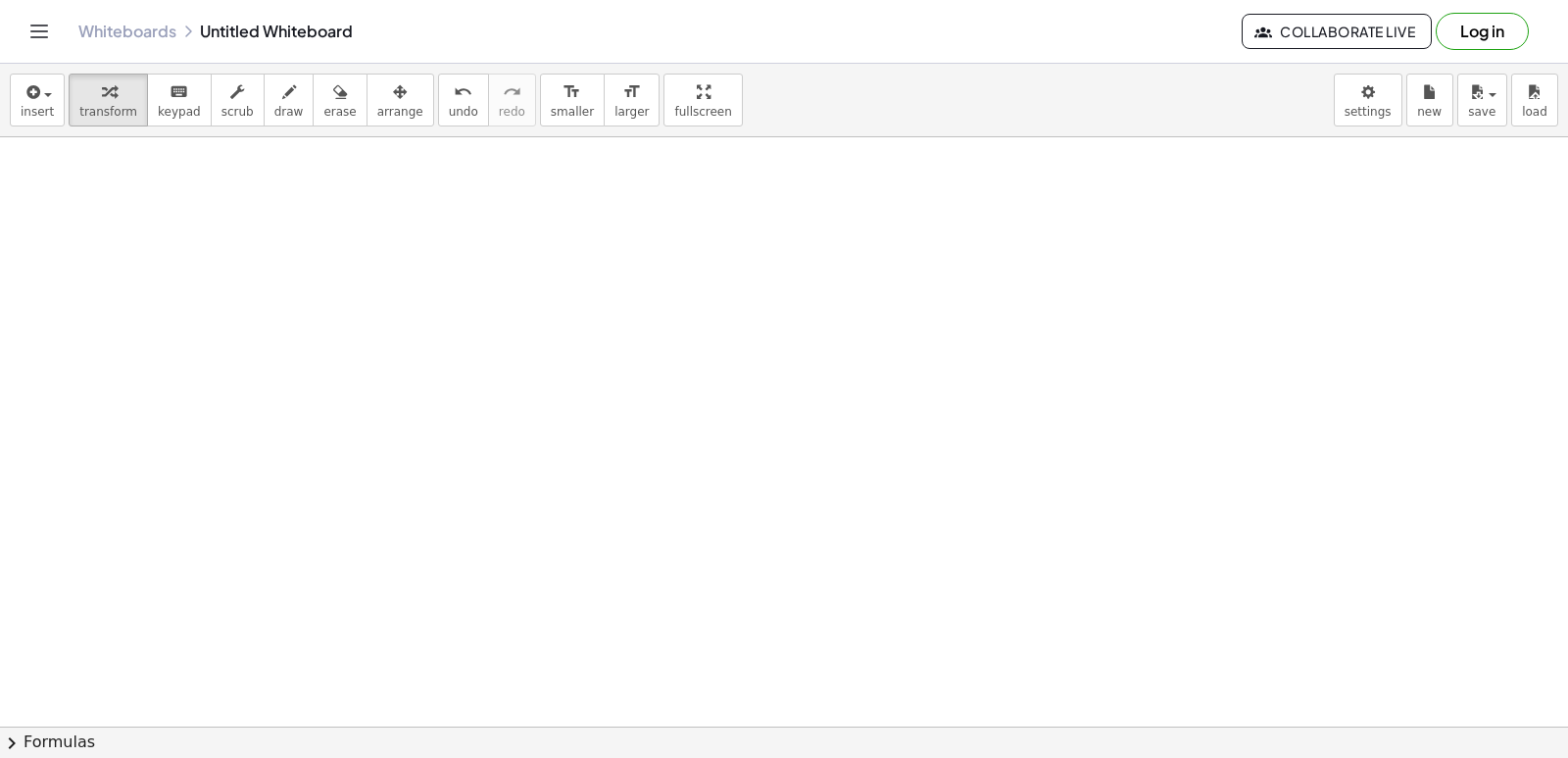
scroll to position [5497, 0]
click at [513, 358] on div "insert select one: Math Expression Function Text Youtube Video Graphing Geometr…" at bounding box center [784, 410] width 1568 height 695
drag, startPoint x: 90, startPoint y: 113, endPoint x: 463, endPoint y: 545, distance: 570.7
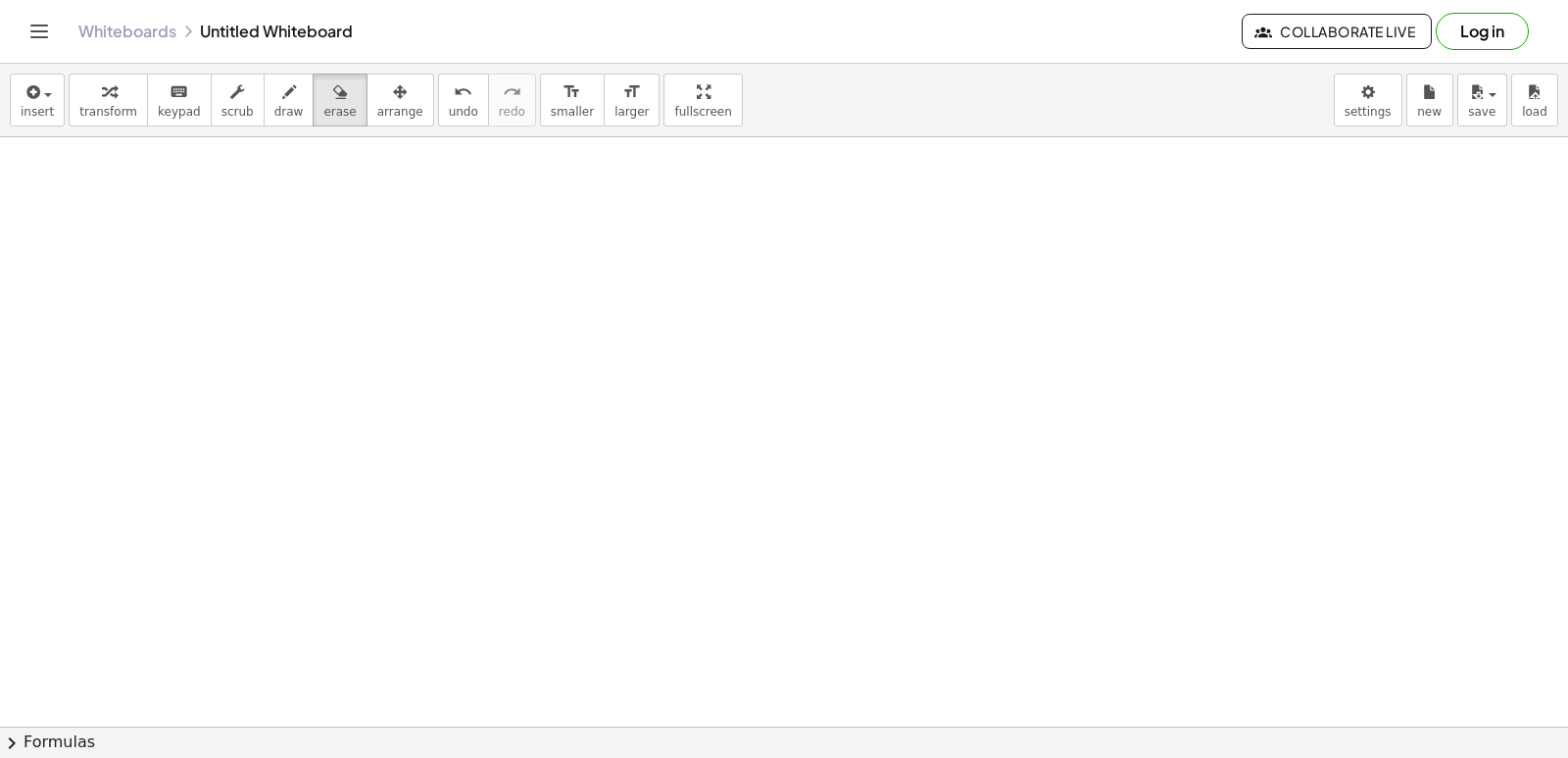
click at [317, 326] on div "insert select one: Math Expression Function Text Youtube Video Graphing Geometr…" at bounding box center [784, 410] width 1568 height 695
drag, startPoint x: 809, startPoint y: 597, endPoint x: 806, endPoint y: 576, distance: 21.2
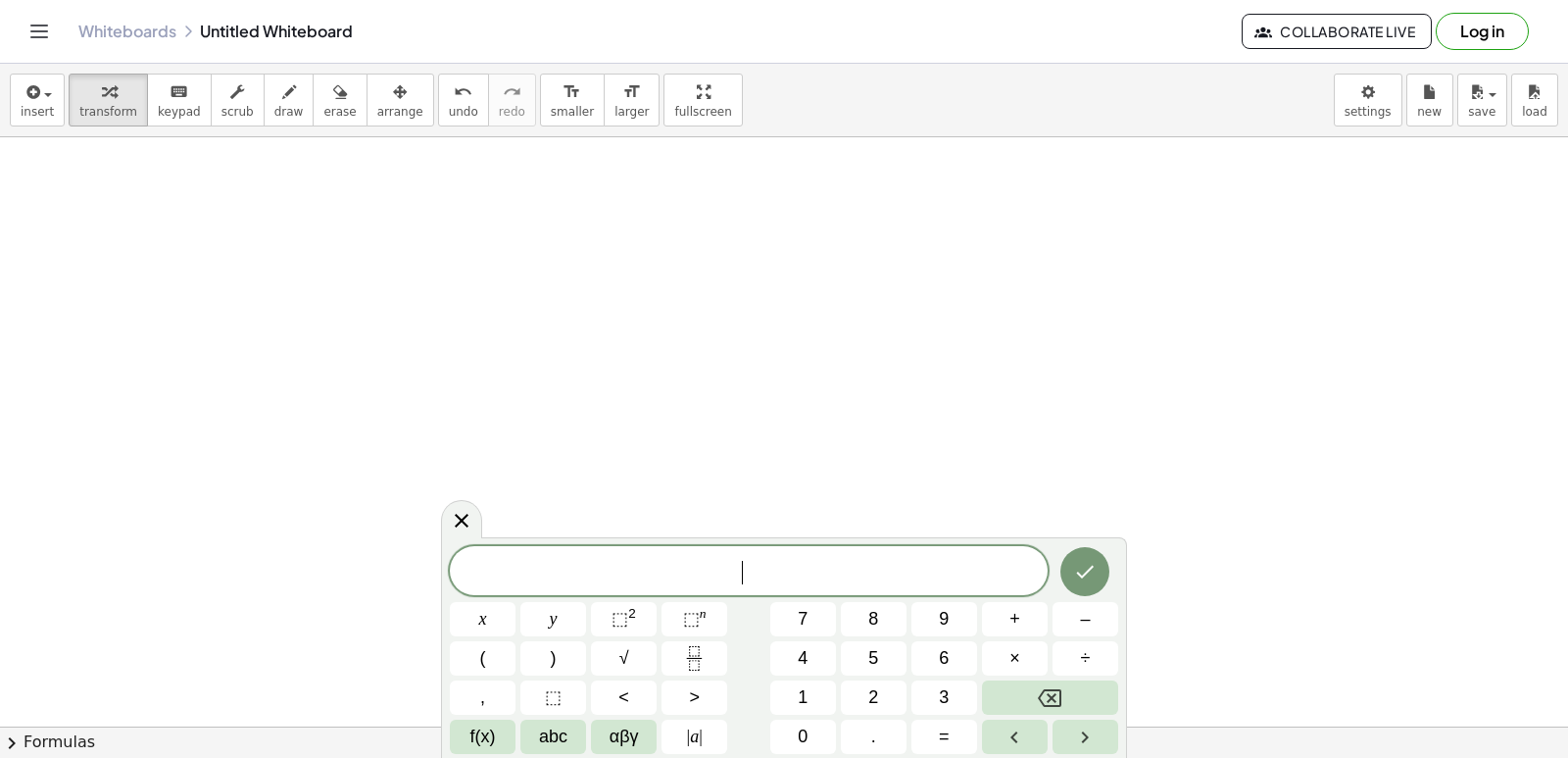
click at [806, 576] on span "​" at bounding box center [749, 573] width 598 height 28
click at [866, 662] on button "5" at bounding box center [874, 658] width 65 height 35
drag, startPoint x: 466, startPoint y: 600, endPoint x: 546, endPoint y: 600, distance: 80.0
click at [469, 600] on div "5 x y ⬚ 2 ⬚ n 7 8 9 + – ( ) √ 4 5 6 × ÷ , ⬚ < > 1 2 3 f(x) abc αβγ | a | 0 . =" at bounding box center [784, 650] width 669 height 208
click at [488, 602] on button "x" at bounding box center [482, 619] width 65 height 35
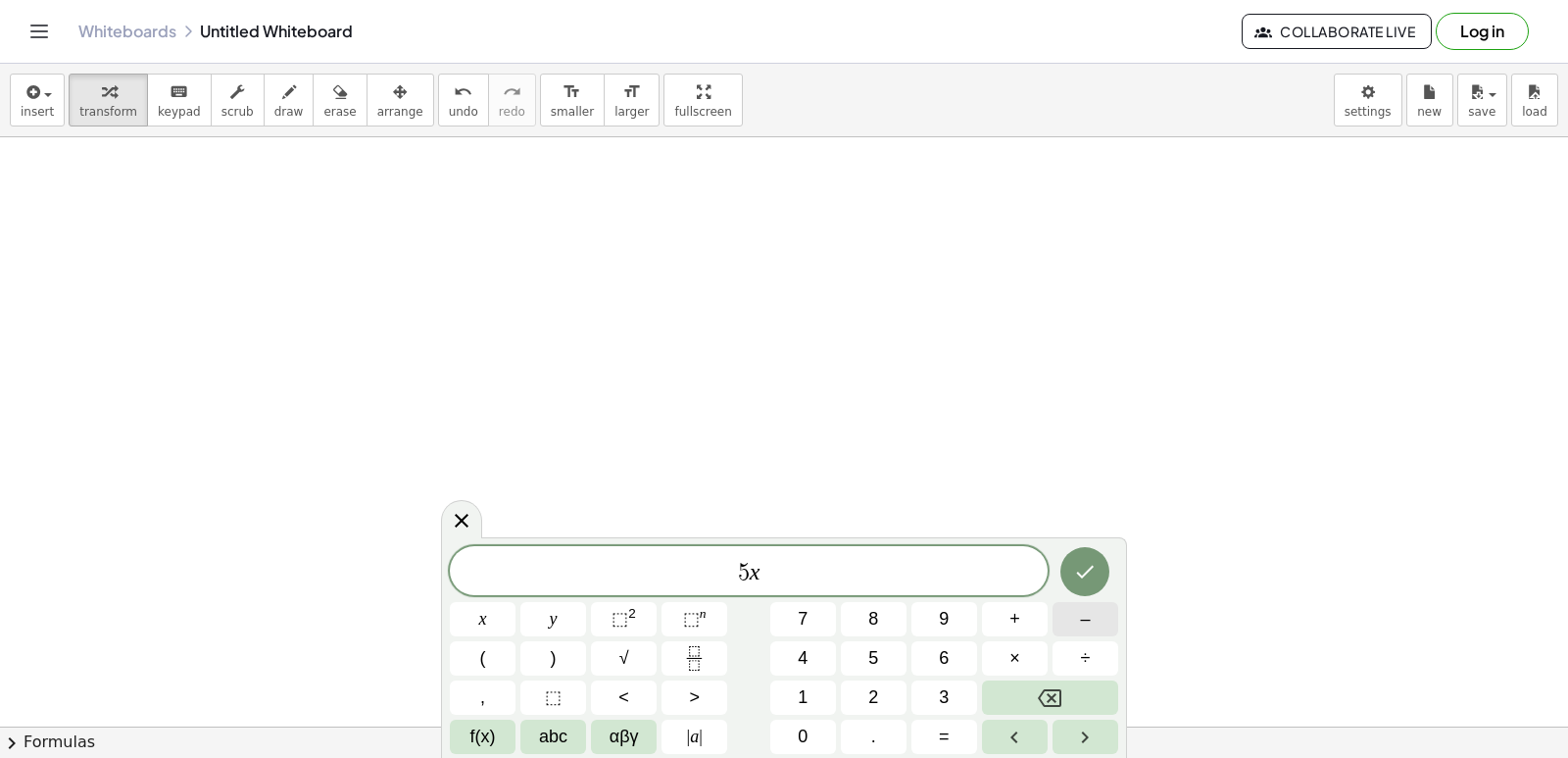
click at [1075, 613] on button "–" at bounding box center [1086, 619] width 65 height 35
click at [791, 613] on button "7" at bounding box center [803, 619] width 65 height 35
click at [516, 608] on button "x" at bounding box center [482, 619] width 65 height 35
click at [1058, 687] on button "Backspace" at bounding box center [1051, 698] width 137 height 35
click at [546, 617] on button "y" at bounding box center [553, 619] width 65 height 35
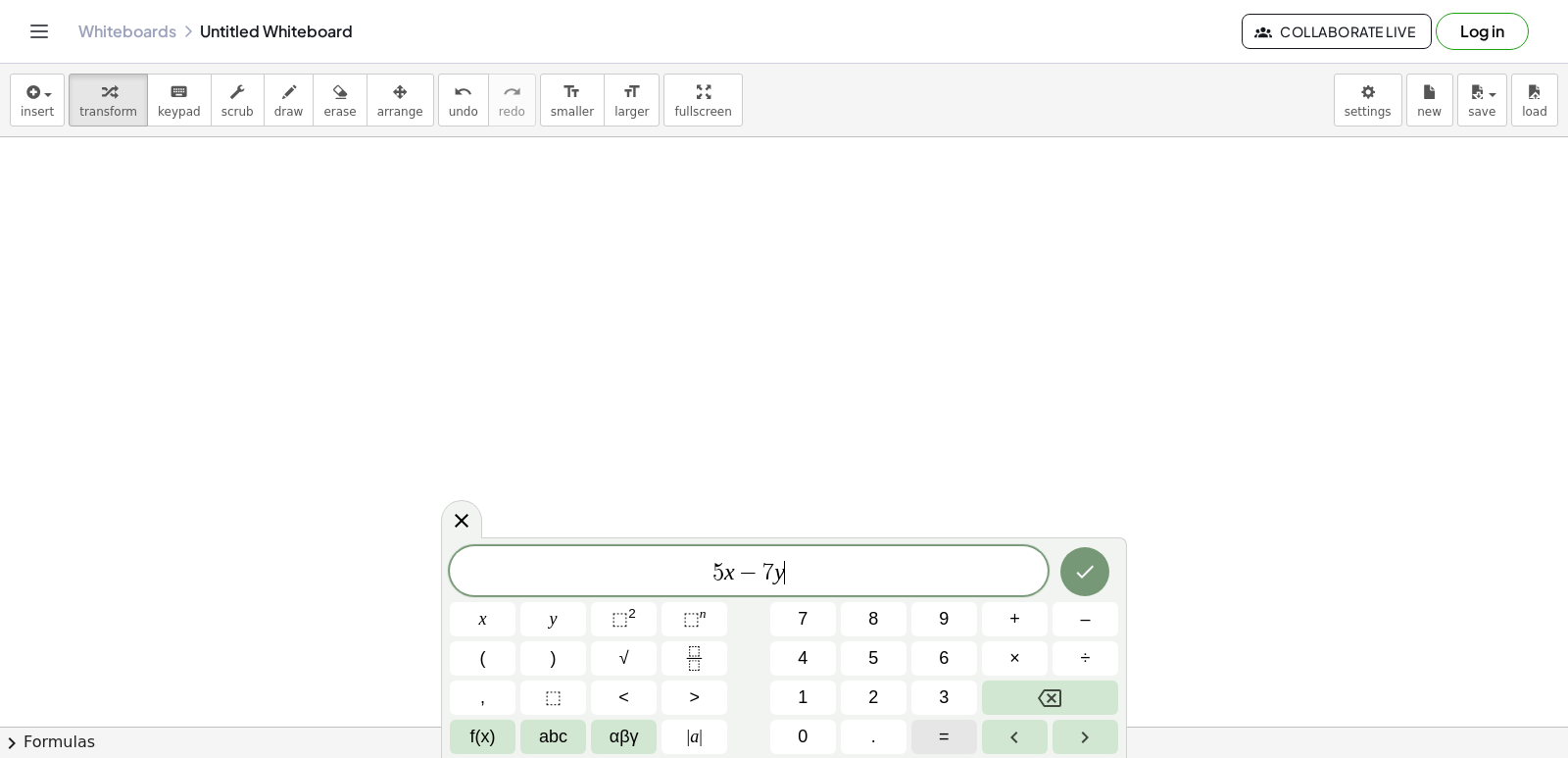
click at [948, 732] on span "=" at bounding box center [944, 736] width 11 height 27
click at [1065, 625] on button "–" at bounding box center [1086, 619] width 65 height 35
click at [808, 653] on button "4" at bounding box center [803, 658] width 65 height 35
click at [1091, 578] on icon "Done" at bounding box center [1086, 572] width 24 height 24
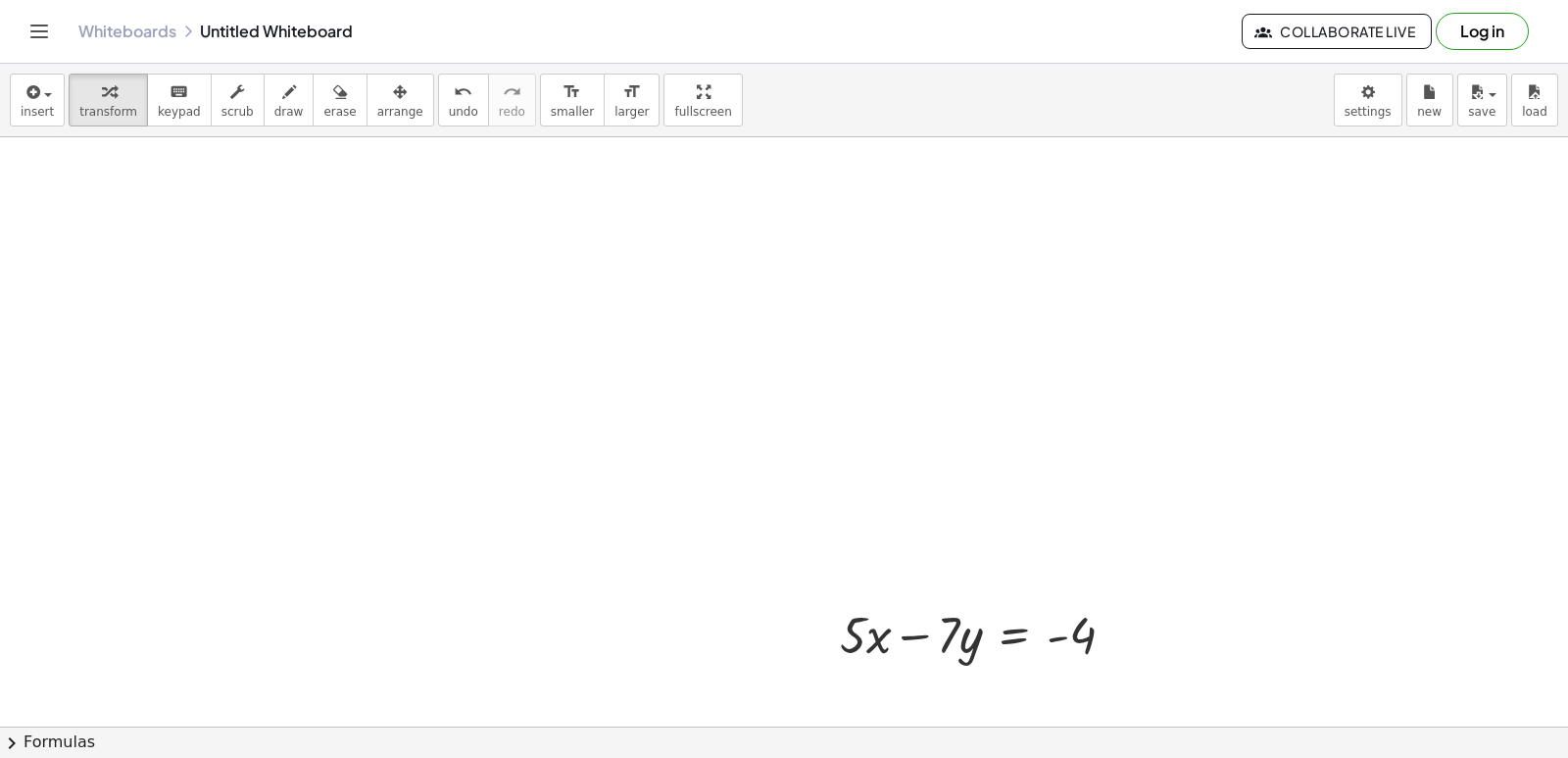
click at [377, 105] on span "arrange" at bounding box center [400, 112] width 47 height 14
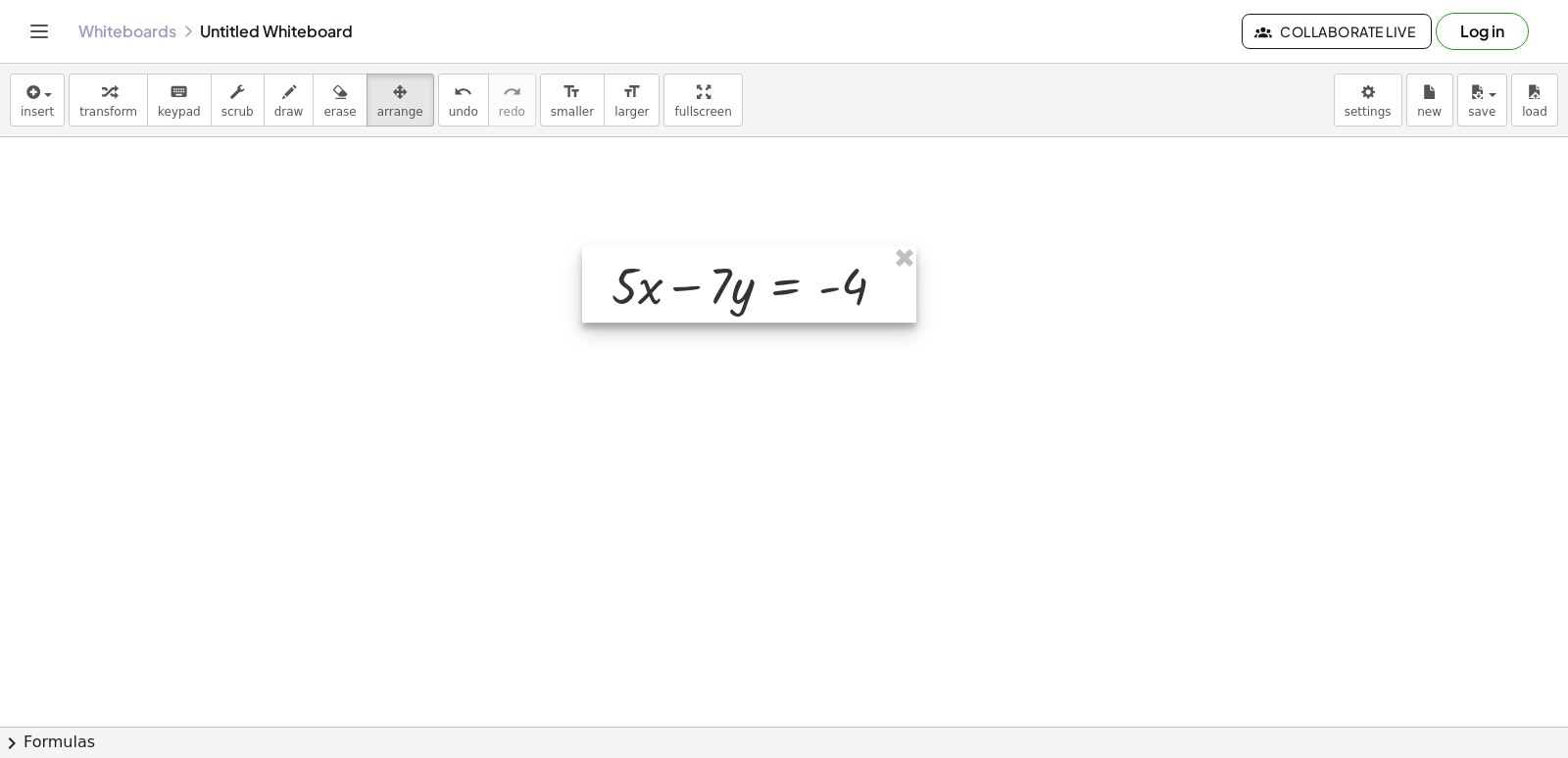
drag, startPoint x: 945, startPoint y: 649, endPoint x: 680, endPoint y: 285, distance: 450.2
click at [715, 298] on div at bounding box center [749, 283] width 334 height 76
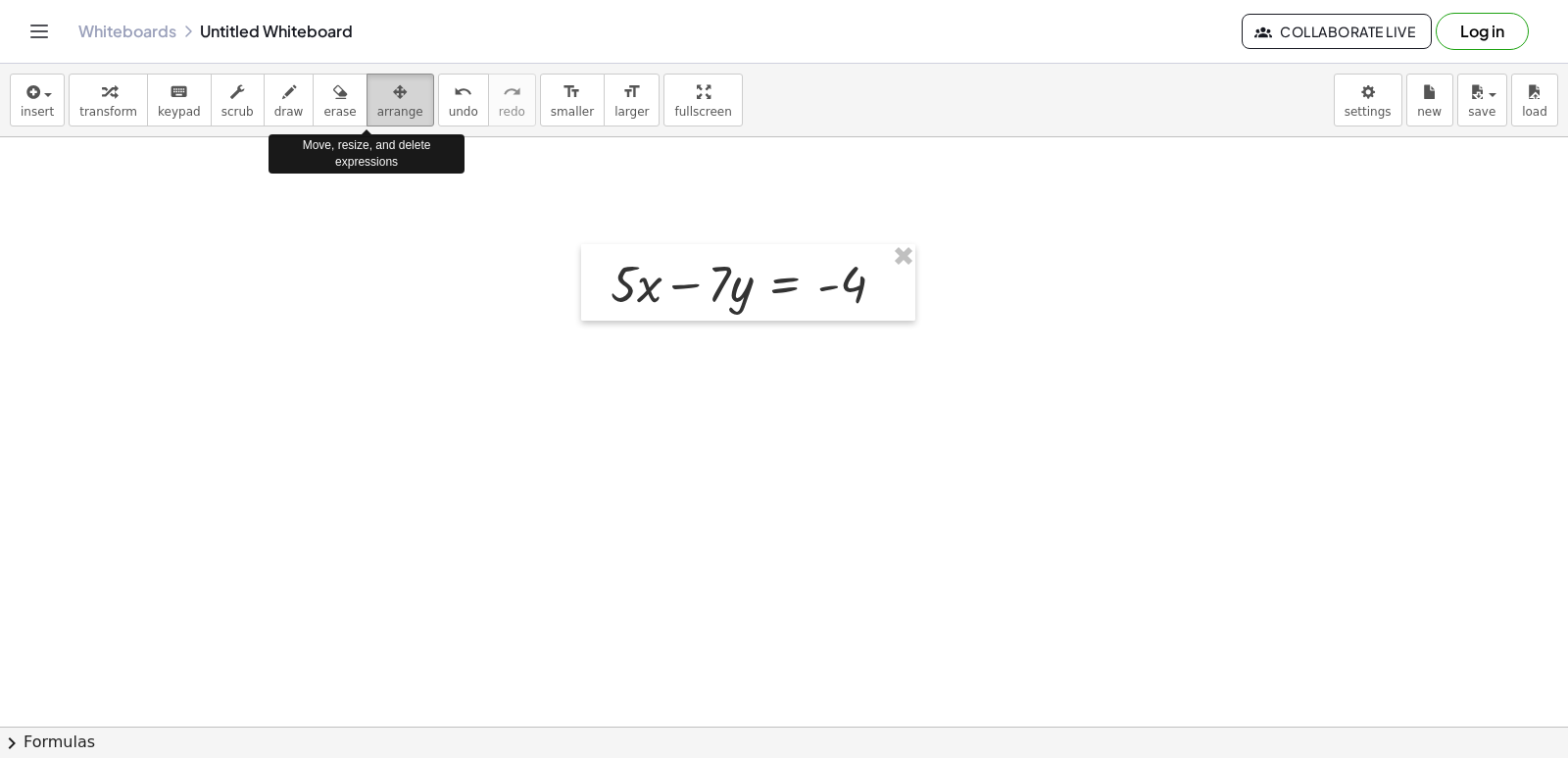
click at [377, 107] on span "arrange" at bounding box center [400, 112] width 47 height 14
drag, startPoint x: 113, startPoint y: 73, endPoint x: 393, endPoint y: 390, distance: 423.0
click at [109, 80] on button "transform" at bounding box center [108, 99] width 79 height 53
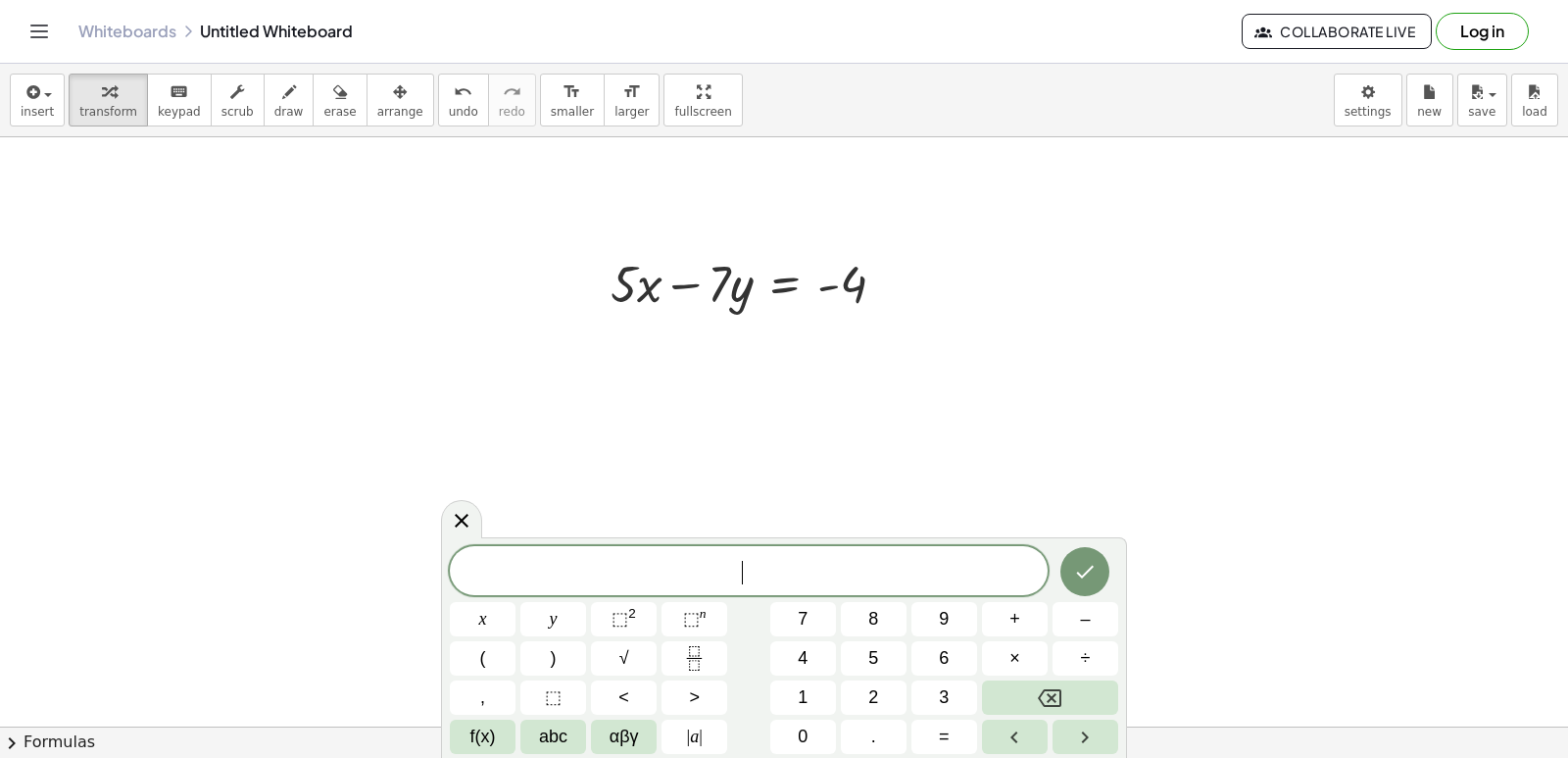
click at [813, 692] on button "1" at bounding box center [803, 698] width 65 height 35
click at [815, 731] on button "0" at bounding box center [803, 736] width 65 height 35
click at [475, 613] on button "x" at bounding box center [482, 619] width 65 height 35
click at [988, 603] on button "+" at bounding box center [1015, 619] width 65 height 35
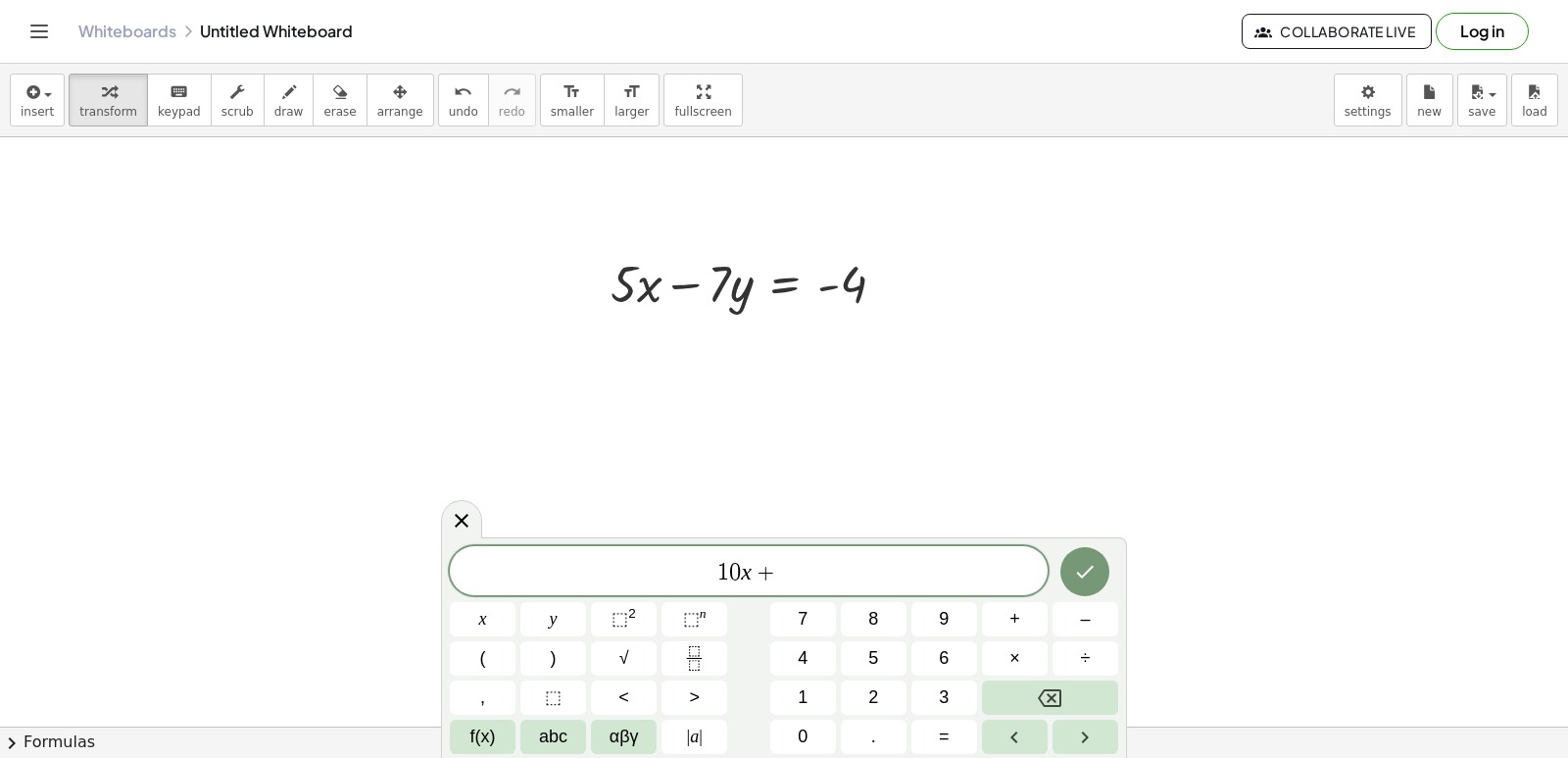
click at [798, 601] on div "1 0 x + ​ x y ⬚ 2 ⬚ n 7 8 9 + – ( ) √ 4 5 6 × ÷ , ⬚ < > 1 2 3 f(x) abc αβγ | a …" at bounding box center [784, 650] width 669 height 208
click at [803, 608] on span "7" at bounding box center [803, 619] width 10 height 27
click at [560, 610] on button "y" at bounding box center [553, 619] width 65 height 35
click at [936, 733] on button "=" at bounding box center [944, 736] width 65 height 35
click at [922, 695] on button "3" at bounding box center [944, 698] width 65 height 35
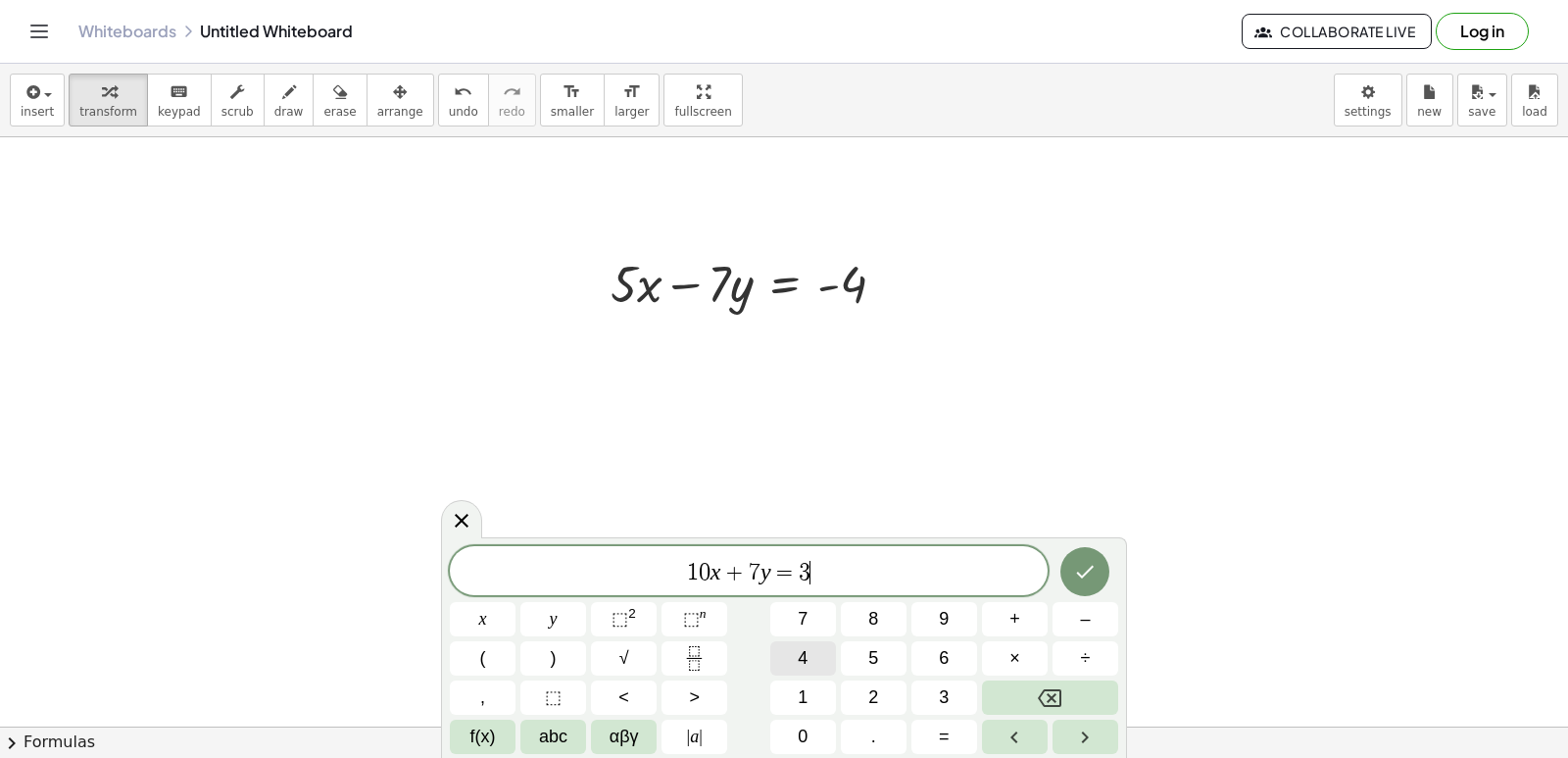
click at [807, 648] on span "4" at bounding box center [803, 658] width 10 height 27
click at [1087, 566] on icon "Done" at bounding box center [1086, 572] width 24 height 24
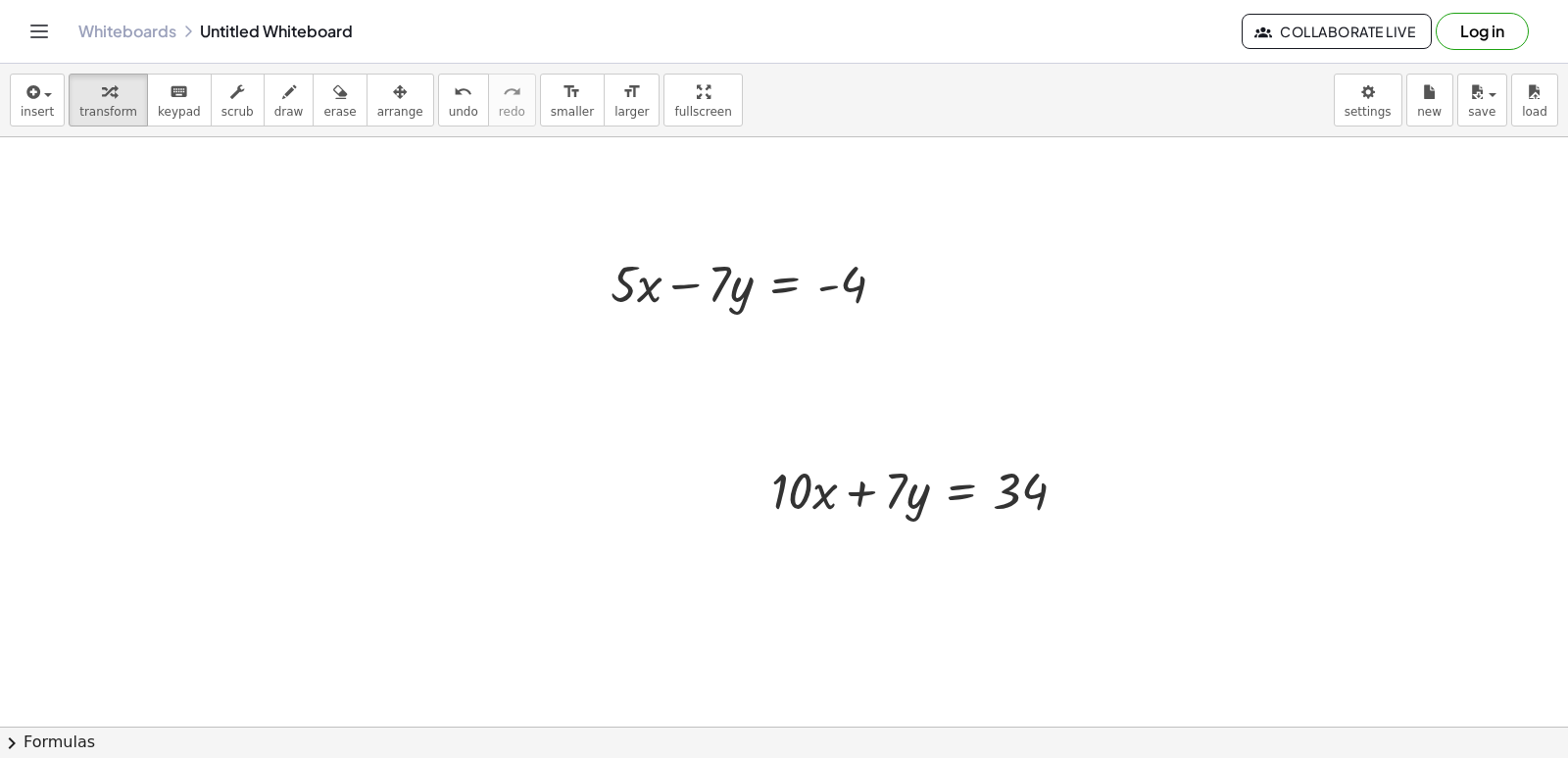
drag, startPoint x: 358, startPoint y: 87, endPoint x: 686, endPoint y: 494, distance: 522.7
click at [381, 110] on button "arrange" at bounding box center [400, 99] width 67 height 53
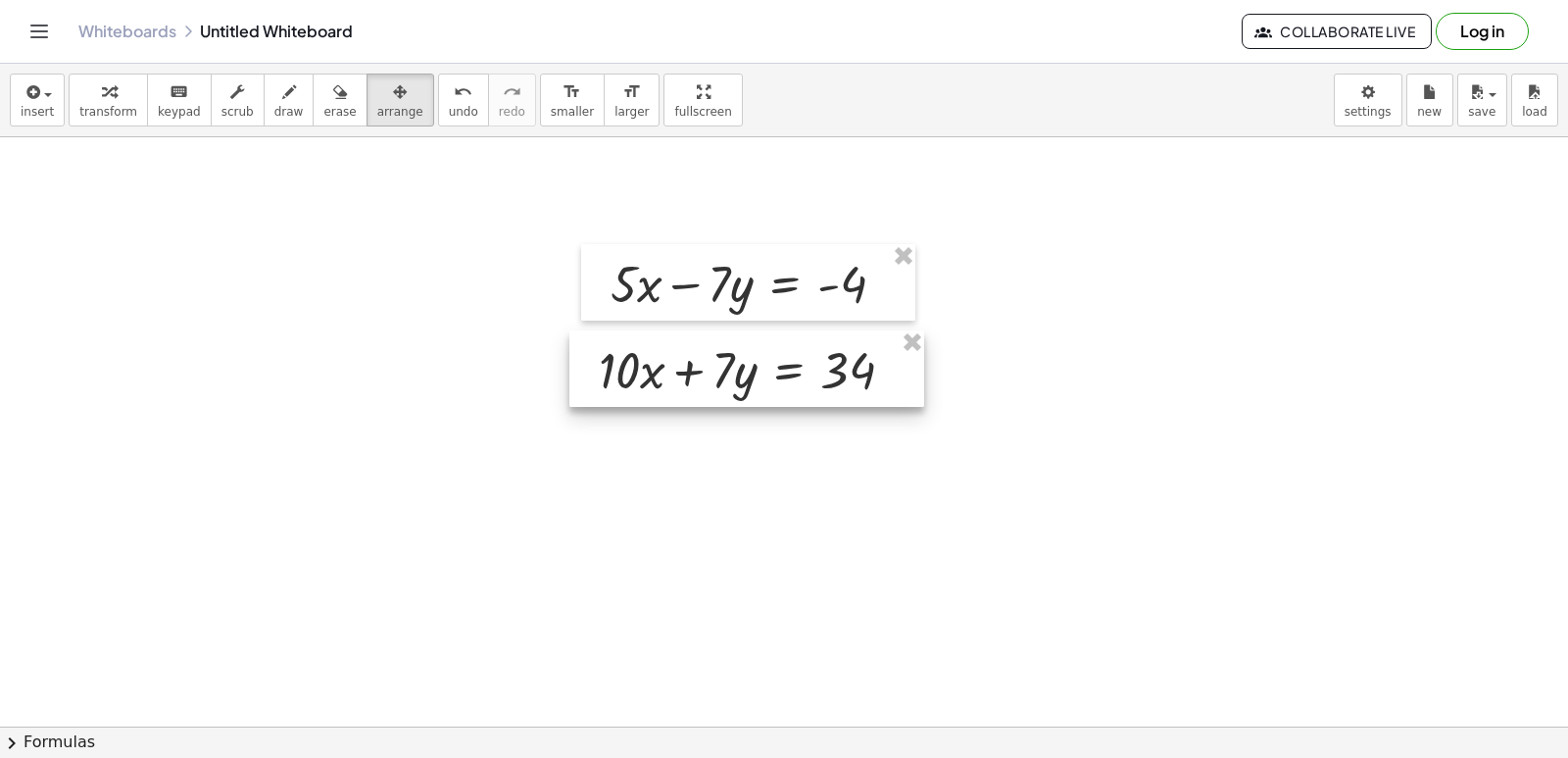
drag, startPoint x: 861, startPoint y: 500, endPoint x: 688, endPoint y: 379, distance: 211.1
click at [688, 379] on div at bounding box center [747, 368] width 355 height 76
click at [109, 109] on span "transform" at bounding box center [108, 112] width 57 height 14
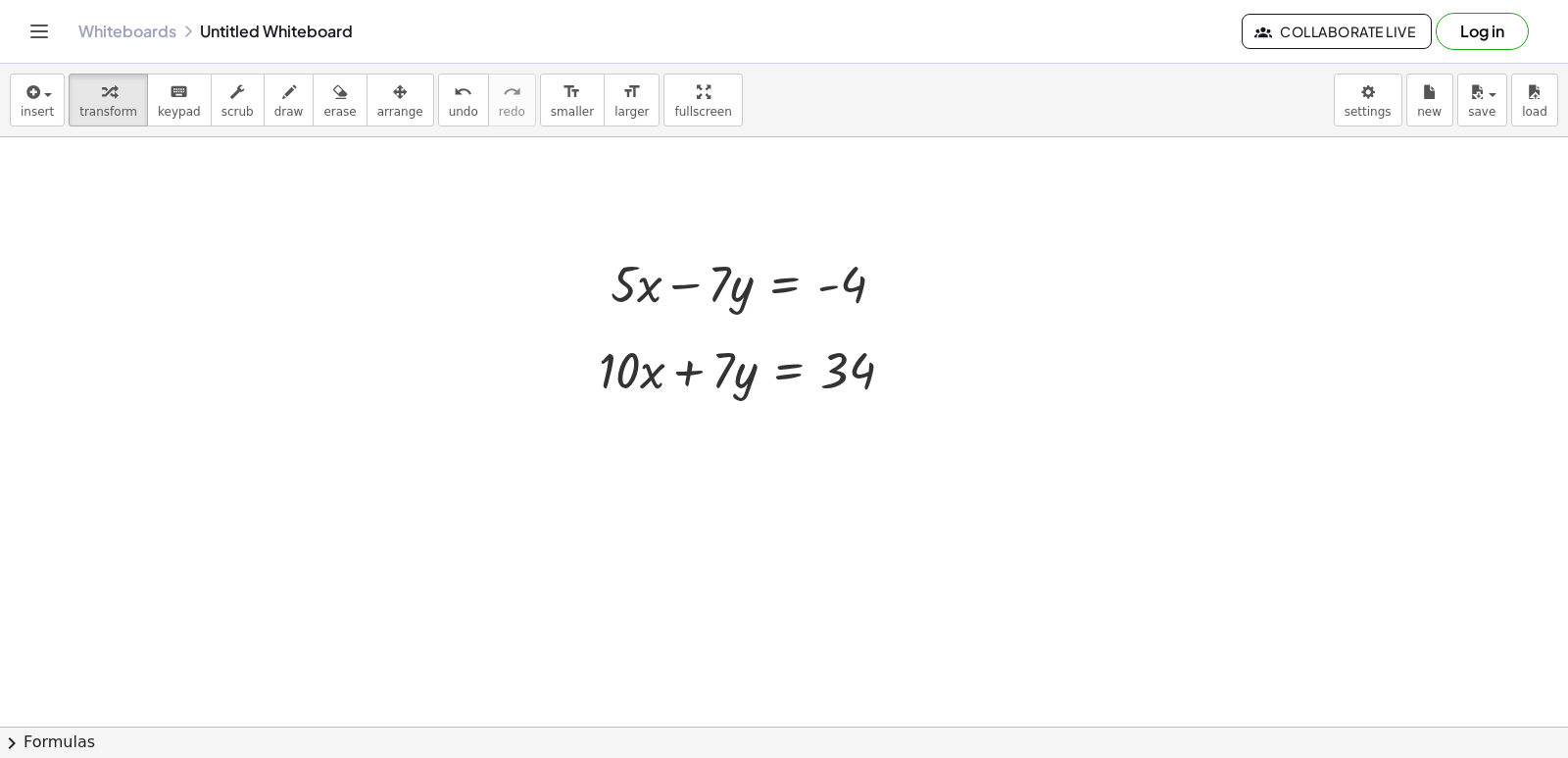
drag, startPoint x: 791, startPoint y: 610, endPoint x: 791, endPoint y: 598, distance: 12.0
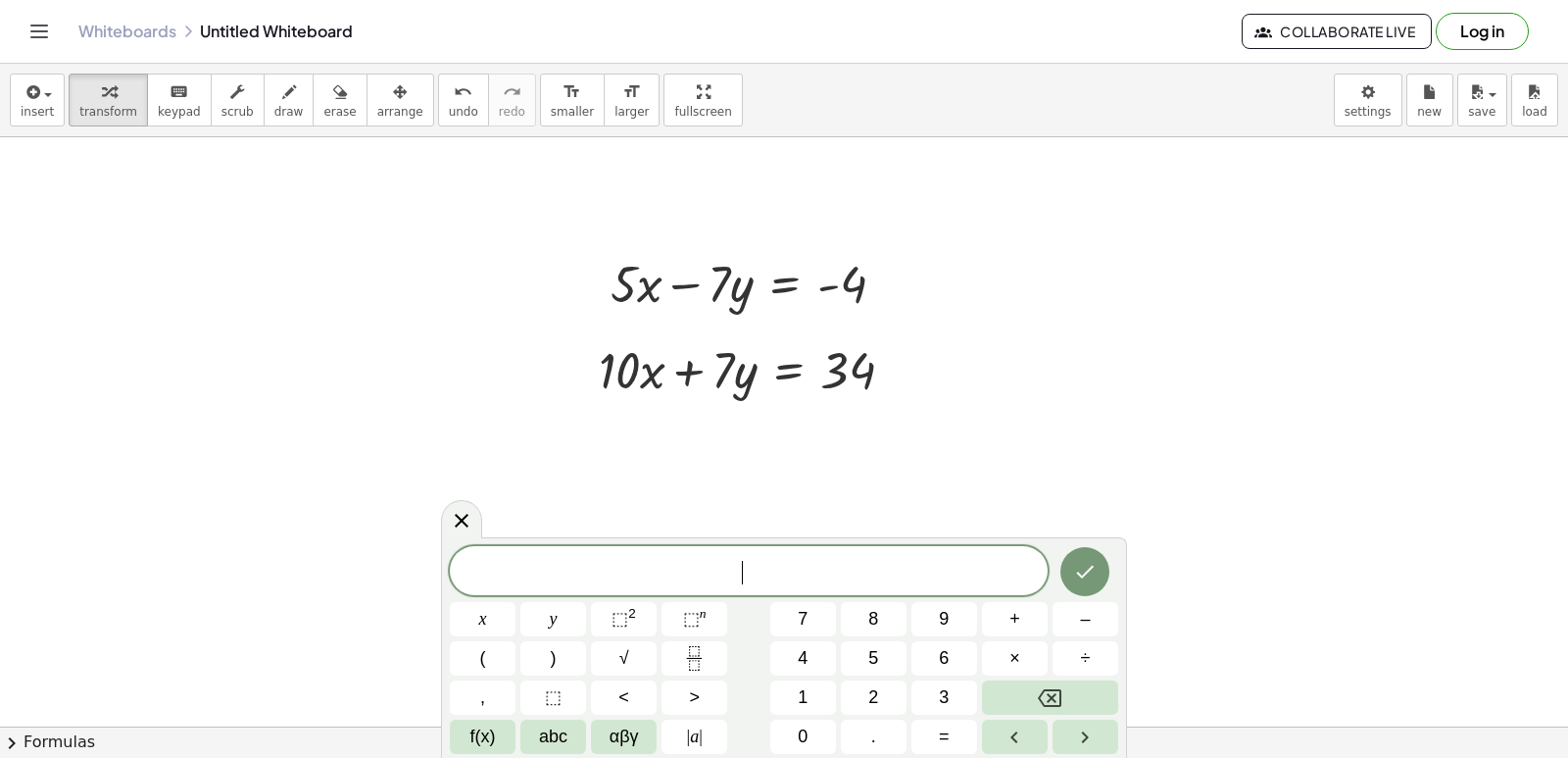
click at [791, 598] on div "​ x y ⬚ 2 ⬚ n 7 8 9 + – ( ) √ 4 5 6 × ÷ , ⬚ < > 1 2 3 f(x) abc αβγ | a | 0 . =" at bounding box center [784, 650] width 669 height 208
click at [862, 656] on button "5" at bounding box center [874, 658] width 65 height 35
click at [491, 604] on button "x" at bounding box center [482, 619] width 65 height 35
click at [1021, 618] on button "+" at bounding box center [1015, 619] width 65 height 35
click at [801, 730] on div "5 x + ​ x y ⬚ 2 ⬚ n 7 8 9 + – ( ) √ 4 5 6 × ÷ , ⬚ < > 1 2 3 f(x) abc αβγ | a | …" at bounding box center [784, 650] width 669 height 208
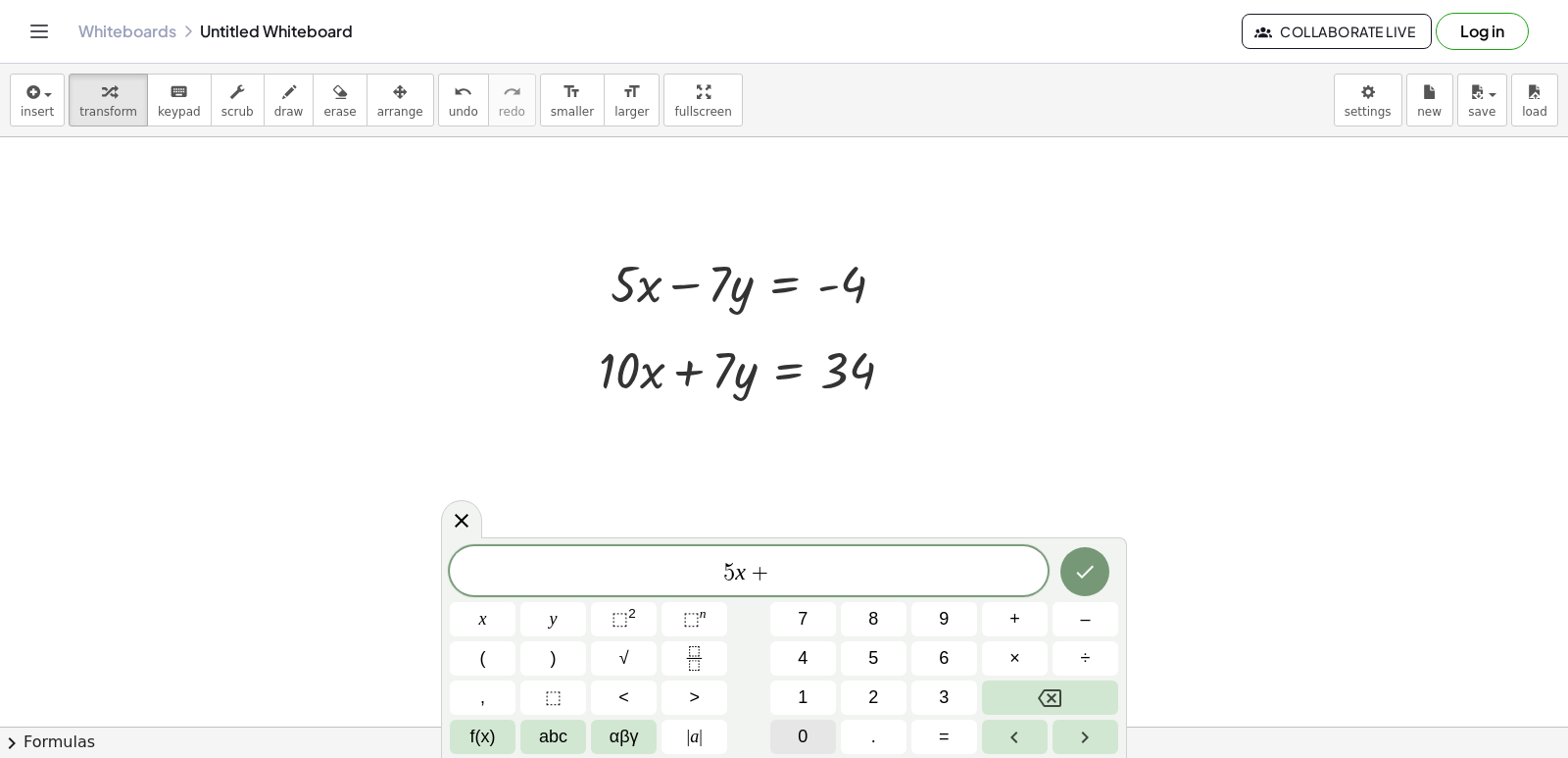
click at [807, 738] on span "0" at bounding box center [803, 736] width 10 height 27
click at [1006, 696] on button "Backspace" at bounding box center [1051, 698] width 137 height 35
click at [785, 683] on button "1" at bounding box center [803, 698] width 65 height 35
click at [472, 621] on button "x" at bounding box center [482, 619] width 65 height 35
click at [1061, 693] on div "5 x + 1 x x y ⬚ 2 ⬚ n 7 8 9 + – ( ) √ 4 5 6 × ÷ , ⬚ < > 1 2 3 f(x) abc αβγ | a …" at bounding box center [784, 650] width 669 height 208
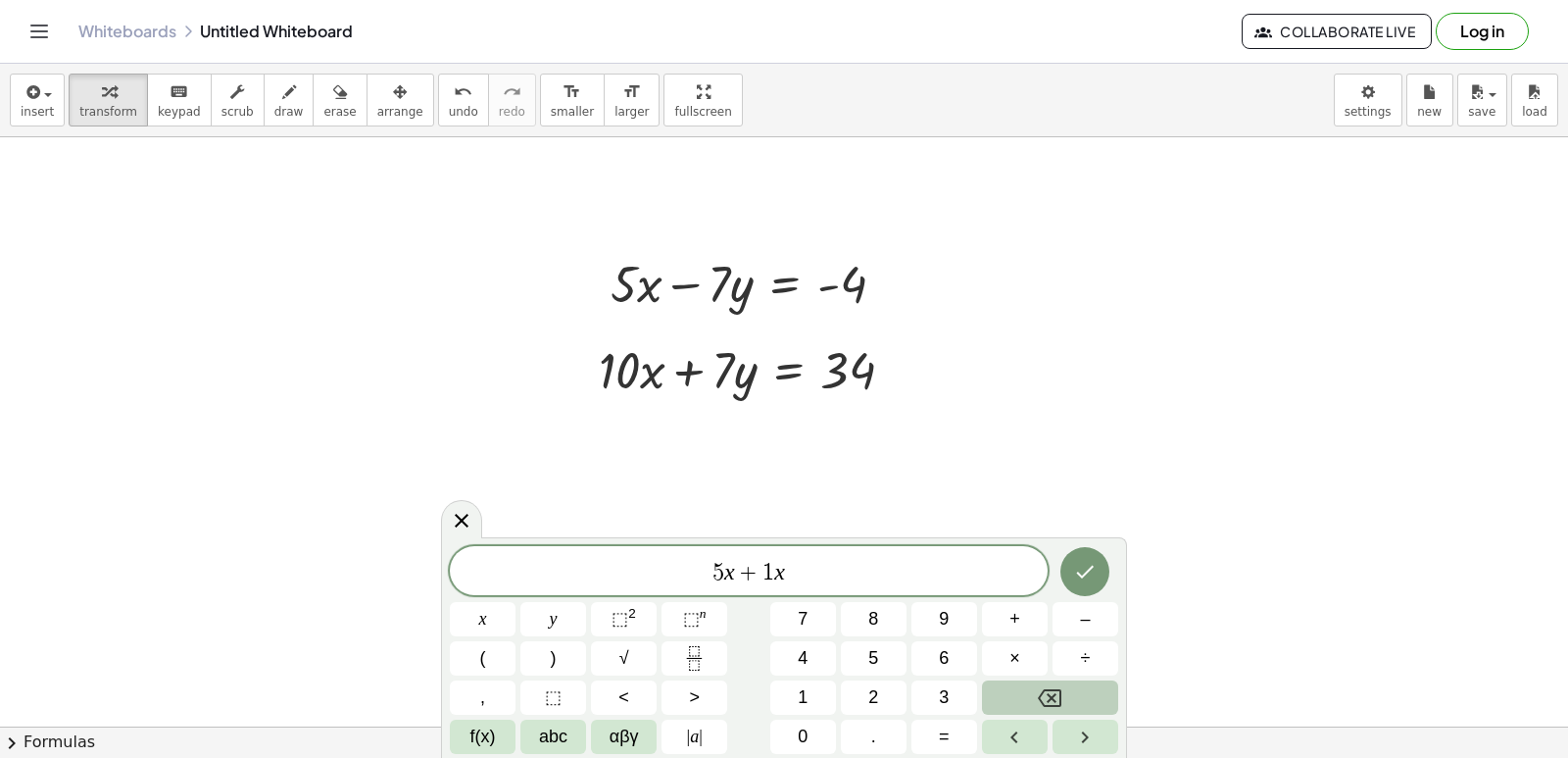
click at [996, 699] on button "Backspace" at bounding box center [1051, 698] width 137 height 35
click at [793, 742] on button "0" at bounding box center [803, 736] width 65 height 35
click at [497, 614] on button "x" at bounding box center [482, 619] width 65 height 35
click at [926, 731] on button "=" at bounding box center [944, 736] width 65 height 35
click at [1080, 617] on button "–" at bounding box center [1086, 619] width 65 height 35
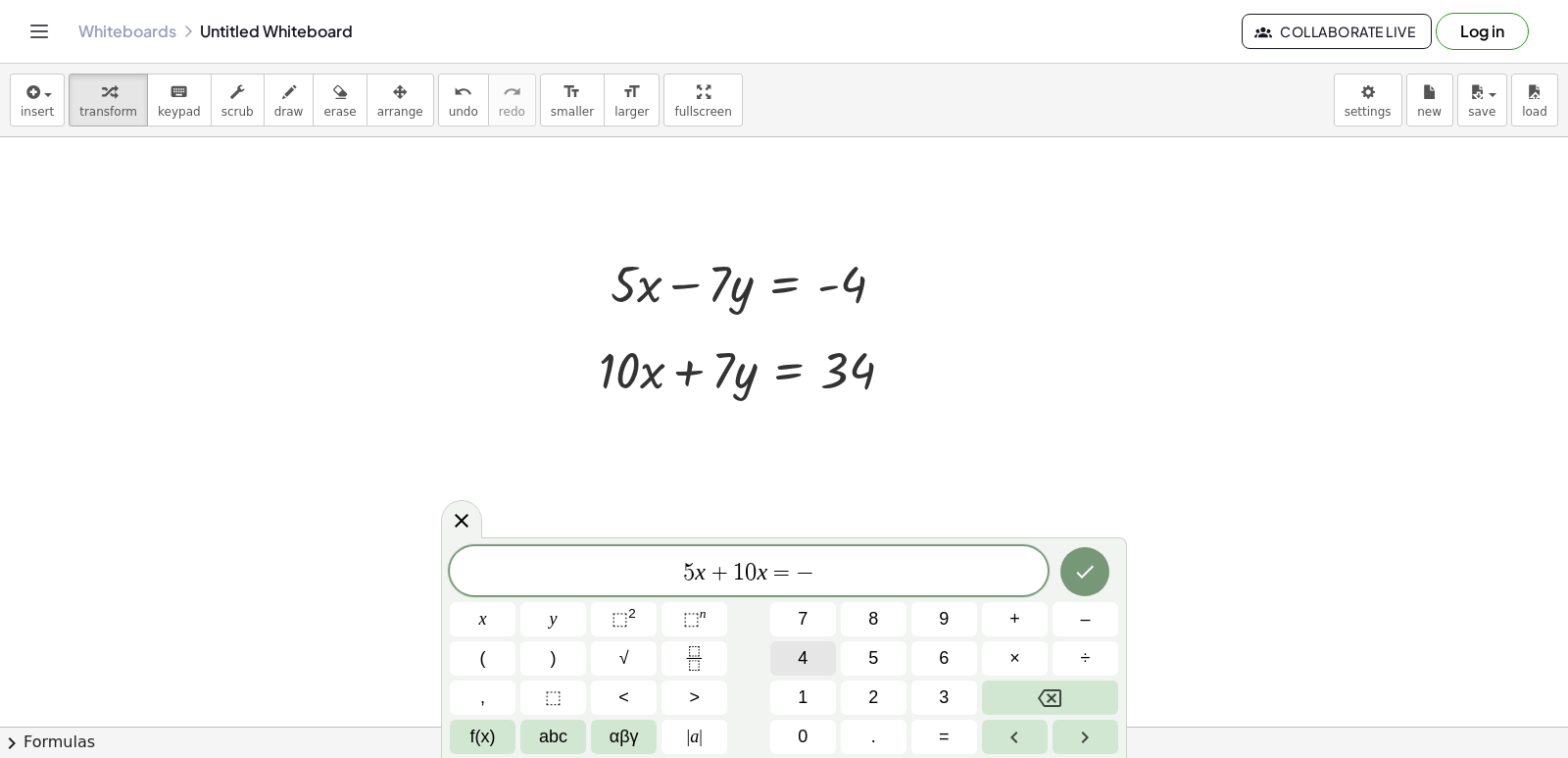
click at [800, 648] on span "4" at bounding box center [803, 658] width 10 height 27
click at [1012, 619] on span "+" at bounding box center [1014, 619] width 11 height 27
click at [952, 698] on button "3" at bounding box center [944, 698] width 65 height 35
click at [797, 641] on button "4" at bounding box center [803, 658] width 65 height 35
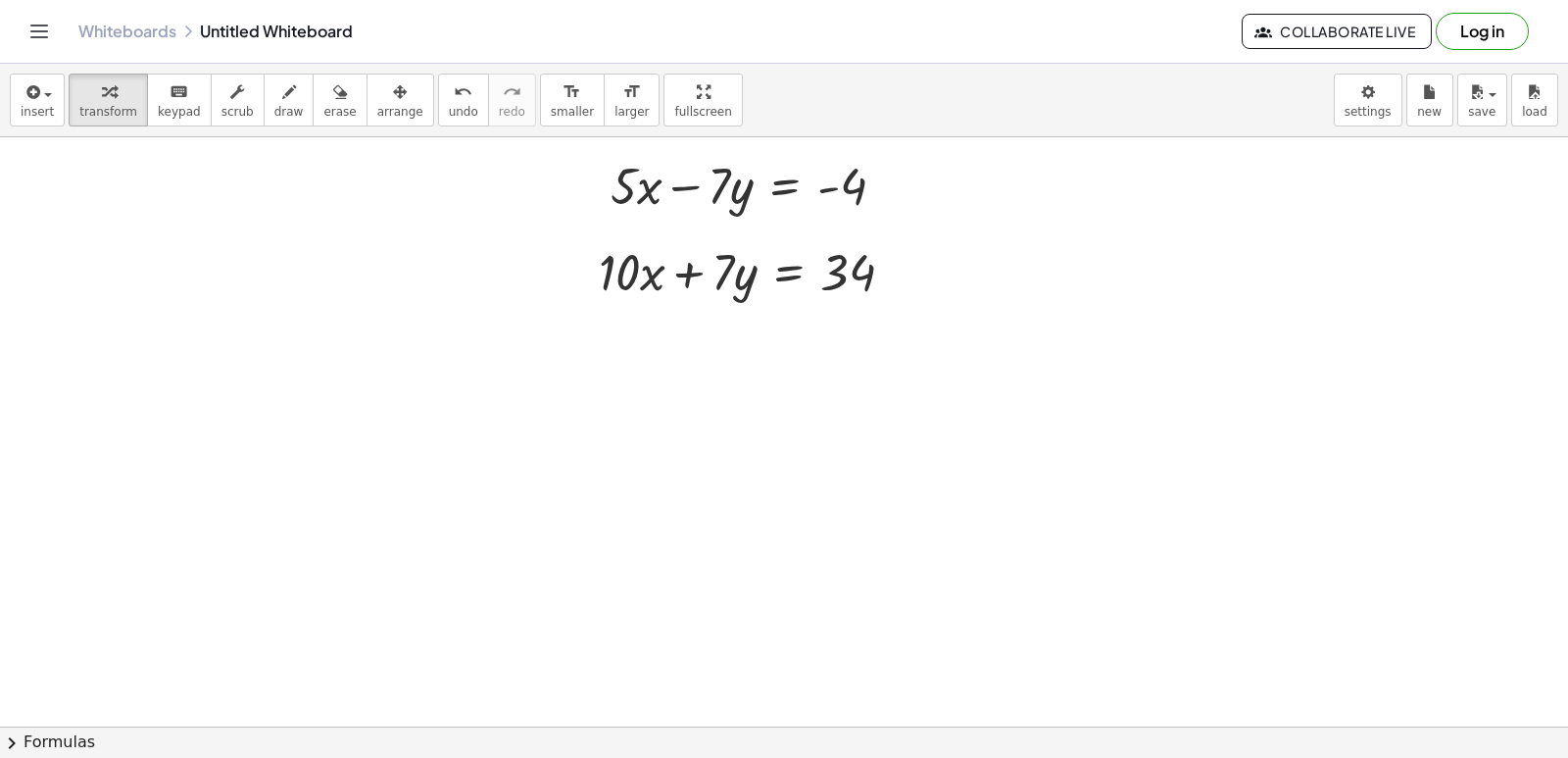
scroll to position [5693, 0]
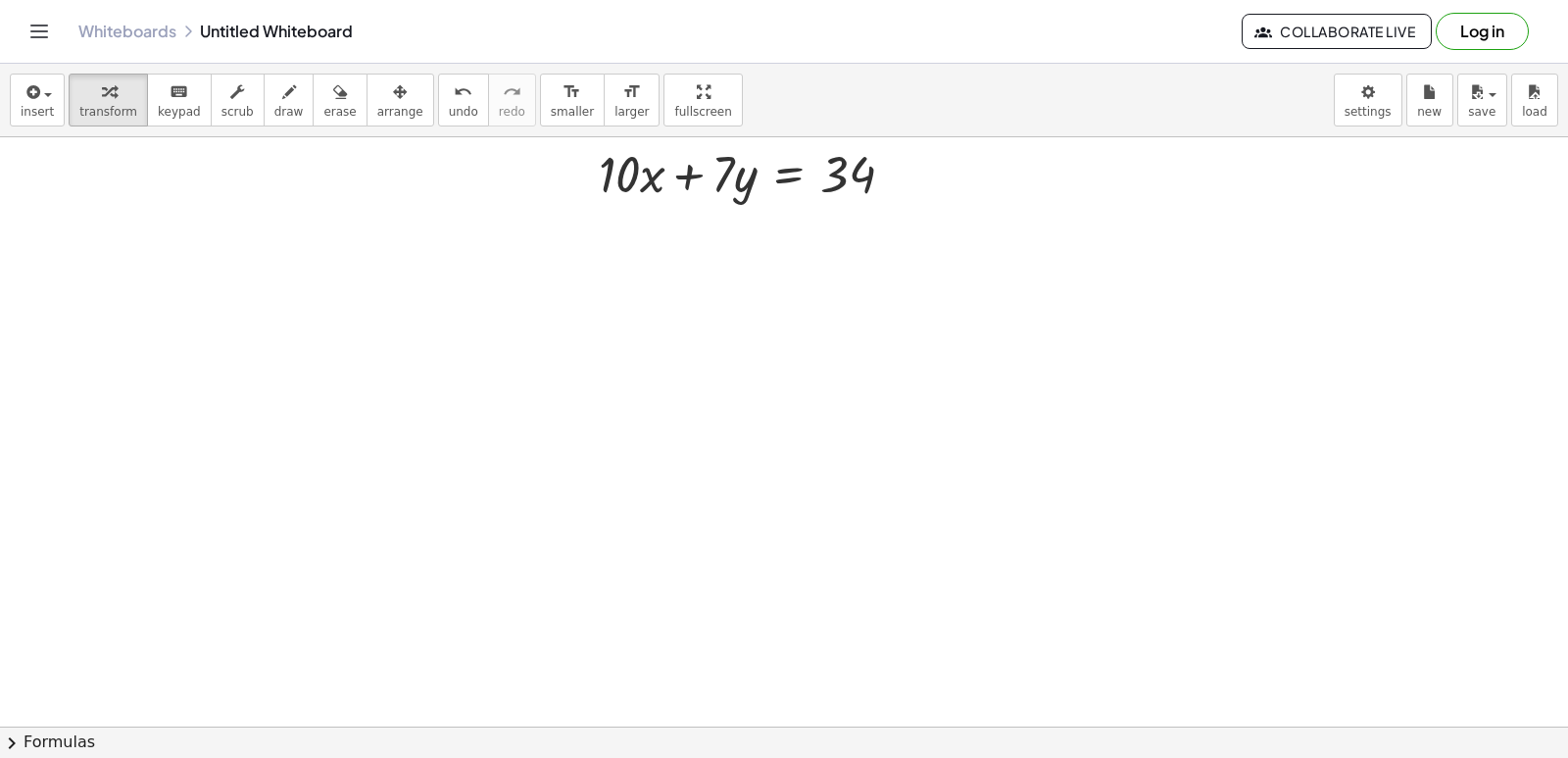
drag, startPoint x: 870, startPoint y: 699, endPoint x: 853, endPoint y: 628, distance: 73.0
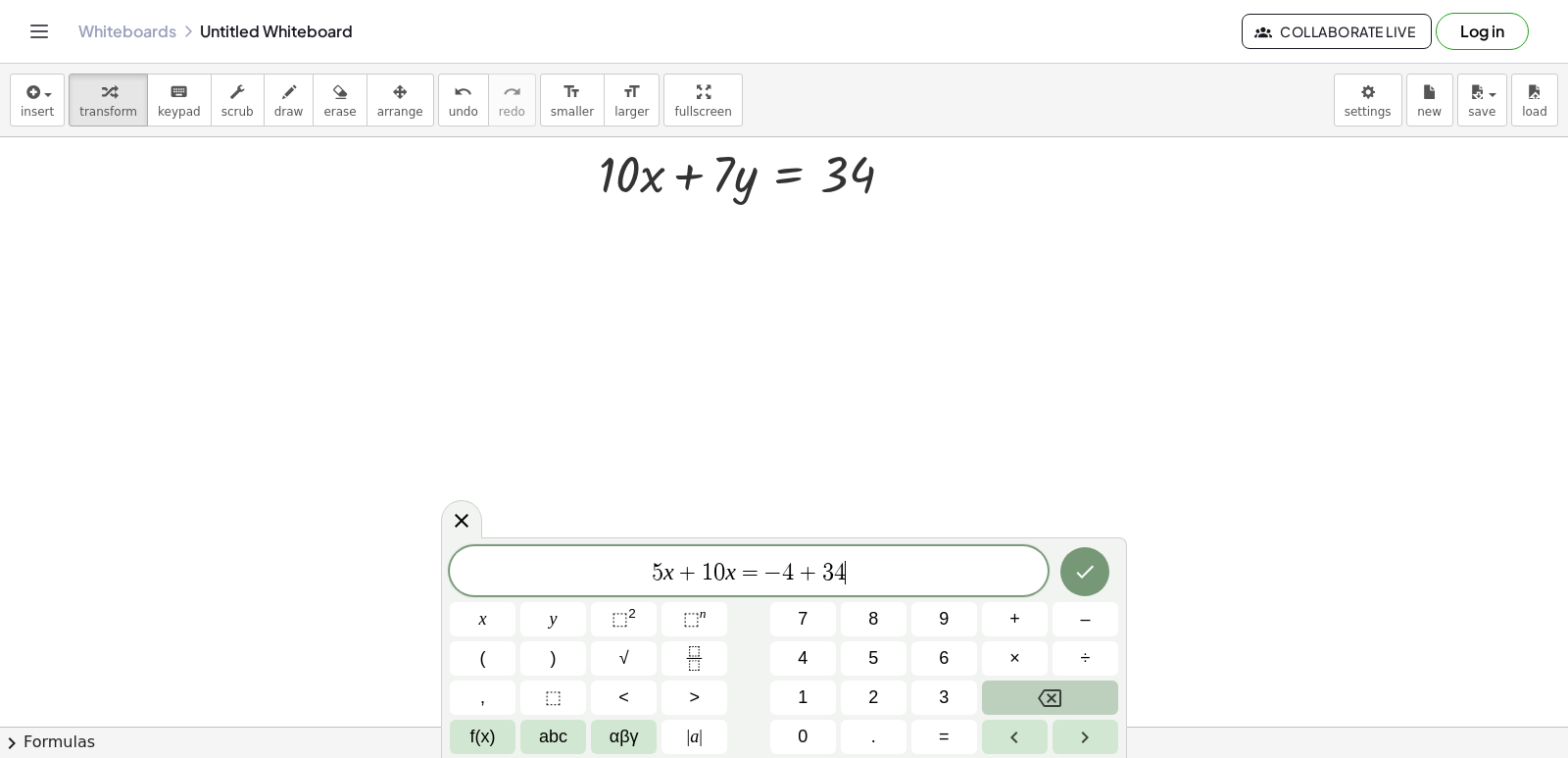
click at [1050, 702] on icon "Backspace" at bounding box center [1050, 699] width 24 height 24
click at [1051, 693] on icon "Backspace" at bounding box center [1050, 699] width 24 height 24
click at [1053, 689] on icon "Backspace" at bounding box center [1050, 699] width 24 height 24
click at [1053, 691] on icon "Backspace" at bounding box center [1050, 699] width 24 height 24
click at [1053, 692] on icon "Backspace" at bounding box center [1050, 699] width 24 height 24
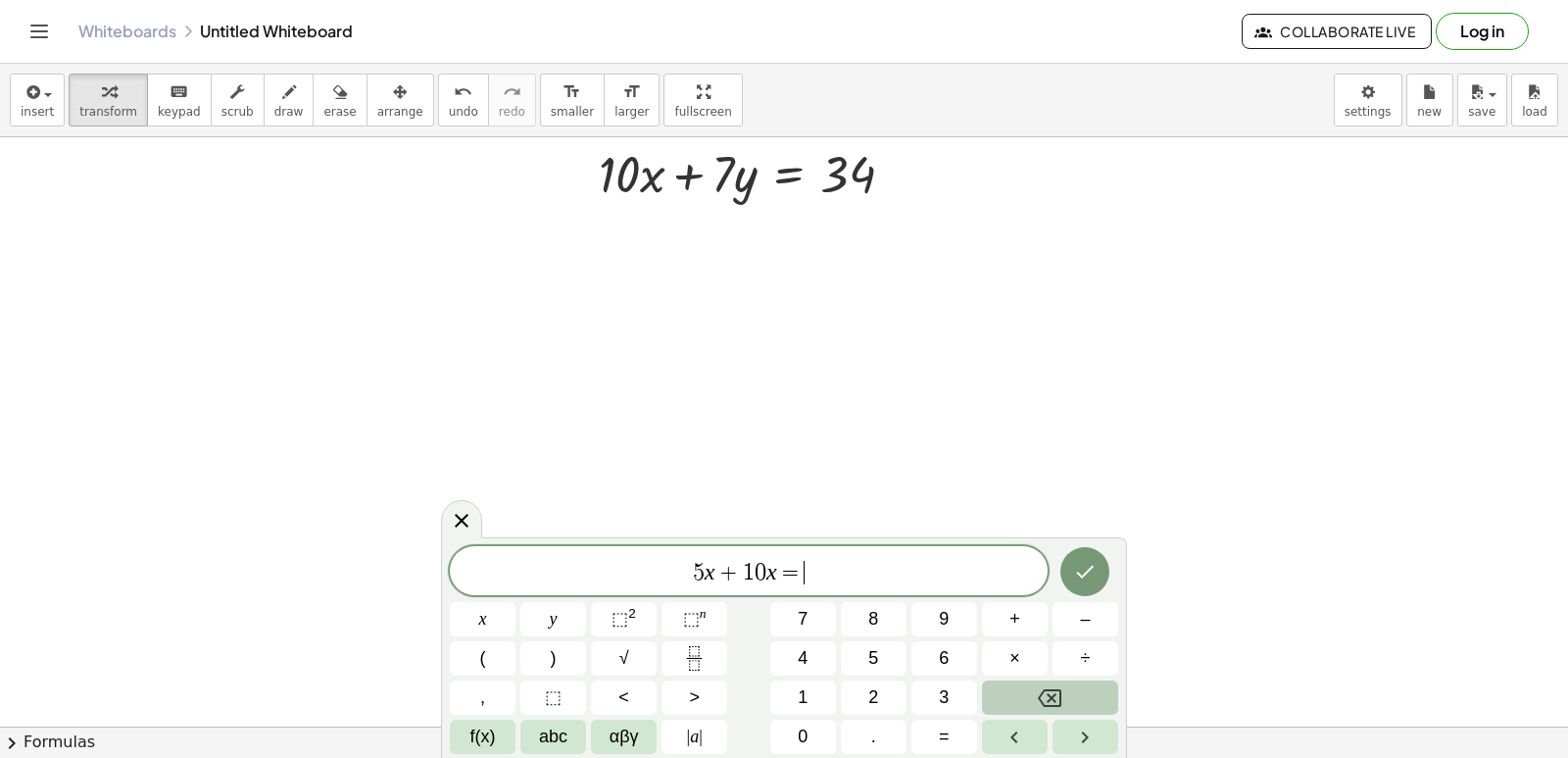
click at [1053, 693] on icon "Backspace" at bounding box center [1050, 699] width 24 height 24
click at [1053, 695] on icon "Backspace" at bounding box center [1050, 699] width 24 height 24
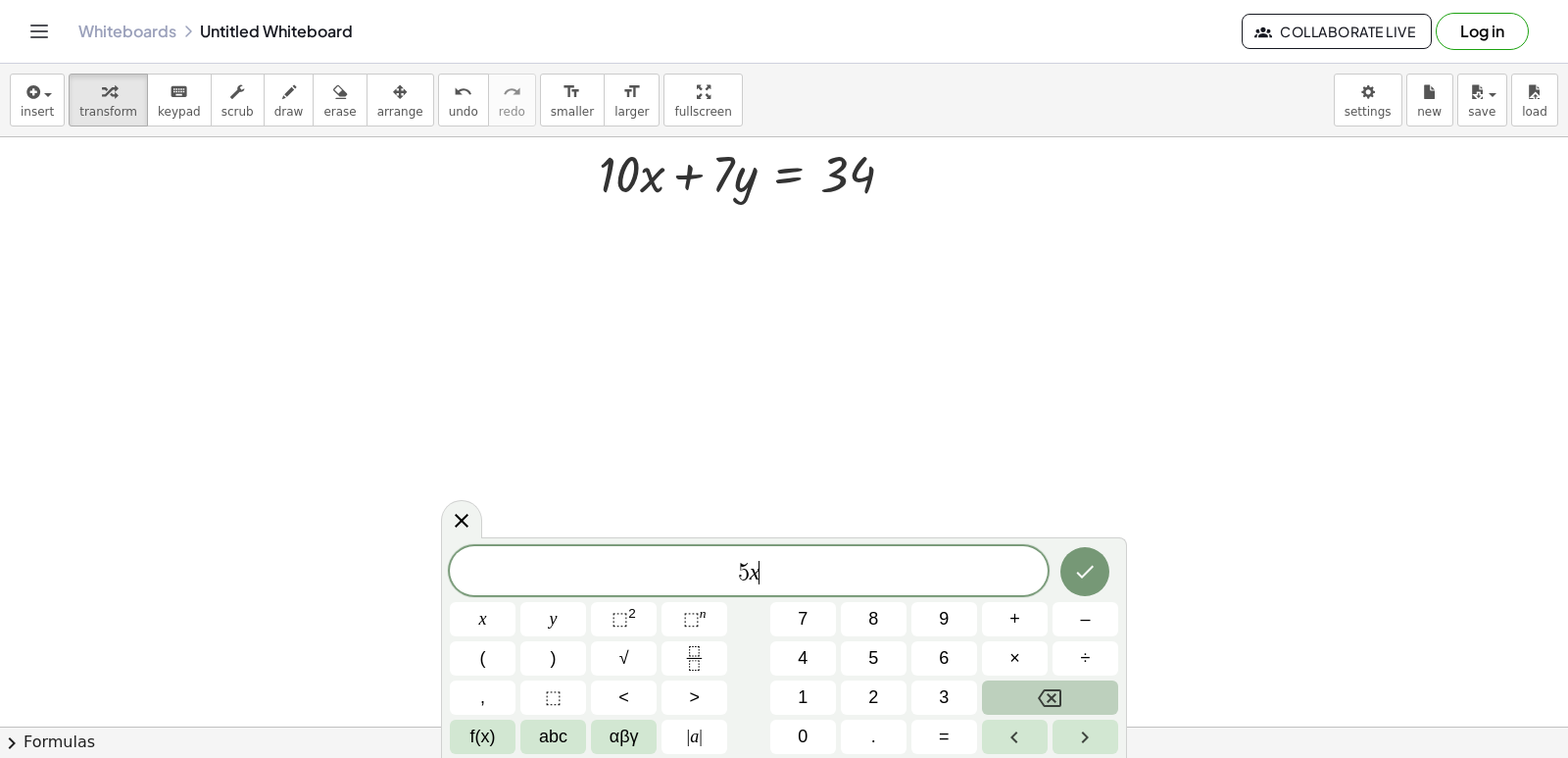
click at [1062, 702] on icon "Backspace" at bounding box center [1050, 699] width 24 height 18
click at [1066, 702] on button "Backspace" at bounding box center [1051, 698] width 137 height 35
click at [1067, 702] on button "Backspace" at bounding box center [1051, 698] width 137 height 35
click at [1092, 563] on icon "Done" at bounding box center [1086, 572] width 24 height 24
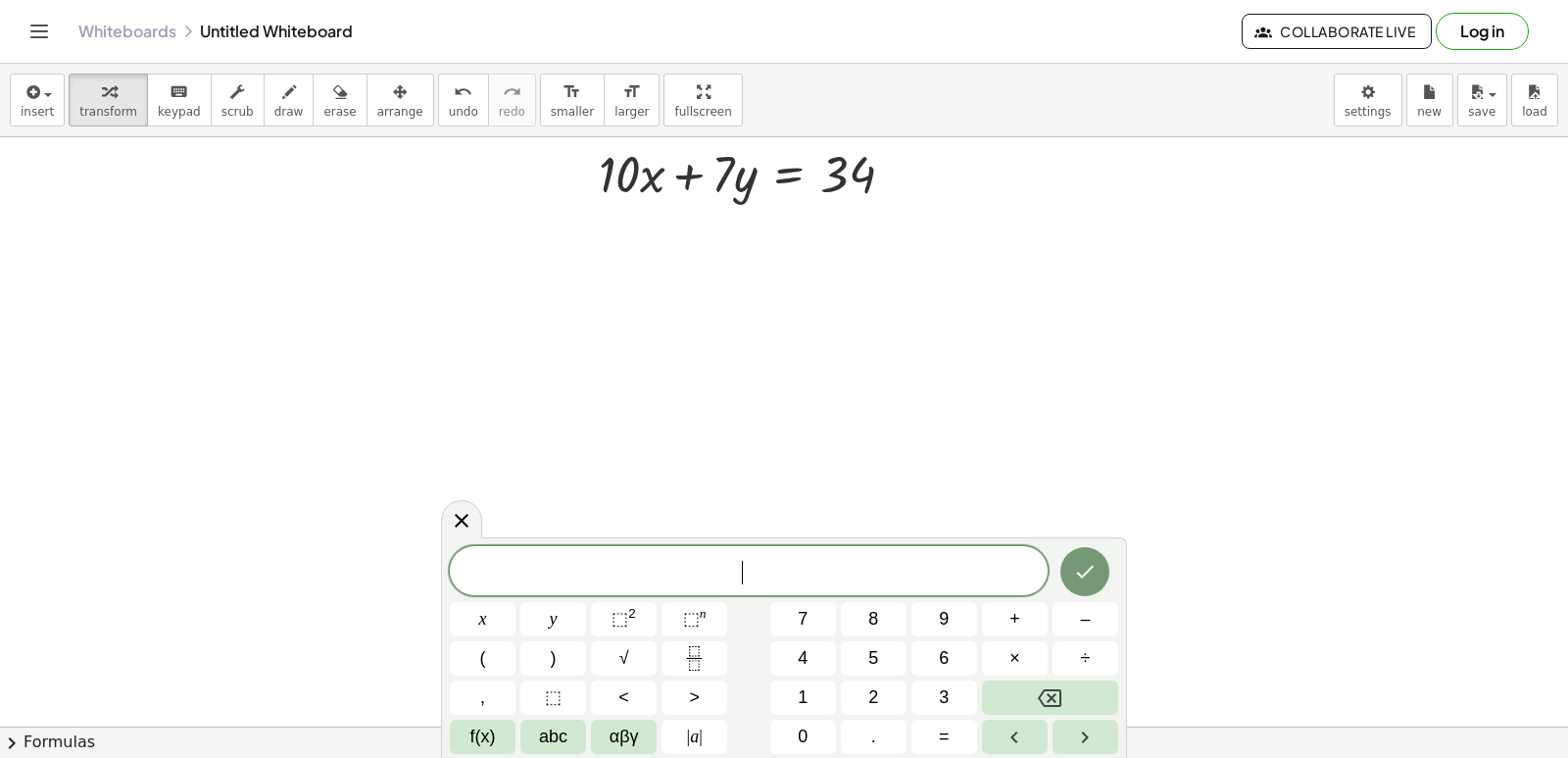
click at [635, 647] on button "√" at bounding box center [624, 658] width 65 height 35
click at [1036, 701] on button "Backspace" at bounding box center [1051, 698] width 137 height 35
click at [1095, 567] on icon "Done" at bounding box center [1086, 572] width 24 height 24
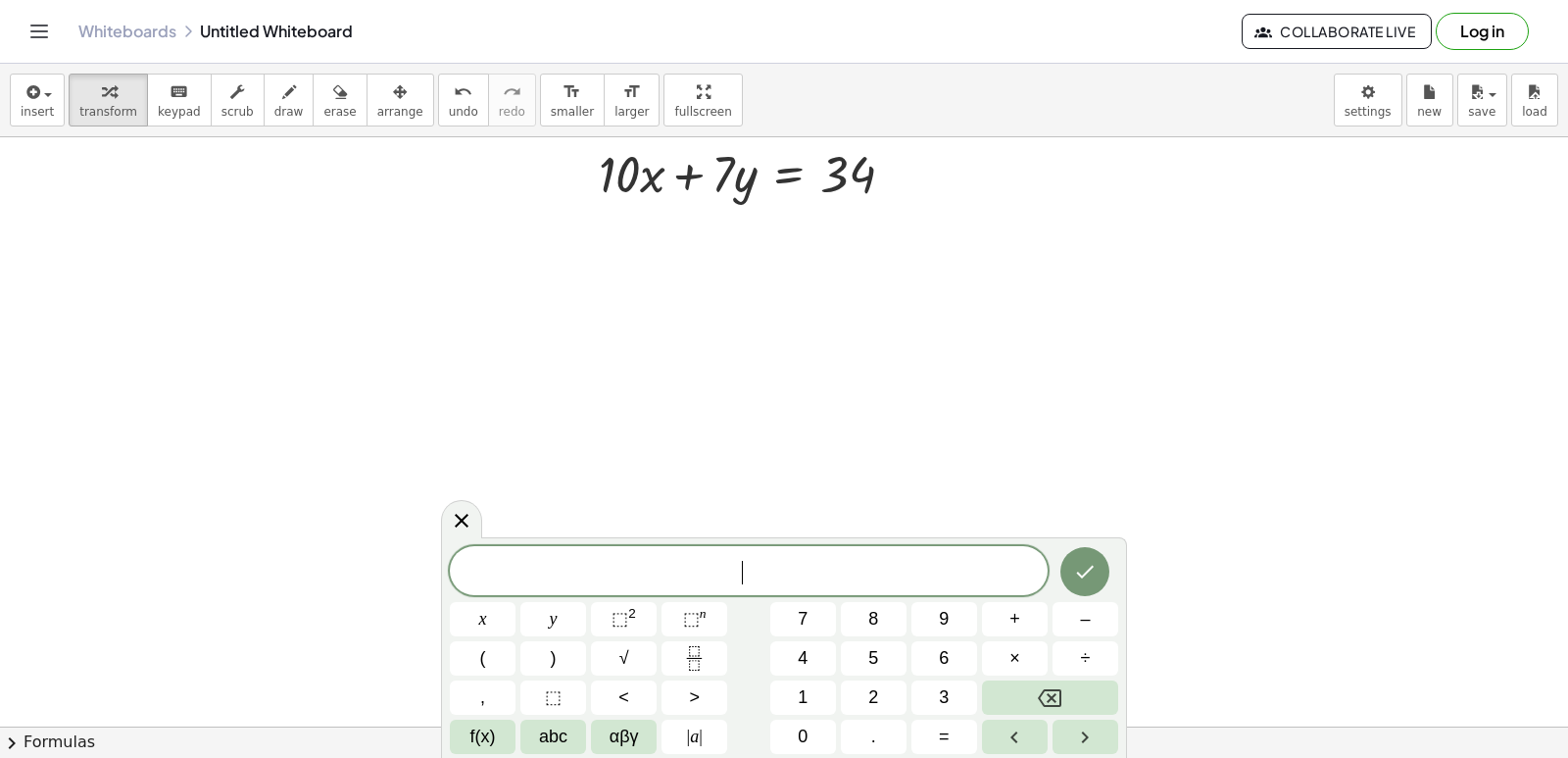
click at [1080, 556] on button "Done" at bounding box center [1085, 571] width 49 height 49
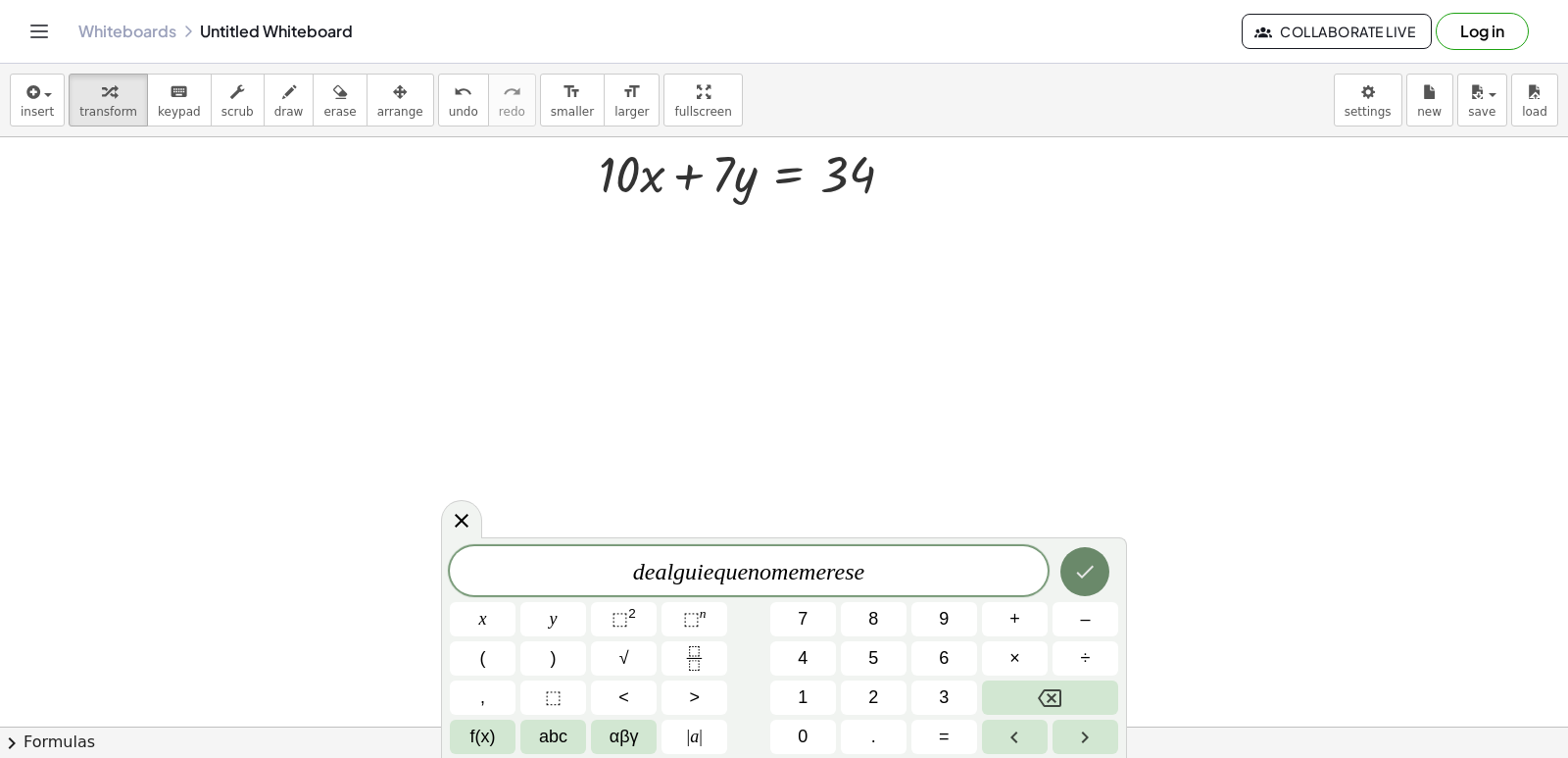
click at [1088, 566] on icon "Done" at bounding box center [1086, 572] width 24 height 24
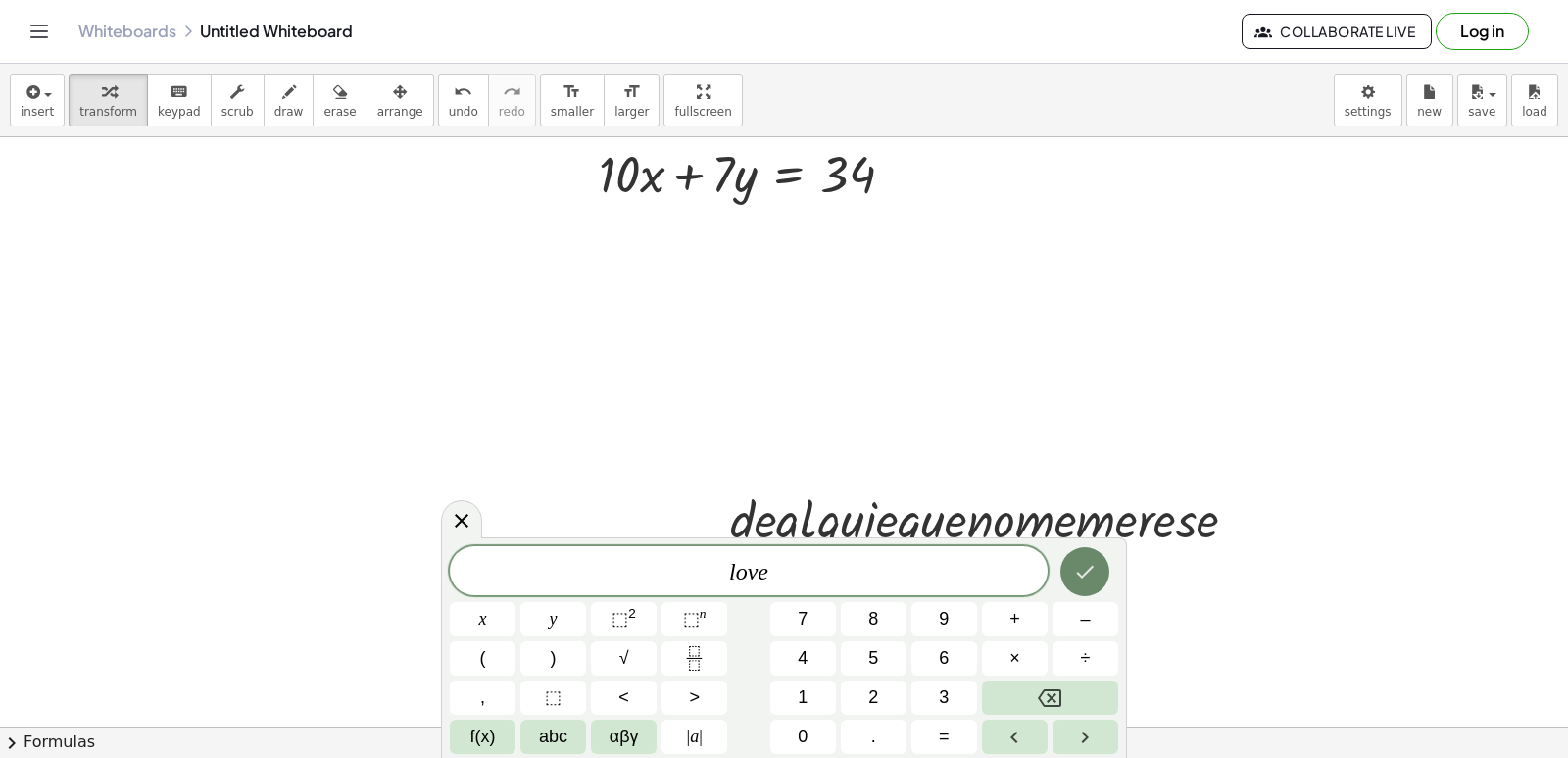
click at [1096, 563] on icon "Done" at bounding box center [1086, 572] width 24 height 24
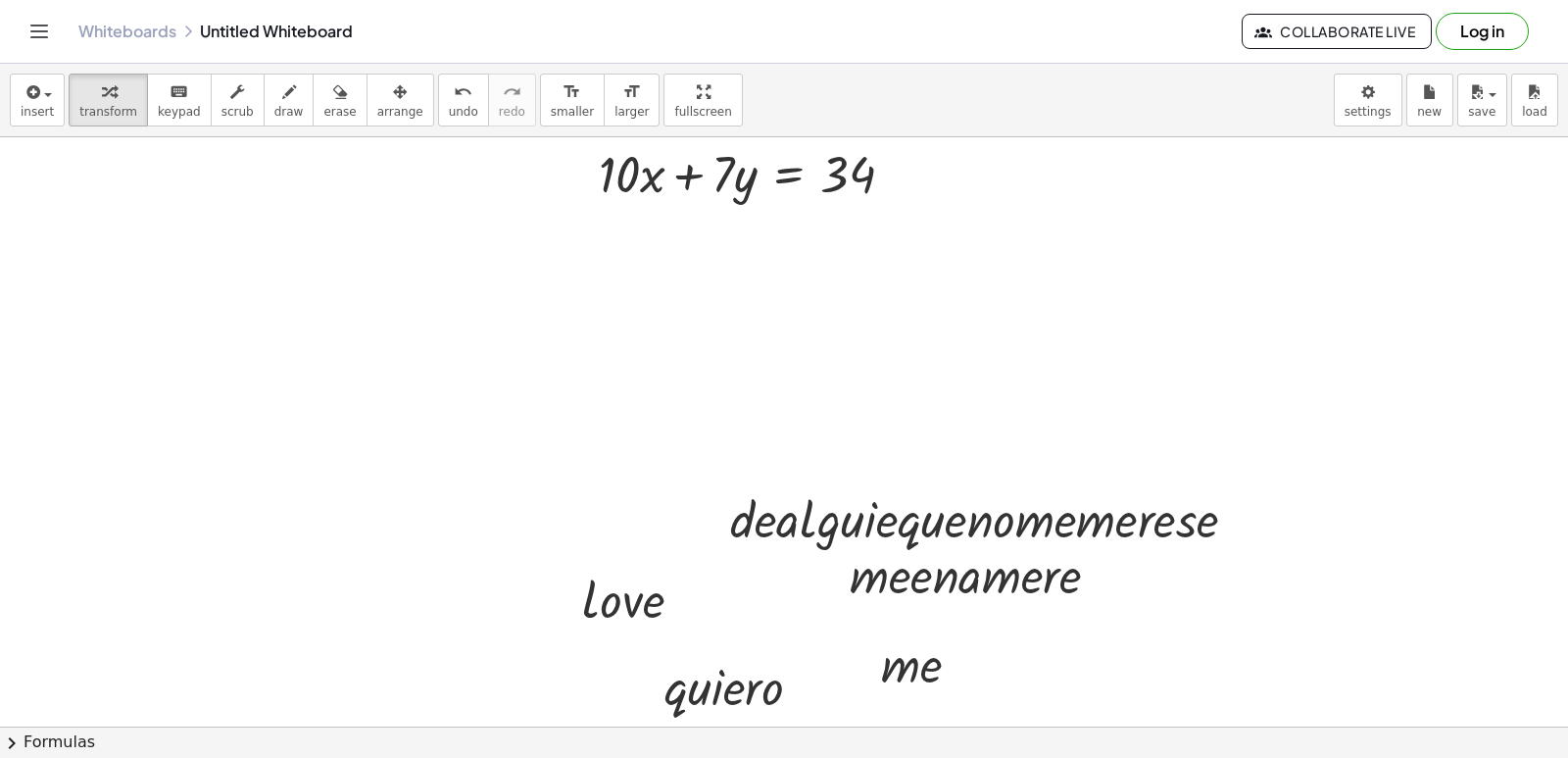
drag, startPoint x: 460, startPoint y: 498, endPoint x: 461, endPoint y: 515, distance: 17.0
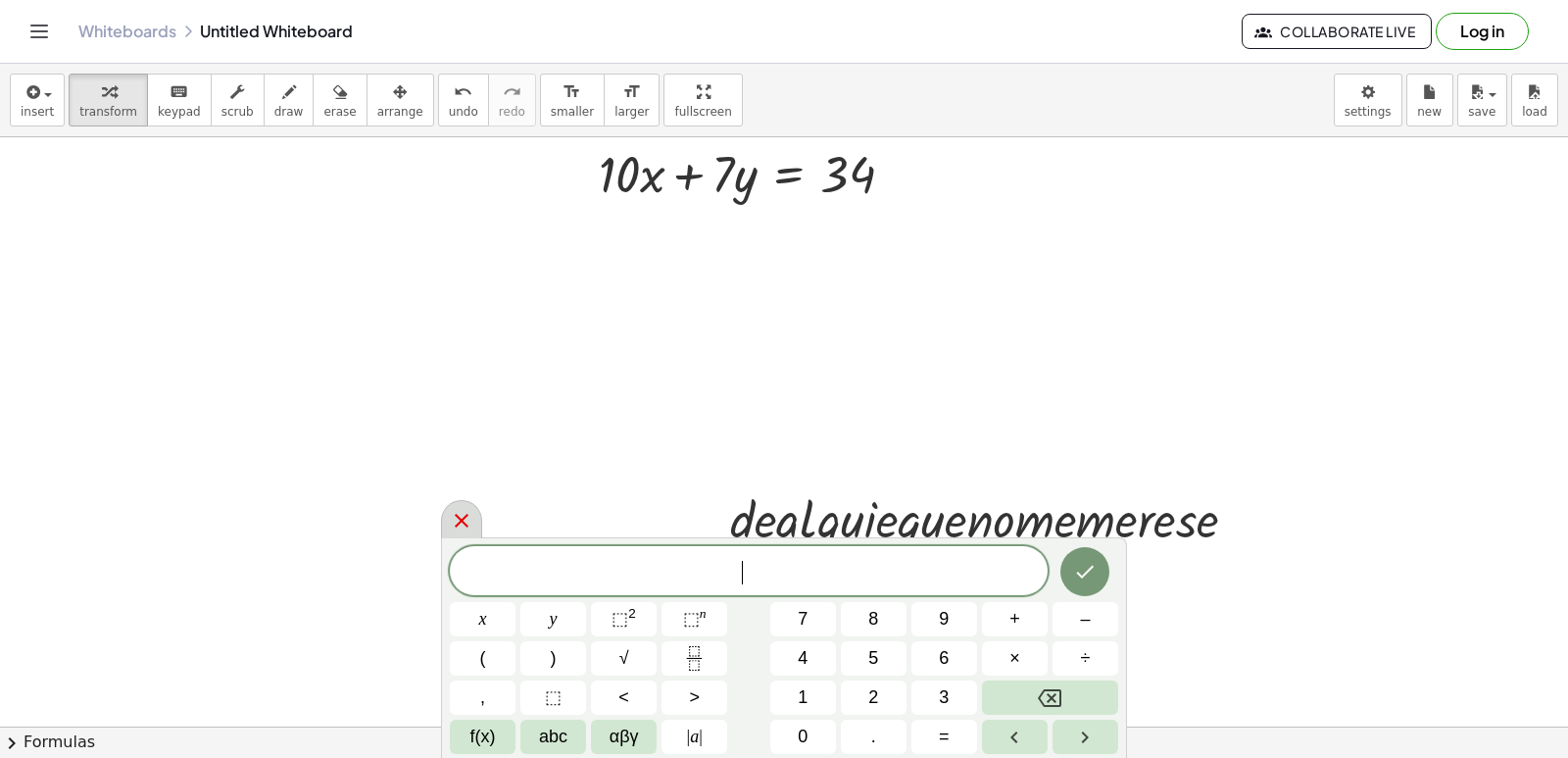
click at [461, 515] on div at bounding box center [462, 519] width 42 height 39
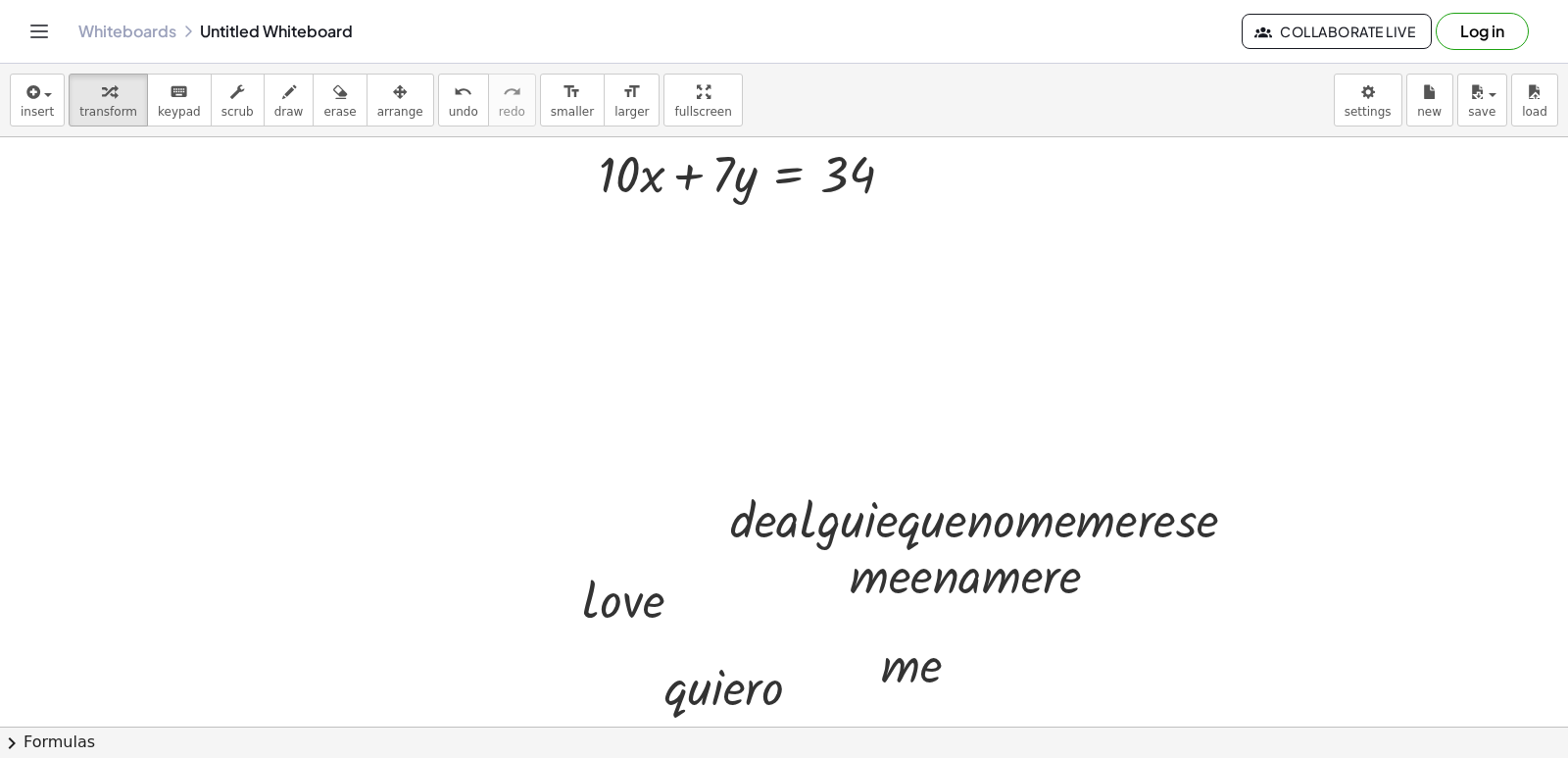
drag, startPoint x: 469, startPoint y: 526, endPoint x: 513, endPoint y: 537, distance: 45.4
drag, startPoint x: 592, startPoint y: 541, endPoint x: 607, endPoint y: 519, distance: 26.6
drag, startPoint x: 611, startPoint y: 509, endPoint x: 637, endPoint y: 371, distance: 140.4
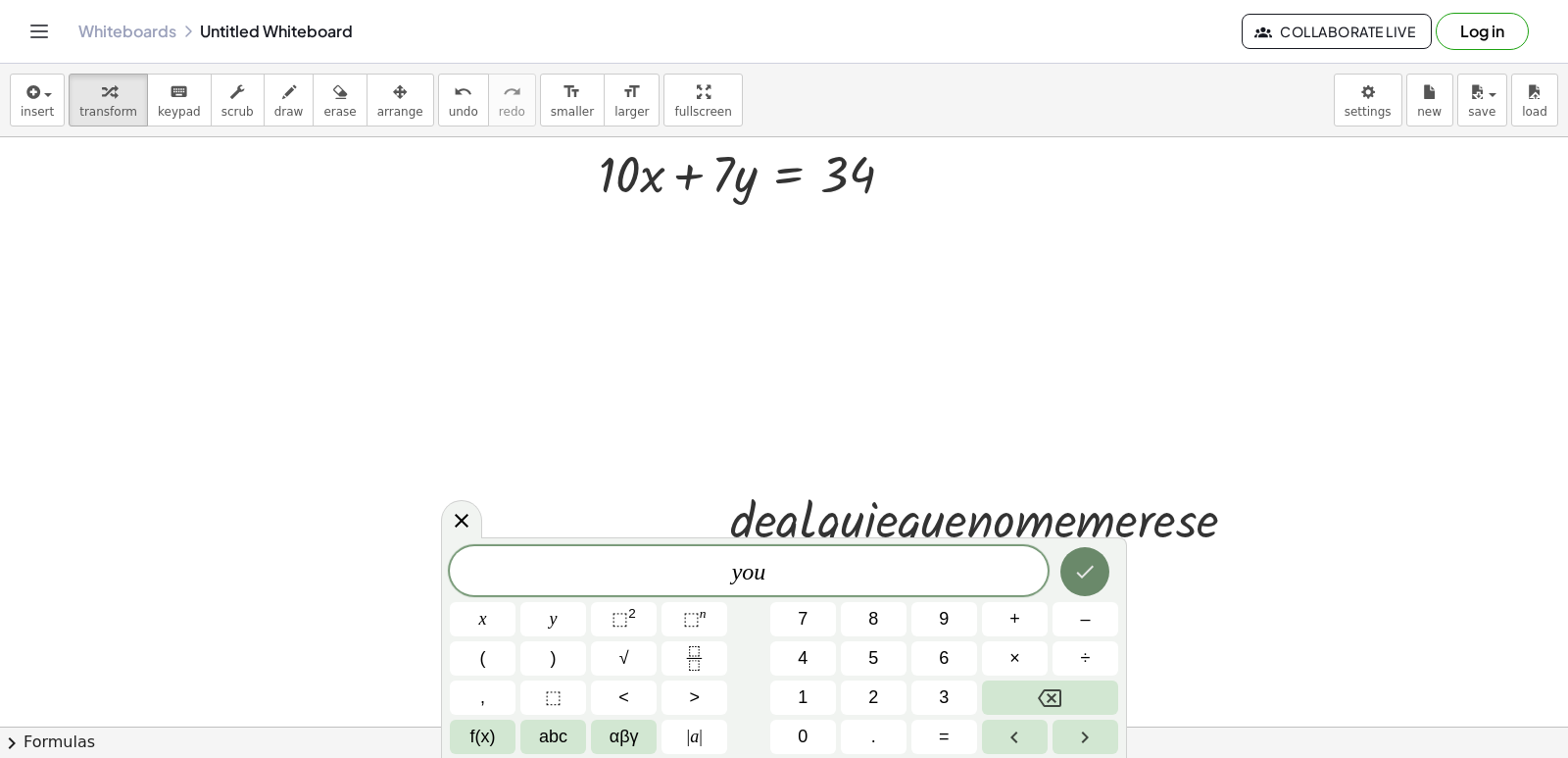
click at [1079, 553] on button "Done" at bounding box center [1085, 571] width 49 height 49
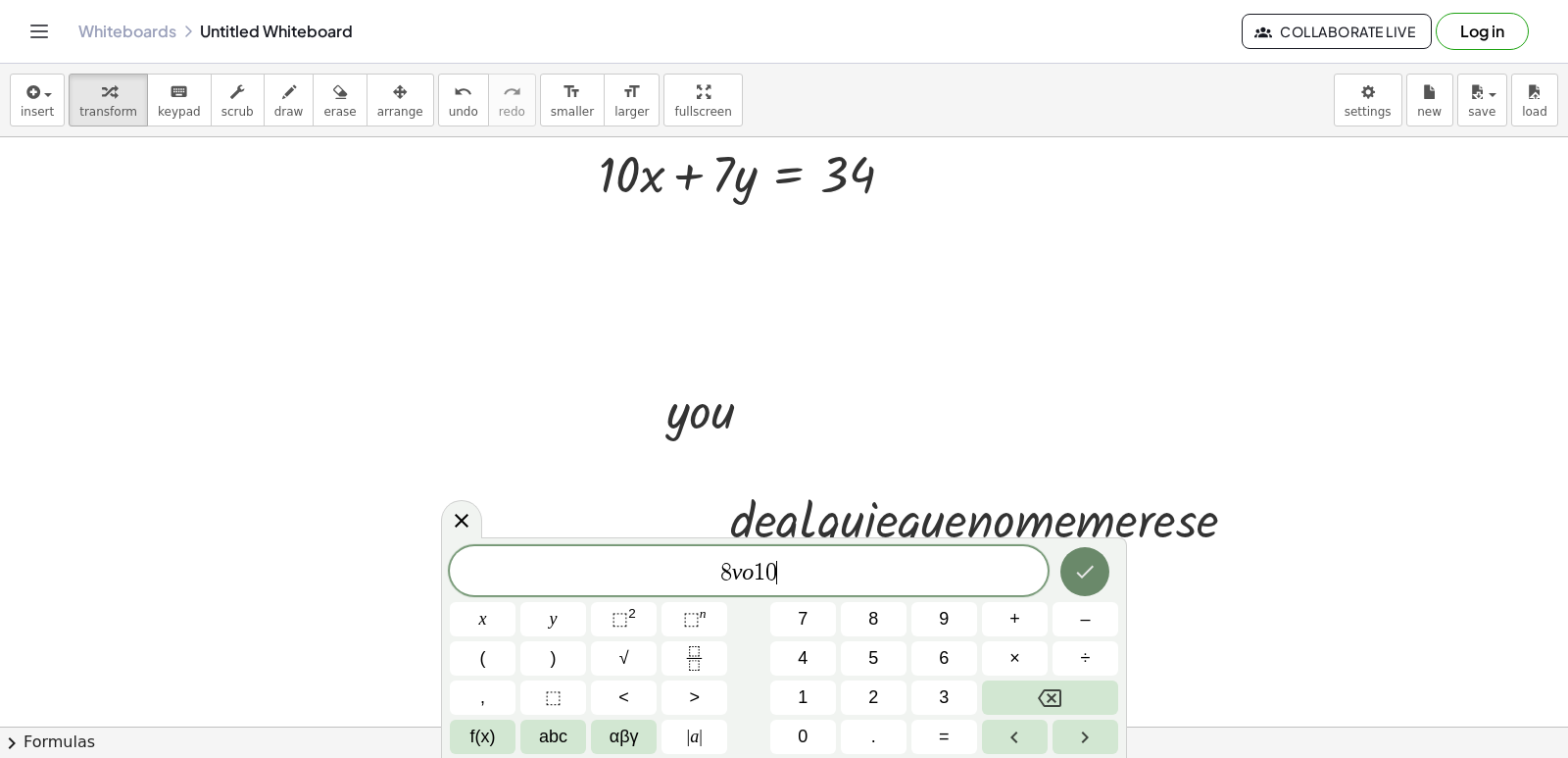
click at [1090, 579] on icon "Done" at bounding box center [1086, 572] width 24 height 24
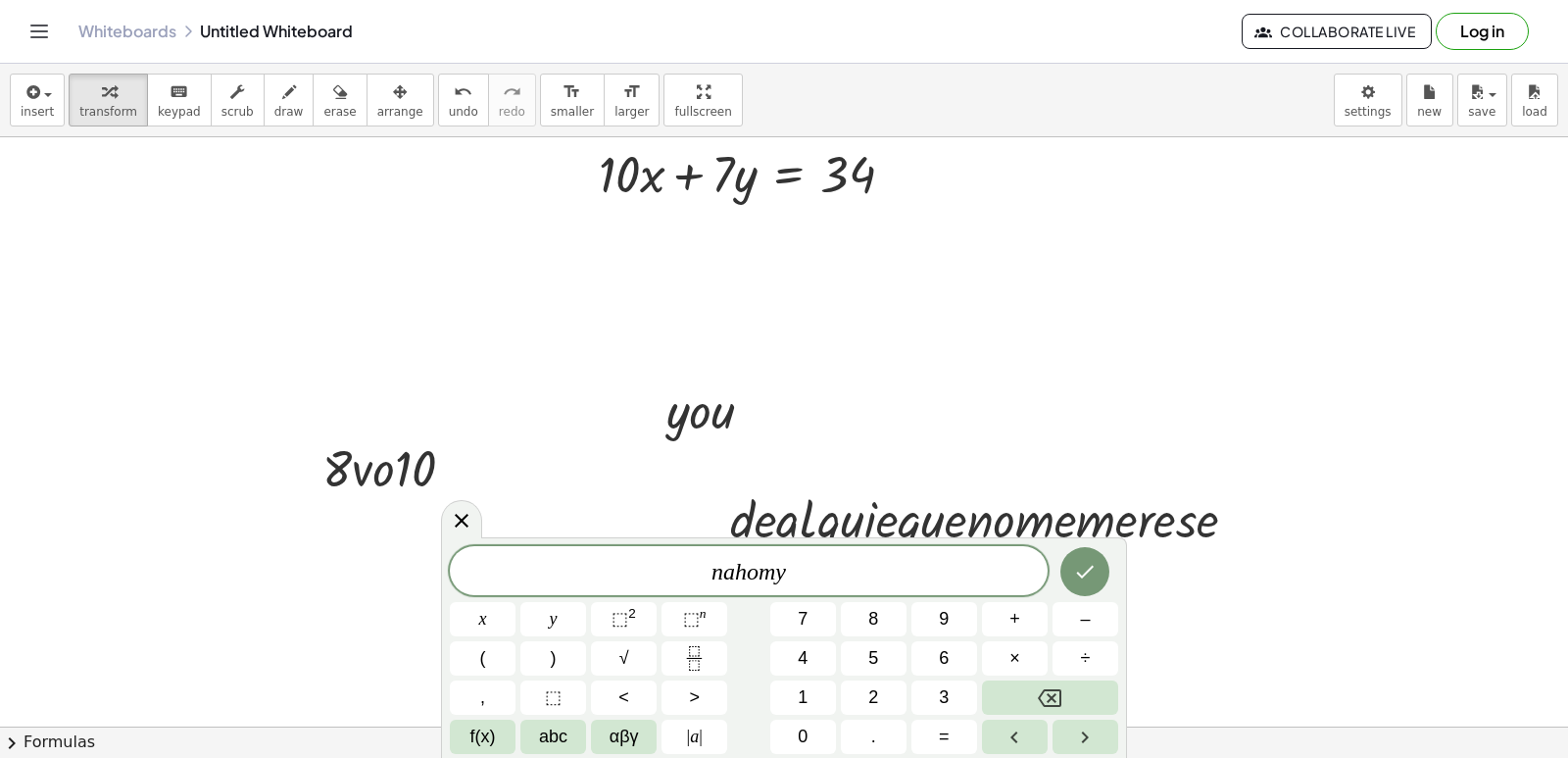
click at [1087, 546] on div at bounding box center [1086, 571] width 65 height 51
click at [1086, 555] on button "Done" at bounding box center [1085, 571] width 49 height 49
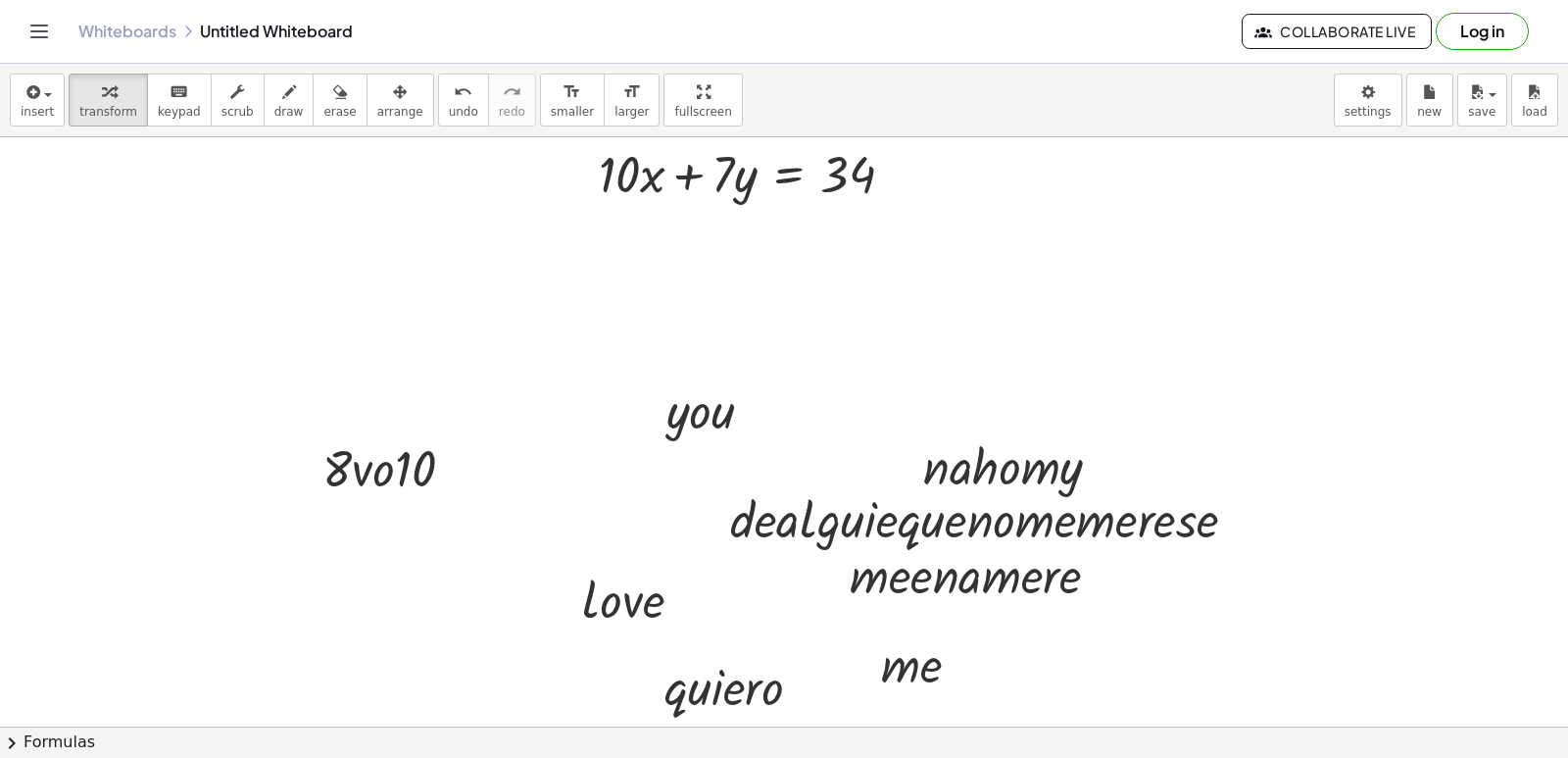
drag, startPoint x: 1439, startPoint y: 69, endPoint x: 1451, endPoint y: 146, distance: 77.9
click at [1443, 94] on div "insert select one: Math Expression Function Text Youtube Video Graphing Geometr…" at bounding box center [784, 100] width 1568 height 73
